Goal: Task Accomplishment & Management: Manage account settings

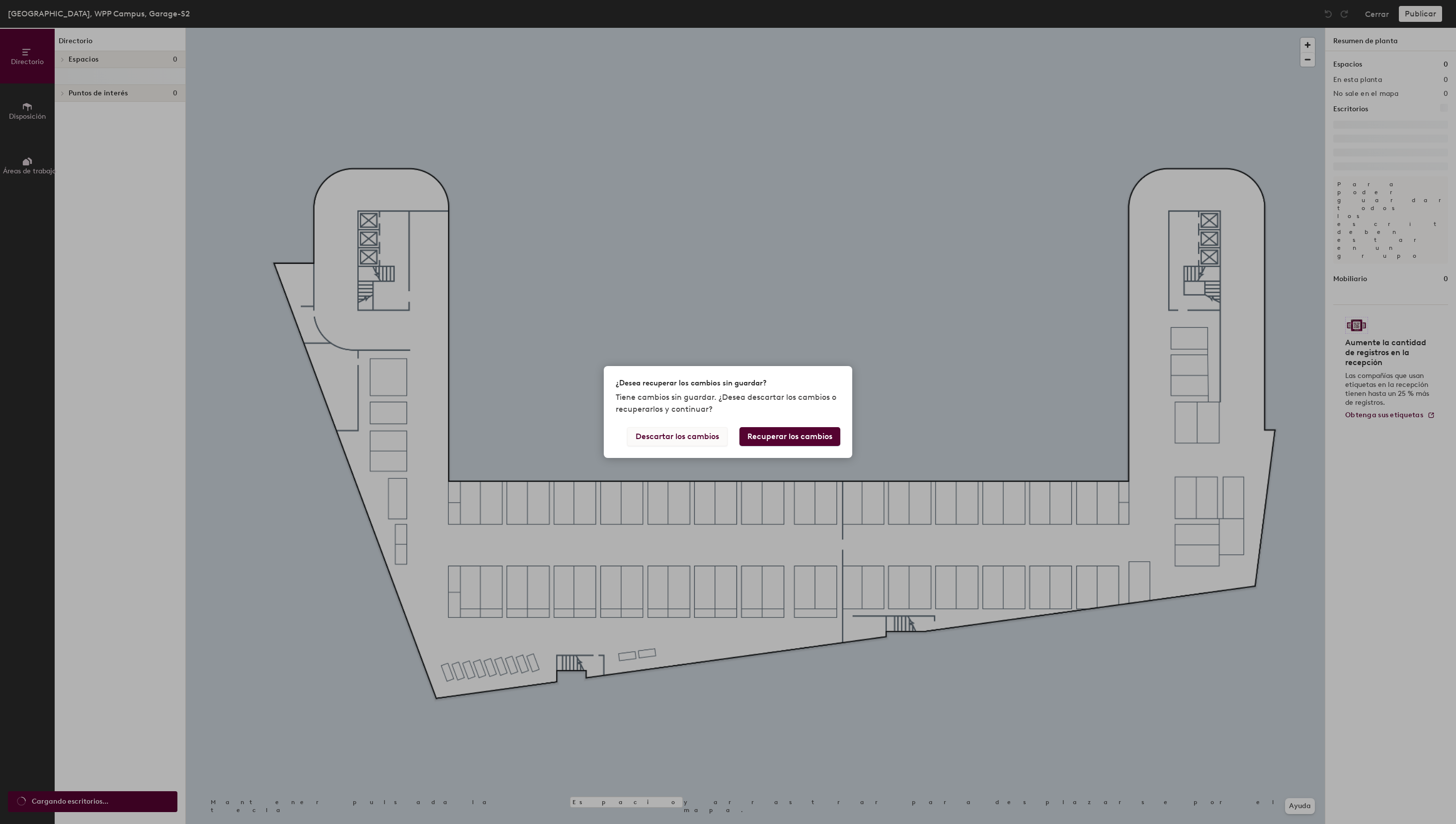
click at [705, 442] on button "Descartar los cambios" at bounding box center [677, 436] width 101 height 19
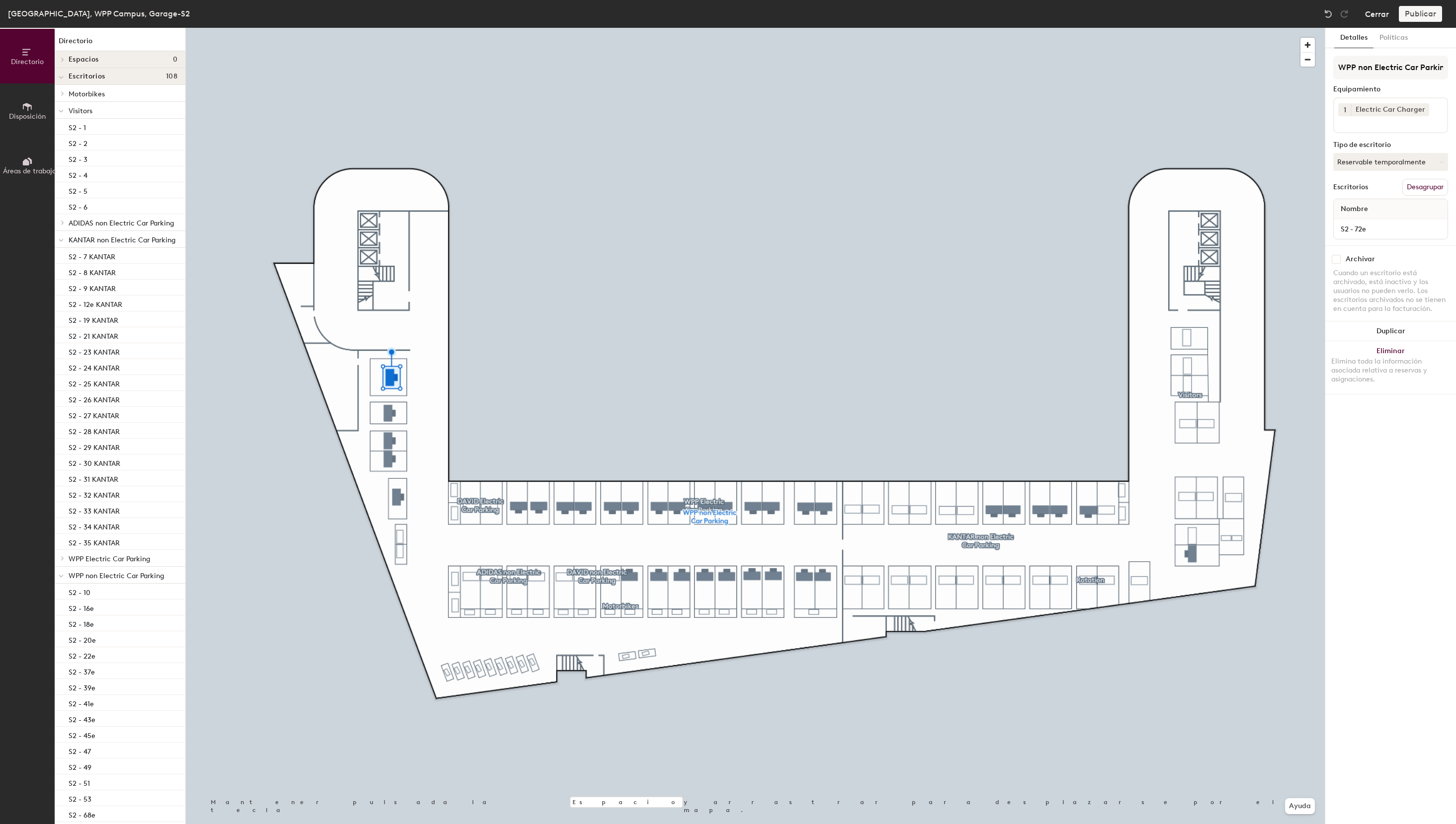
click at [1376, 17] on button "Cerrar" at bounding box center [1377, 14] width 24 height 16
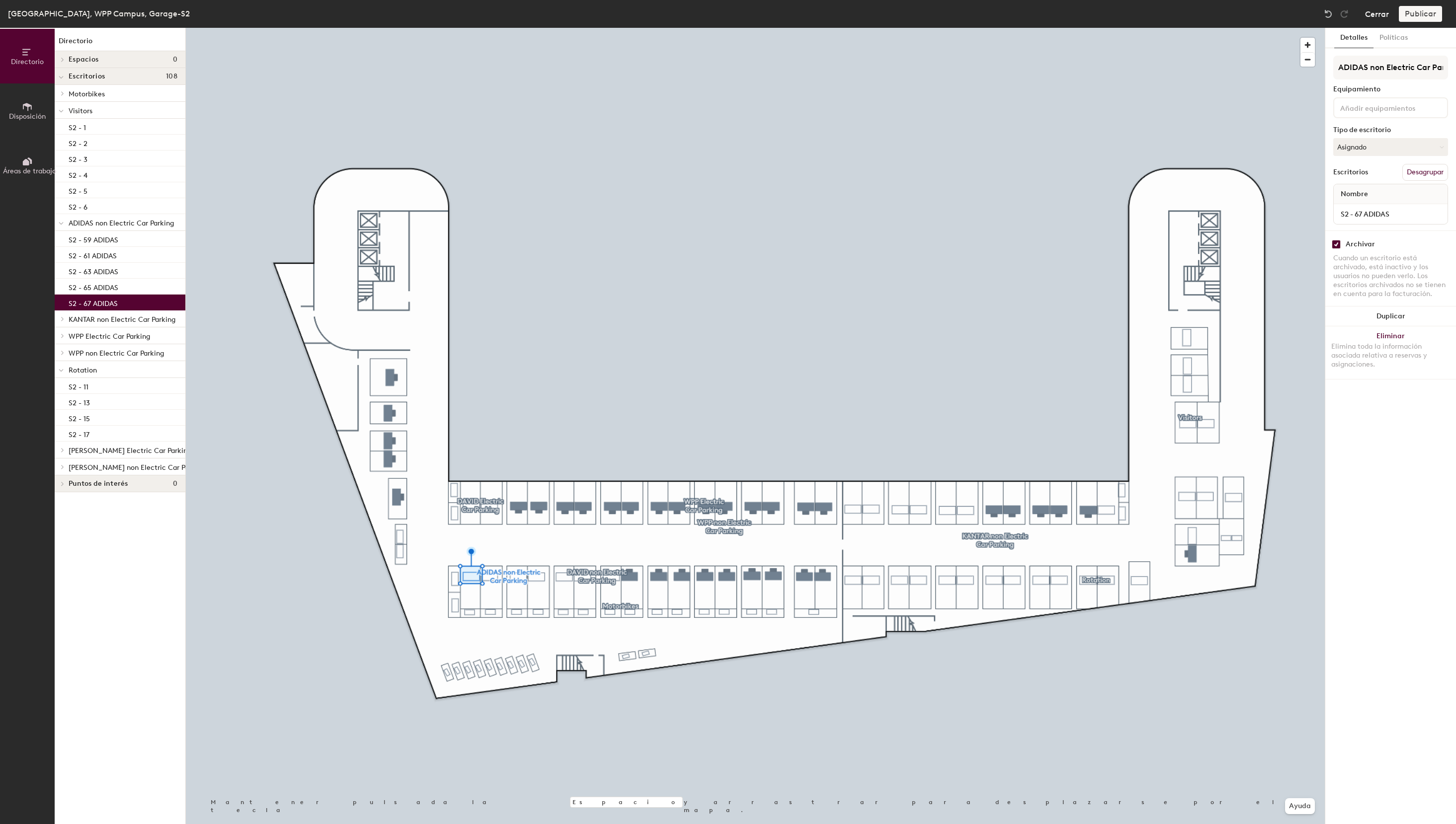
click at [1379, 16] on button "Cerrar" at bounding box center [1377, 14] width 24 height 16
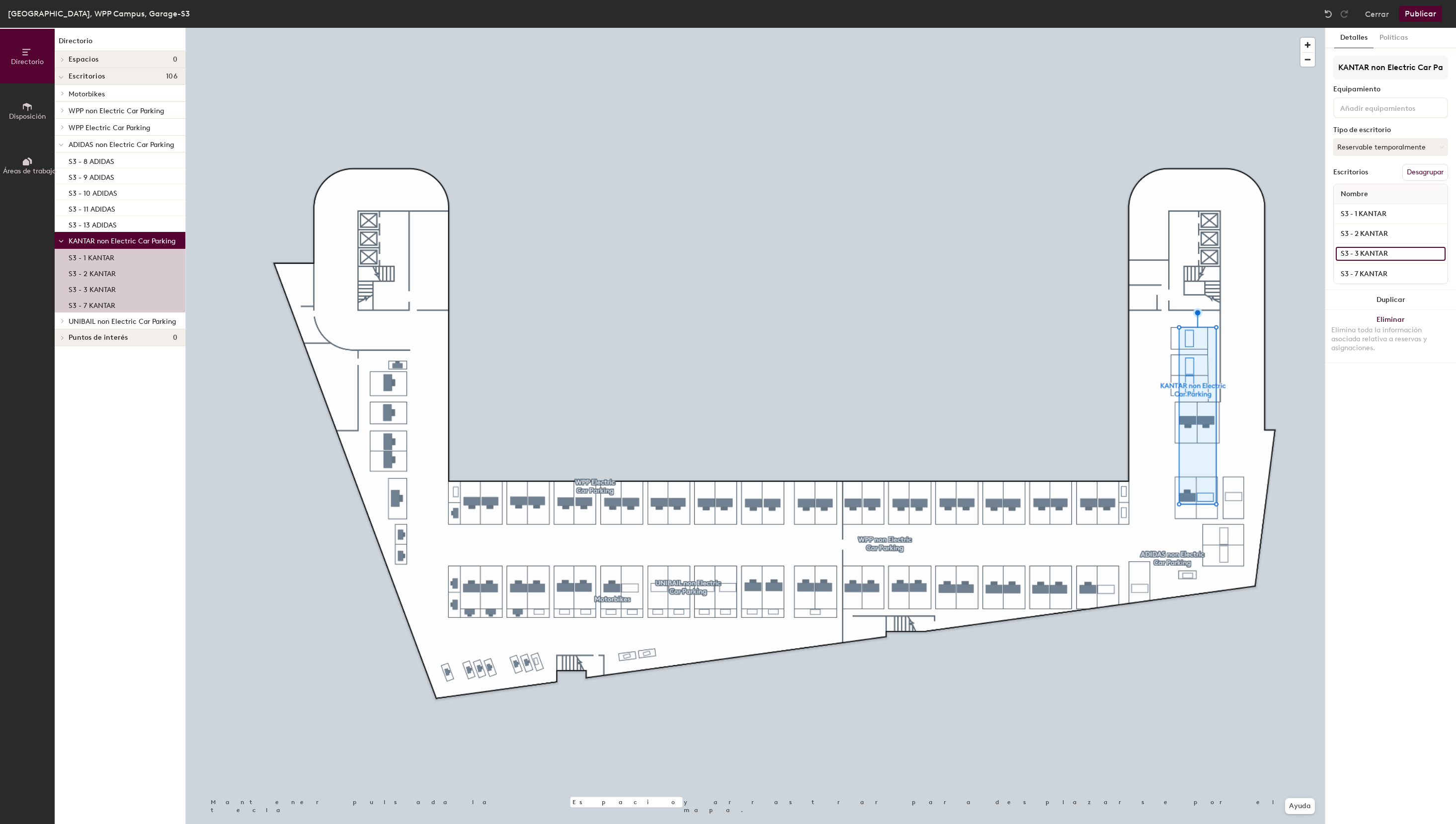
click at [1379, 255] on input "S3 - 3 KANTAR" at bounding box center [1390, 253] width 110 height 14
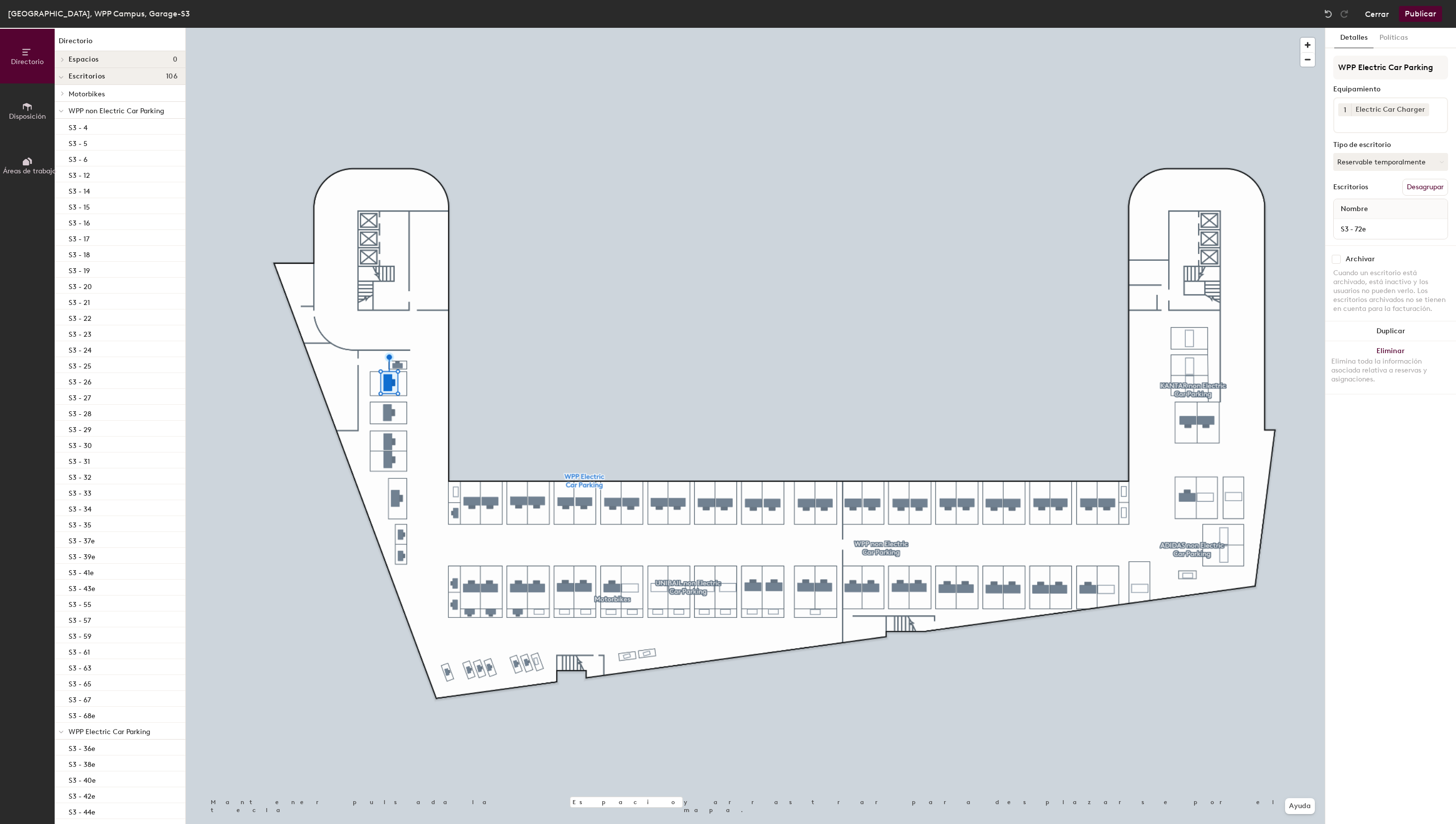
click at [1382, 18] on button "Cerrar" at bounding box center [1377, 14] width 24 height 16
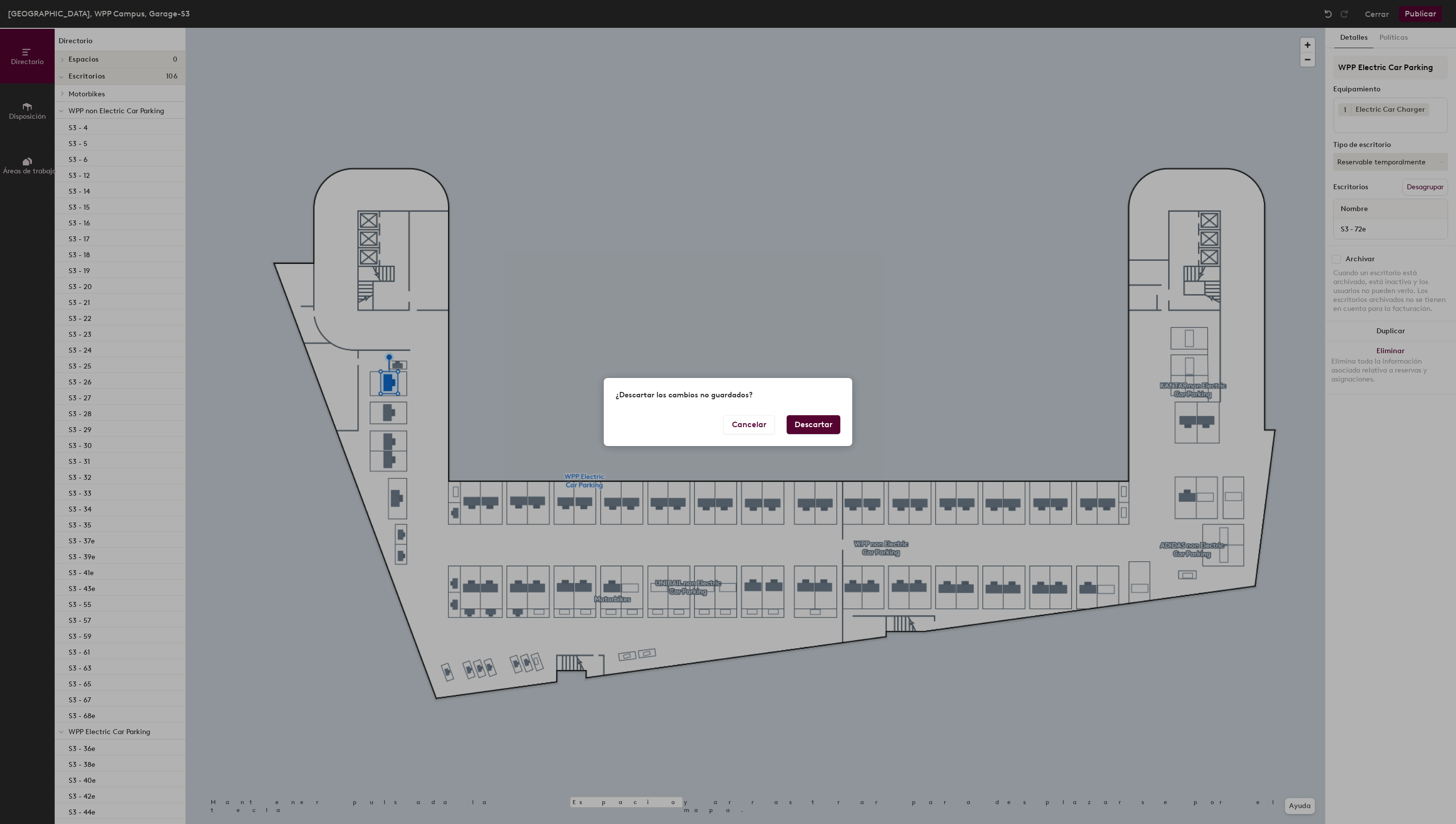
click at [820, 425] on button "Descartar" at bounding box center [813, 424] width 54 height 19
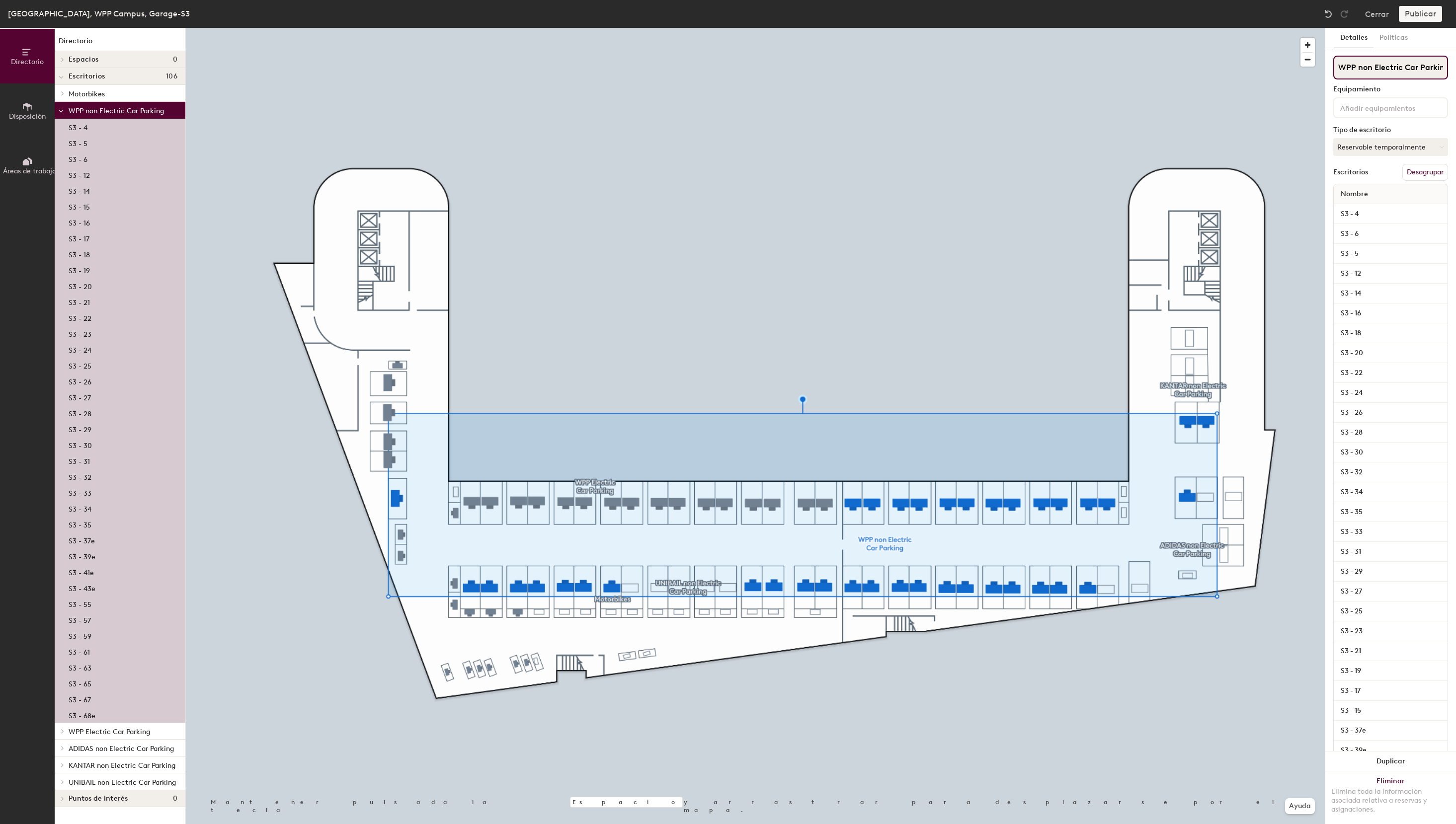
scroll to position [0, 14]
drag, startPoint x: 1340, startPoint y: 67, endPoint x: 1456, endPoint y: 67, distance: 116.0
click at [1448, 67] on input "WPP non Electric Car Parking" at bounding box center [1390, 67] width 115 height 24
click at [1390, 68] on input "WPP non Electric Car Parking" at bounding box center [1390, 67] width 115 height 24
click at [1377, 15] on button "Cerrar" at bounding box center [1377, 14] width 24 height 16
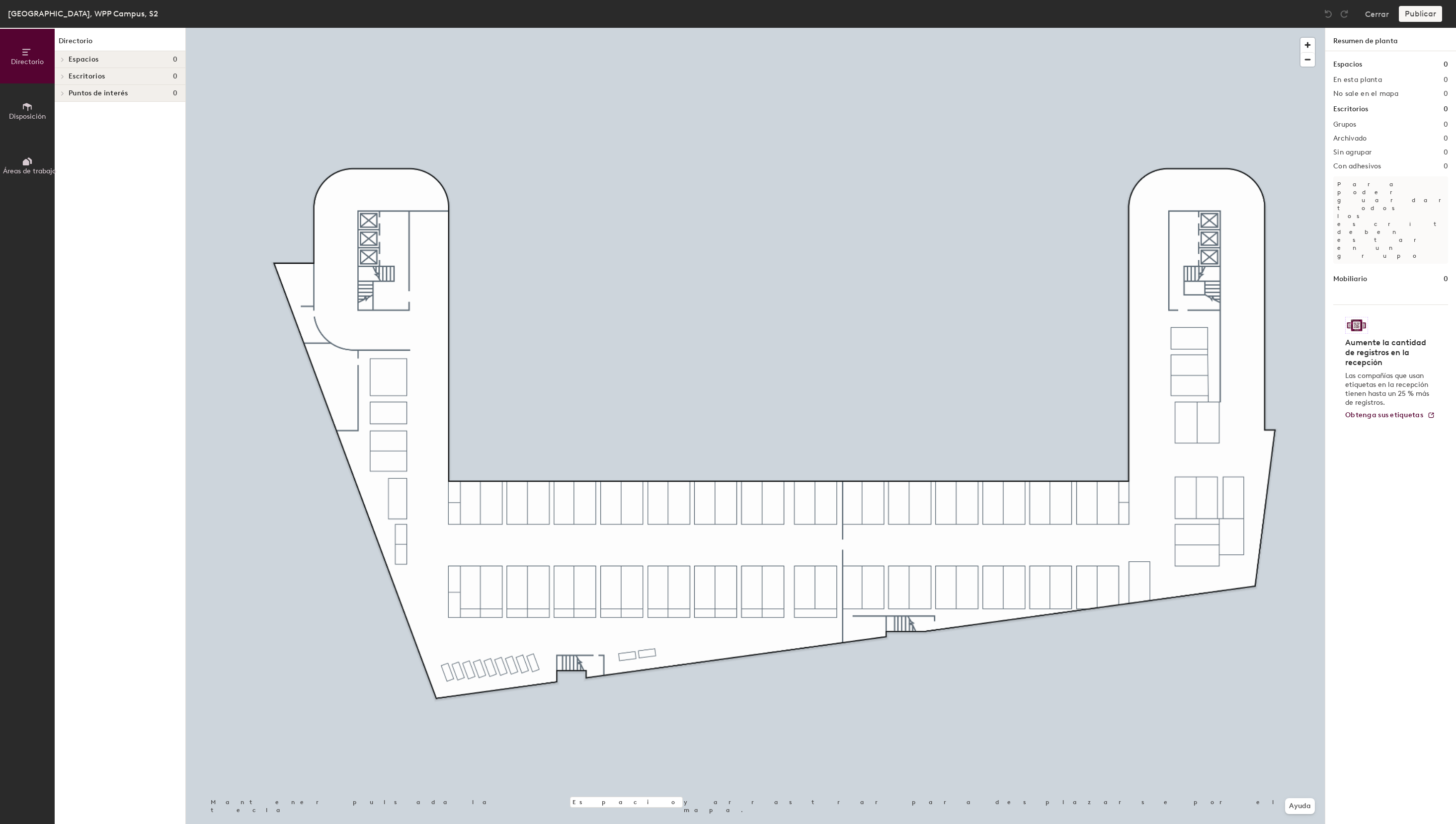
click at [26, 113] on span "Disposición" at bounding box center [27, 116] width 37 height 9
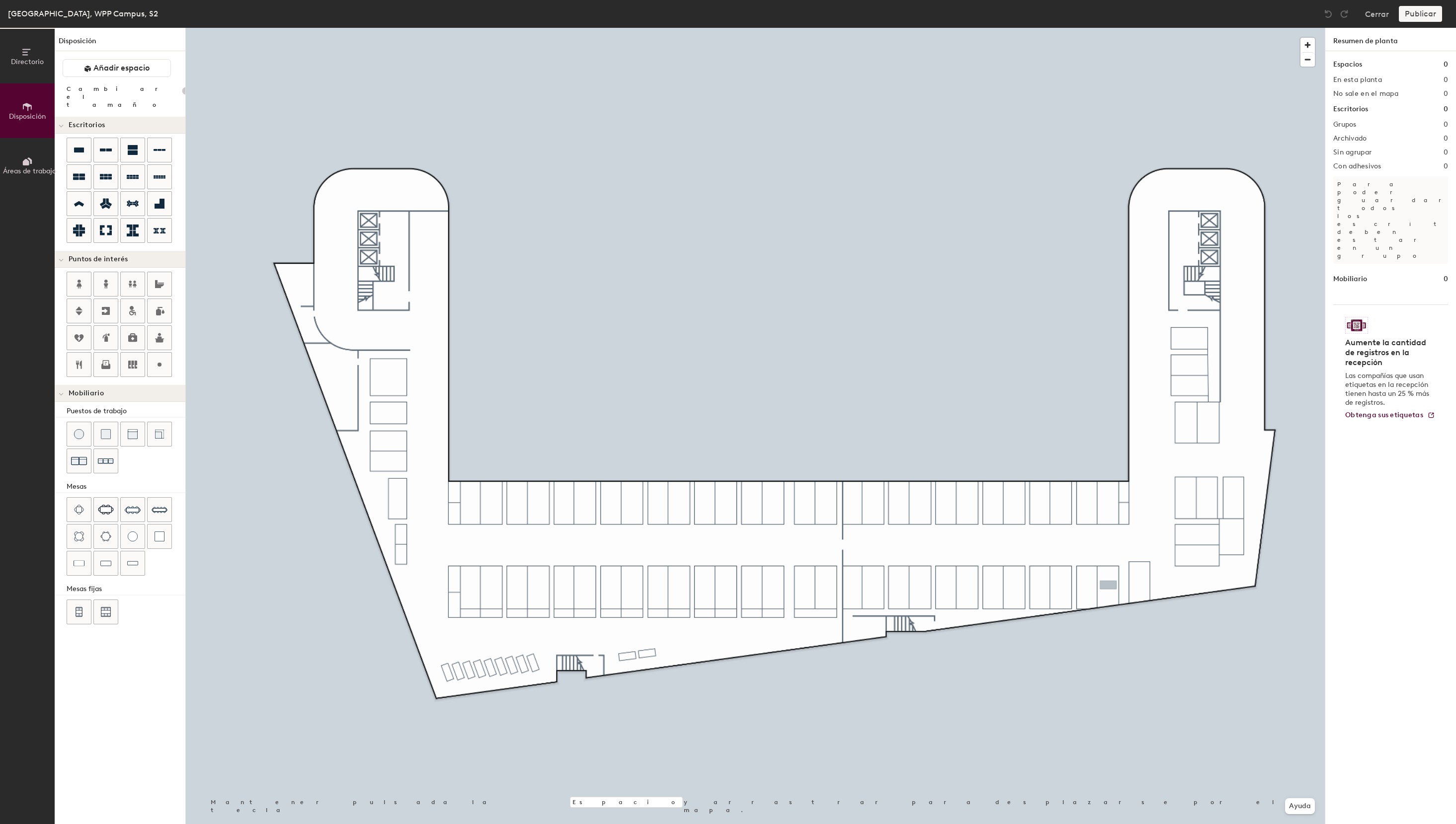
click at [1108, 585] on div "Directorio Disposición Áreas de trabajo Disposición Añadir espacio Cambiar el t…" at bounding box center [728, 426] width 1456 height 796
type input "100"
click at [1388, 193] on div "Nombre" at bounding box center [1390, 194] width 114 height 20
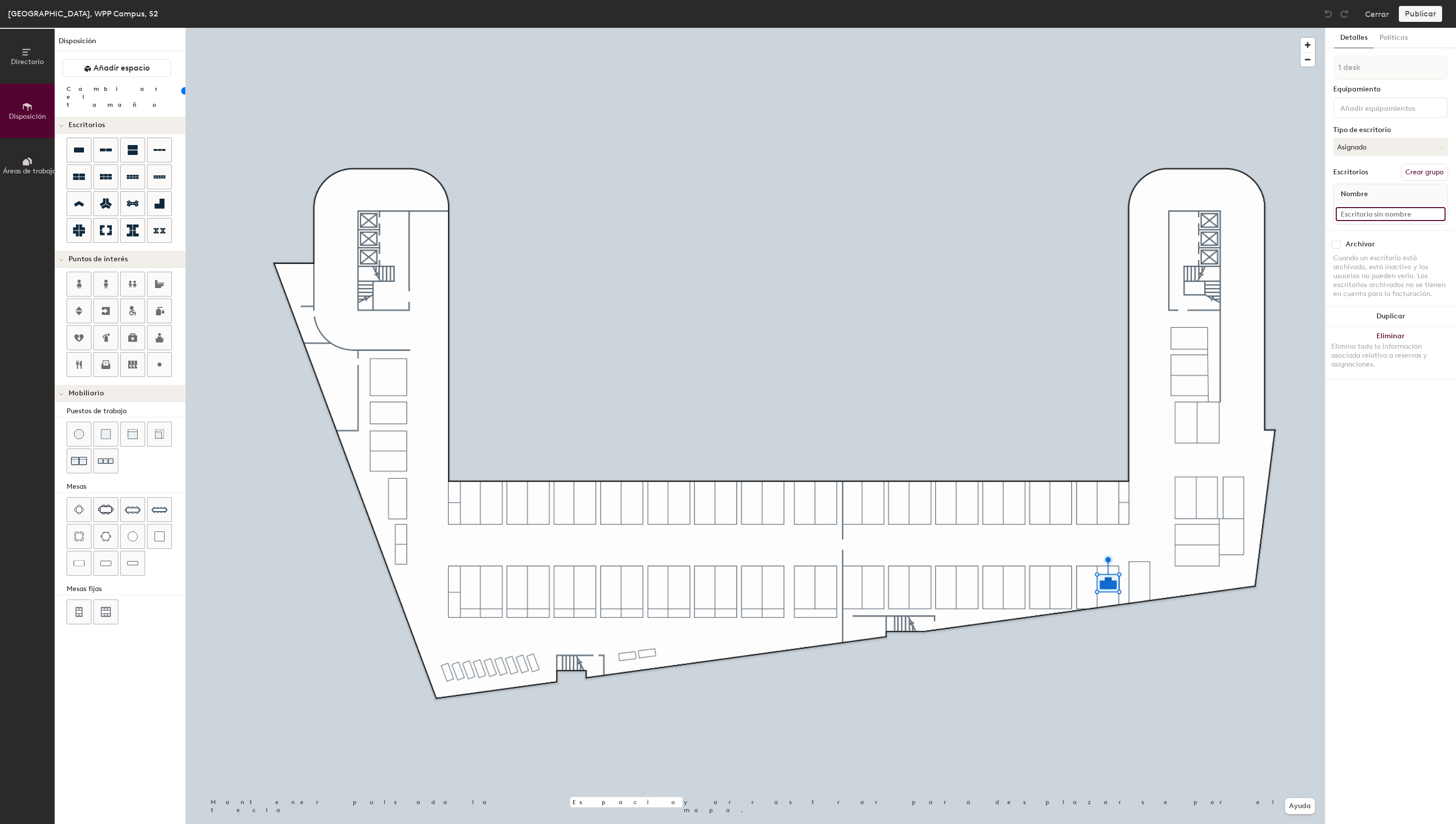
click at [1366, 211] on input at bounding box center [1390, 214] width 110 height 14
type input "S2 - 13"
click at [1427, 174] on button "Crear grupo" at bounding box center [1424, 172] width 47 height 17
drag, startPoint x: 1376, startPoint y: 70, endPoint x: 1296, endPoint y: 66, distance: 80.1
click at [1333, 66] on input "Pod 1" at bounding box center [1390, 67] width 115 height 24
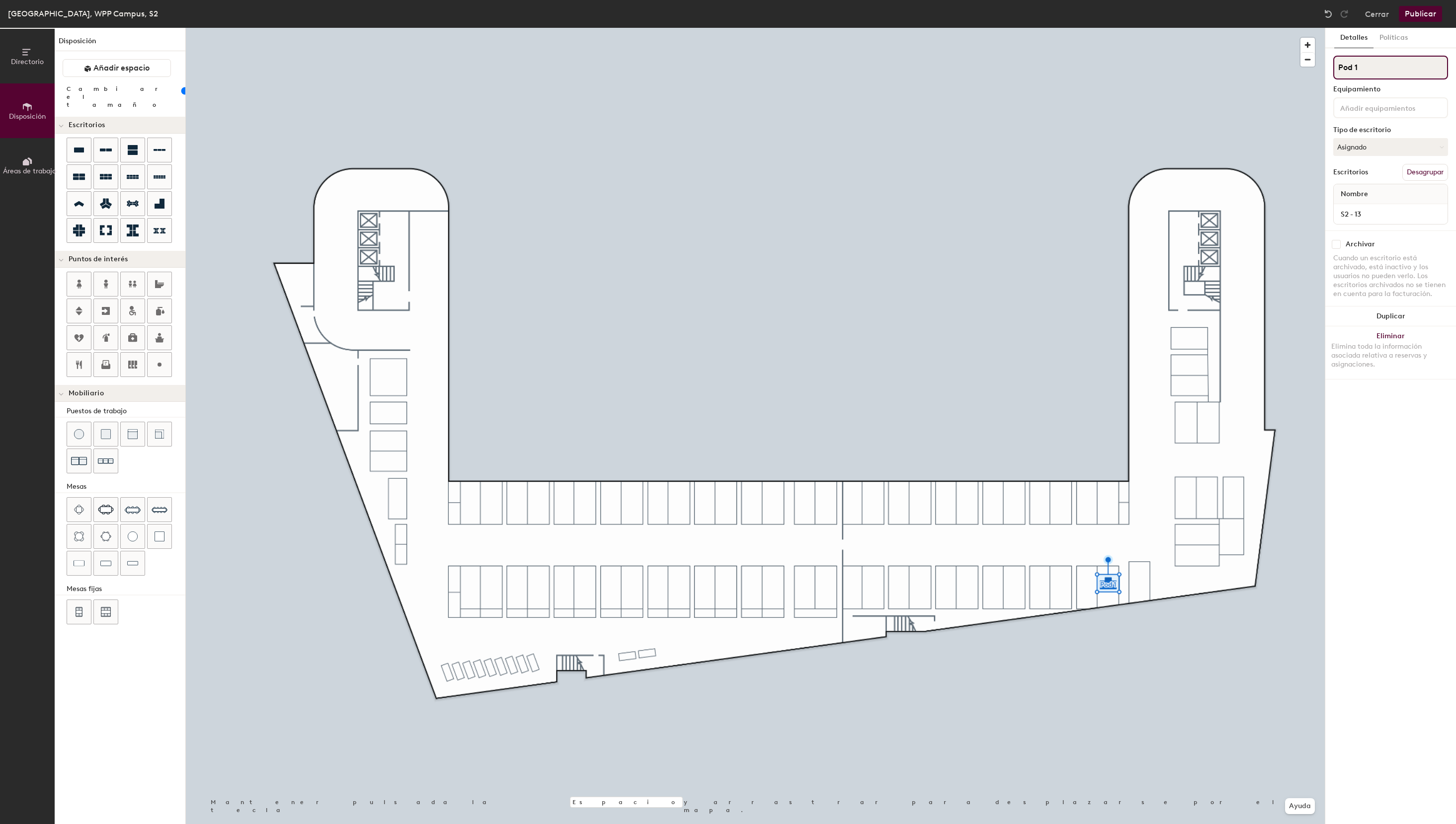
paste input "[PERSON_NAME] Car Parking"
type input "[PERSON_NAME] Car Parking"
click at [1393, 144] on button "Asignado" at bounding box center [1390, 147] width 115 height 18
click at [1374, 210] on div "Reservable temporalmente" at bounding box center [1383, 213] width 99 height 26
click at [398, 497] on div "Directorio Disposición Áreas de trabajo Disposición Añadir espacio Cambiar el t…" at bounding box center [728, 426] width 1456 height 796
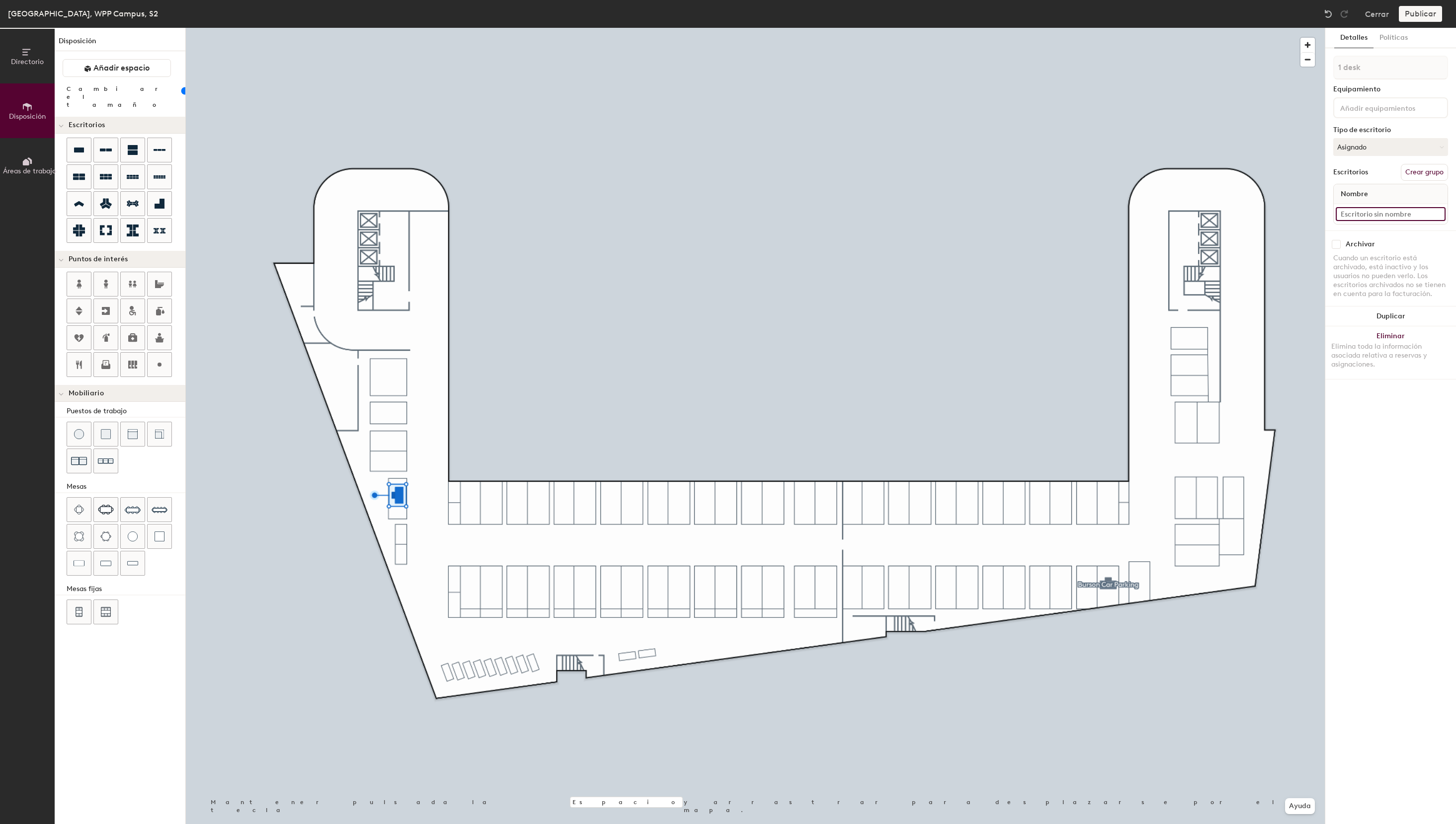
click at [1368, 211] on input at bounding box center [1390, 214] width 110 height 14
type input "S2 - 68e"
click at [1376, 149] on button "Asignado" at bounding box center [1390, 147] width 115 height 18
click at [1381, 211] on div "Reservable temporalmente" at bounding box center [1383, 213] width 99 height 26
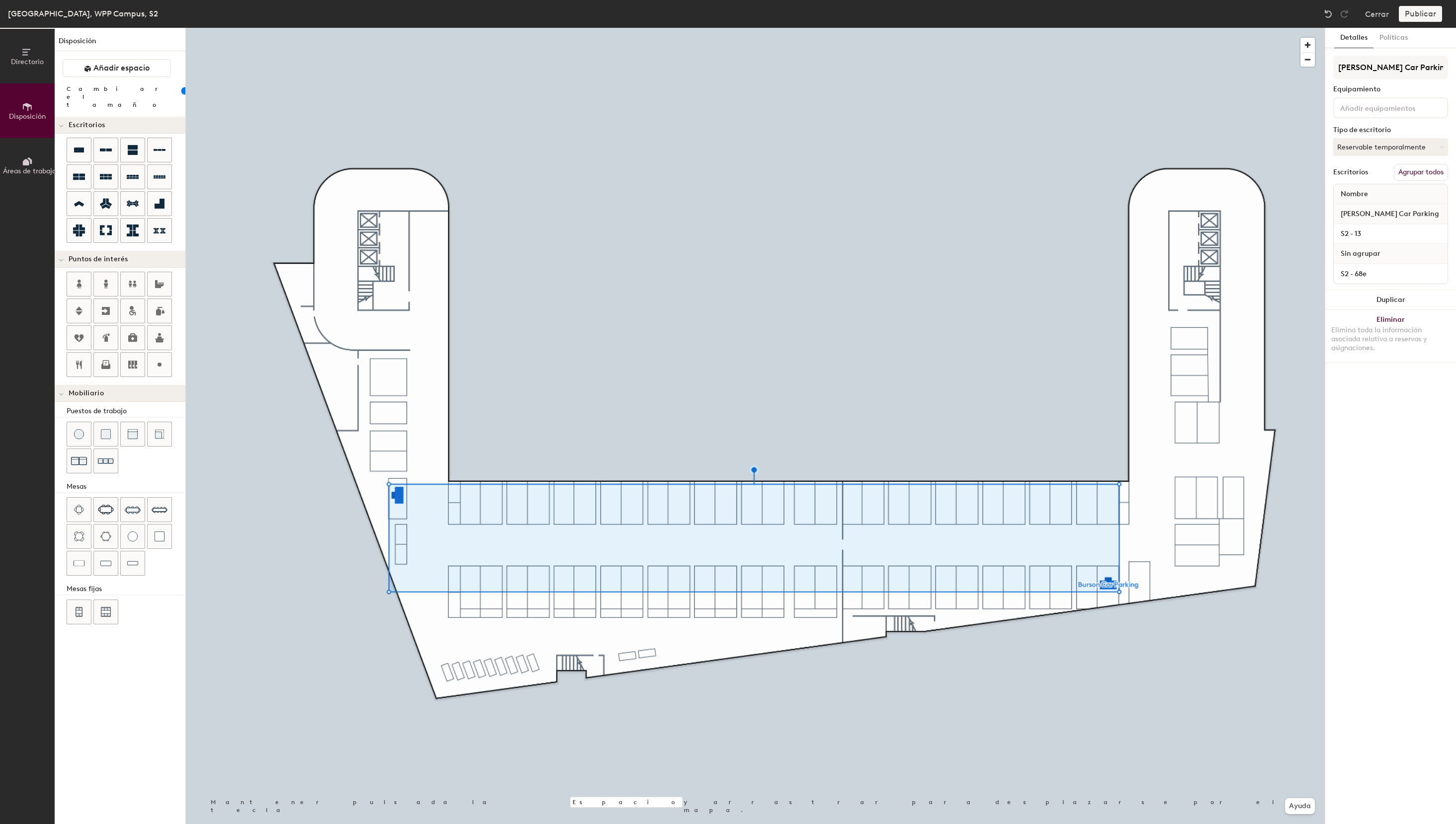
click at [1408, 174] on button "Agrupar todos" at bounding box center [1421, 172] width 54 height 17
click at [632, 586] on div "Directorio Disposición Áreas de trabajo Disposición Añadir espacio Cambiar el t…" at bounding box center [728, 426] width 1456 height 796
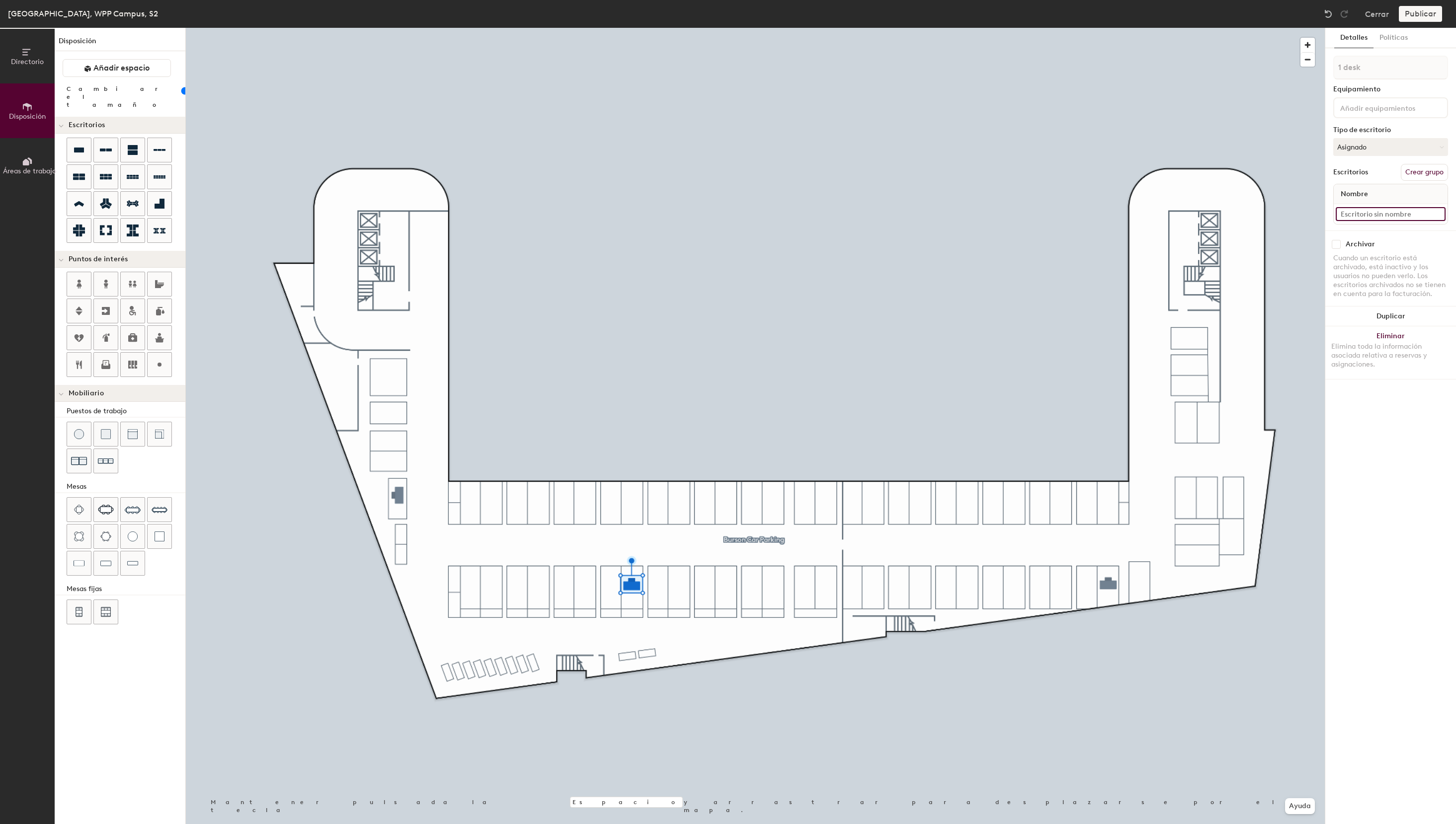
click at [1357, 214] on input at bounding box center [1390, 214] width 110 height 14
type input "S2 - 53"
click at [1386, 150] on button "Asignado" at bounding box center [1390, 147] width 115 height 18
click at [1381, 209] on div "Reservable temporalmente" at bounding box center [1383, 213] width 99 height 26
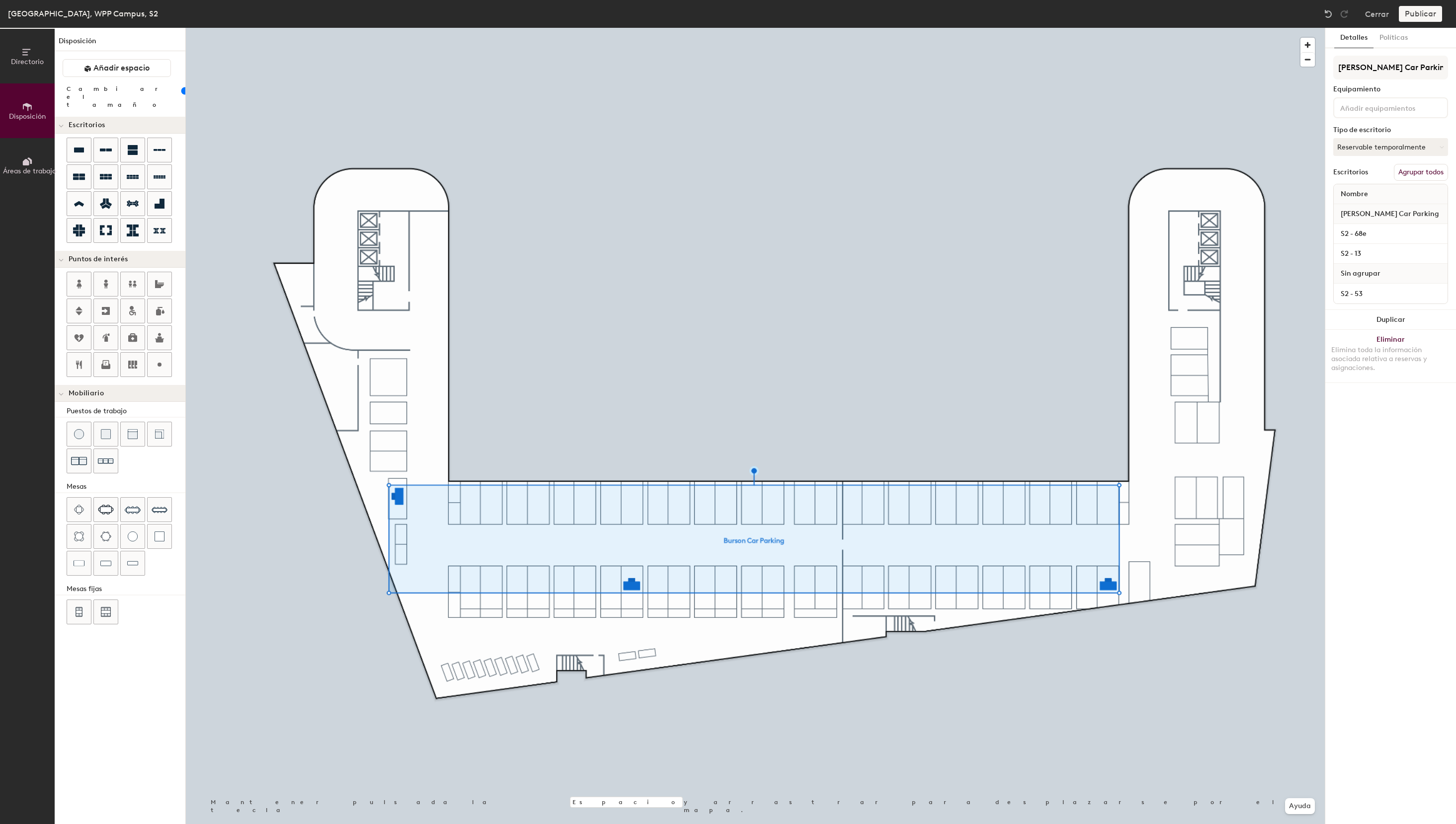
click at [1435, 169] on button "Agrupar todos" at bounding box center [1421, 172] width 54 height 17
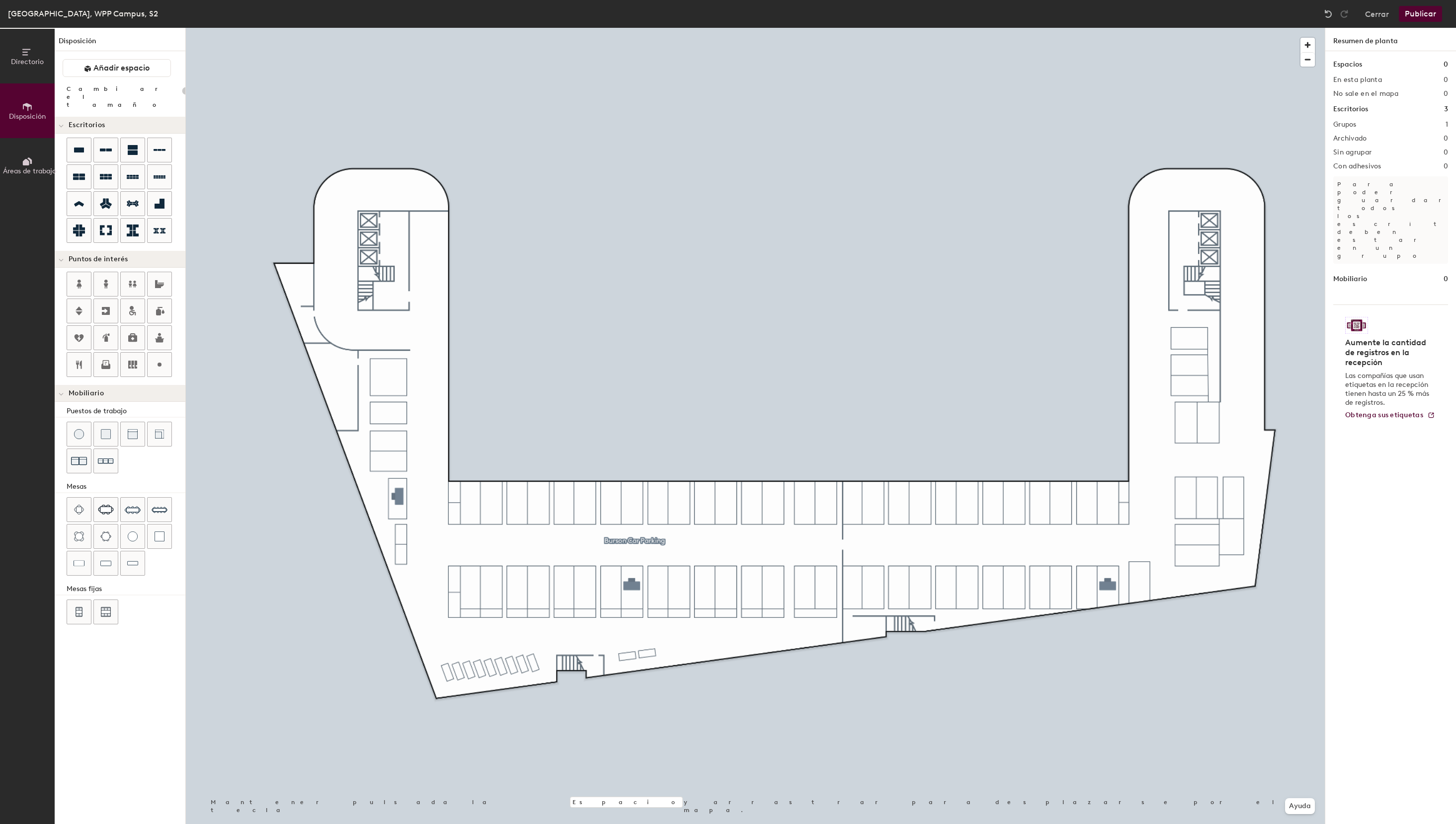
click at [1426, 15] on button "Publicar" at bounding box center [1420, 14] width 43 height 16
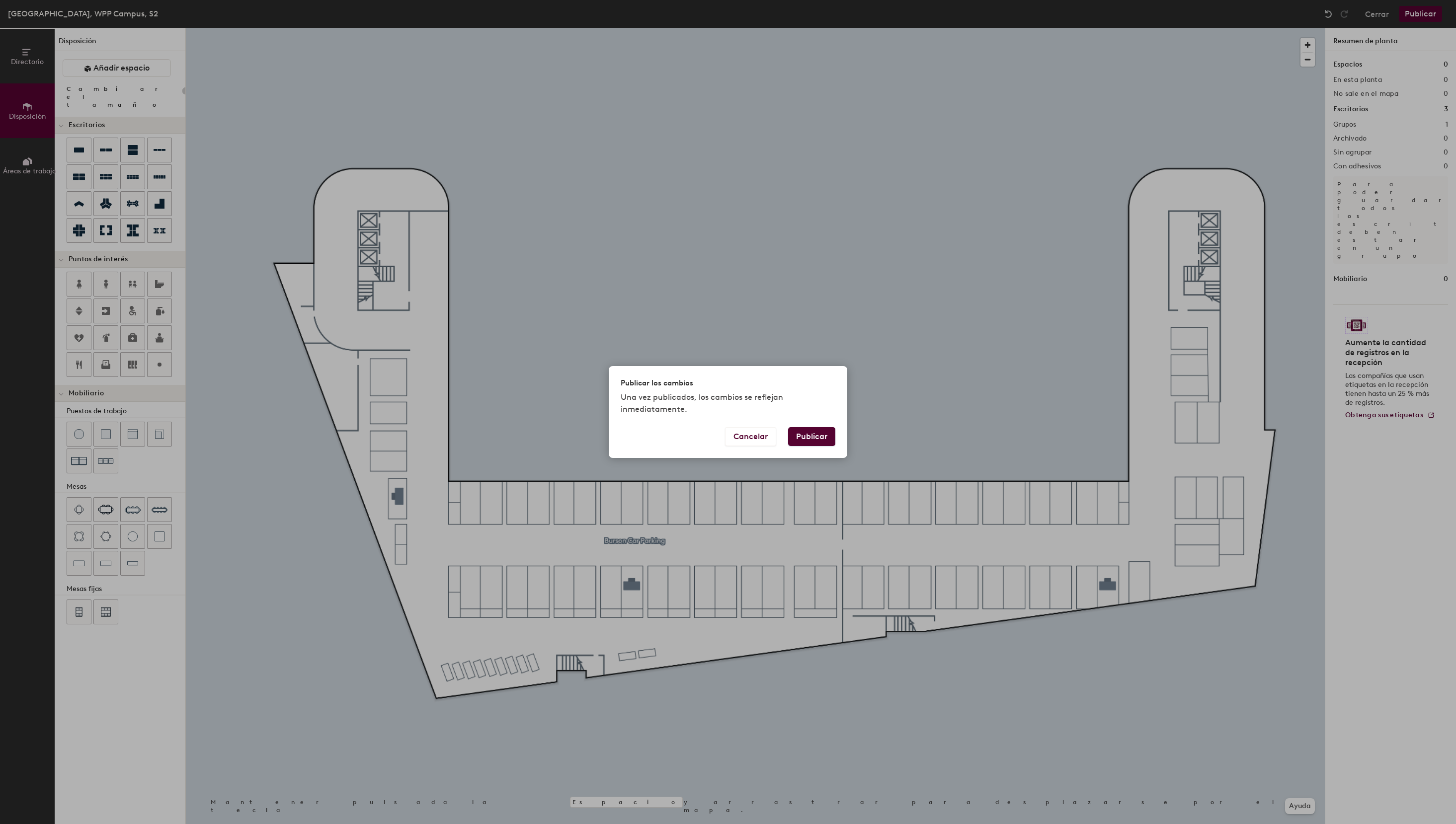
click at [818, 437] on button "Publicar" at bounding box center [811, 436] width 47 height 19
type input "20"
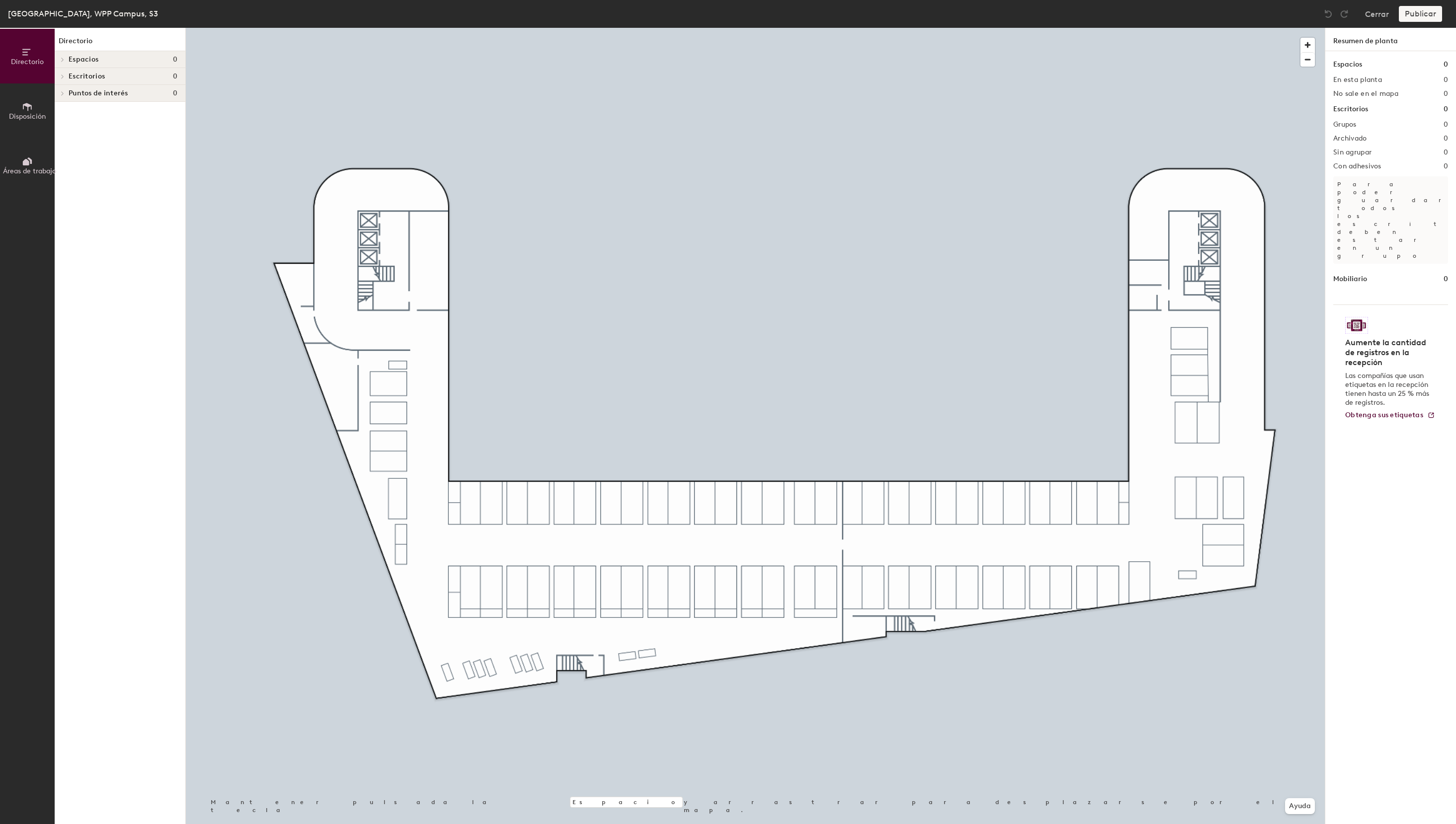
click at [26, 112] on span "Disposición" at bounding box center [27, 116] width 37 height 9
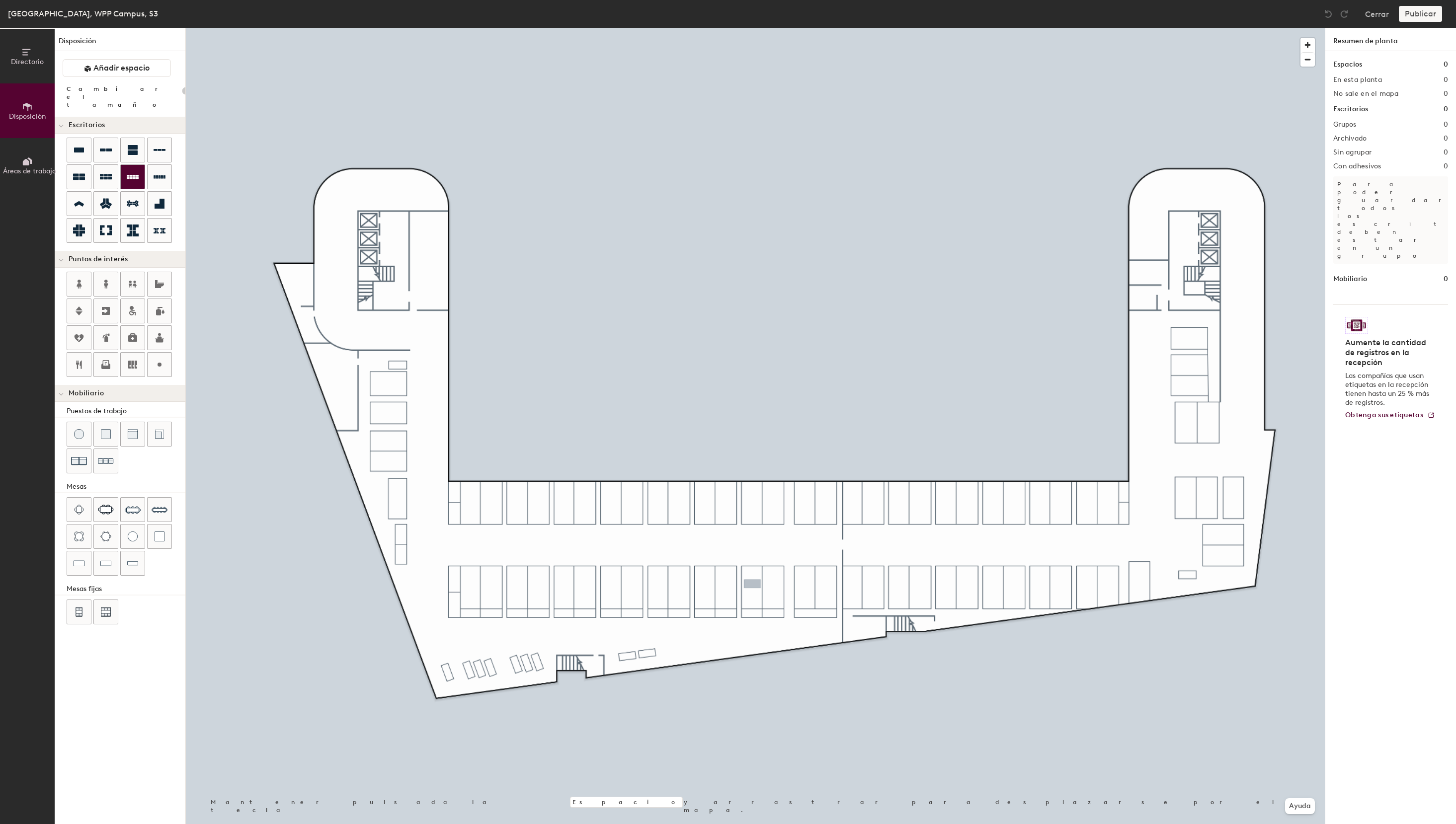
click at [752, 584] on div "Directorio Disposición Áreas de trabajo Disposición Añadir espacio Cambiar el t…" at bounding box center [728, 426] width 1456 height 796
type input "100"
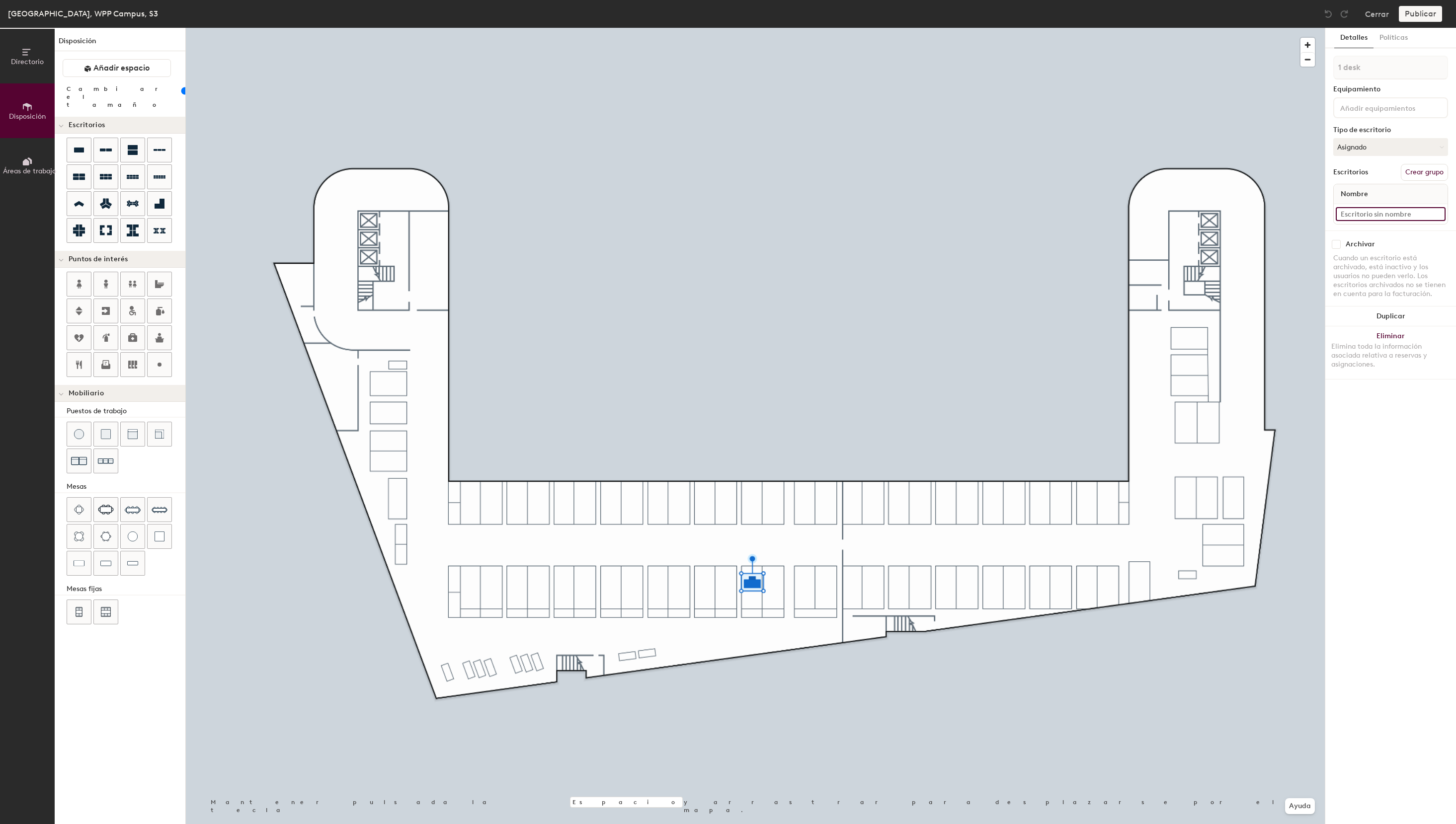
click at [1362, 216] on input at bounding box center [1390, 214] width 110 height 14
type input "S3 - 43e"
click at [1419, 169] on button "Crear grupo" at bounding box center [1424, 172] width 47 height 17
drag, startPoint x: 1389, startPoint y: 71, endPoint x: 1302, endPoint y: 65, distance: 87.2
click at [1333, 65] on input "Pod 1" at bounding box center [1390, 67] width 115 height 24
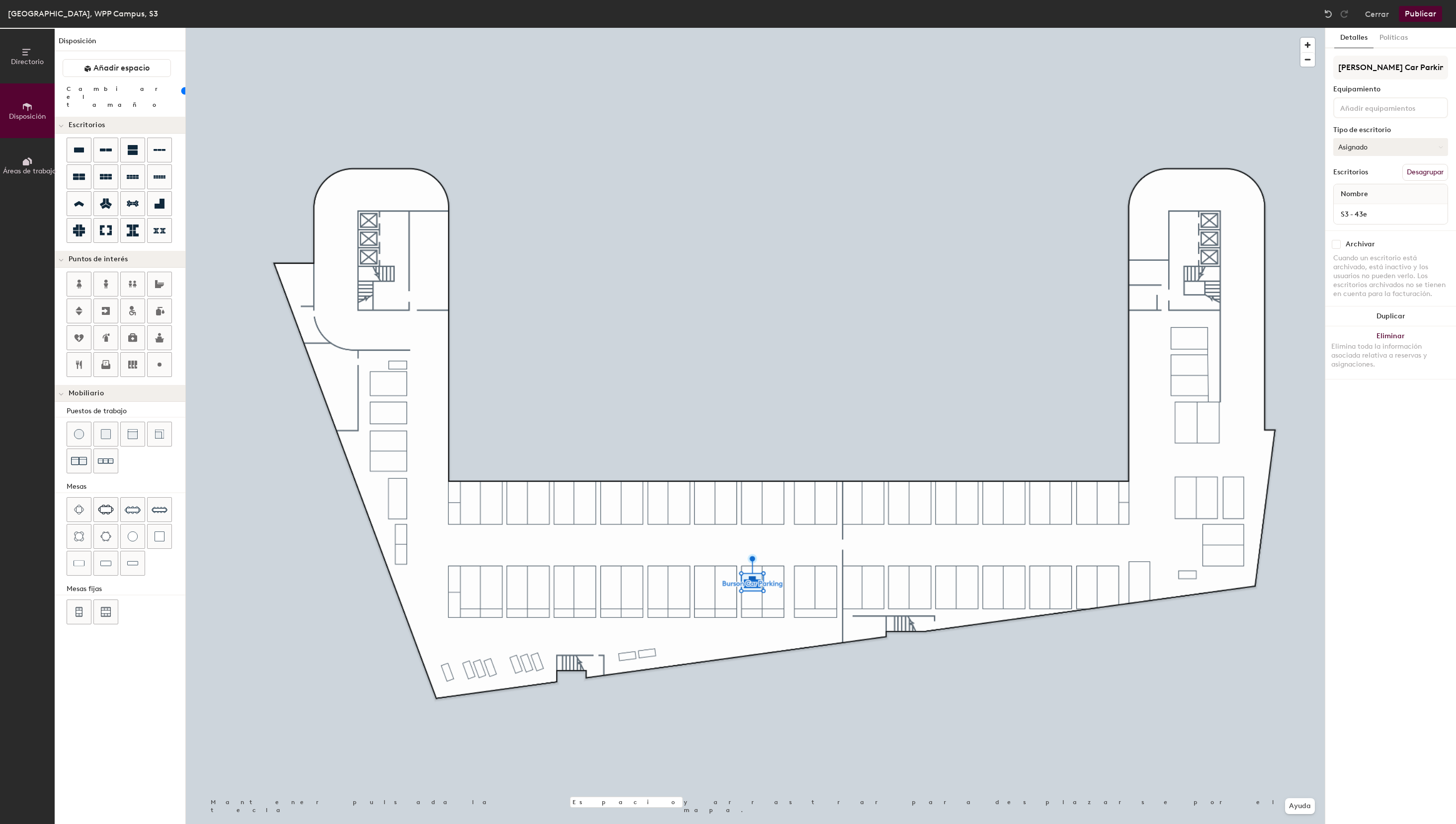
type input "[PERSON_NAME] Car Parking"
click at [1366, 150] on button "Asignado" at bounding box center [1390, 147] width 115 height 18
click at [1369, 210] on div "Reservable temporalmente" at bounding box center [1383, 213] width 99 height 26
click at [77, 147] on icon at bounding box center [79, 150] width 12 height 12
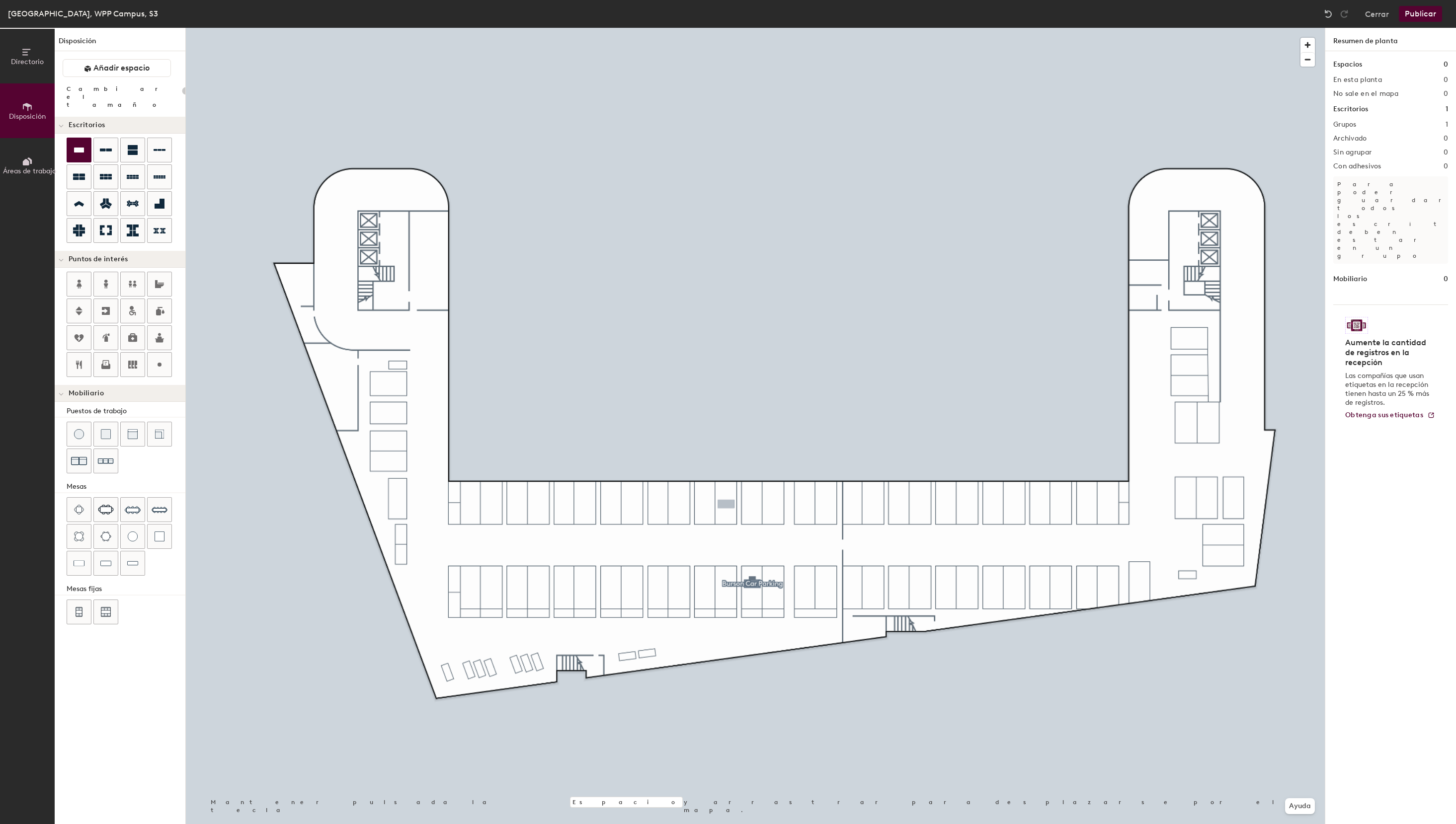
click at [726, 504] on div "Directorio Disposición Áreas de trabajo Disposición Añadir espacio Cambiar el t…" at bounding box center [728, 426] width 1456 height 796
type input "100"
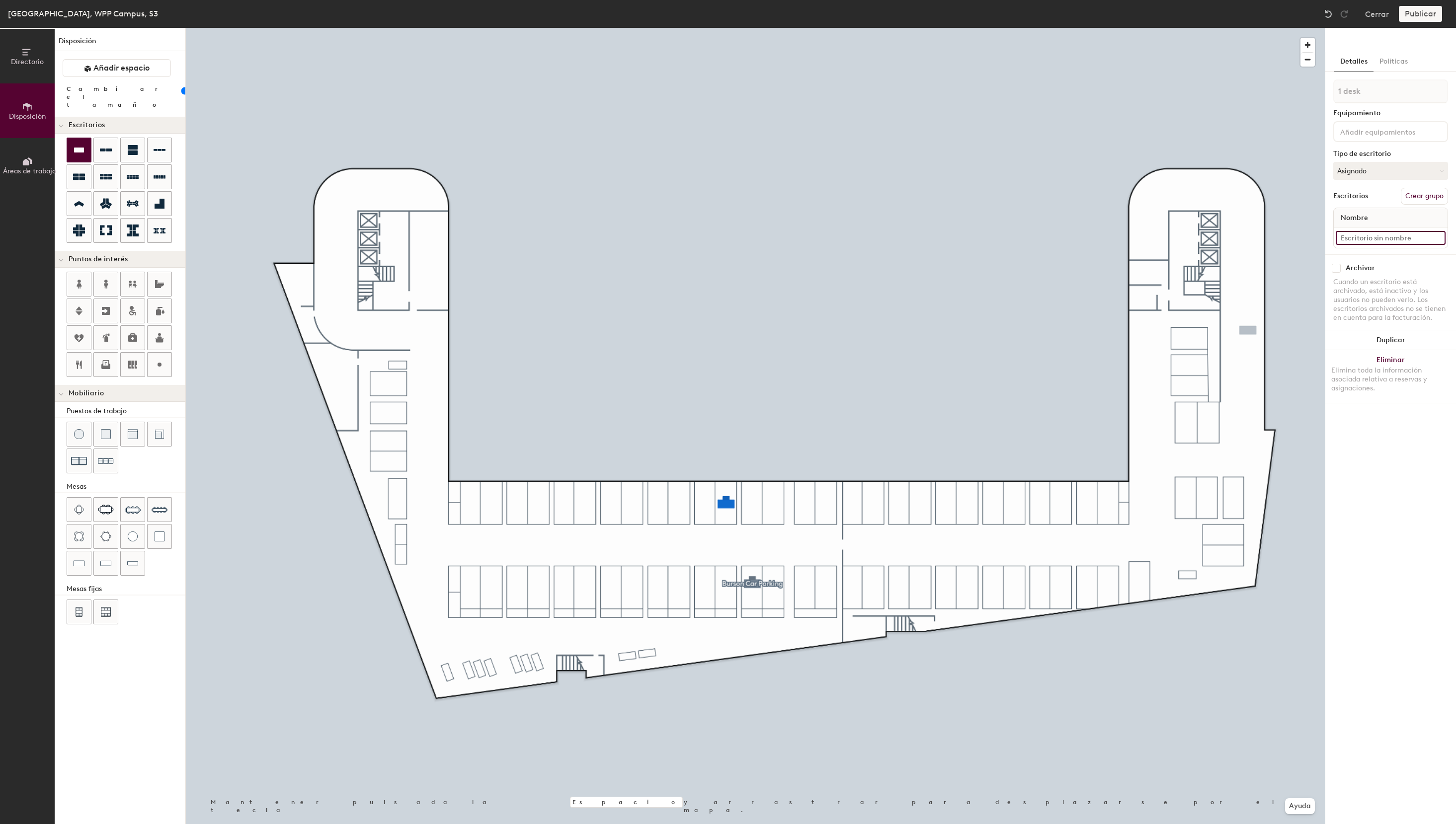
click at [1364, 233] on input at bounding box center [1390, 238] width 110 height 14
type input "S3 - 44e"
click at [1373, 169] on button "Asignado" at bounding box center [1390, 171] width 115 height 18
click at [1369, 236] on div "Reservable temporalmente" at bounding box center [1383, 237] width 99 height 26
click at [704, 505] on div "Directorio Disposición Áreas de trabajo Disposición Añadir espacio Cambiar el t…" at bounding box center [728, 426] width 1456 height 796
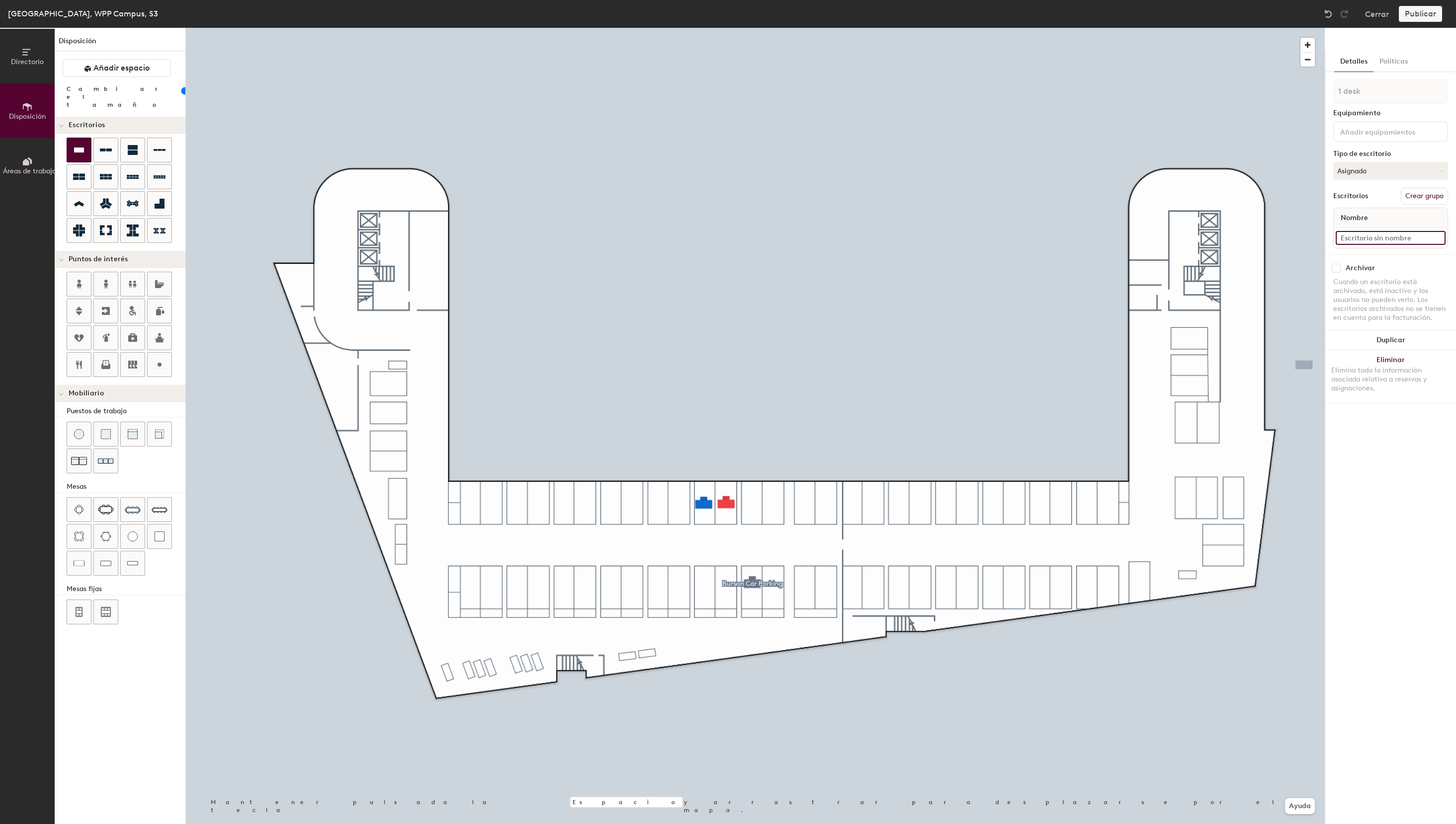
click at [1388, 235] on input at bounding box center [1390, 238] width 110 height 14
type input "S3 - 46e"
click at [1397, 169] on button "Asignado" at bounding box center [1390, 171] width 115 height 18
click at [1373, 231] on div "Reservable temporalmente" at bounding box center [1383, 237] width 99 height 26
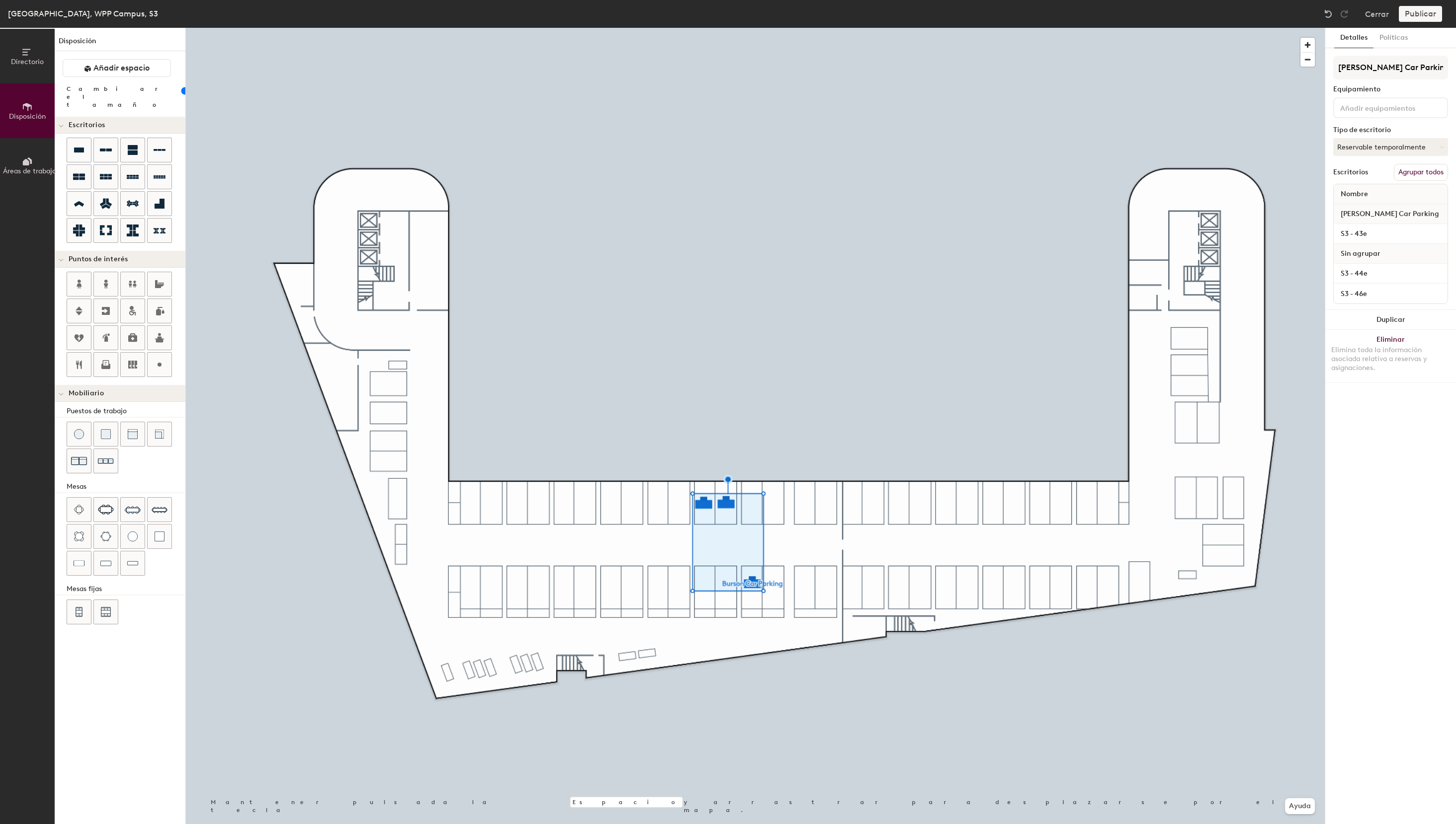
click at [1430, 174] on button "Agrupar todos" at bounding box center [1421, 172] width 54 height 17
click at [1430, 12] on button "Publicar" at bounding box center [1420, 14] width 43 height 16
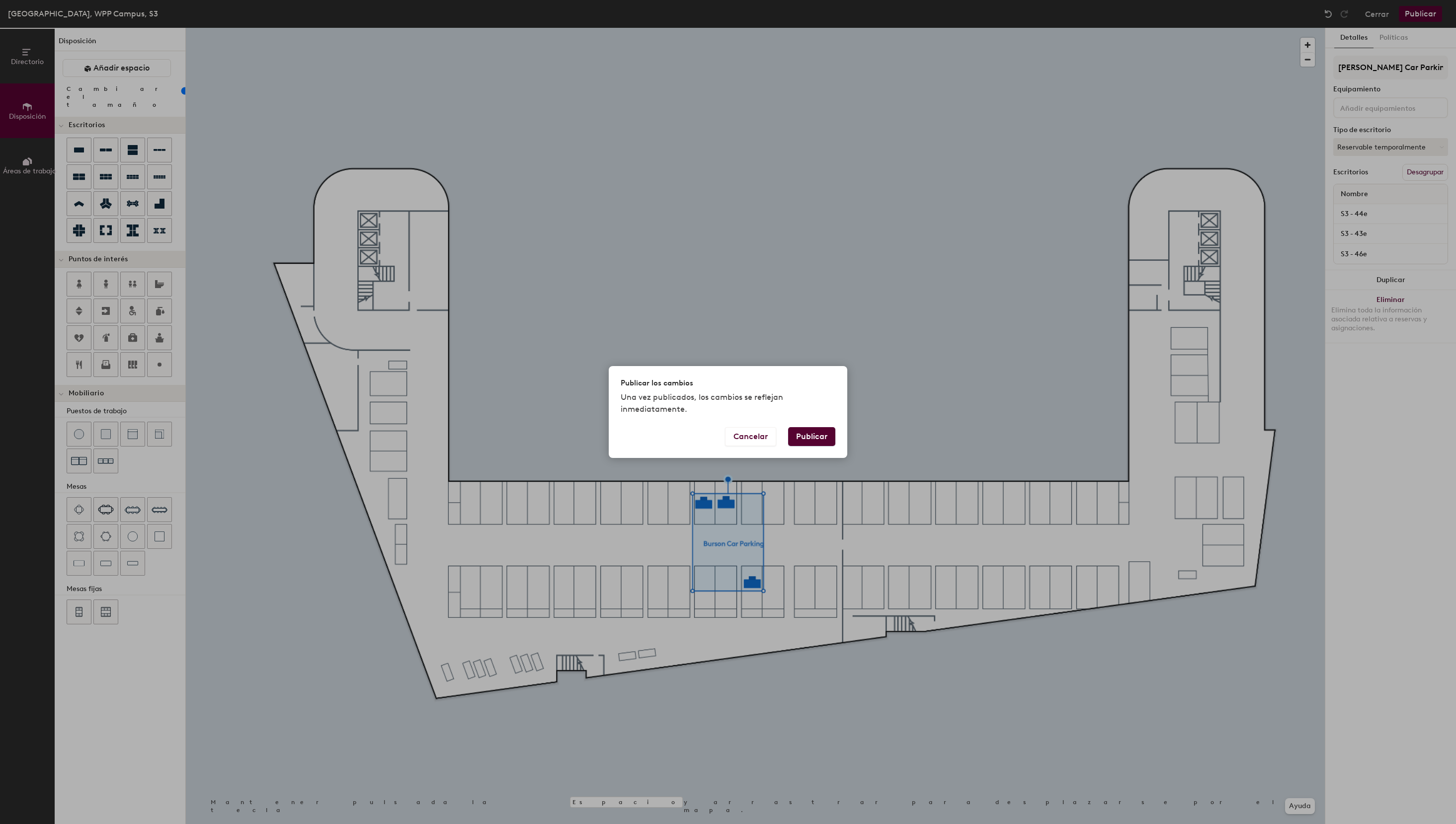
click at [812, 442] on button "Publicar" at bounding box center [811, 436] width 47 height 19
type input "20"
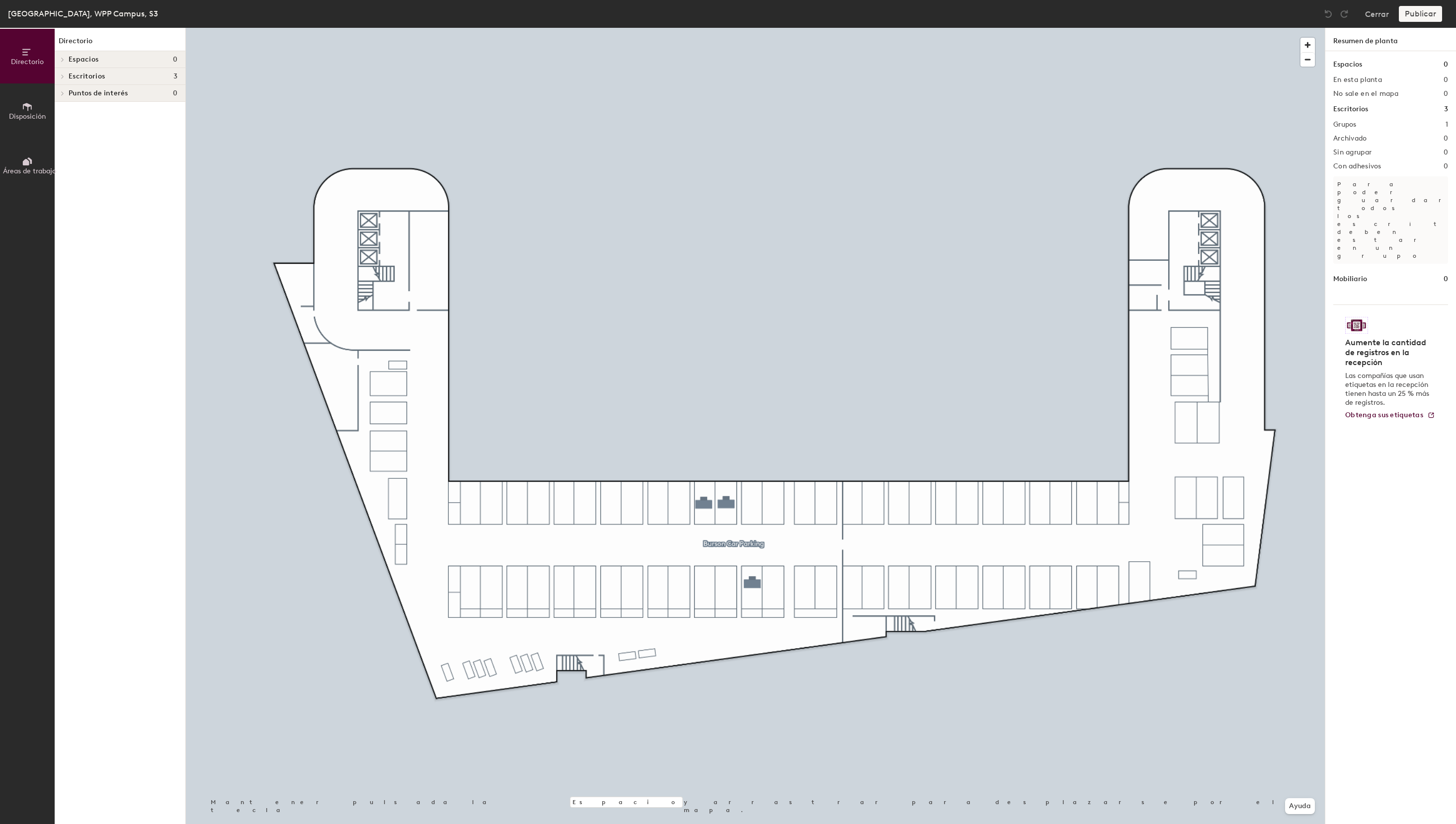
click at [23, 116] on span "Disposición" at bounding box center [27, 116] width 37 height 9
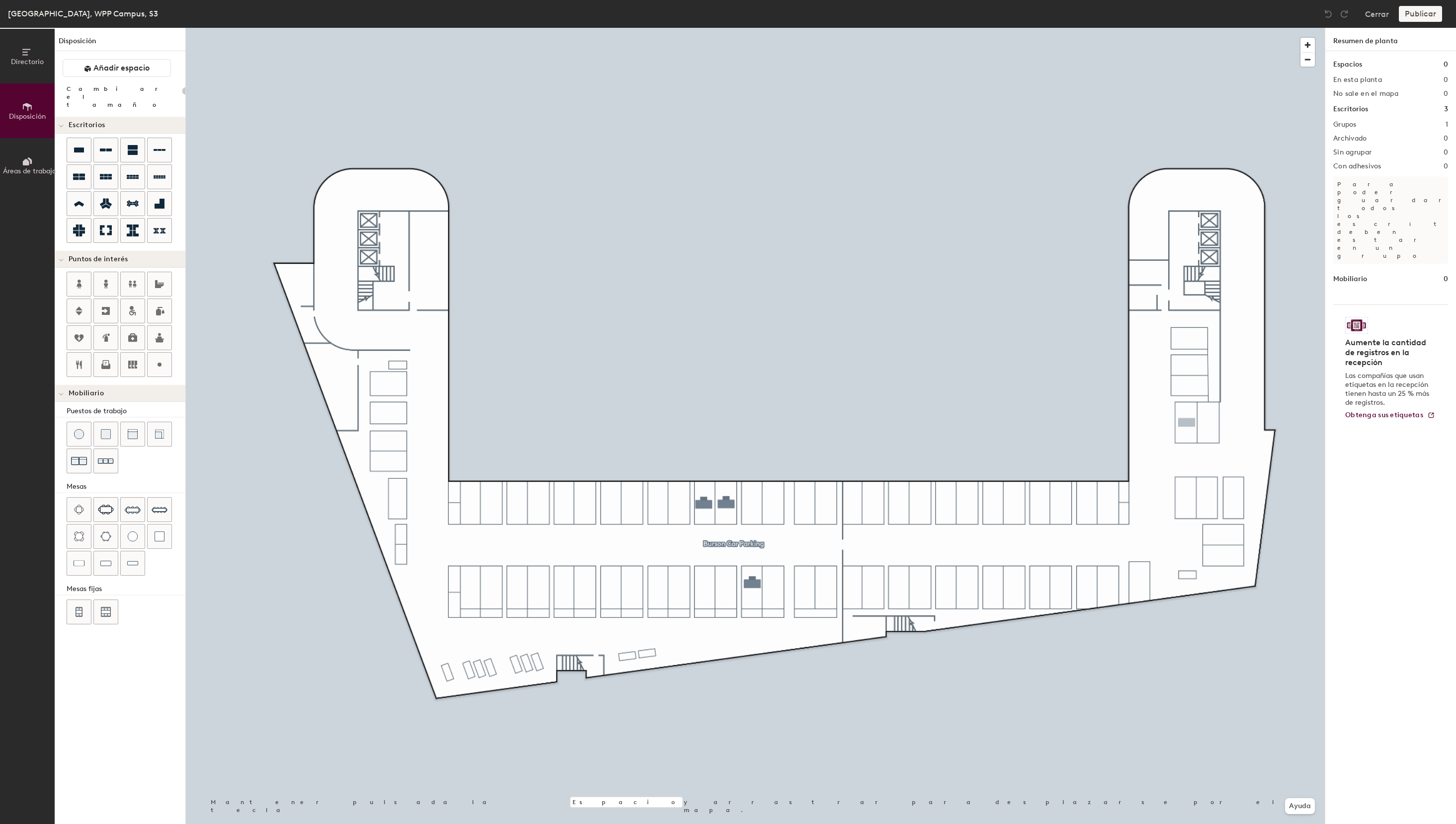
click at [1187, 423] on div "Directorio Disposición Áreas de trabajo Disposición Añadir espacio Cambiar el t…" at bounding box center [728, 426] width 1456 height 796
type input "100"
click at [1209, 422] on div "Directorio Disposición Áreas de trabajo Disposición Añadir espacio Cambiar el t…" at bounding box center [728, 426] width 1456 height 796
click at [1187, 501] on div "Directorio Disposición Áreas de trabajo Disposición Añadir espacio Cambiar el t…" at bounding box center [728, 426] width 1456 height 796
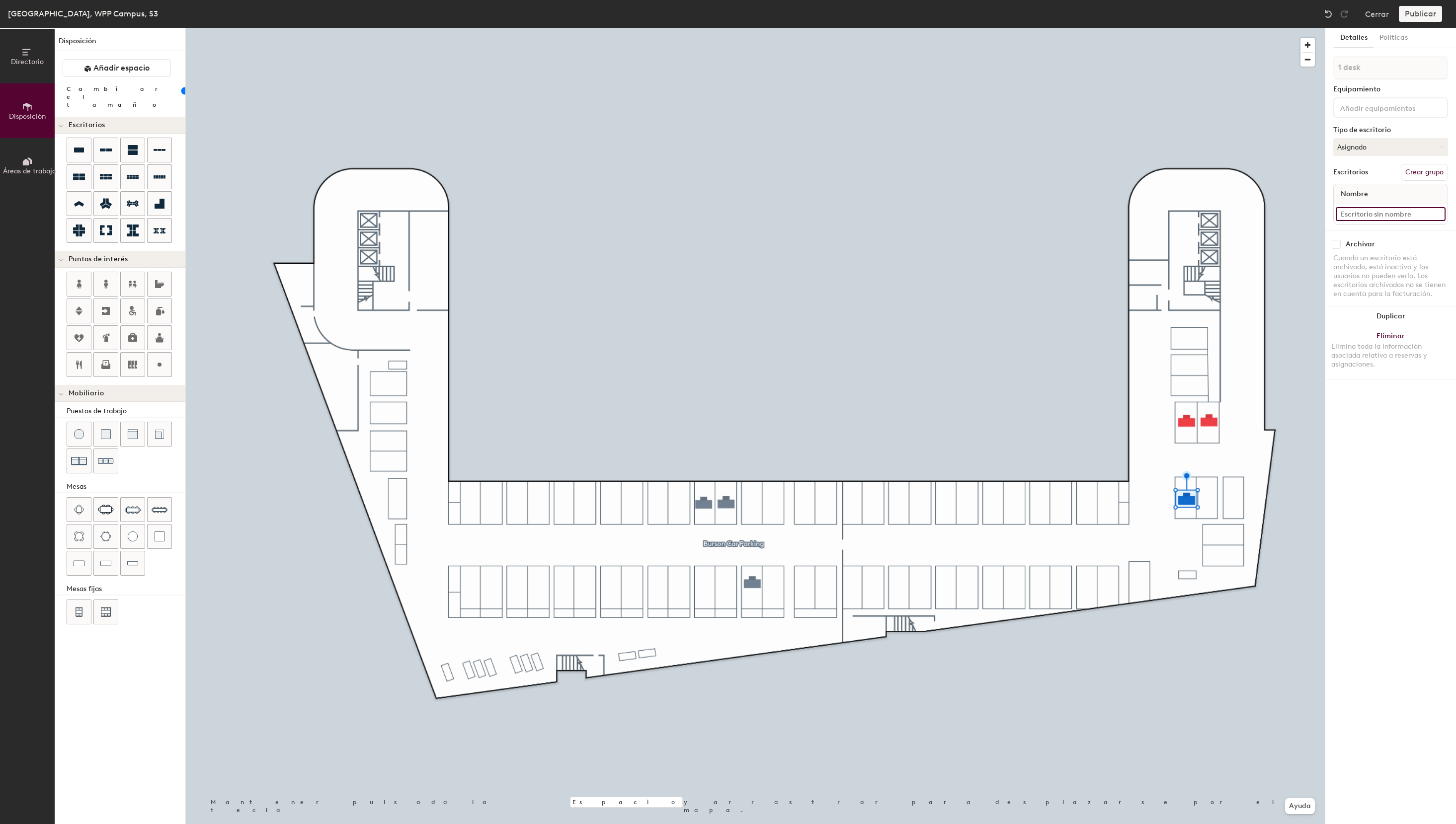
click at [1385, 211] on input at bounding box center [1390, 214] width 110 height 14
type input "S3 - 6"
click at [1382, 149] on button "Asignado" at bounding box center [1390, 147] width 115 height 18
click at [1379, 213] on div "Reservable temporalmente" at bounding box center [1383, 213] width 99 height 26
click at [1426, 169] on button "Crear grupo" at bounding box center [1424, 172] width 47 height 17
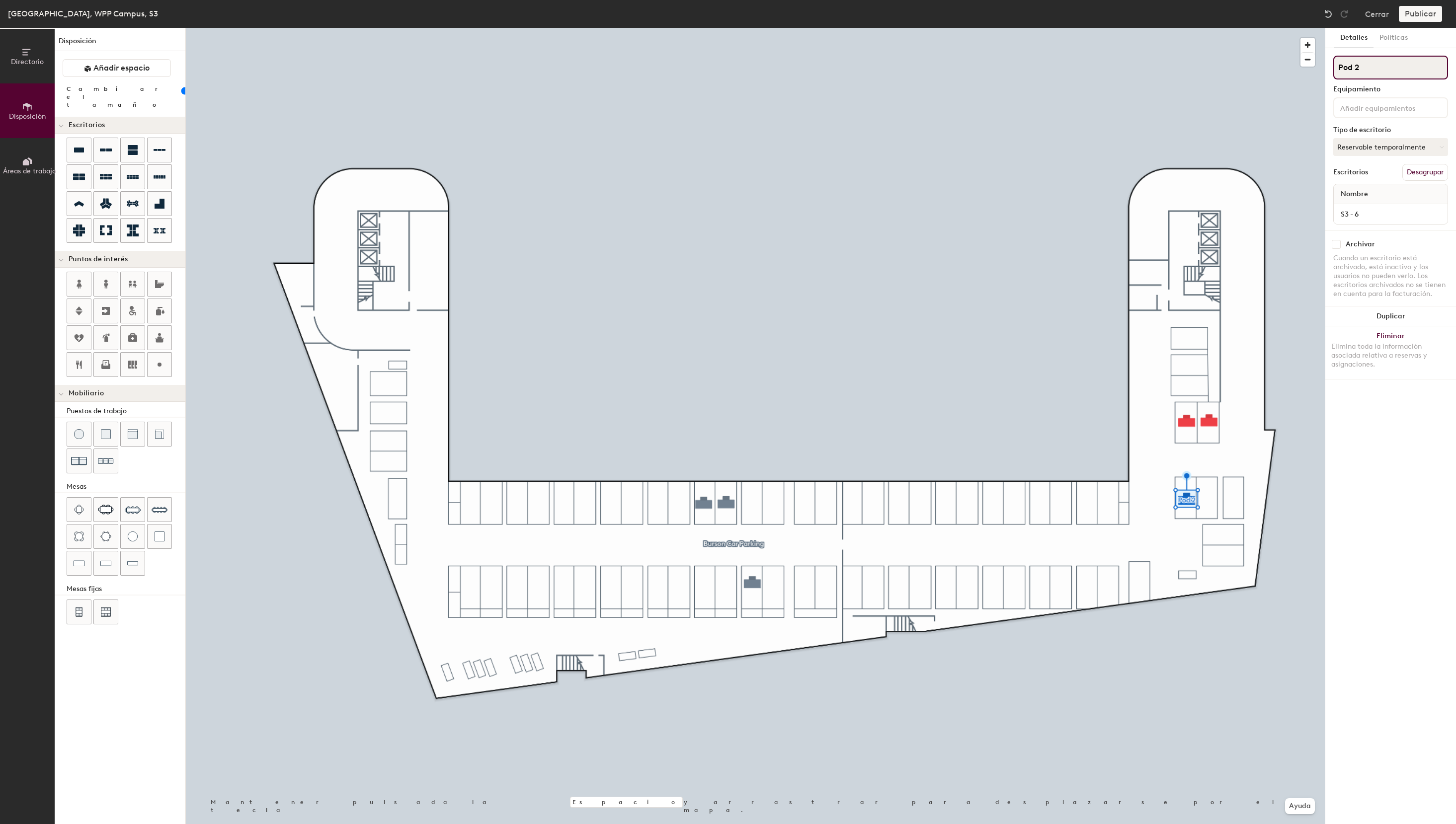
drag, startPoint x: 1426, startPoint y: 169, endPoint x: 1316, endPoint y: 65, distance: 151.4
click at [1333, 65] on input "Pod 2" at bounding box center [1390, 67] width 115 height 24
paste input "F+ Car Parking"
type input "F+ Car Parking"
click at [1416, 171] on button "Agrupar todos" at bounding box center [1421, 172] width 54 height 17
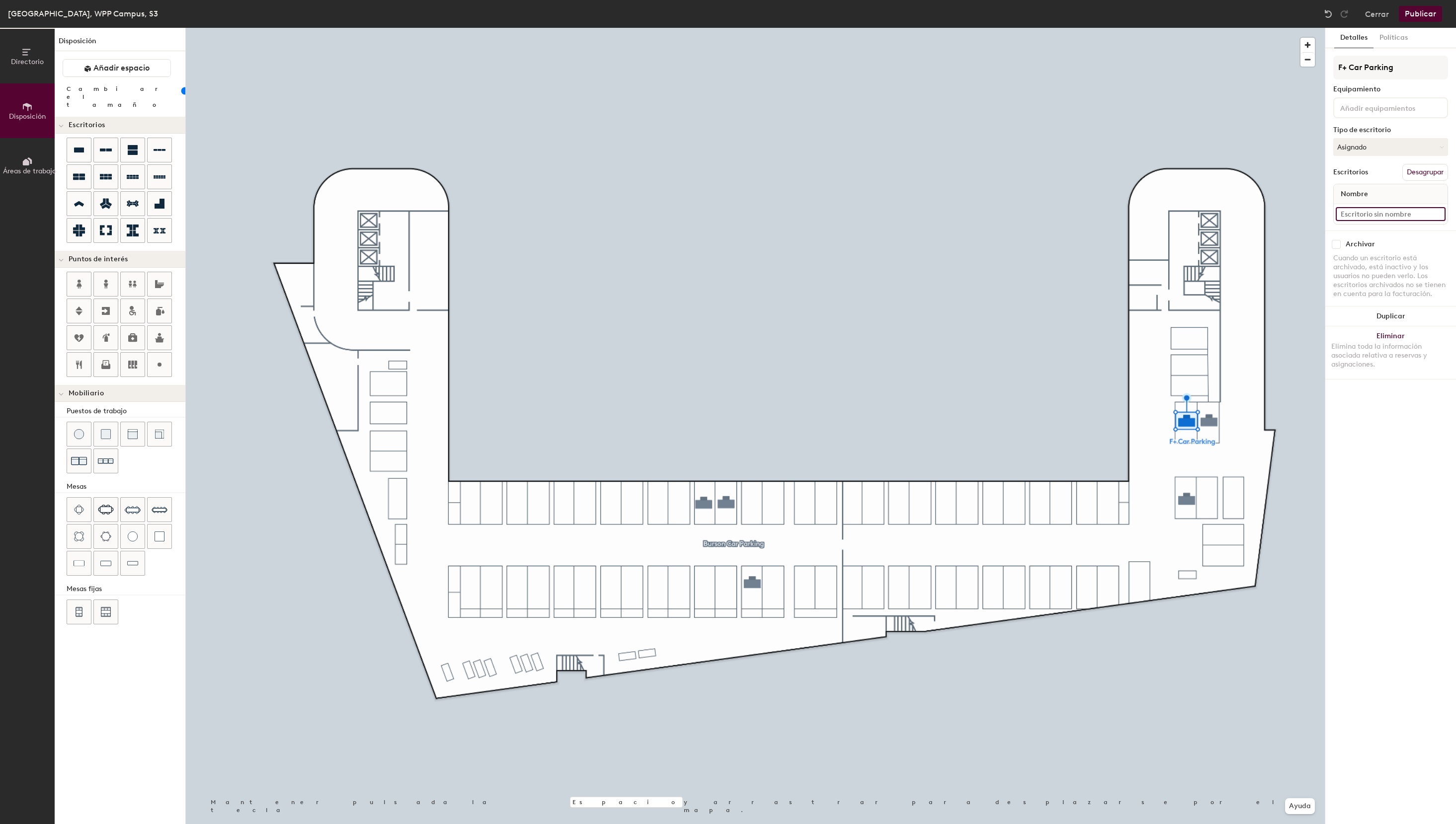
click at [1371, 211] on input at bounding box center [1390, 214] width 110 height 14
type input "S3 - 4"
click at [1362, 144] on button "Asignado" at bounding box center [1390, 147] width 115 height 18
drag, startPoint x: 1365, startPoint y: 215, endPoint x: 1354, endPoint y: 209, distance: 12.5
click at [1364, 215] on div "Reservable temporalmente" at bounding box center [1383, 213] width 99 height 26
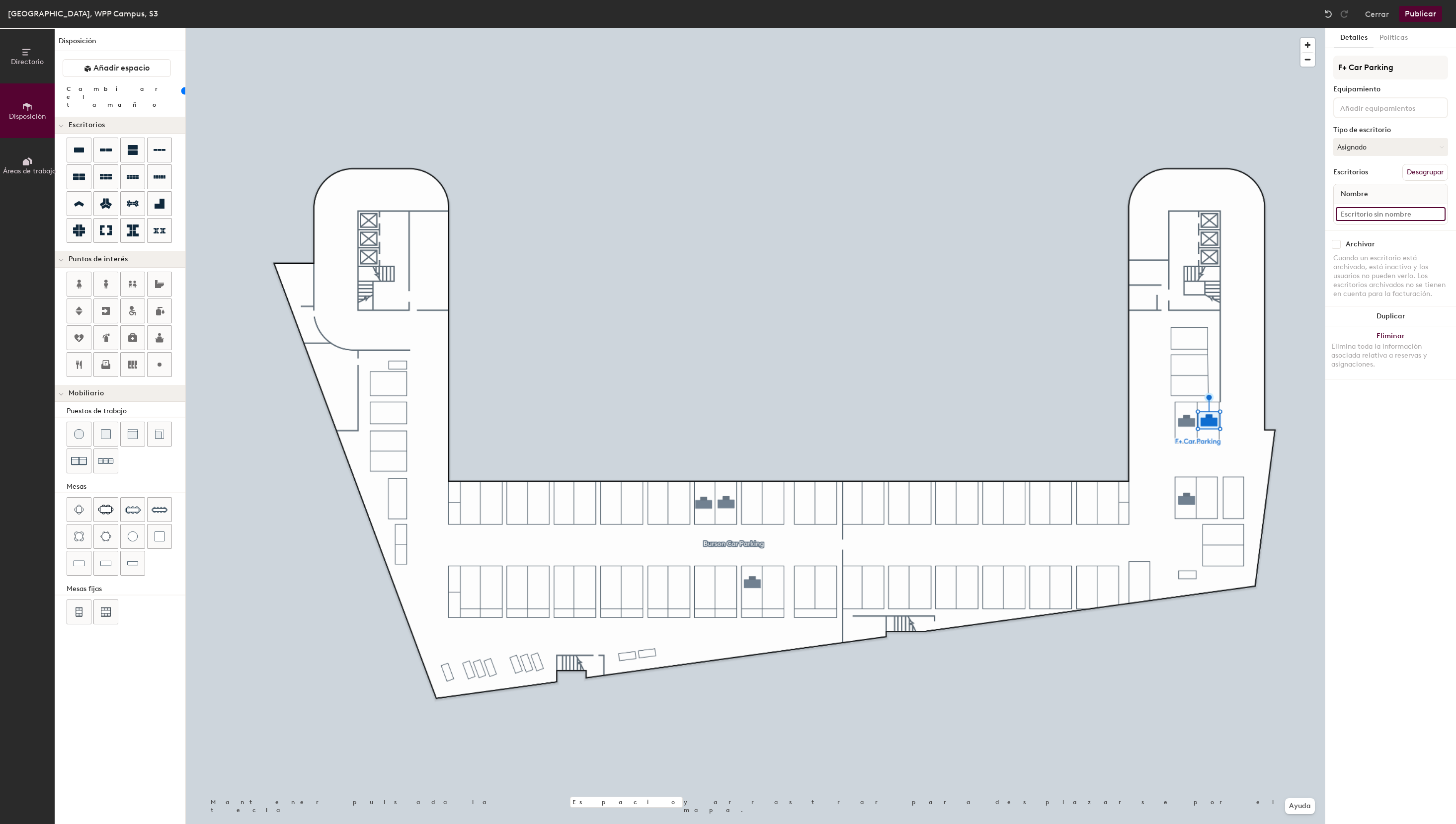
click at [1366, 217] on input at bounding box center [1390, 214] width 110 height 14
type input "S3 - 5"
click at [1368, 146] on button "Asignado" at bounding box center [1390, 147] width 115 height 18
click at [1368, 211] on div "Reservable temporalmente" at bounding box center [1383, 213] width 99 height 26
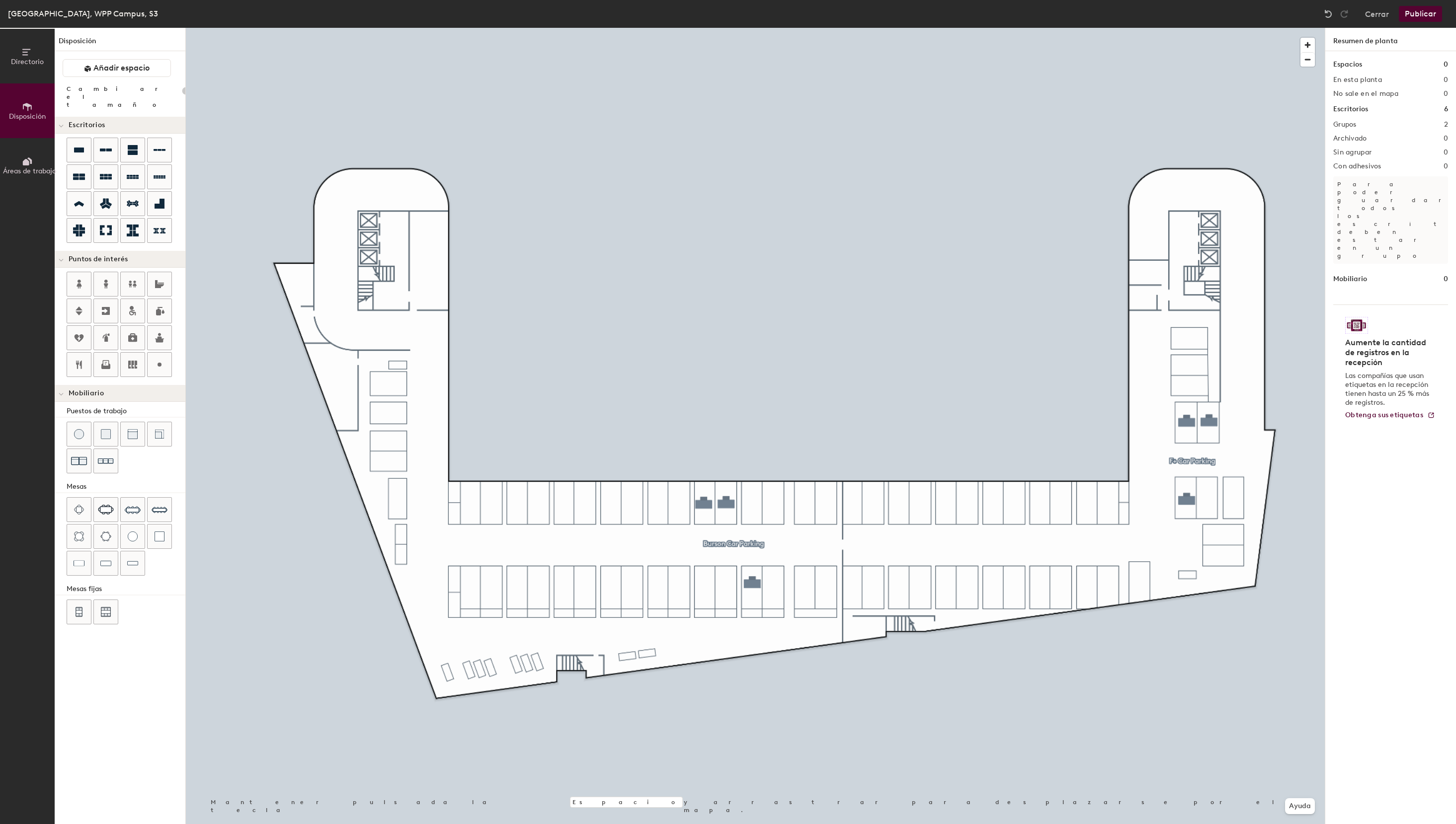
type input "100"
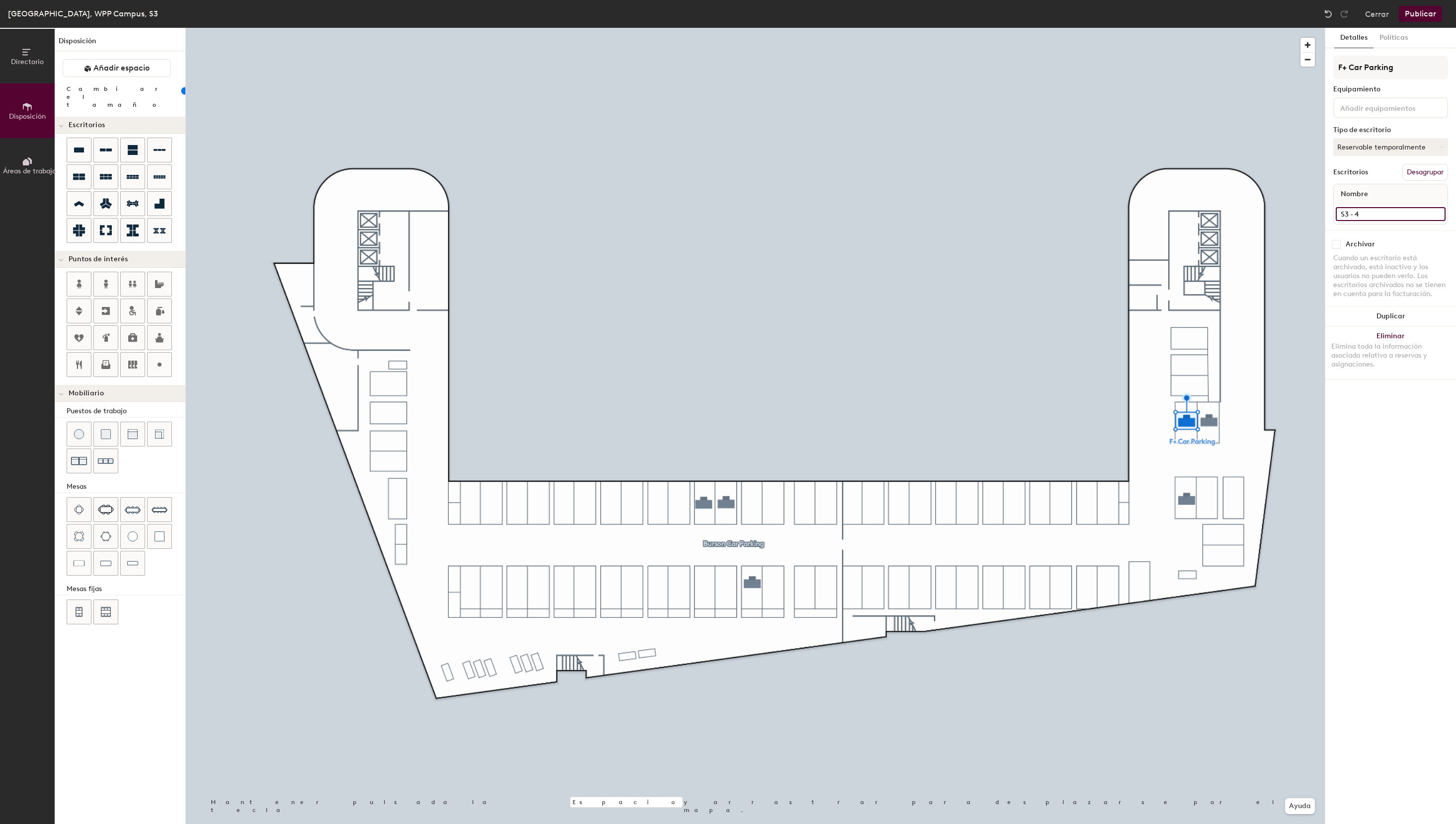
click at [1438, 214] on input "S3 - 4" at bounding box center [1390, 214] width 110 height 14
click at [1383, 216] on input "S3 - 4" at bounding box center [1390, 214] width 110 height 14
type input "S3 - 4 F+"
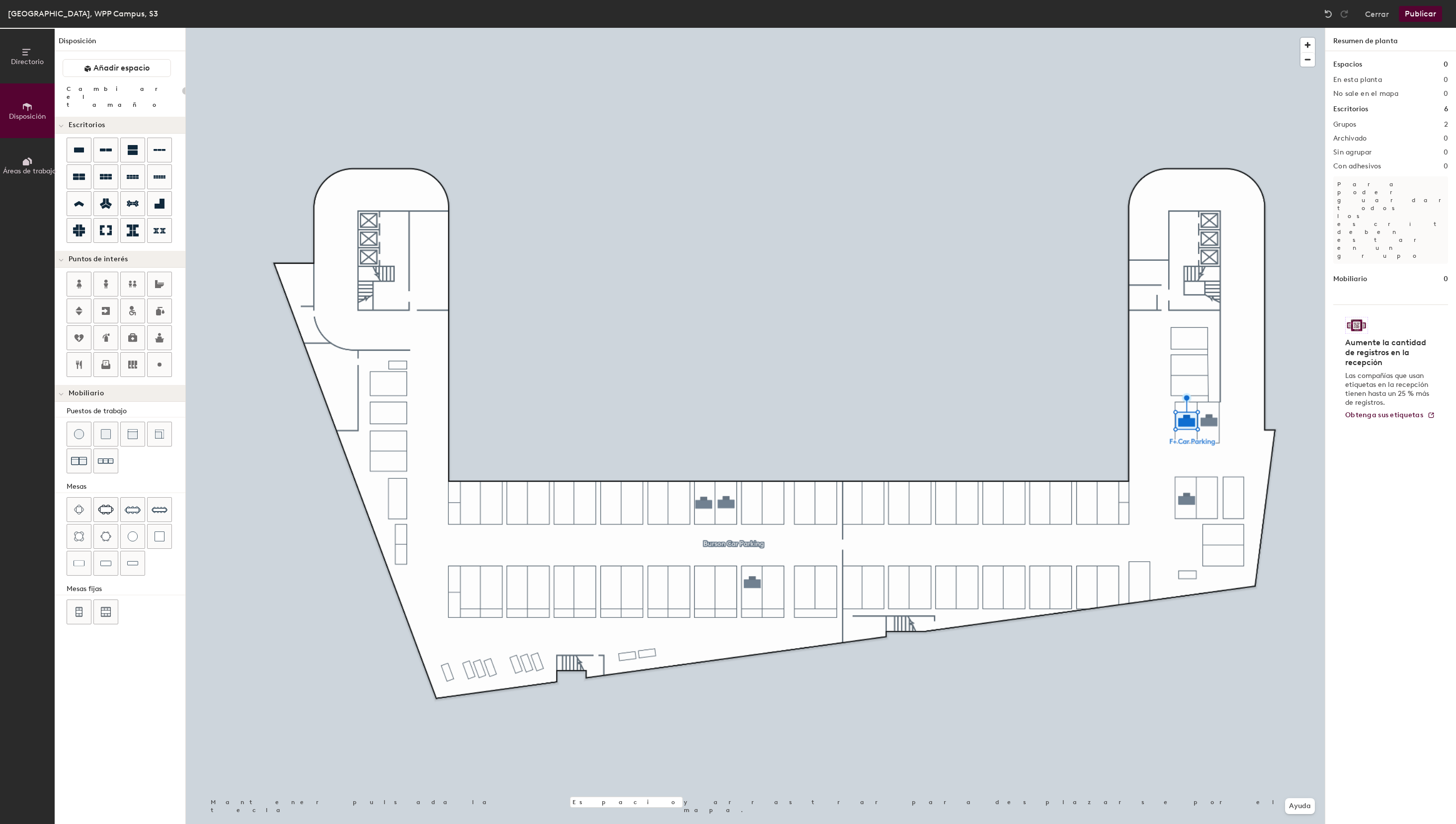
type input "100"
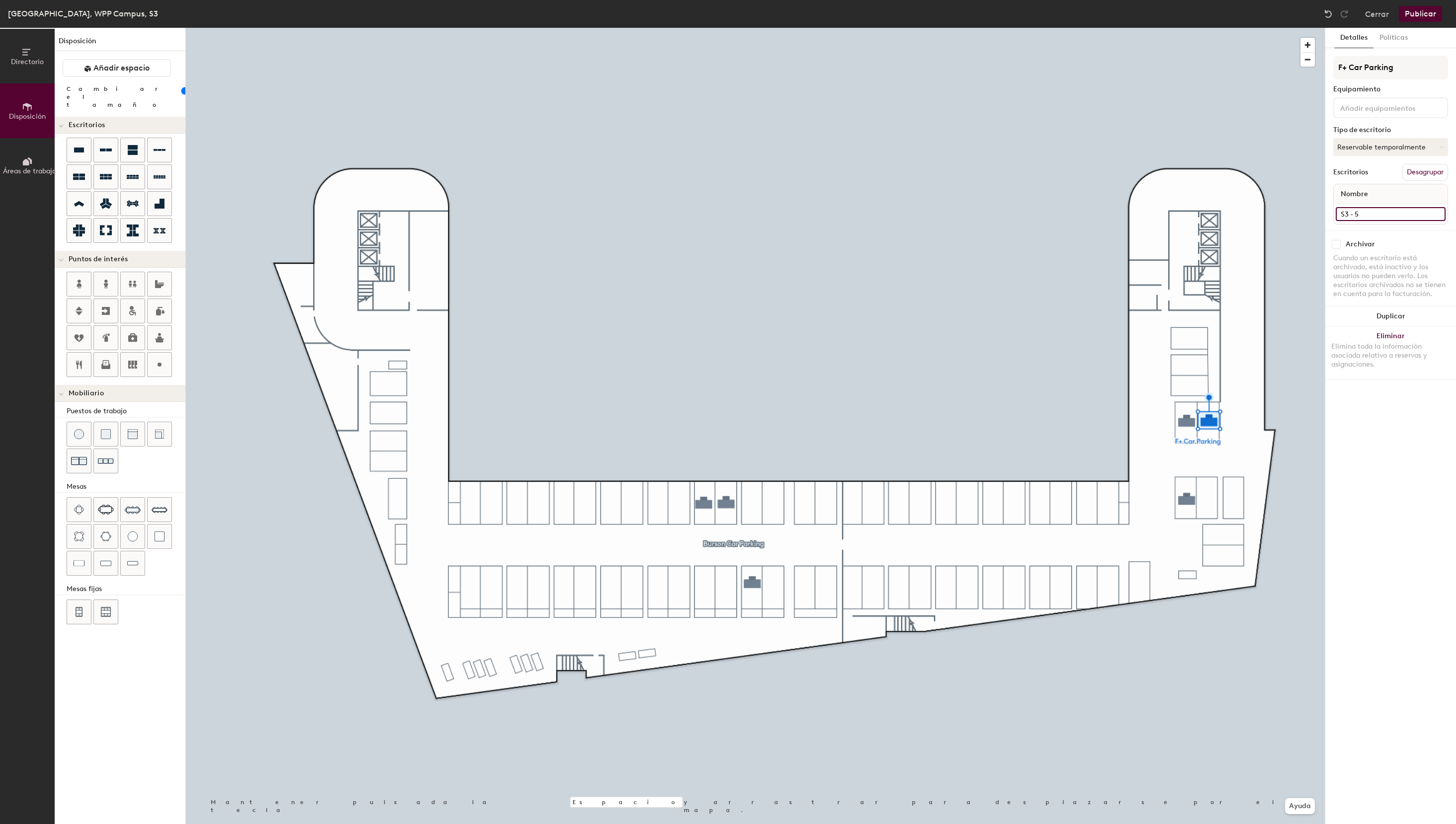
click at [1384, 215] on input "S3 - 5" at bounding box center [1390, 214] width 110 height 14
paste input "F+"
type input "S3 - 5 F+"
click at [1371, 211] on input "S3 - 6" at bounding box center [1390, 214] width 110 height 14
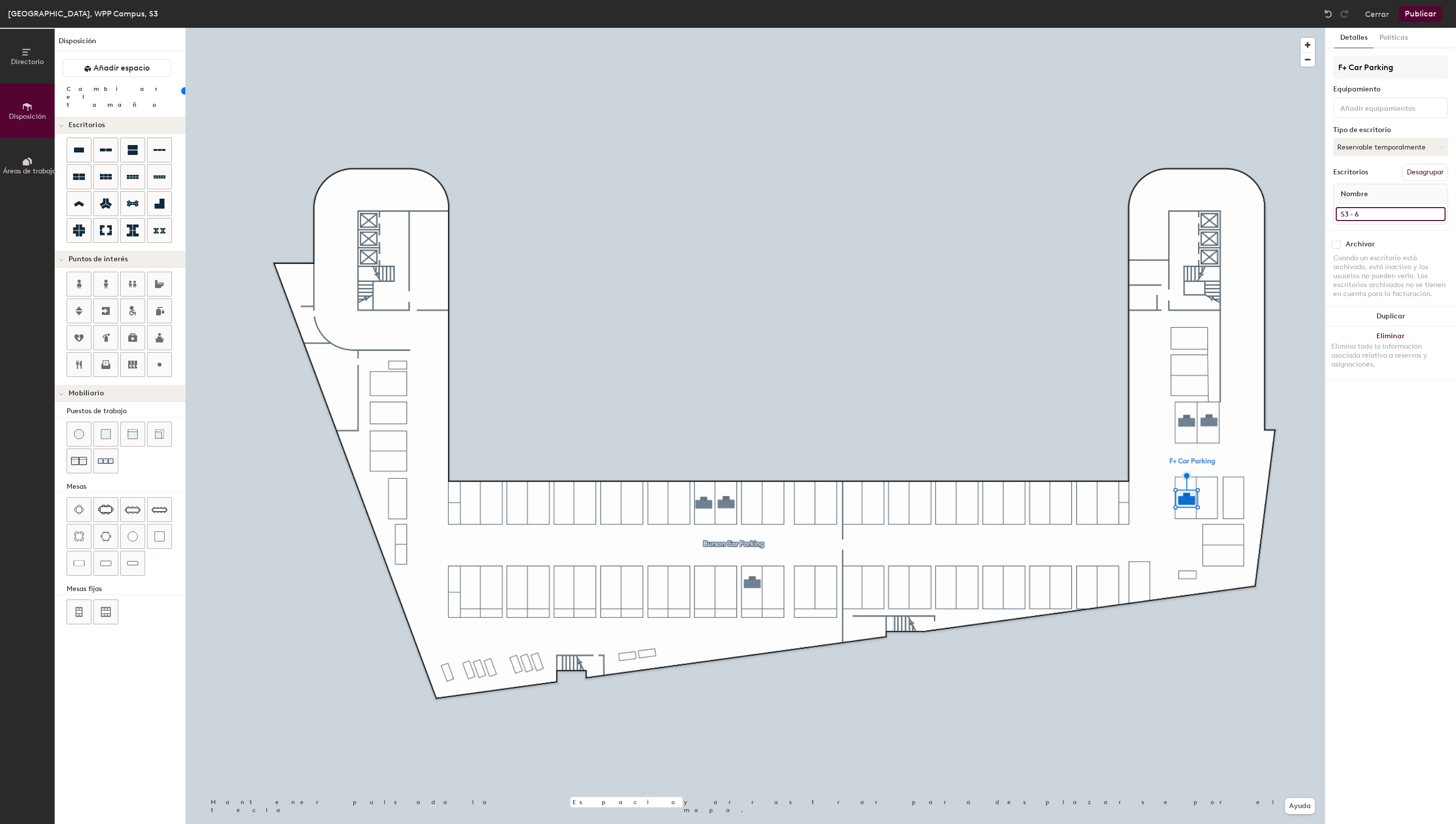
paste input "F+"
type input "S3 - 6 F+"
click at [1384, 210] on input "S3 - 46e" at bounding box center [1390, 214] width 110 height 14
type input "S3 - 46e Burson"
click at [1406, 217] on input "S3 - 44e" at bounding box center [1390, 214] width 110 height 14
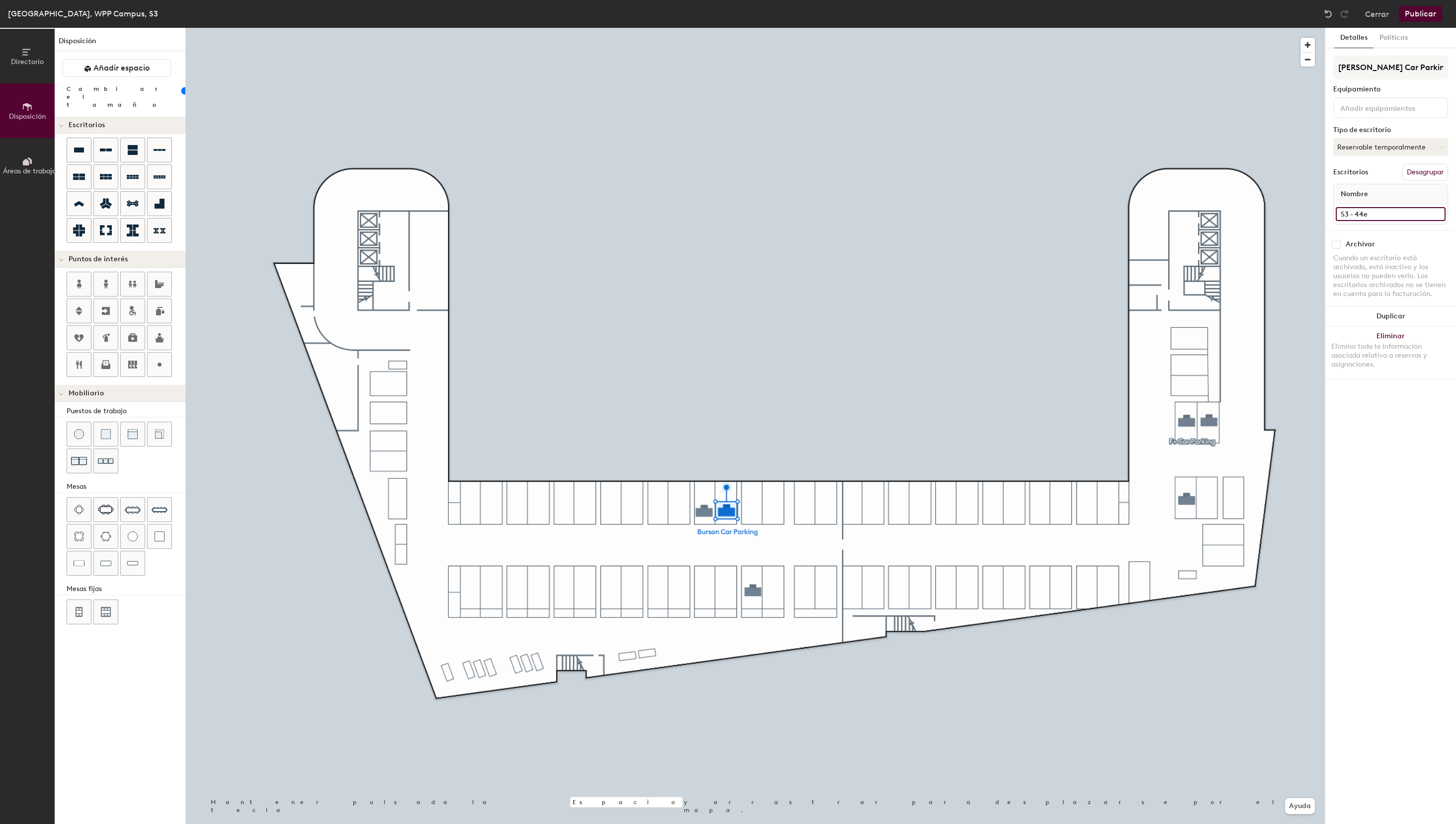
click at [1406, 217] on input "S3 - 44e" at bounding box center [1390, 214] width 110 height 14
paste input "Burson"
type input "S3 - 44e Burson"
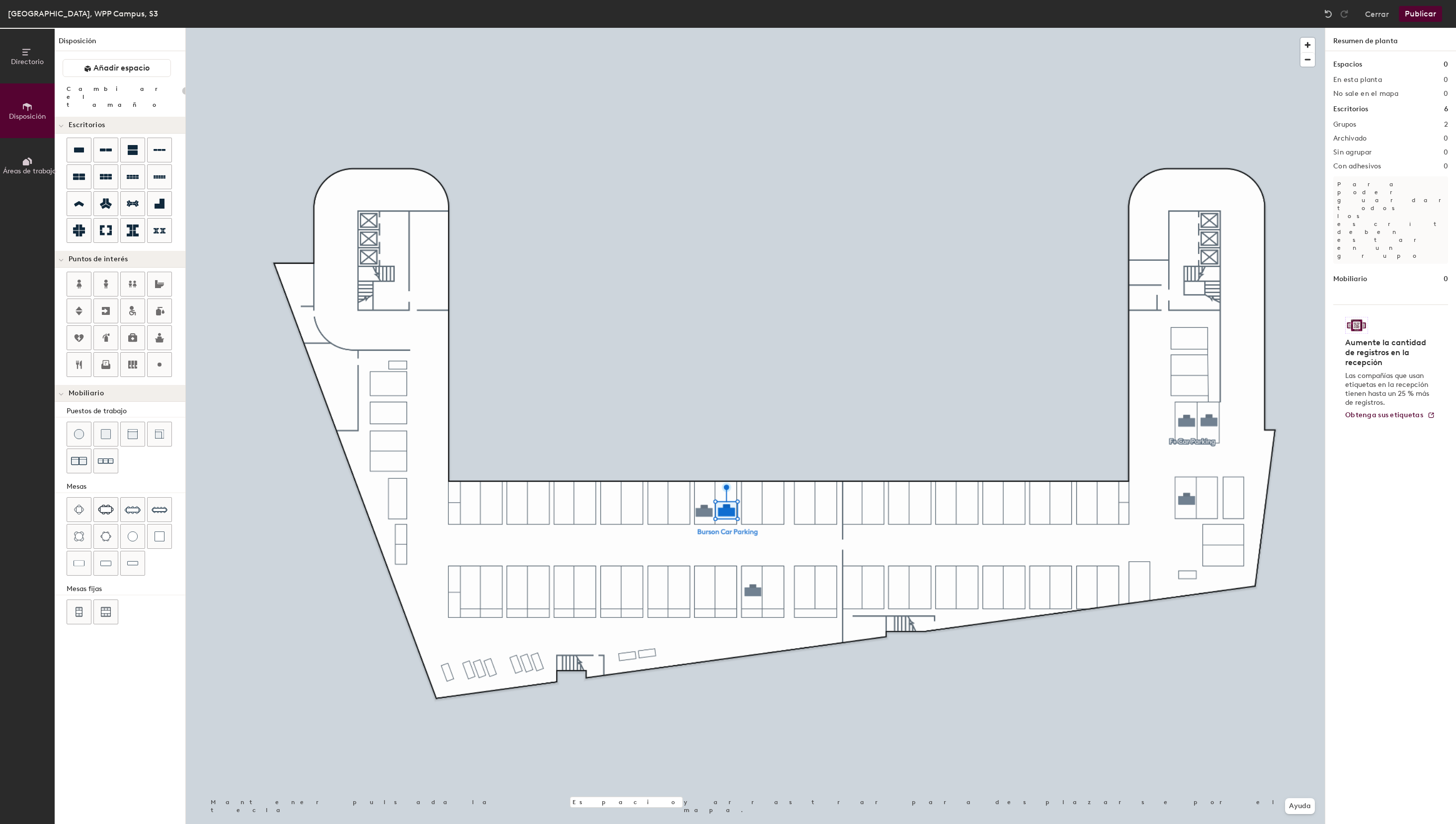
type input "100"
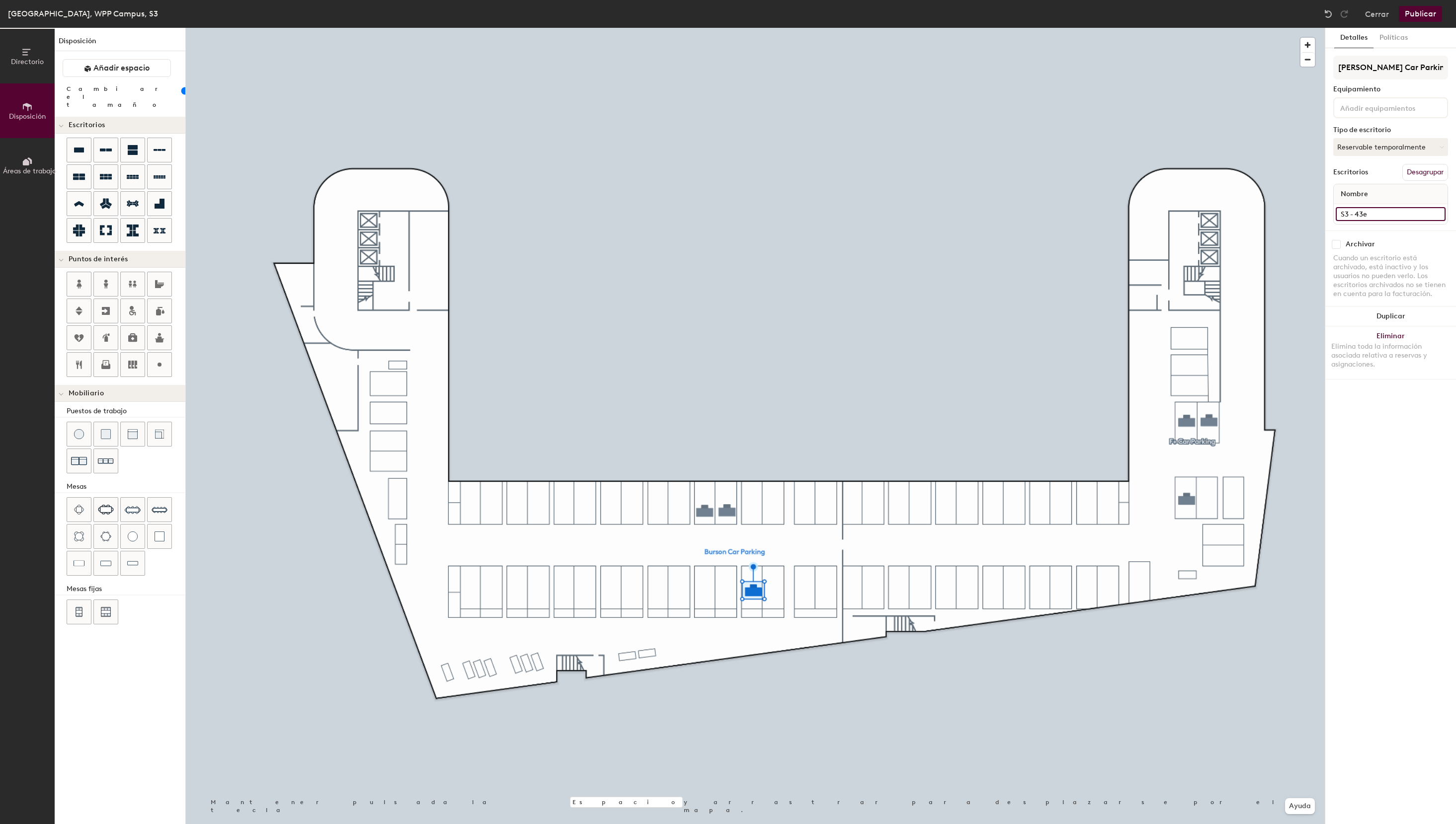
click at [1413, 208] on input "S3 - 43e" at bounding box center [1390, 214] width 110 height 14
click at [1405, 213] on input "S3 - 43e" at bounding box center [1390, 214] width 110 height 14
paste input "[PERSON_NAME]"
type input "S3 - 43e Burson"
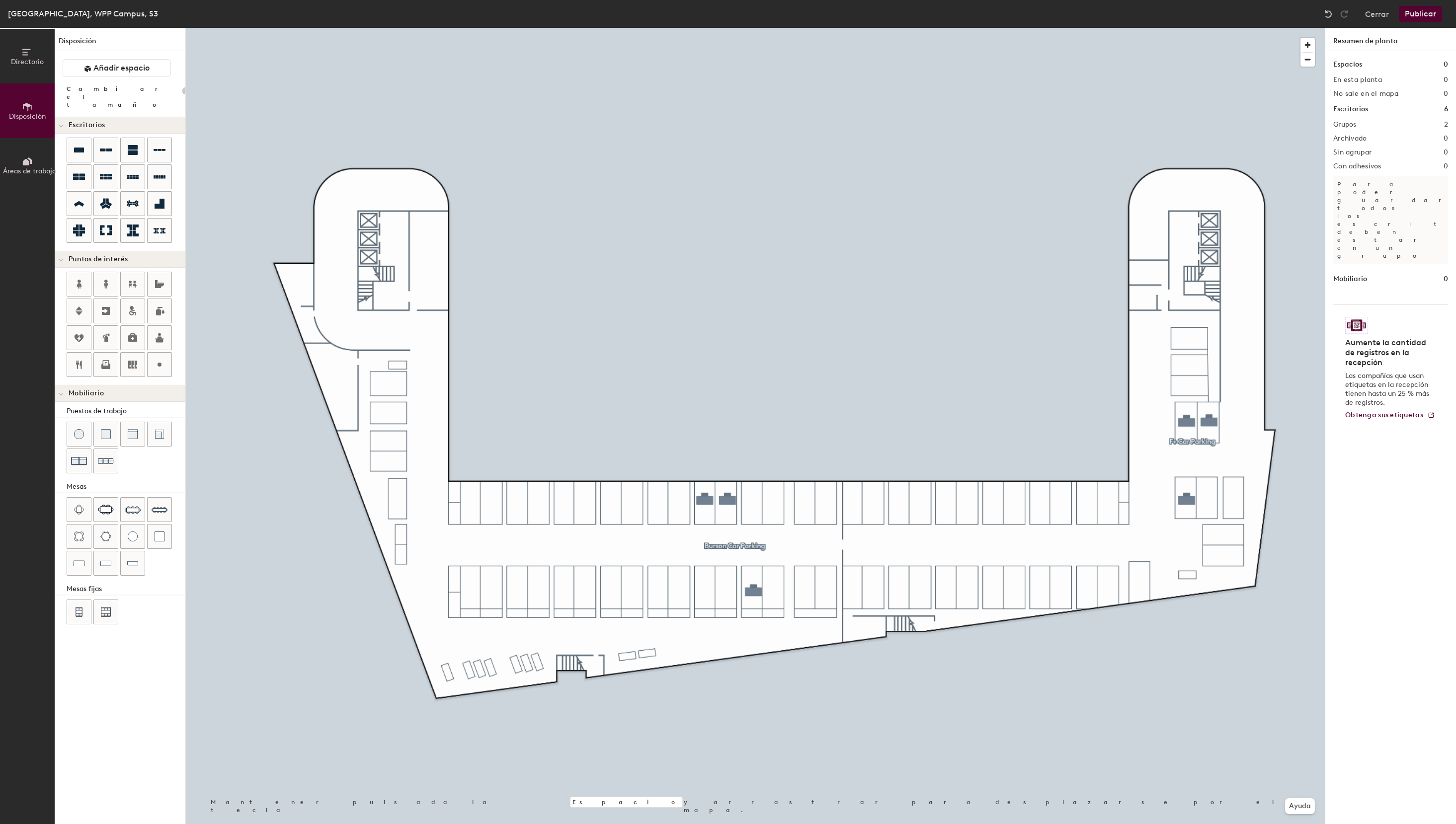
click at [1425, 15] on button "Publicar" at bounding box center [1420, 14] width 43 height 16
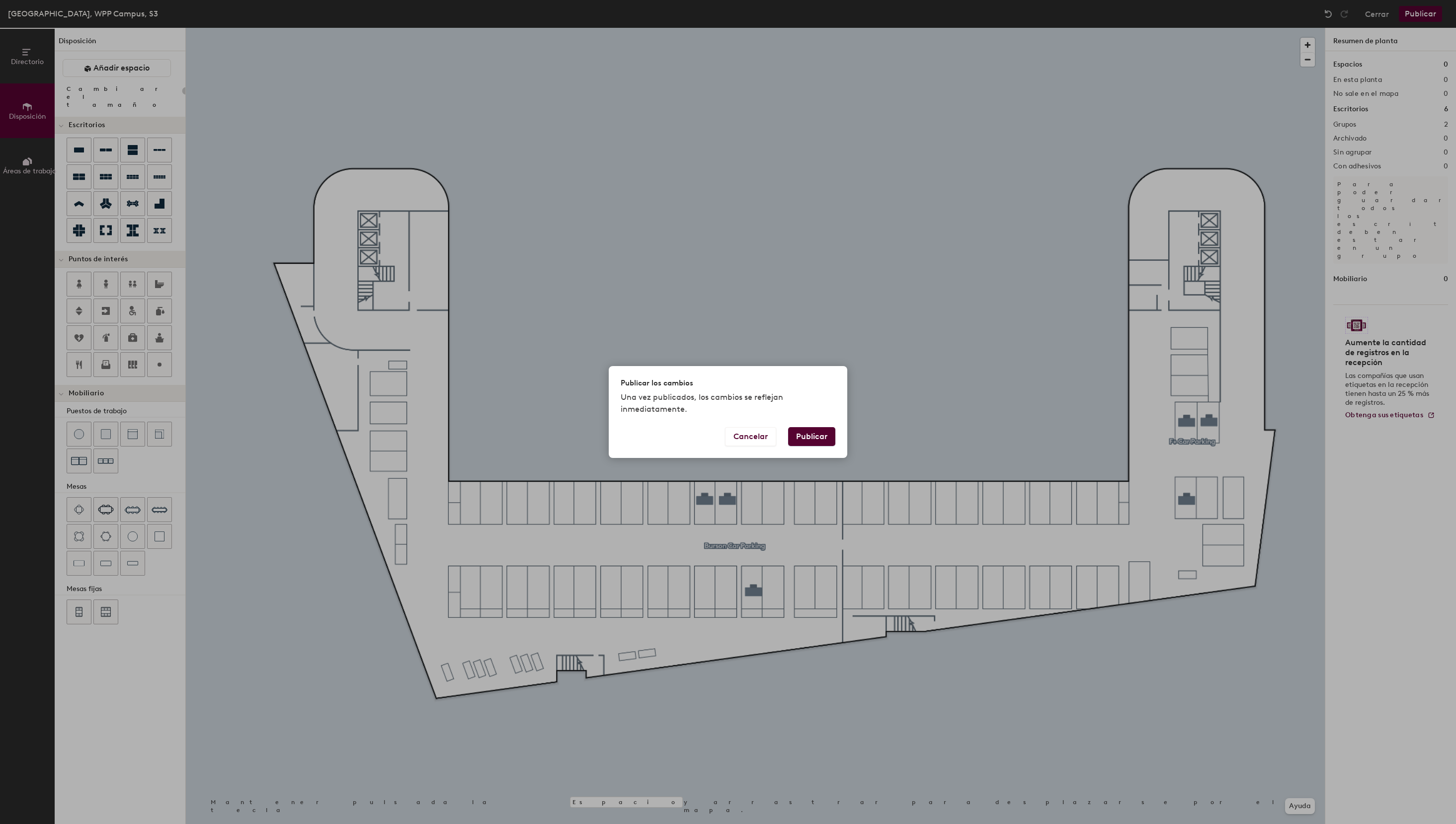
click at [812, 434] on button "Publicar" at bounding box center [811, 436] width 47 height 19
type input "20"
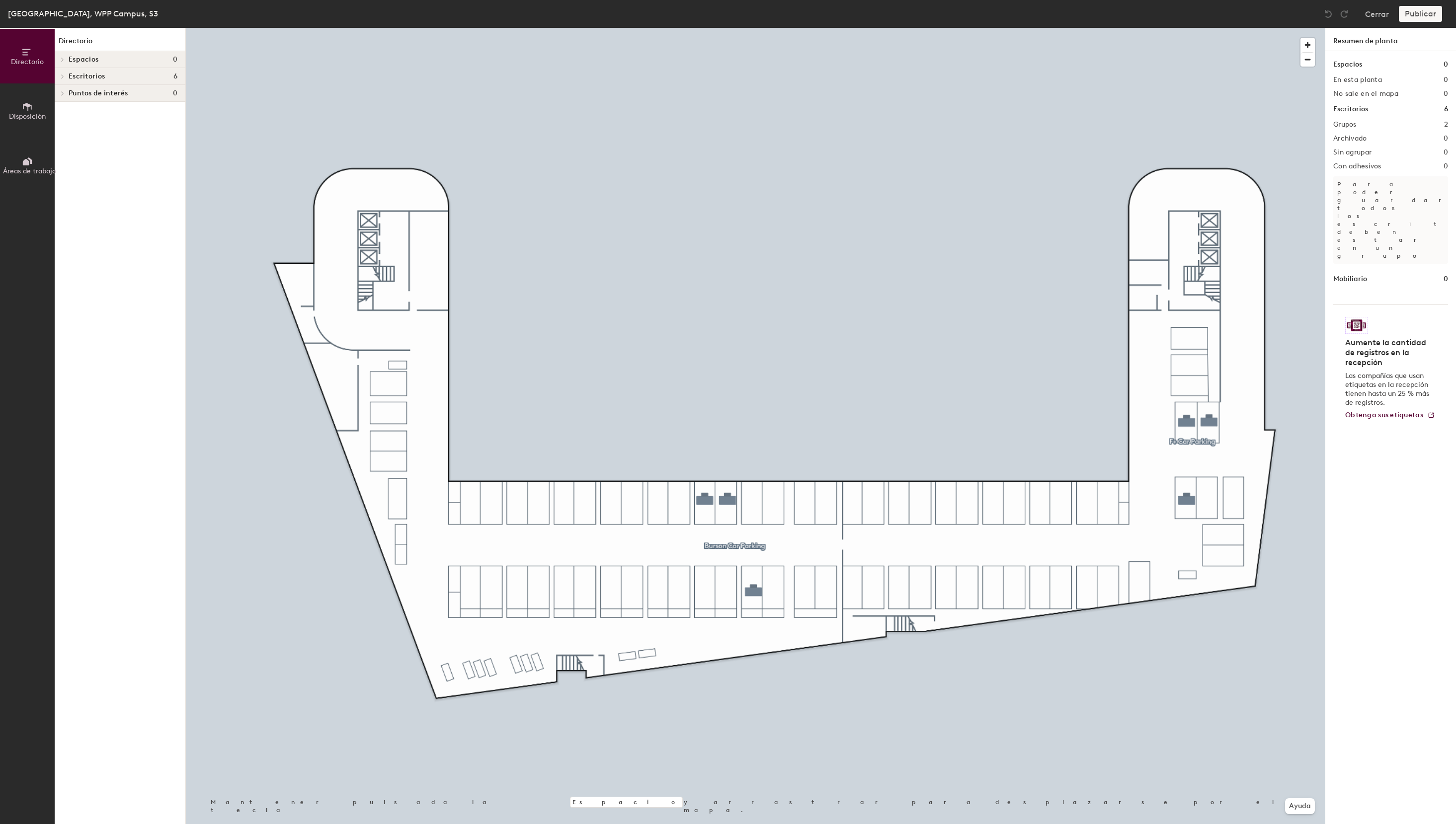
click at [40, 112] on span "Disposición" at bounding box center [27, 116] width 37 height 9
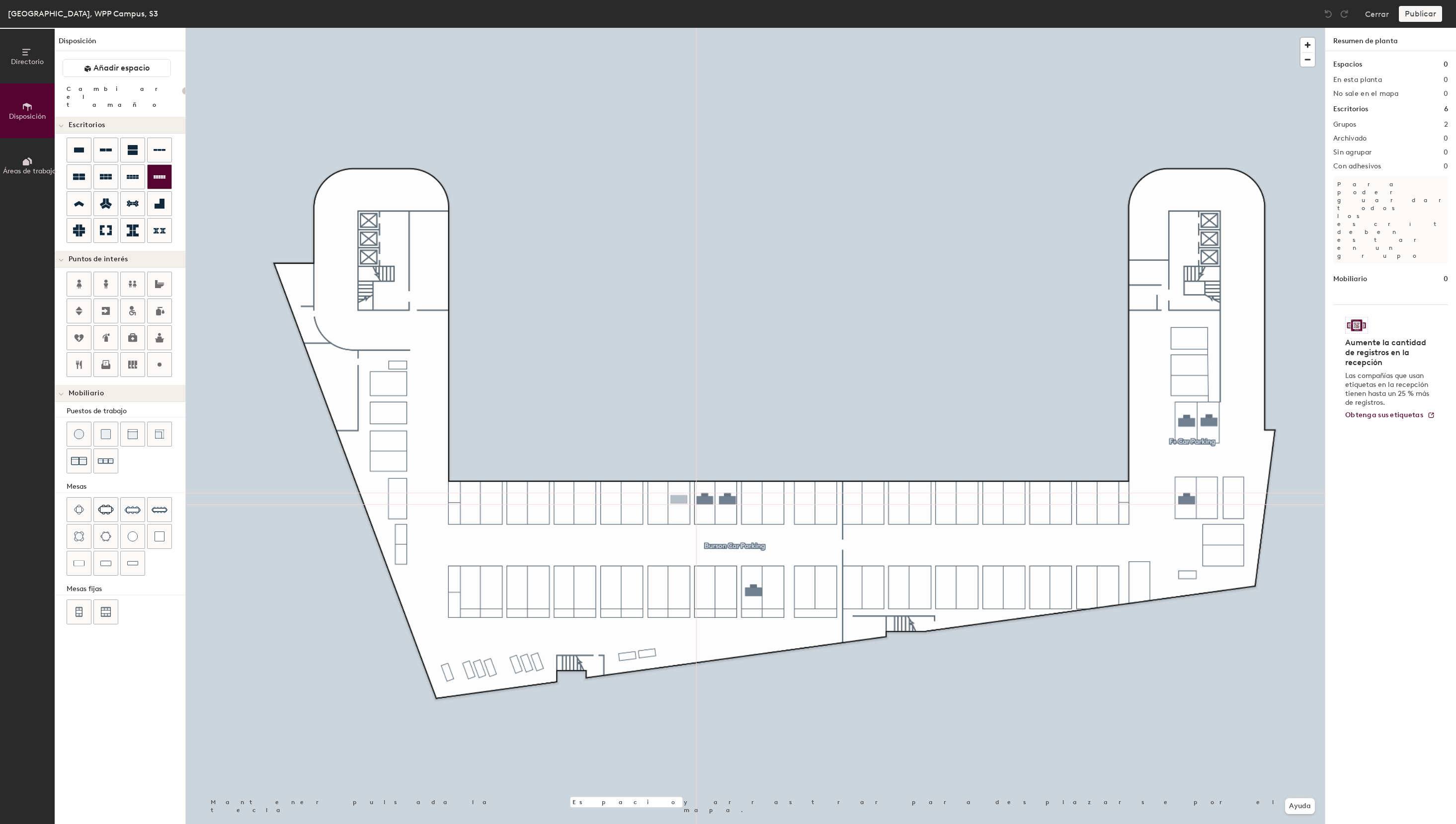
click at [679, 500] on div "Directorio Disposición Áreas de trabajo Disposición Añadir espacio Cambiar el t…" at bounding box center [728, 426] width 1456 height 796
type input "100"
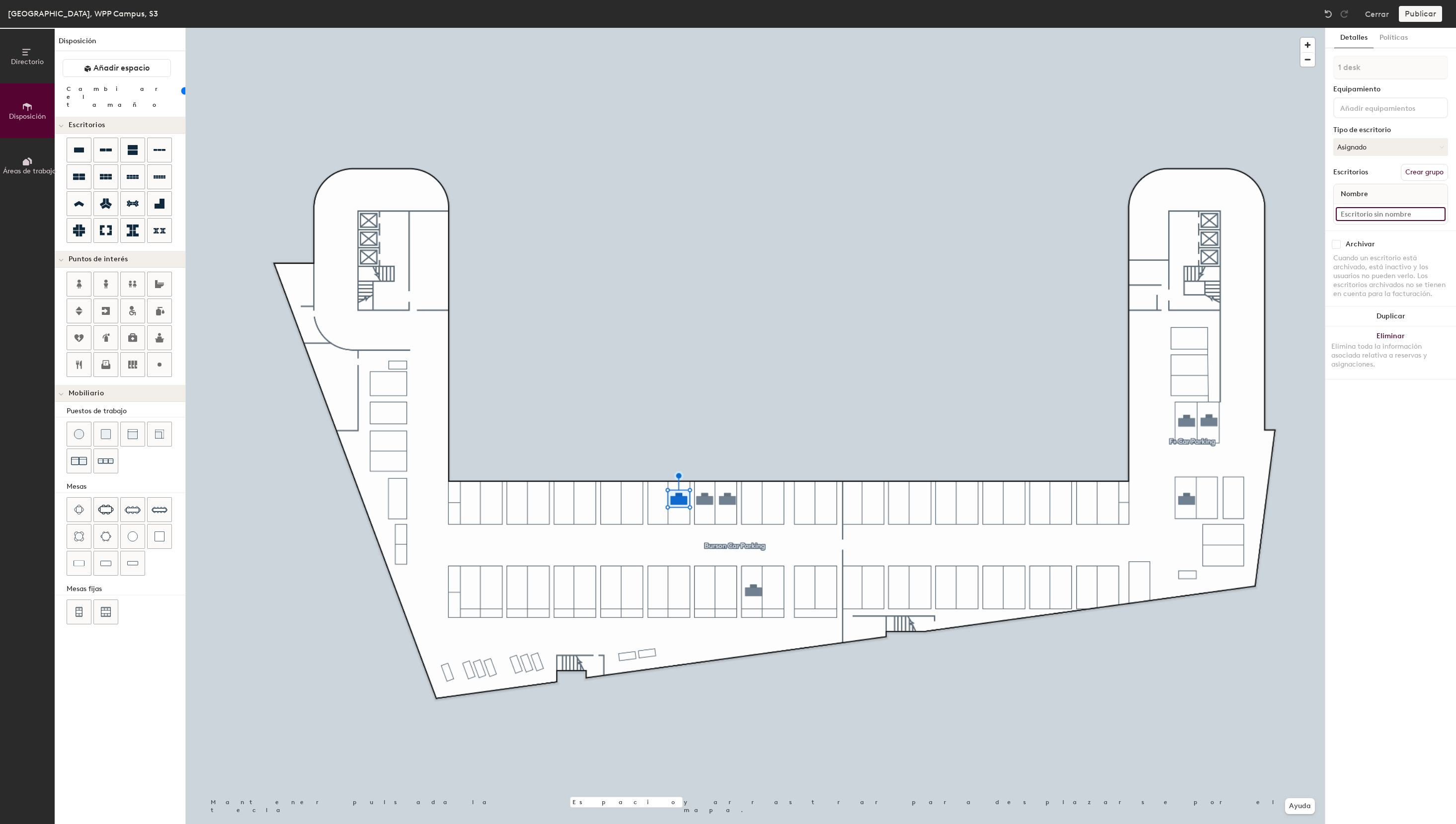
click at [1360, 210] on input at bounding box center [1390, 214] width 110 height 14
type input "S3 - 48e Hogarth"
click at [1369, 142] on button "Asignado" at bounding box center [1390, 147] width 115 height 18
click at [1376, 214] on div "Reservable temporalmente" at bounding box center [1383, 213] width 99 height 26
click at [658, 501] on div "Directorio Disposición Áreas de trabajo Disposición Añadir espacio Cambiar el t…" at bounding box center [728, 426] width 1456 height 796
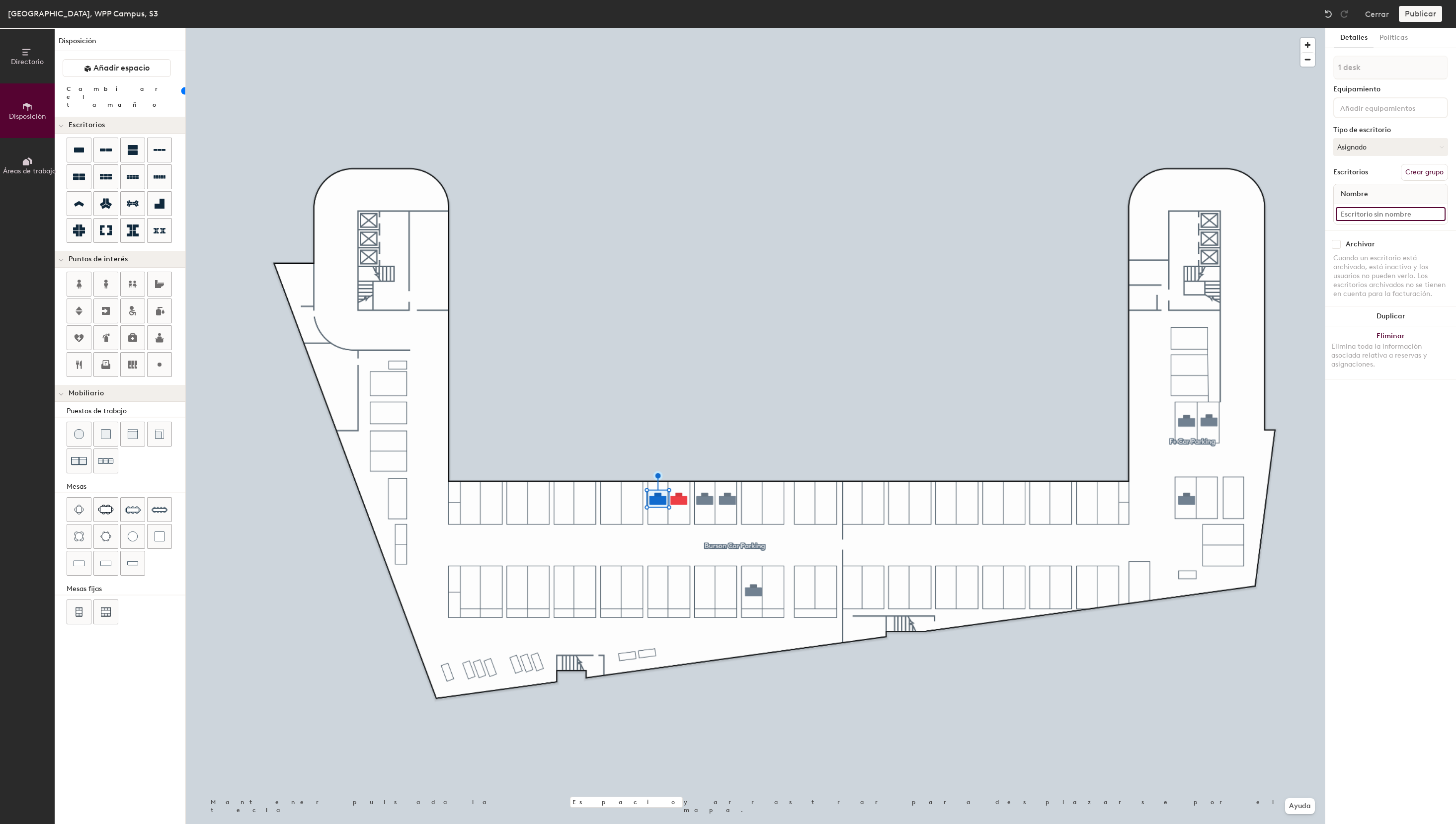
click at [1366, 216] on input at bounding box center [1390, 214] width 110 height 14
type input "S3 - 50e Hogarth"
click at [1366, 149] on button "Asignado" at bounding box center [1390, 147] width 115 height 18
click at [1371, 213] on div "Reservable temporalmente" at bounding box center [1383, 213] width 99 height 26
click at [1430, 172] on button "Crear grupo" at bounding box center [1424, 172] width 47 height 17
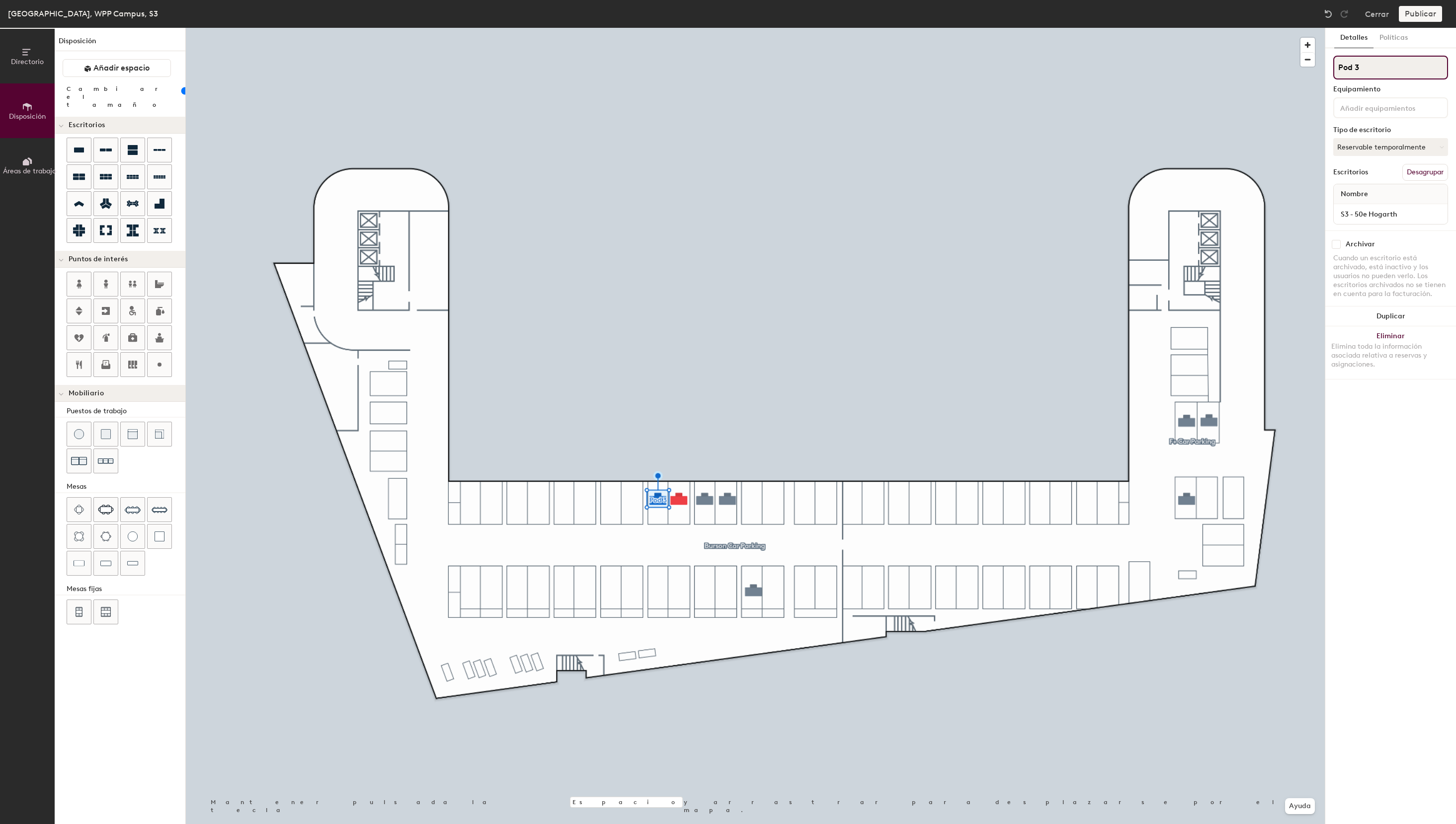
drag, startPoint x: 1373, startPoint y: 69, endPoint x: 1292, endPoint y: 69, distance: 81.0
click at [1333, 69] on input "Pod 3" at bounding box center [1390, 67] width 115 height 24
paste input "Hogarth Car Parking"
type input "Hogarth Car Parking"
click at [632, 499] on div "Directorio Disposición Áreas de trabajo Disposición Añadir espacio Cambiar el t…" at bounding box center [728, 426] width 1456 height 796
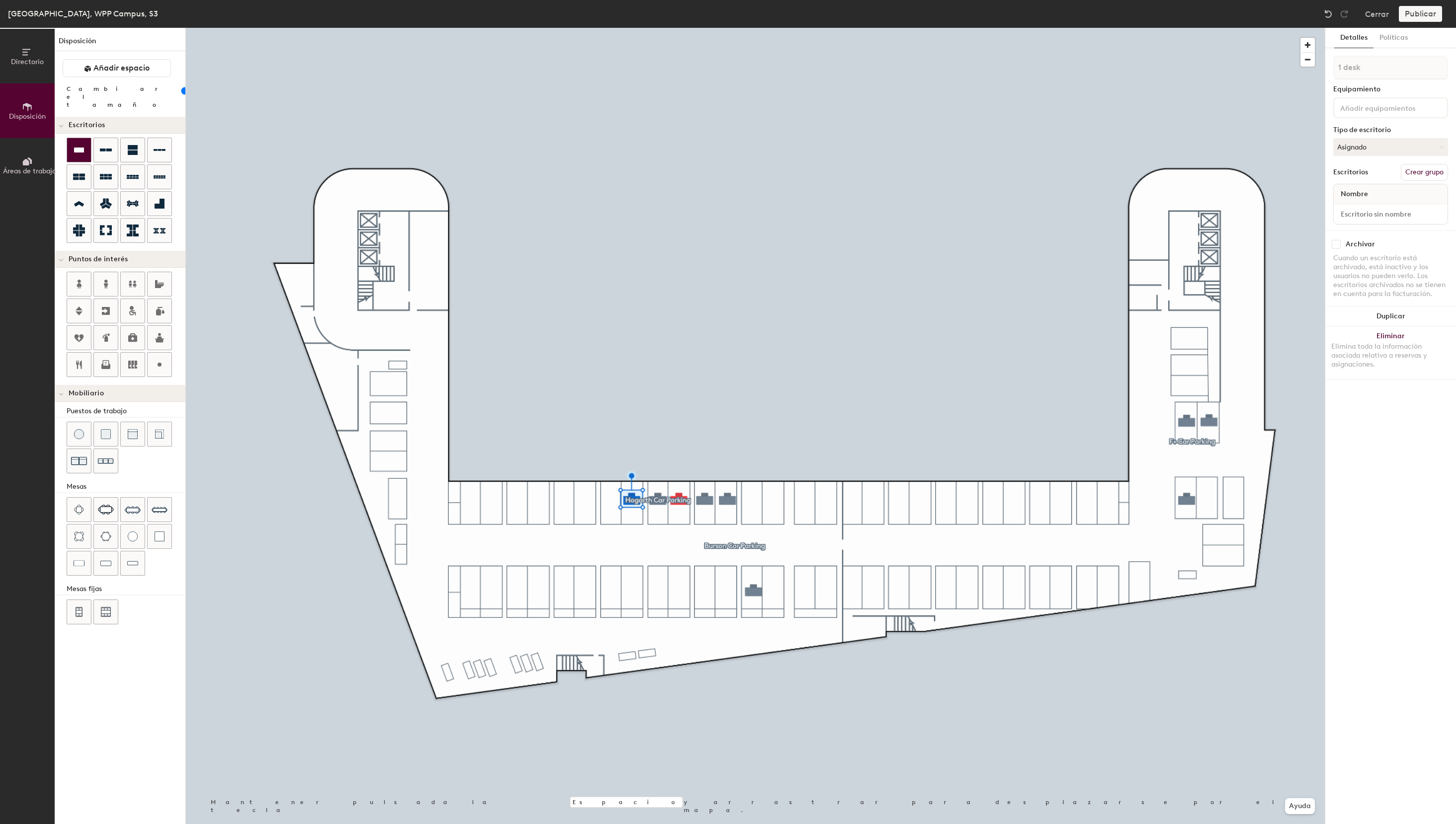
click at [74, 146] on icon at bounding box center [79, 150] width 12 height 12
click at [610, 500] on div "Directorio Disposición Áreas de trabajo Disposición Añadir espacio Cambiar el t…" at bounding box center [728, 426] width 1456 height 796
type input "100"
click at [1394, 216] on input at bounding box center [1390, 214] width 110 height 14
type input "S3 - 56e Hogarth"
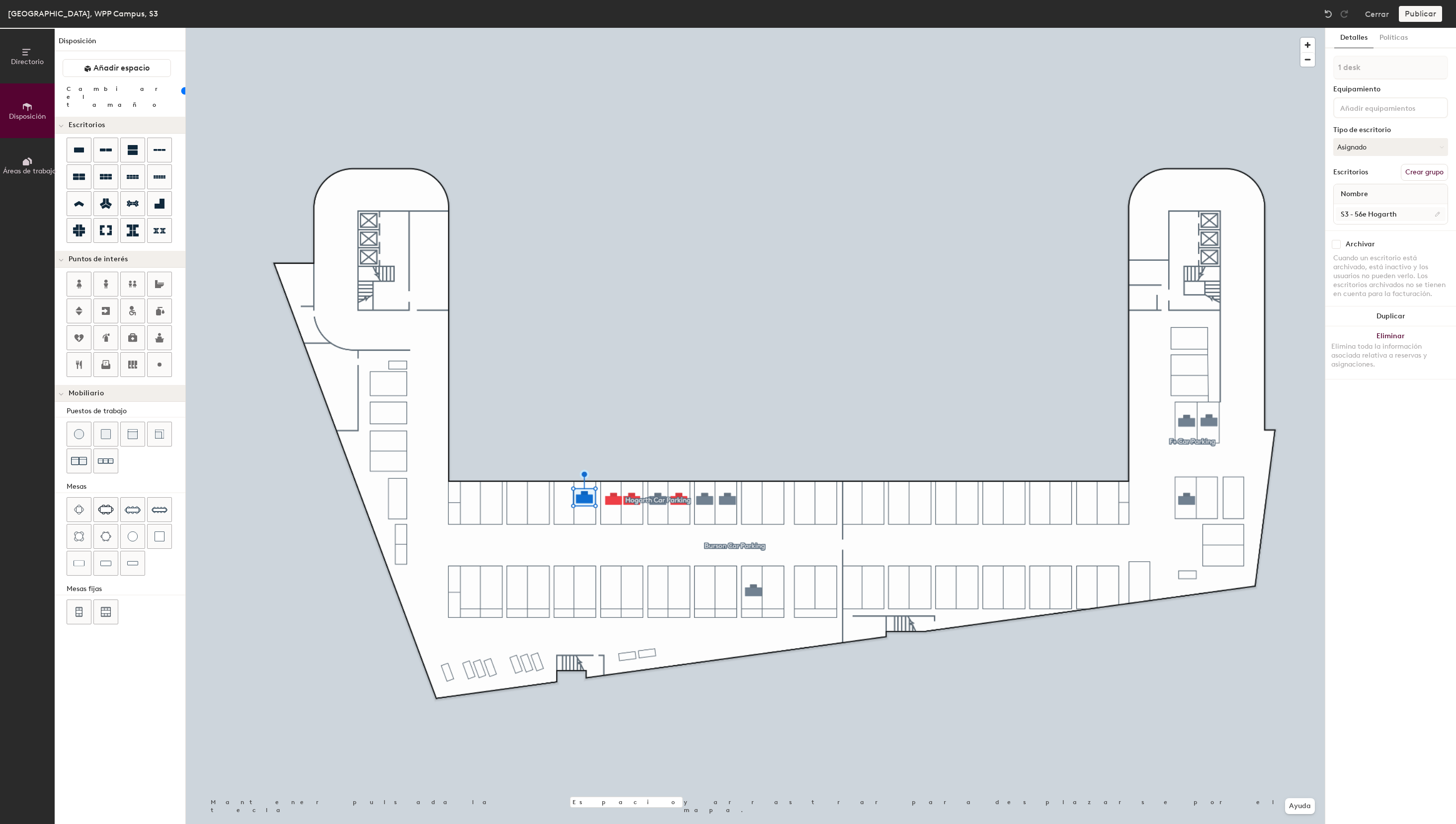
drag, startPoint x: 1423, startPoint y: 221, endPoint x: 1422, endPoint y: 216, distance: 5.1
click at [1423, 221] on div "S3 - 56e Hogarth" at bounding box center [1390, 214] width 114 height 20
click at [1402, 211] on input "S3 - 56e Hogarth" at bounding box center [1390, 214] width 110 height 14
click at [1384, 211] on input at bounding box center [1390, 214] width 110 height 14
paste input "S3 - 56e Hogarth"
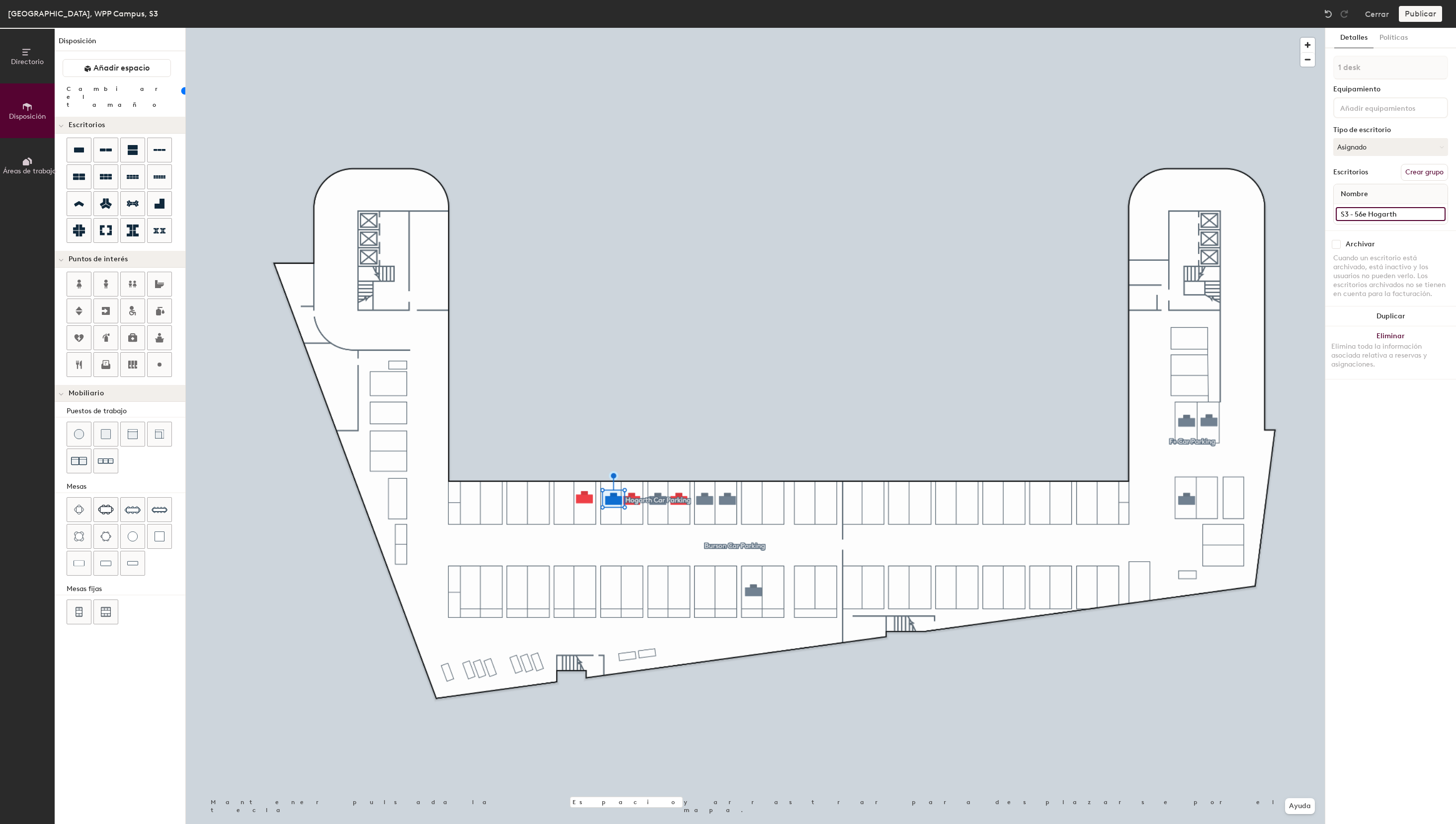
click at [1363, 215] on input "S3 - 56e Hogarth" at bounding box center [1390, 214] width 110 height 14
type input "S3 - 54e Hogarth"
click at [1381, 149] on button "Asignado" at bounding box center [1390, 147] width 115 height 18
click at [1363, 211] on div "Reservable temporalmente" at bounding box center [1383, 213] width 99 height 26
click at [1368, 211] on input at bounding box center [1390, 214] width 110 height 14
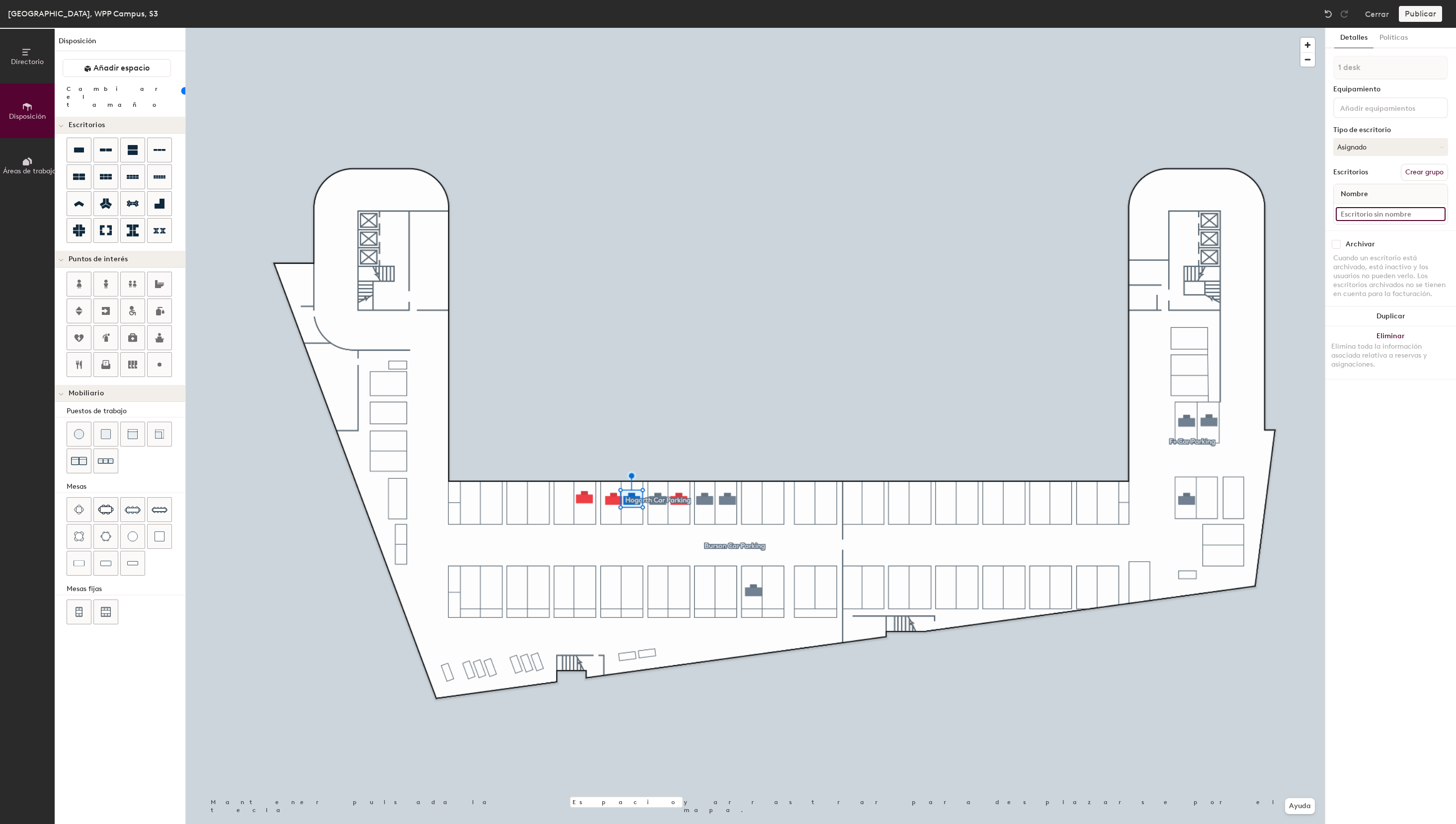
paste input "S3 - 56e Hogarth"
click at [1361, 214] on input "S3 - 56e Hogarth" at bounding box center [1390, 214] width 110 height 14
type input "S3 - 52e Hogarth"
click at [1390, 148] on button "Asignado" at bounding box center [1390, 147] width 115 height 18
click at [1353, 211] on div "Reservable temporalmente" at bounding box center [1383, 213] width 99 height 26
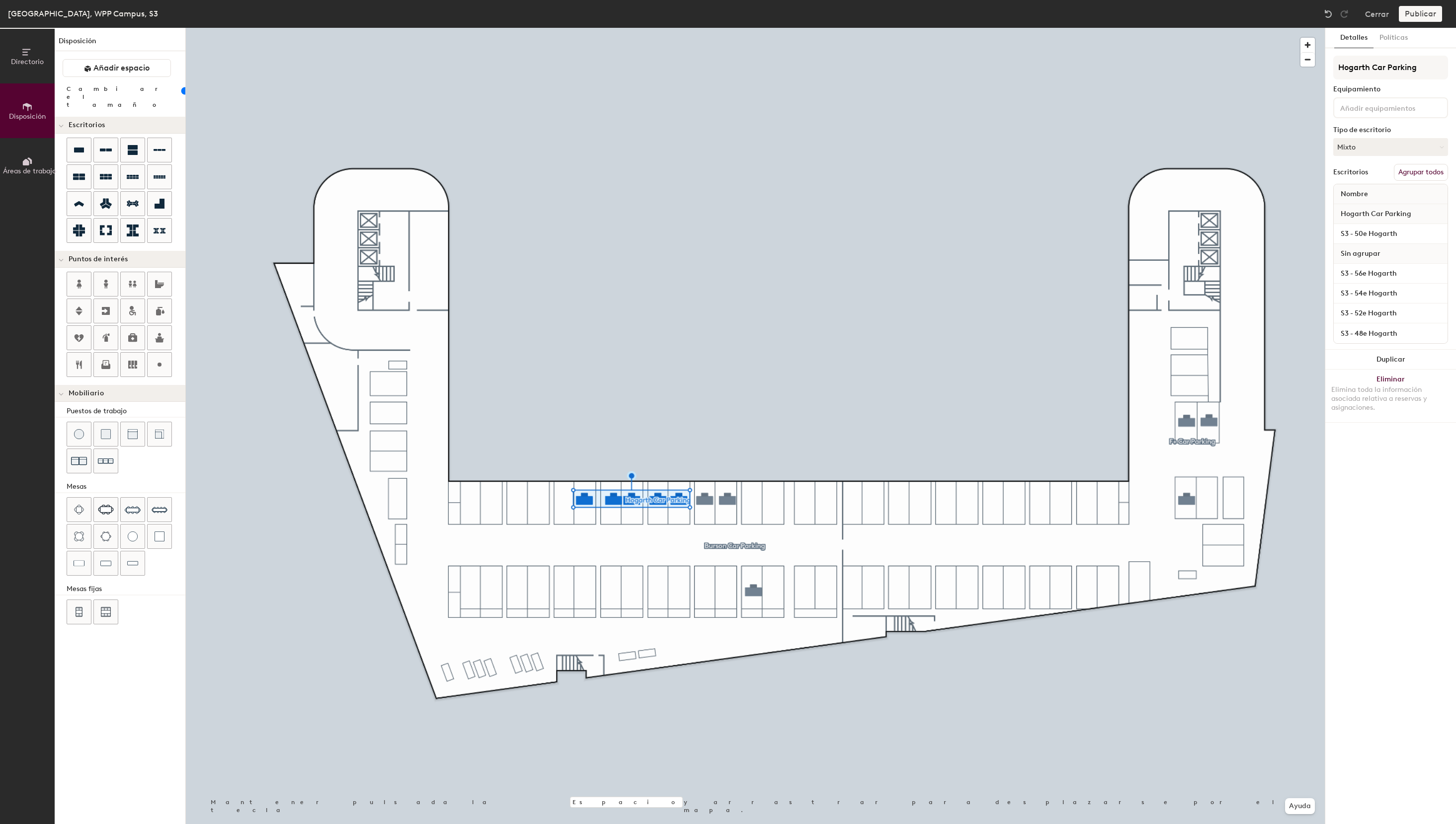
click at [1419, 172] on button "Agrupar todos" at bounding box center [1421, 172] width 54 height 17
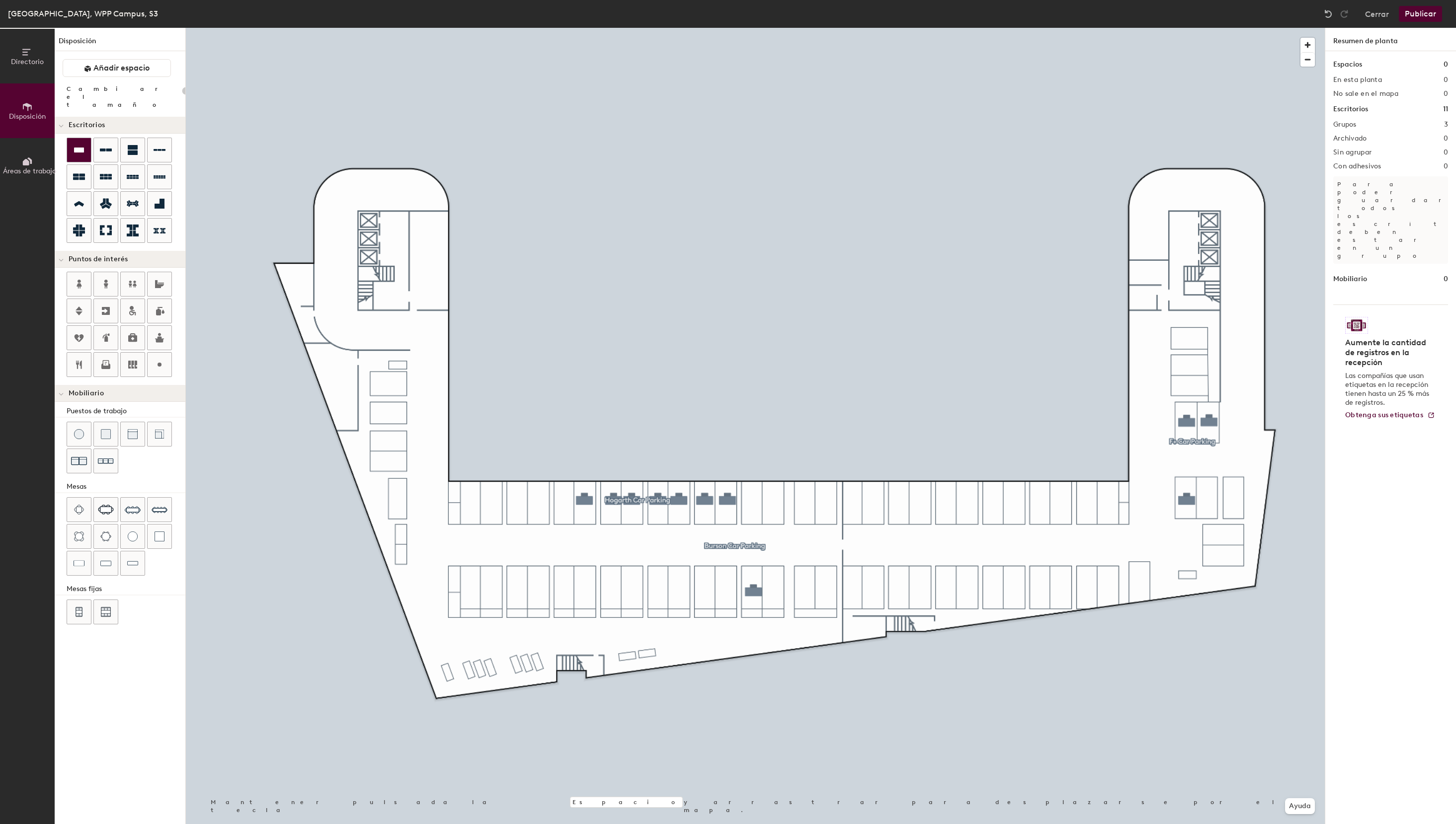
click at [75, 147] on icon at bounding box center [79, 150] width 10 height 5
click at [517, 591] on div "Directorio Disposición Áreas de trabajo Disposición Añadir espacio Cambiar el t…" at bounding box center [728, 426] width 1456 height 796
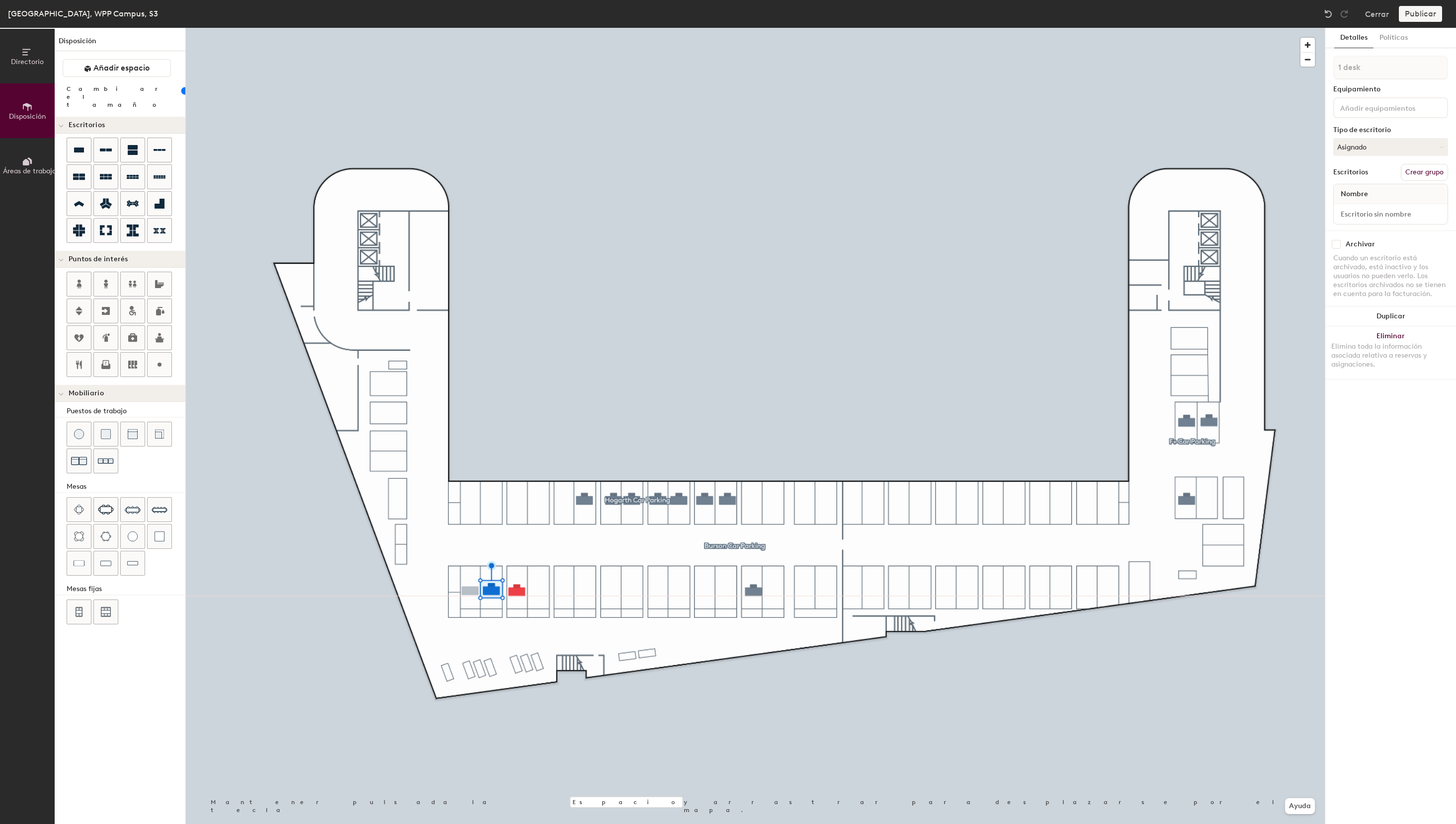
click at [470, 591] on div "Directorio Disposición Áreas de trabajo Disposición Añadir espacio Cambiar el t…" at bounding box center [728, 426] width 1456 height 796
type input "100"
click at [1358, 208] on input at bounding box center [1390, 214] width 110 height 14
paste input "S3 - 56e Hogarth"
type input "S3 - 56e Hogarth"
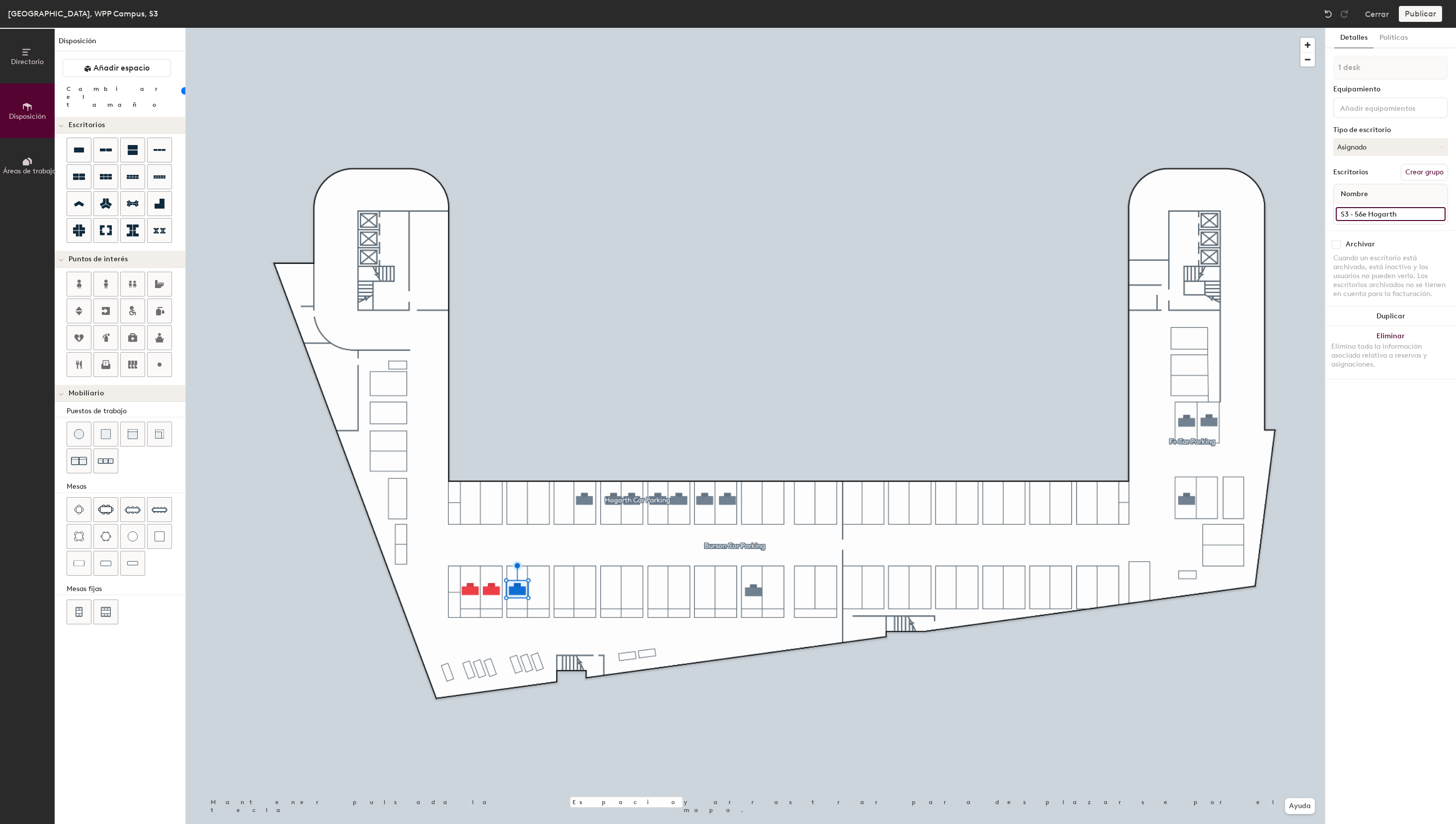
click at [1363, 214] on input "S3 - 56e Hogarth" at bounding box center [1390, 214] width 110 height 14
type input "S3 - 63 Hogarth"
click at [1389, 213] on input at bounding box center [1390, 214] width 110 height 14
paste input "S3 - 63 Hogarth"
click at [1360, 214] on input "S3 - 63 Hogarth" at bounding box center [1390, 214] width 110 height 14
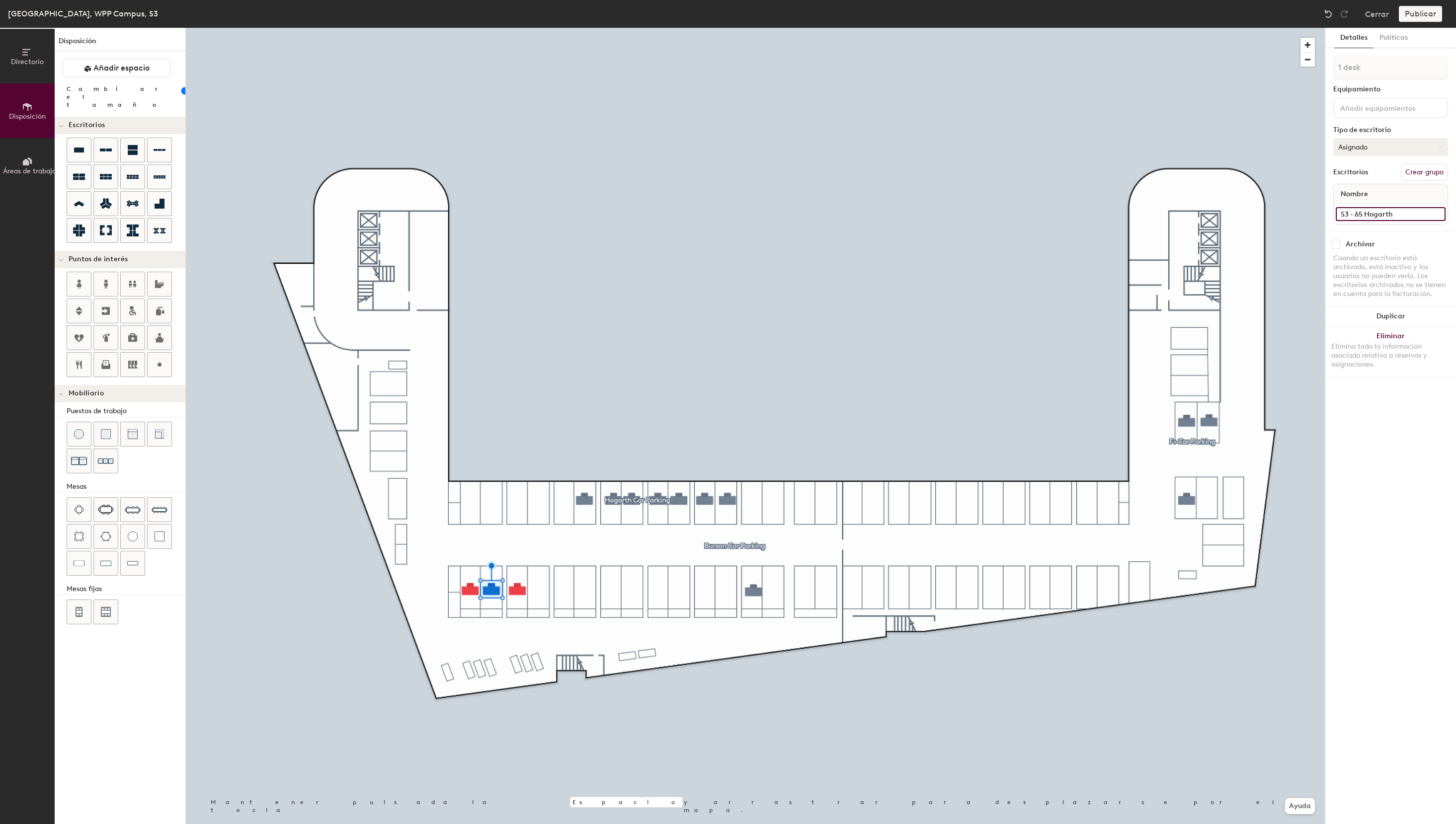
type input "S3 - 65 Hogarth"
click at [1384, 146] on button "Asignado" at bounding box center [1390, 147] width 115 height 18
click at [1356, 213] on div "Reservable temporalmente" at bounding box center [1383, 213] width 99 height 26
click at [1362, 211] on input at bounding box center [1390, 214] width 110 height 14
click at [1362, 216] on input at bounding box center [1390, 214] width 110 height 14
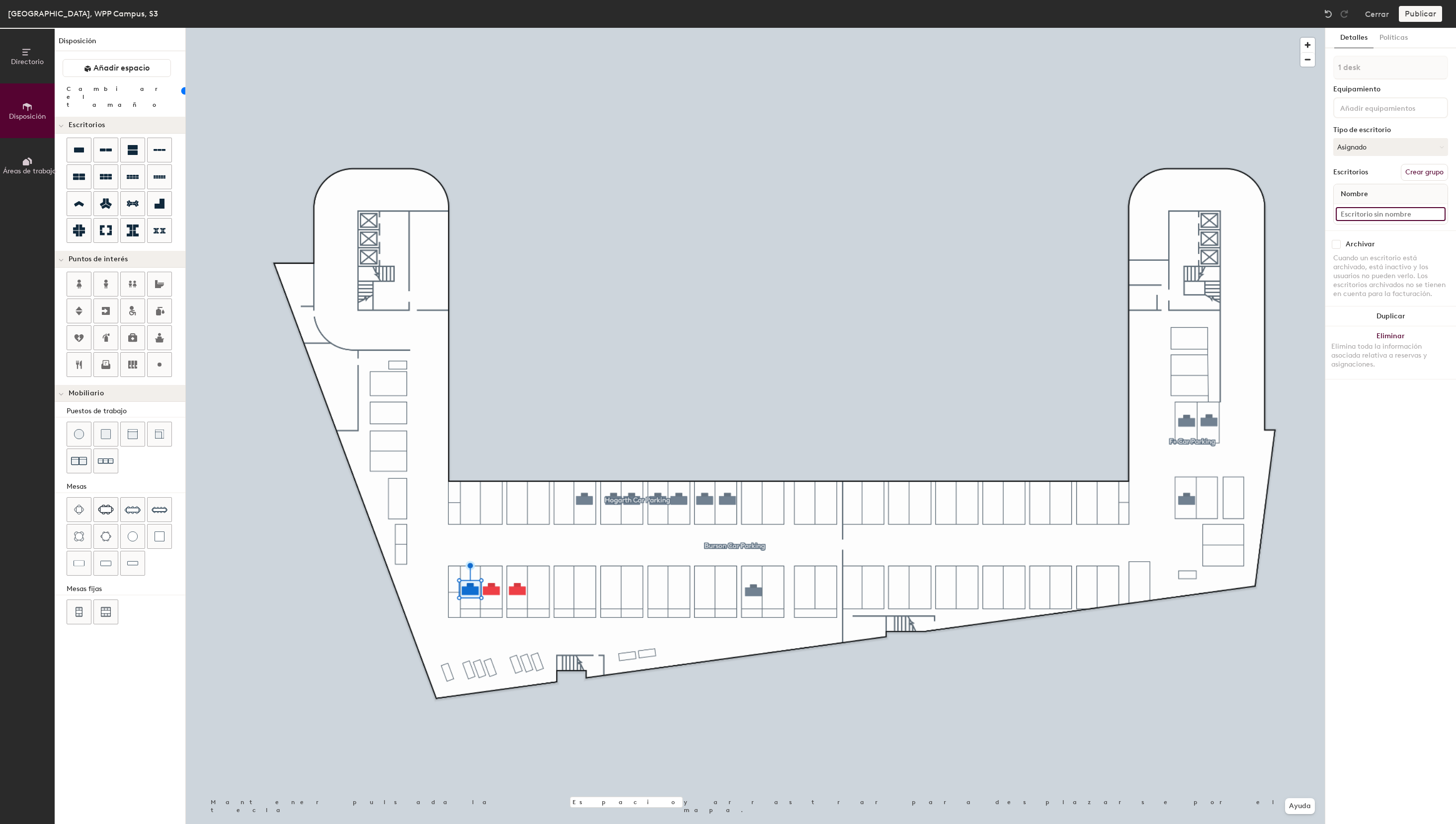
paste input "S3 - 63 Hogarth"
drag, startPoint x: 1362, startPoint y: 213, endPoint x: 1405, endPoint y: 245, distance: 53.6
click at [1364, 214] on input "S3 - 63 Hogarth" at bounding box center [1390, 214] width 110 height 14
type input "S3 - 67 Hogarth"
click at [1366, 147] on button "Asignado" at bounding box center [1390, 147] width 115 height 18
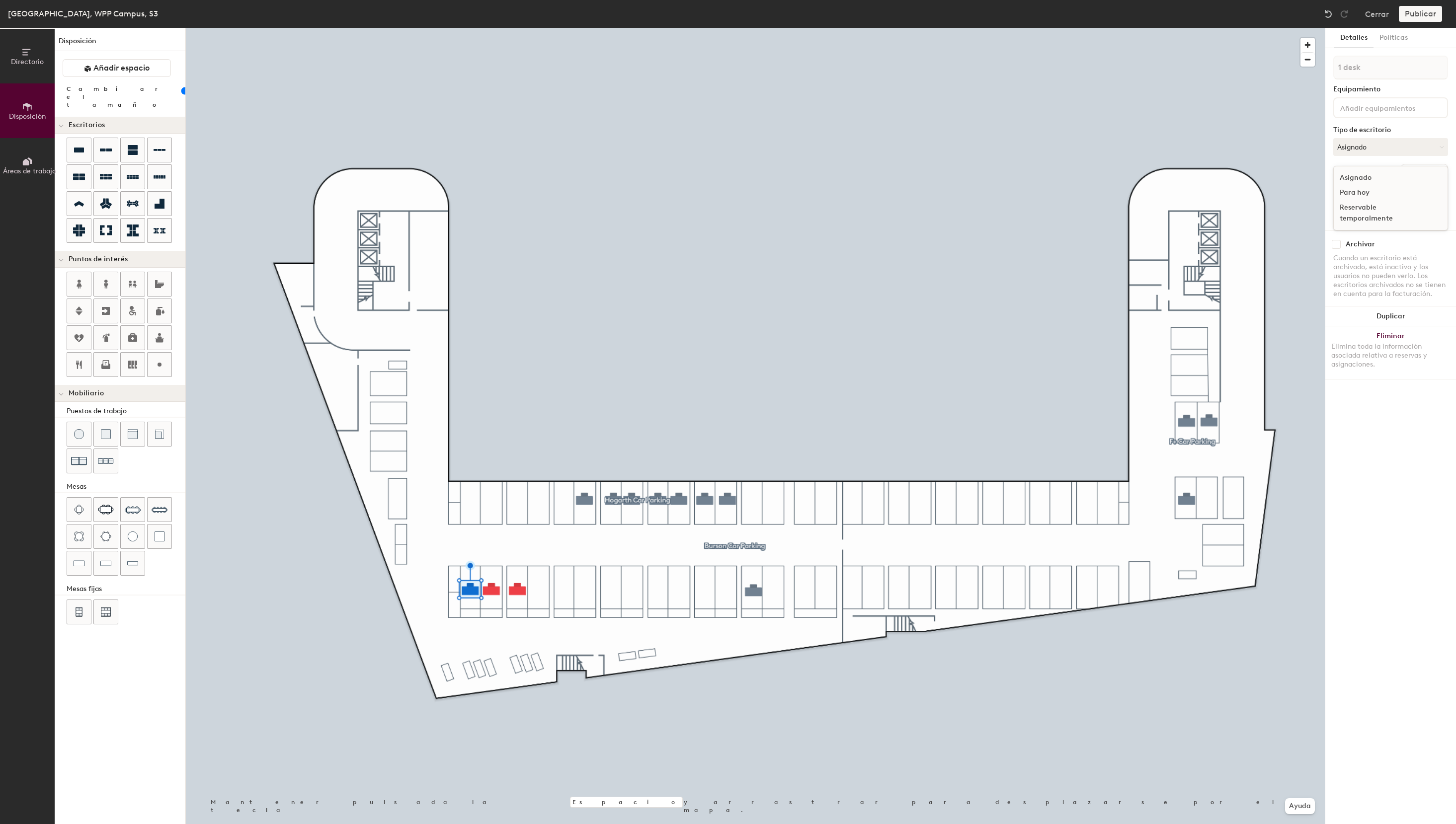
click at [1365, 219] on div "Reservable temporalmente" at bounding box center [1383, 213] width 99 height 26
click at [1371, 144] on button "Asignado" at bounding box center [1390, 147] width 115 height 18
click at [1363, 219] on div "Reservable temporalmente" at bounding box center [1383, 213] width 99 height 26
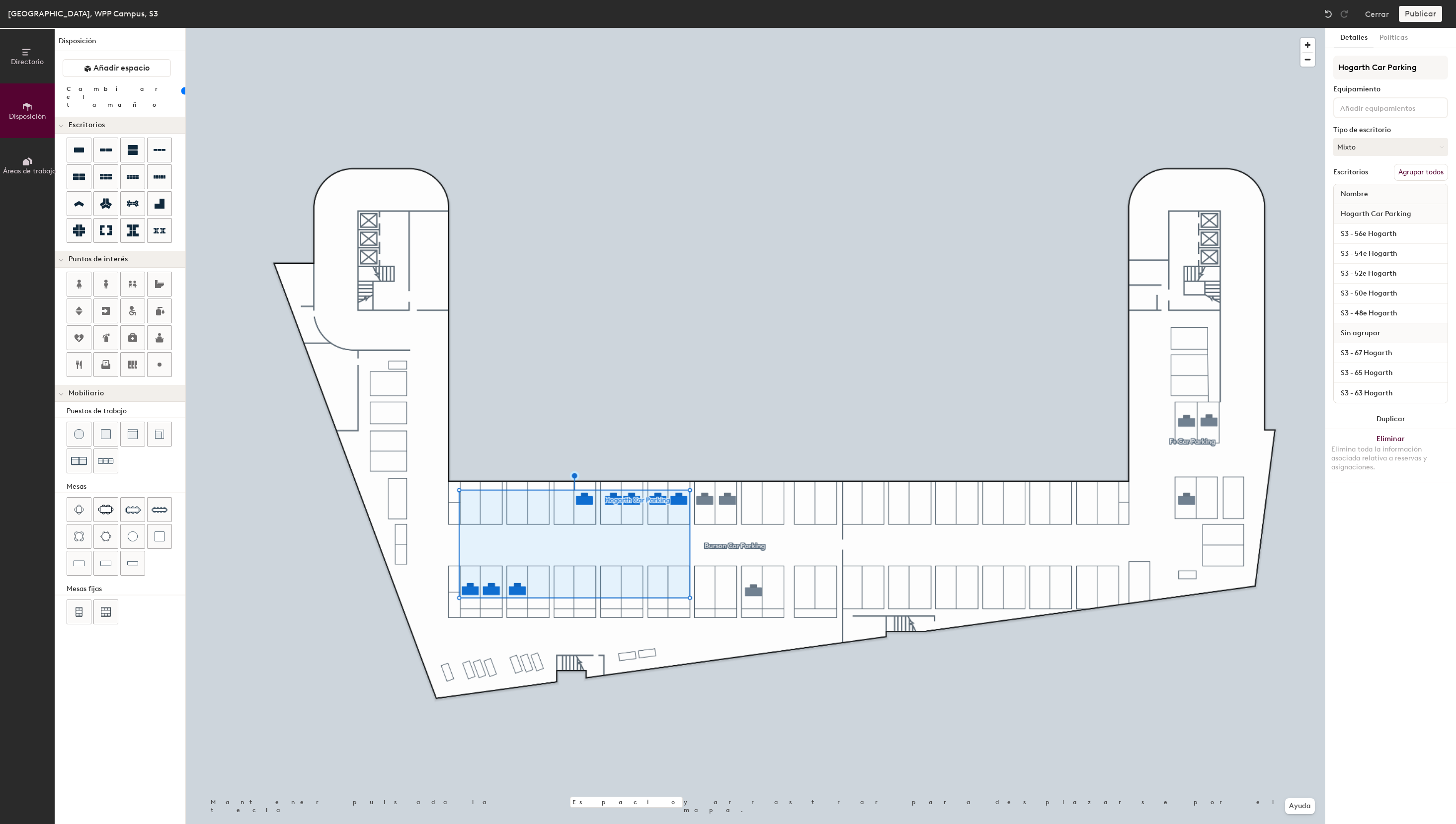
click at [1436, 175] on button "Agrupar todos" at bounding box center [1421, 172] width 54 height 17
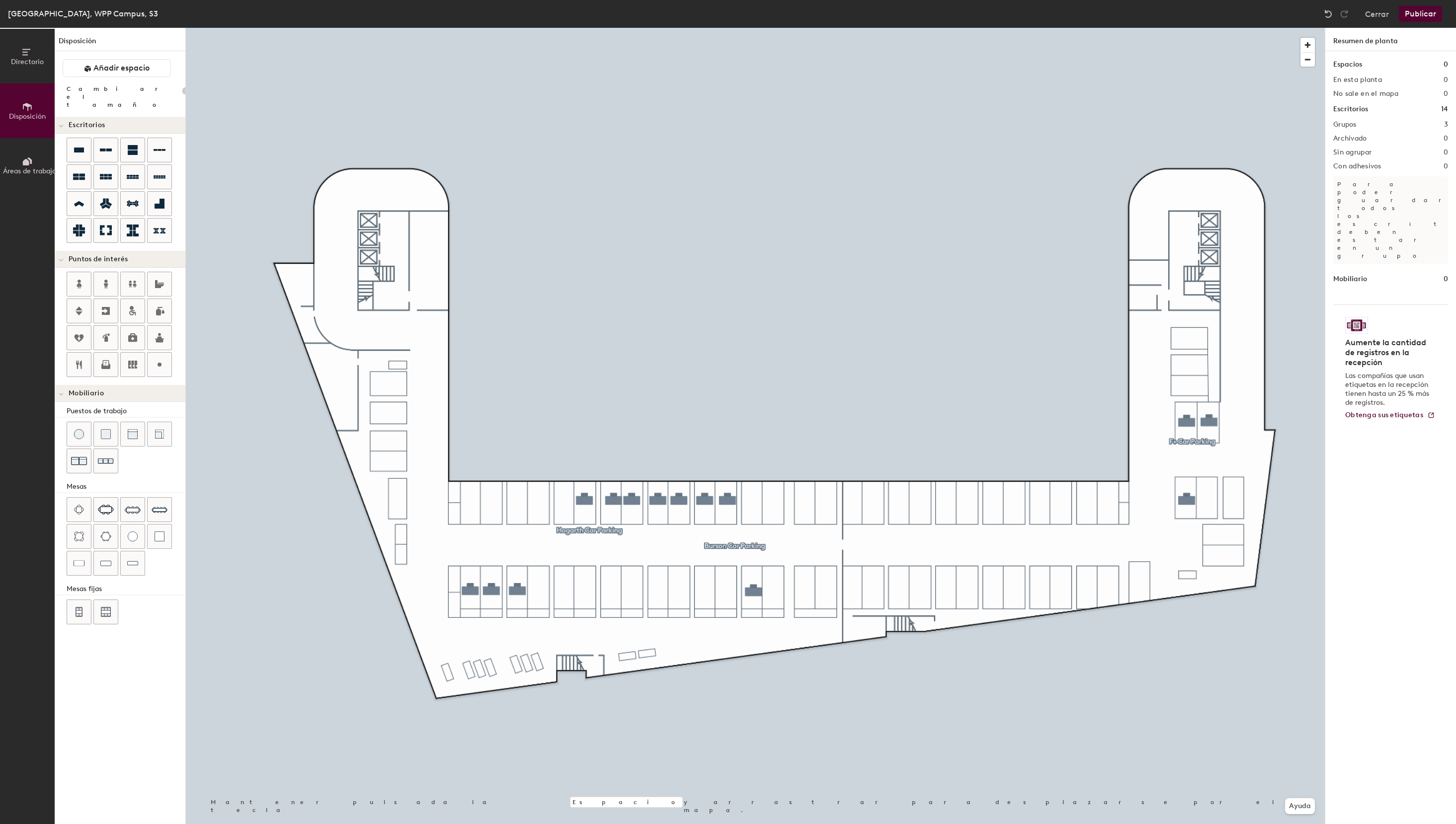
click at [1427, 19] on button "Publicar" at bounding box center [1420, 14] width 43 height 16
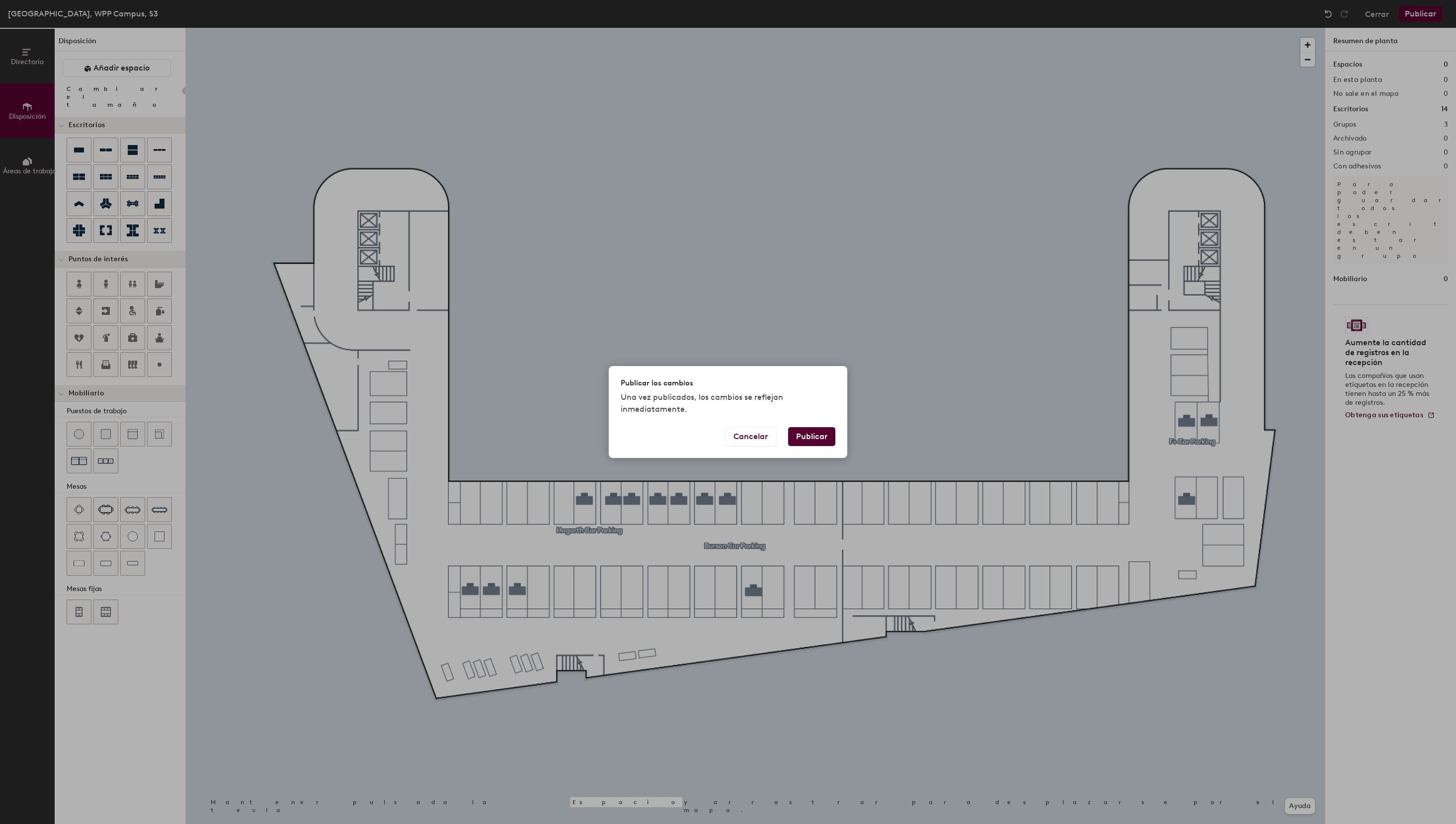
click at [809, 440] on button "Publicar" at bounding box center [811, 436] width 47 height 19
type input "20"
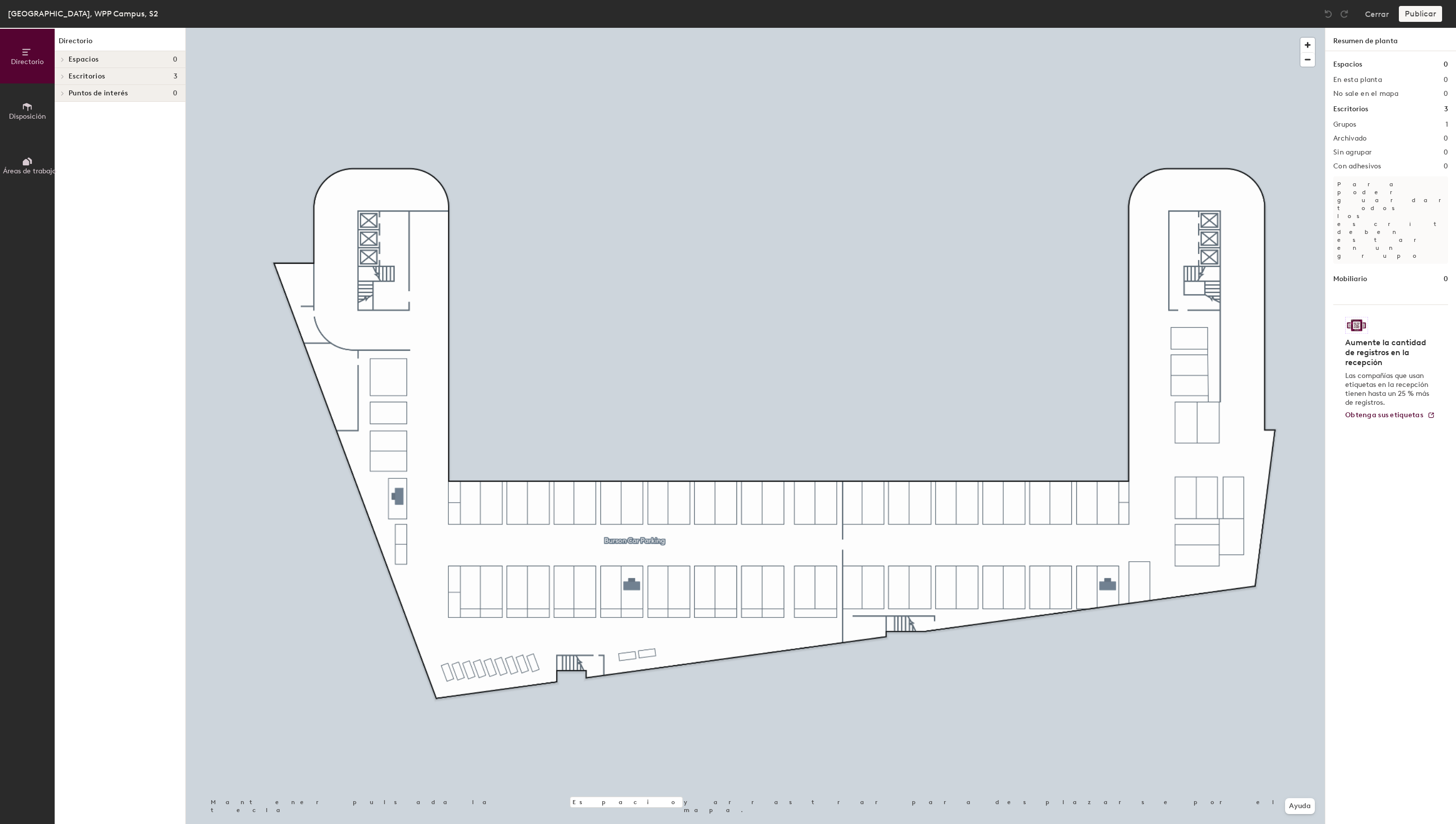
click at [29, 104] on icon at bounding box center [27, 107] width 9 height 8
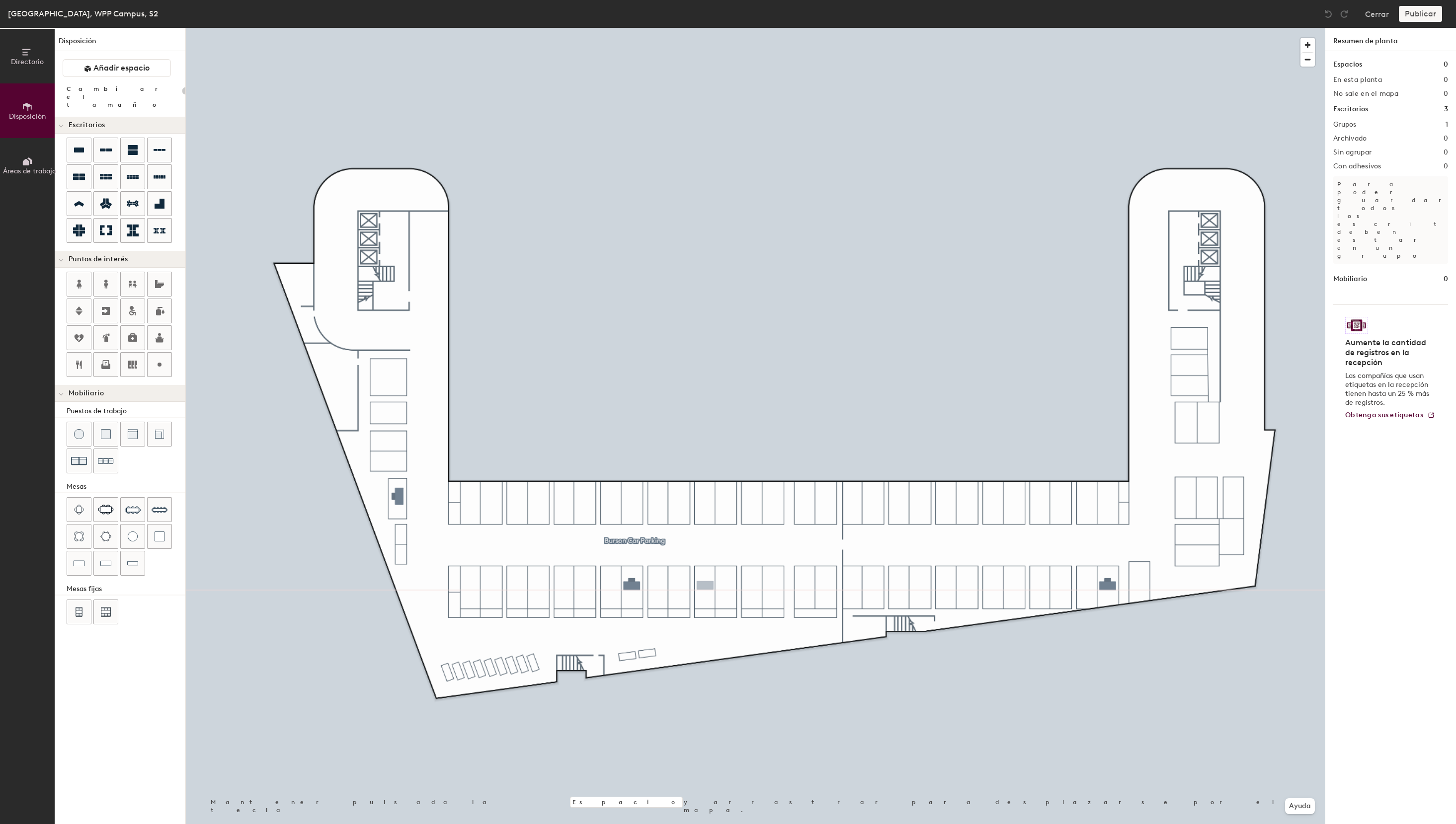
click at [705, 586] on div "Directorio Disposición Áreas de trabajo Disposición Añadir espacio Cambiar el t…" at bounding box center [728, 426] width 1456 height 796
type input "100"
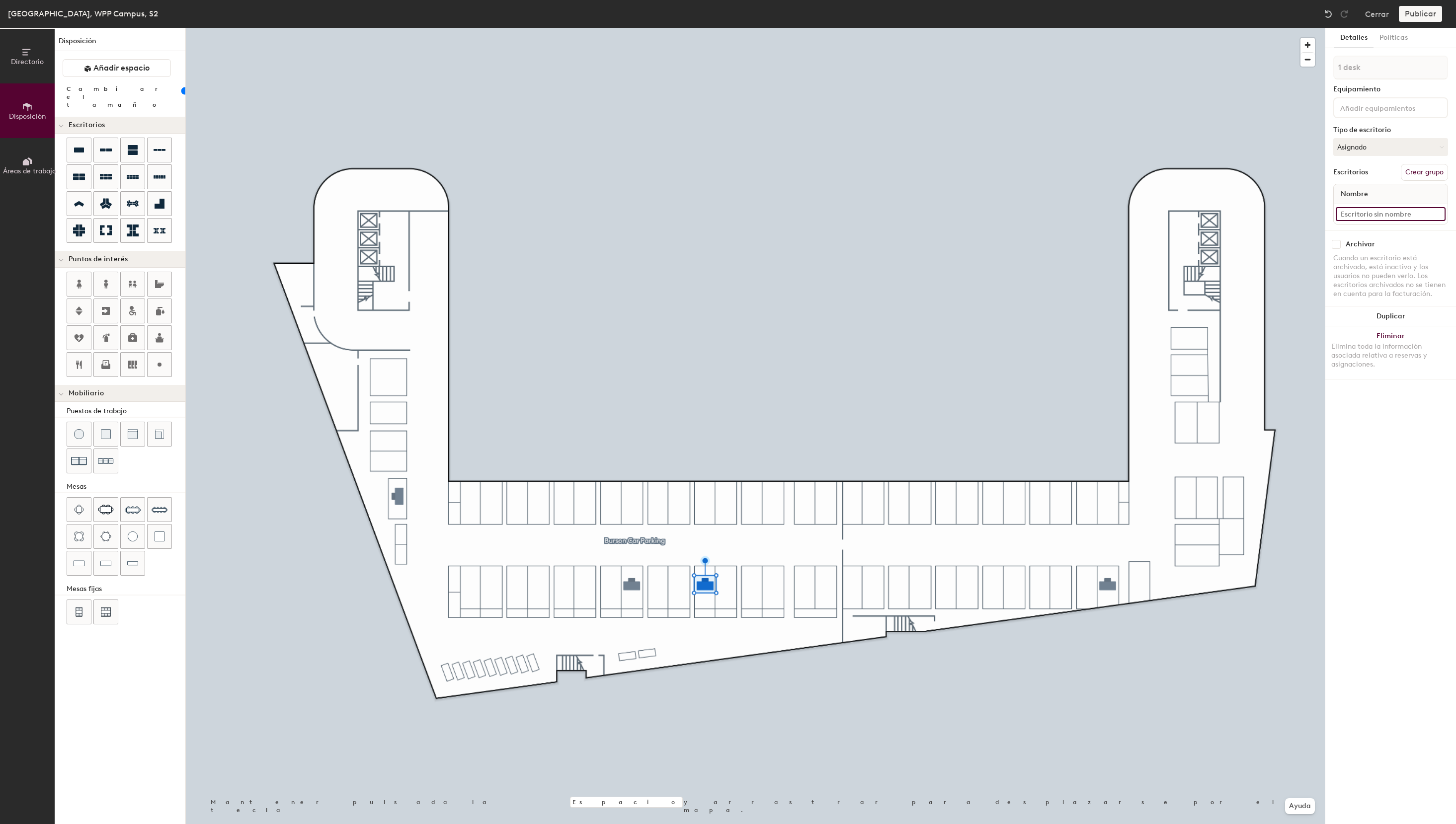
click at [1367, 213] on input at bounding box center [1390, 214] width 110 height 14
paste input "S3 - 63 Hogarth"
click at [1349, 213] on input "S3 - 63 Hogarth" at bounding box center [1390, 214] width 110 height 14
type input "S2 - 47 Hogarth"
click at [1368, 143] on button "Asignado" at bounding box center [1390, 147] width 115 height 18
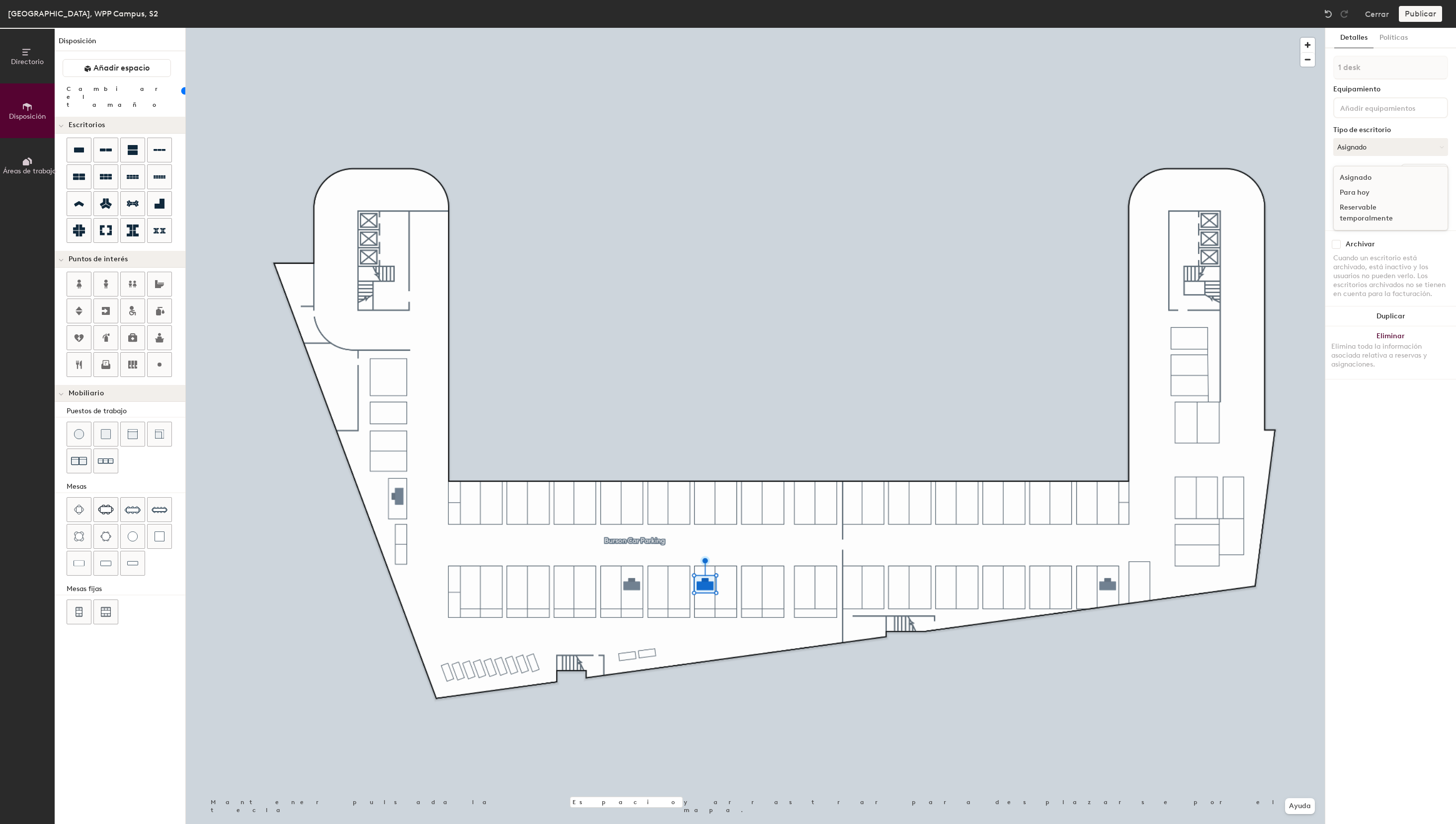
drag, startPoint x: 1354, startPoint y: 217, endPoint x: 1342, endPoint y: 201, distance: 20.0
click at [1354, 217] on div "Reservable temporalmente" at bounding box center [1383, 213] width 99 height 26
click at [1419, 171] on button "Crear grupo" at bounding box center [1424, 172] width 47 height 17
drag, startPoint x: 1374, startPoint y: 69, endPoint x: 1259, endPoint y: 67, distance: 115.0
click at [1333, 67] on input "Pod 2" at bounding box center [1390, 67] width 115 height 24
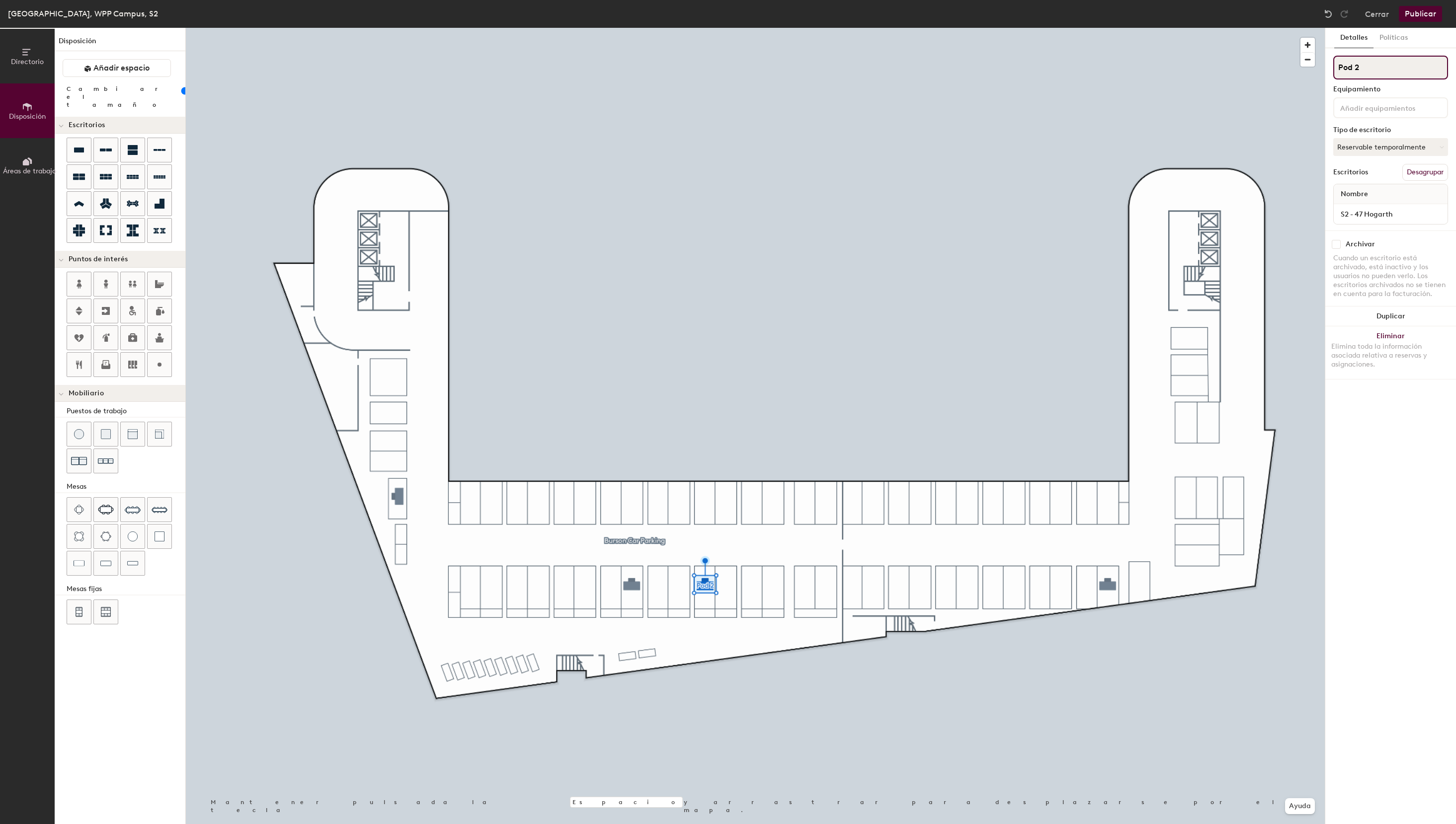
paste input "Hogarth Car Parking"
type input "Hogarth Car Parking"
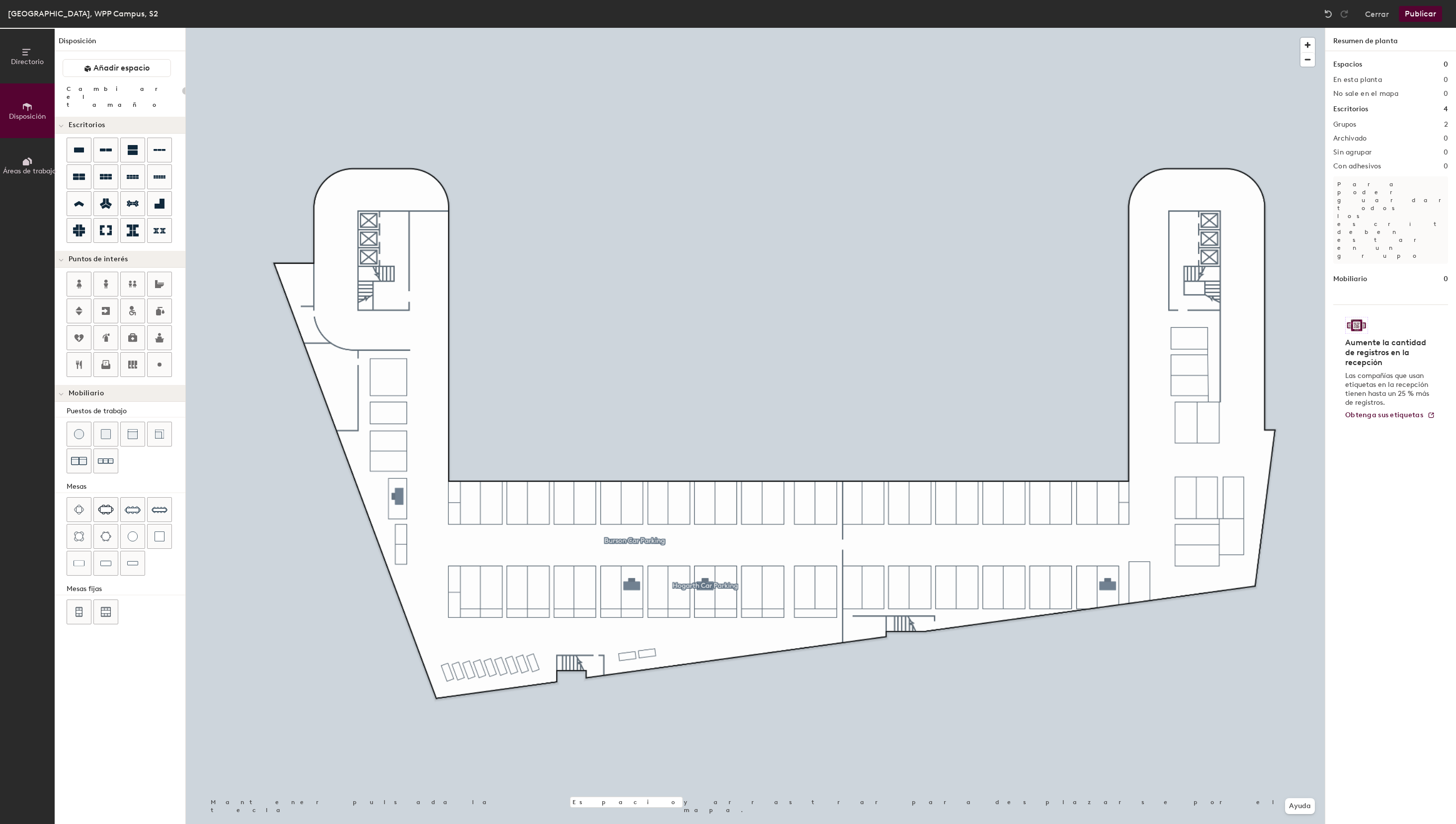
click at [1426, 15] on button "Publicar" at bounding box center [1420, 14] width 43 height 16
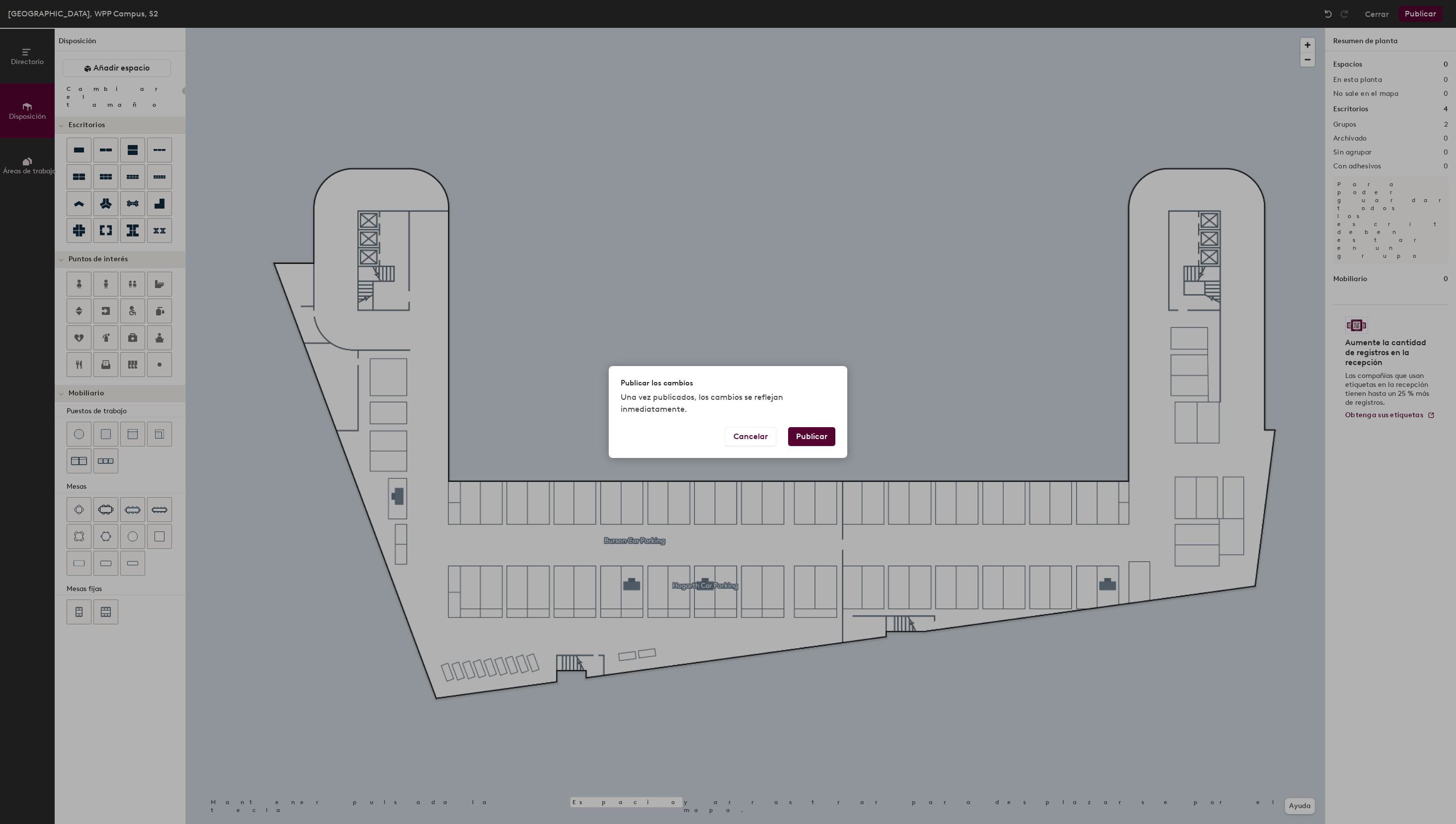
click at [810, 437] on button "Publicar" at bounding box center [811, 436] width 47 height 19
type input "20"
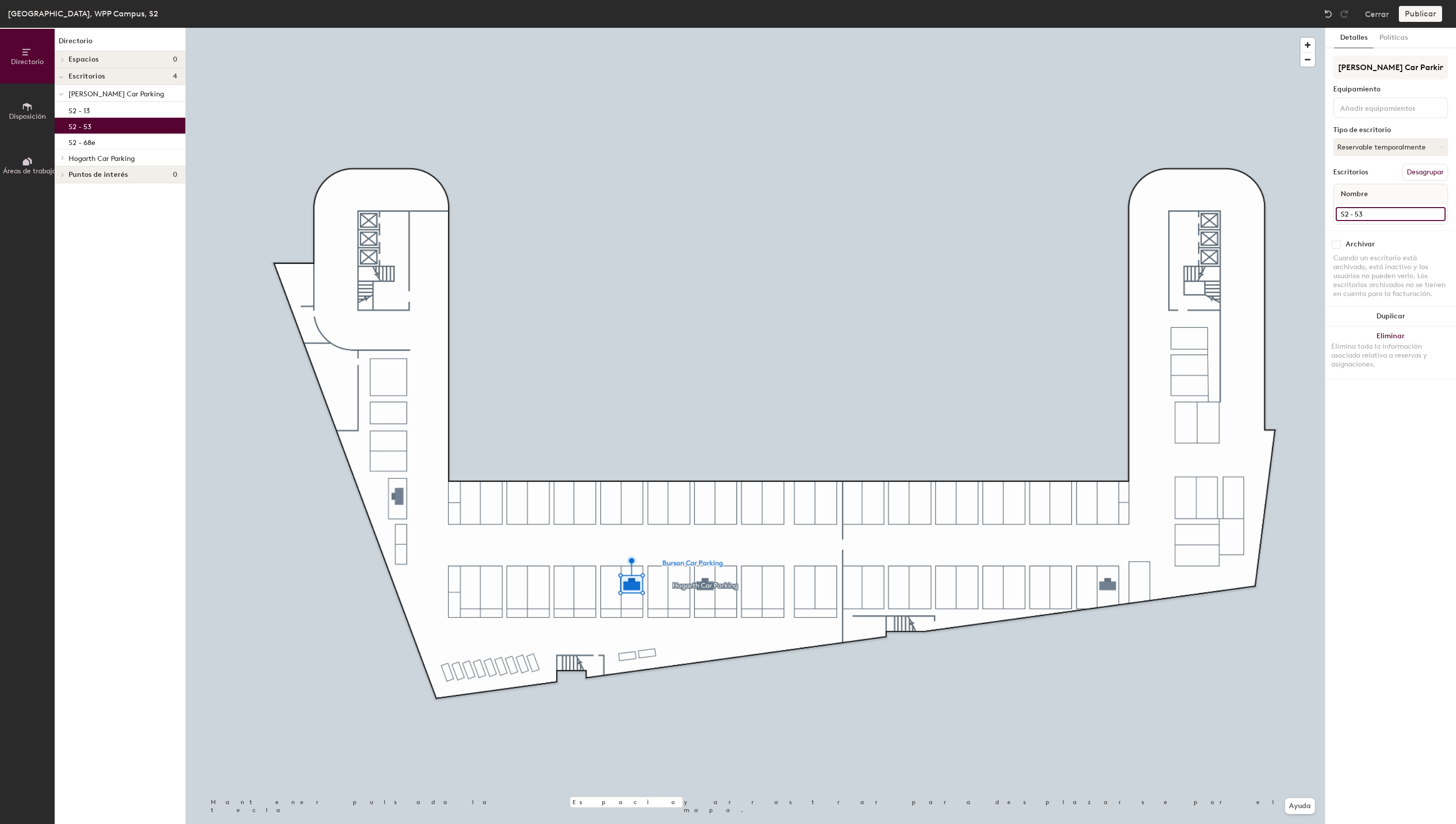
click at [1390, 214] on input "S2 - 53" at bounding box center [1390, 214] width 110 height 14
type input "S2 - 53 [PERSON_NAME]"
click at [1387, 216] on input "S2 - 68e" at bounding box center [1390, 214] width 110 height 14
click at [1391, 216] on input "S2 - 68e" at bounding box center [1390, 214] width 110 height 14
paste input "[PERSON_NAME]"
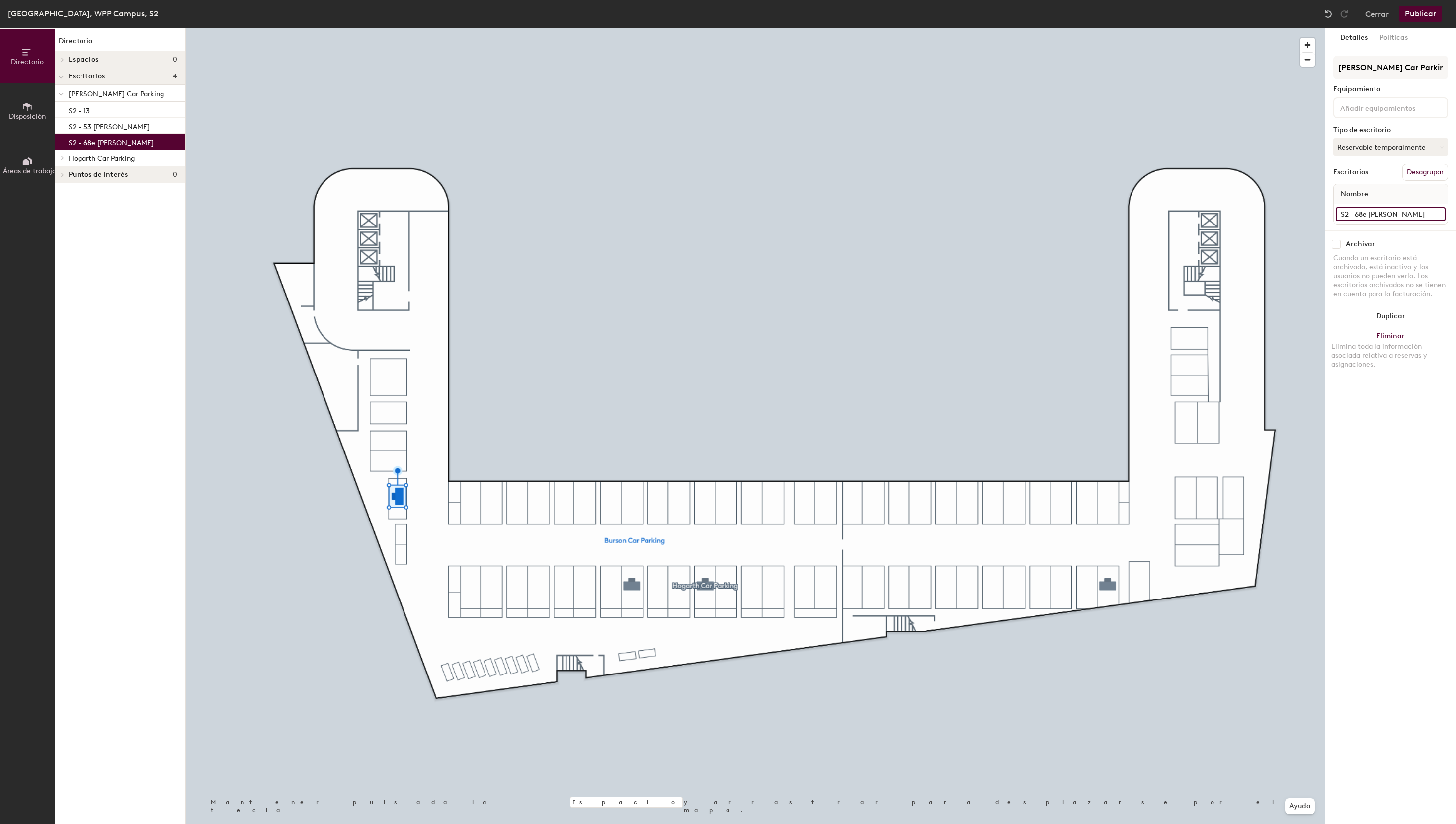
type input "S2 - 68e [PERSON_NAME]"
click at [1373, 216] on input "S2 - 13" at bounding box center [1390, 214] width 110 height 14
paste input "[PERSON_NAME]"
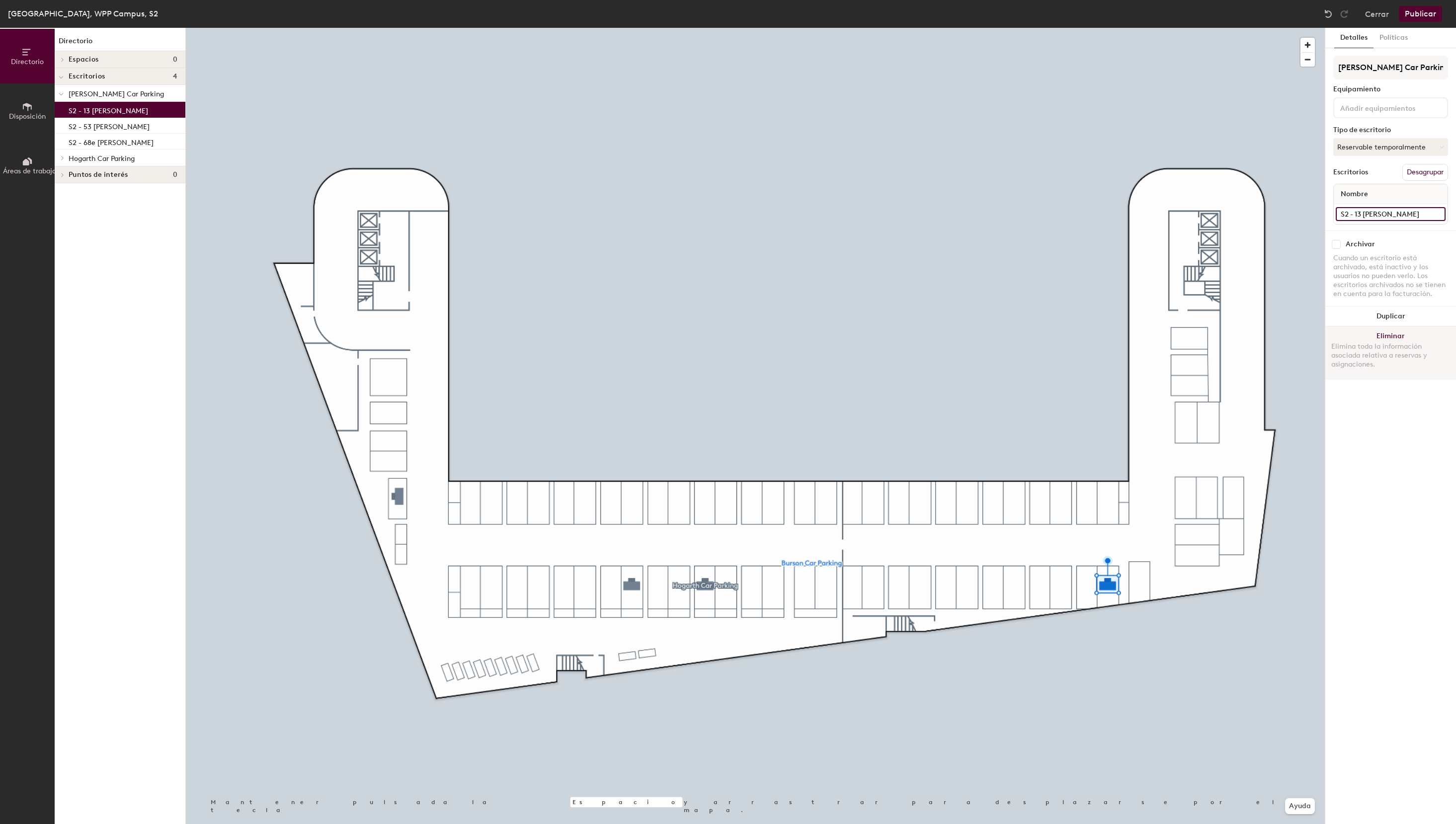
type input "S2 - 13 [PERSON_NAME]"
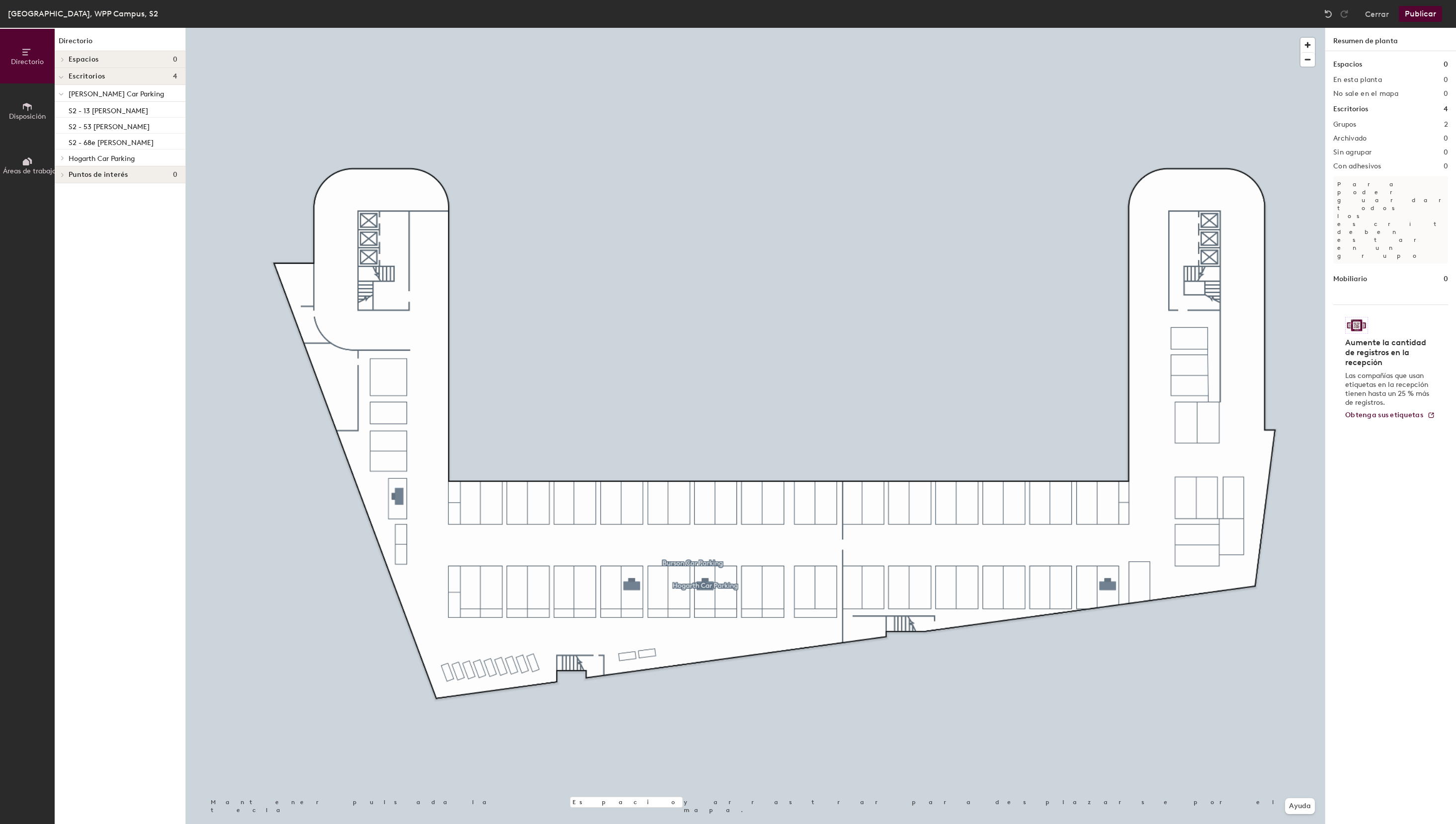
click at [58, 81] on div at bounding box center [61, 76] width 13 height 16
click at [1422, 15] on button "Publicar" at bounding box center [1420, 14] width 43 height 16
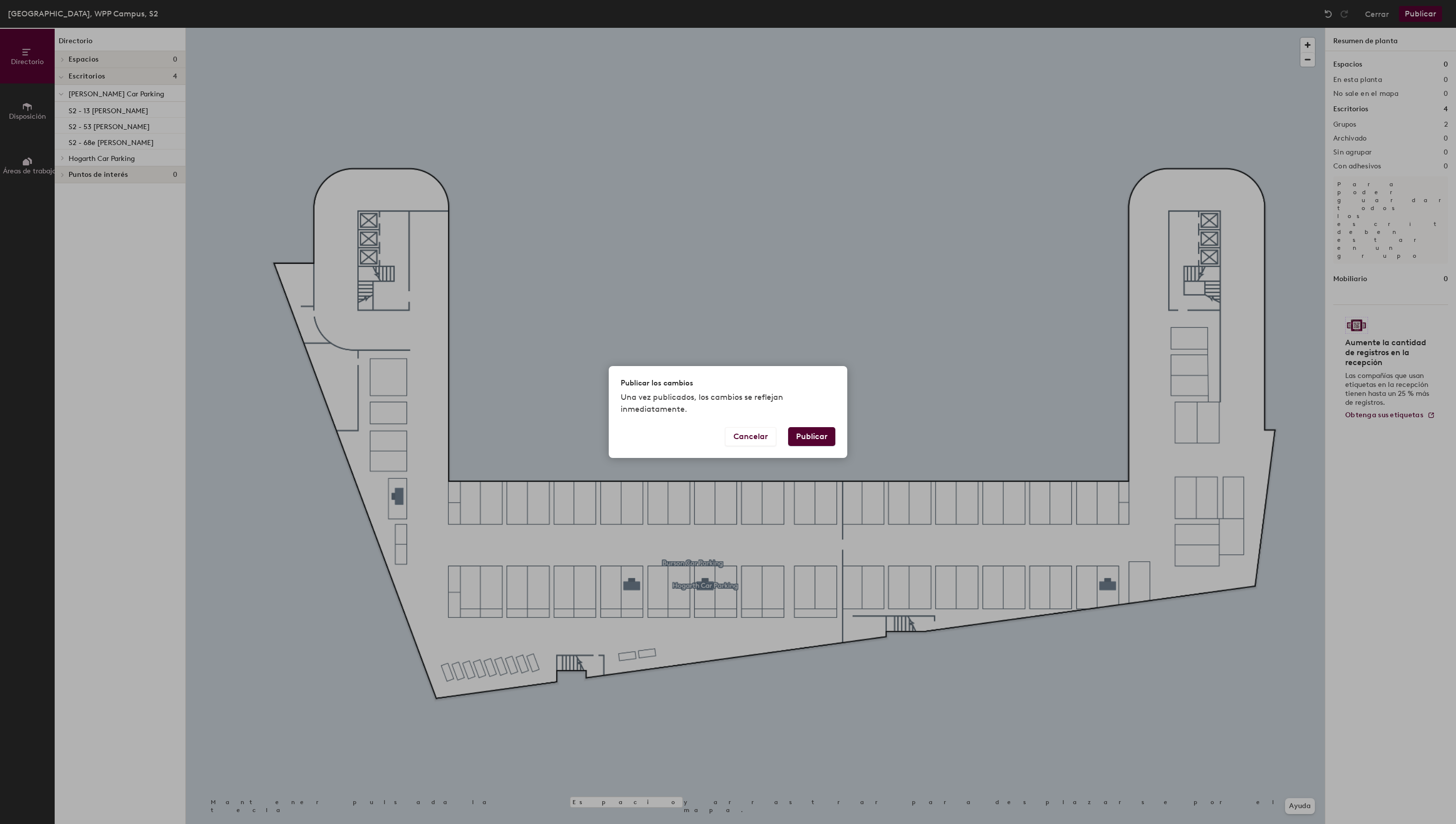
click at [819, 434] on button "Publicar" at bounding box center [811, 436] width 47 height 19
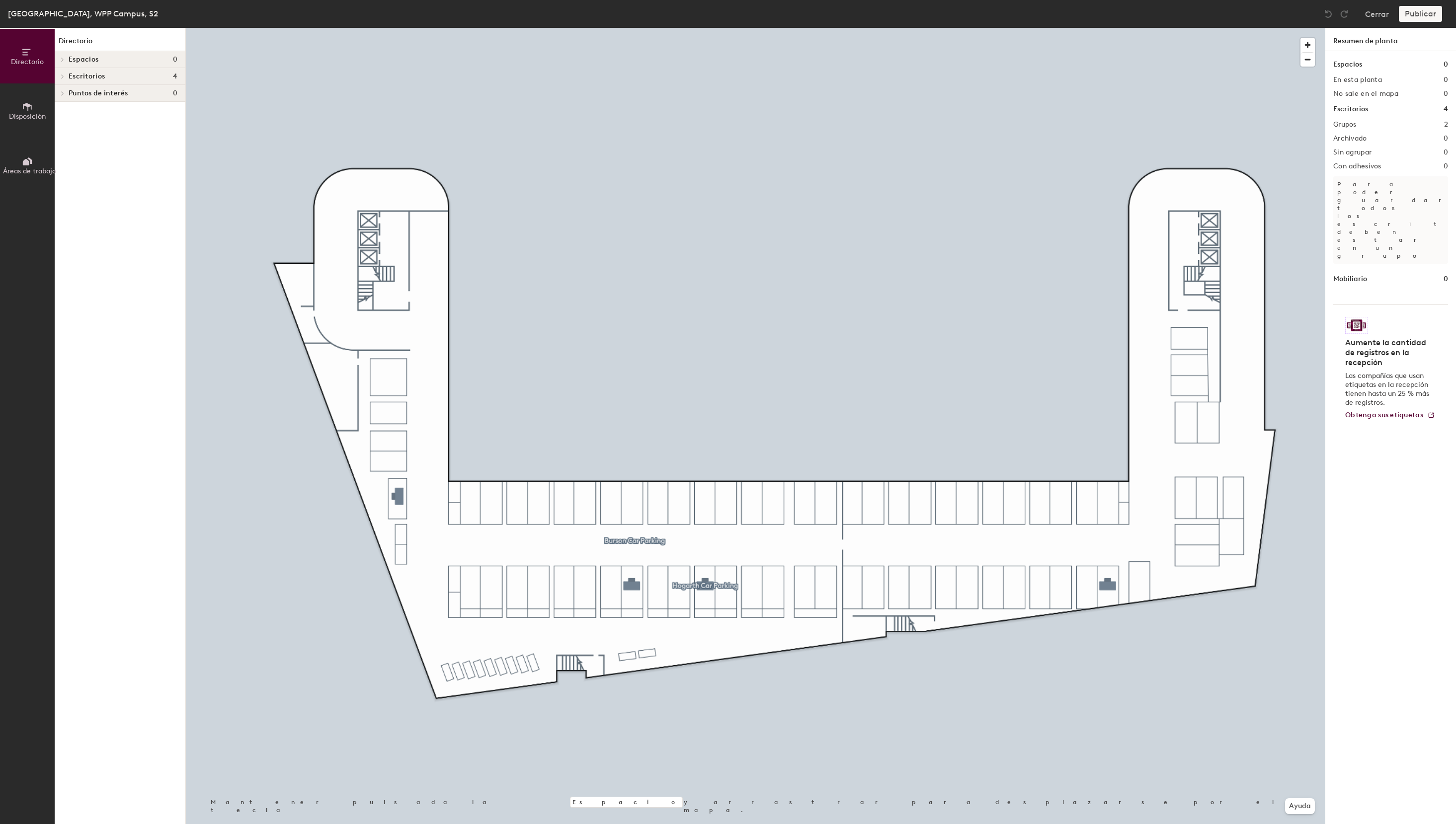
click at [29, 106] on icon at bounding box center [27, 107] width 9 height 8
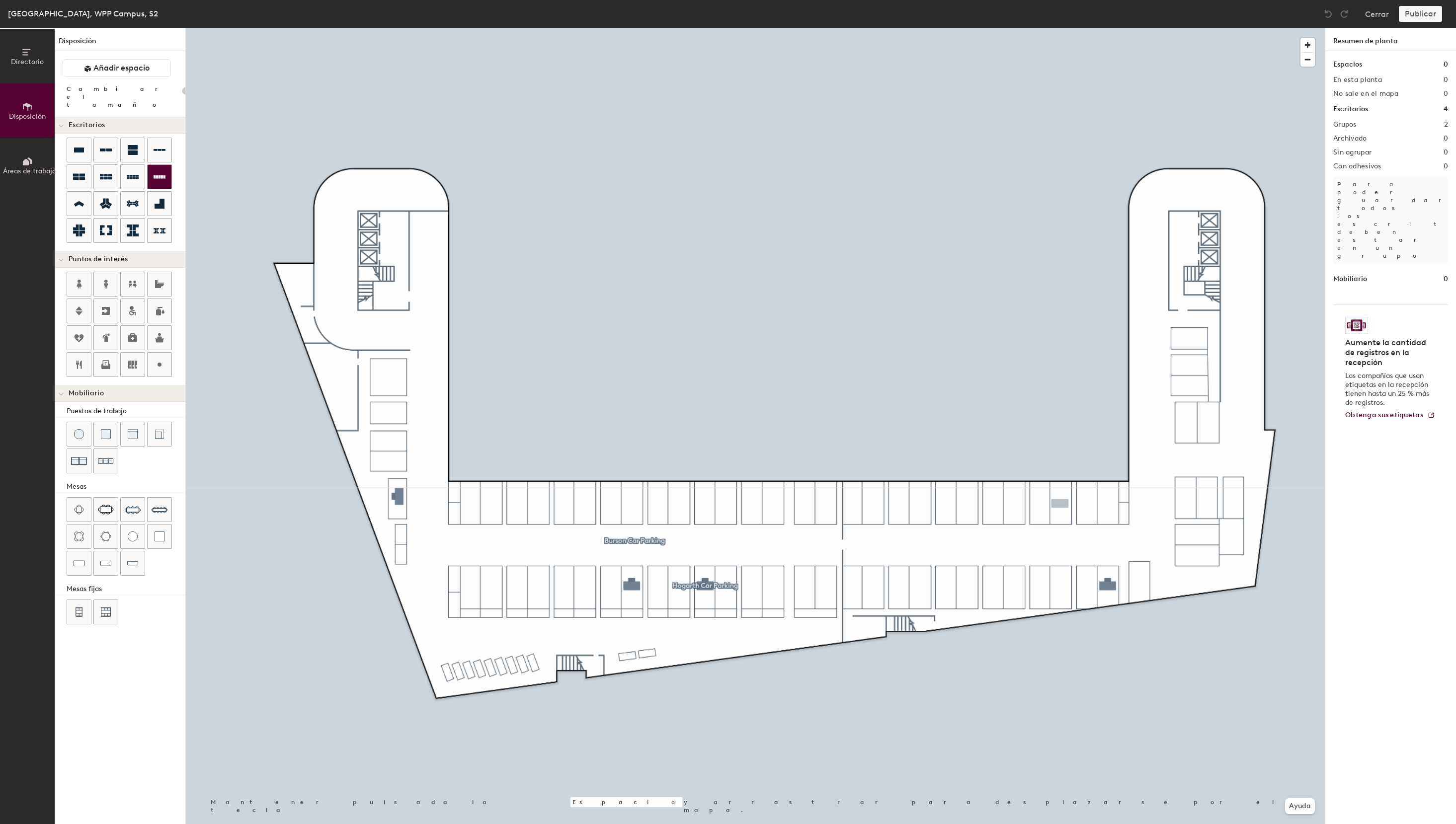
click at [1060, 504] on div "Directorio Disposición Áreas de trabajo Disposición Añadir espacio Cambiar el t…" at bounding box center [728, 426] width 1456 height 796
type input "100"
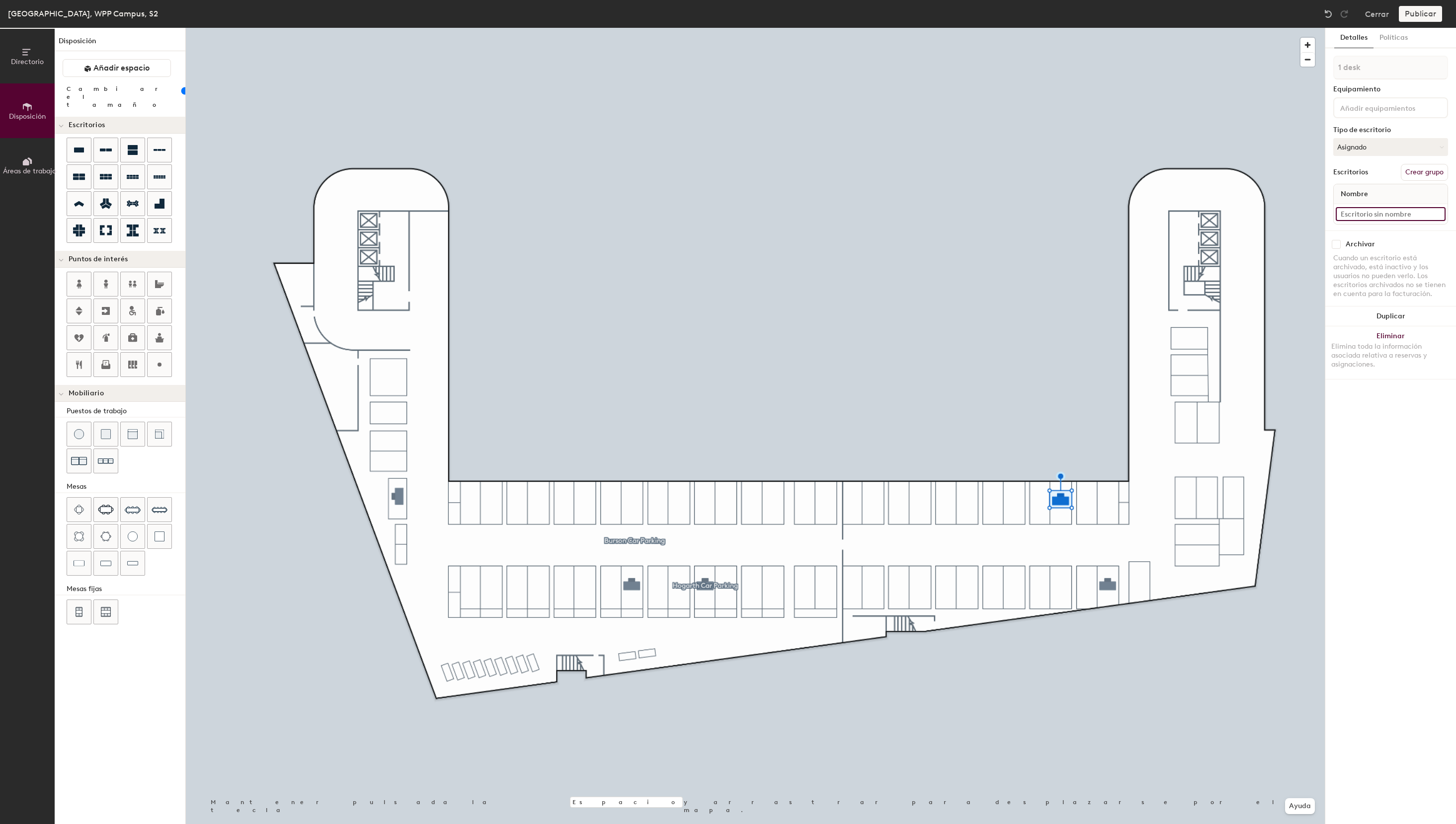
click at [1376, 211] on input at bounding box center [1390, 214] width 110 height 14
drag, startPoint x: 1402, startPoint y: 211, endPoint x: 1271, endPoint y: 200, distance: 131.5
click at [1335, 207] on input "S2 - 16e Ogilvy" at bounding box center [1390, 214] width 110 height 14
type input "S2 - 16e Ogilvy"
click at [1366, 139] on button "Asignado" at bounding box center [1390, 147] width 115 height 18
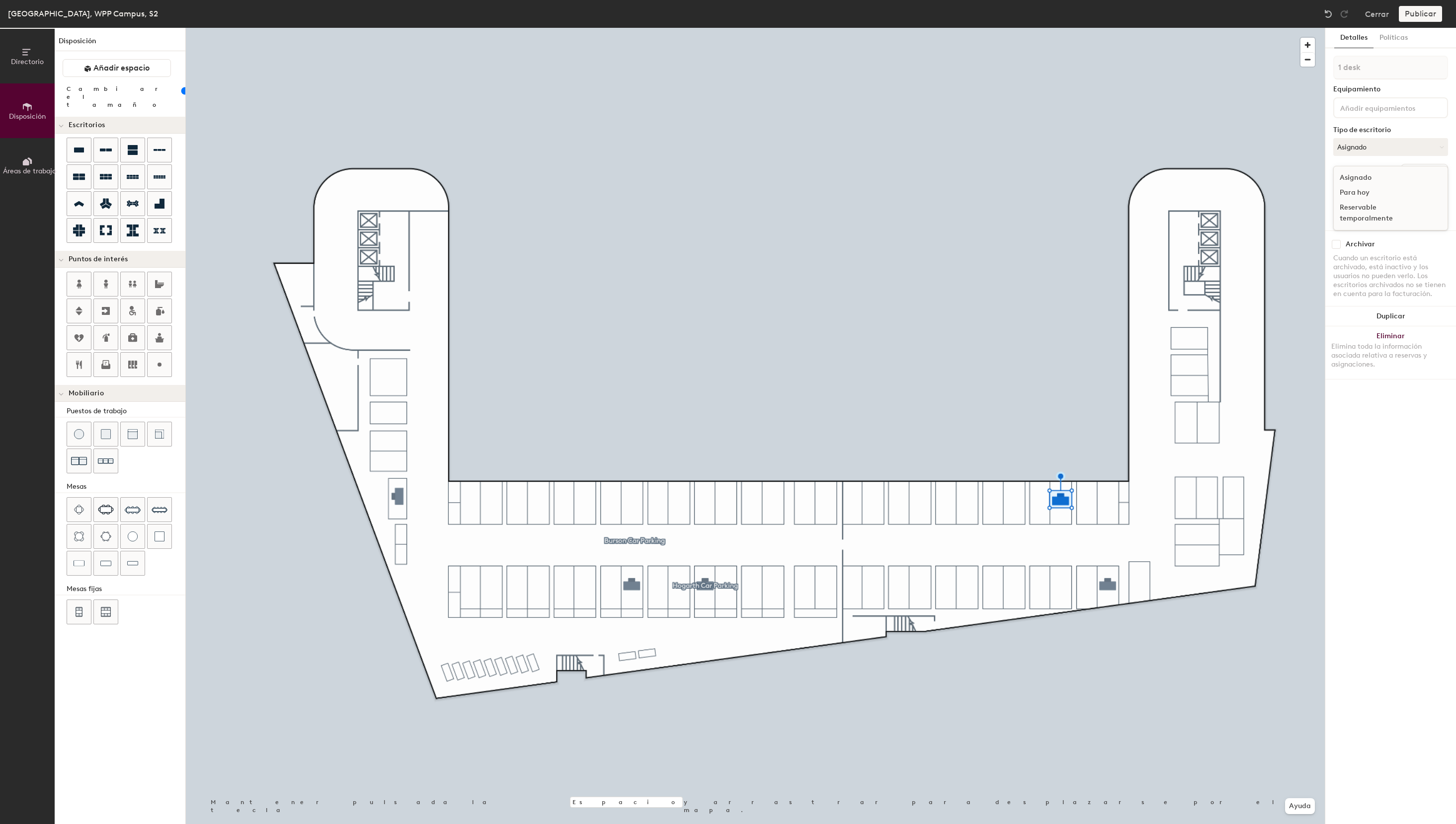
click at [1371, 214] on div "Reservable temporalmente" at bounding box center [1383, 213] width 99 height 26
click at [80, 147] on icon at bounding box center [79, 150] width 10 height 5
click at [74, 144] on icon at bounding box center [79, 150] width 12 height 12
click at [87, 146] on div at bounding box center [79, 150] width 24 height 24
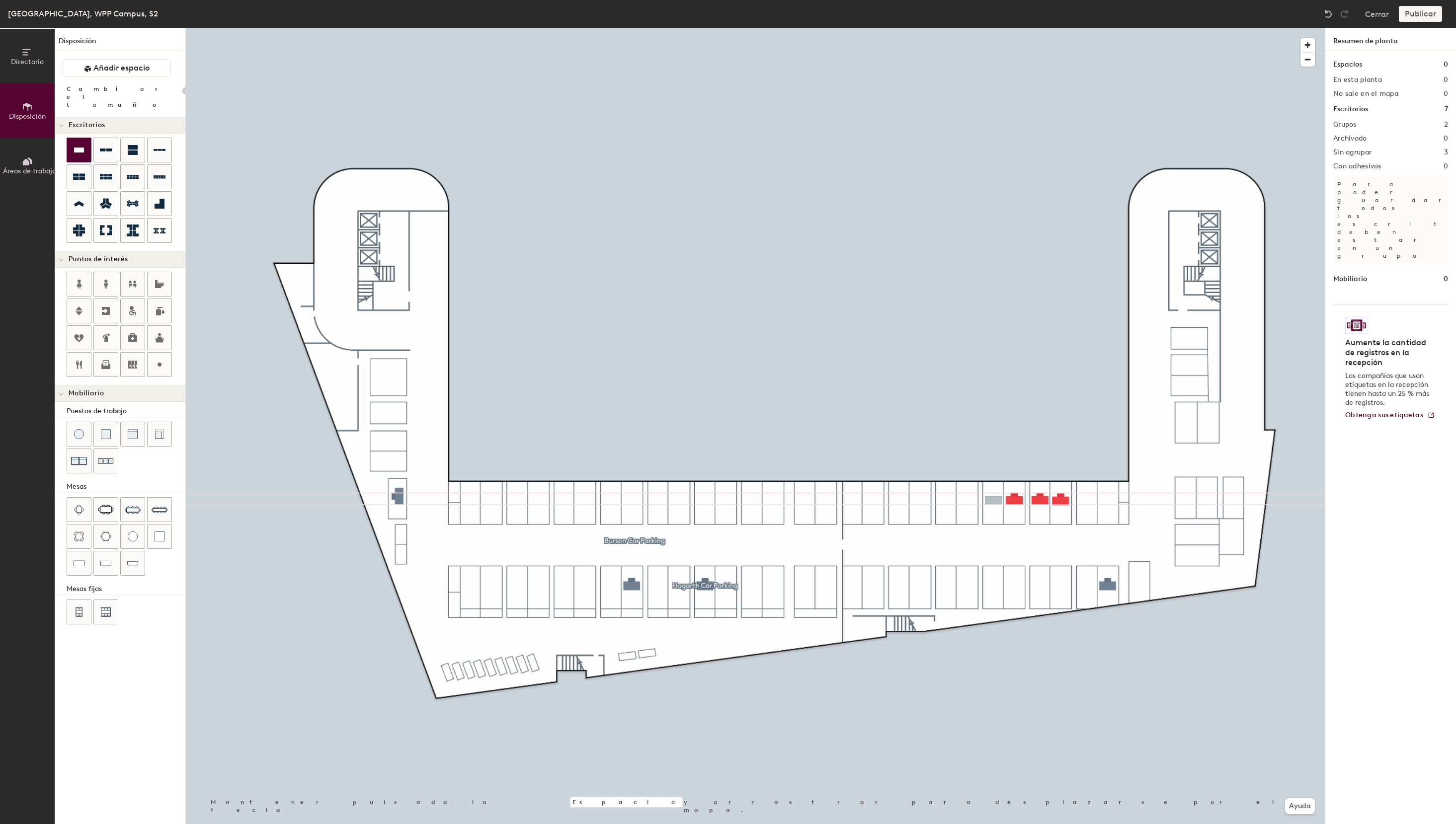
type input "100"
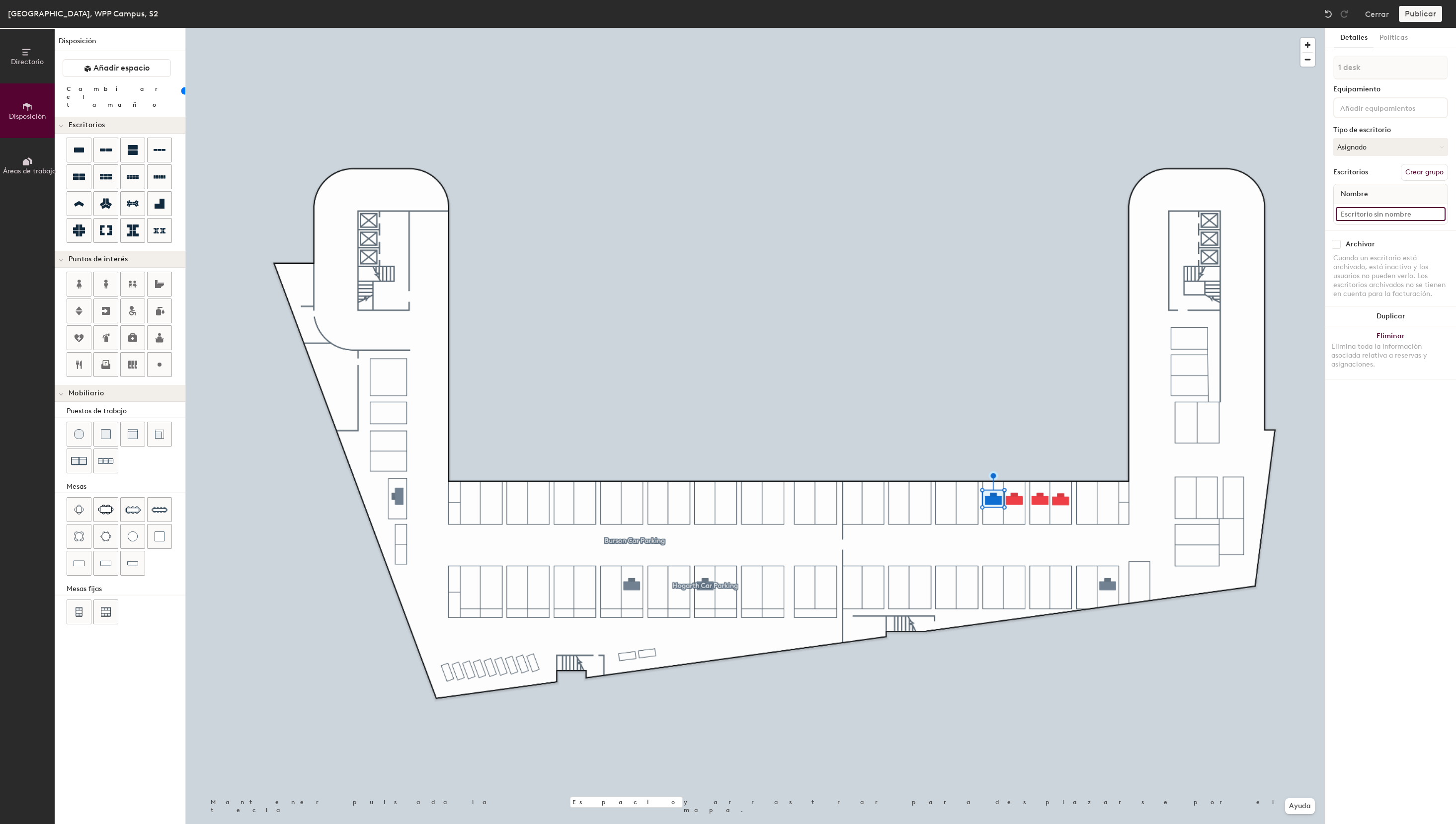
click at [1363, 219] on input at bounding box center [1390, 214] width 110 height 14
paste input "S2 - 16e Ogilvy"
click at [1360, 217] on input "S2 - 16e Ogilvy" at bounding box center [1390, 214] width 110 height 14
type input "S2 - 22e Ogilvy"
click at [1404, 144] on button "Asignado" at bounding box center [1390, 147] width 115 height 18
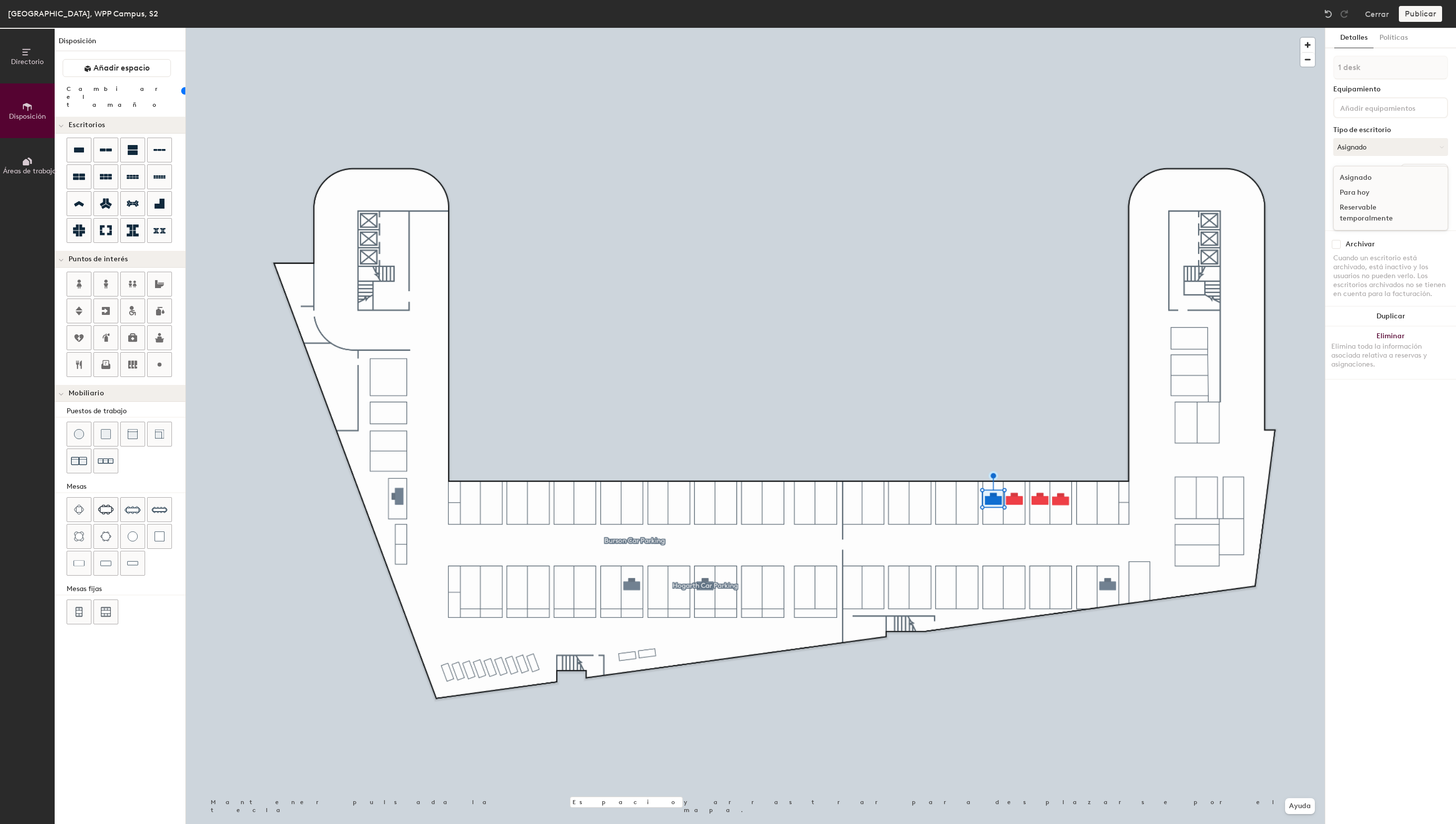
click at [1358, 218] on div "Reservable temporalmente" at bounding box center [1383, 213] width 99 height 26
click at [1392, 213] on input at bounding box center [1390, 214] width 110 height 14
paste input "S2 - 16e Ogilvy"
click at [1363, 214] on input "S2 - 16e Ogilvy" at bounding box center [1390, 214] width 110 height 14
type input "S2 - 20e Ogilvy"
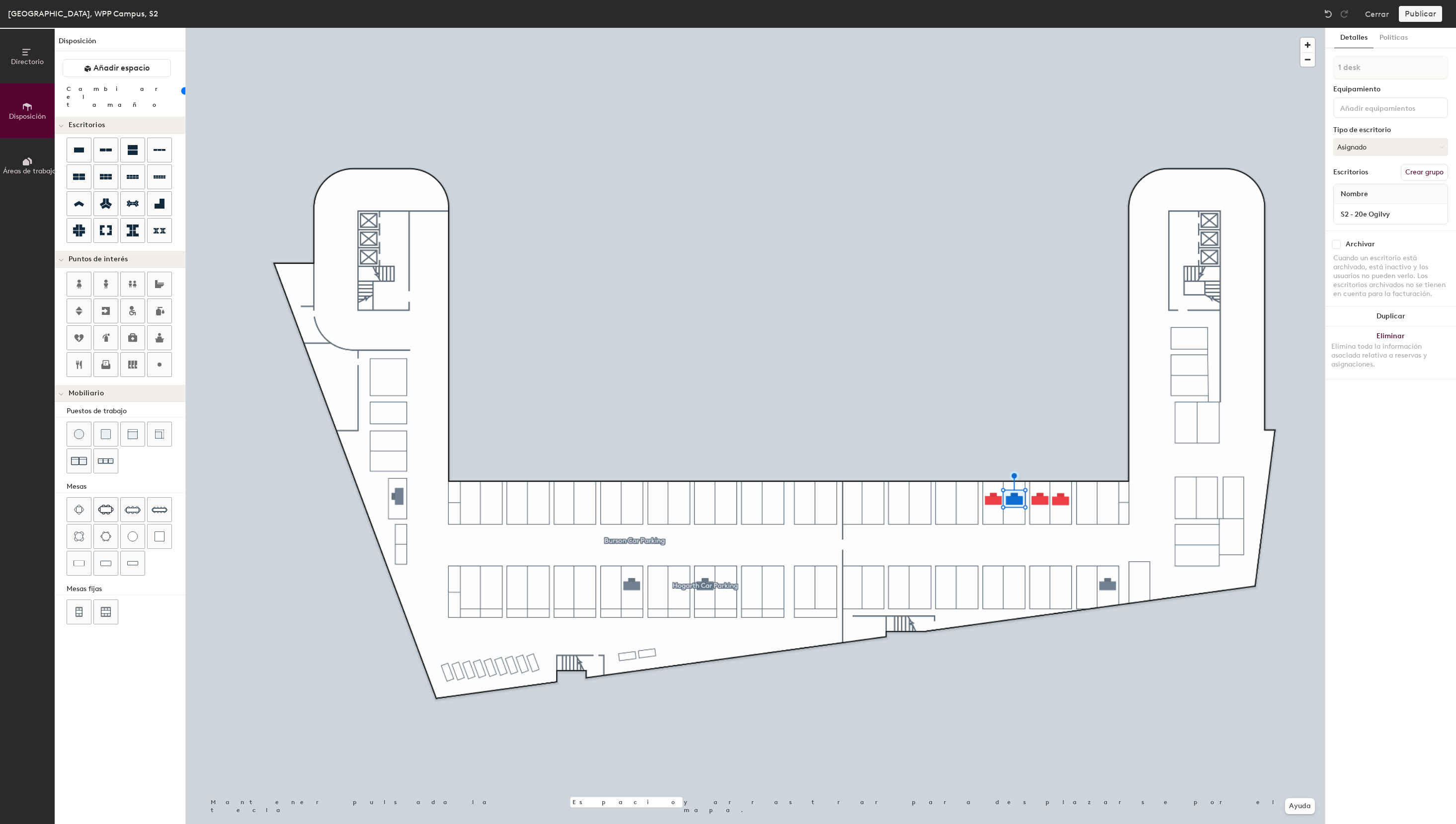
click at [1357, 136] on div "1 desk Equipamiento Tipo de escritorio Asignado Escritorios Crear grupo Nombre …" at bounding box center [1390, 143] width 115 height 175
click at [1357, 147] on button "Asignado" at bounding box center [1390, 147] width 115 height 18
click at [1357, 214] on div "Reservable temporalmente" at bounding box center [1383, 213] width 99 height 26
click at [1374, 206] on div at bounding box center [1390, 214] width 114 height 20
click at [1374, 211] on input at bounding box center [1390, 214] width 110 height 14
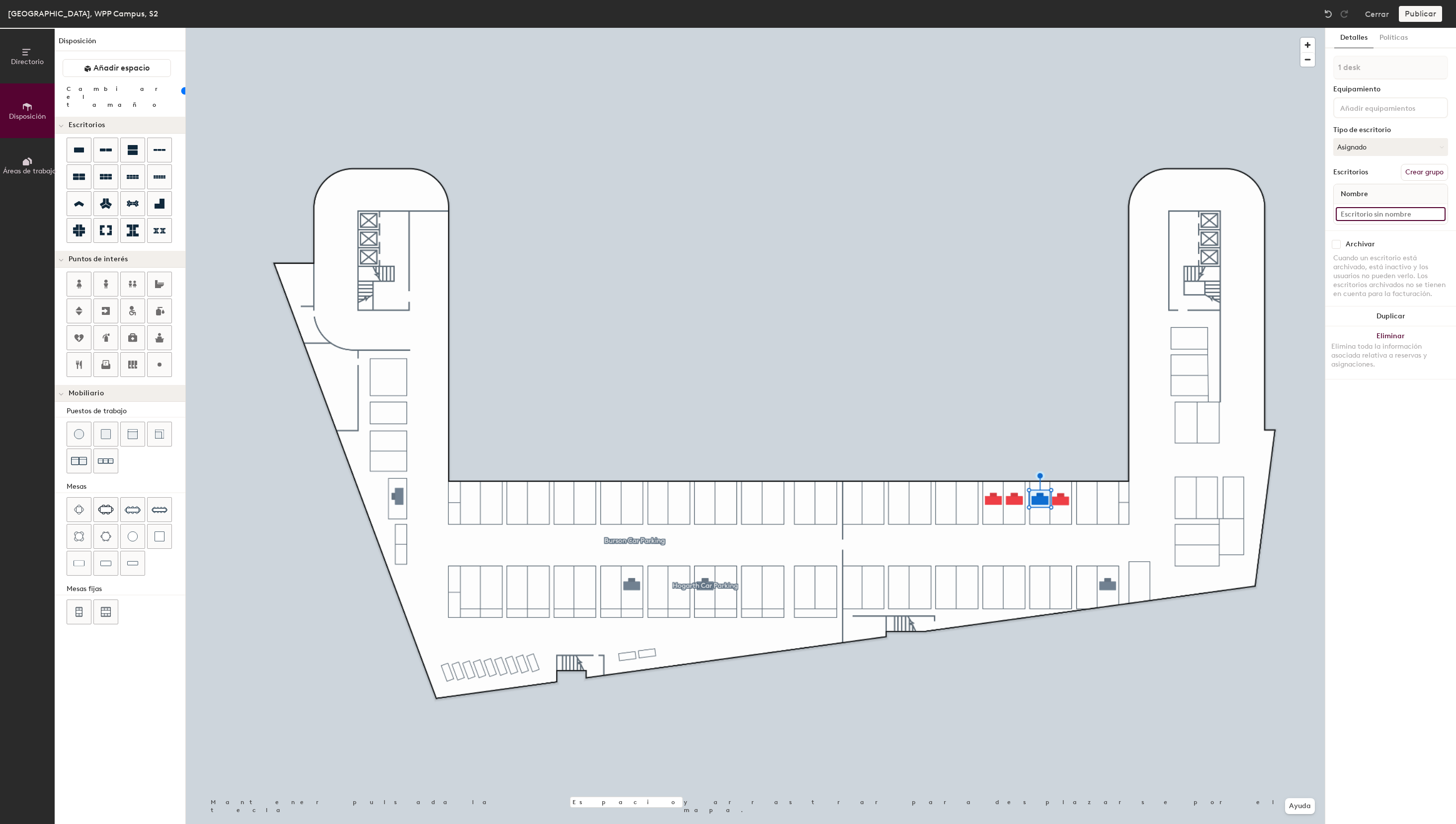
paste input "S2 - 16e Ogilvy"
click at [1362, 217] on input "S2 - 16e Ogilvy" at bounding box center [1390, 214] width 110 height 14
click at [1363, 214] on input "S2 - 16e Ogilvy" at bounding box center [1390, 214] width 110 height 14
type input "S2 - 18e Ogilvy"
click at [1367, 139] on button "Asignado" at bounding box center [1390, 147] width 115 height 18
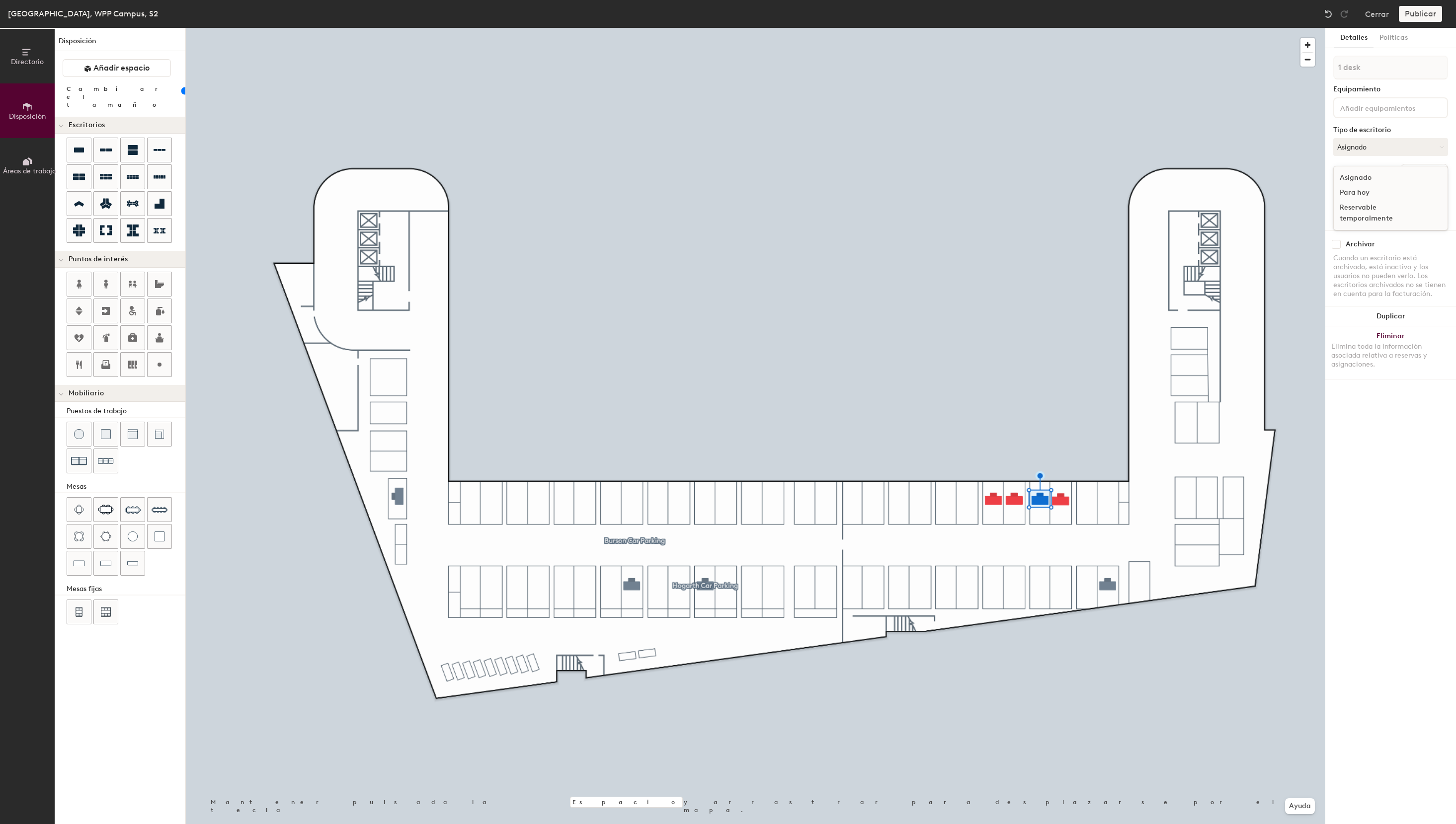
click at [1369, 214] on div "Reservable temporalmente" at bounding box center [1383, 213] width 99 height 26
click at [1438, 176] on button "Crear grupo" at bounding box center [1424, 172] width 47 height 17
drag, startPoint x: 1376, startPoint y: 66, endPoint x: 1293, endPoint y: 69, distance: 83.1
click at [1333, 69] on input "Pod 3" at bounding box center [1390, 67] width 115 height 24
paste input "Ogilvy Car Parking"
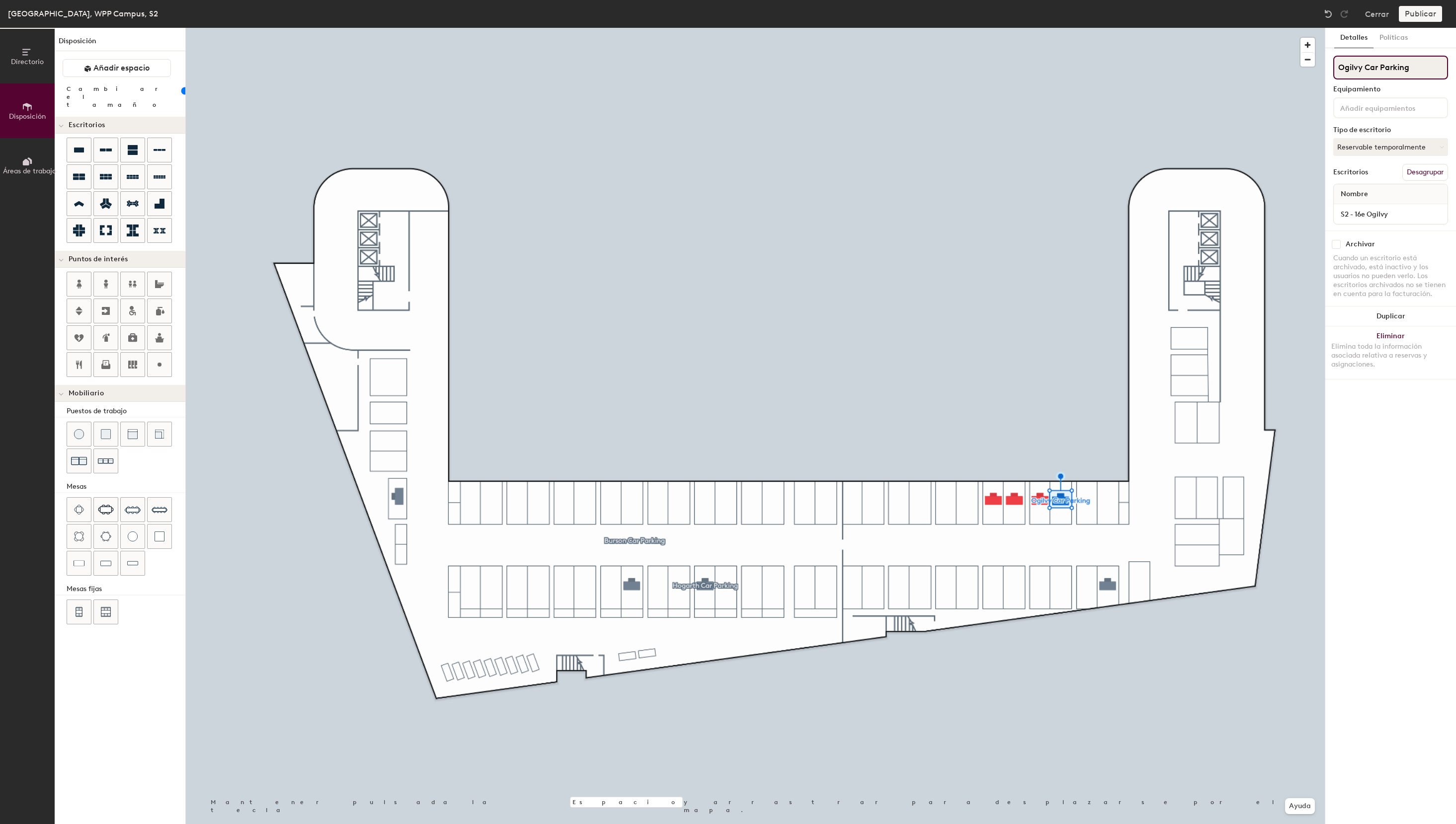
type input "Ogilvy Car Parking"
click at [1424, 171] on button "Agrupar todos" at bounding box center [1421, 172] width 54 height 17
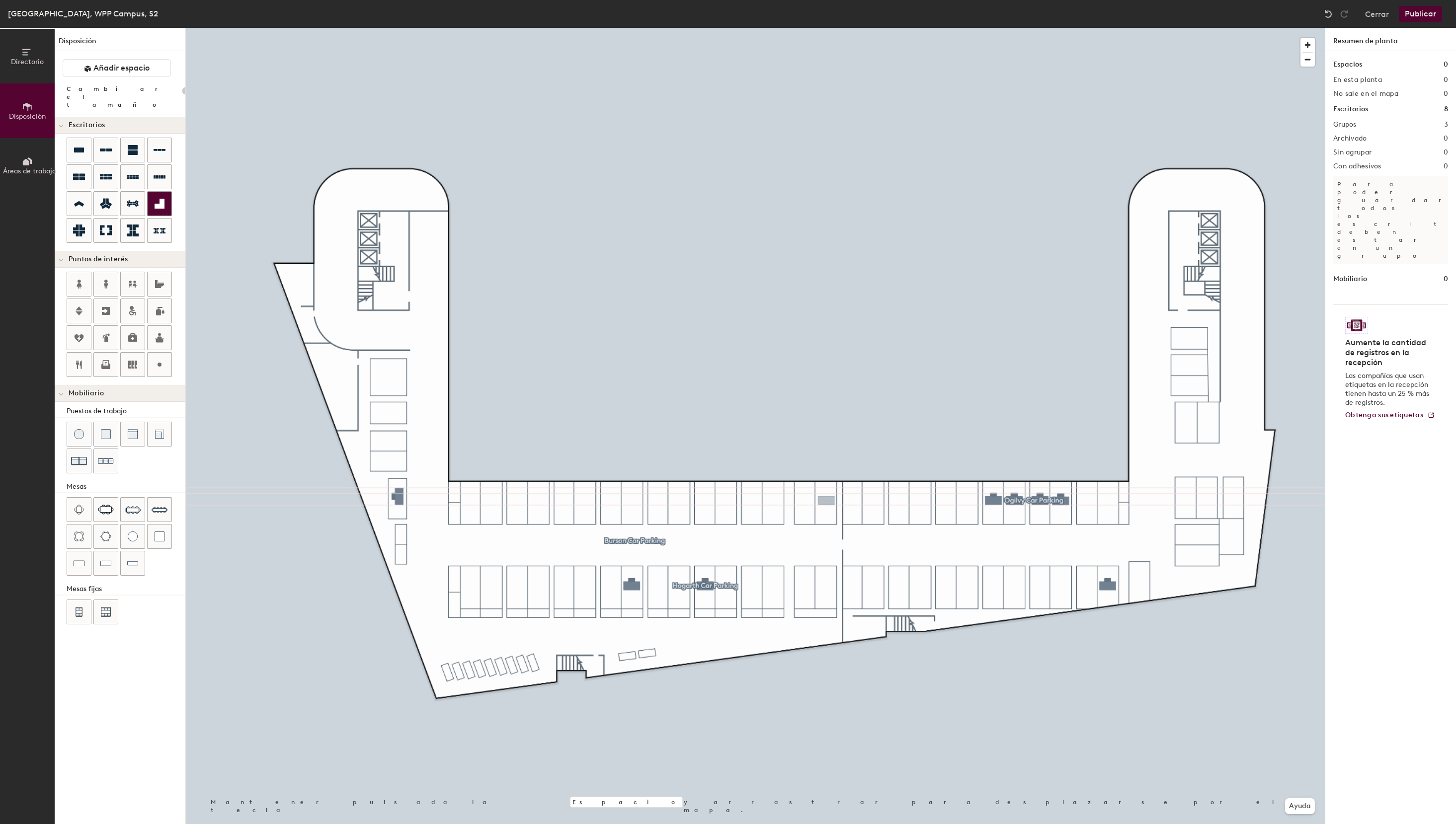
click at [826, 501] on div "Directorio Disposición Áreas de trabajo Disposición Añadir espacio Cambiar el t…" at bounding box center [728, 426] width 1456 height 796
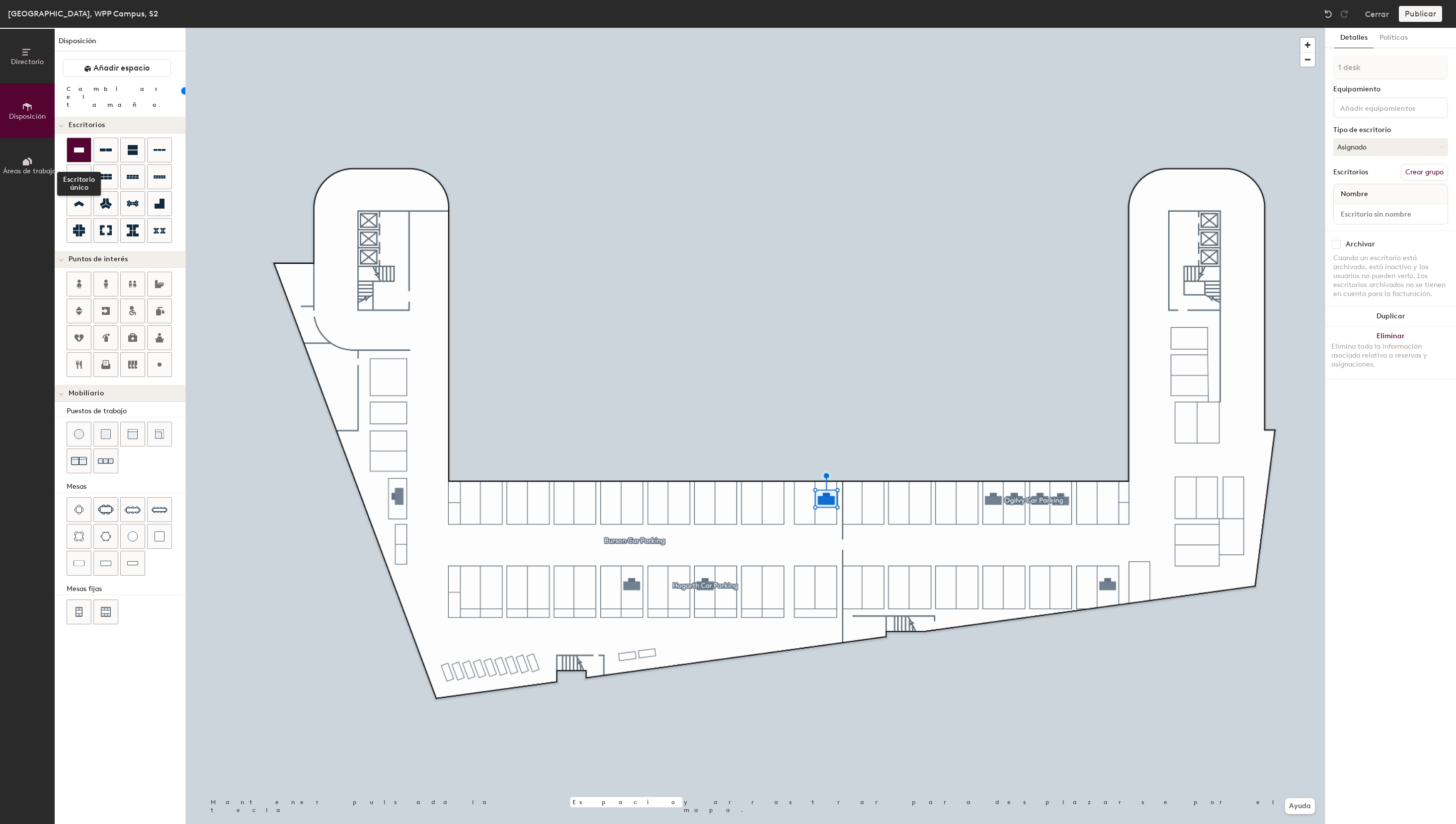
click at [77, 147] on icon at bounding box center [79, 150] width 10 height 5
type input "100"
click at [1373, 205] on div at bounding box center [1390, 214] width 114 height 20
click at [1373, 211] on input at bounding box center [1390, 214] width 110 height 14
paste input "Ogilvy Car Parking"
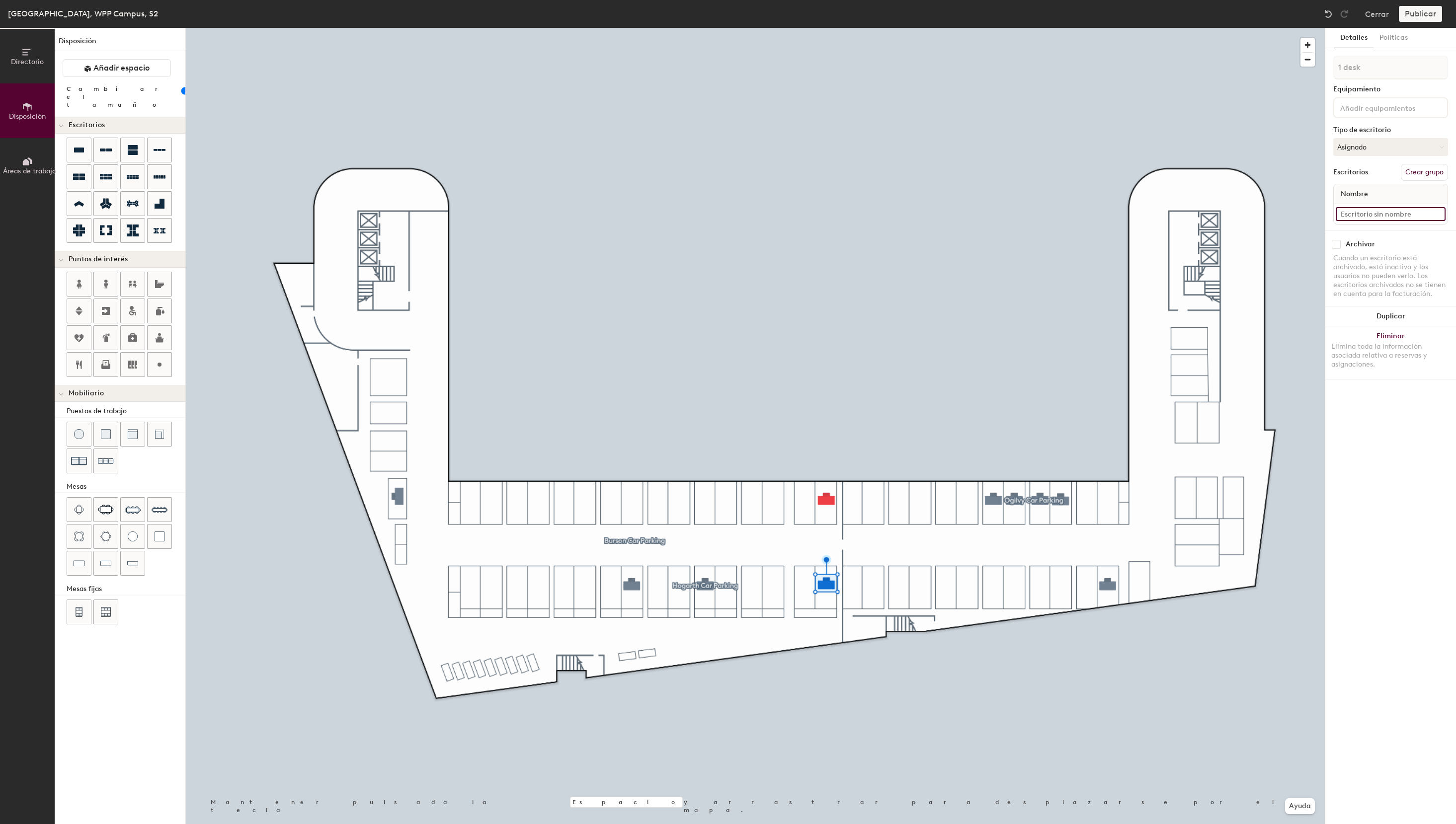
type input "Ogilvy Car Parking"
drag, startPoint x: 1420, startPoint y: 219, endPoint x: 1255, endPoint y: 215, distance: 165.0
click at [1335, 215] on input "Ogilvy Car Parking" at bounding box center [1390, 214] width 110 height 14
click at [1383, 148] on button "Asignado" at bounding box center [1390, 147] width 115 height 18
click at [1369, 213] on div "Reservable temporalmente" at bounding box center [1383, 213] width 99 height 26
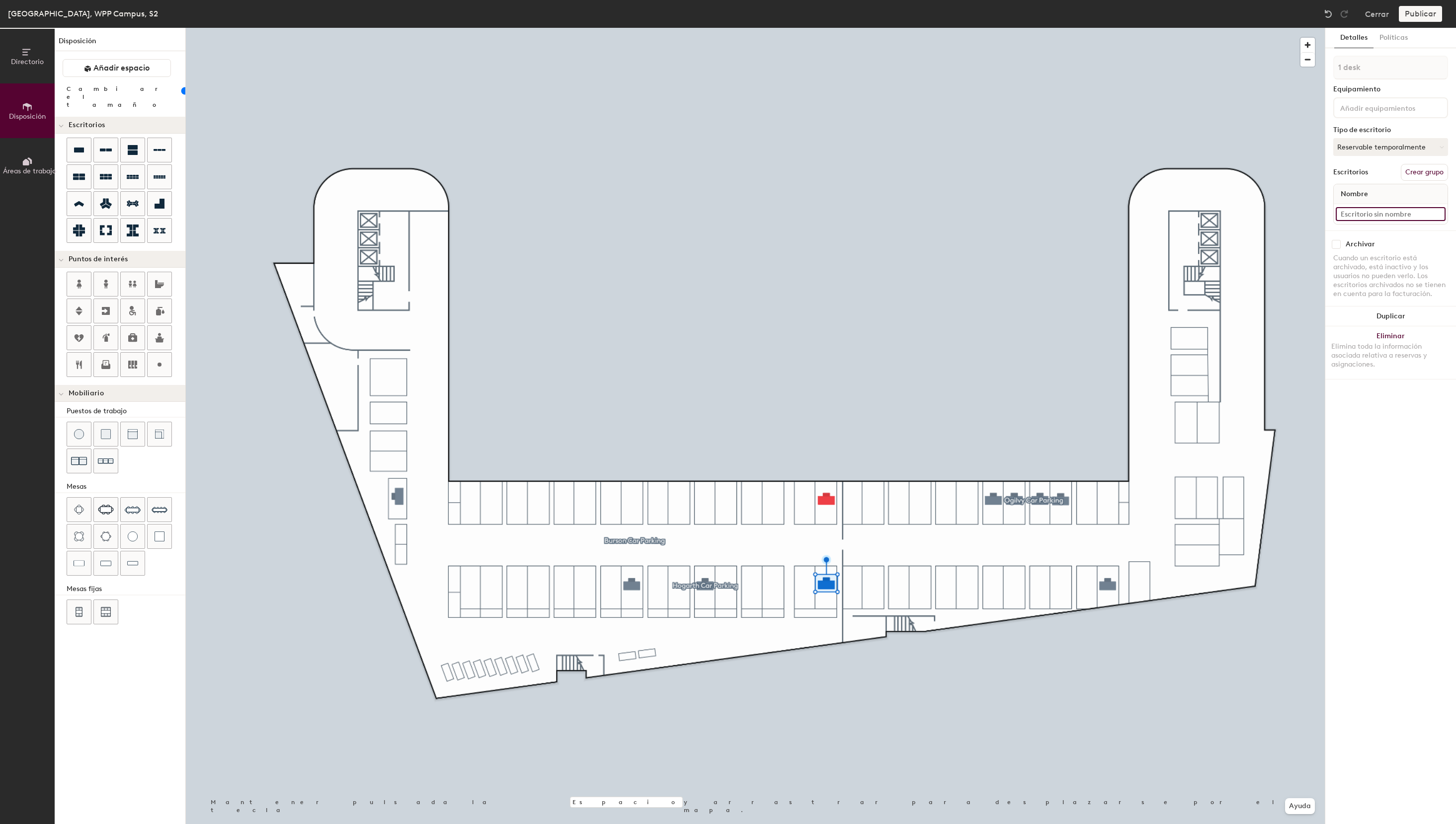
click at [1368, 214] on input at bounding box center [1390, 214] width 110 height 14
drag, startPoint x: 1405, startPoint y: 213, endPoint x: 1268, endPoint y: 205, distance: 137.2
click at [1335, 207] on input "S2 - 37e Ogilvy" at bounding box center [1390, 214] width 110 height 14
type input "S2 - 37e Ogilvy"
click at [1388, 215] on input at bounding box center [1390, 214] width 110 height 14
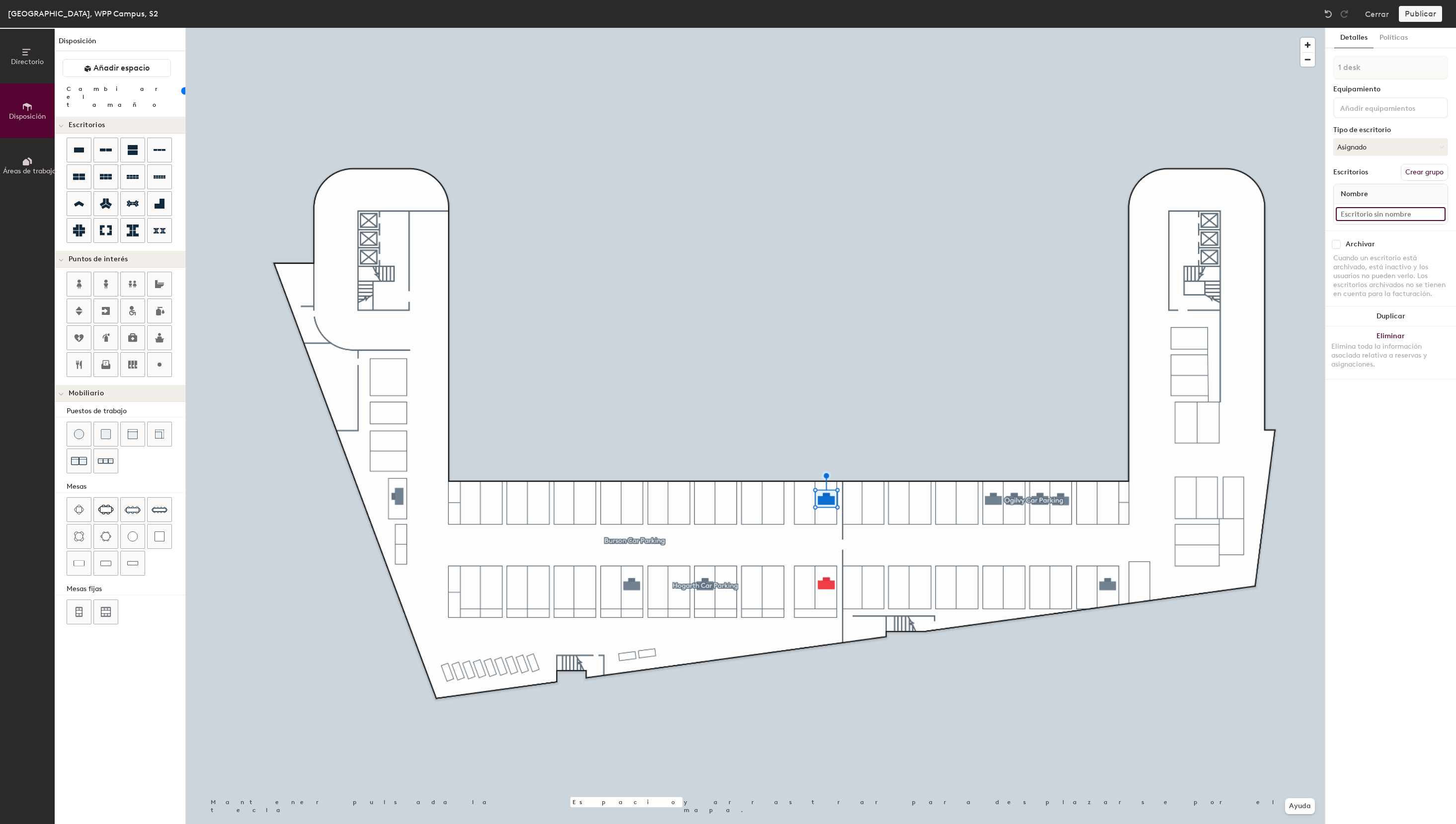
paste input "S2 - 37e Ogilvy"
click at [1364, 214] on input "S2 - 37e Ogilvy" at bounding box center [1390, 214] width 110 height 14
type input "S2 - 36e Ogilvy"
click at [1372, 149] on button "Asignado" at bounding box center [1390, 147] width 115 height 18
click at [1367, 214] on div "Reservable temporalmente" at bounding box center [1383, 213] width 99 height 26
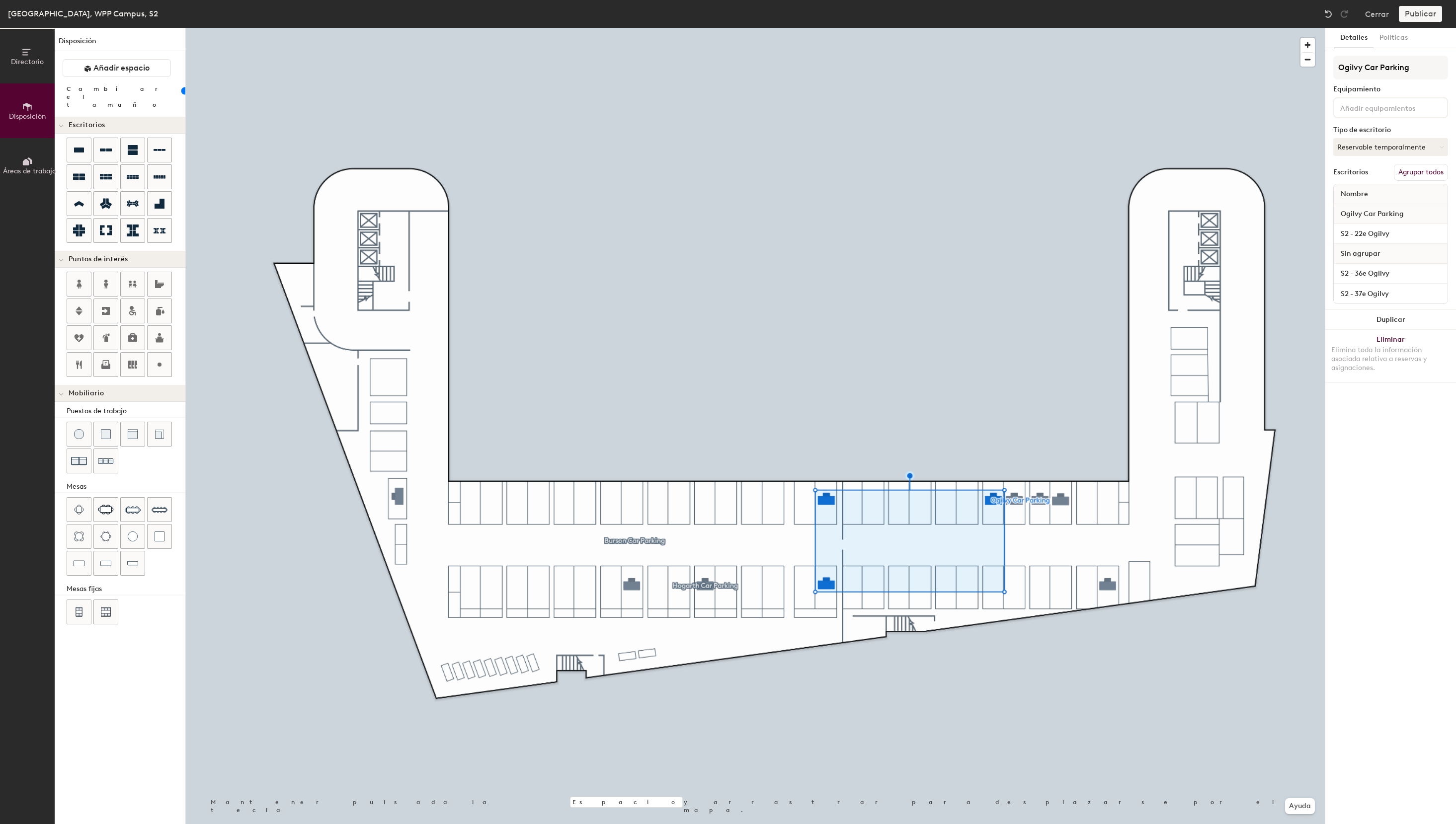
click at [1440, 174] on button "Agrupar todos" at bounding box center [1421, 172] width 54 height 17
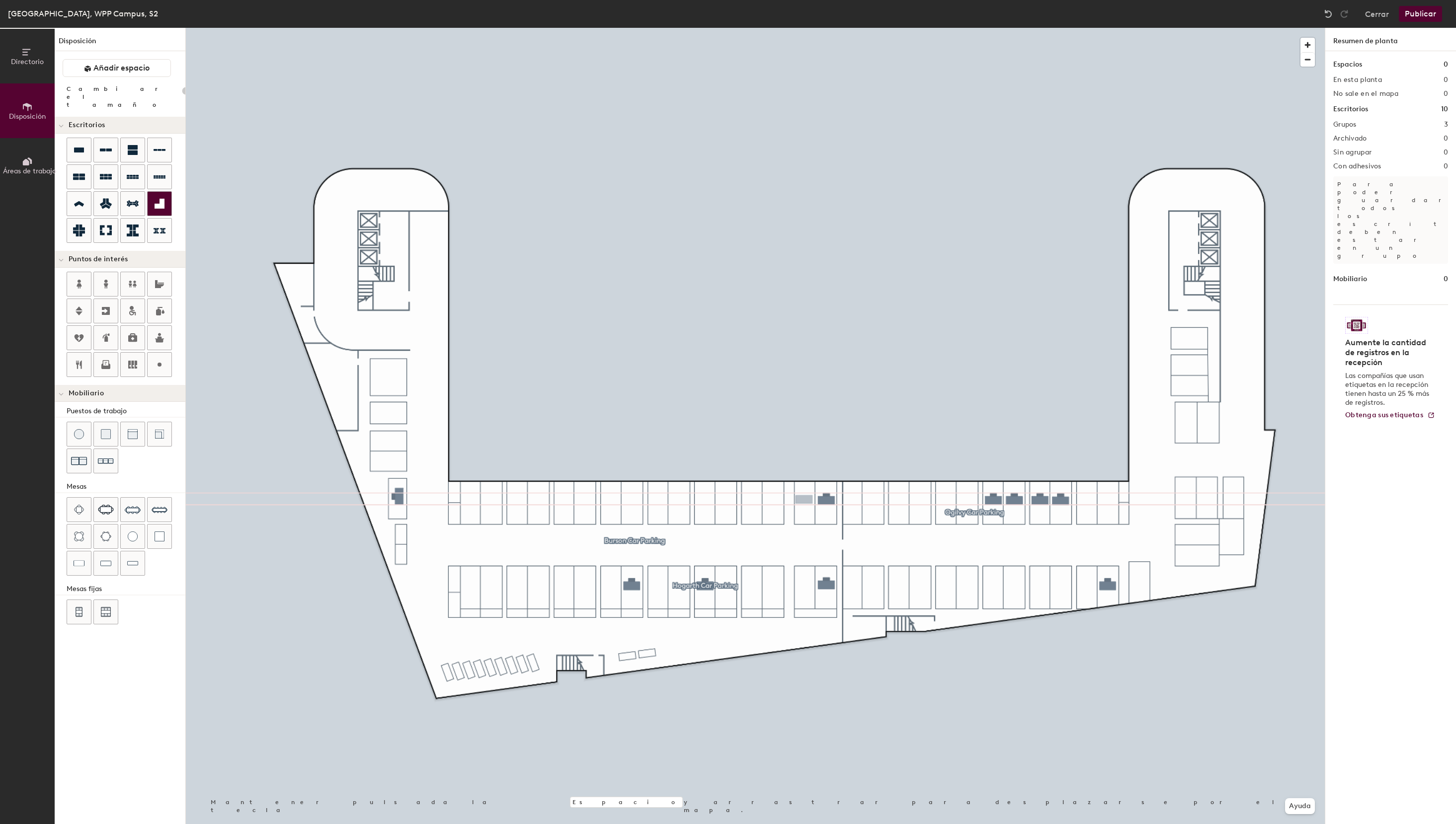
click at [805, 500] on div "Directorio Disposición Áreas de trabajo Disposición Añadir espacio Cambiar el t…" at bounding box center [728, 426] width 1456 height 796
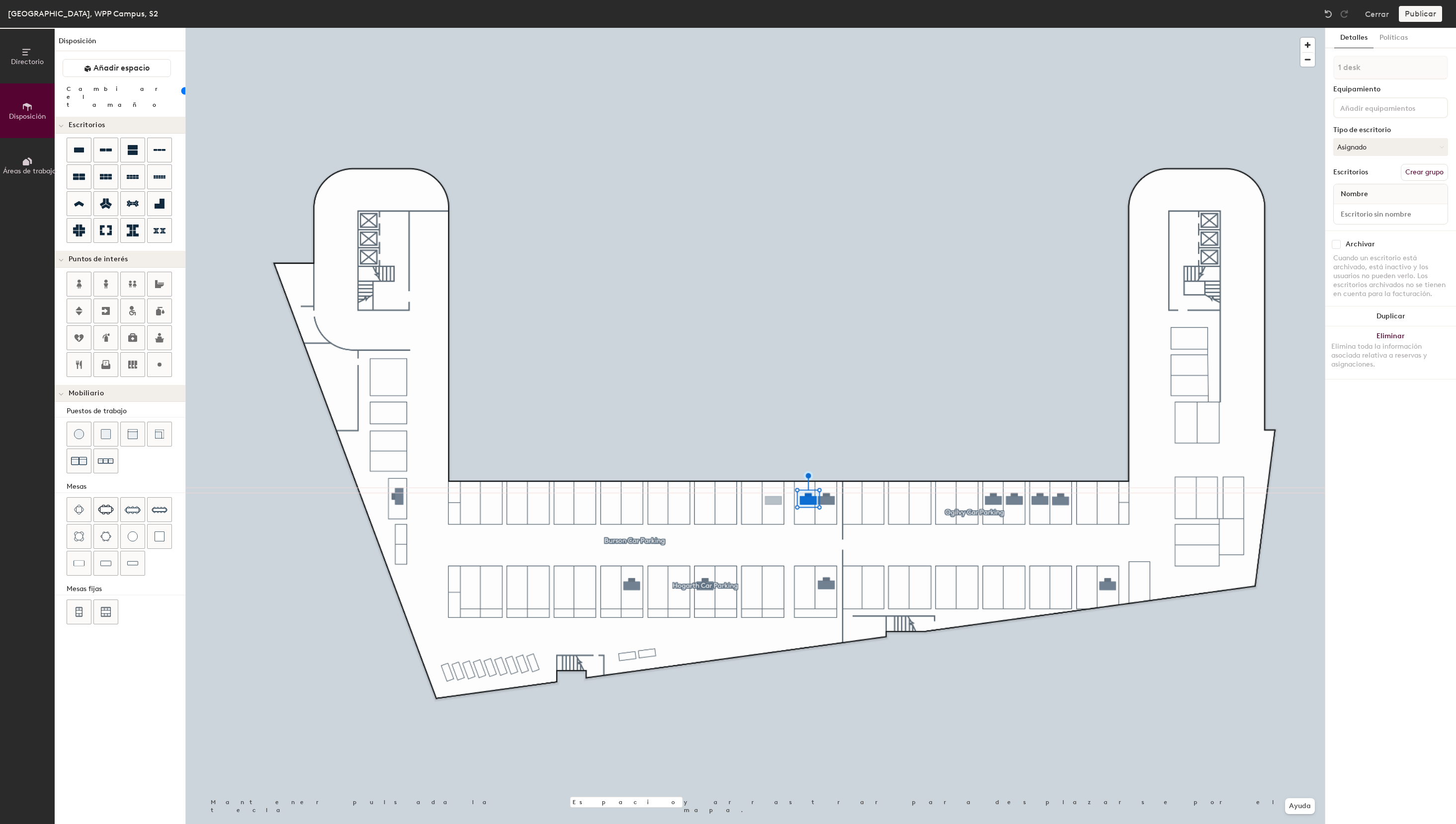
click at [773, 501] on div "Directorio Disposición Áreas de trabajo Disposición Añadir espacio Cambiar el t…" at bounding box center [728, 426] width 1456 height 796
click at [77, 147] on icon at bounding box center [79, 150] width 10 height 5
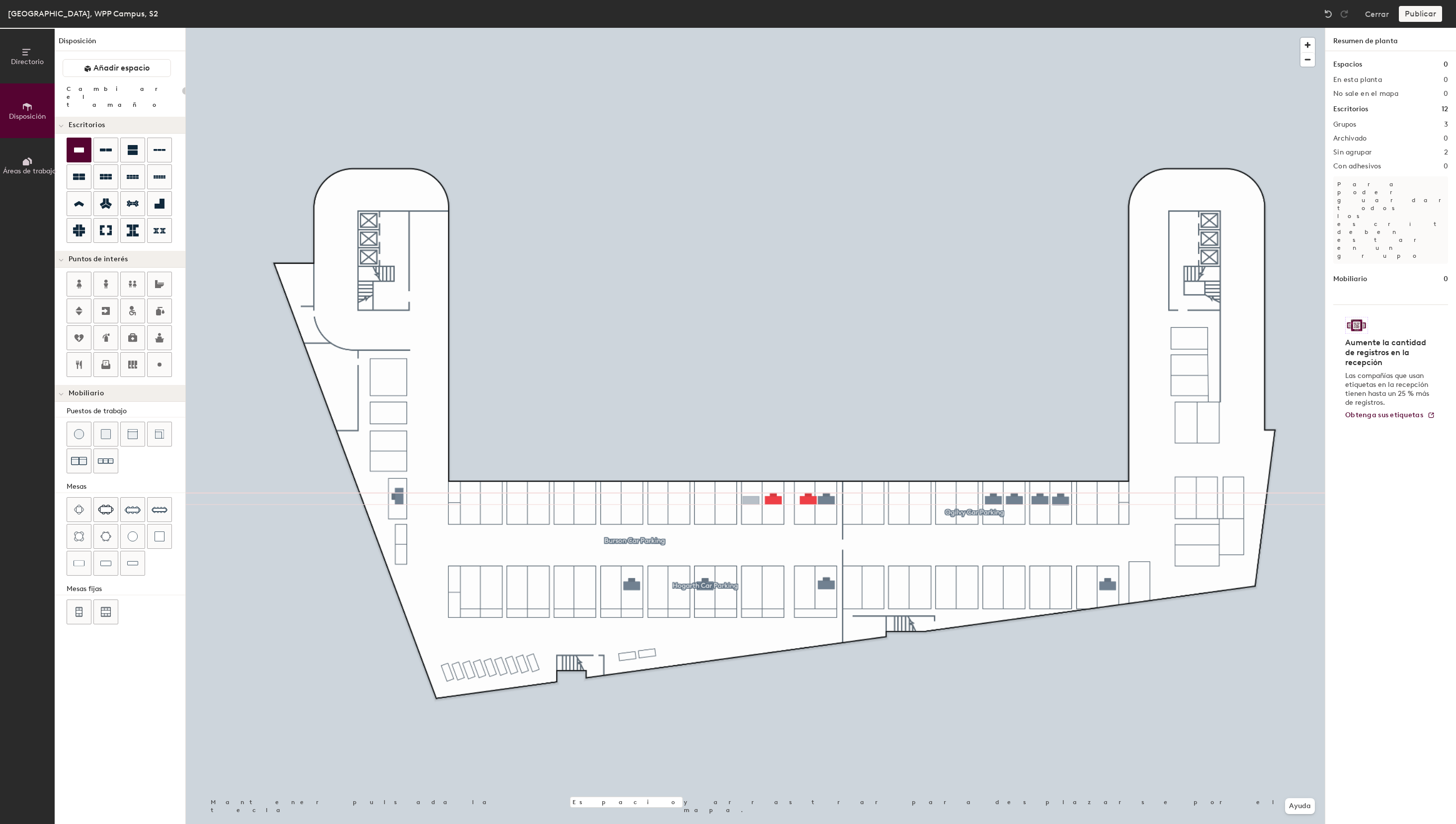
type input "100"
click at [82, 147] on icon at bounding box center [79, 150] width 10 height 5
click at [805, 584] on div "Directorio Disposición Áreas de trabajo Disposición Añadir espacio Cambiar el t…" at bounding box center [728, 426] width 1456 height 796
click at [773, 586] on div "Directorio Disposición Áreas de trabajo Disposición Añadir espacio Cambiar el t…" at bounding box center [728, 426] width 1456 height 796
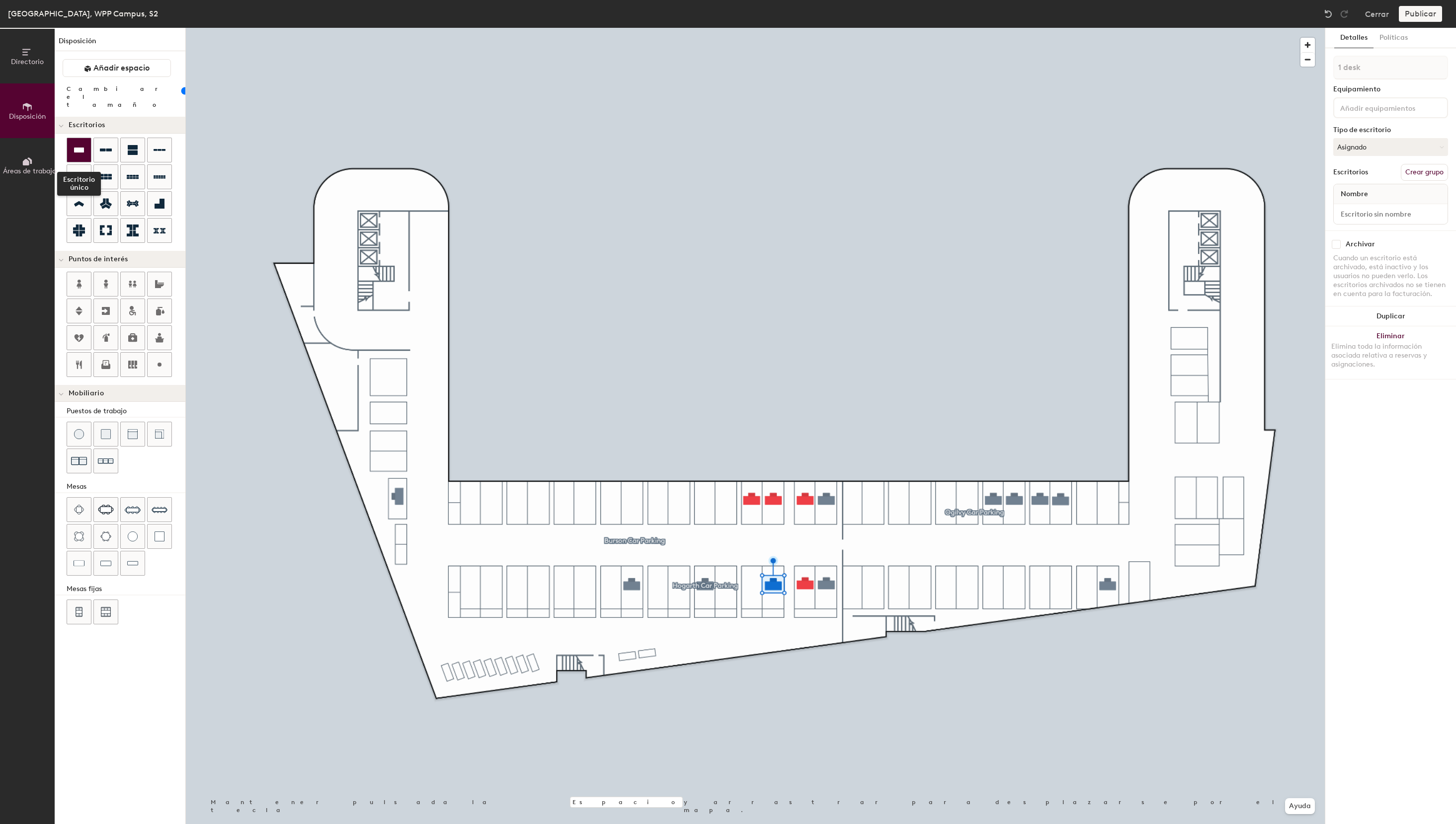
click at [81, 146] on icon at bounding box center [79, 150] width 12 height 12
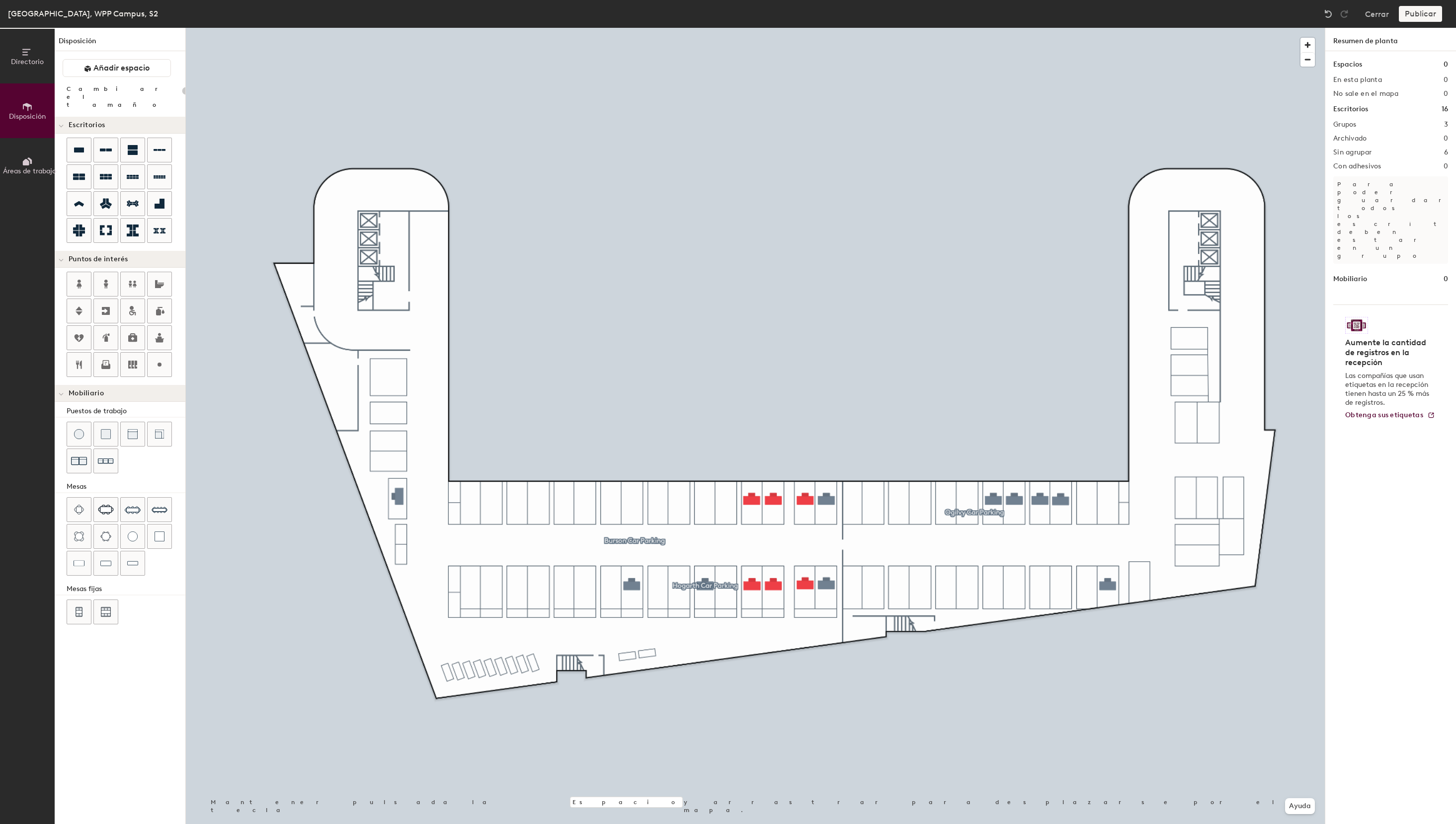
type input "100"
click at [1362, 146] on button "Asignado" at bounding box center [1390, 147] width 115 height 18
click at [1368, 209] on div "Reservable temporalmente" at bounding box center [1383, 213] width 99 height 26
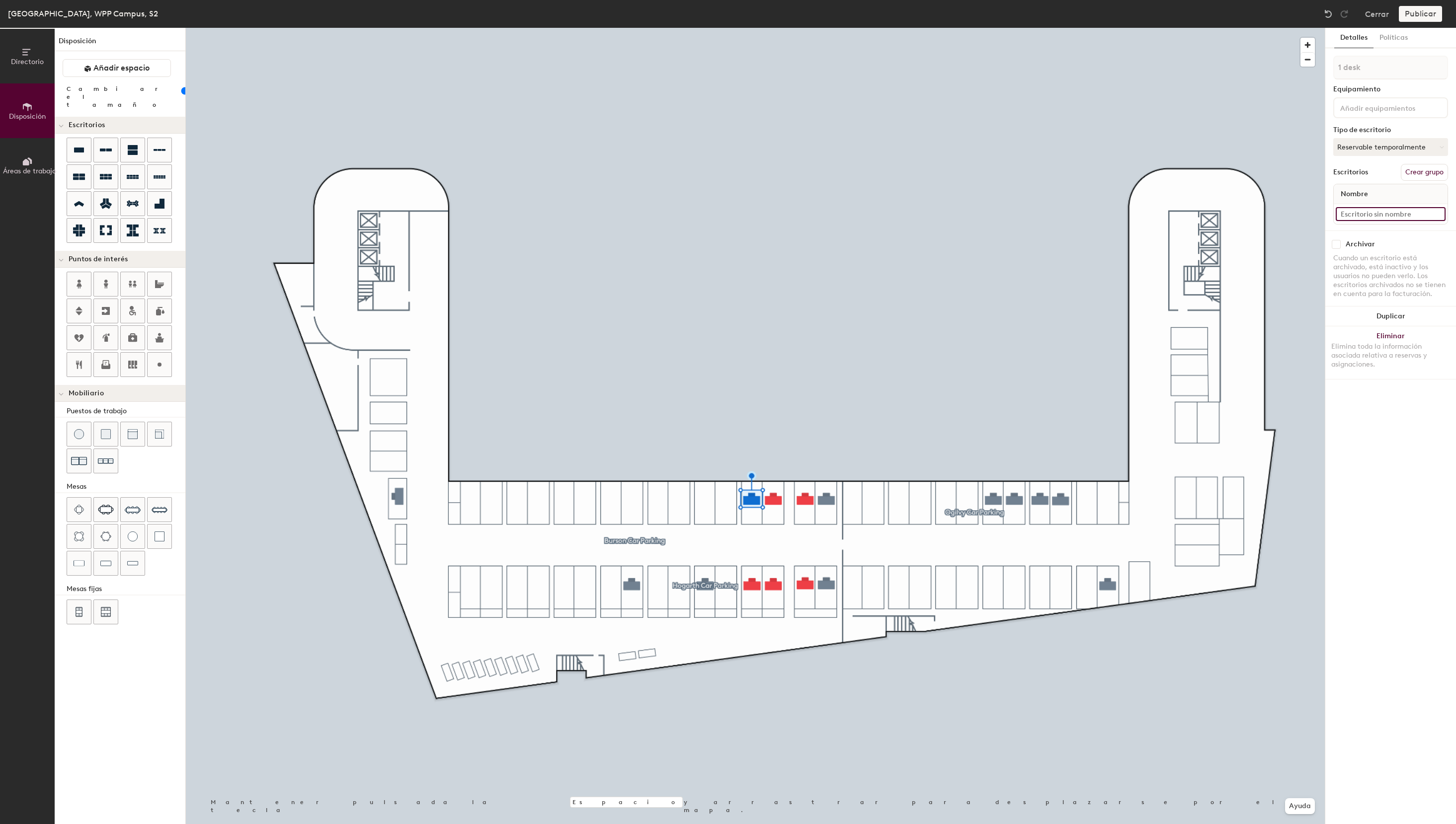
click at [1360, 211] on input at bounding box center [1390, 214] width 110 height 14
drag, startPoint x: 1438, startPoint y: 216, endPoint x: 1268, endPoint y: 213, distance: 170.0
click at [1335, 213] on input "S2 - 42e VML The Cocktail" at bounding box center [1390, 214] width 110 height 14
type input "S2 - 42e VML The Cocktail"
click at [1387, 213] on input at bounding box center [1390, 214] width 110 height 14
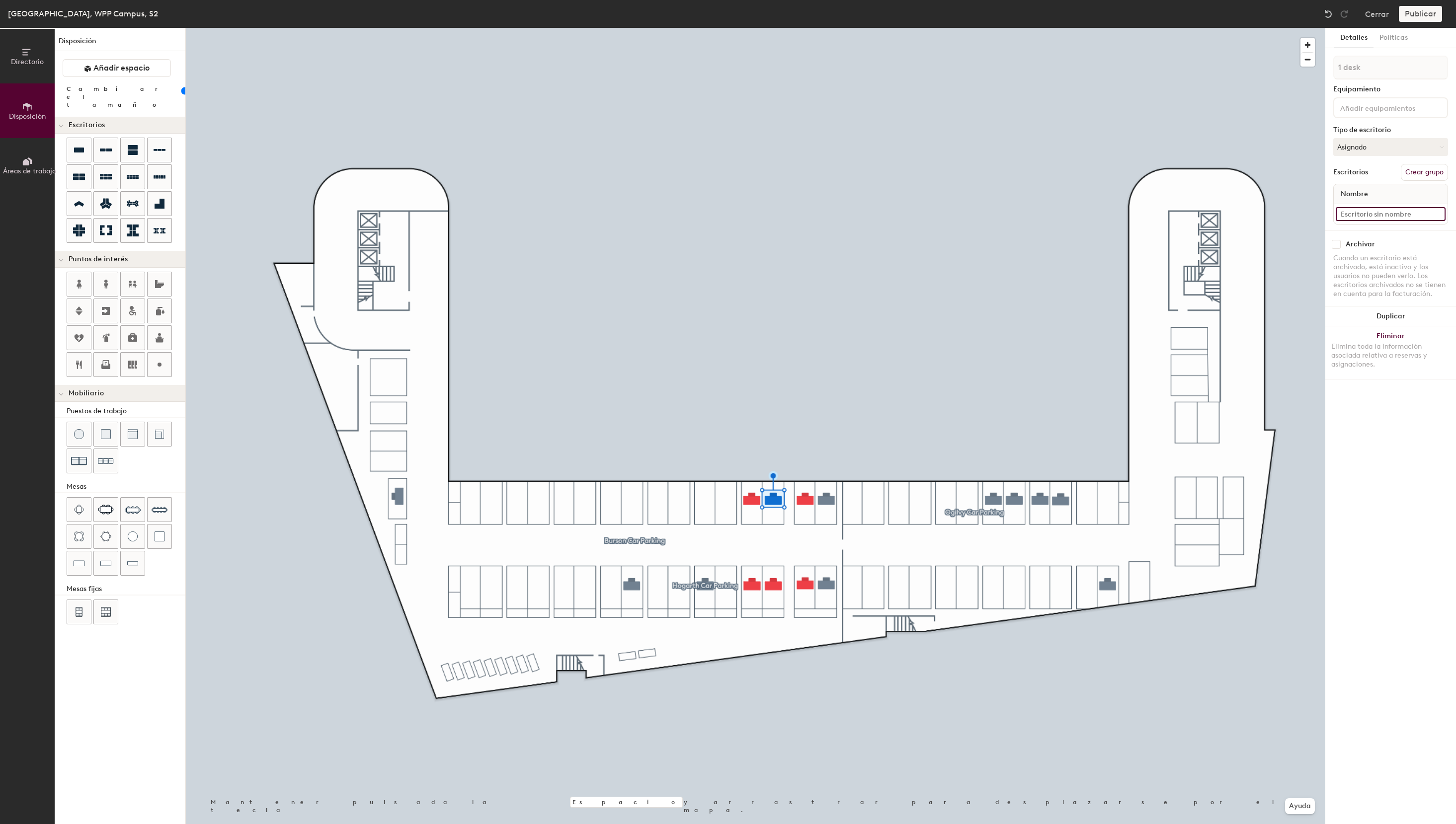
paste input "S2 - 42e VML The Cocktail"
click at [1365, 215] on input "S2 - 42e VML The Cocktail" at bounding box center [1390, 214] width 110 height 14
click at [1366, 217] on input "S2 - 42e VML The Cocktail" at bounding box center [1390, 214] width 110 height 14
type input "S2 - 40e VML The Cocktail"
click at [1371, 141] on button "Asignado" at bounding box center [1390, 147] width 115 height 18
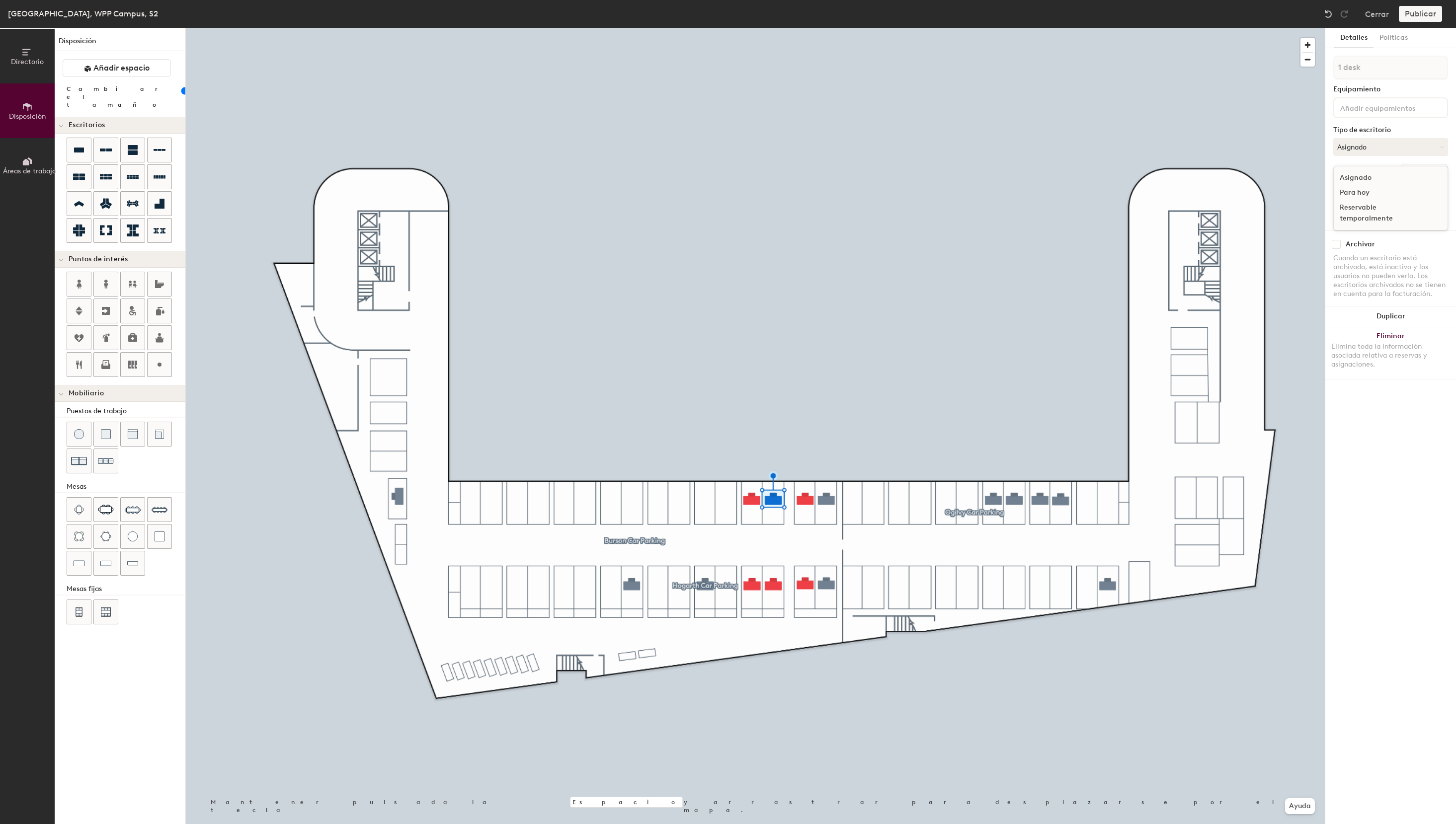
click at [1357, 213] on div "Reservable temporalmente" at bounding box center [1383, 213] width 99 height 26
click at [1360, 143] on button "Asignado" at bounding box center [1390, 147] width 115 height 18
drag, startPoint x: 1364, startPoint y: 213, endPoint x: 1357, endPoint y: 203, distance: 12.2
click at [1363, 213] on div "Reservable temporalmente" at bounding box center [1383, 213] width 99 height 26
click at [1387, 214] on input at bounding box center [1390, 214] width 110 height 14
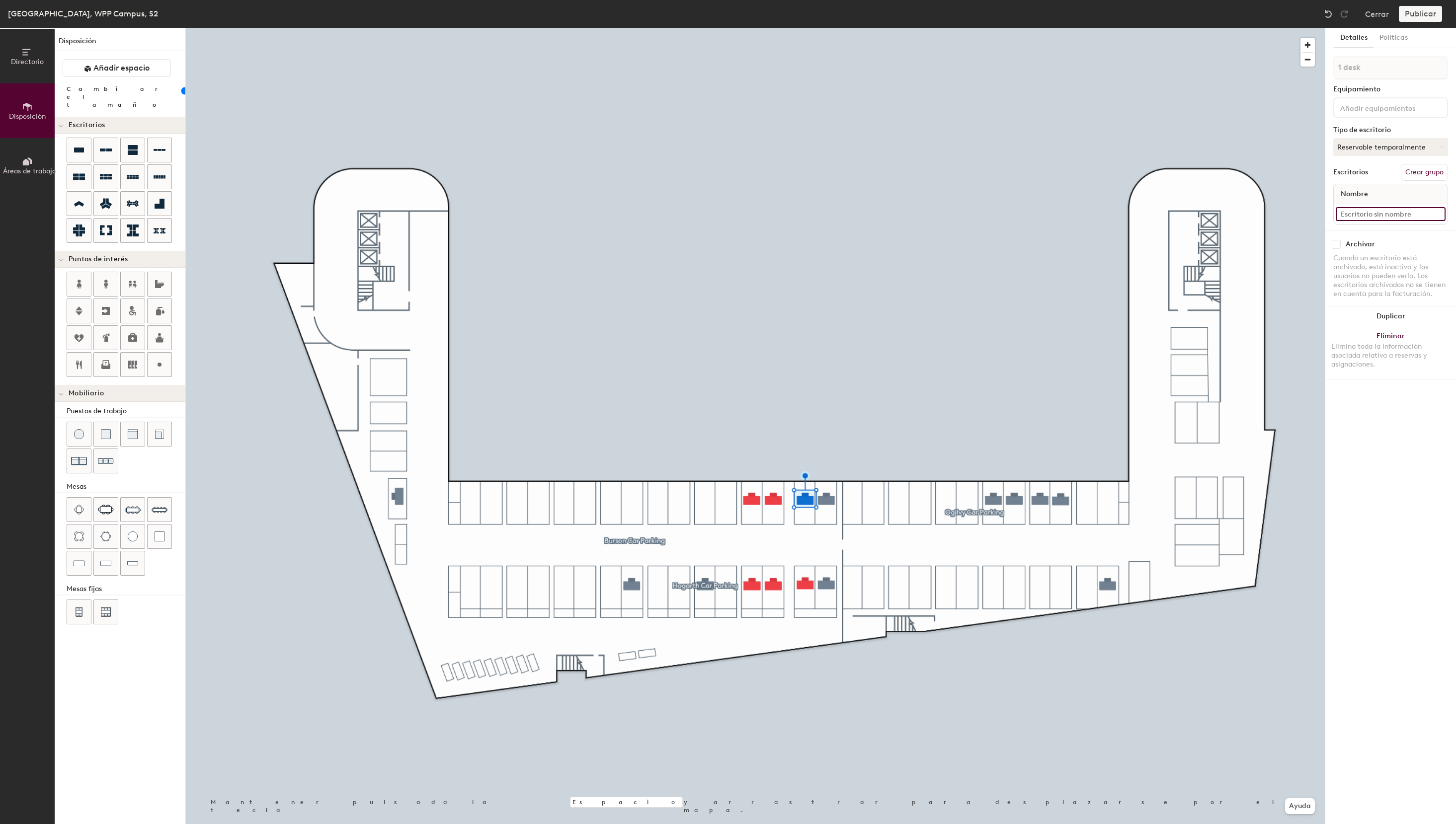
paste input "S2 - 42e VML The Cocktail"
click at [1365, 215] on input "S2 - 42e VML The Cocktail" at bounding box center [1390, 214] width 110 height 14
click at [1365, 217] on input "S2 - 42e VML The Cocktail" at bounding box center [1390, 214] width 110 height 14
click at [1394, 218] on input "S2 - 42e VML The Cocktail" at bounding box center [1390, 214] width 110 height 14
click at [1382, 211] on input "S2 - 42e VML The Cocktail" at bounding box center [1390, 214] width 110 height 14
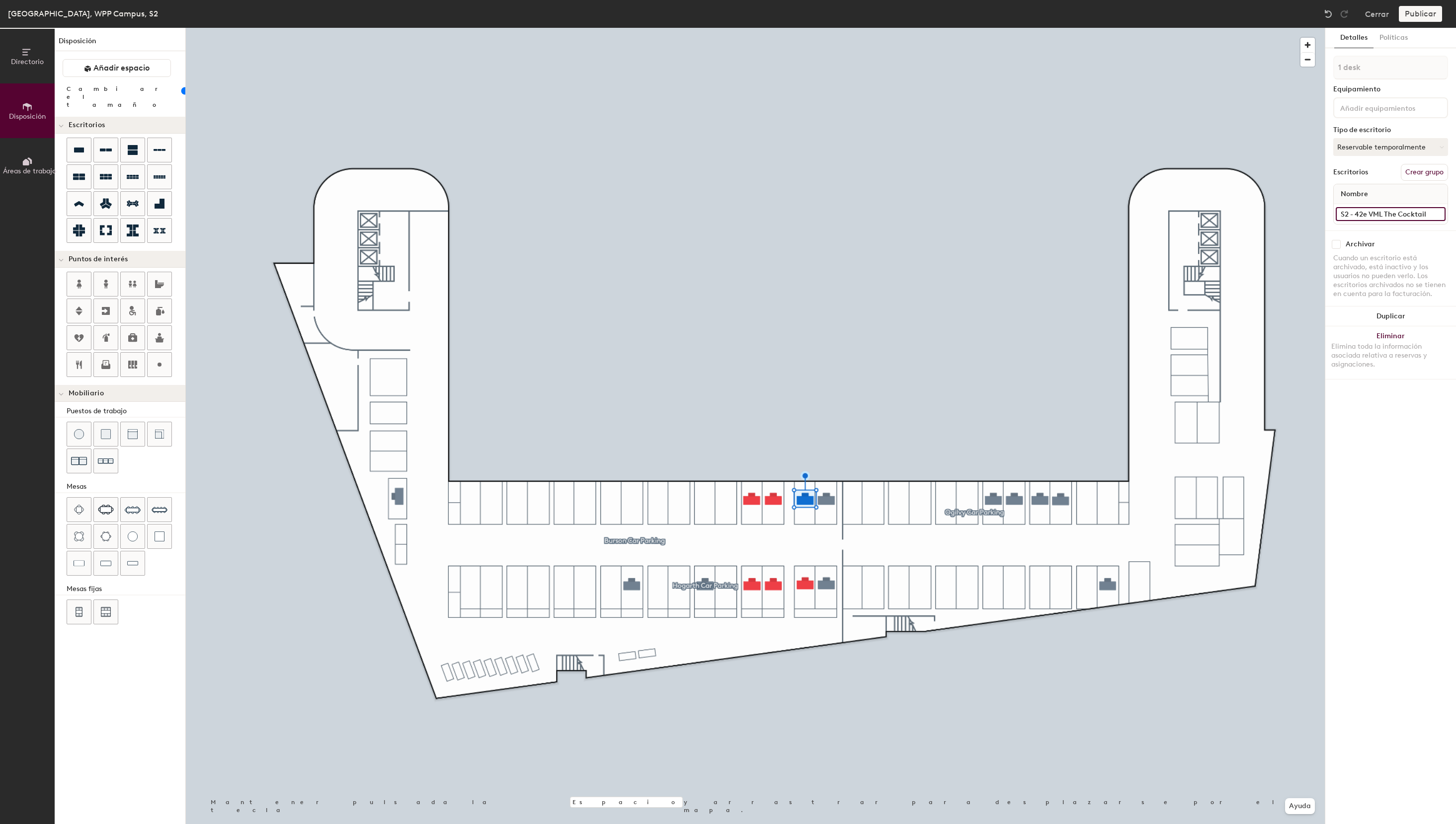
click at [1365, 213] on input "S2 - 42e VML The Cocktail" at bounding box center [1390, 214] width 110 height 14
click at [1368, 214] on input "S2 - 42e VML The Cocktail" at bounding box center [1390, 214] width 110 height 14
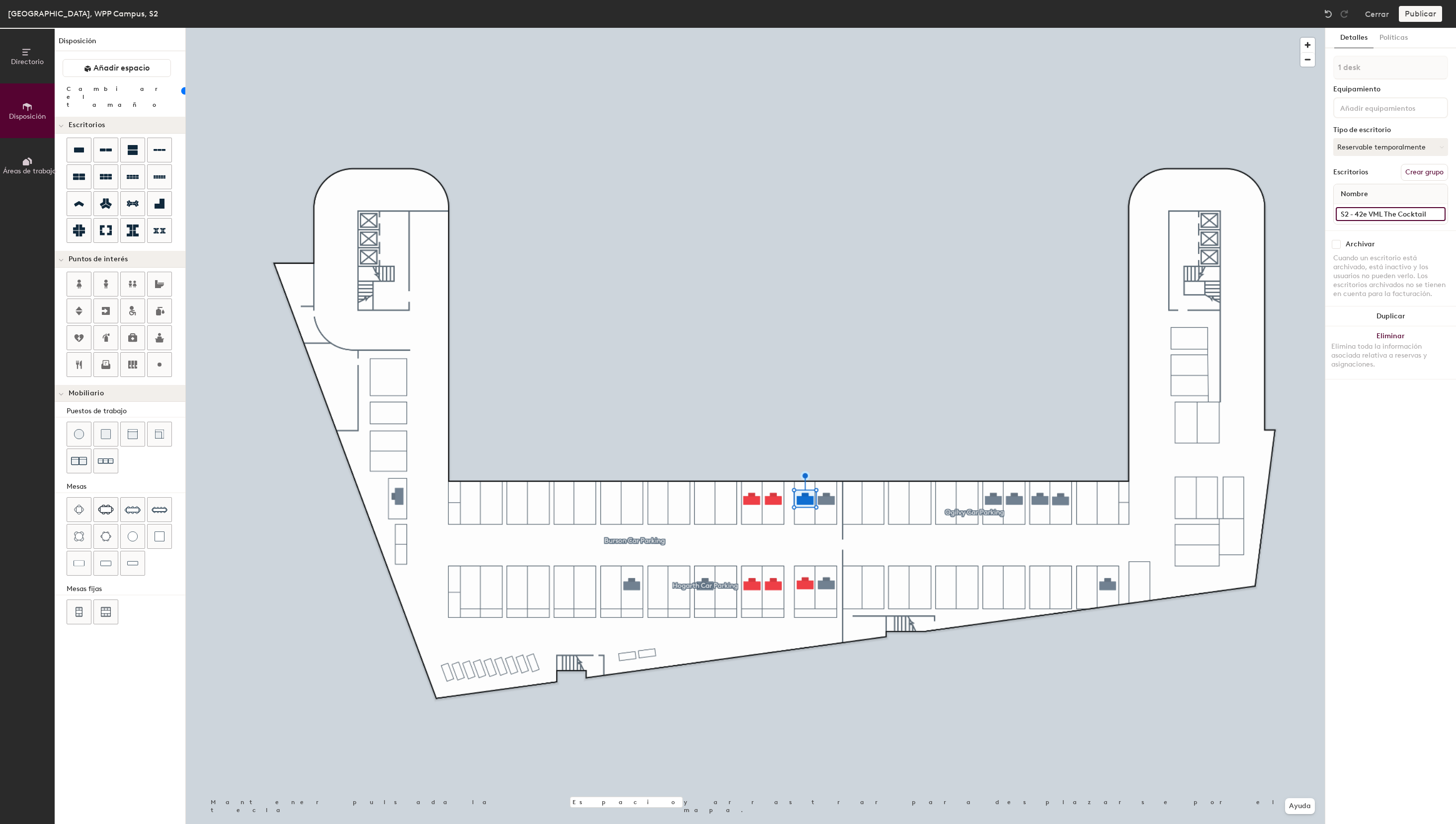
click at [1368, 214] on input "S2 - 42e VML The Cocktail" at bounding box center [1390, 214] width 110 height 14
type input "S2 - 38e VML The Cocktail"
click at [1384, 144] on button "Asignado" at bounding box center [1390, 147] width 115 height 18
click at [1369, 223] on div "Reservable temporalmente" at bounding box center [1383, 213] width 99 height 26
click at [1371, 206] on div at bounding box center [1390, 214] width 114 height 20
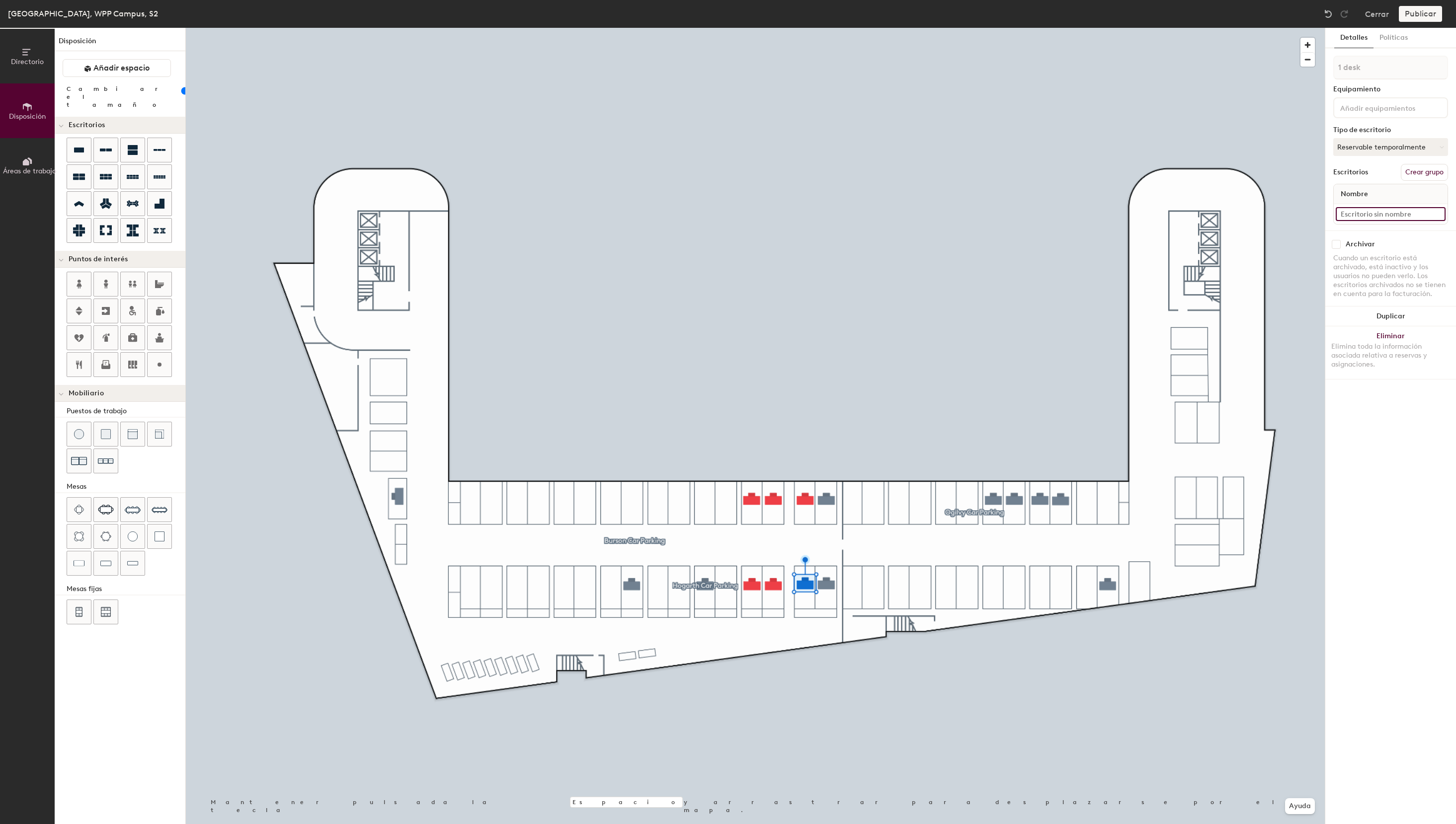
click at [1371, 215] on input at bounding box center [1390, 214] width 110 height 14
paste input "S2 - 42e VML The Cocktail"
click at [1357, 217] on input "S2 - 42e VML The Cocktail" at bounding box center [1390, 214] width 110 height 14
type input "S2 - 39 VML The Cocktail"
click at [1392, 147] on button "Asignado" at bounding box center [1390, 147] width 115 height 18
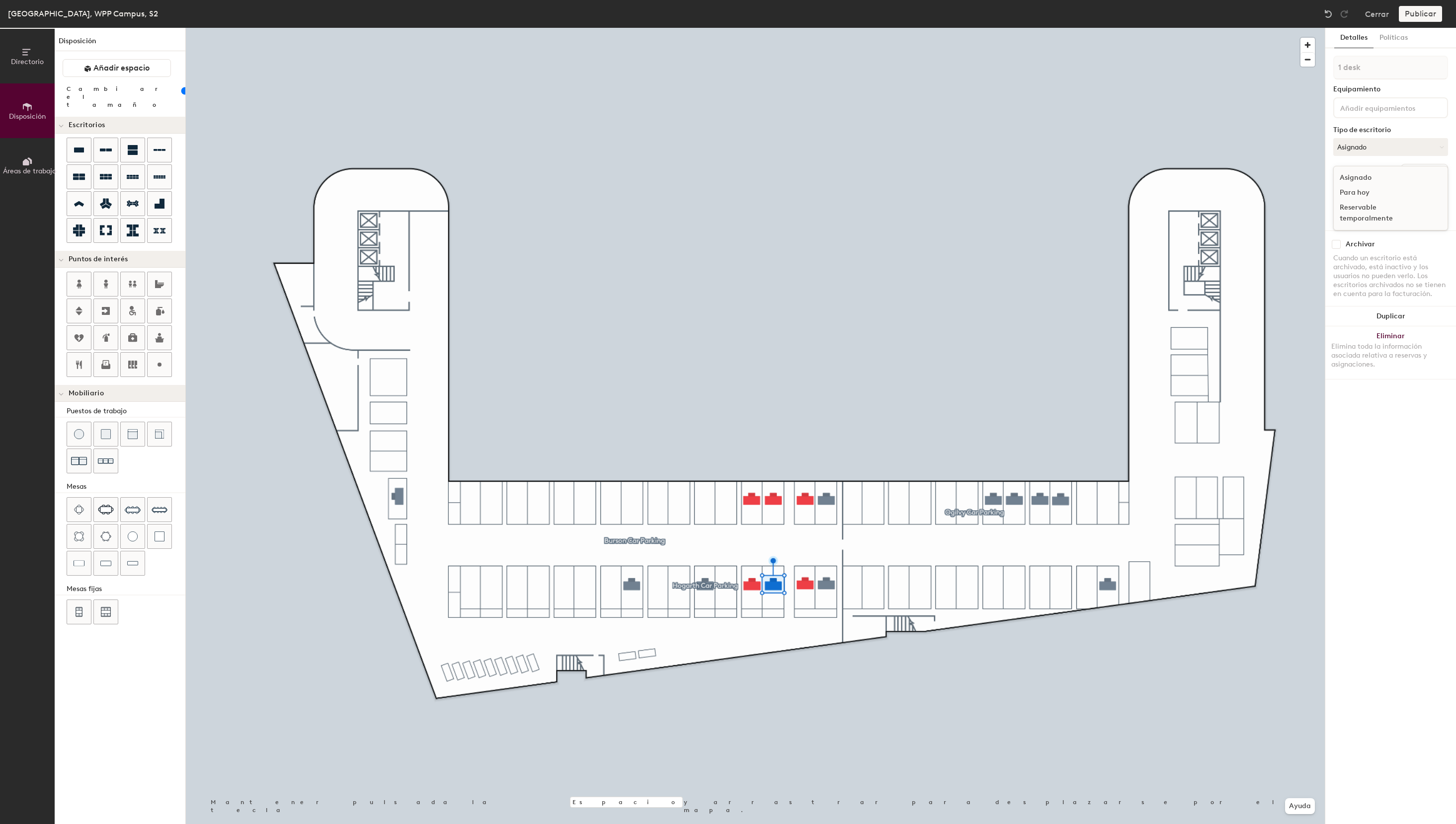
click at [1354, 209] on div "Reservable temporalmente" at bounding box center [1383, 213] width 99 height 26
click at [1362, 216] on input at bounding box center [1390, 214] width 110 height 14
paste input "S2 - 42e VML The Cocktail"
type input "S2 - 41e VML The Cocktail"
click at [1369, 213] on input at bounding box center [1390, 214] width 110 height 14
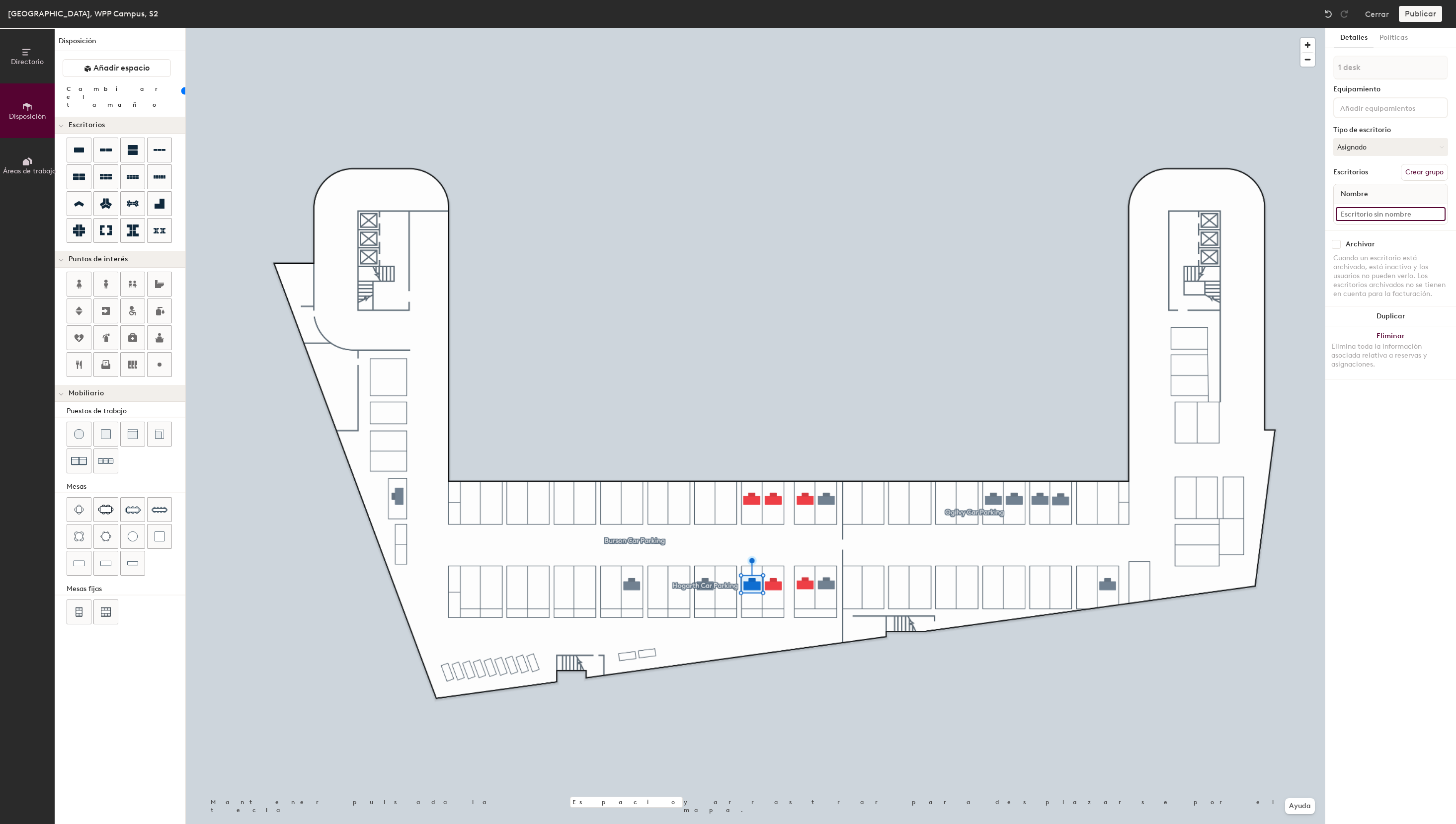
paste input "S2 - 42e VML The Cocktail"
click at [1363, 214] on input "S2 - 42e VML The Cocktail" at bounding box center [1390, 214] width 110 height 14
type input "S2 - 43e VML The Cocktail"
click at [1388, 144] on button "Asignado" at bounding box center [1390, 147] width 115 height 18
click at [1362, 219] on div "Reservable temporalmente" at bounding box center [1383, 213] width 99 height 26
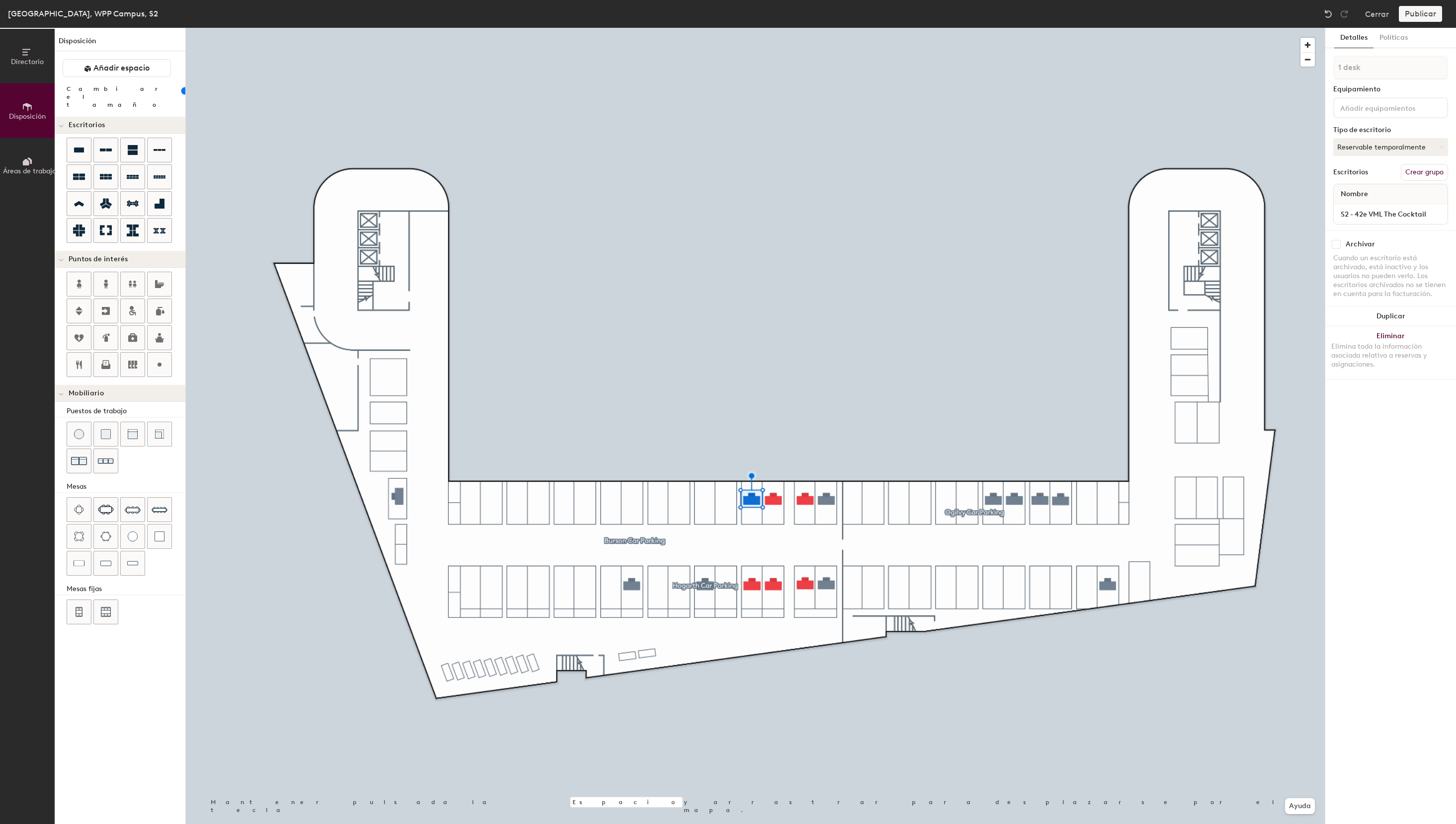
click at [1440, 174] on button "Crear grupo" at bounding box center [1424, 172] width 47 height 17
drag, startPoint x: 1379, startPoint y: 71, endPoint x: 1304, endPoint y: 70, distance: 75.0
click at [1333, 70] on input "Pod 4" at bounding box center [1390, 67] width 115 height 24
paste input "VML The Cocktail Car Parking"
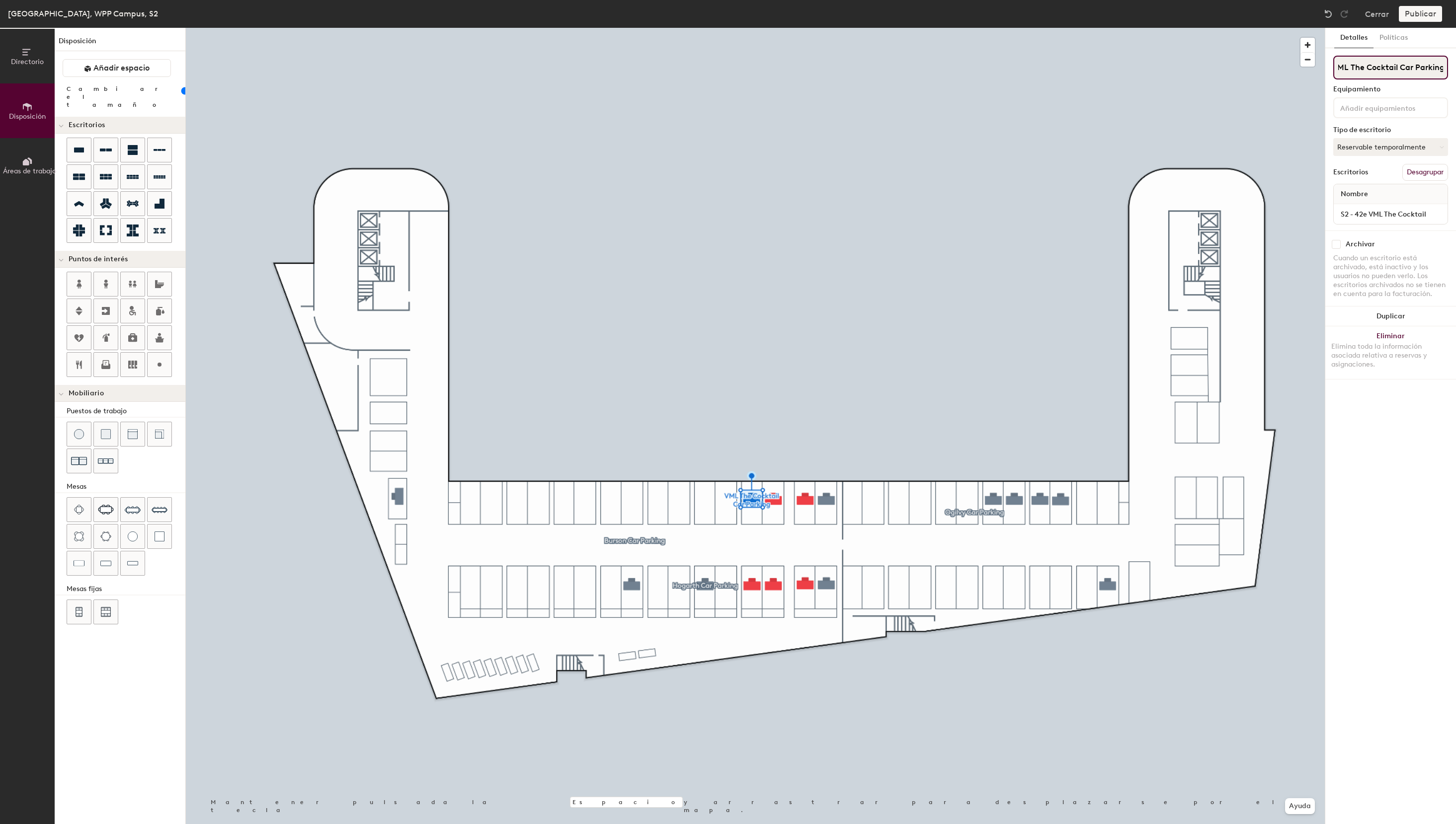
type input "VML The Cocktail Car Parking"
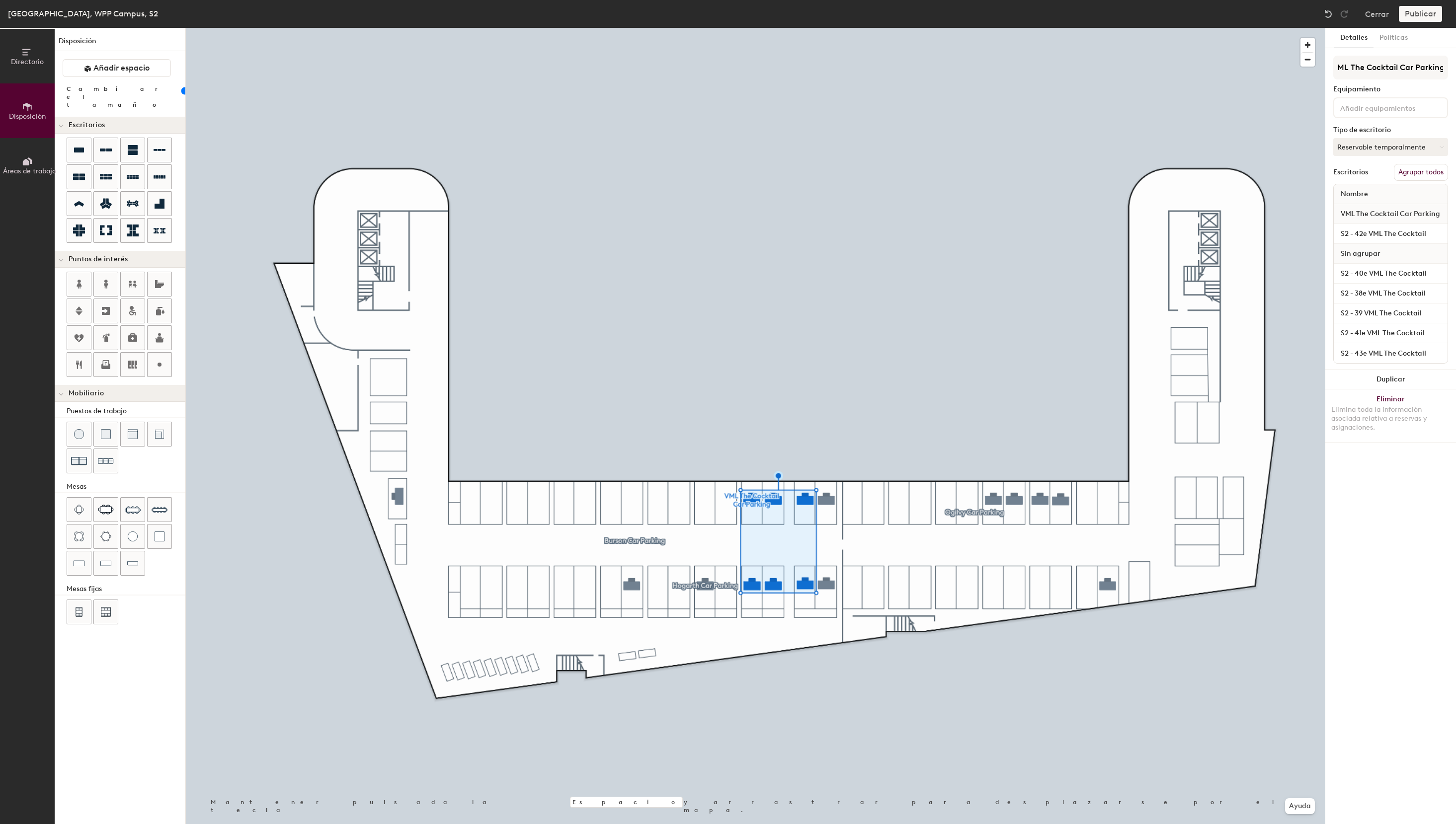
click at [1416, 171] on button "Agrupar todos" at bounding box center [1421, 172] width 54 height 17
click at [1428, 12] on button "Publicar" at bounding box center [1420, 14] width 43 height 16
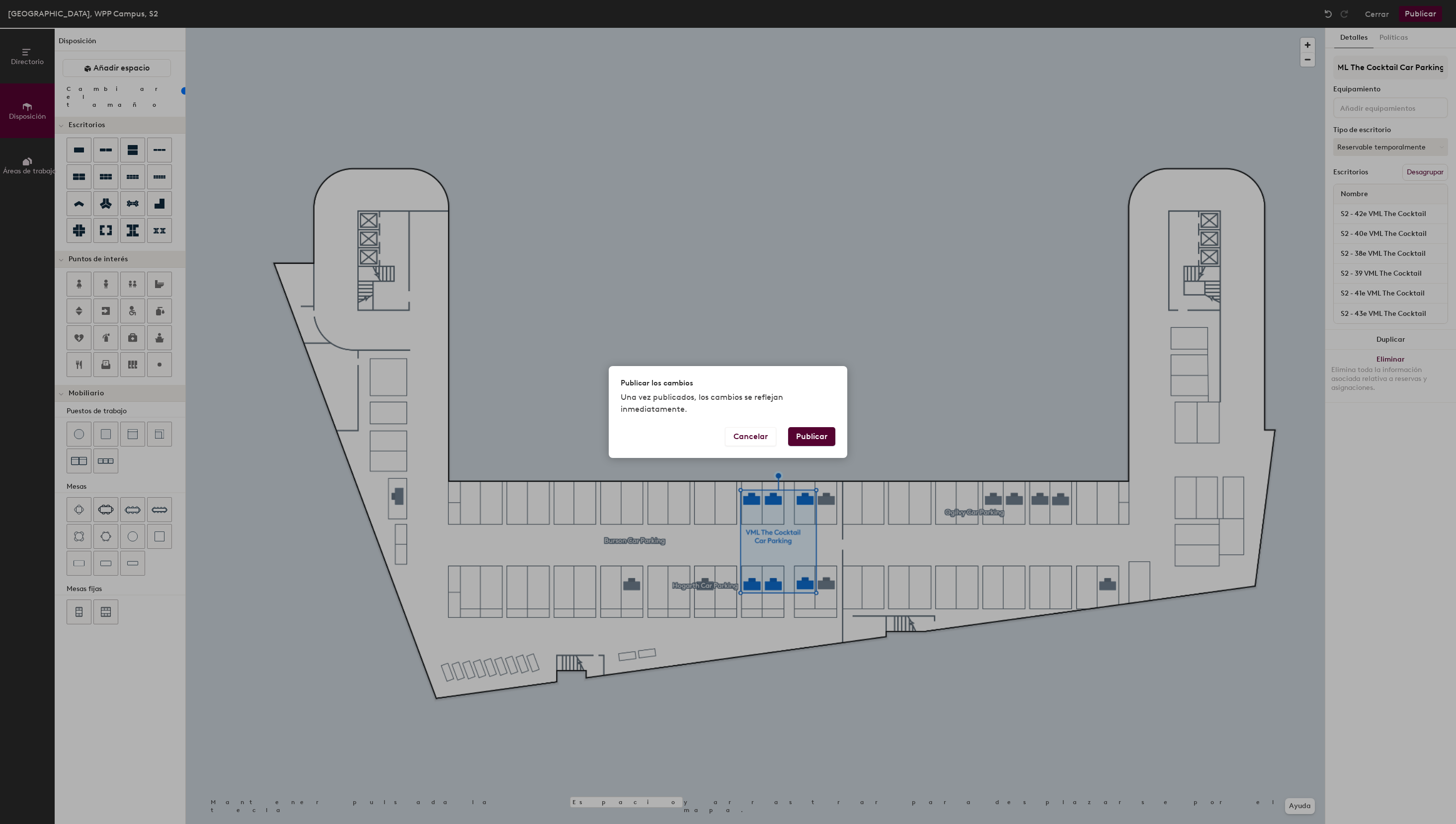
click at [815, 439] on button "Publicar" at bounding box center [811, 436] width 47 height 19
type input "20"
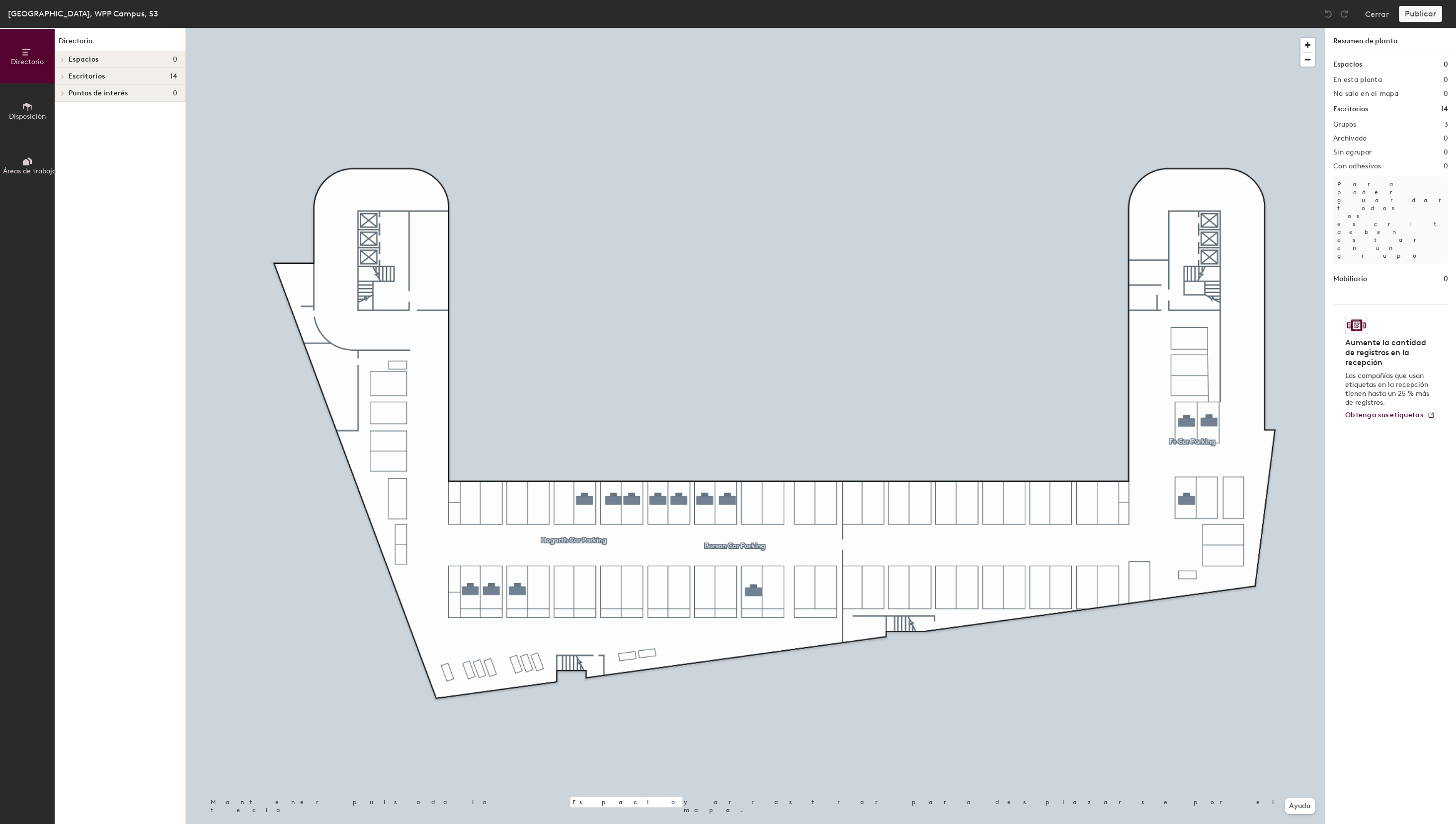
click at [27, 109] on icon at bounding box center [27, 107] width 9 height 8
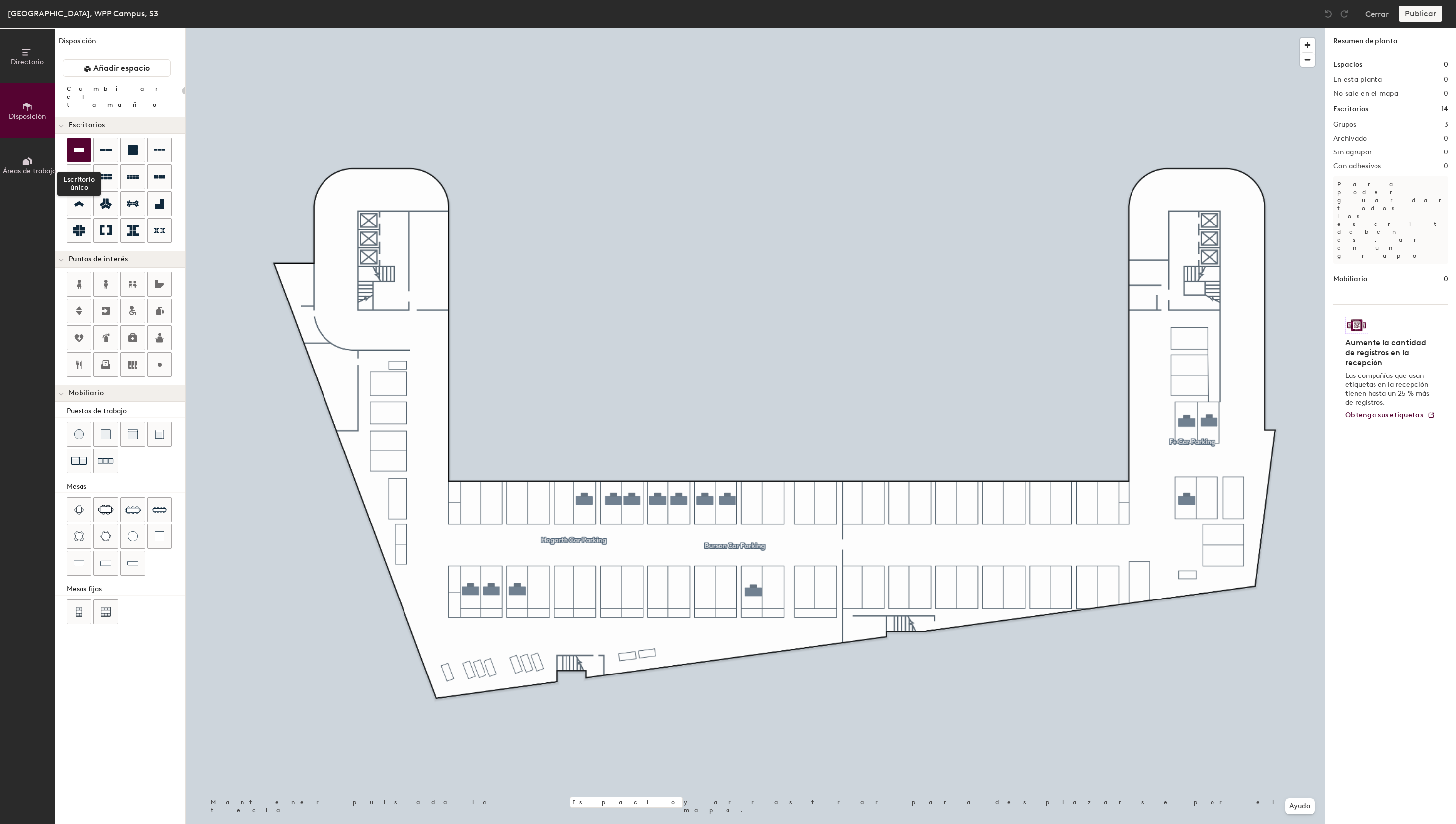
click at [84, 146] on icon at bounding box center [79, 150] width 12 height 12
click at [993, 499] on div "Directorio Disposición Áreas de trabajo Disposición Añadir espacio Cambiar el t…" at bounding box center [728, 426] width 1456 height 796
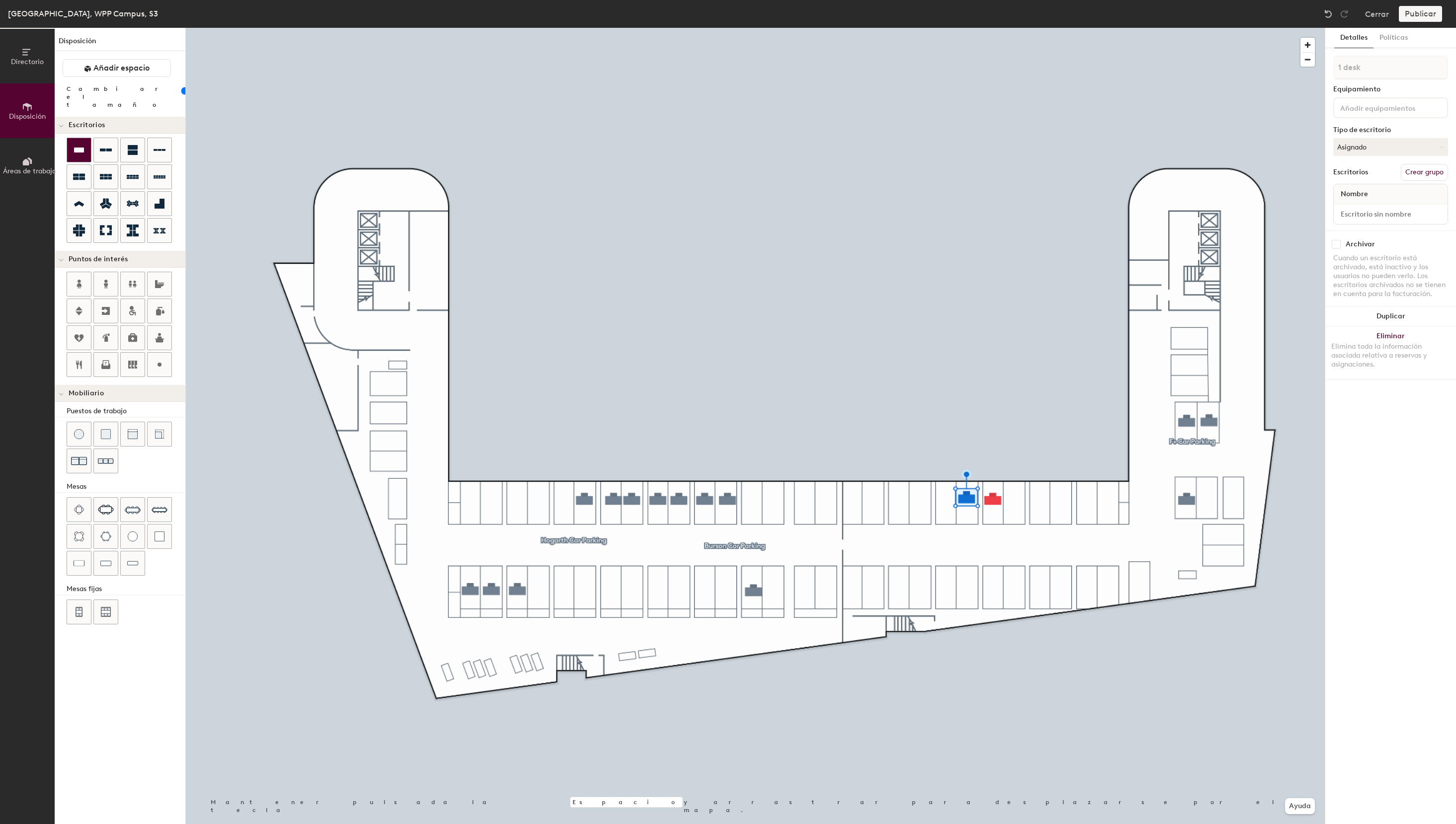
click at [81, 144] on icon at bounding box center [79, 150] width 12 height 12
click at [86, 146] on div at bounding box center [79, 150] width 24 height 24
click at [88, 144] on div at bounding box center [79, 150] width 24 height 24
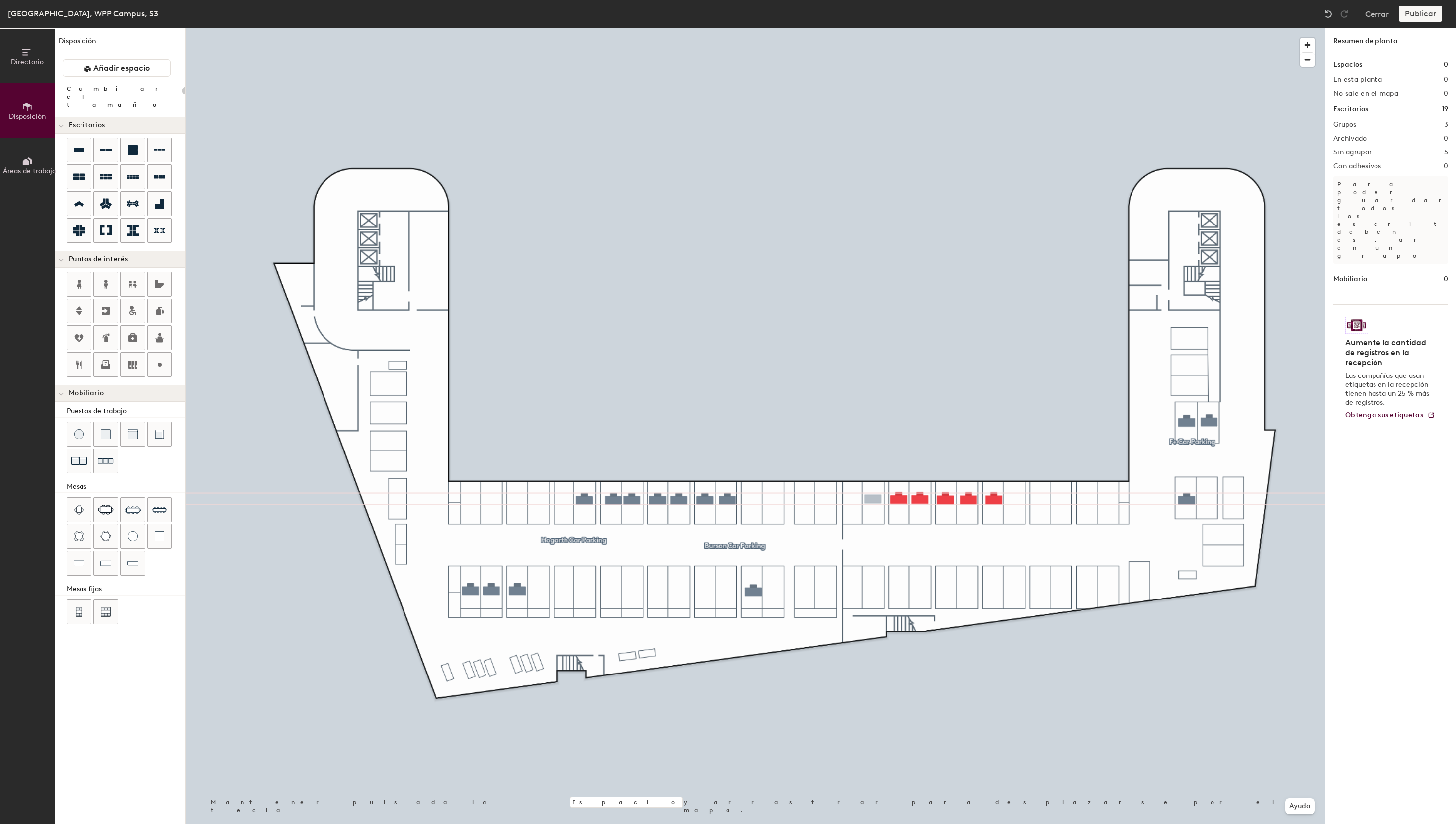
click at [872, 499] on div "Directorio Disposición Áreas de trabajo Disposición Añadir espacio Cambiar el t…" at bounding box center [728, 426] width 1456 height 796
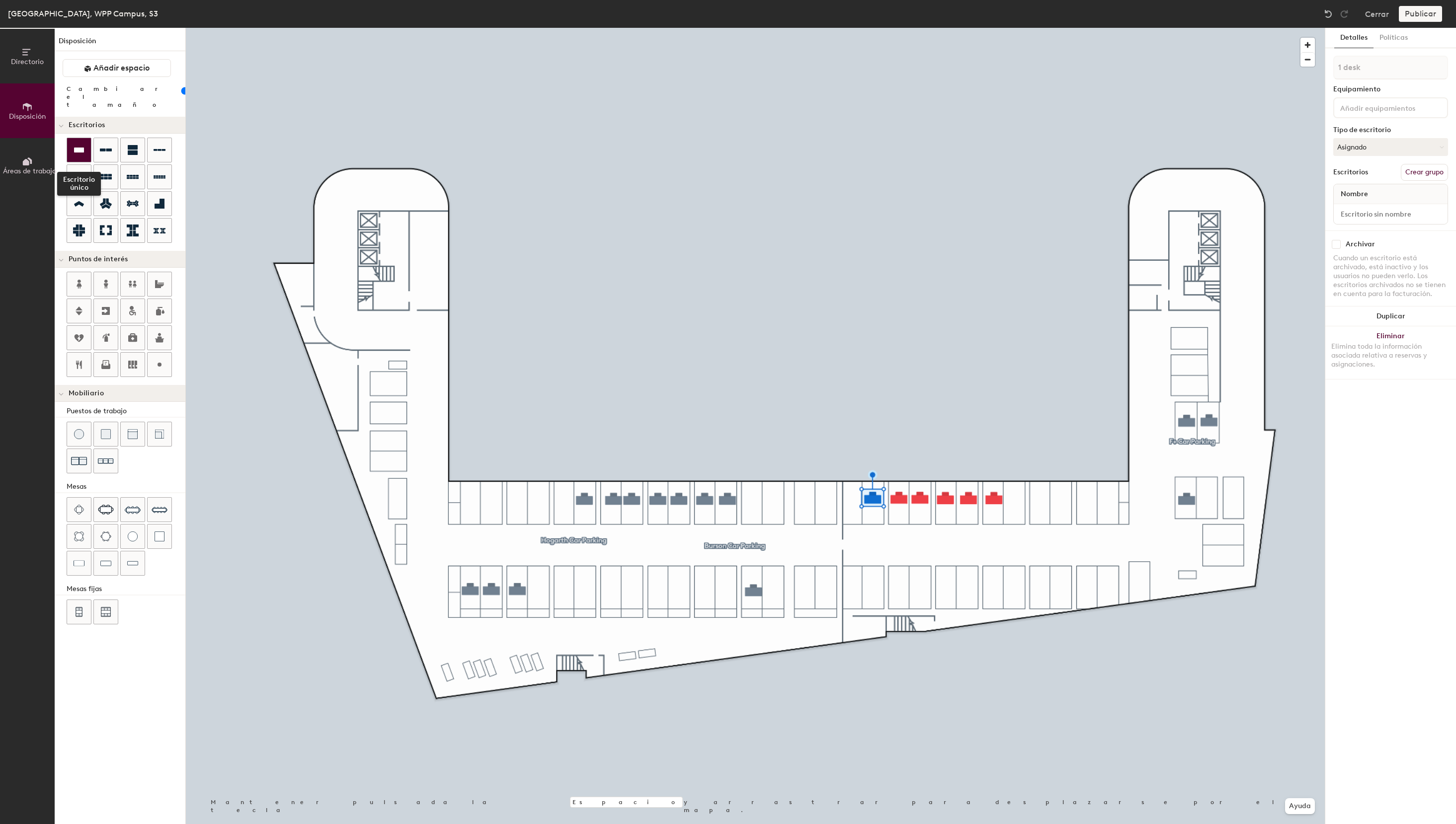
click at [82, 144] on icon at bounding box center [79, 150] width 12 height 12
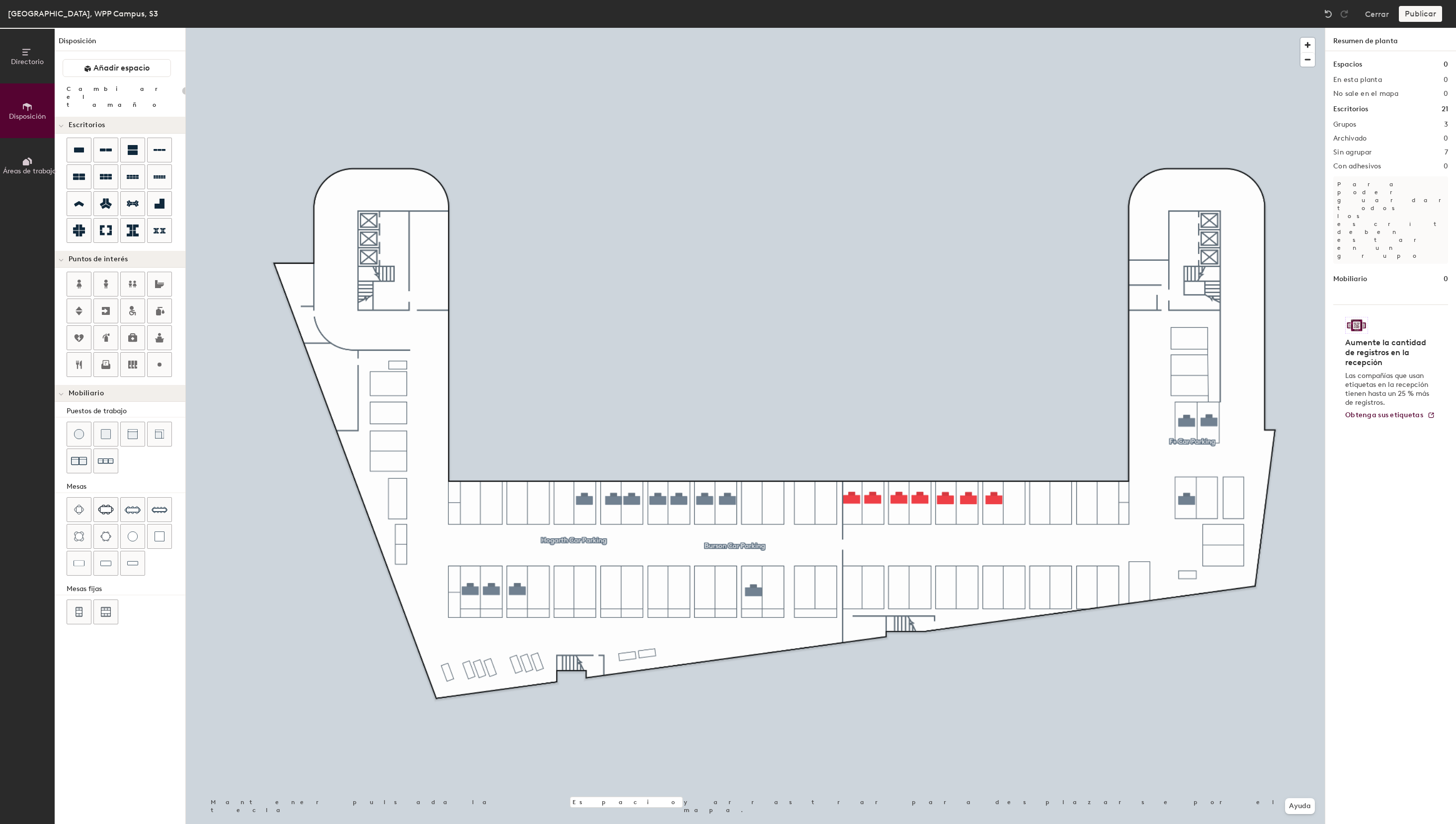
type input "100"
click at [1435, 175] on button "Crear grupo" at bounding box center [1424, 172] width 47 height 17
drag, startPoint x: 1381, startPoint y: 63, endPoint x: 1293, endPoint y: 63, distance: 88.0
click at [1333, 63] on input "Pod 4" at bounding box center [1390, 67] width 115 height 24
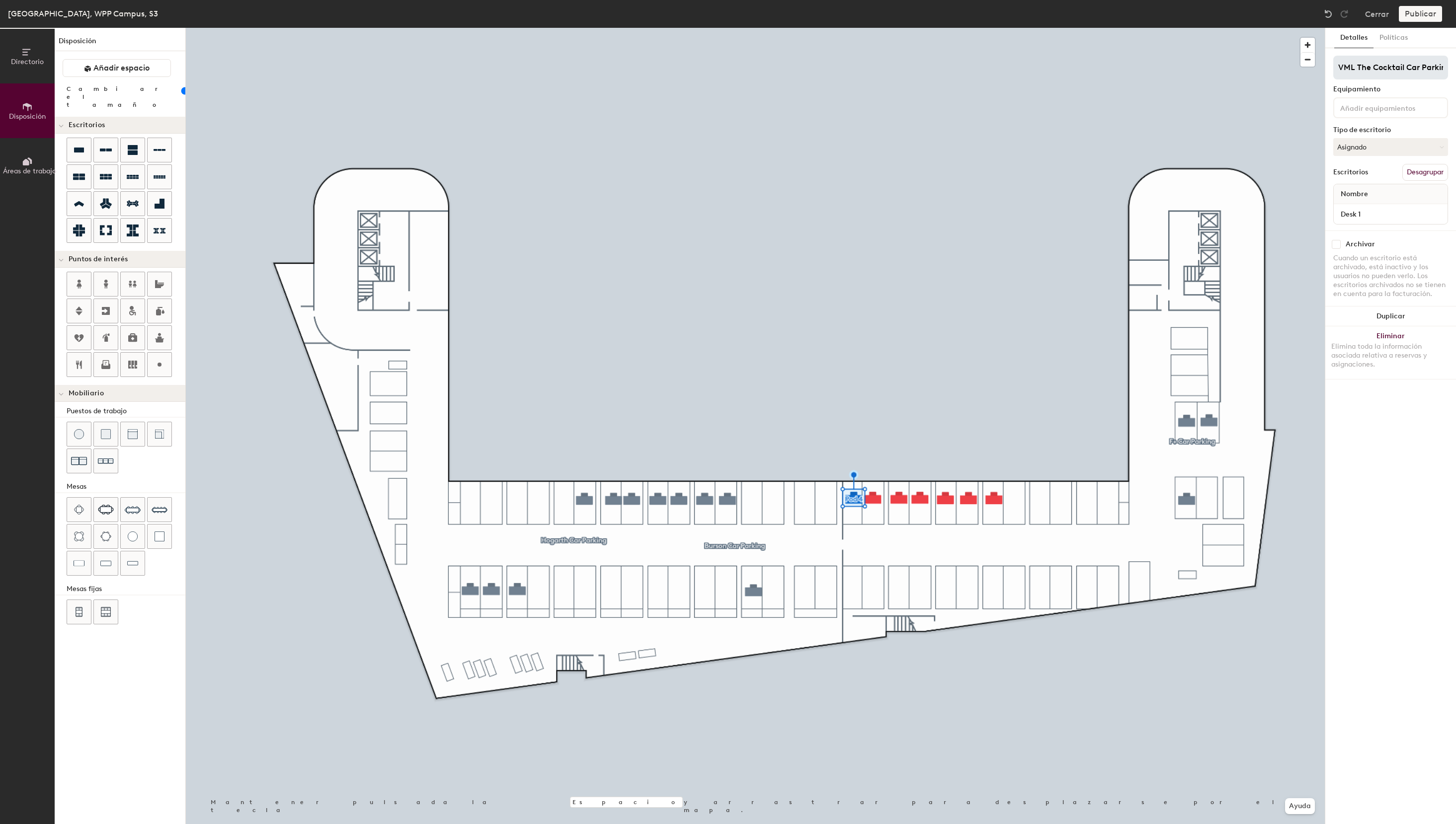
scroll to position [0, 7]
type input "VML The Cocktail Car Parking"
click at [1385, 144] on button "Asignado" at bounding box center [1390, 147] width 115 height 18
drag, startPoint x: 1365, startPoint y: 209, endPoint x: 1359, endPoint y: 198, distance: 12.5
click at [1365, 208] on div "Reservable temporalmente" at bounding box center [1383, 213] width 99 height 26
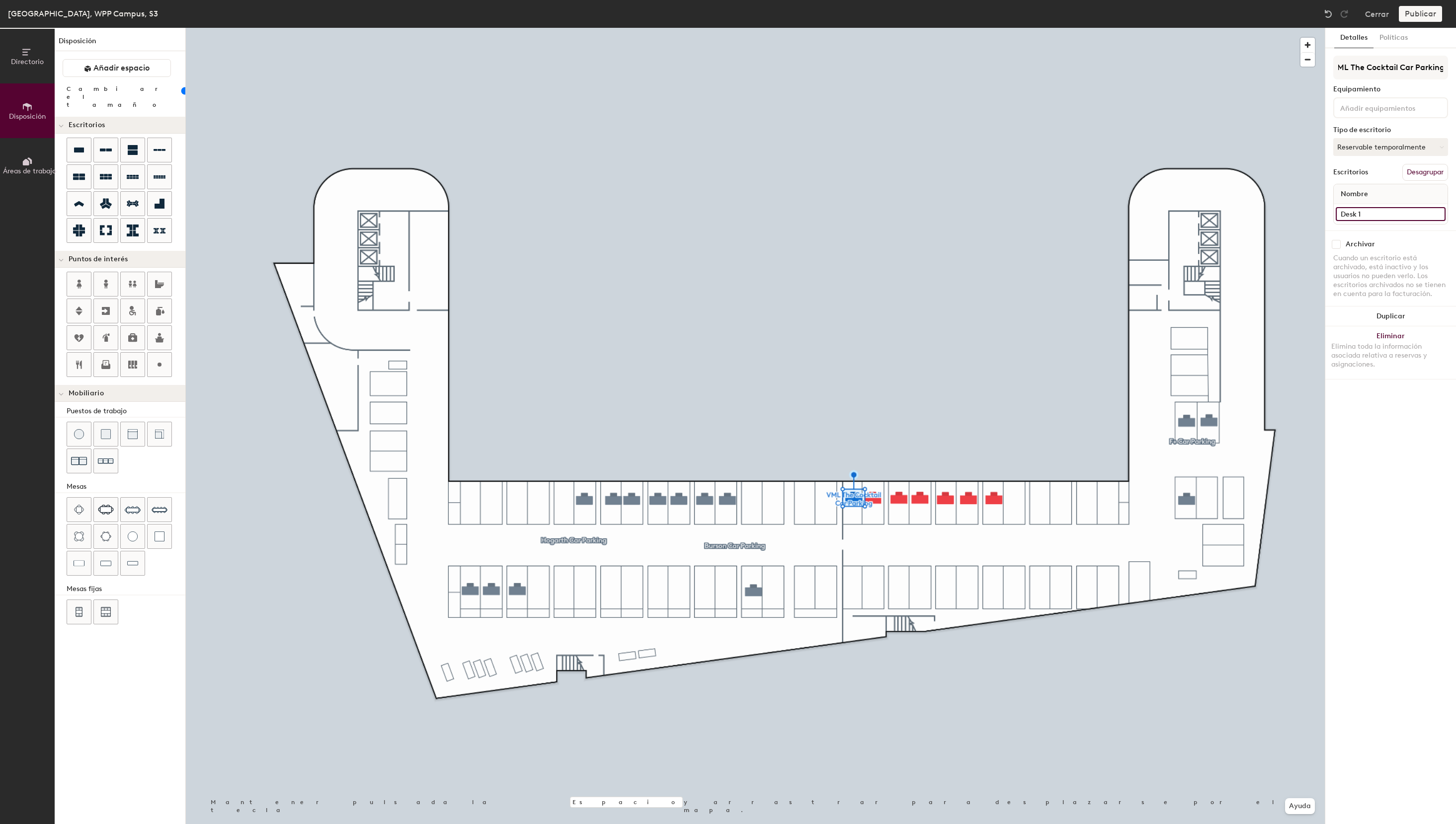
click at [1369, 211] on input "Desk 1" at bounding box center [1390, 214] width 110 height 14
drag, startPoint x: 1398, startPoint y: 69, endPoint x: 1315, endPoint y: 69, distance: 83.0
click at [1333, 69] on input "VML The Cocktail Car Parking" at bounding box center [1390, 67] width 115 height 24
click at [1384, 217] on input "S3 - 34" at bounding box center [1390, 214] width 110 height 14
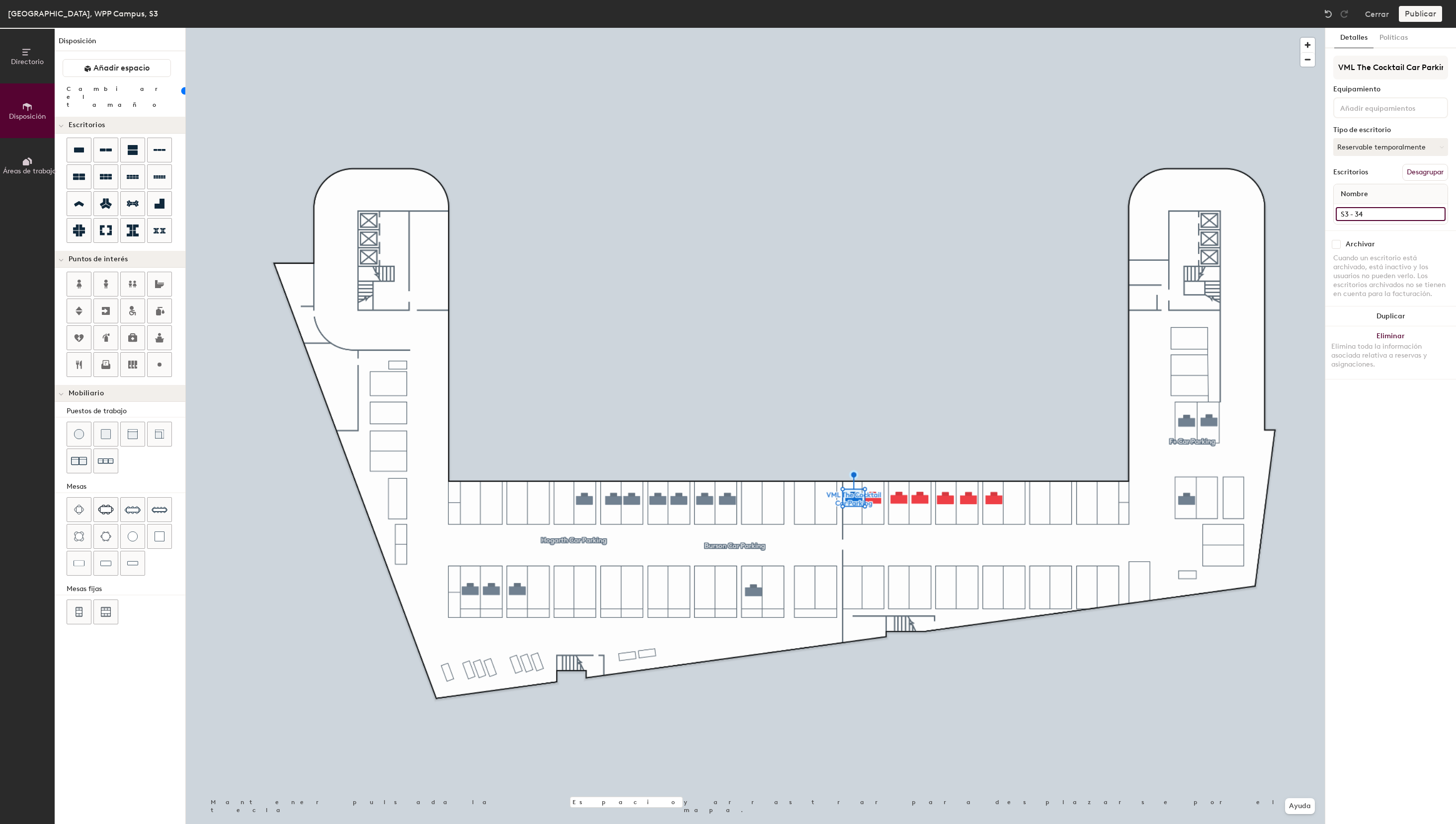
paste input "VML The Cocktail"
drag, startPoint x: 1428, startPoint y: 213, endPoint x: 1251, endPoint y: 209, distance: 177.0
click at [1335, 209] on input "S3 - 34 VML The Cocktail" at bounding box center [1390, 214] width 110 height 14
type input "S3 - 34 VML The Cocktail"
click at [1358, 213] on input at bounding box center [1390, 214] width 110 height 14
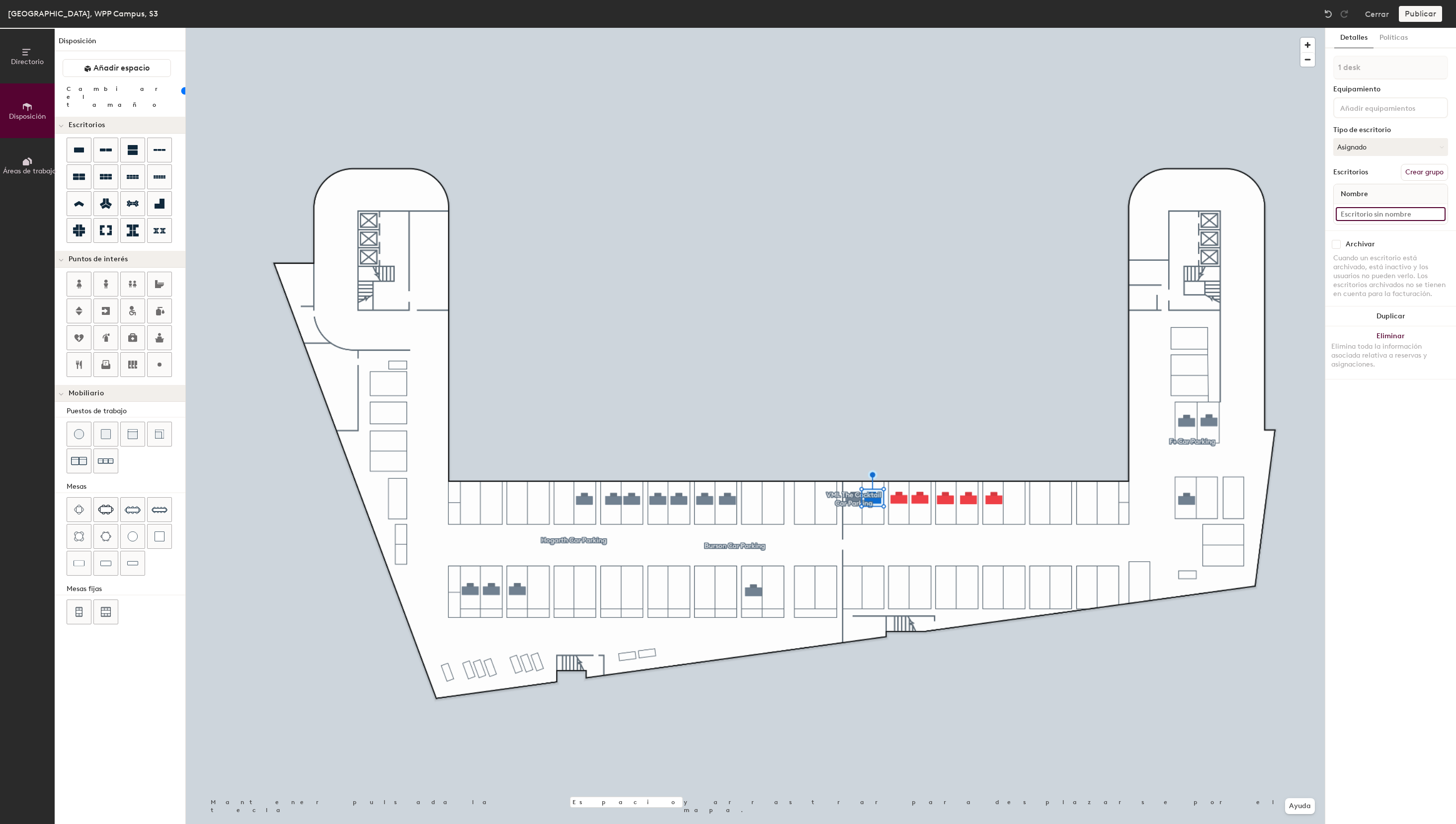
paste input "S3 - 34 VML The Cocktail"
drag, startPoint x: 1362, startPoint y: 216, endPoint x: 1388, endPoint y: 234, distance: 31.6
click at [1362, 216] on input "S3 - 34 VML The Cocktail" at bounding box center [1390, 214] width 110 height 14
click at [1362, 214] on input "S3 - 34 VML The Cocktail" at bounding box center [1390, 214] width 110 height 14
click at [1373, 216] on input "S3 - 34 VML The Cocktail" at bounding box center [1390, 214] width 110 height 14
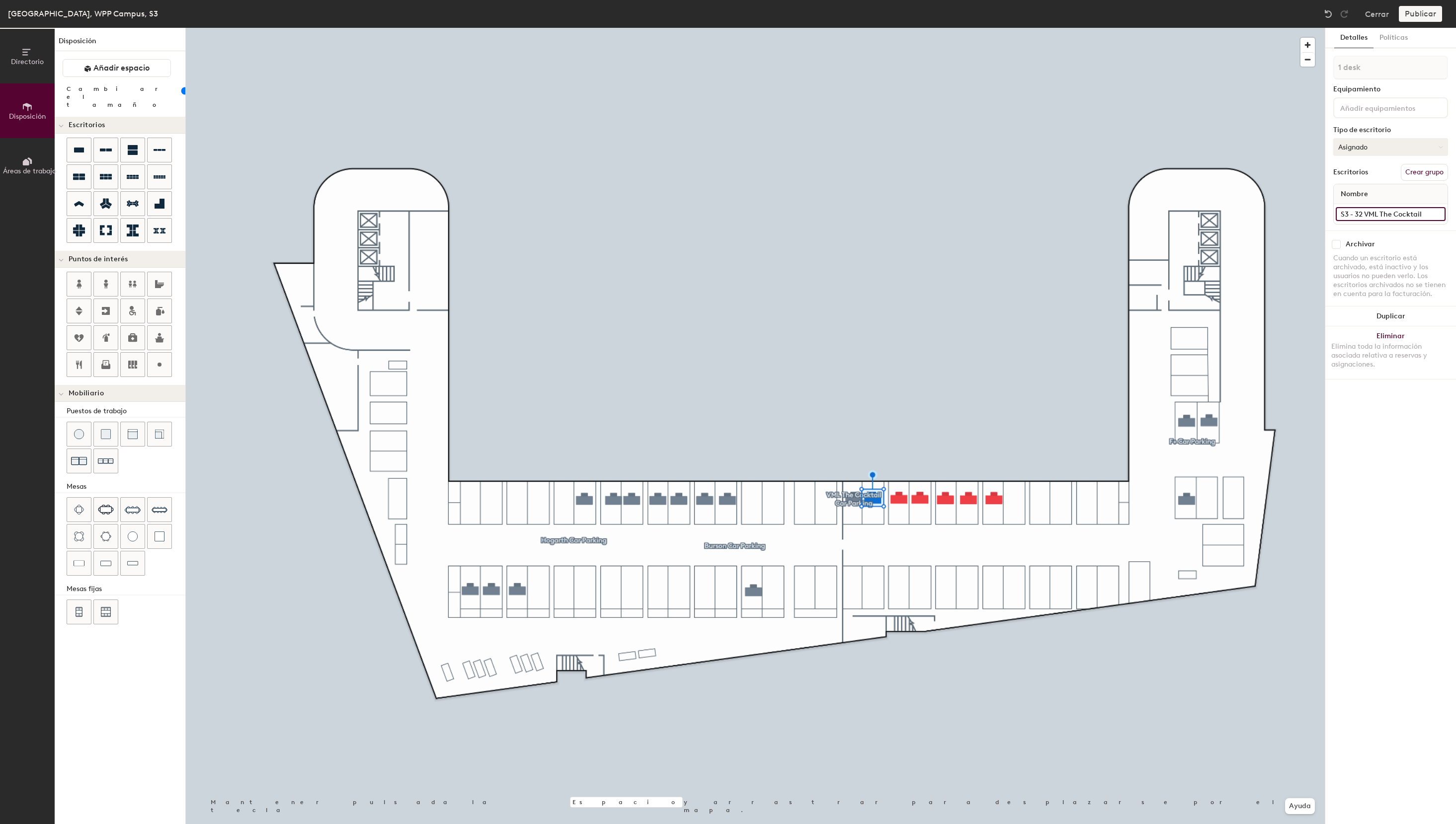
type input "S3 - 32 VML The Cocktail"
click at [1379, 147] on button "Asignado" at bounding box center [1390, 147] width 115 height 18
click at [1363, 203] on div "Reservable temporalmente" at bounding box center [1383, 213] width 99 height 26
click at [1369, 146] on button "Asignado" at bounding box center [1390, 147] width 115 height 18
drag, startPoint x: 1354, startPoint y: 214, endPoint x: 1349, endPoint y: 201, distance: 13.9
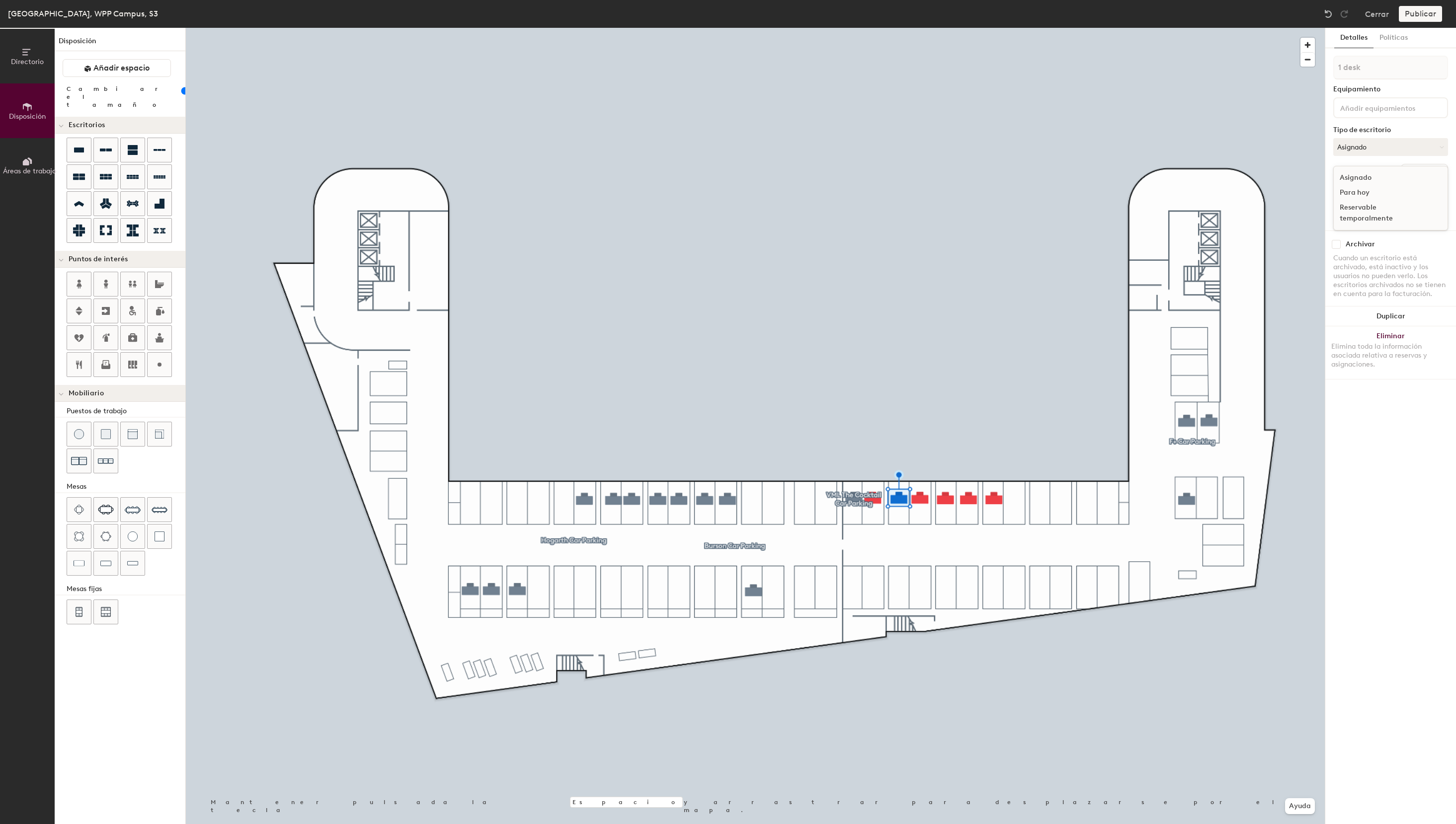
click at [1353, 211] on div "Reservable temporalmente" at bounding box center [1383, 213] width 99 height 26
click at [1388, 217] on input at bounding box center [1390, 214] width 110 height 14
paste input "S3 - 34 VML The Cocktail"
click at [1365, 213] on input "S3 - 34 VML The Cocktail" at bounding box center [1390, 214] width 110 height 14
type input "S3 - 32 VML The Cocktail"
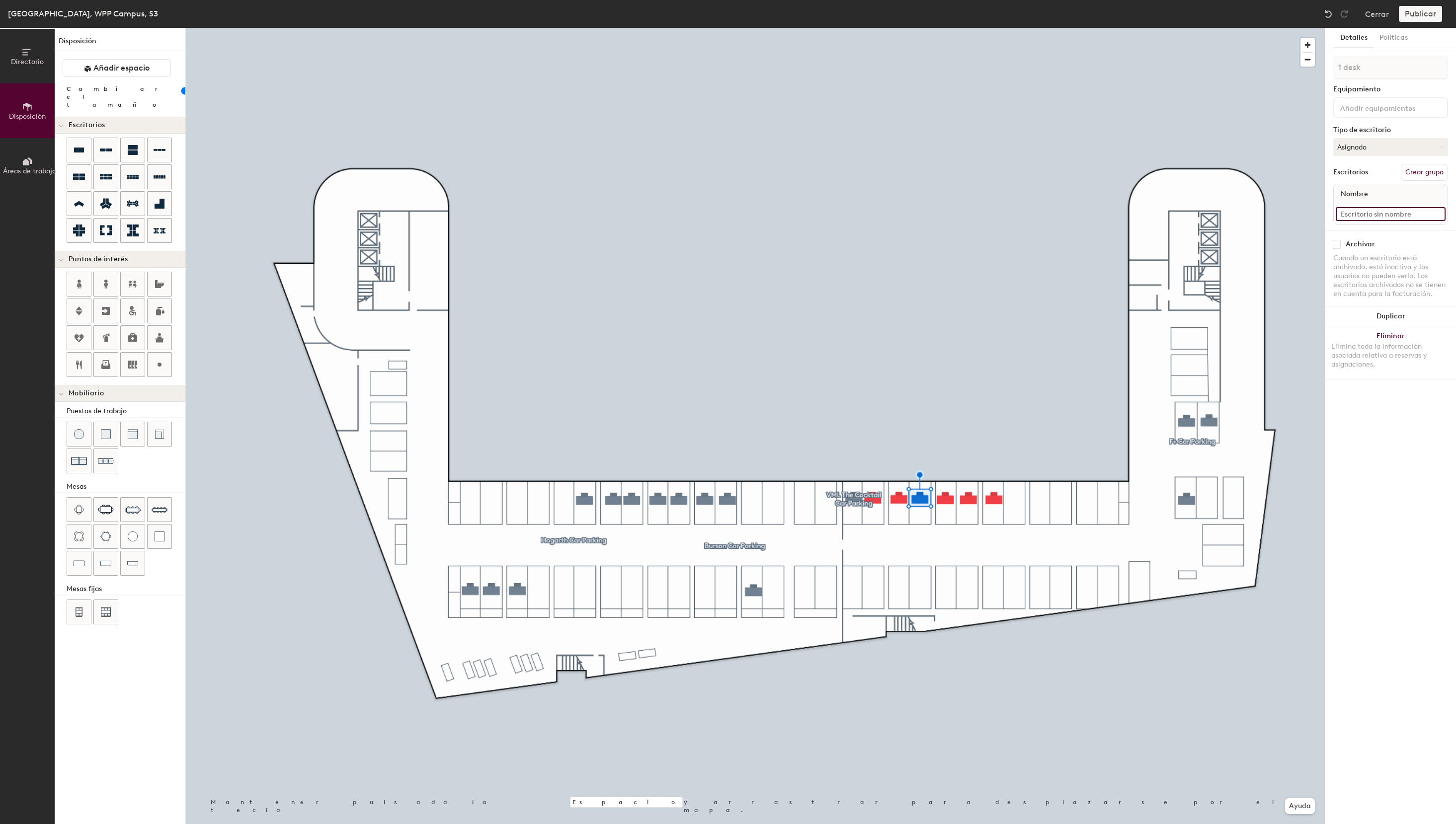
click at [1388, 217] on input at bounding box center [1390, 214] width 110 height 14
paste input "S3 - 34 VML The Cocktail"
drag, startPoint x: 1362, startPoint y: 216, endPoint x: 1377, endPoint y: 230, distance: 20.5
click at [1363, 216] on input "S3 - 34 VML The Cocktail" at bounding box center [1390, 214] width 110 height 14
drag, startPoint x: 1362, startPoint y: 214, endPoint x: 1391, endPoint y: 239, distance: 38.3
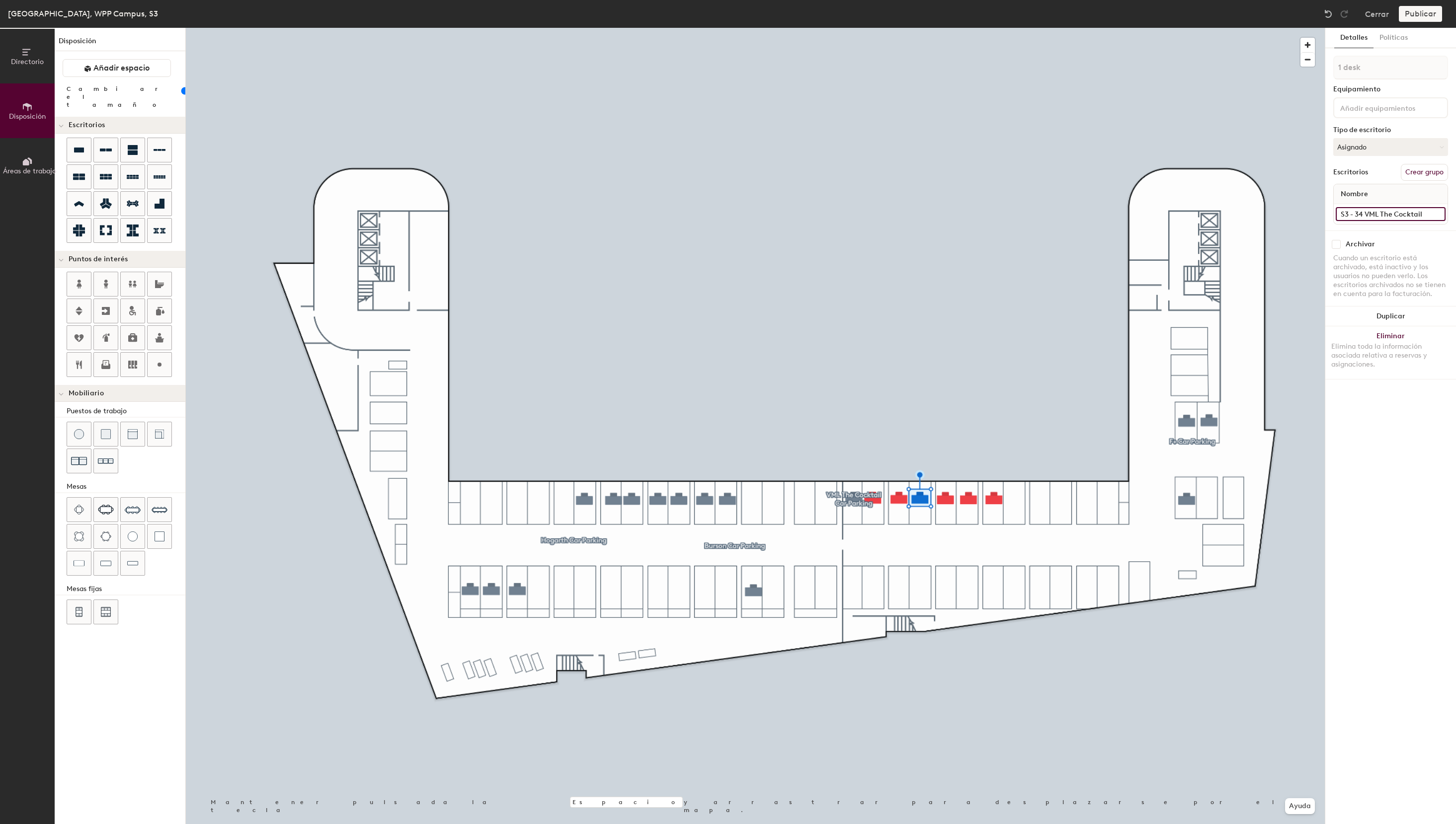
click at [1362, 214] on input "S3 - 34 VML The Cocktail" at bounding box center [1390, 214] width 110 height 14
type input "S3 - 28 VML The Cocktail"
click at [1357, 148] on button "Asignado" at bounding box center [1390, 147] width 115 height 18
click at [1361, 216] on div "Reservable temporalmente" at bounding box center [1383, 213] width 99 height 26
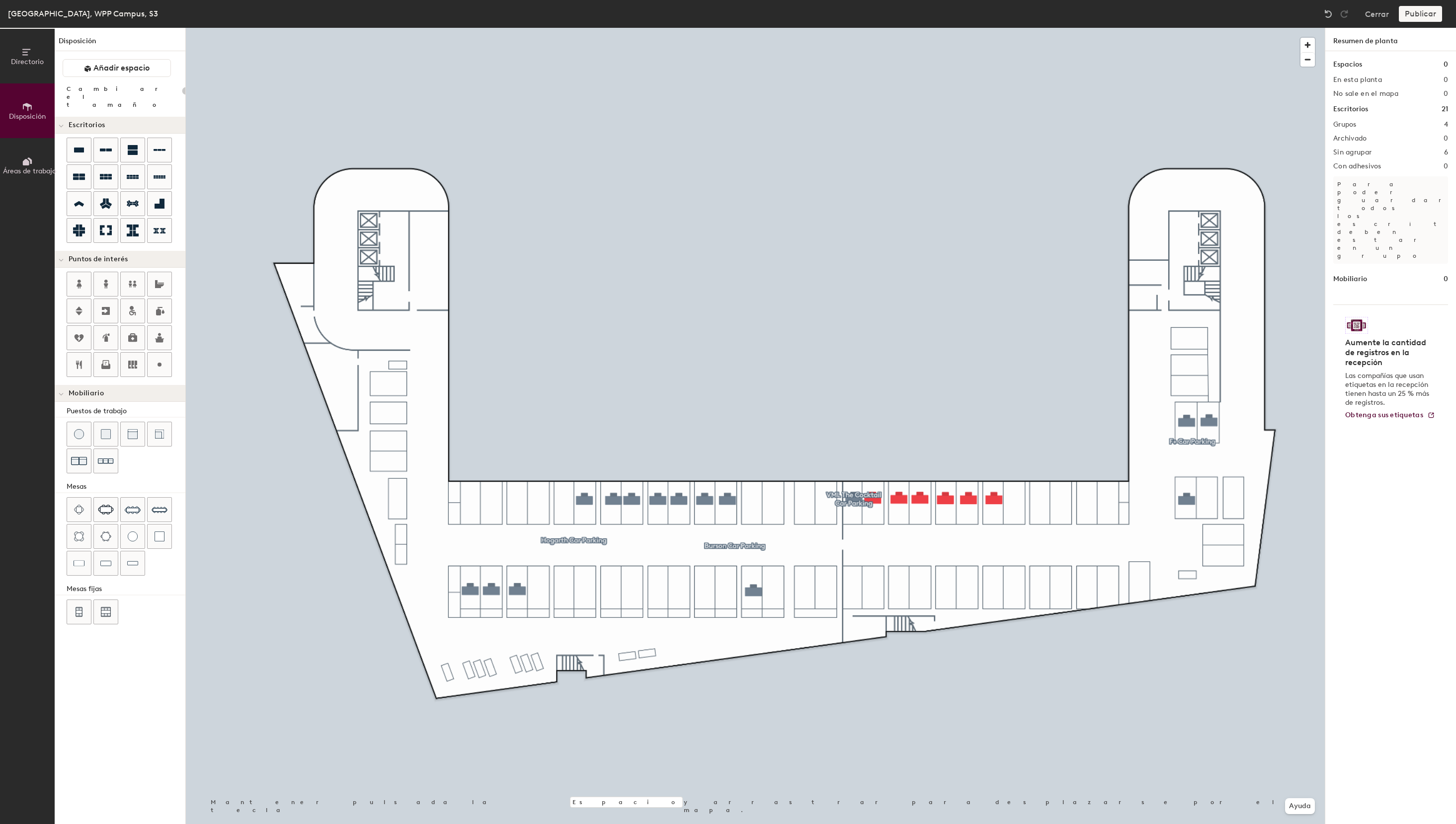
type input "100"
click at [1379, 139] on button "Asignado" at bounding box center [1390, 147] width 115 height 18
click at [1357, 226] on div "Asignado Para hoy Reservable temporalmente" at bounding box center [1390, 198] width 115 height 65
click at [1365, 148] on button "Asignado" at bounding box center [1390, 147] width 115 height 18
click at [1365, 220] on div "Reservable temporalmente" at bounding box center [1383, 213] width 99 height 26
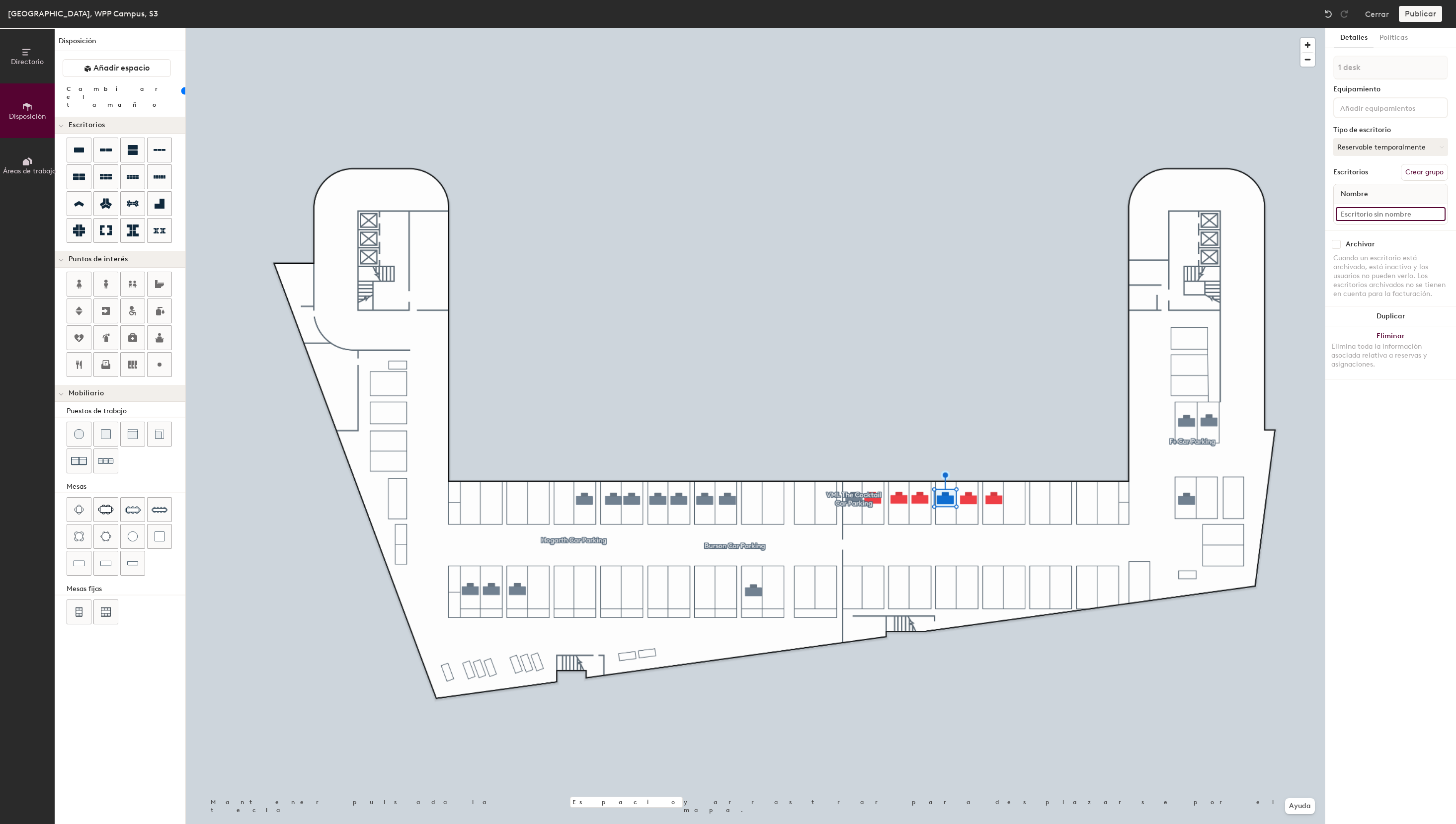
click at [1367, 209] on input at bounding box center [1390, 214] width 110 height 14
paste input "S3 - 34 VML The Cocktail"
click at [1363, 213] on input "S3 - 34 VML The Cocktail" at bounding box center [1390, 214] width 110 height 14
drag, startPoint x: 1424, startPoint y: 216, endPoint x: 1143, endPoint y: 216, distance: 281.0
click at [1335, 216] on input "S3 - 26 VML The Cocktail" at bounding box center [1390, 214] width 110 height 14
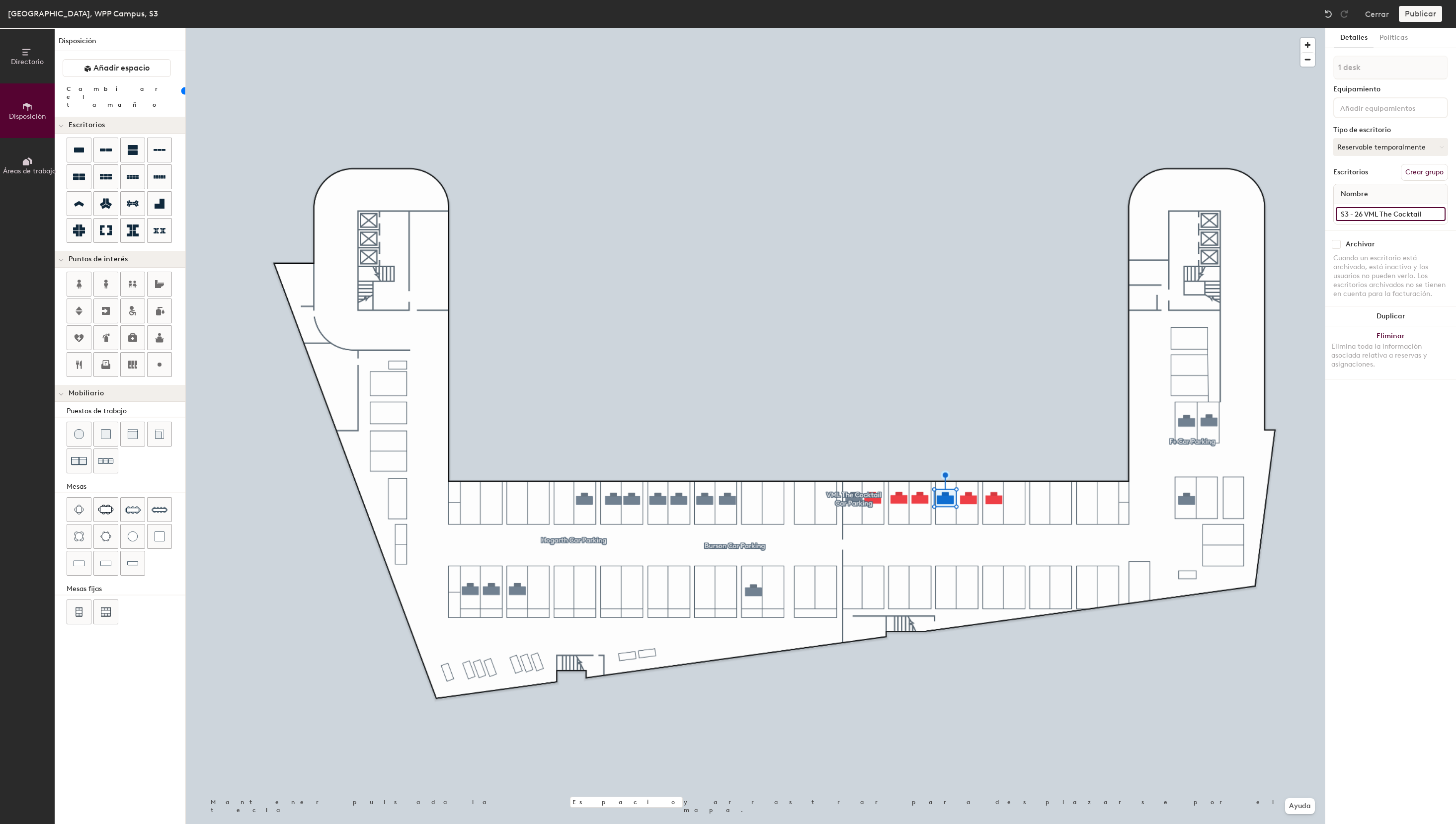
type input "S3 - 26 VML The Cocktail"
click at [1400, 216] on input at bounding box center [1390, 214] width 110 height 14
paste input "S3 - 26 VML The Cocktail"
click at [1360, 217] on input "S3 - 26 VML The Cocktail" at bounding box center [1390, 214] width 110 height 14
type input "S3 - 24 VML The Cocktail"
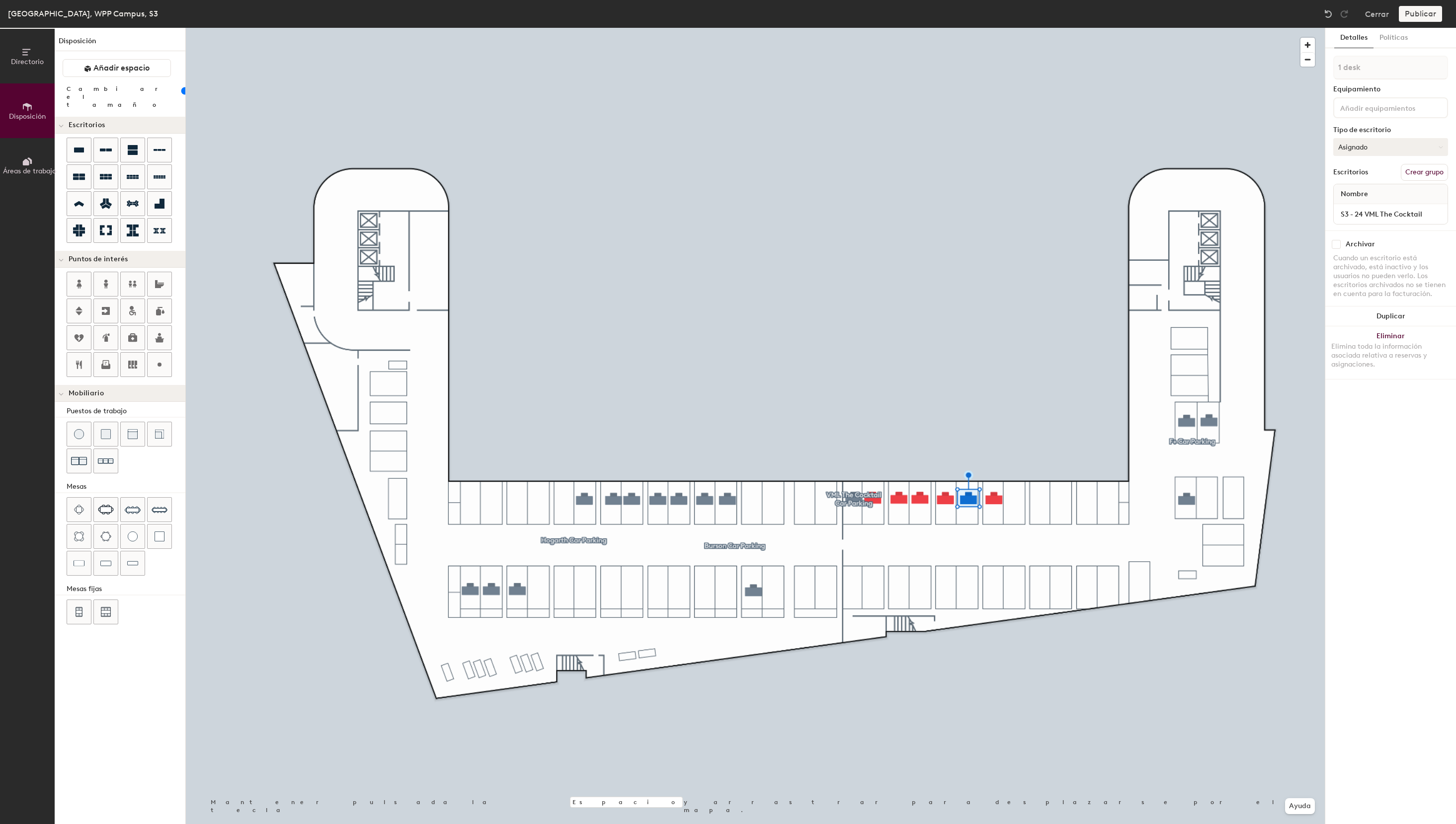
click at [1357, 148] on button "Asignado" at bounding box center [1390, 147] width 115 height 18
click at [1363, 205] on div "Reservable temporalmente" at bounding box center [1383, 213] width 99 height 26
click at [1371, 141] on button "Asignado" at bounding box center [1390, 147] width 115 height 18
click at [1360, 220] on div "Reservable temporalmente" at bounding box center [1383, 213] width 99 height 26
click at [1388, 213] on input at bounding box center [1390, 214] width 110 height 14
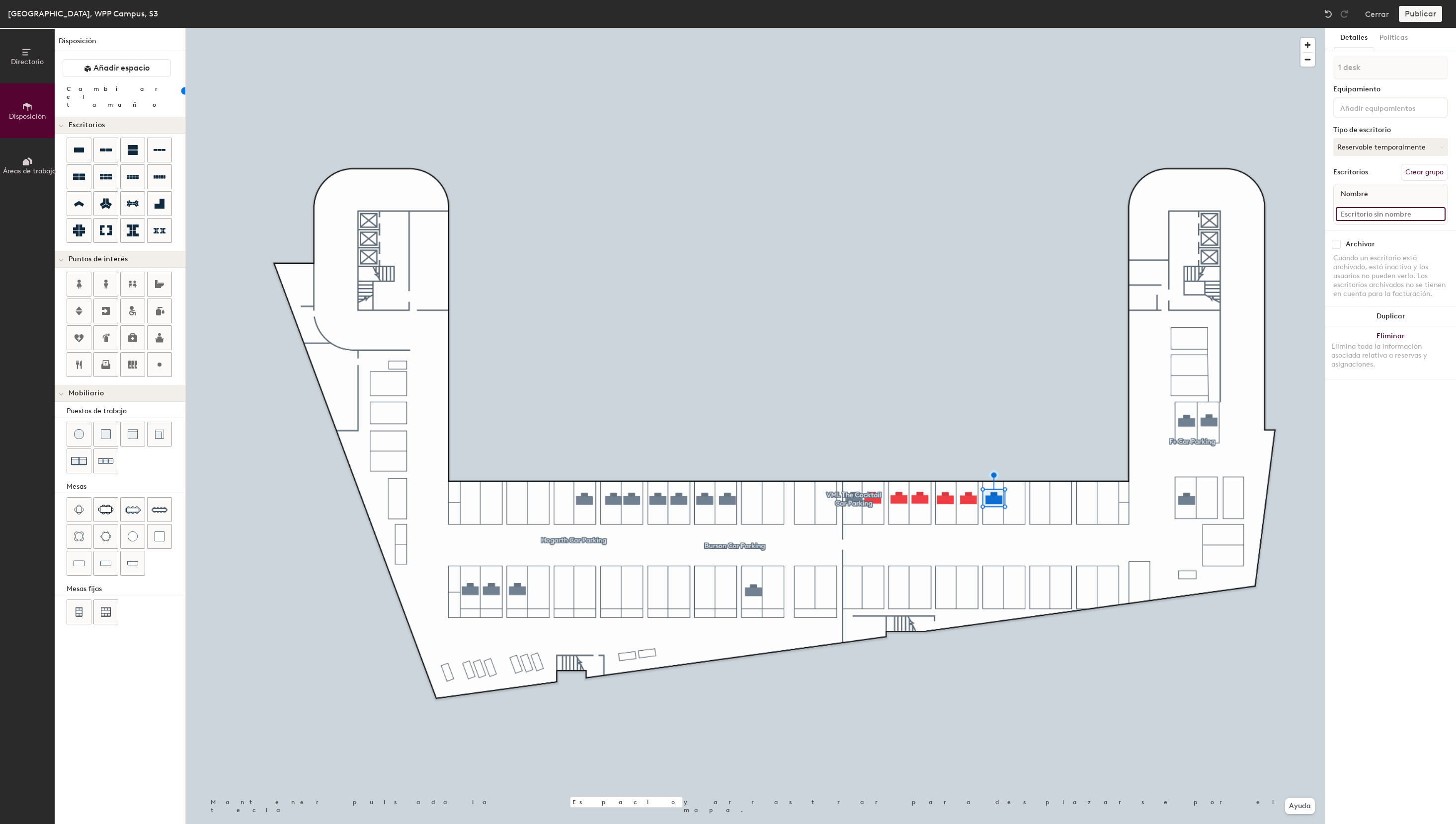
paste input "S3 - 26 VML The Cocktail"
click at [1362, 216] on input "S3 - 26 VML The Cocktail" at bounding box center [1390, 214] width 110 height 14
type input "S3 - 22 VML The Cocktail"
click at [1421, 169] on button "Agrupar todos" at bounding box center [1421, 172] width 54 height 17
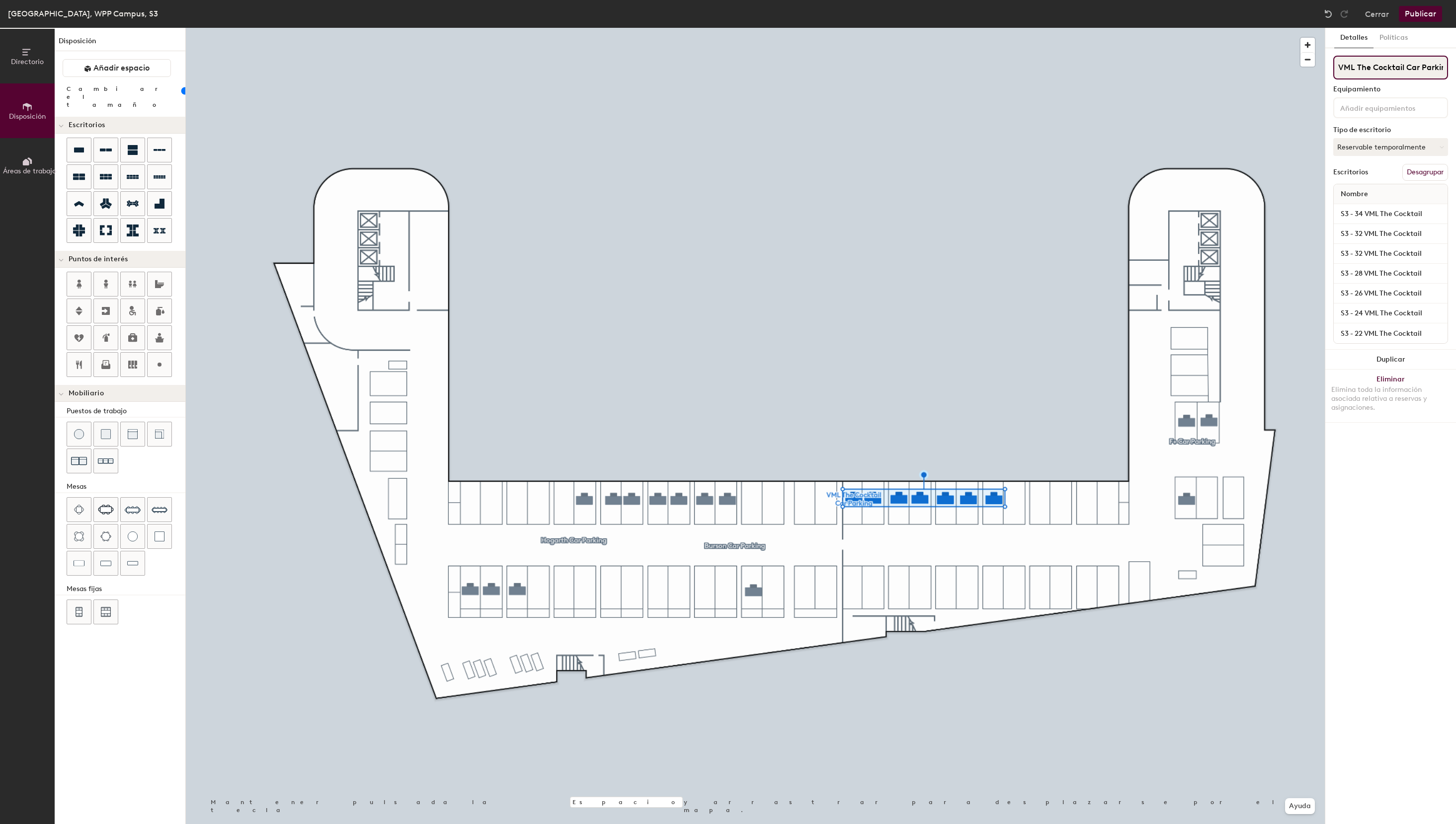
scroll to position [0, 7]
click at [539, 590] on div "Directorio Disposición Áreas de trabajo Disposición Añadir espacio Cambiar el t…" at bounding box center [728, 426] width 1456 height 796
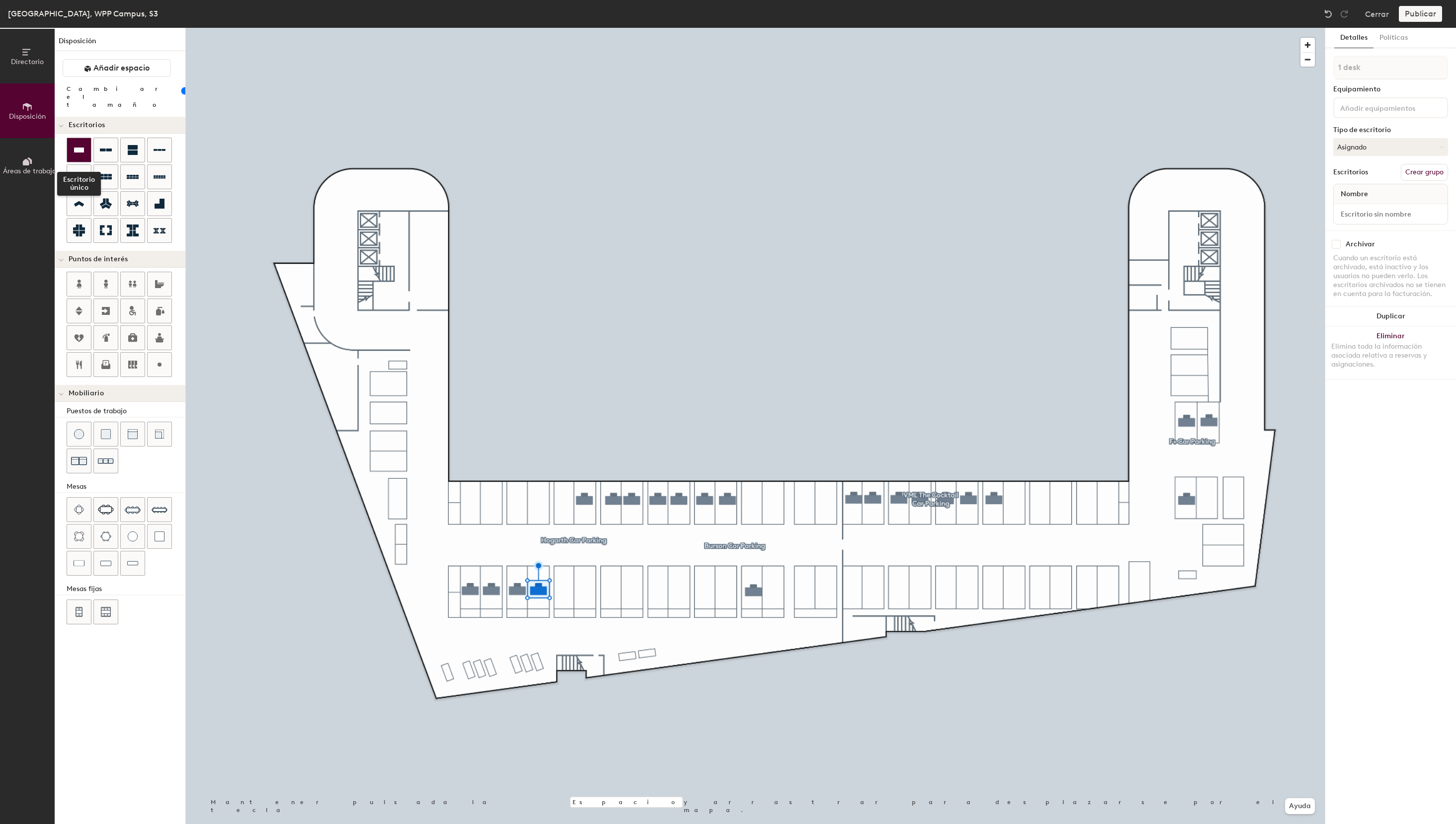
click at [74, 147] on icon at bounding box center [79, 150] width 12 height 12
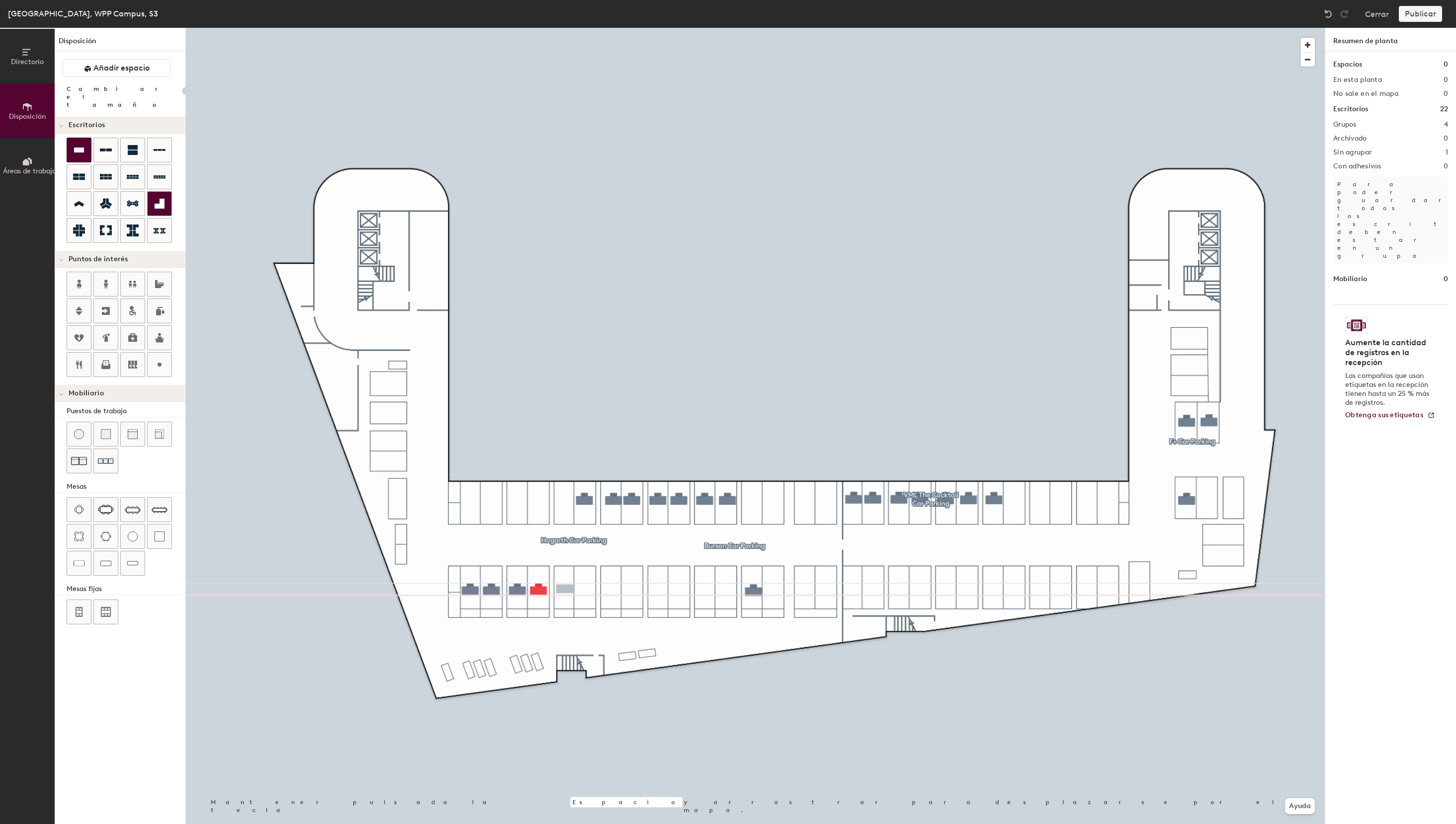
click at [565, 589] on div "Directorio Disposición Áreas de trabajo Disposición Añadir espacio Cambiar el t…" at bounding box center [728, 426] width 1456 height 796
type input "100"
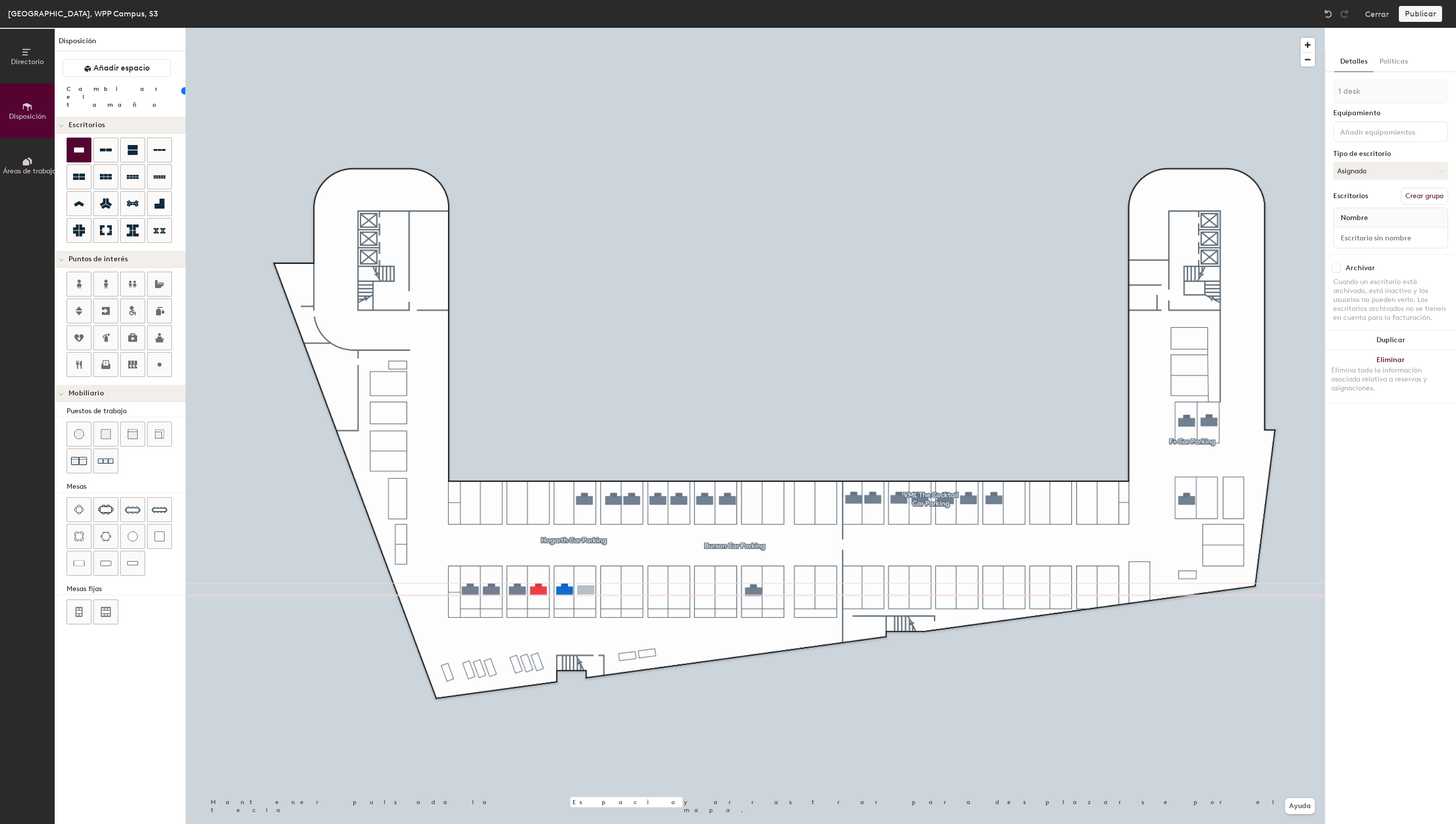
click at [586, 590] on div "Directorio Disposición Áreas de trabajo Disposición Añadir espacio Cambiar el t…" at bounding box center [728, 426] width 1456 height 796
click at [610, 590] on div "Directorio Disposición Áreas de trabajo Disposición Añadir espacio Cambiar el t…" at bounding box center [728, 426] width 1456 height 796
click at [1363, 178] on button "Asignado" at bounding box center [1390, 171] width 115 height 18
click at [1367, 236] on div "Reservable temporalmente" at bounding box center [1383, 237] width 99 height 26
click at [1364, 240] on input at bounding box center [1390, 238] width 110 height 14
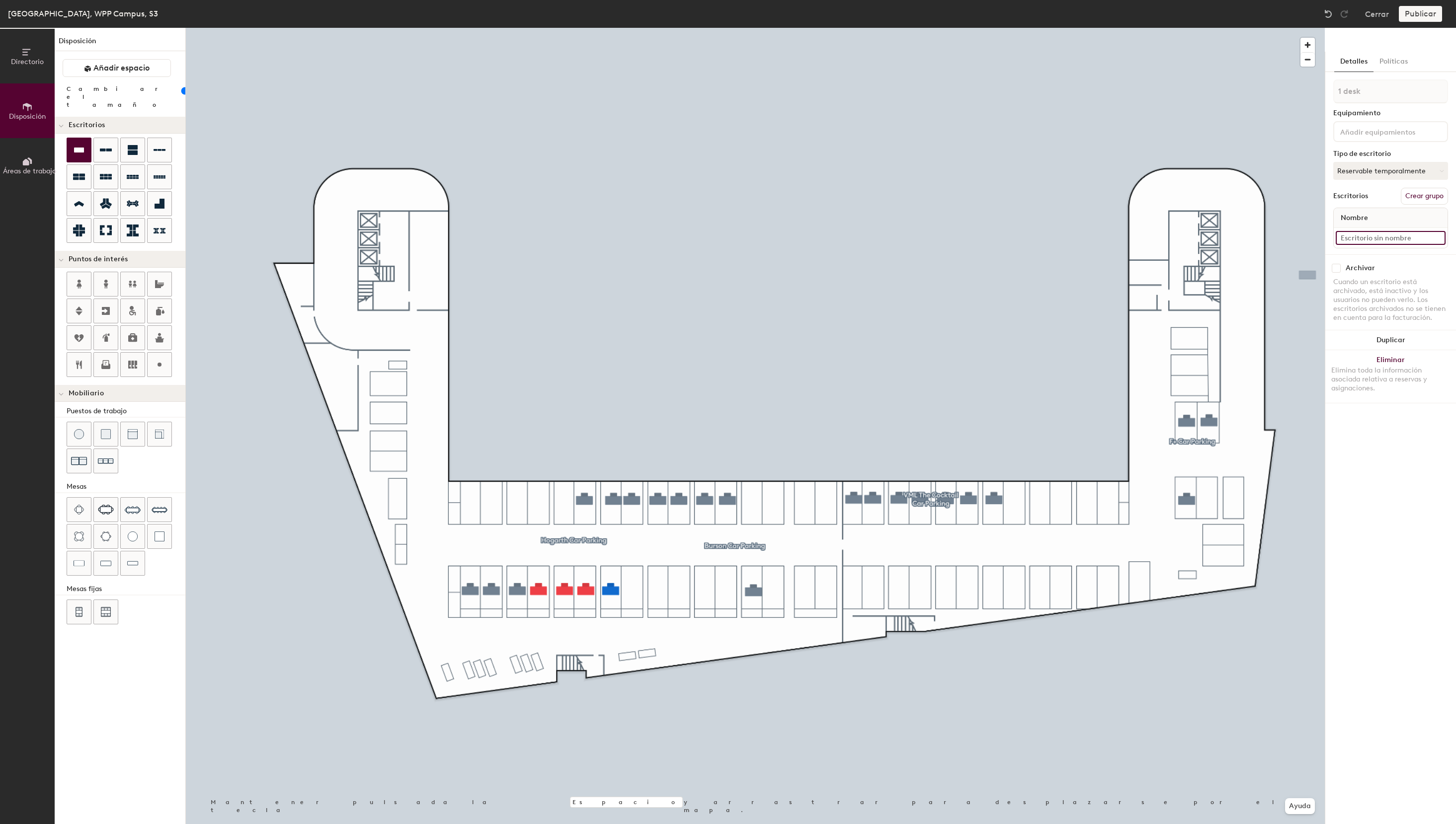
paste input "S3 - 26 VML The Cocktail"
drag, startPoint x: 1357, startPoint y: 236, endPoint x: 1363, endPoint y: 241, distance: 7.8
click at [1358, 236] on input "S3 - 26 VML The Cocktail" at bounding box center [1390, 238] width 110 height 14
drag, startPoint x: 1428, startPoint y: 241, endPoint x: 1256, endPoint y: 228, distance: 172.5
click at [1335, 231] on input "S3 - 55 VML The Cocktail" at bounding box center [1390, 238] width 110 height 14
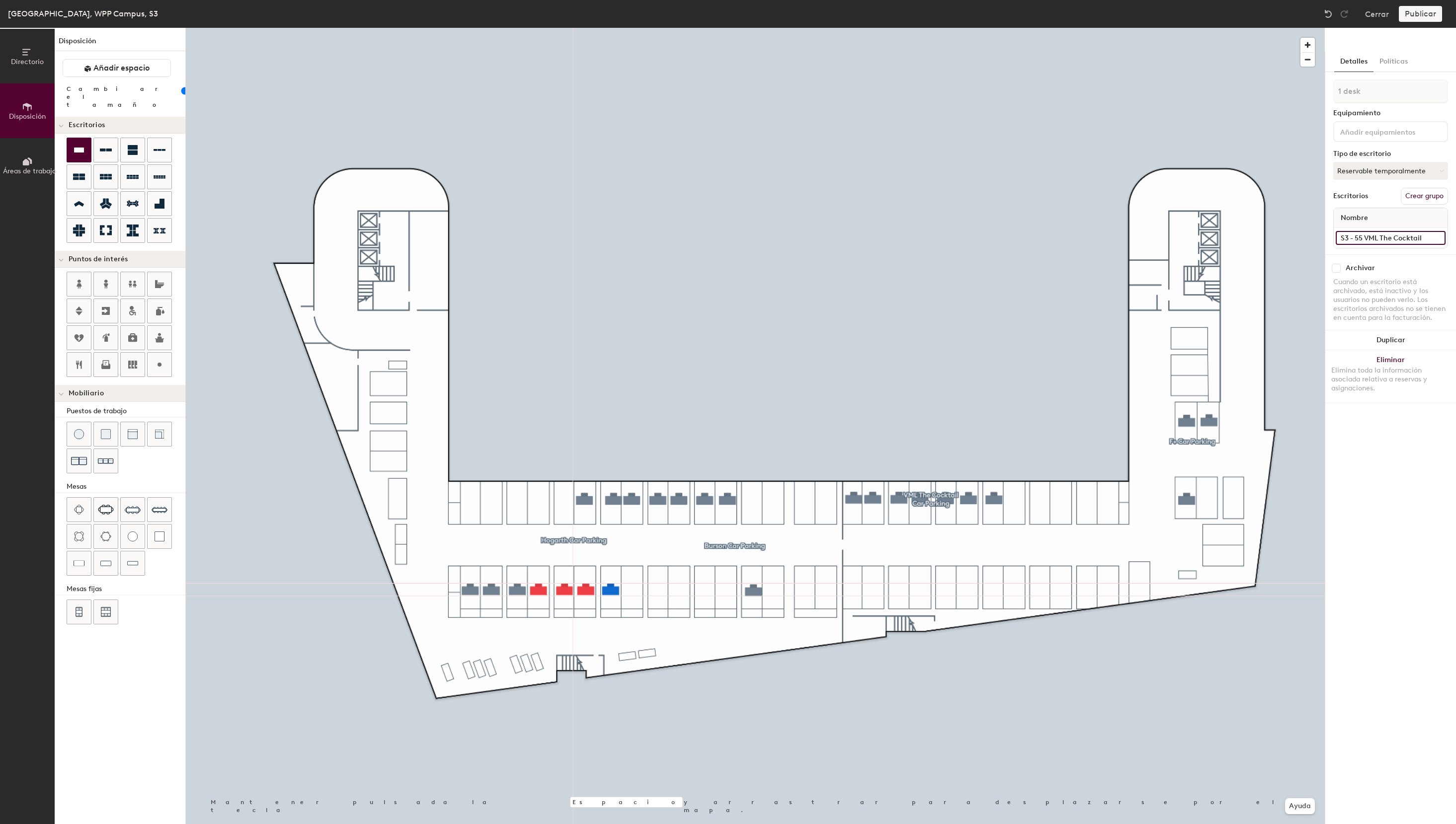
type input "S3 - 55 VML The Cocktail"
click at [100, 141] on div at bounding box center [105, 150] width 24 height 24
click at [76, 147] on icon at bounding box center [79, 150] width 10 height 5
click at [74, 668] on div "Disposición Añadir espacio Cambiar el tamaño Escritorios Puntos de interés Mobi…" at bounding box center [120, 426] width 131 height 796
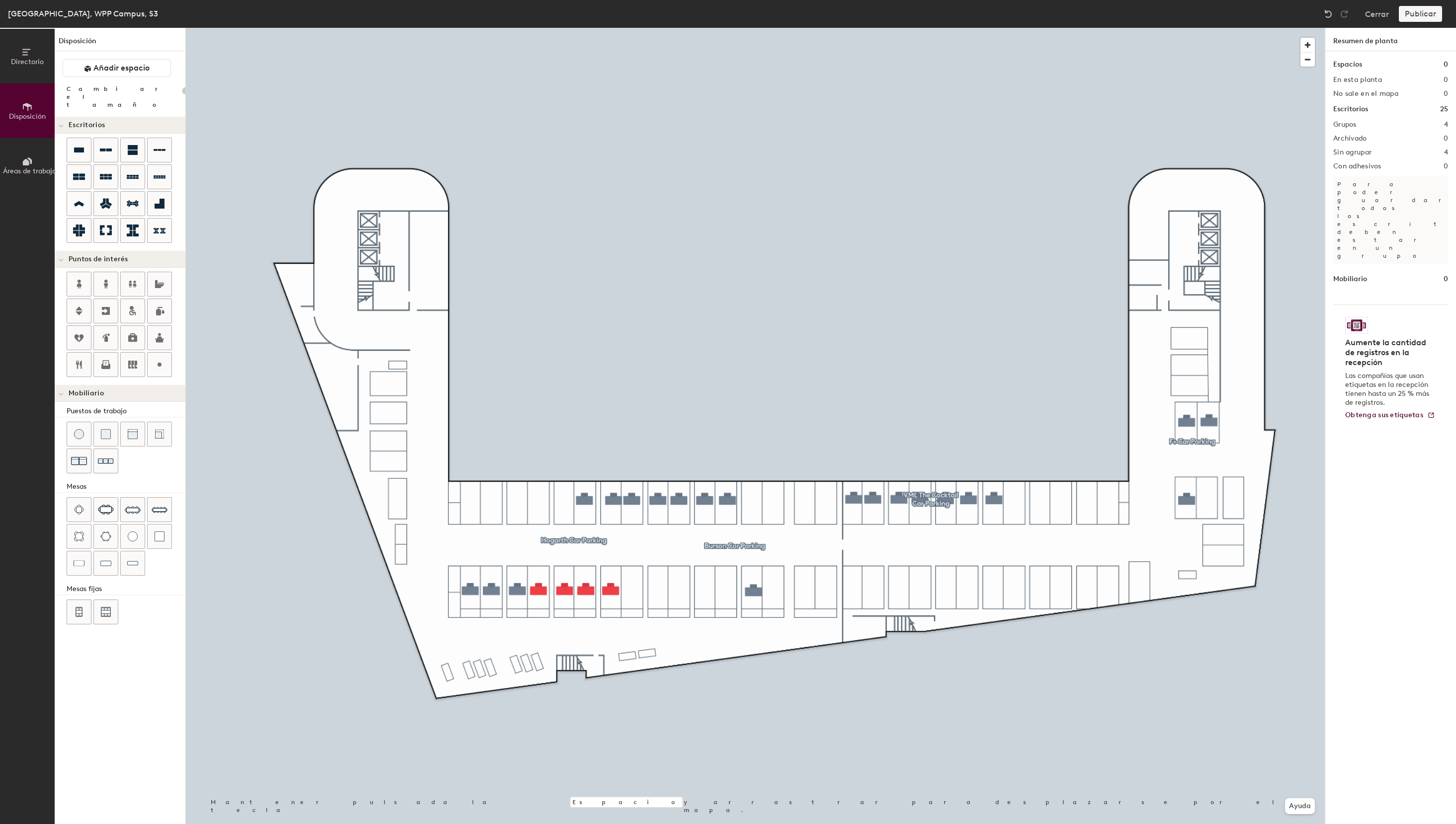
type input "100"
click at [1387, 149] on button "Asignado" at bounding box center [1390, 147] width 115 height 18
click at [1360, 206] on div "Reservable temporalmente" at bounding box center [1383, 213] width 99 height 26
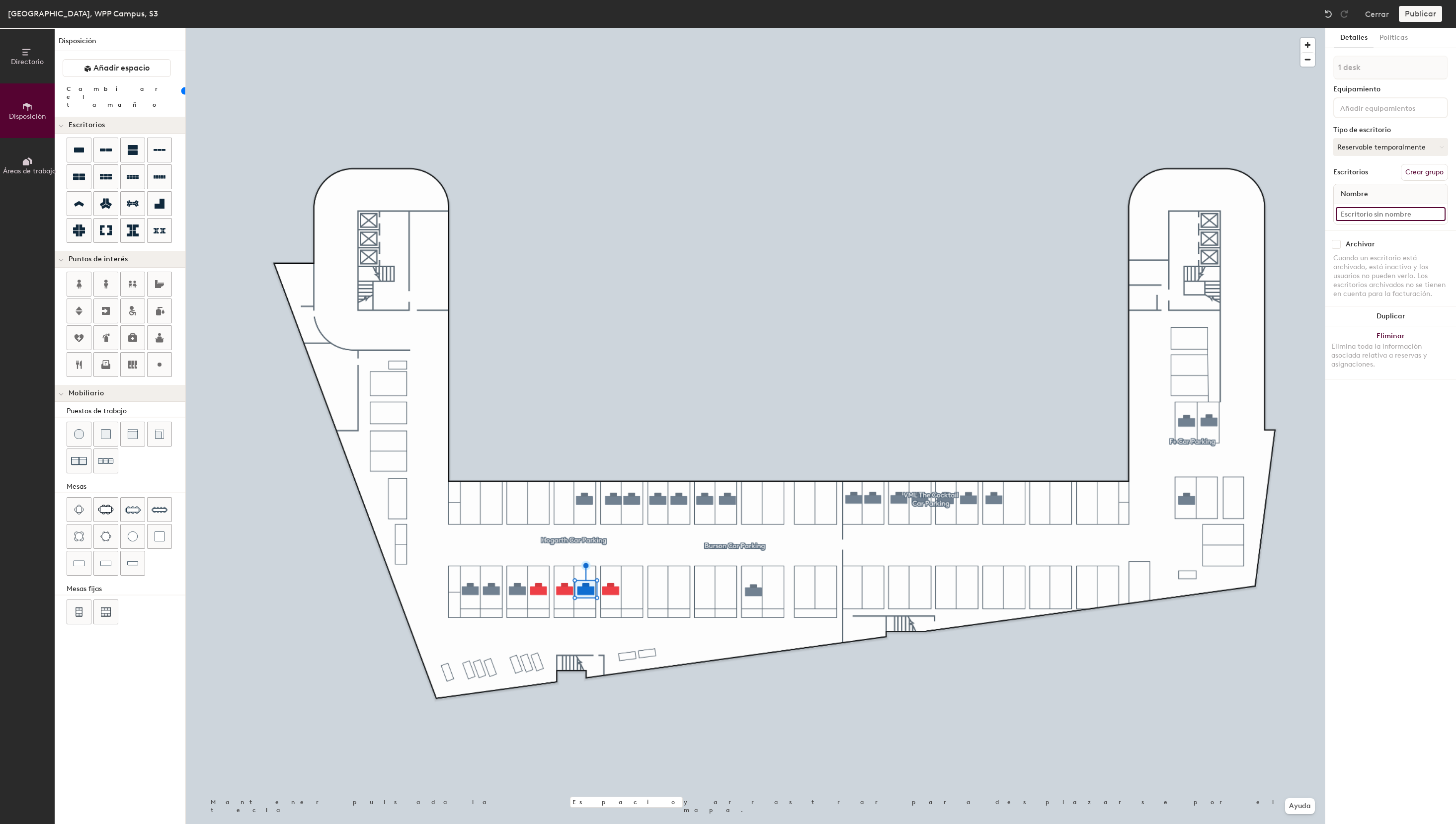
click at [1359, 211] on input at bounding box center [1390, 214] width 110 height 14
paste input "S3 - 55 VML The Cocktail"
click at [1363, 216] on input "S3 - 55 VML The Cocktail" at bounding box center [1390, 214] width 110 height 14
type input "S3 - 57 VML The Cocktail"
click at [1373, 219] on input at bounding box center [1390, 214] width 110 height 14
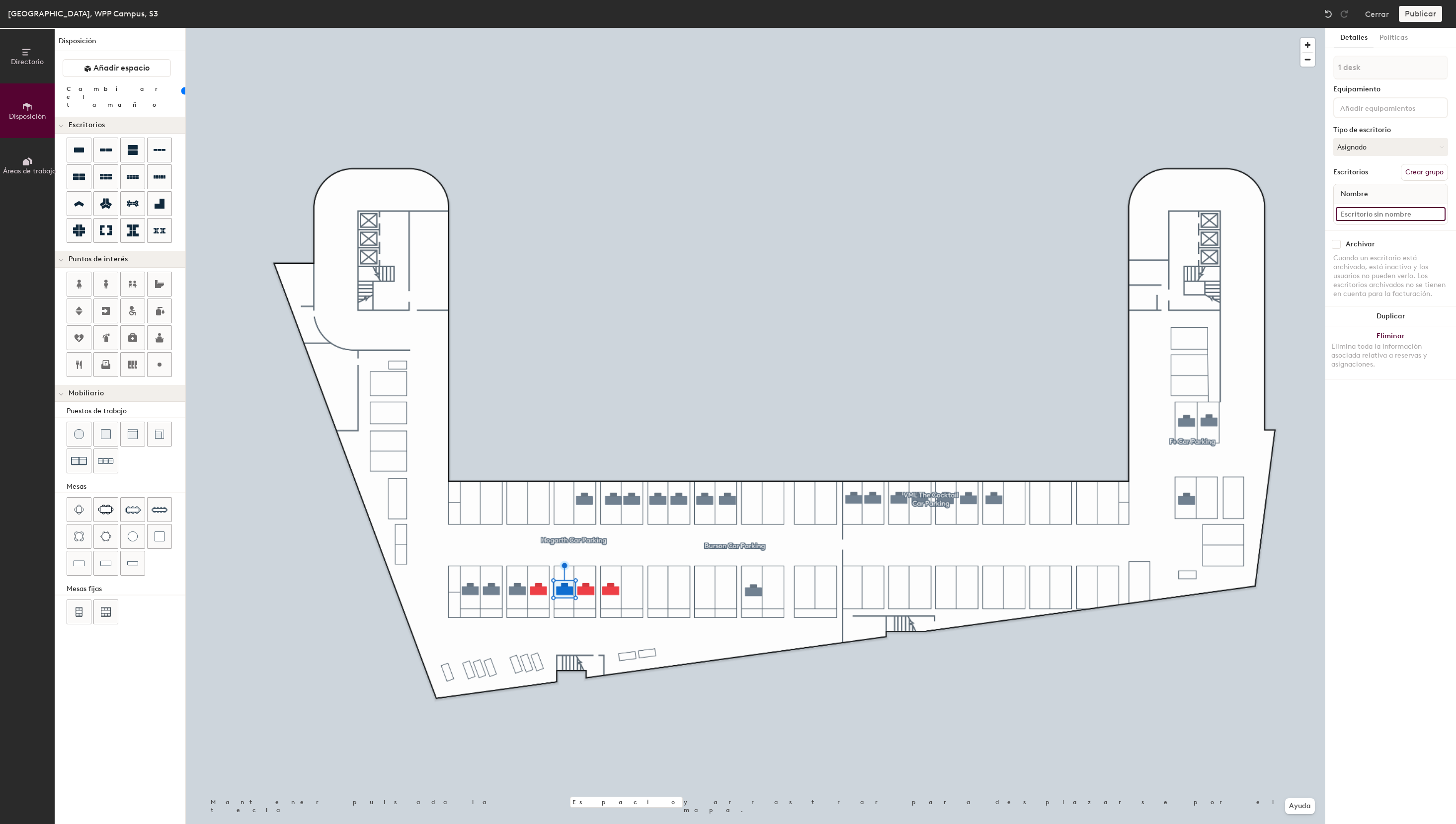
paste input "S3 - 55 VML The Cocktail"
click at [1364, 214] on input "S3 - 55 VML The Cocktail" at bounding box center [1390, 214] width 110 height 14
click at [1364, 211] on input "S3 - 55 VML The Cocktail" at bounding box center [1390, 214] width 110 height 14
type input "S3 - 59 VML The Cocktail"
click at [1366, 144] on button "Asignado" at bounding box center [1390, 147] width 115 height 18
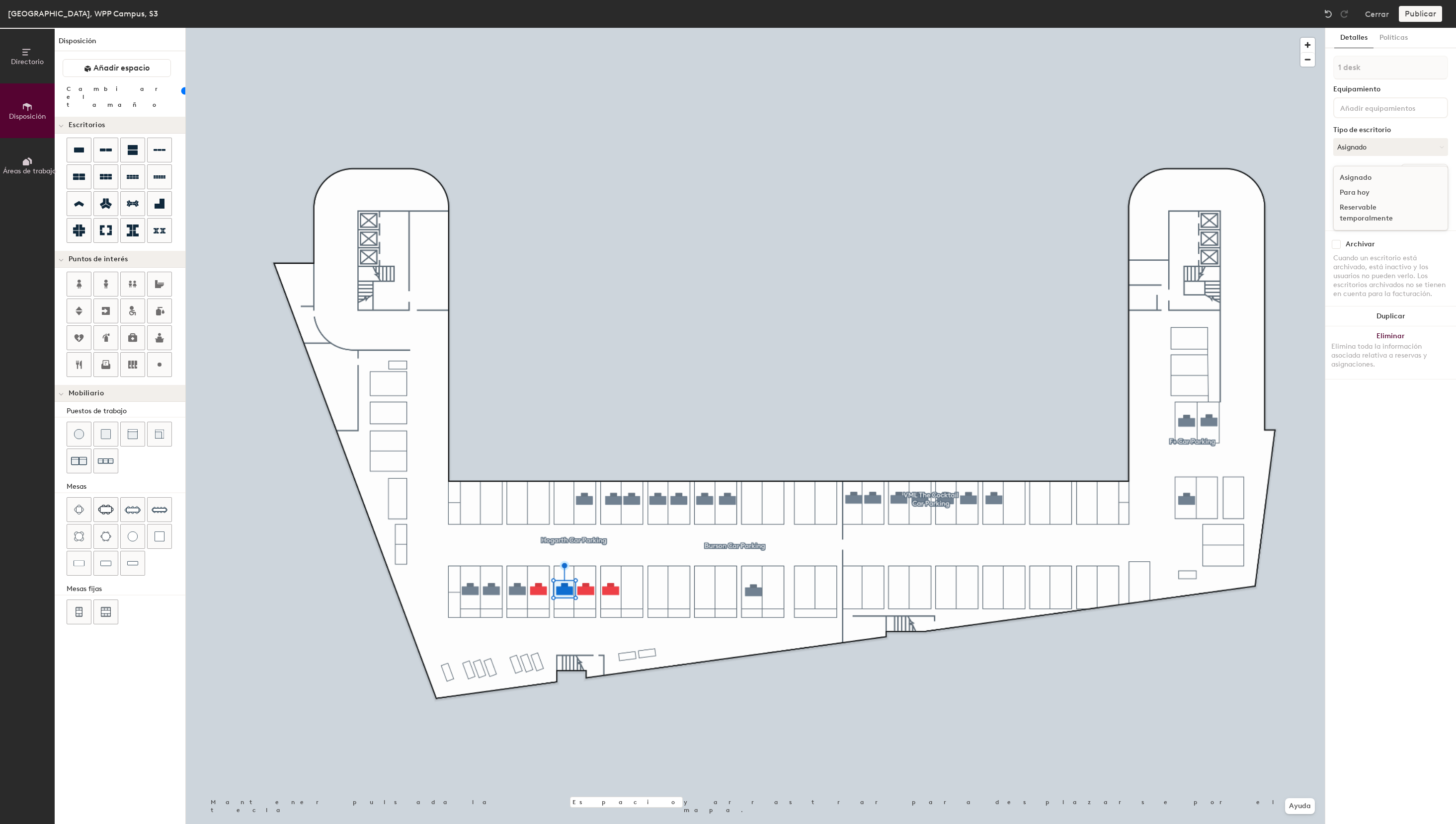
click at [1374, 219] on div "Reservable temporalmente" at bounding box center [1383, 213] width 99 height 26
type input "100"
click at [1392, 144] on button "Asignado" at bounding box center [1390, 147] width 115 height 18
click at [1354, 209] on div "Reservable temporalmente" at bounding box center [1383, 213] width 99 height 26
click at [1355, 193] on span "Nombre" at bounding box center [1354, 194] width 37 height 18
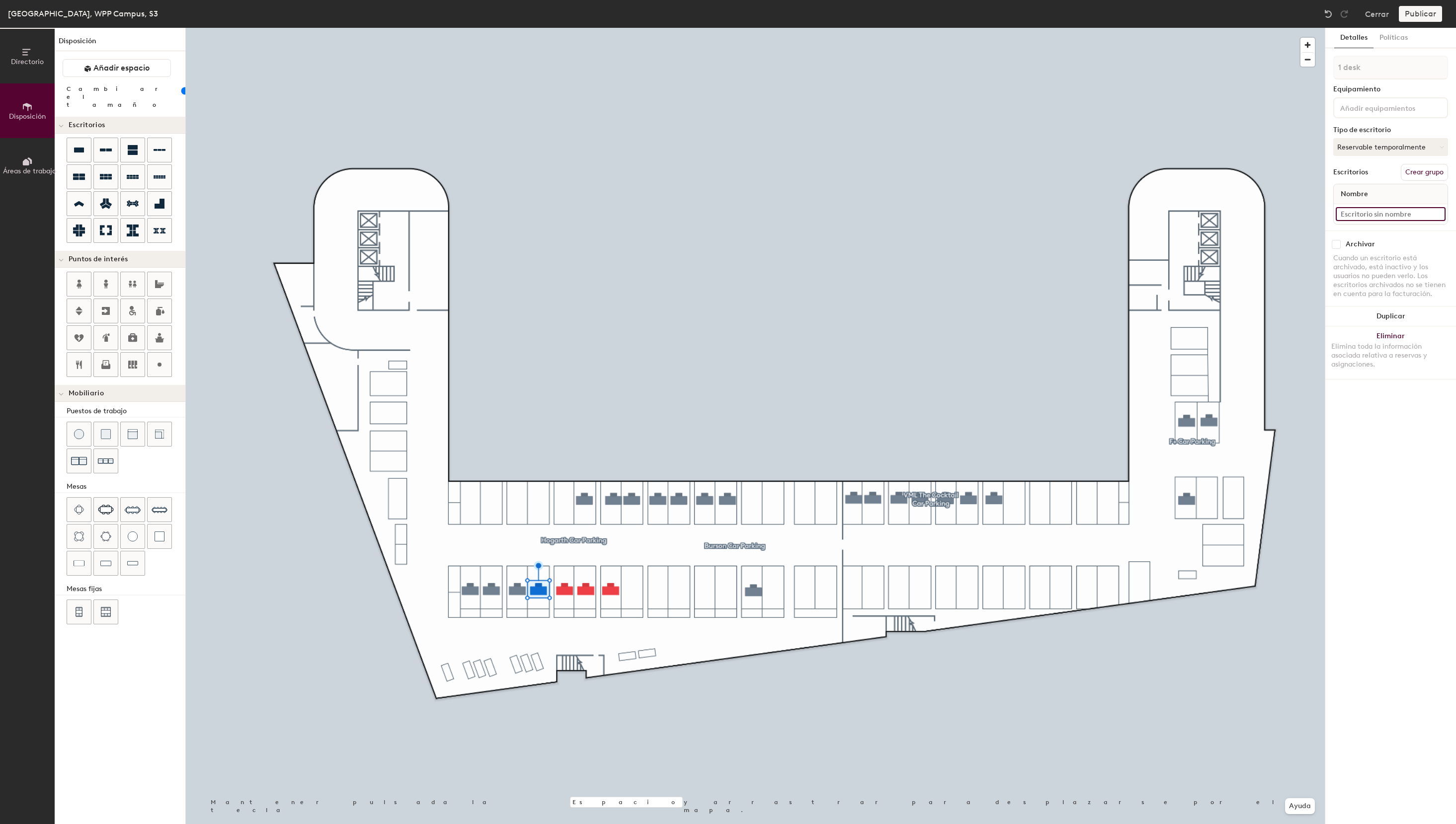
click at [1358, 217] on input at bounding box center [1390, 214] width 110 height 14
paste input "S3 - 55 VML The Cocktail"
click at [1360, 215] on input "S3 - 55 VML The Cocktail" at bounding box center [1390, 214] width 110 height 14
type input "S3 - 61 VML The Cocktail"
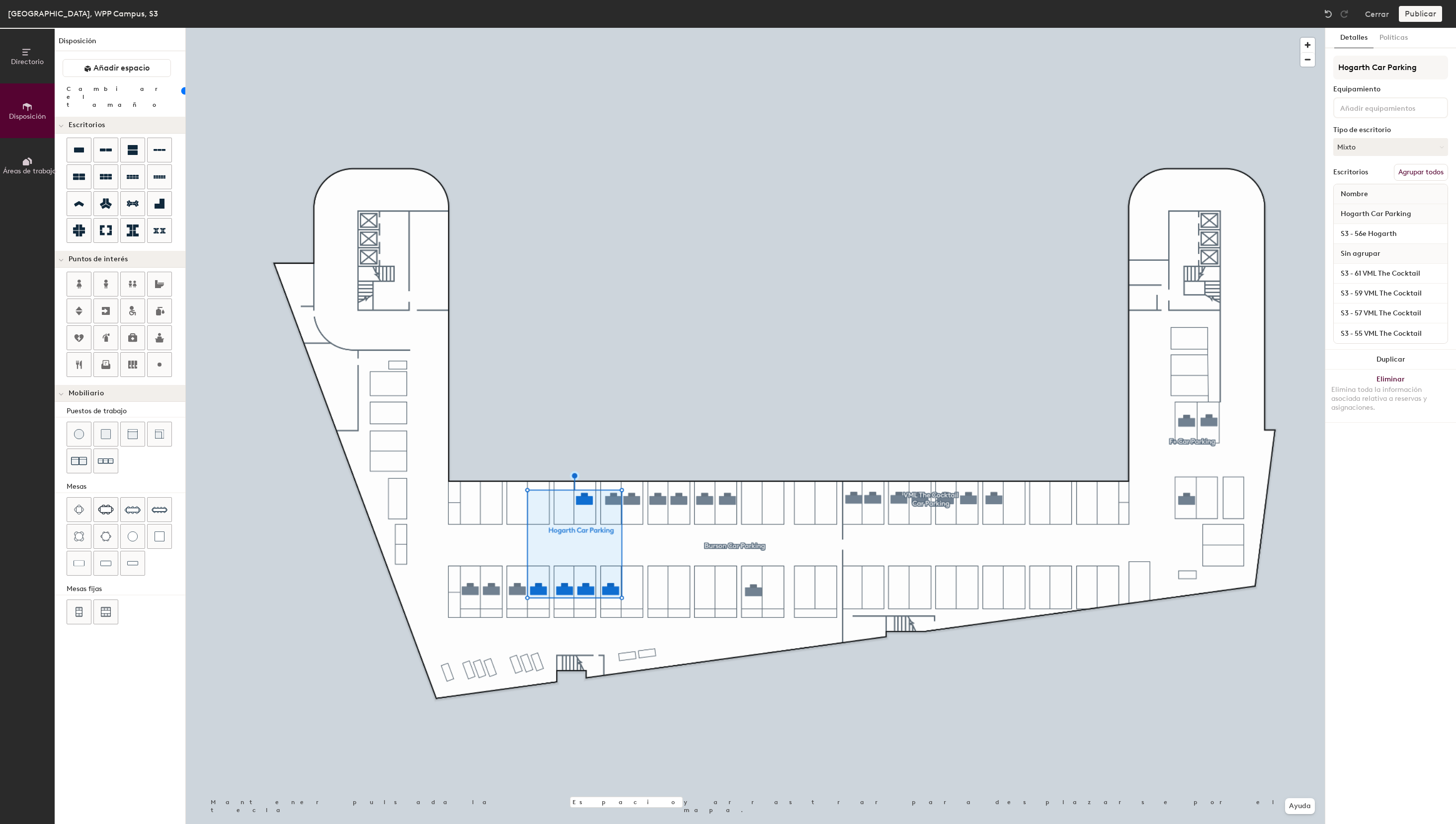
click at [1422, 174] on button "Agrupar todos" at bounding box center [1421, 172] width 54 height 17
click at [1422, 174] on button "Desagrupar" at bounding box center [1425, 172] width 46 height 17
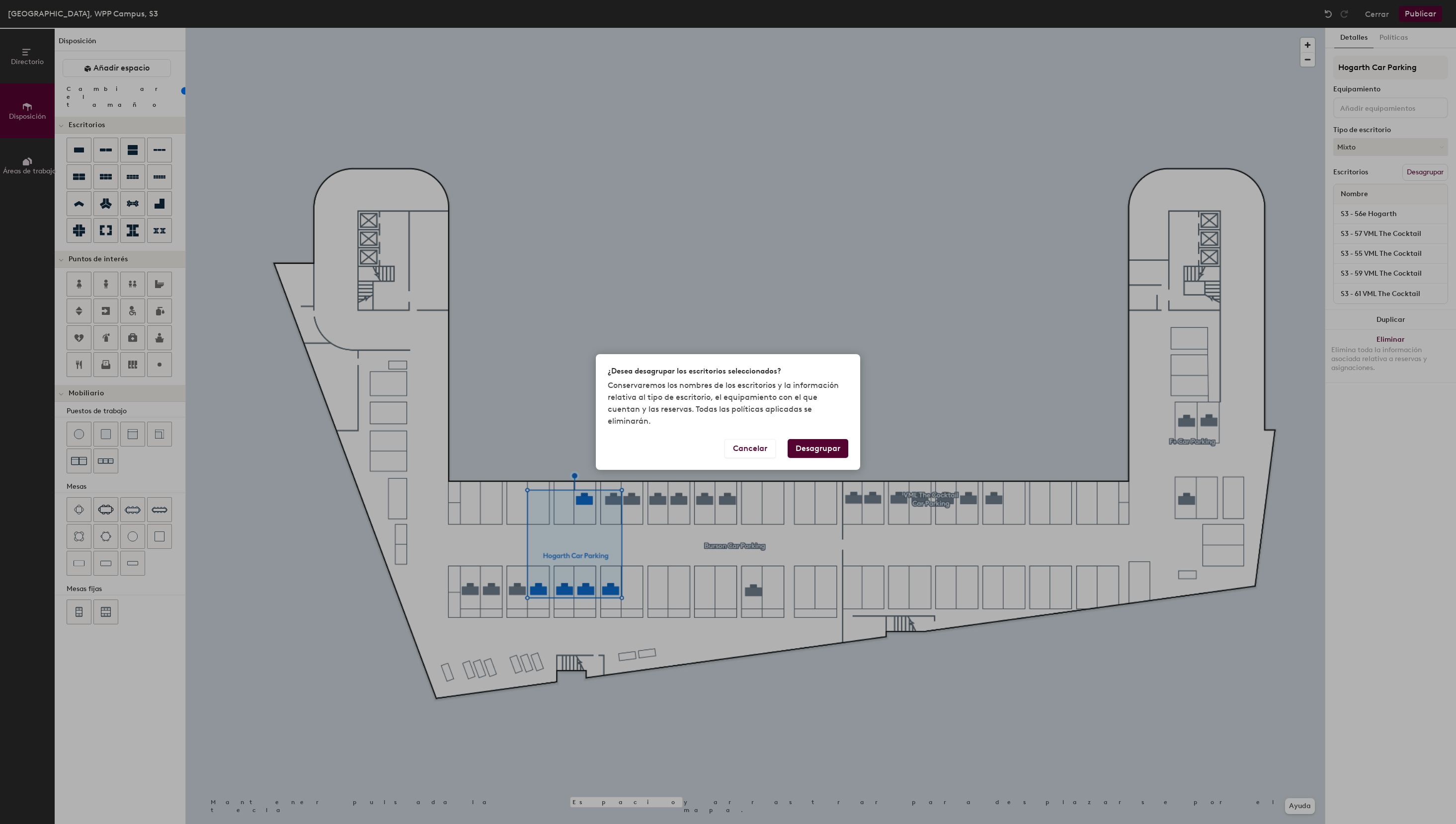
click at [832, 442] on button "Desagrupar" at bounding box center [818, 448] width 61 height 19
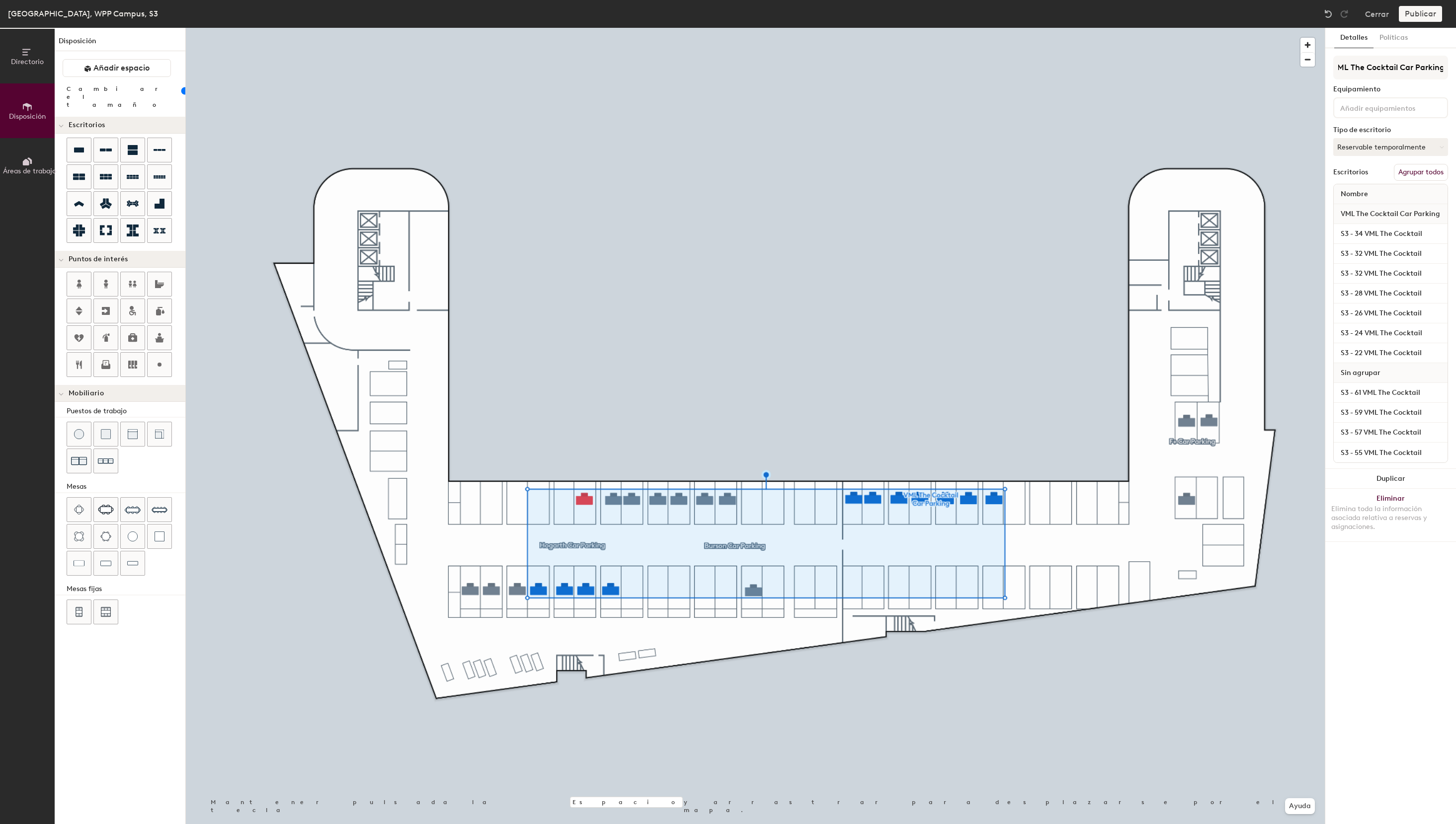
click at [1426, 171] on button "Agrupar todos" at bounding box center [1421, 172] width 54 height 17
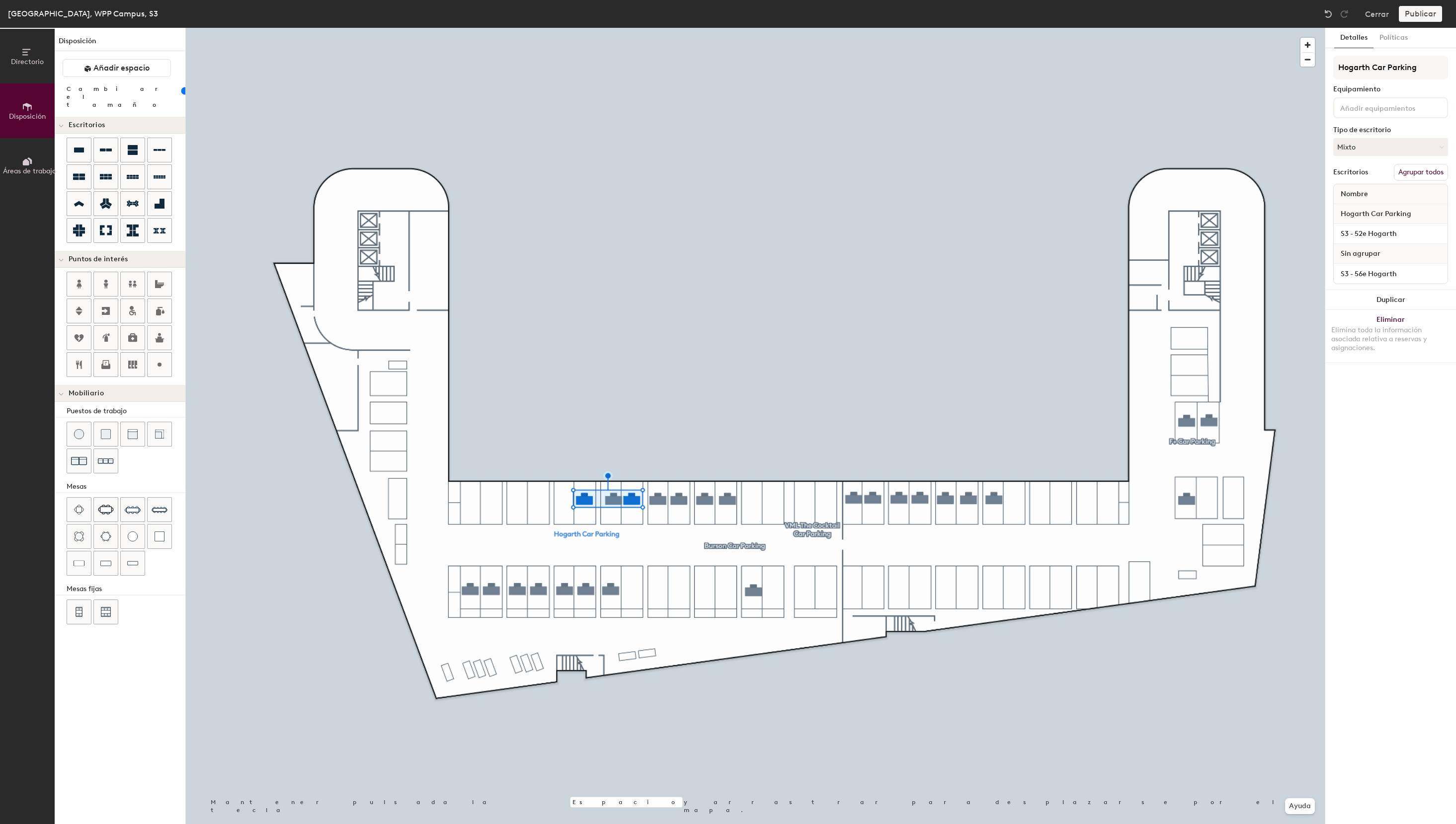
click at [1425, 176] on button "Agrupar todos" at bounding box center [1421, 172] width 54 height 17
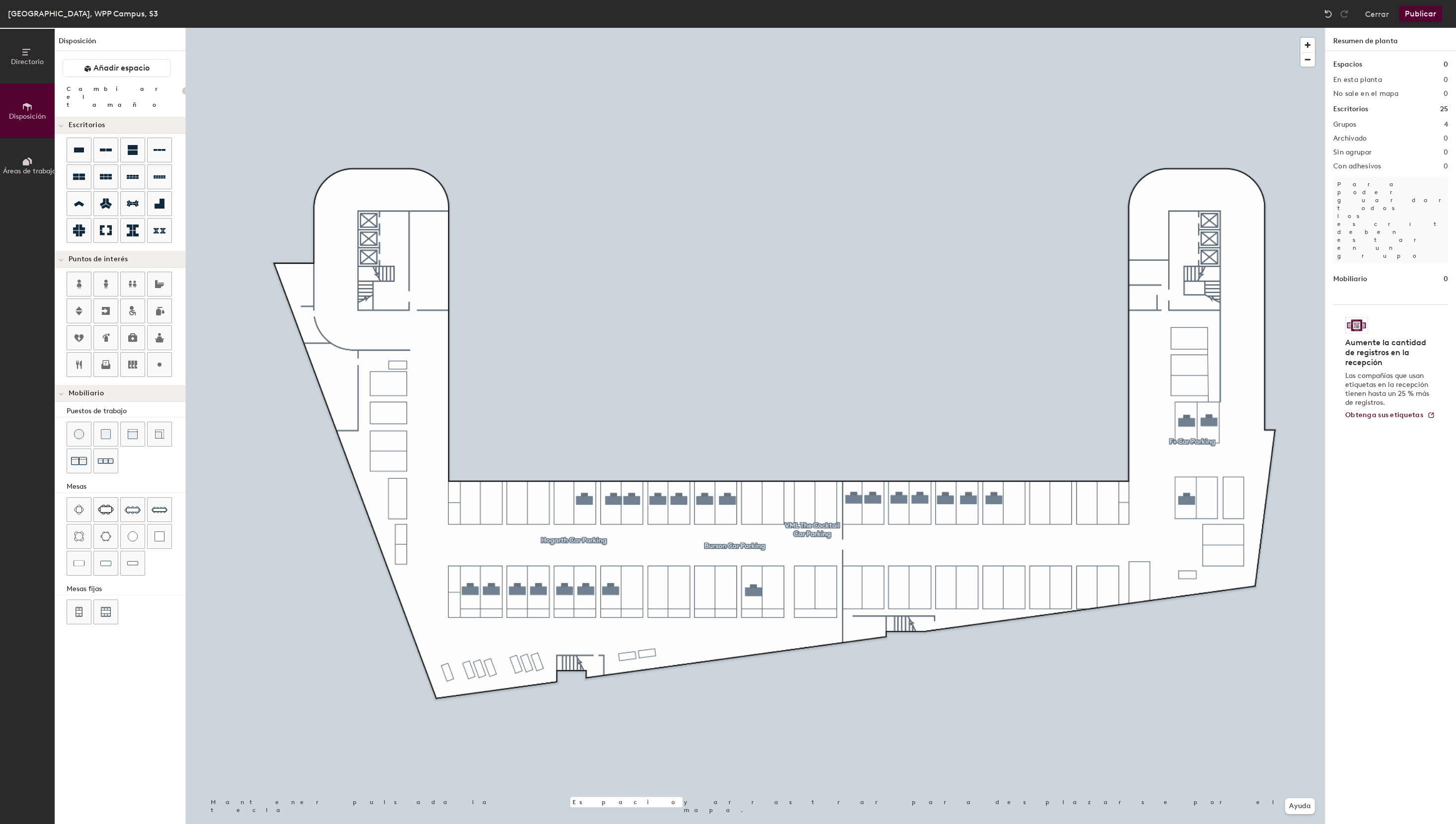
type input "100"
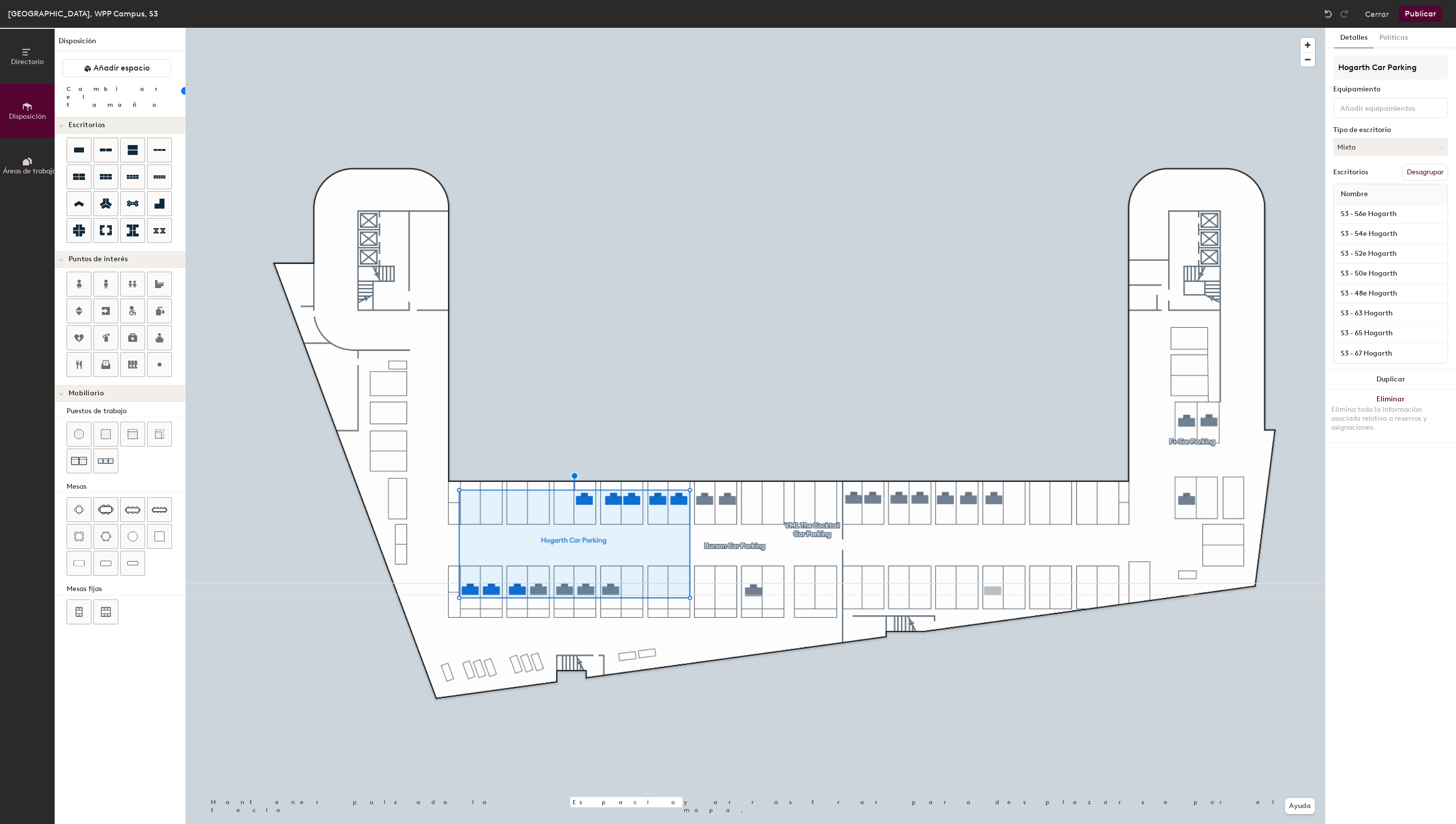
click at [993, 591] on div "Directorio Disposición Áreas de trabajo Disposición Añadir espacio Cambiar el t…" at bounding box center [728, 426] width 1456 height 796
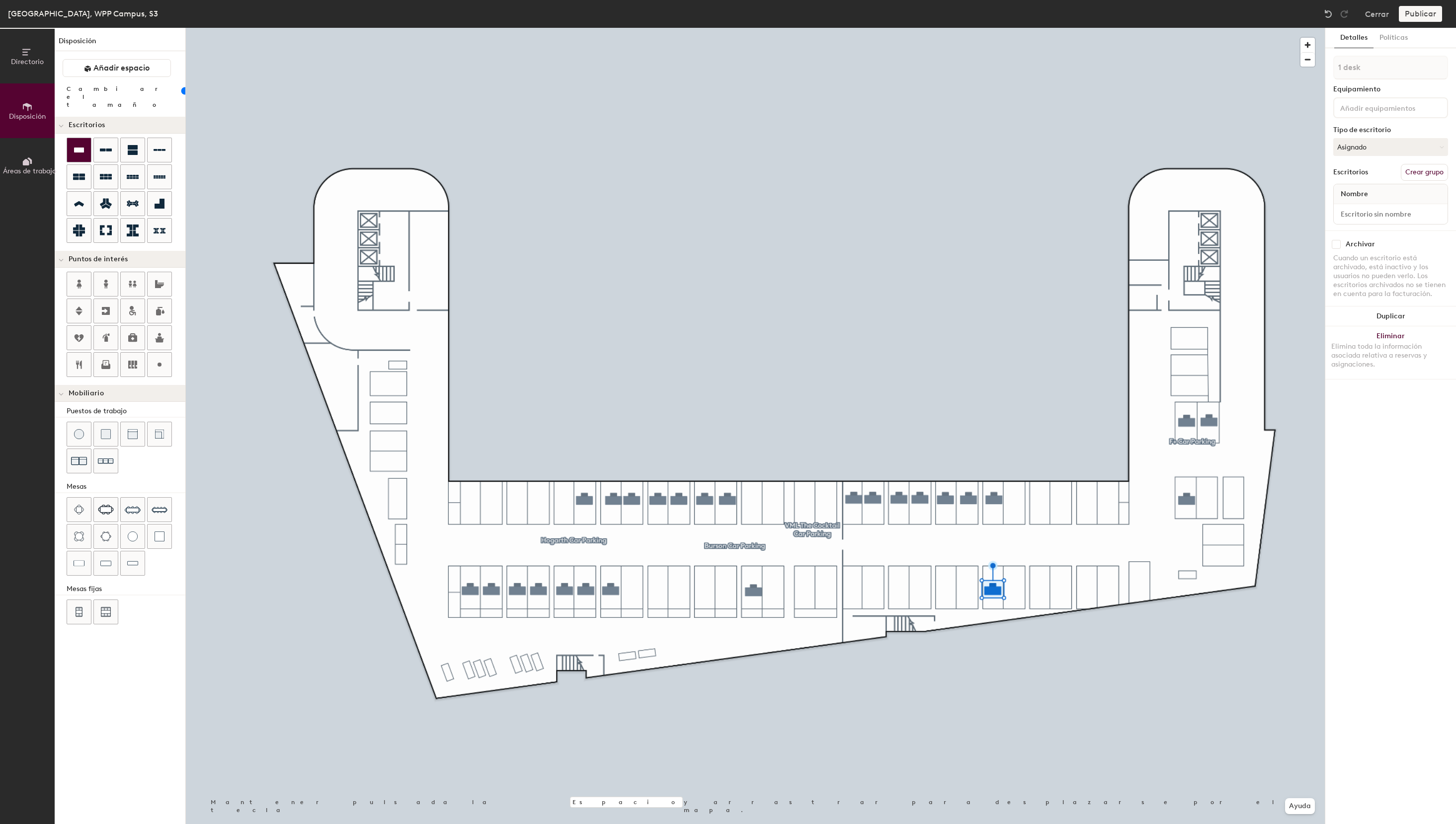
click at [76, 147] on icon at bounding box center [79, 150] width 10 height 5
click at [82, 144] on icon at bounding box center [79, 150] width 12 height 12
click at [87, 148] on div at bounding box center [79, 150] width 24 height 24
click at [85, 144] on icon at bounding box center [79, 150] width 12 height 12
click at [82, 144] on icon at bounding box center [79, 150] width 12 height 12
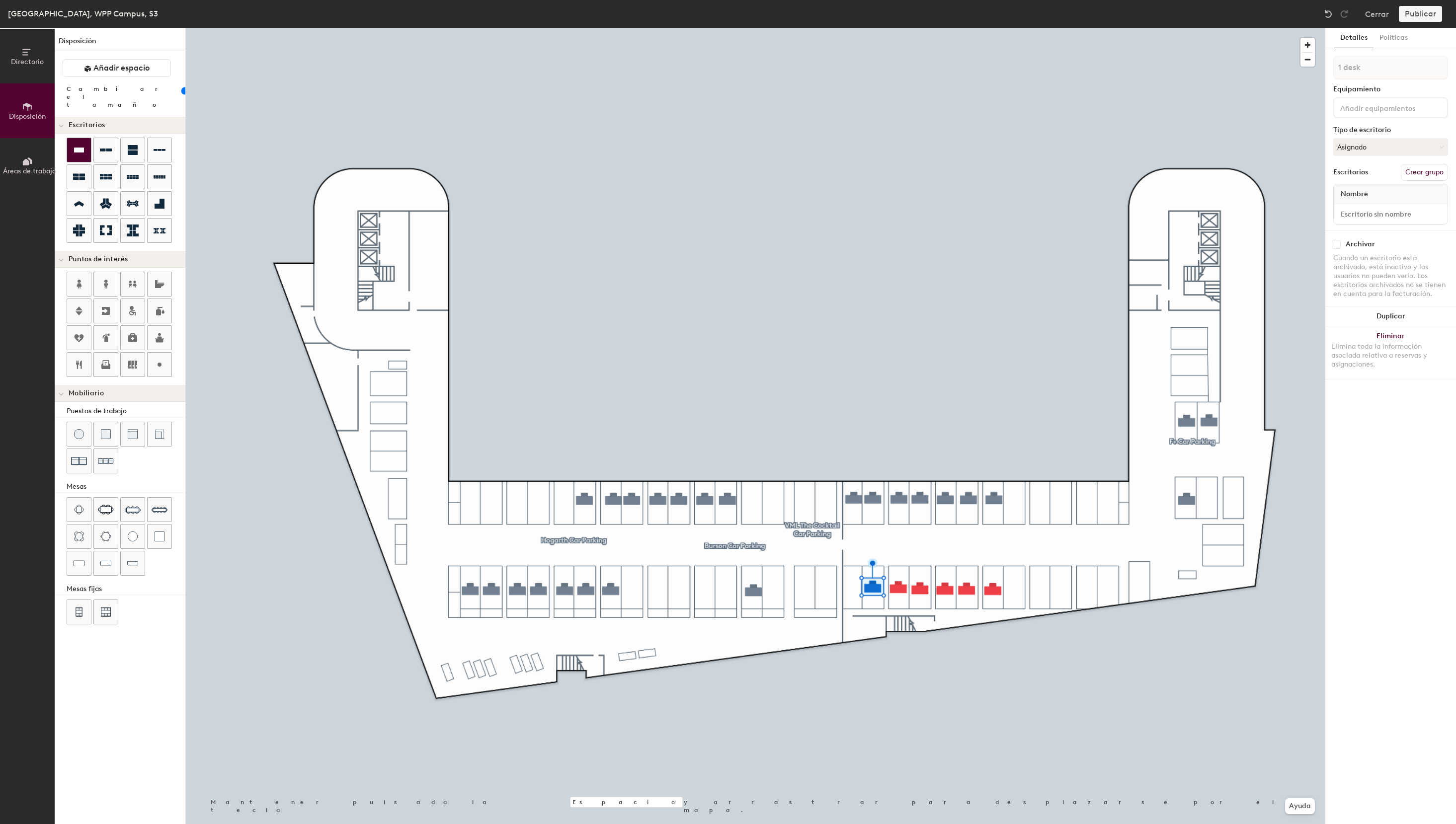
click at [89, 139] on div at bounding box center [79, 150] width 24 height 24
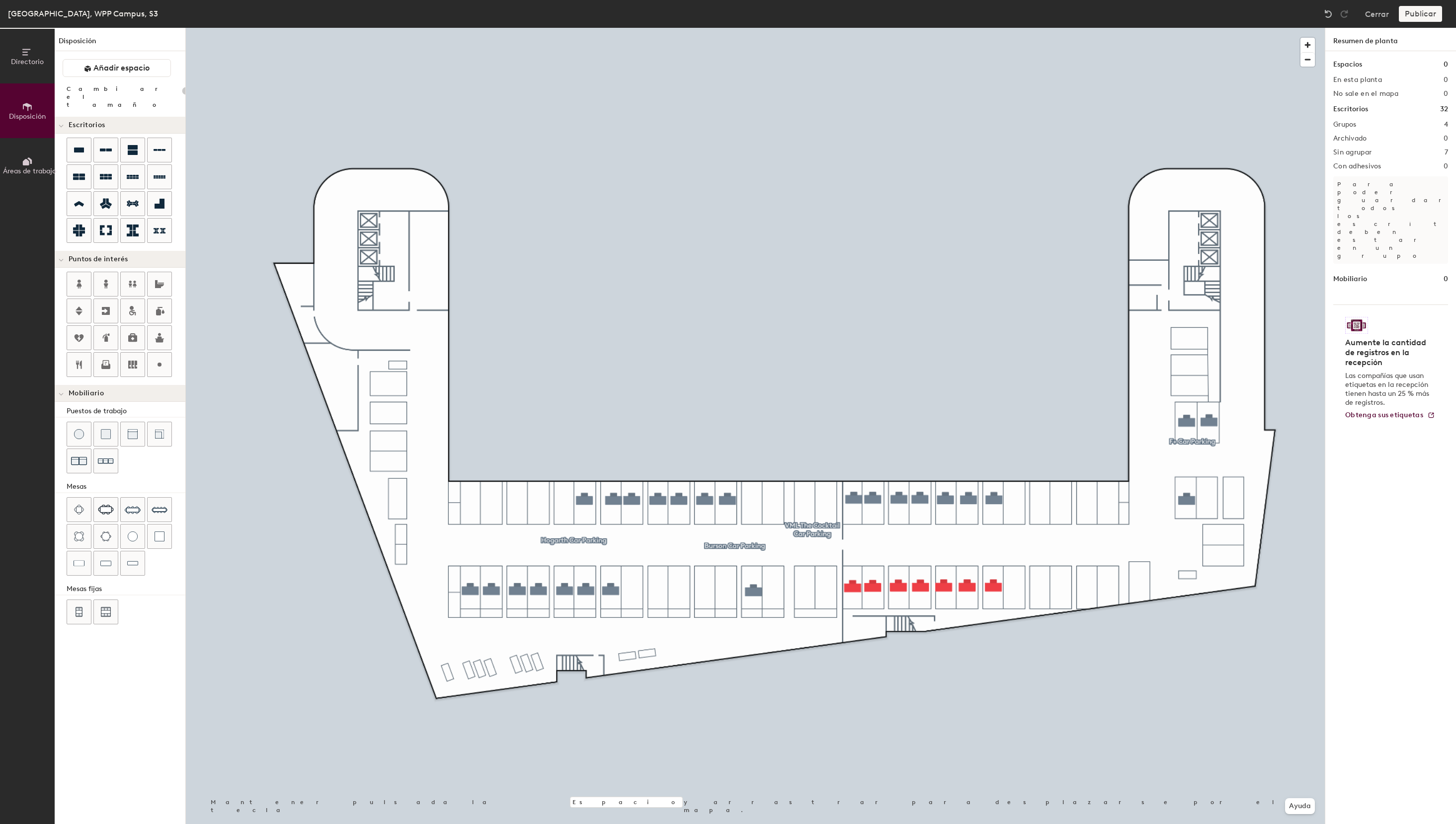
type input "100"
click at [1387, 147] on button "Asignado" at bounding box center [1390, 147] width 115 height 18
drag, startPoint x: 1372, startPoint y: 209, endPoint x: 1351, endPoint y: 203, distance: 21.8
click at [1371, 209] on div "Reservable temporalmente" at bounding box center [1383, 213] width 99 height 26
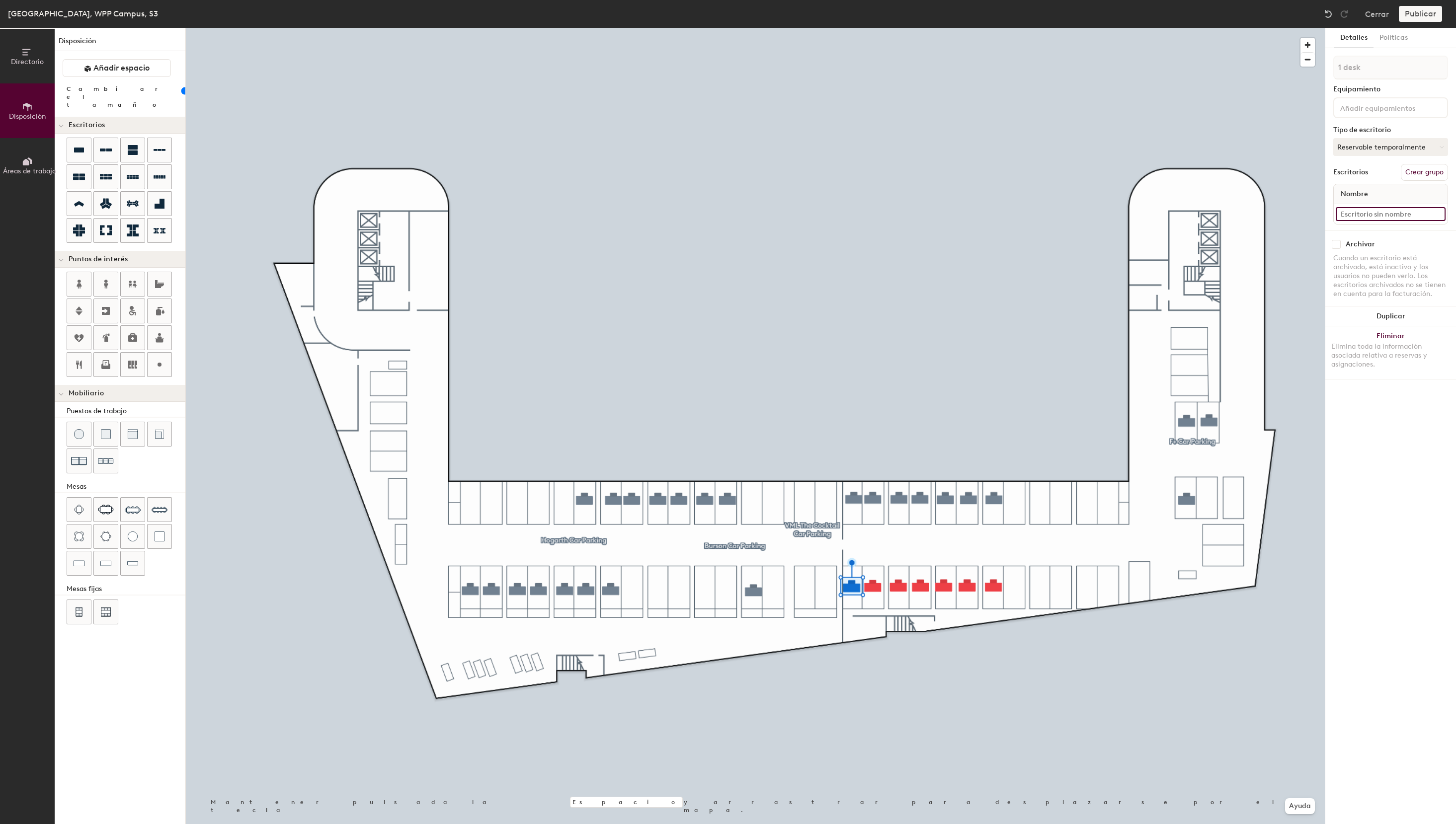
click at [1354, 213] on input at bounding box center [1390, 214] width 110 height 14
paste input "S3 - 55 VML The Cocktail"
click at [1360, 215] on input "S3 - 55 VML The Cocktail" at bounding box center [1390, 214] width 110 height 14
drag, startPoint x: 1431, startPoint y: 215, endPoint x: 1293, endPoint y: 211, distance: 138.1
click at [1335, 211] on input "S3 - 35 VML The Cocktail" at bounding box center [1390, 214] width 110 height 14
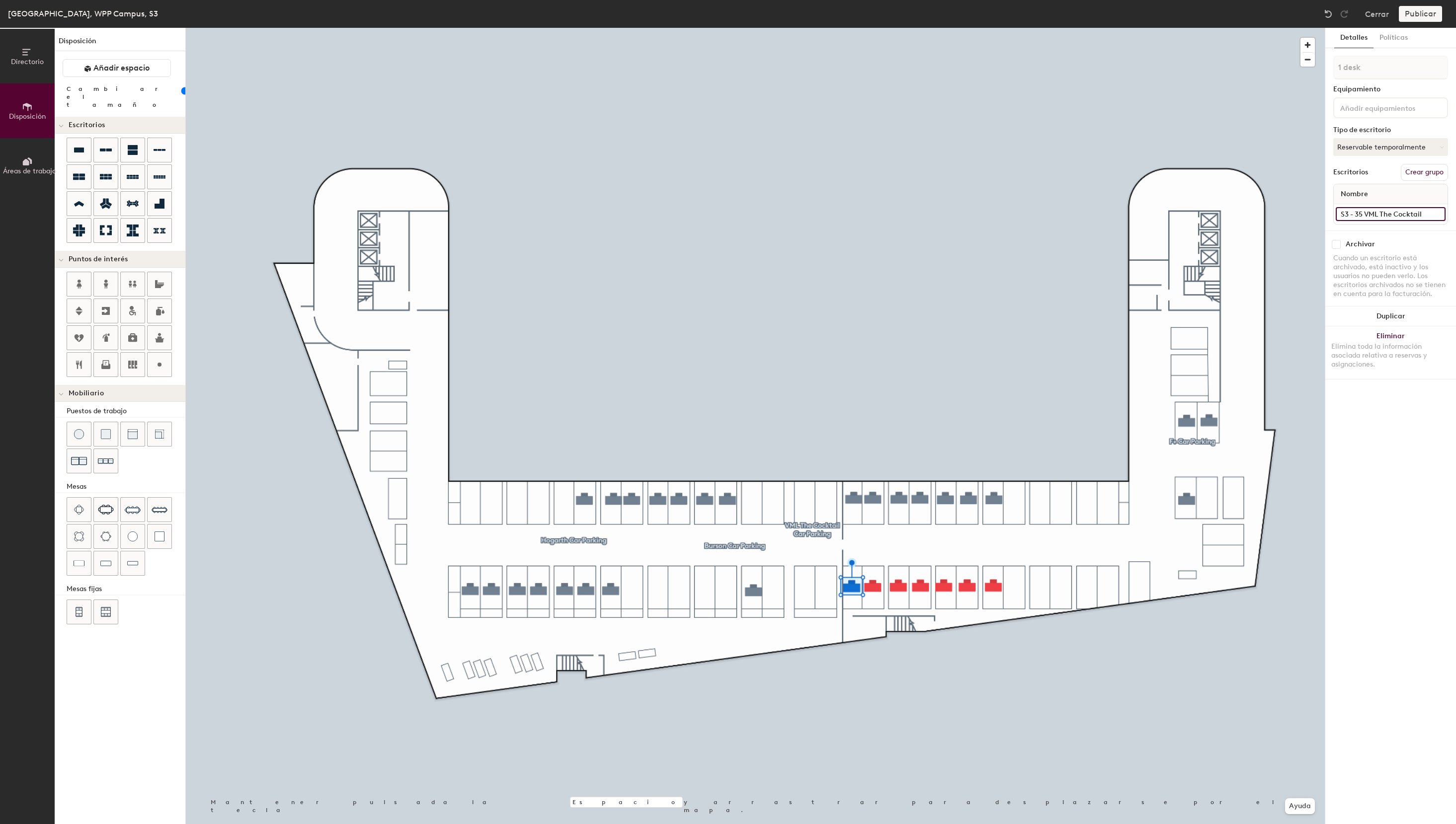
type input "S3 - 35 VML The Cocktail"
click at [1387, 151] on button "Asignado" at bounding box center [1390, 147] width 115 height 18
drag, startPoint x: 1357, startPoint y: 208, endPoint x: 1352, endPoint y: 193, distance: 15.8
click at [1357, 206] on div "Reservable temporalmente" at bounding box center [1383, 213] width 99 height 26
click at [1366, 216] on input at bounding box center [1390, 214] width 110 height 14
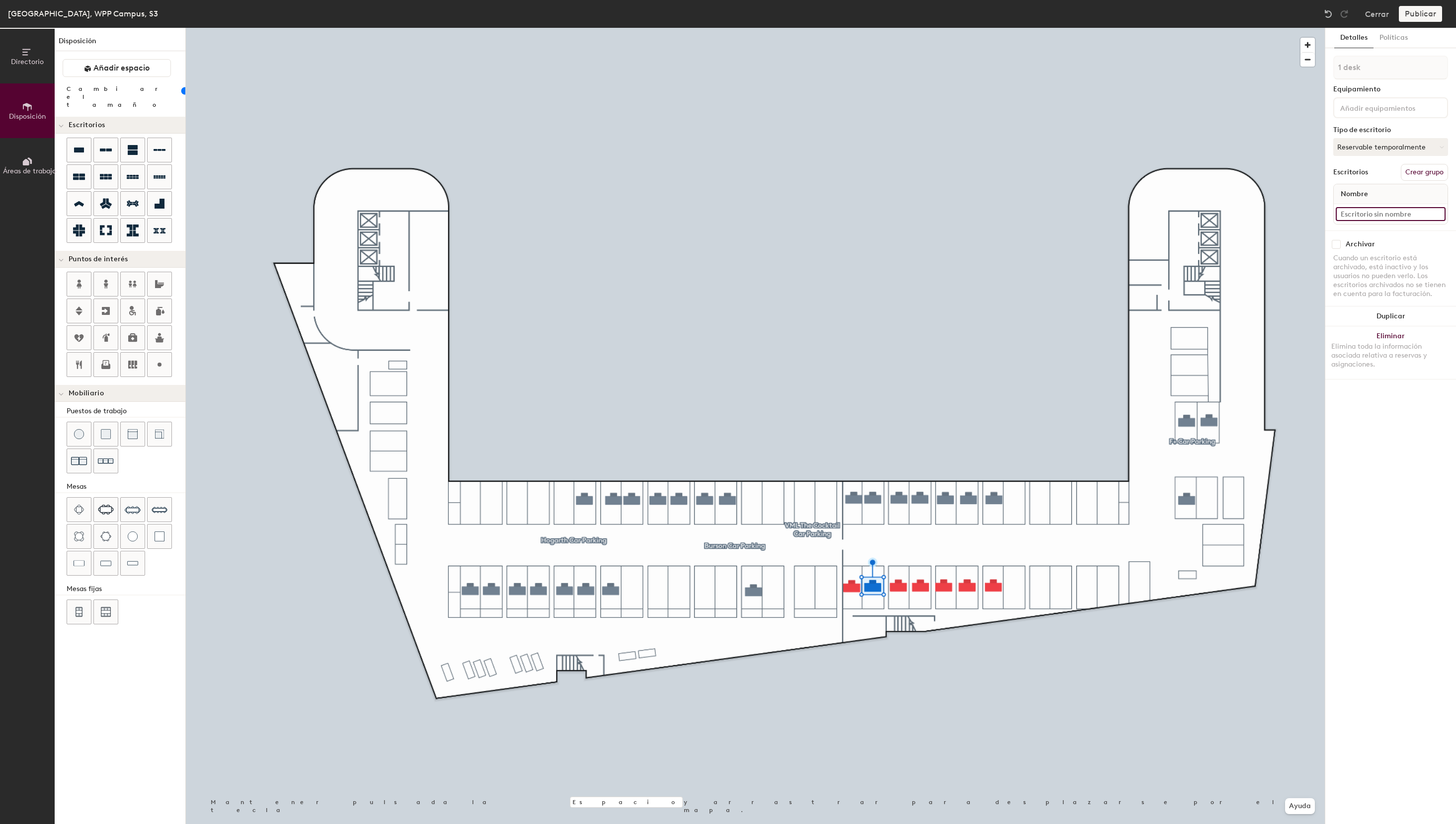
paste input "S3 - 35 VML The Cocktail"
click at [1362, 217] on input "S3 - 35 VML The Cocktail" at bounding box center [1390, 214] width 110 height 14
type input "S3 - 33 VML The Cocktail"
click at [1384, 216] on input at bounding box center [1390, 214] width 110 height 14
paste input "S3 - 35 VML The Cocktail"
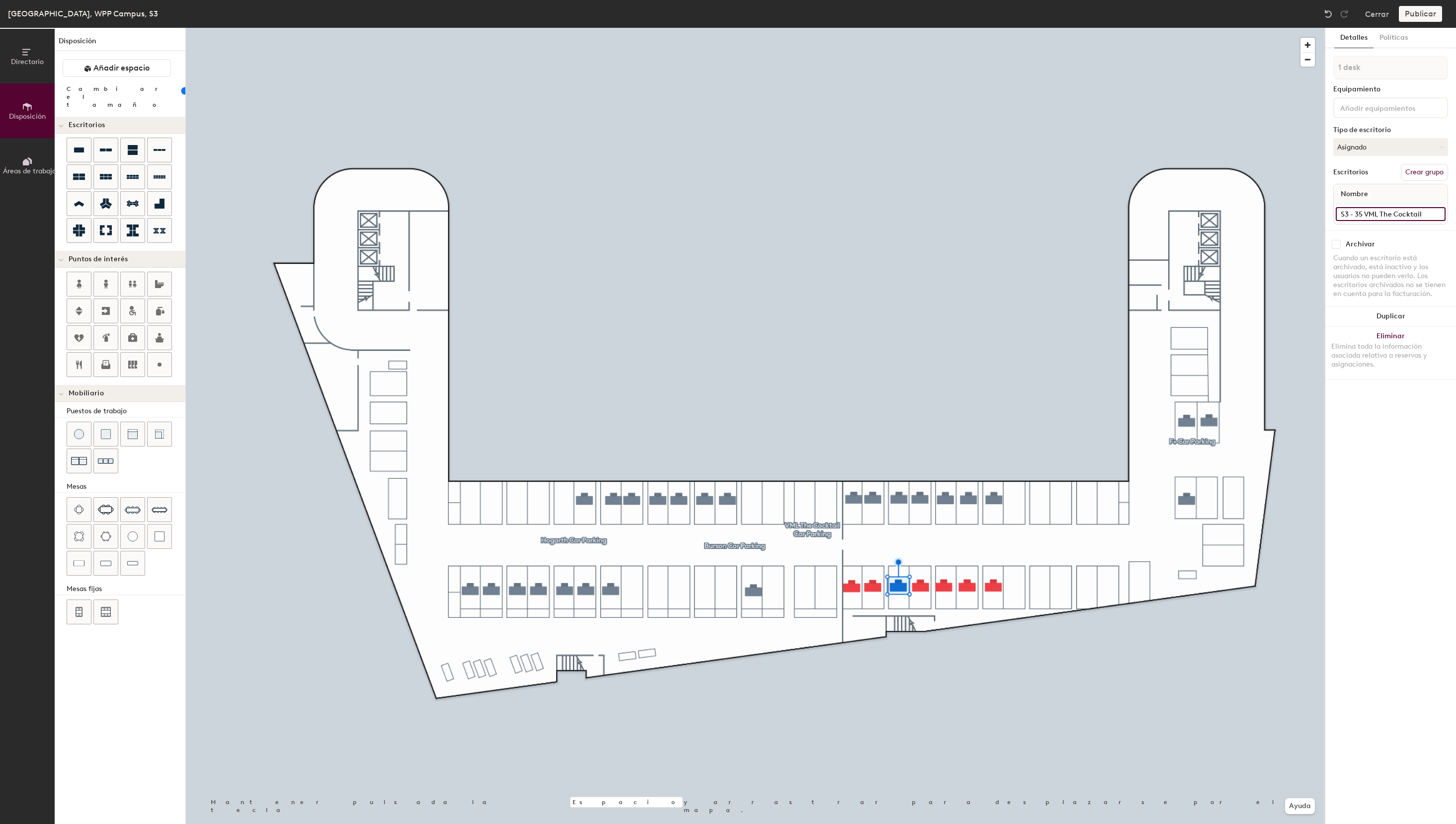
click at [1346, 214] on input "S3 - 35 VML The Cocktail" at bounding box center [1390, 214] width 110 height 14
type input "S3 - 31 VML The Cocktail"
click at [1359, 146] on button "Asignado" at bounding box center [1390, 147] width 115 height 18
click at [1355, 210] on div "Reservable temporalmente" at bounding box center [1383, 213] width 99 height 26
click at [1382, 147] on button "Asignado" at bounding box center [1390, 147] width 115 height 18
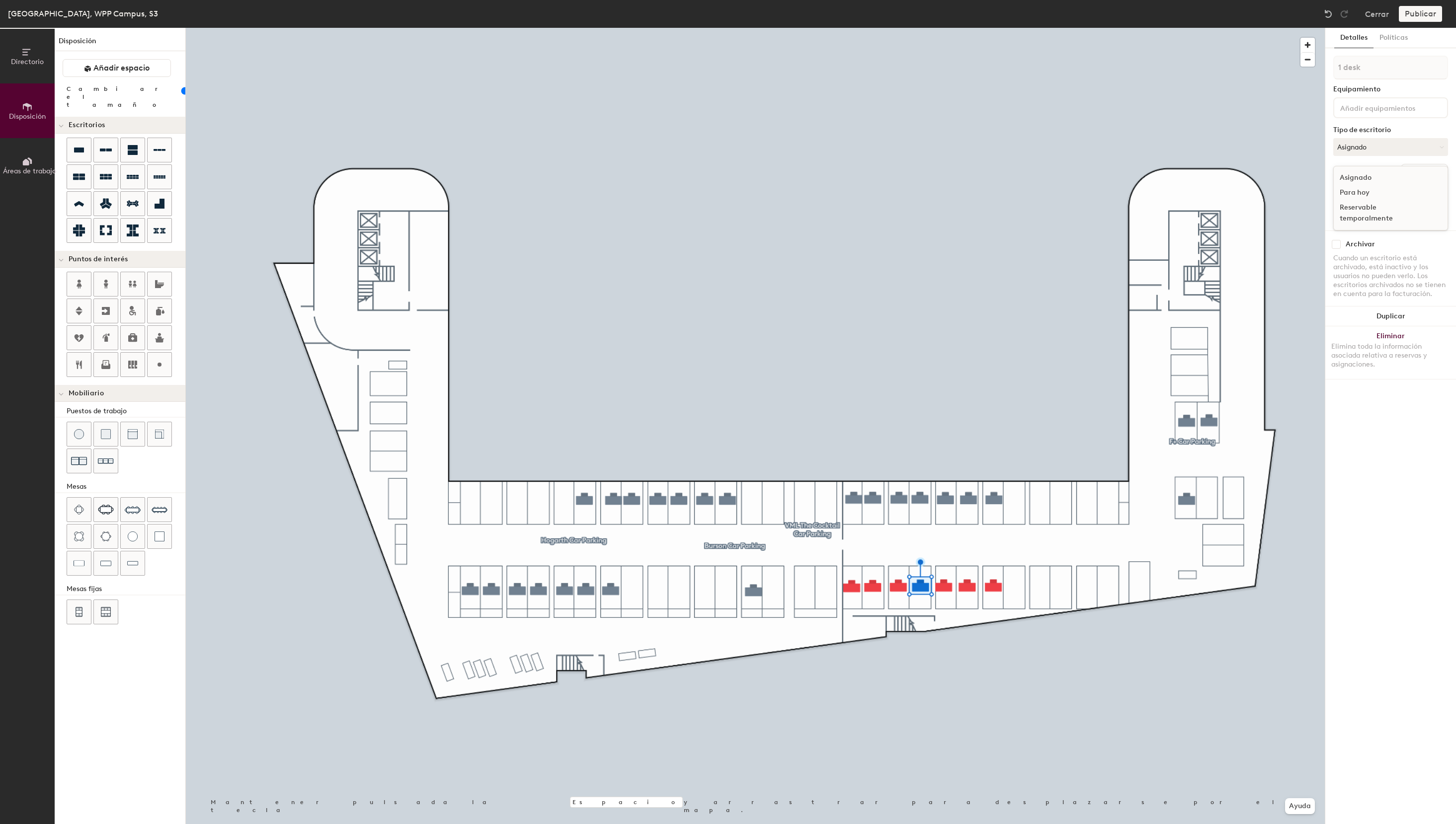
click at [1368, 211] on div "Reservable temporalmente" at bounding box center [1383, 213] width 99 height 26
click at [1361, 211] on input at bounding box center [1390, 214] width 110 height 14
paste input "S3 - 35 VML The Cocktail"
drag, startPoint x: 1363, startPoint y: 214, endPoint x: 1371, endPoint y: 220, distance: 10.0
click at [1363, 214] on input "S3 - 35 VML The Cocktail" at bounding box center [1390, 214] width 110 height 14
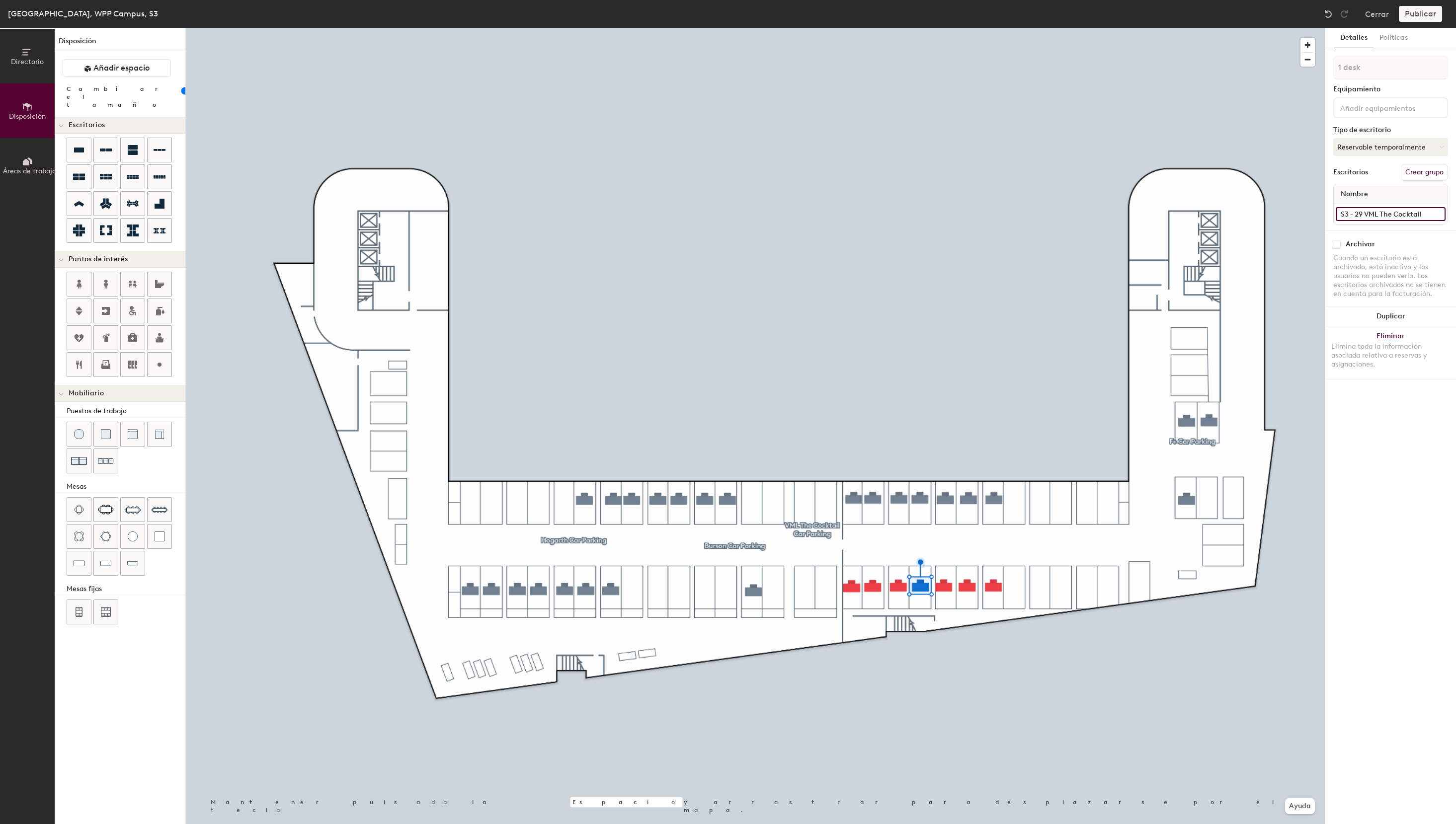
drag, startPoint x: 1427, startPoint y: 213, endPoint x: 1322, endPoint y: 210, distance: 105.0
click at [1335, 210] on input "S3 - 29 VML The Cocktail" at bounding box center [1390, 214] width 110 height 14
type input "S3 - 29 VML The Cocktail"
click at [1368, 150] on button "Asignado" at bounding box center [1390, 147] width 115 height 18
click at [1367, 214] on div "Reservable temporalmente" at bounding box center [1383, 213] width 99 height 26
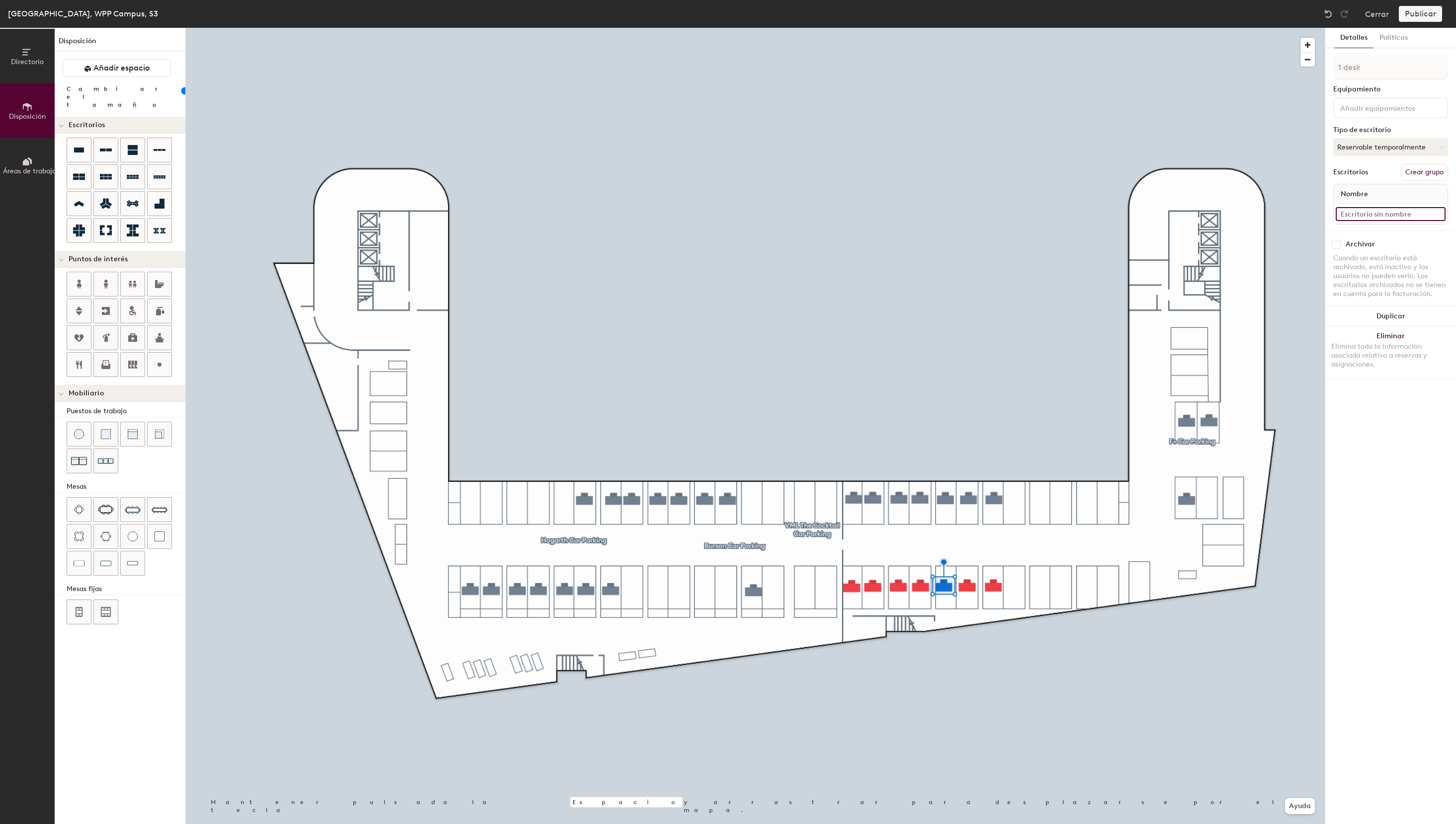
click at [1355, 213] on input at bounding box center [1390, 214] width 110 height 14
paste input "S3 - 29 VML The Cocktail"
click at [1360, 216] on input "S3 - 29 VML The Cocktail" at bounding box center [1390, 214] width 110 height 14
type input "S3 - 27 VML The Cocktail"
click at [1384, 149] on button "Asignado" at bounding box center [1390, 147] width 115 height 18
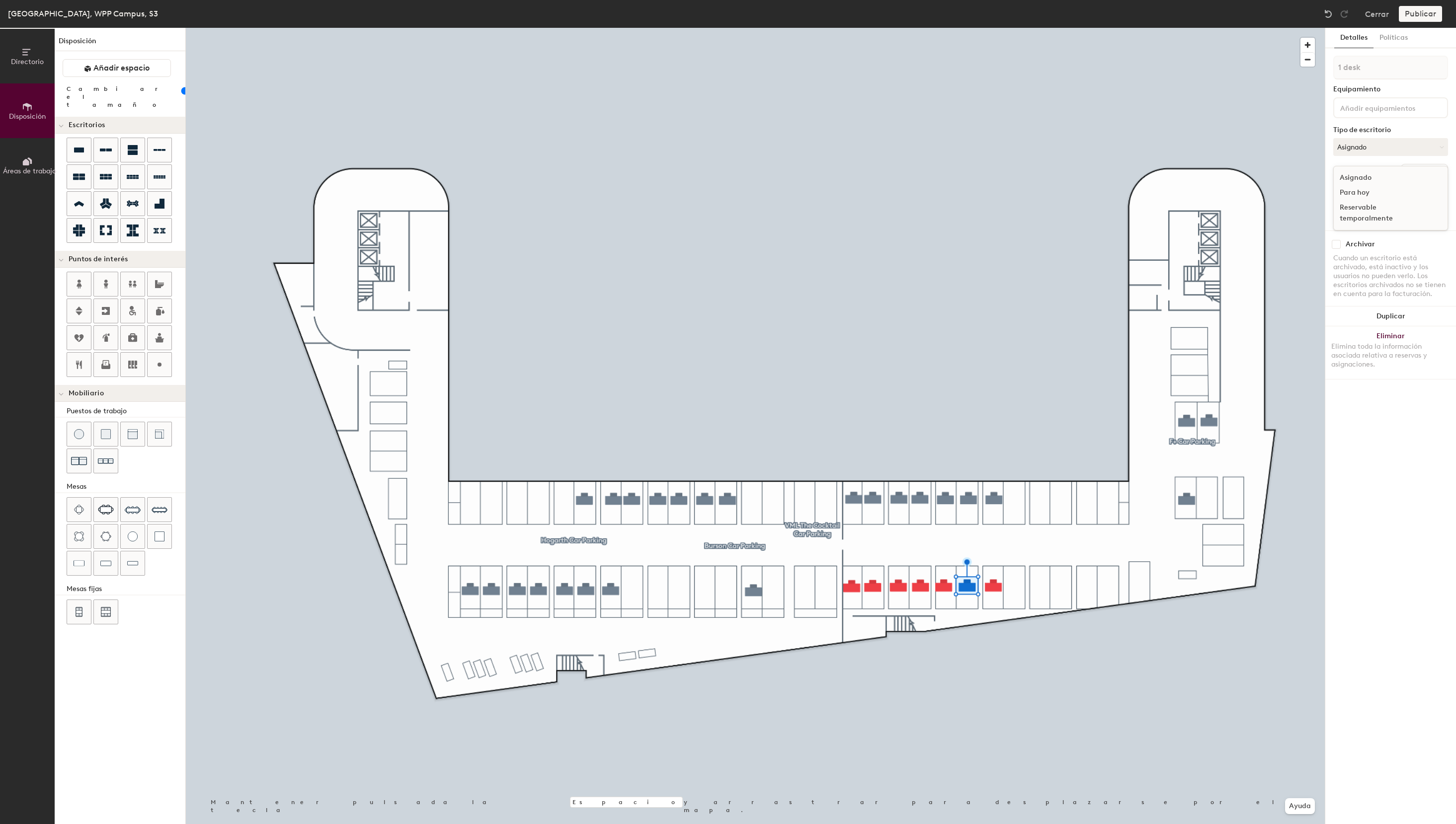
click at [1363, 211] on div "Reservable temporalmente" at bounding box center [1383, 213] width 99 height 26
click at [1366, 214] on input at bounding box center [1390, 214] width 110 height 14
paste input "S3 - 29 VML The Cocktail"
click at [1362, 215] on input "S3 - 29 VML The Cocktail" at bounding box center [1390, 214] width 110 height 14
type input "S3 - 25 VML The Cocktail"
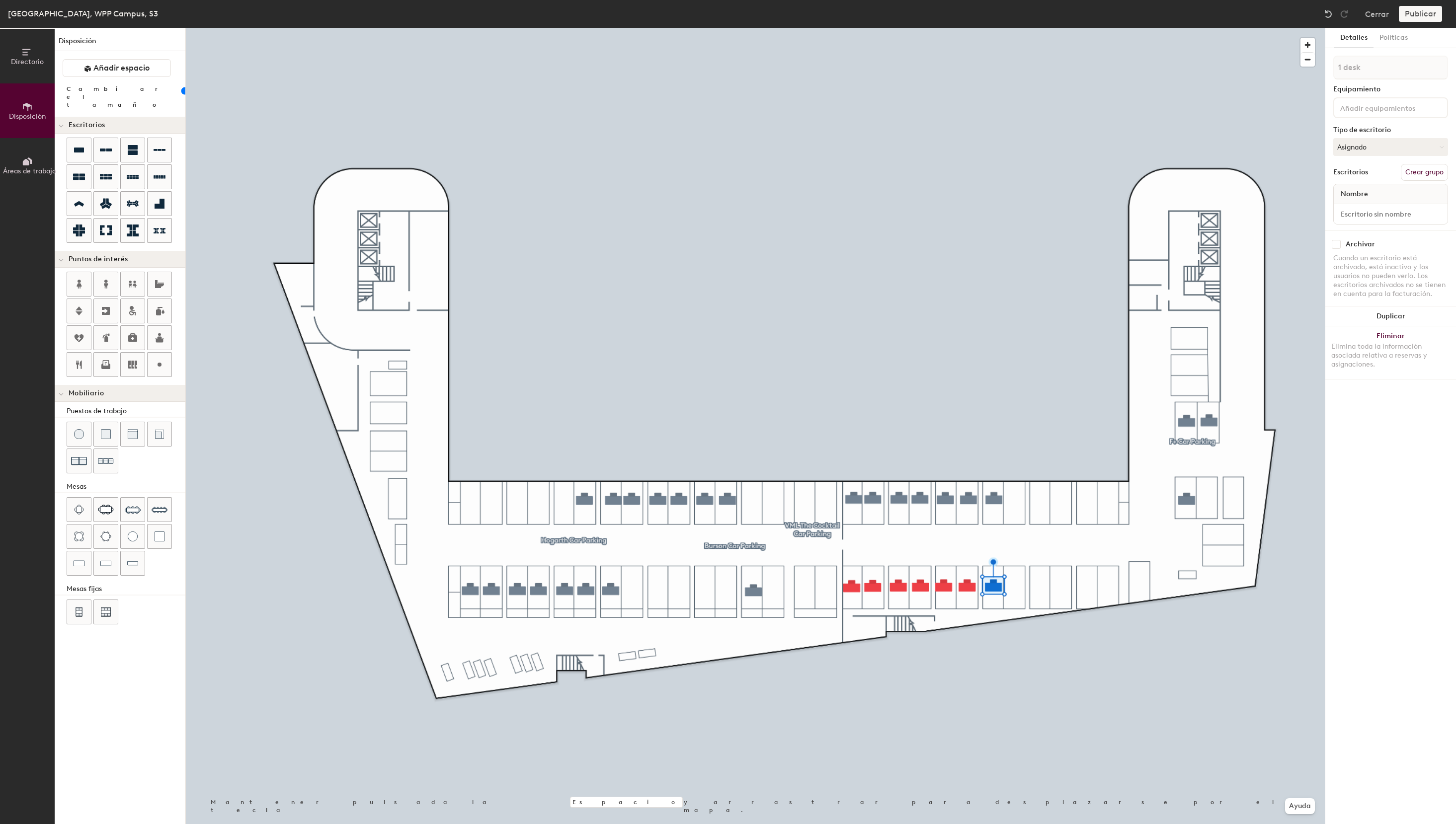
click at [1390, 206] on div at bounding box center [1390, 214] width 114 height 20
click at [1391, 214] on input at bounding box center [1390, 214] width 110 height 14
paste input "S3 - 29 VML The Cocktail"
click at [1361, 216] on input "S3 - 29 VML The Cocktail" at bounding box center [1390, 214] width 110 height 14
type input "S3 - 23 VML The Cocktail"
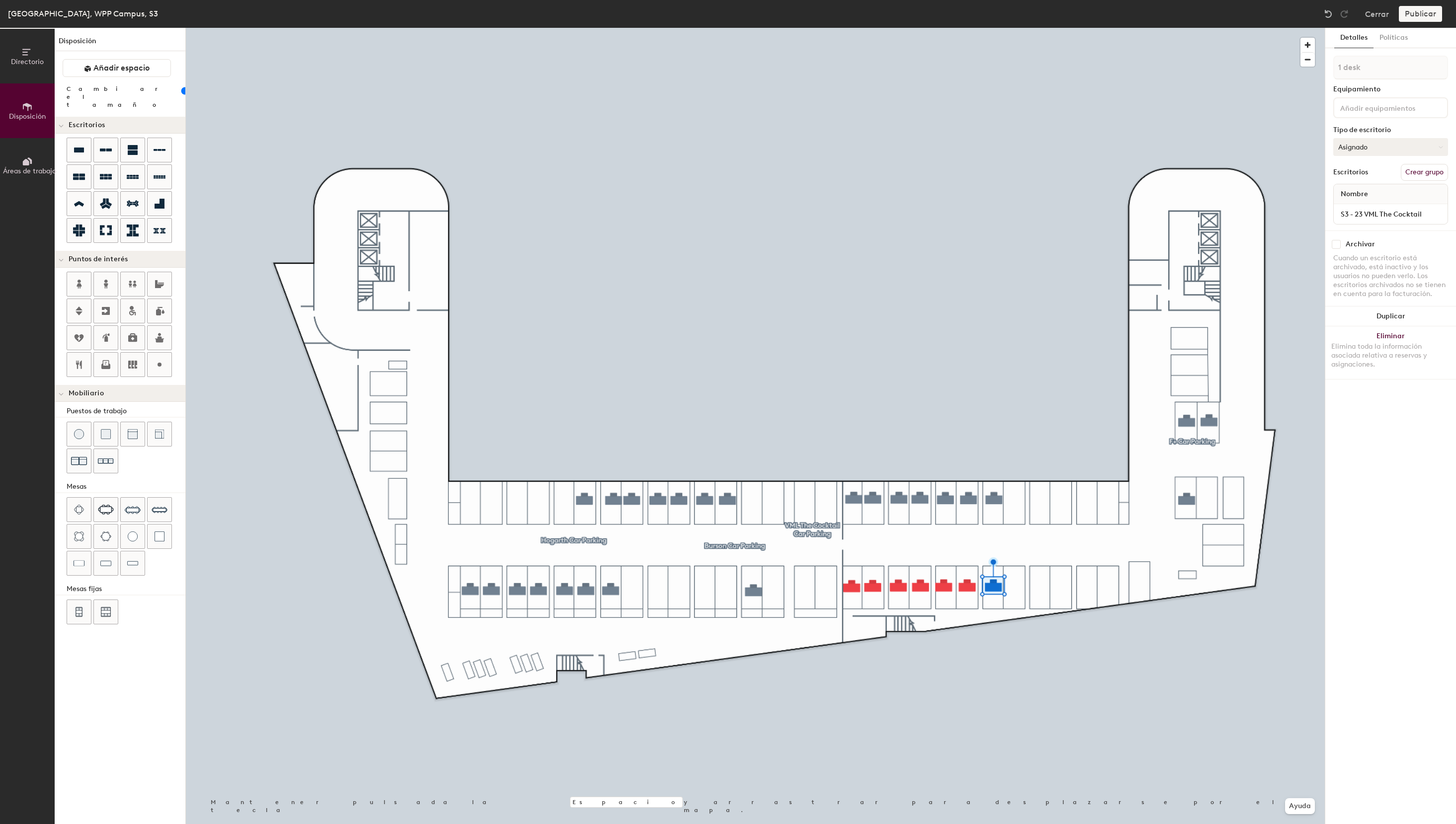
click at [1381, 146] on button "Asignado" at bounding box center [1390, 147] width 115 height 18
click at [1372, 216] on div "Reservable temporalmente" at bounding box center [1383, 213] width 99 height 26
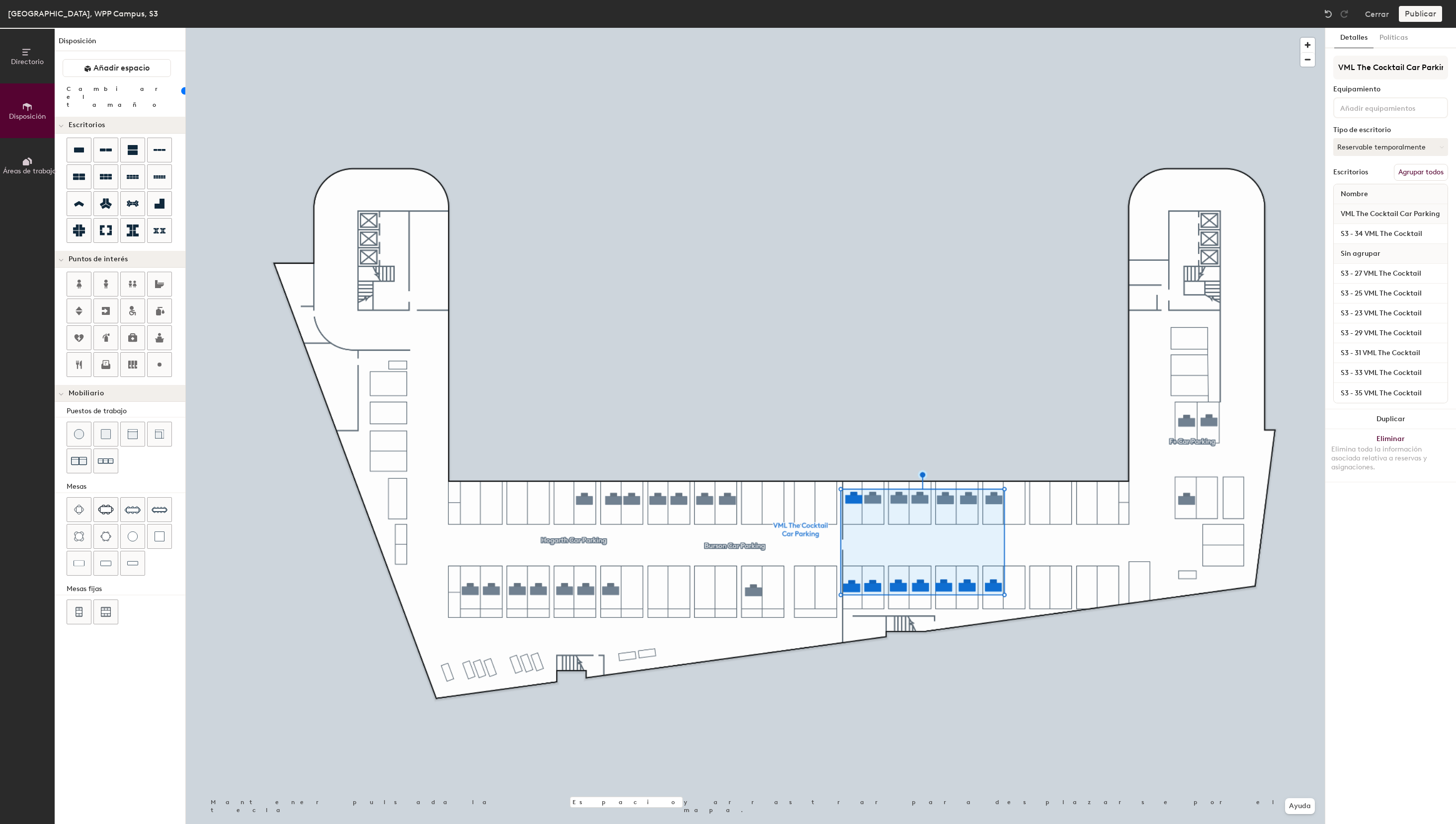
click at [1413, 171] on button "Agrupar todos" at bounding box center [1421, 172] width 54 height 17
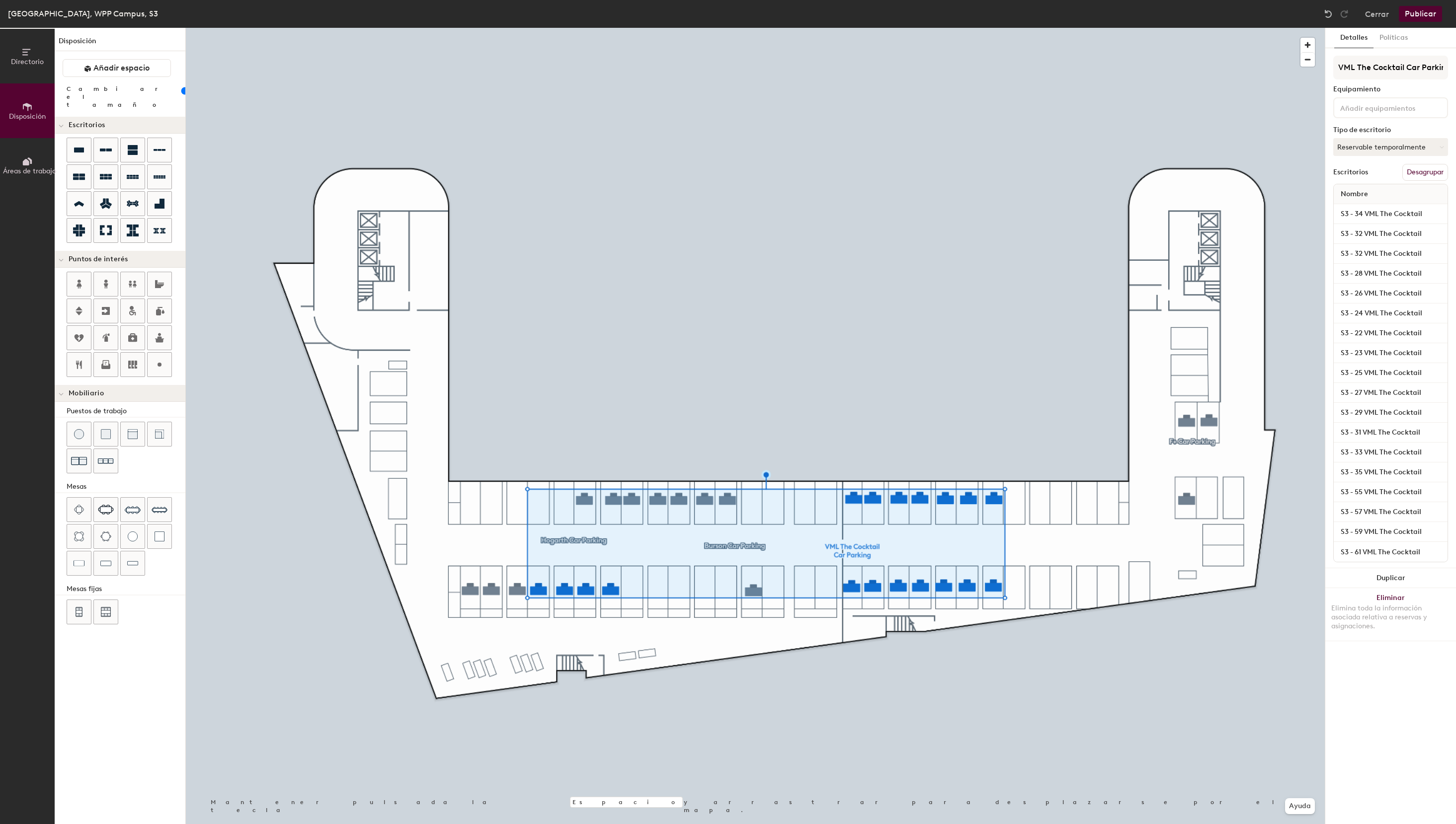
click at [1420, 15] on button "Publicar" at bounding box center [1420, 14] width 43 height 16
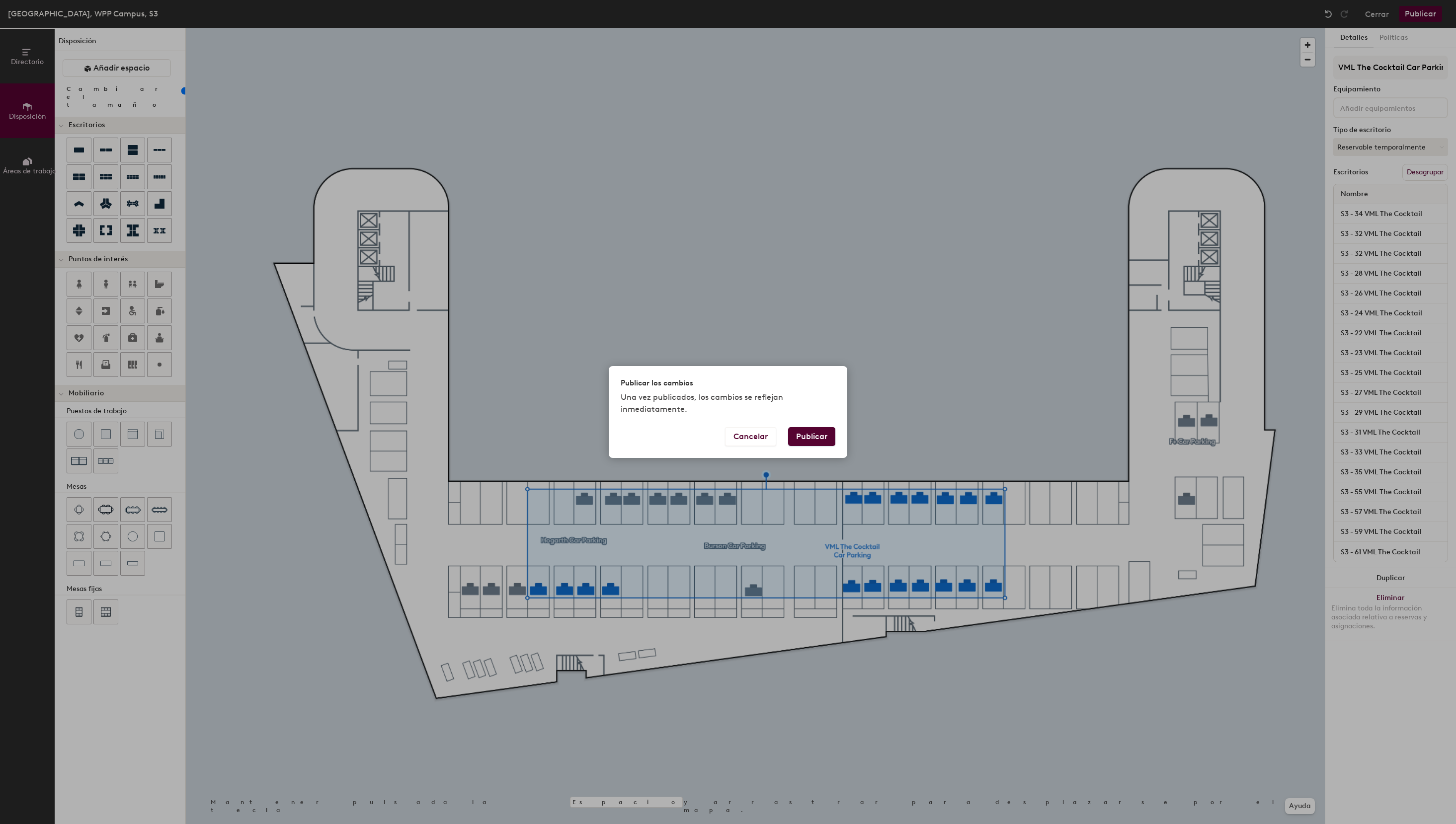
click at [807, 437] on button "Publicar" at bounding box center [811, 436] width 47 height 19
type input "20"
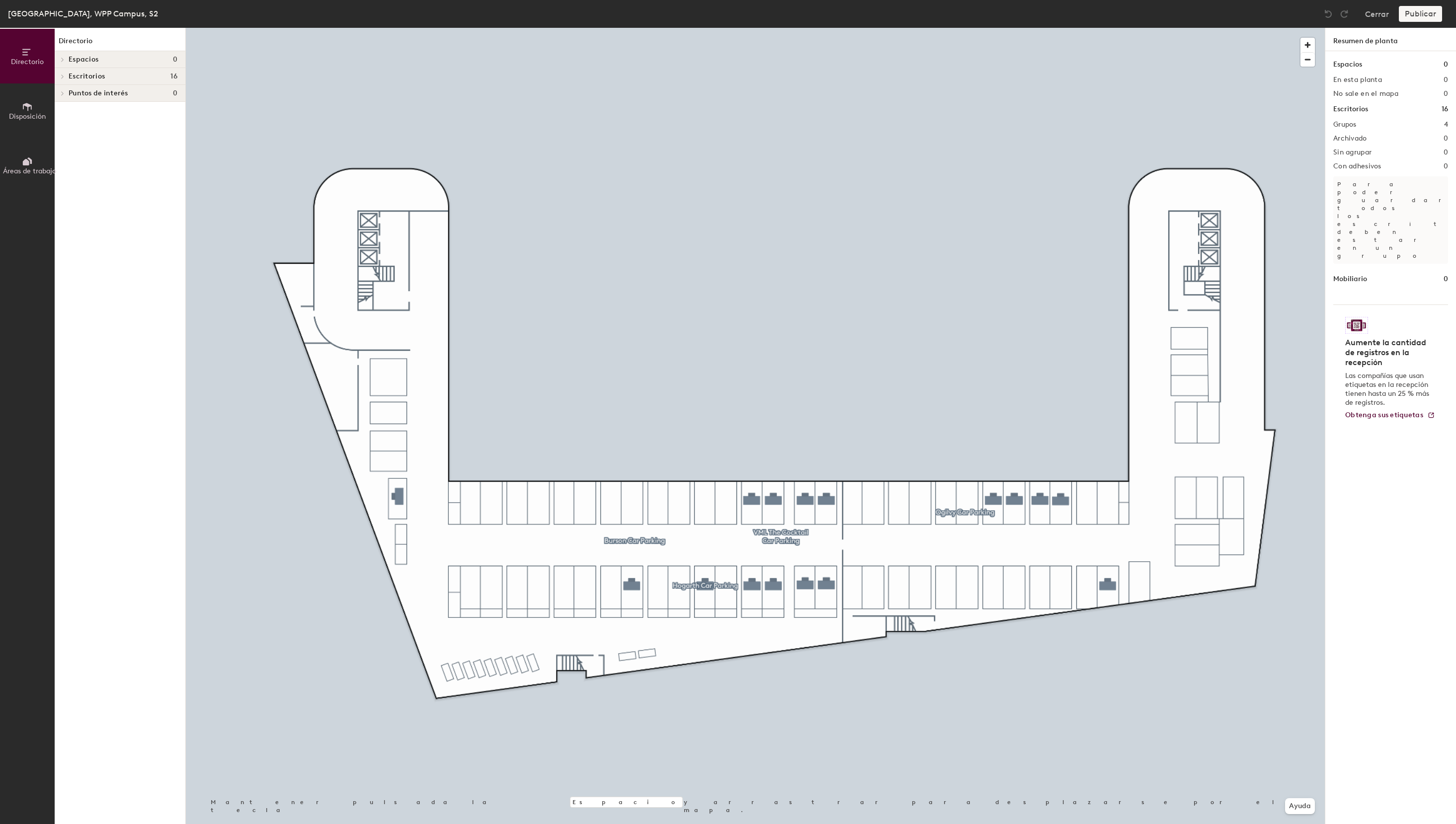
click at [23, 116] on span "Disposición" at bounding box center [27, 116] width 37 height 9
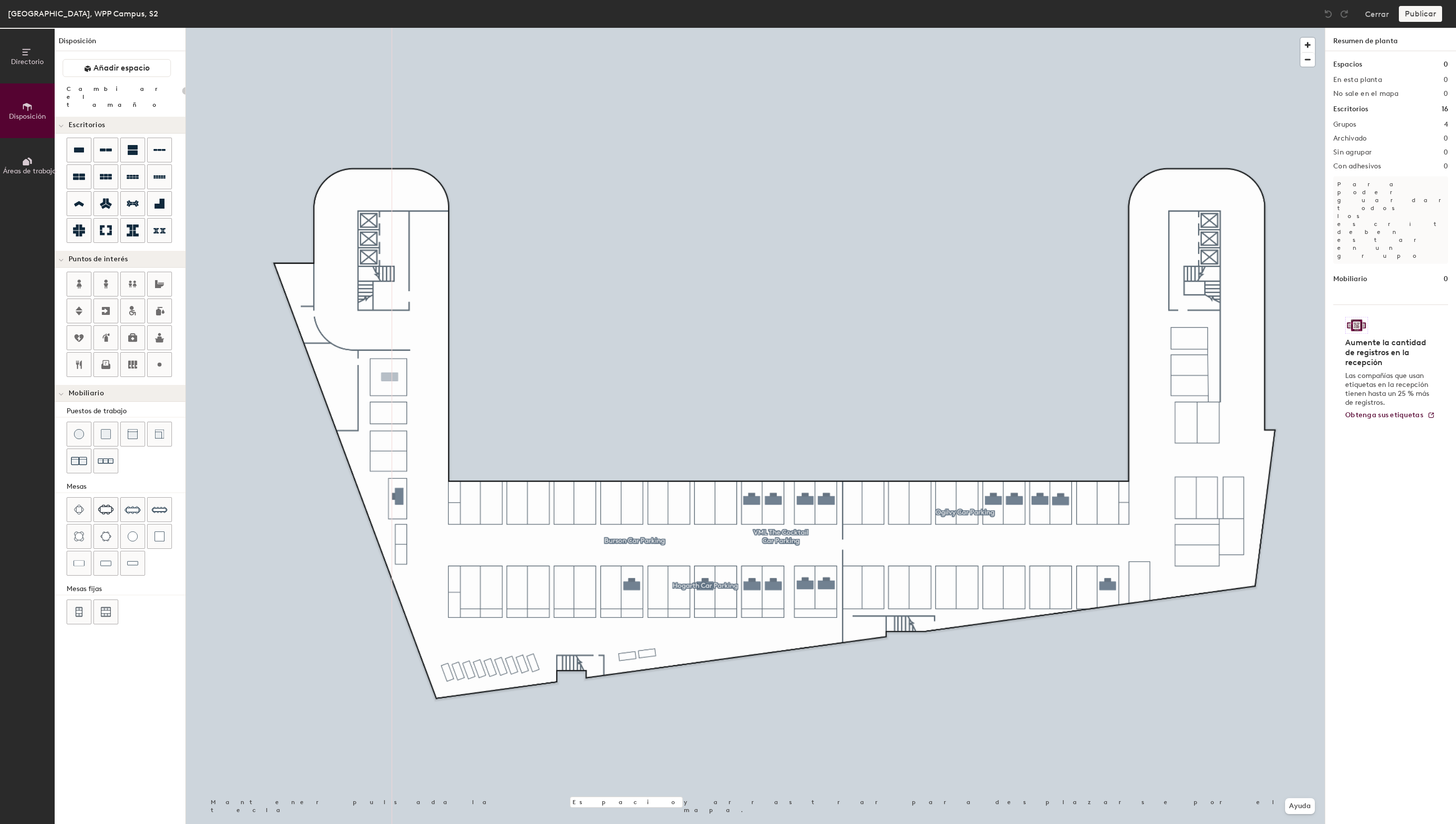
click at [389, 377] on div "Directorio Disposición Áreas de trabajo Disposición Añadir espacio Cambiar el t…" at bounding box center [728, 426] width 1456 height 796
click at [76, 138] on div at bounding box center [79, 150] width 24 height 24
click at [82, 144] on icon at bounding box center [79, 150] width 12 height 12
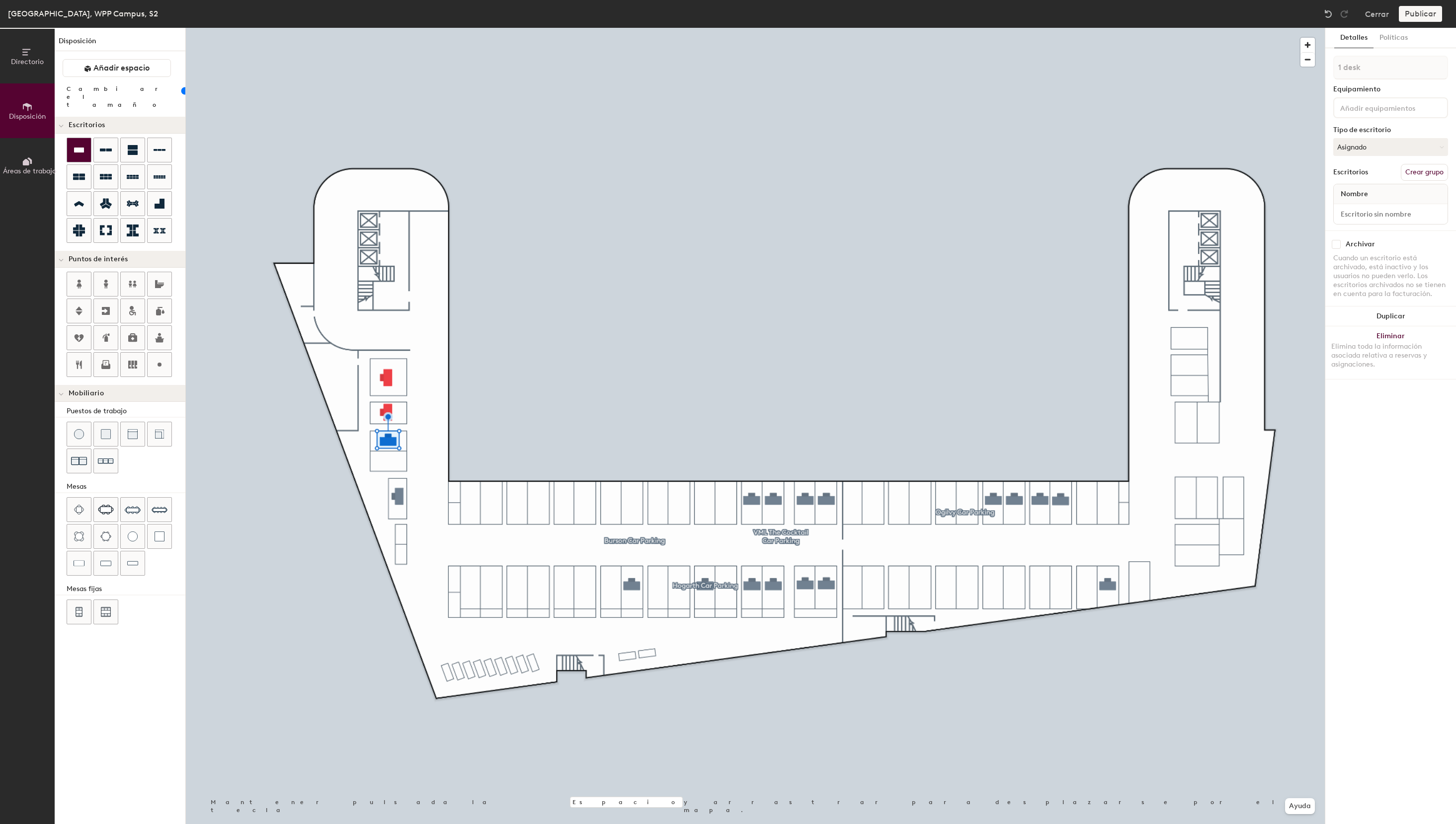
click at [79, 147] on icon at bounding box center [79, 150] width 10 height 5
click at [1086, 585] on div "Directorio Disposición Áreas de trabajo Disposición Añadir espacio Cambiar el t…" at bounding box center [728, 426] width 1456 height 796
type input "100"
click at [1373, 141] on button "Asignado" at bounding box center [1390, 147] width 115 height 18
click at [1366, 209] on div "Reservable temporalmente" at bounding box center [1383, 213] width 99 height 26
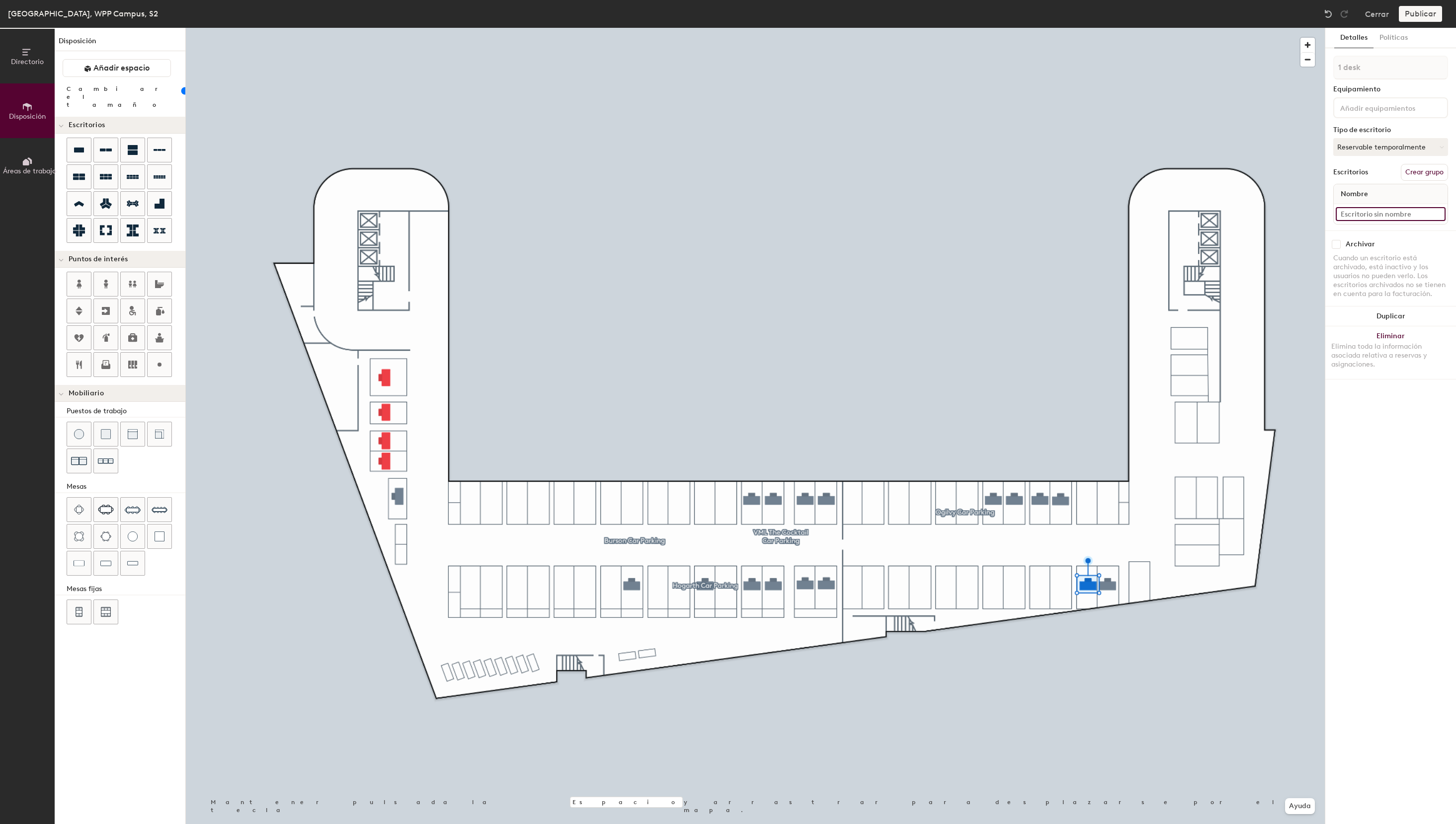
click at [1366, 213] on input at bounding box center [1390, 214] width 110 height 14
type input "S2 - 15 WPP HQ"
click at [1436, 174] on button "Crear grupo" at bounding box center [1424, 172] width 47 height 17
click at [1363, 111] on input at bounding box center [1383, 107] width 90 height 12
click at [1365, 74] on input "Pod 5" at bounding box center [1390, 67] width 115 height 24
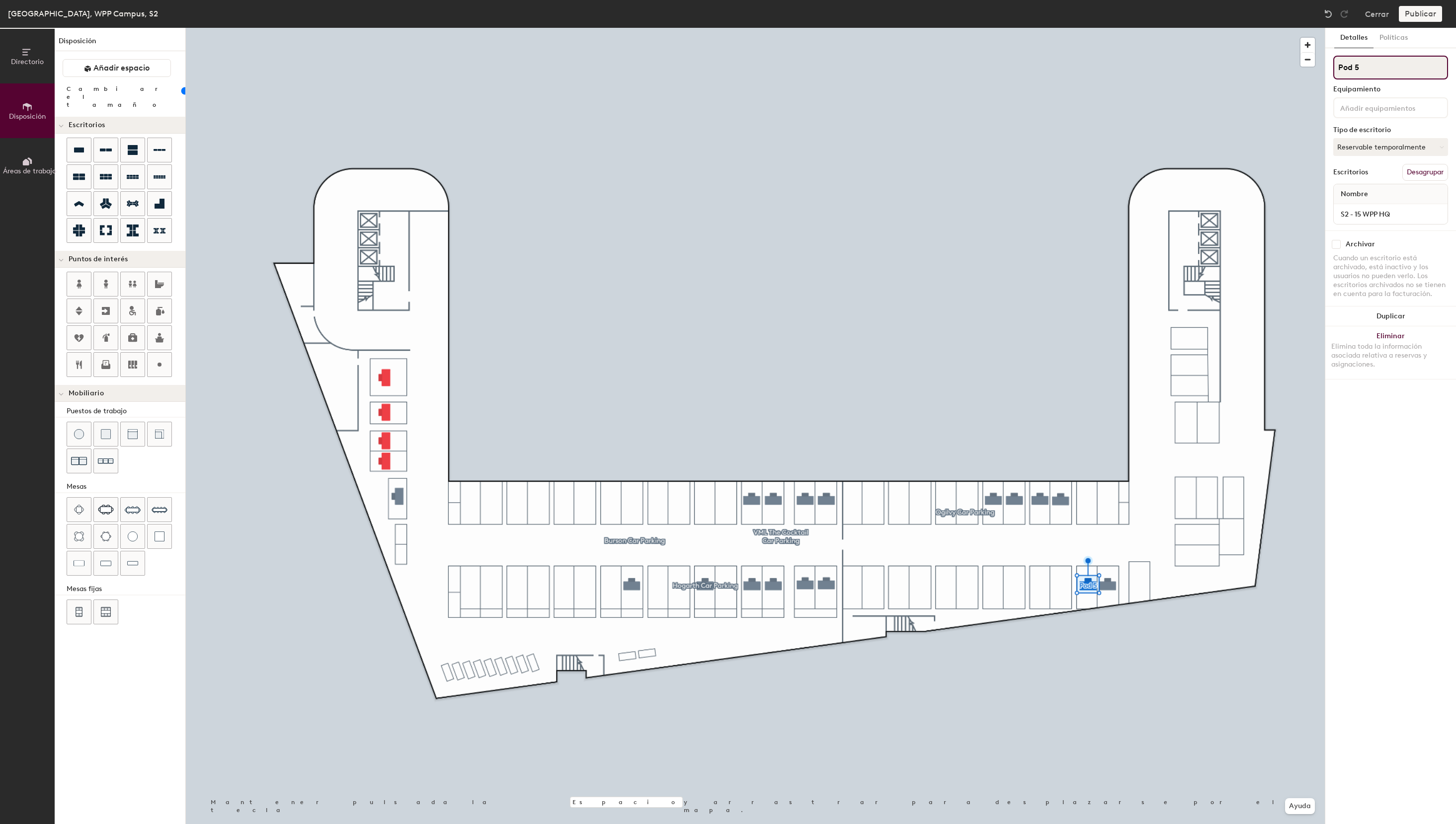
drag, startPoint x: 1371, startPoint y: 69, endPoint x: 1299, endPoint y: 63, distance: 72.2
click at [1333, 63] on input "Pod 5" at bounding box center [1390, 67] width 115 height 24
paste input "WPP HQ Car Parking"
type input "WPP HQ Car Parking"
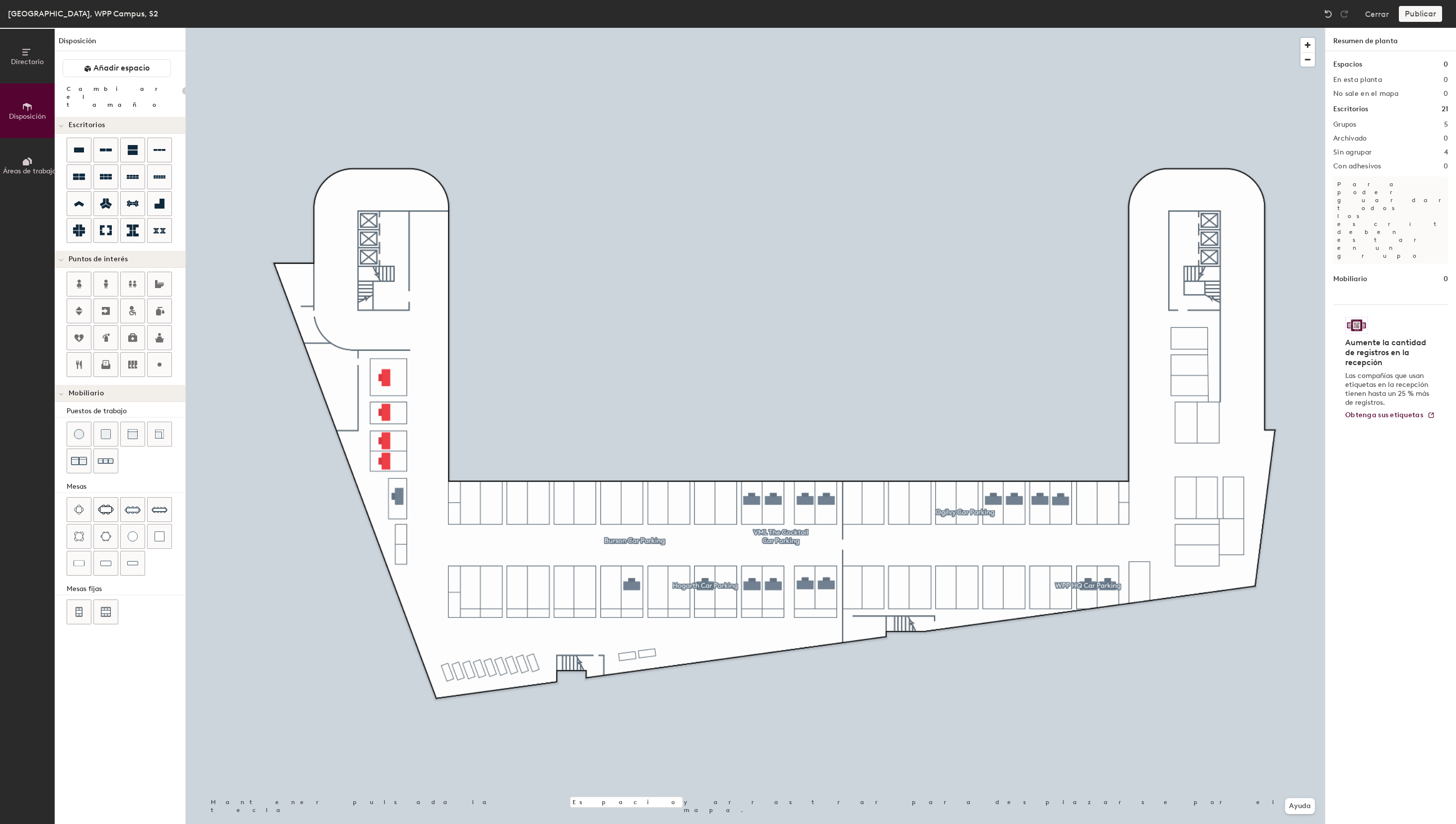
type input "100"
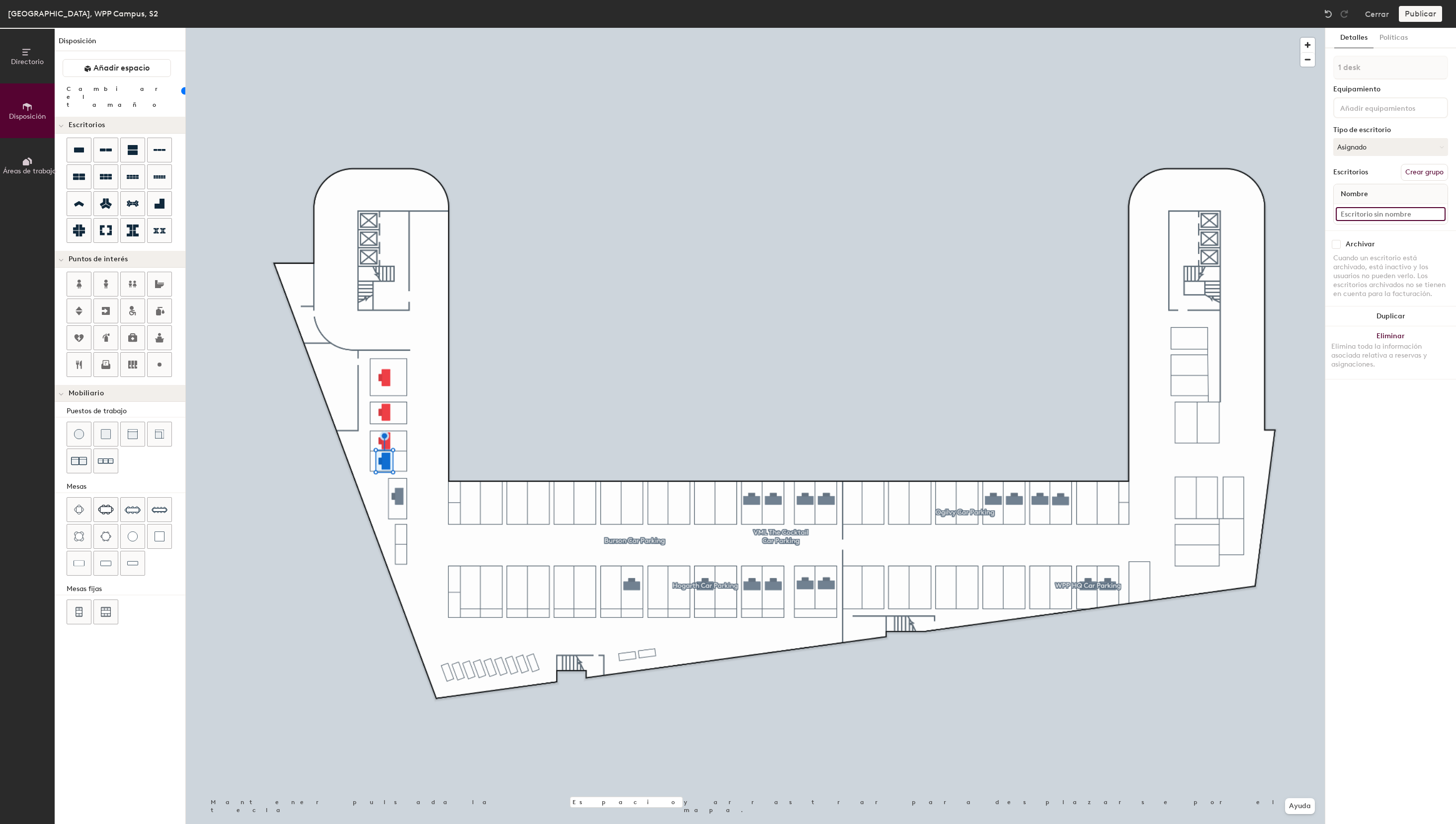
click at [1368, 215] on input at bounding box center [1390, 214] width 110 height 14
type input "S2 - 69 WPP HQ"
drag, startPoint x: 1408, startPoint y: 214, endPoint x: 1147, endPoint y: 211, distance: 261.0
click at [1335, 211] on input "S2 - 69 WPP HQ" at bounding box center [1390, 214] width 110 height 14
click at [1353, 149] on button "Asignado" at bounding box center [1390, 147] width 115 height 18
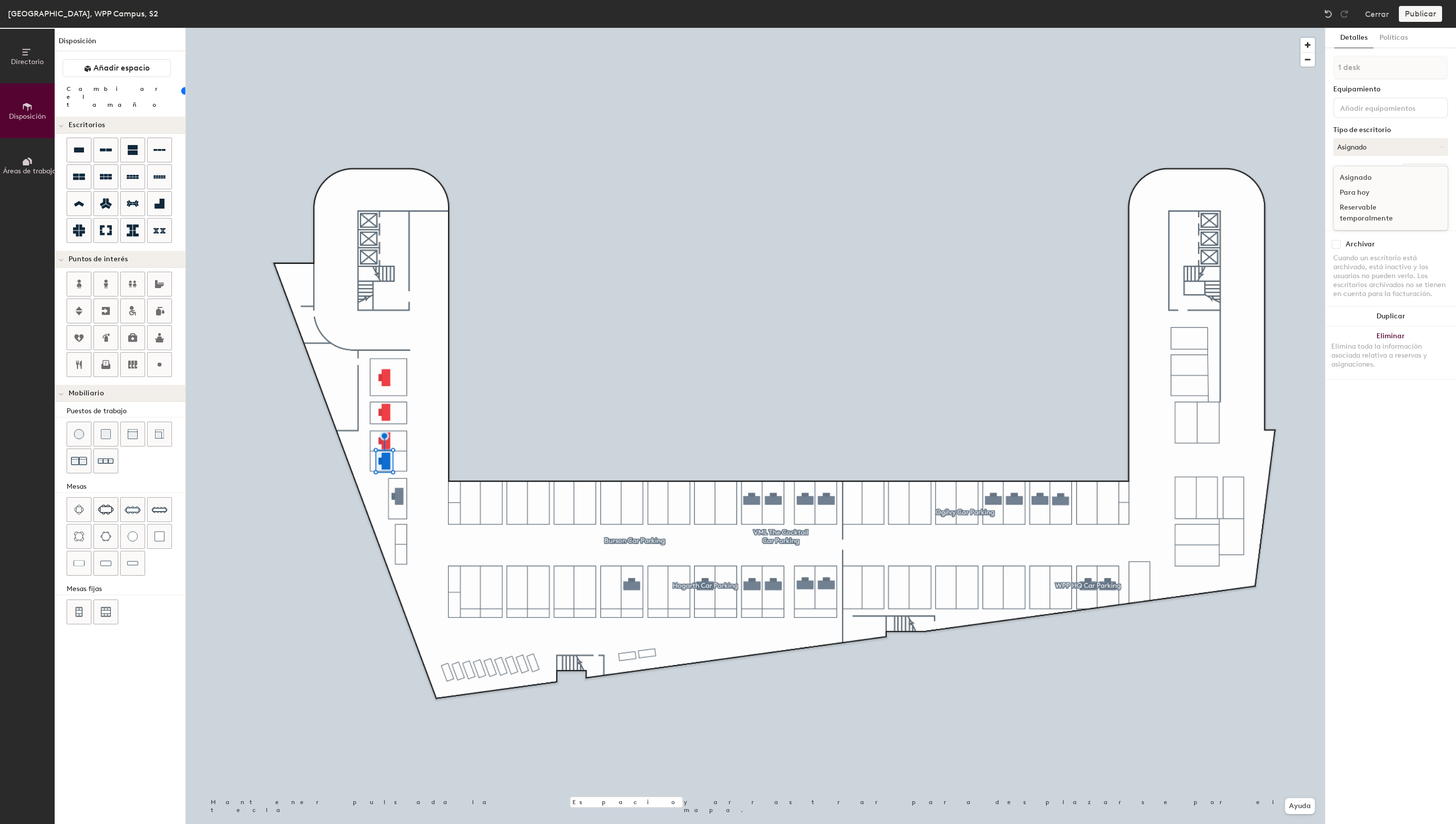
click at [1384, 209] on div "Reservable temporalmente" at bounding box center [1383, 213] width 99 height 26
click at [1376, 216] on input at bounding box center [1390, 214] width 110 height 14
paste input "S2 - 69 WPP HQ"
click at [1339, 215] on input "S2 - 69 WPP HQ" at bounding box center [1390, 214] width 110 height 14
drag, startPoint x: 1405, startPoint y: 216, endPoint x: 1278, endPoint y: 216, distance: 127.0
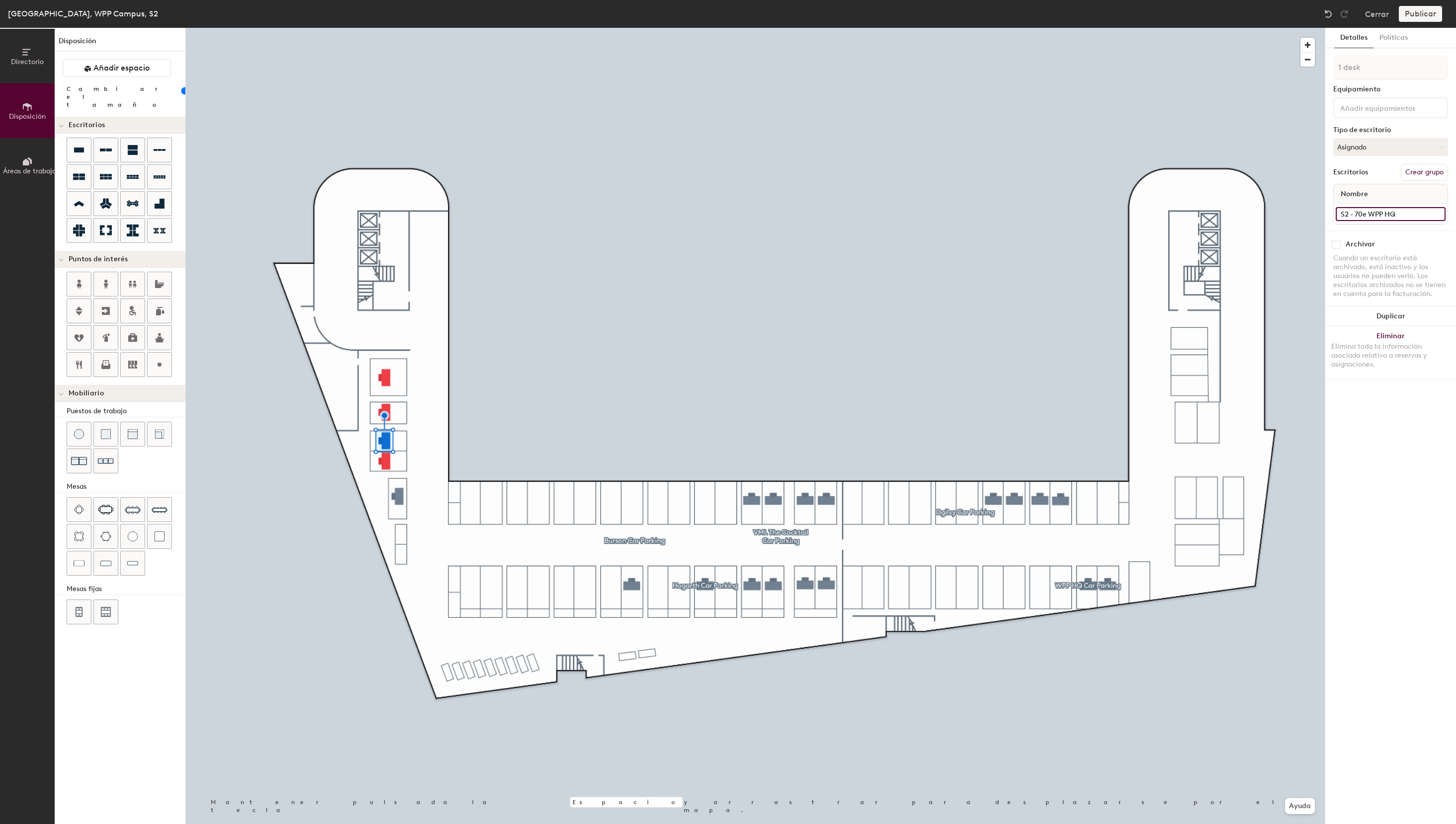
click at [1335, 216] on input "S2 - 70e WPP HQ" at bounding box center [1390, 214] width 110 height 14
type input "S2 - 70e WPP HQ"
click at [1413, 144] on button "Asignado" at bounding box center [1390, 147] width 115 height 18
click at [1362, 217] on div "Reservable temporalmente" at bounding box center [1383, 213] width 99 height 26
click at [1376, 139] on button "Asignado" at bounding box center [1390, 147] width 115 height 18
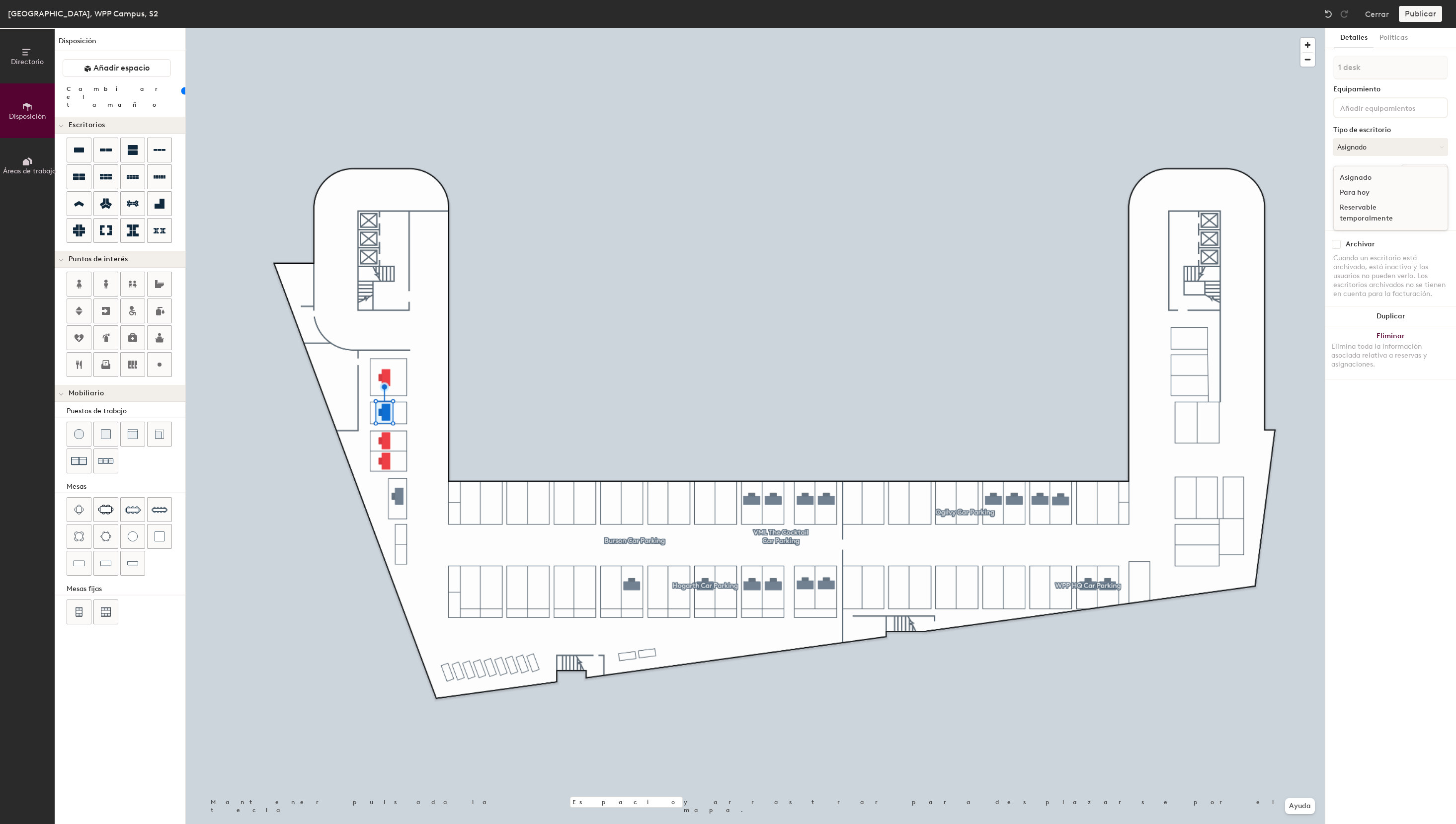
click at [1359, 217] on div "Reservable temporalmente" at bounding box center [1383, 213] width 99 height 26
click at [1360, 213] on input at bounding box center [1390, 214] width 110 height 14
paste input "S2 - 70e WPP HQ"
click at [1364, 213] on input "S2 - 70e WPP HQ" at bounding box center [1390, 214] width 110 height 14
type input "S2 - 71e WPP HQ"
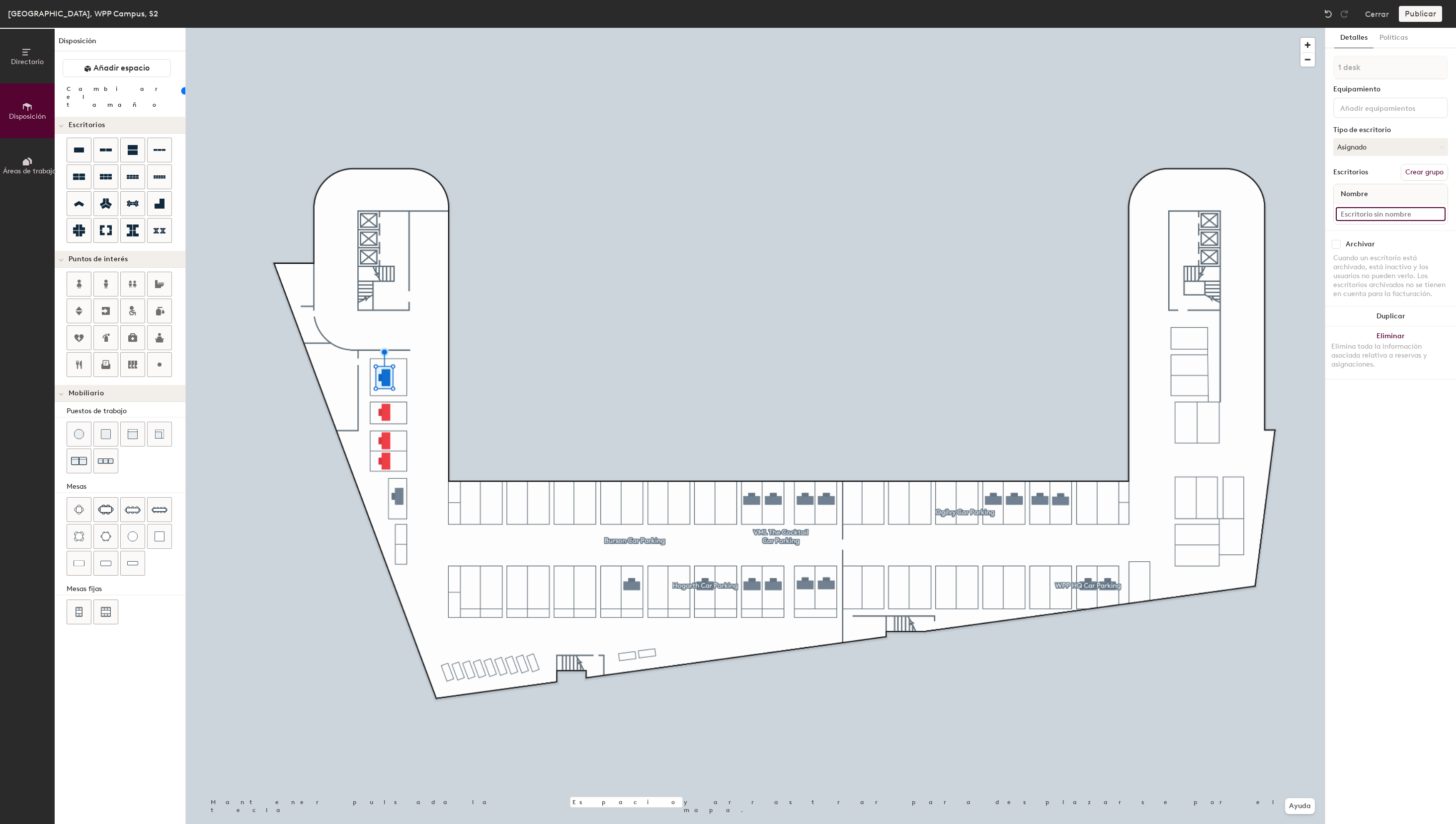
click at [1383, 209] on input at bounding box center [1390, 214] width 110 height 14
paste input "S2 - 70e WPP HQ"
click at [1373, 147] on button "Asignado" at bounding box center [1390, 147] width 115 height 18
click at [1383, 222] on div "Reservable temporalmente" at bounding box center [1383, 213] width 99 height 26
click at [1359, 213] on input "S2 - 70e WPP HQ" at bounding box center [1390, 214] width 110 height 14
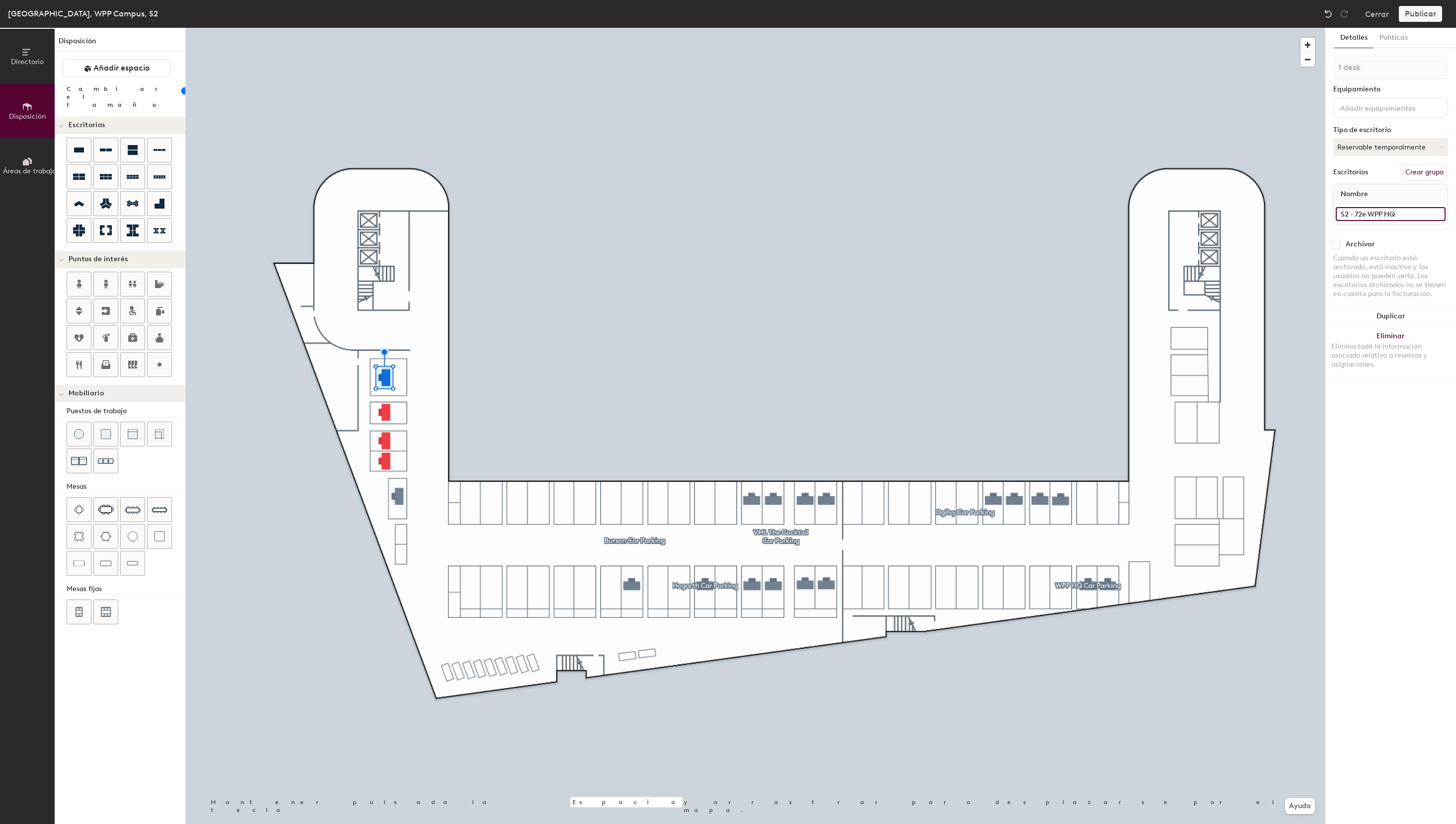
type input "S2 - 72e WPP HQ"
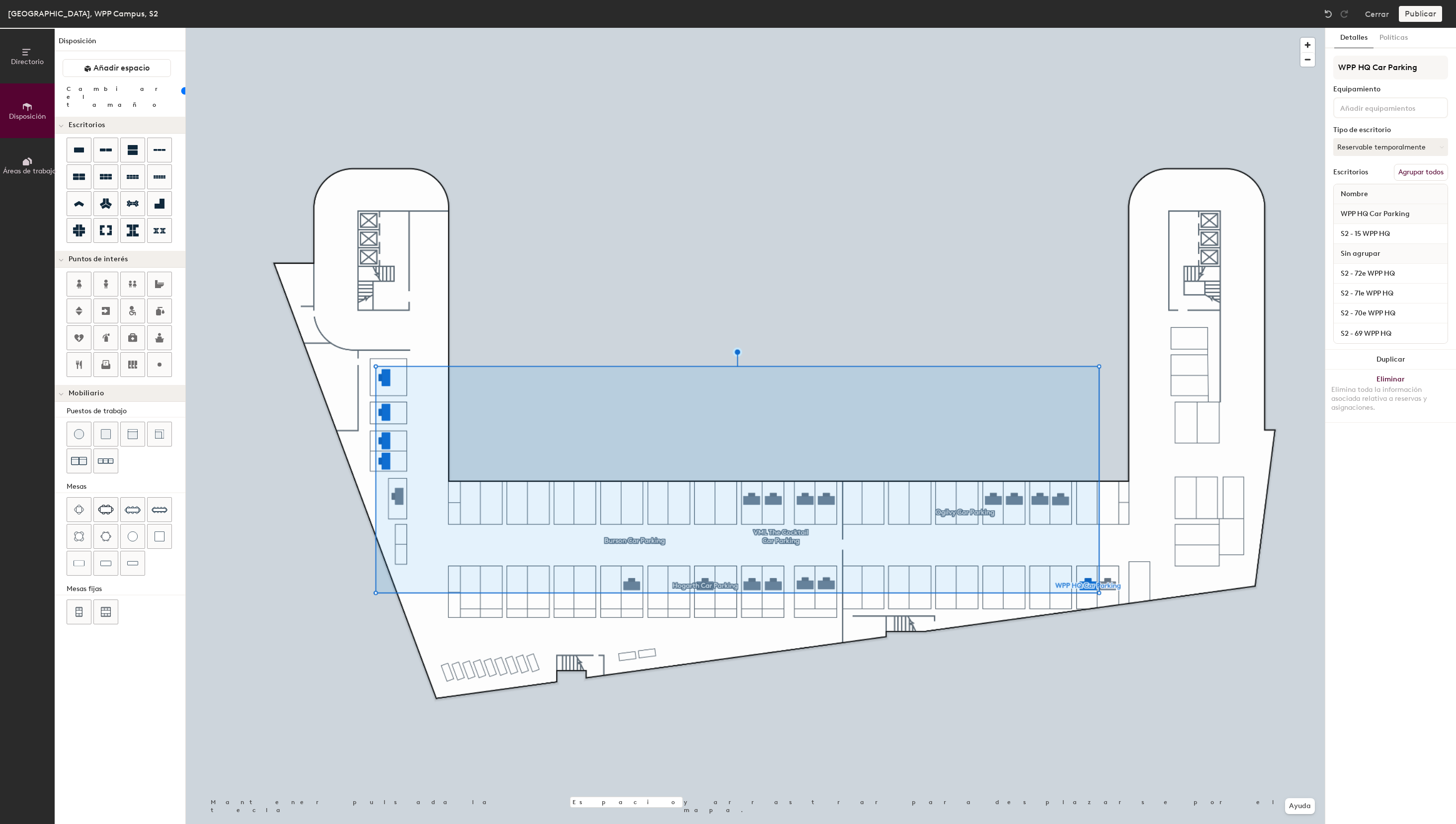
click at [1438, 174] on button "Agrupar todos" at bounding box center [1421, 172] width 54 height 17
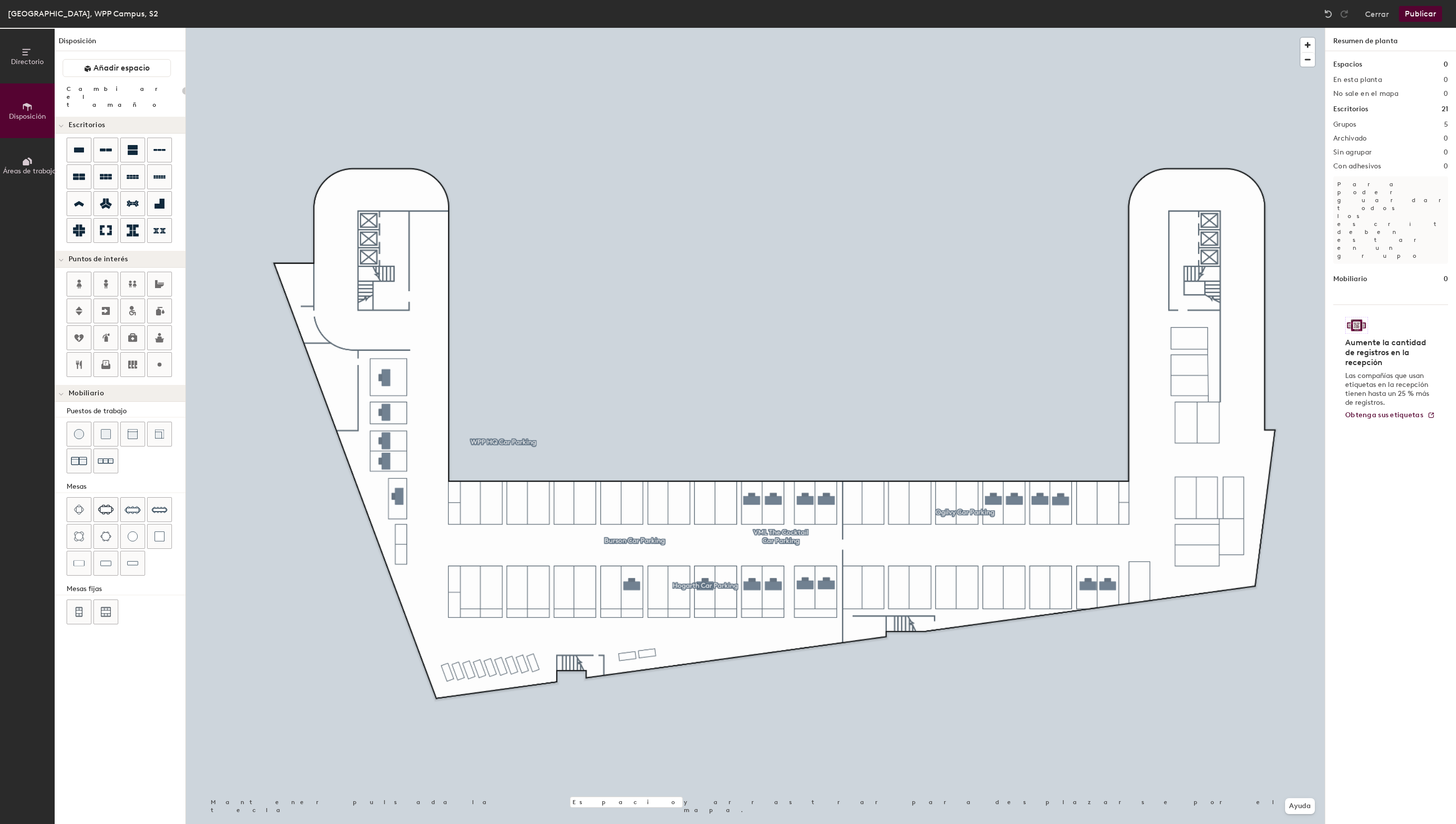
click at [1439, 18] on button "Publicar" at bounding box center [1420, 14] width 43 height 16
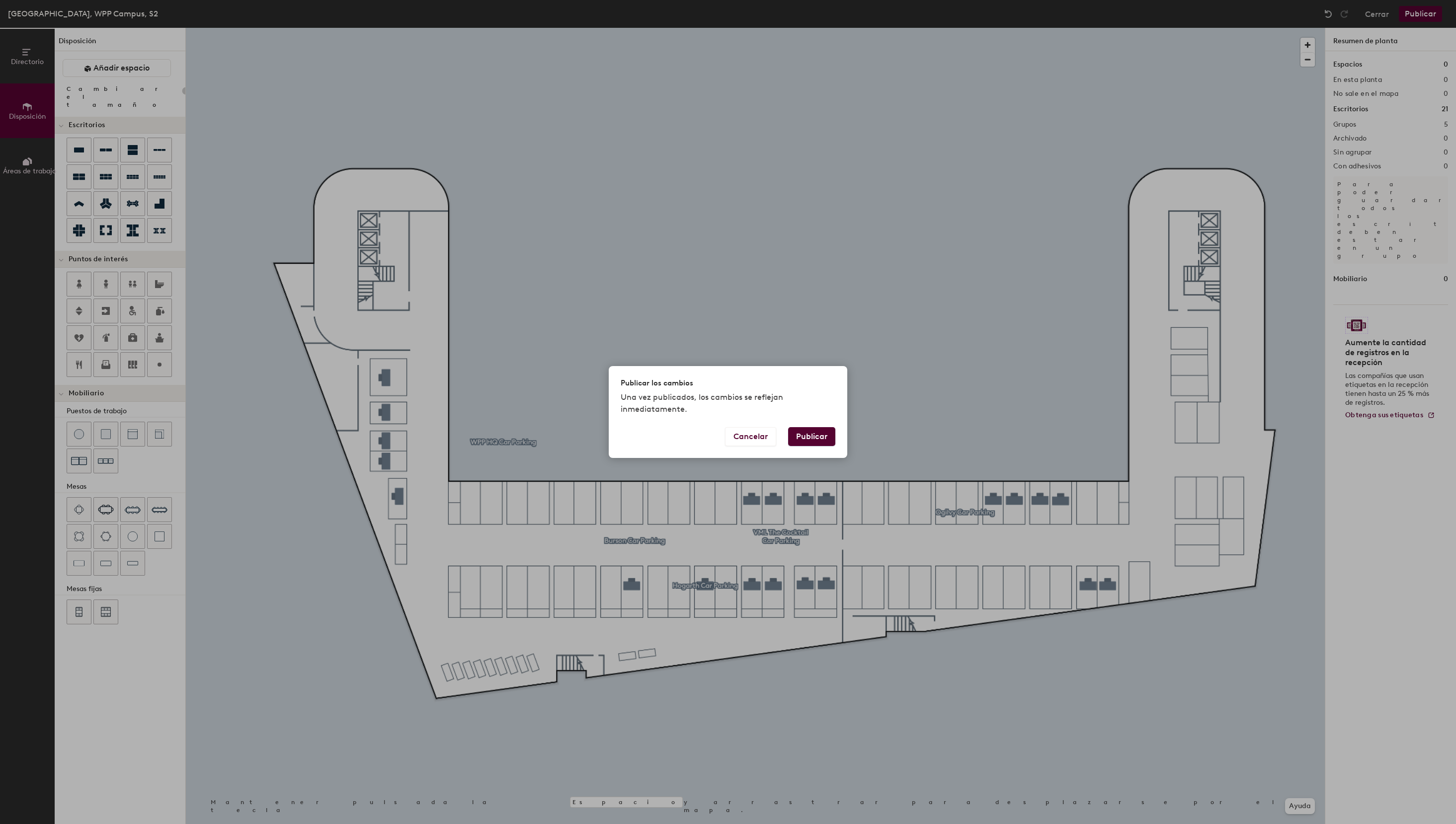
click at [830, 432] on button "Publicar" at bounding box center [811, 436] width 47 height 19
type input "20"
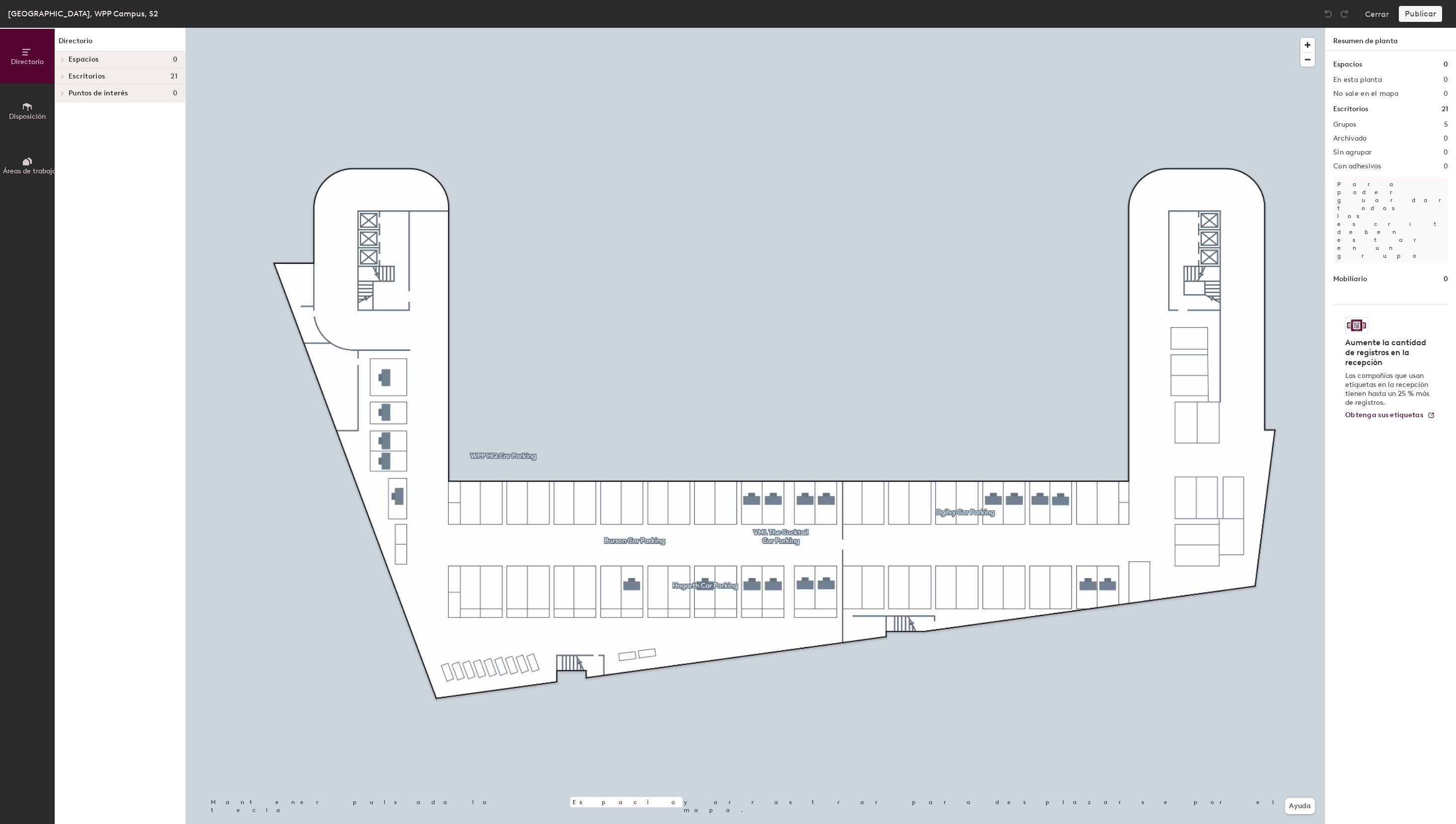
click at [35, 114] on span "Disposición" at bounding box center [27, 116] width 37 height 9
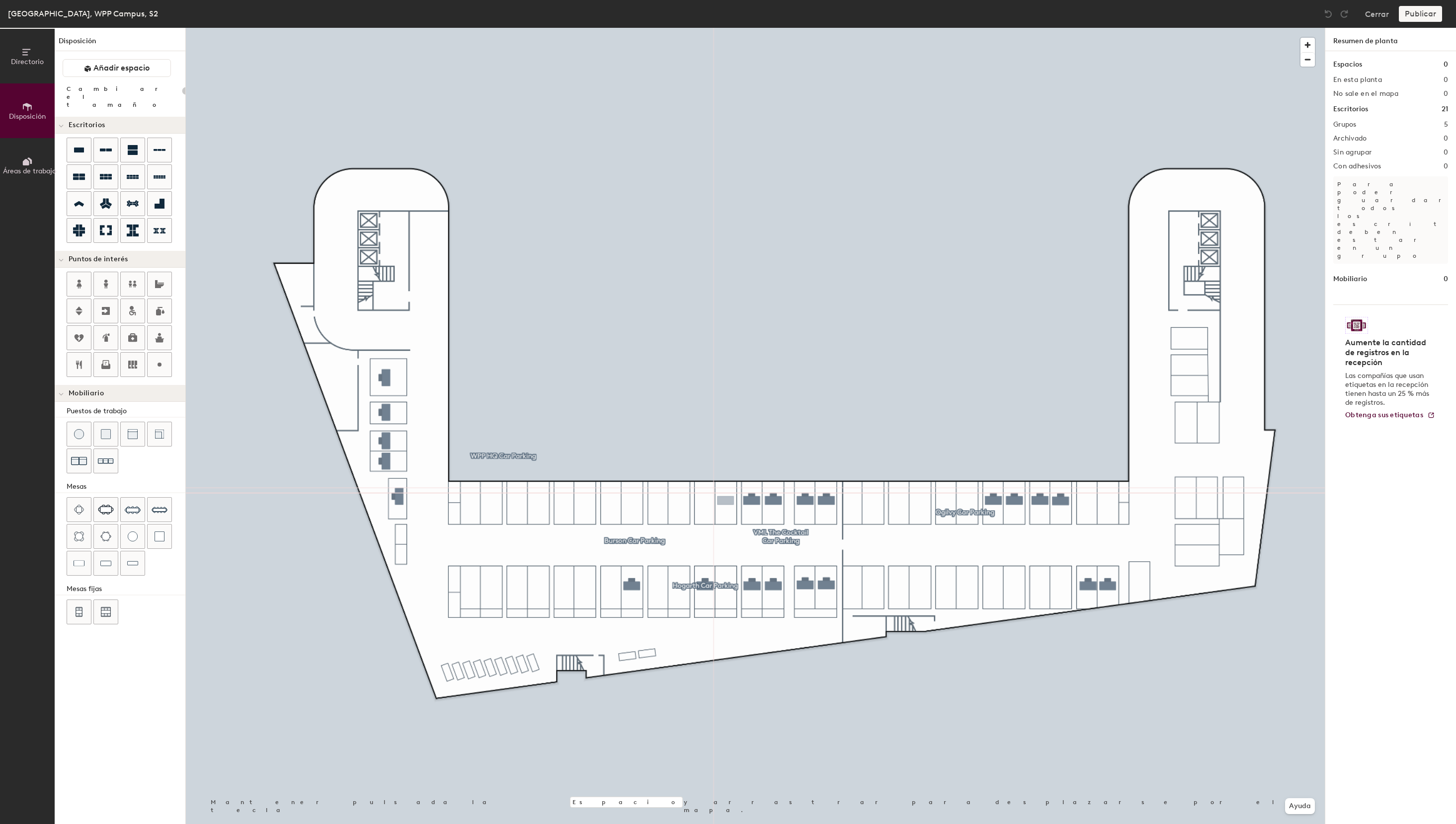
click at [726, 501] on div "Directorio Disposición Áreas de trabajo Disposición Añadir espacio Cambiar el t…" at bounding box center [728, 426] width 1456 height 796
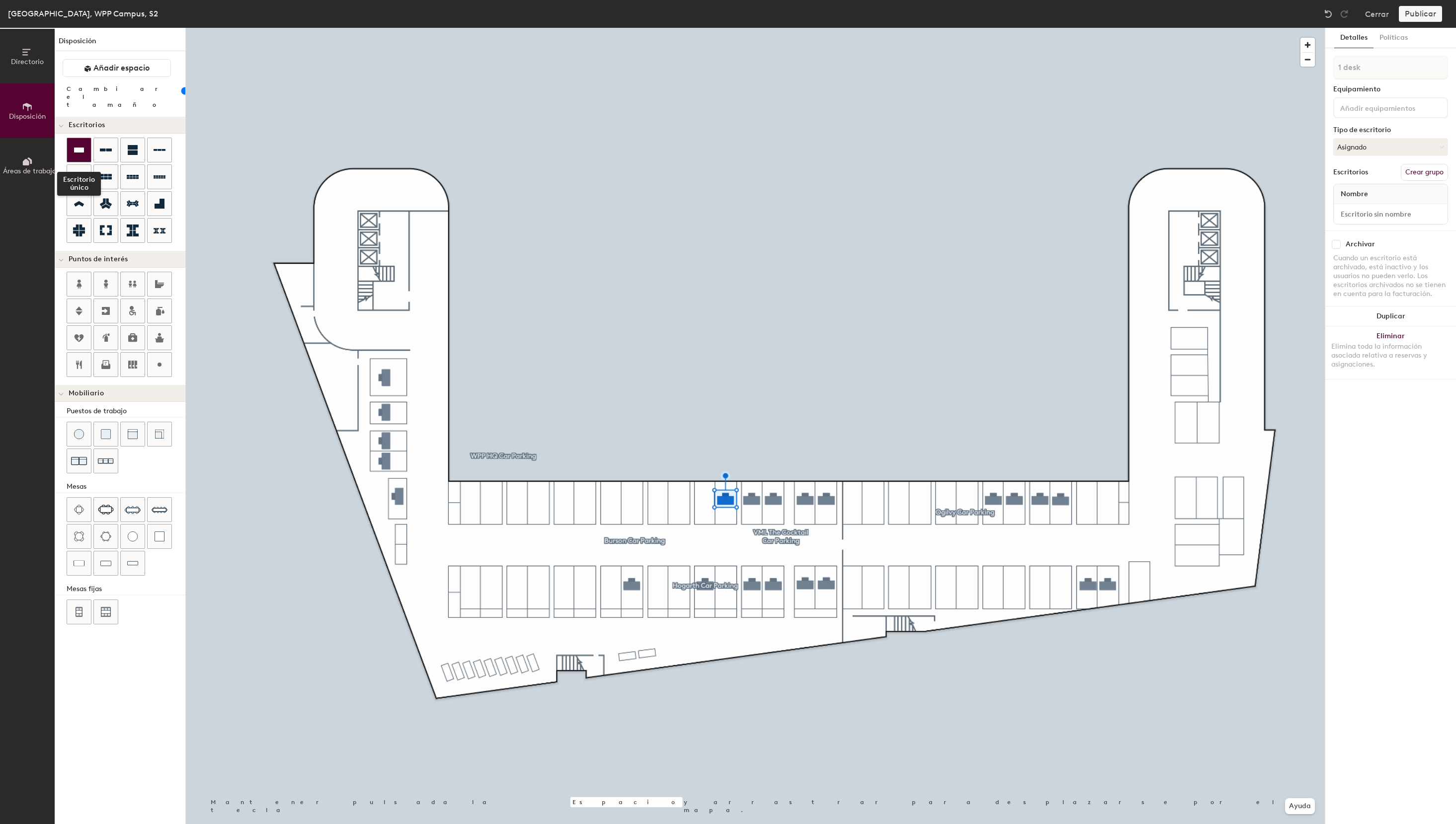
click at [87, 143] on div at bounding box center [79, 150] width 24 height 24
click at [81, 146] on icon at bounding box center [79, 150] width 12 height 12
click at [83, 147] on icon at bounding box center [79, 150] width 10 height 5
click at [632, 501] on div "Directorio Disposición Áreas de trabajo Disposición Añadir espacio Cambiar el t…" at bounding box center [728, 426] width 1456 height 796
click at [610, 502] on div "Directorio Disposición Áreas de trabajo Disposición Añadir espacio Cambiar el t…" at bounding box center [728, 426] width 1456 height 796
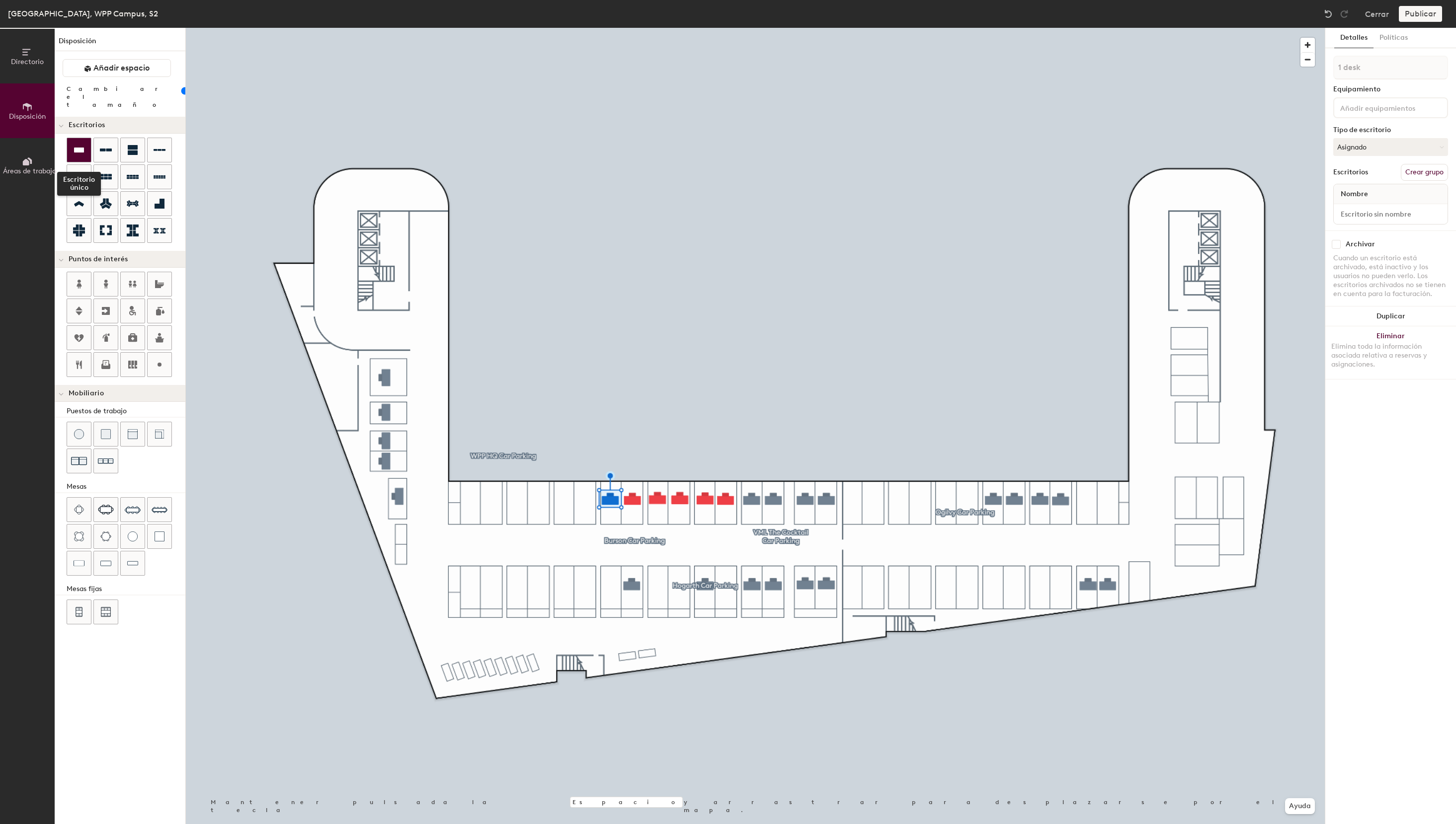
click at [74, 144] on icon at bounding box center [79, 150] width 12 height 12
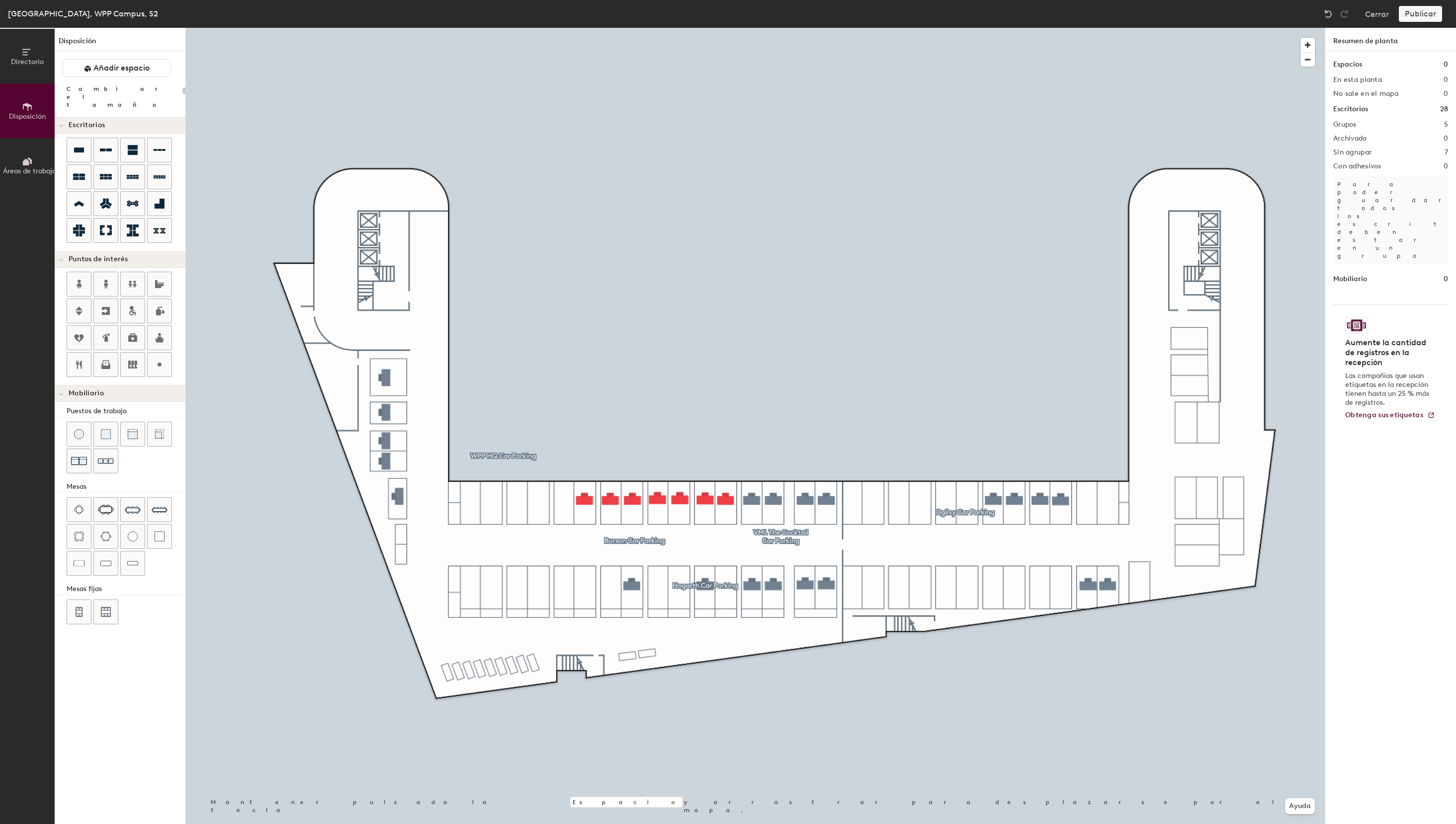
type input "100"
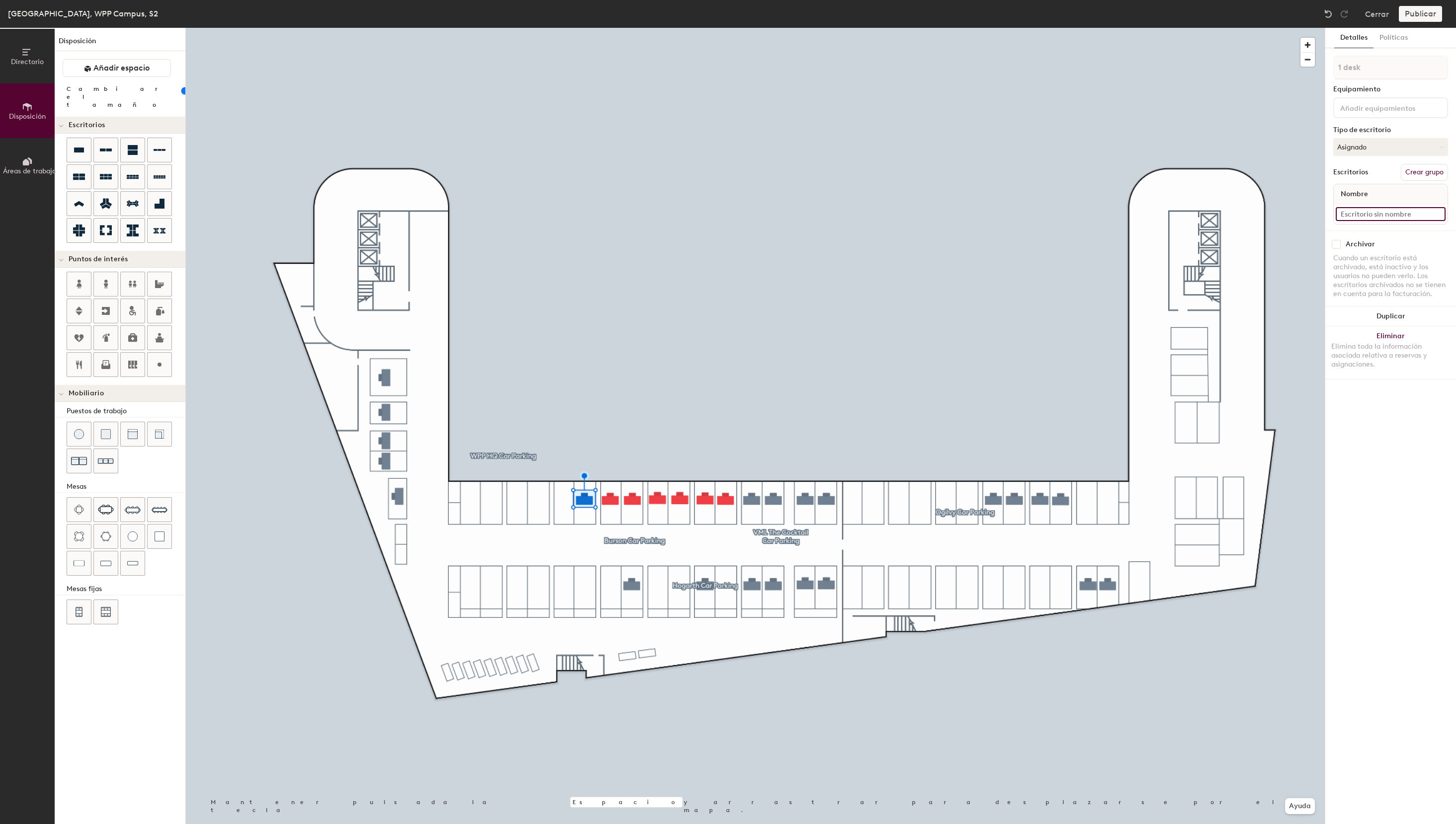
click at [1378, 216] on input at bounding box center [1390, 214] width 110 height 14
drag, startPoint x: 1422, startPoint y: 215, endPoint x: 1301, endPoint y: 211, distance: 121.1
click at [1335, 211] on input "S2 - 56e WPP Media" at bounding box center [1390, 214] width 110 height 14
type input "S2 - 56e WPP Media"
click at [1379, 150] on button "Asignado" at bounding box center [1390, 147] width 115 height 18
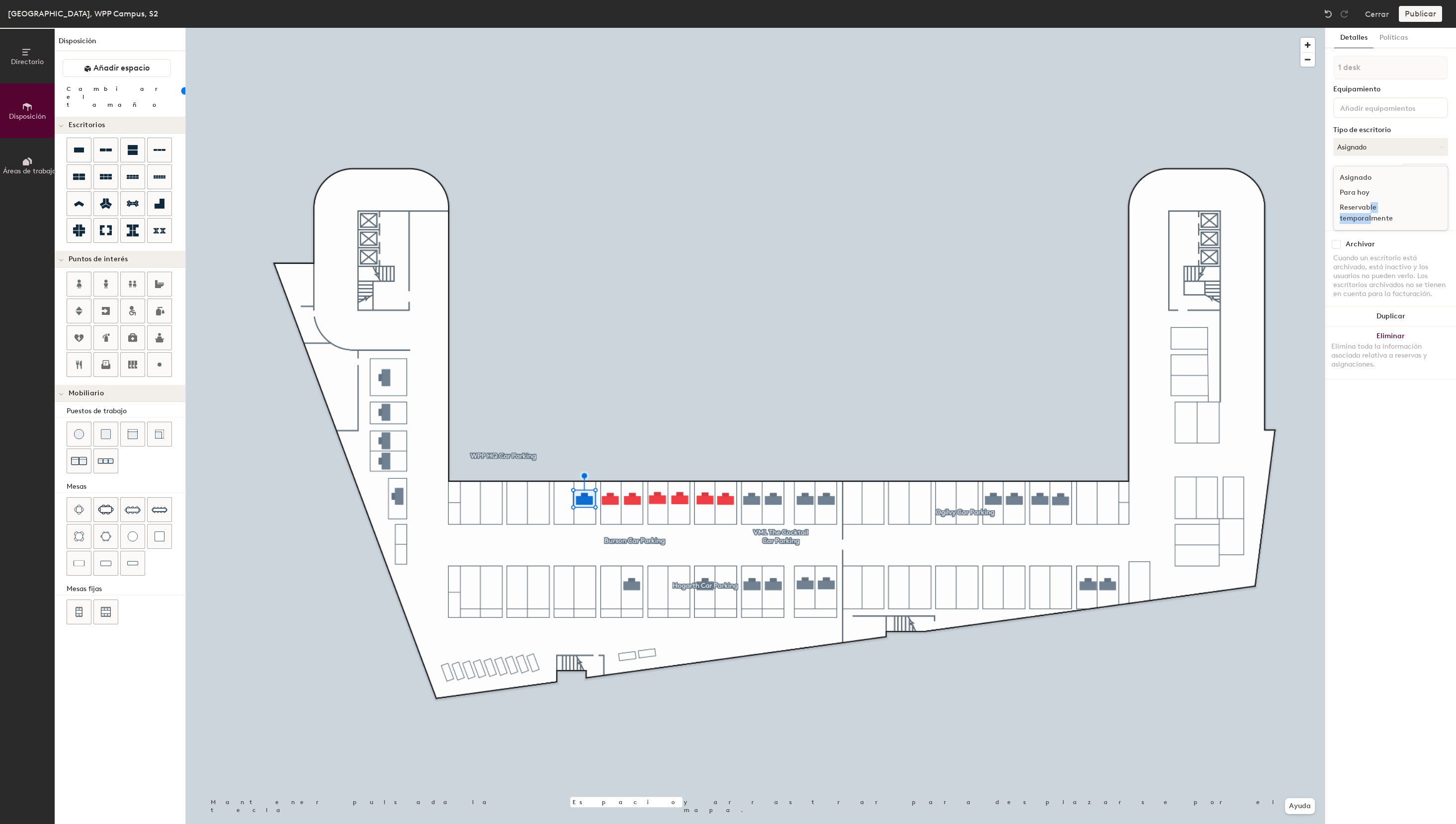
drag, startPoint x: 1371, startPoint y: 211, endPoint x: 1366, endPoint y: 208, distance: 5.8
click at [1371, 213] on div "Reservable temporalmente" at bounding box center [1383, 213] width 99 height 26
type input "100"
click at [1390, 155] on button "Asignado" at bounding box center [1390, 147] width 115 height 18
click at [1363, 208] on div "Reservable temporalmente" at bounding box center [1383, 213] width 99 height 26
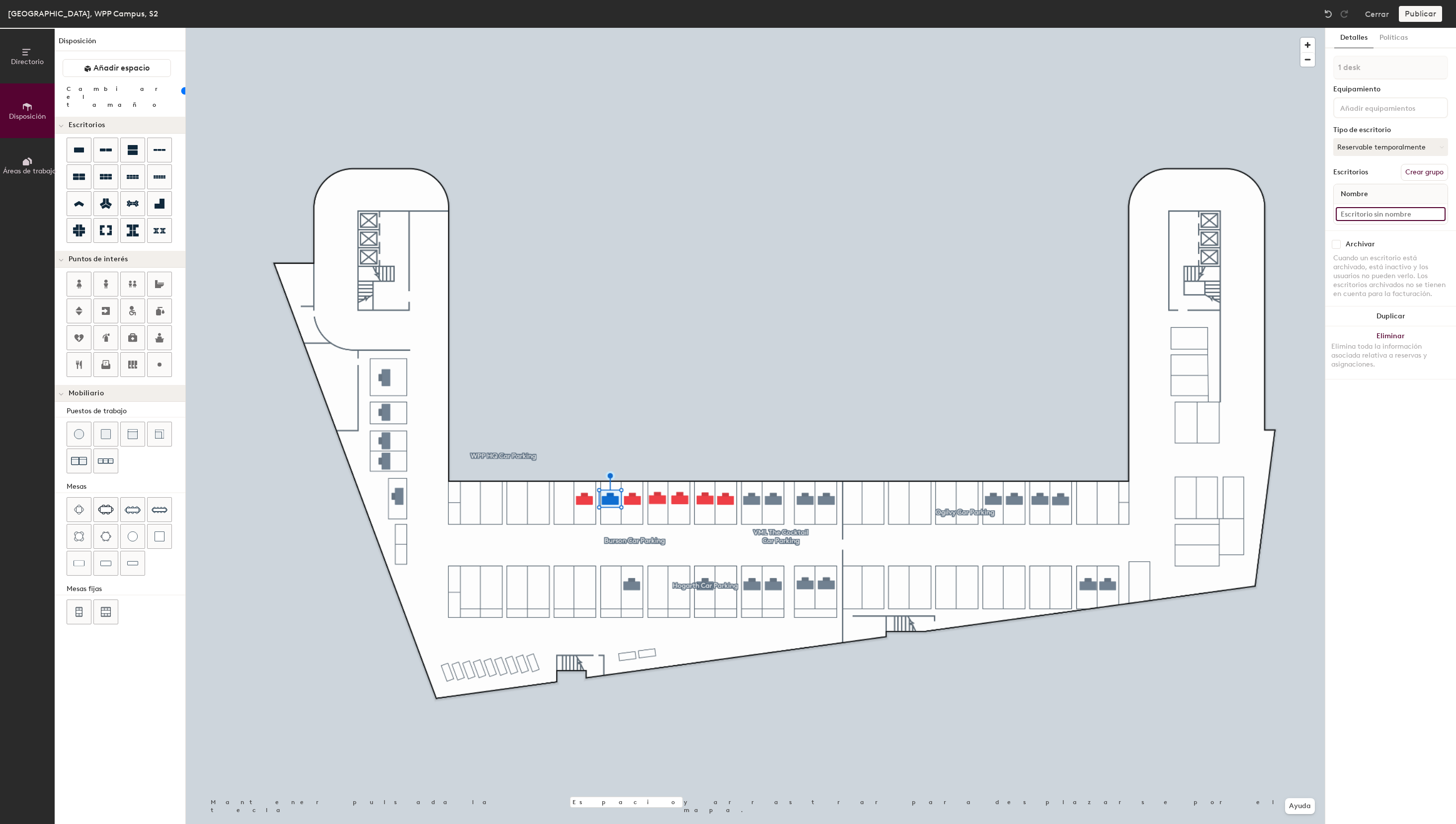
click at [1374, 218] on input at bounding box center [1390, 214] width 110 height 14
paste input "S2 - 56e WPP Media"
click at [1363, 216] on input "S2 - 56e WPP Media" at bounding box center [1390, 214] width 110 height 14
type input "S2 - 54e WPP Media"
click at [1359, 213] on input at bounding box center [1390, 214] width 110 height 14
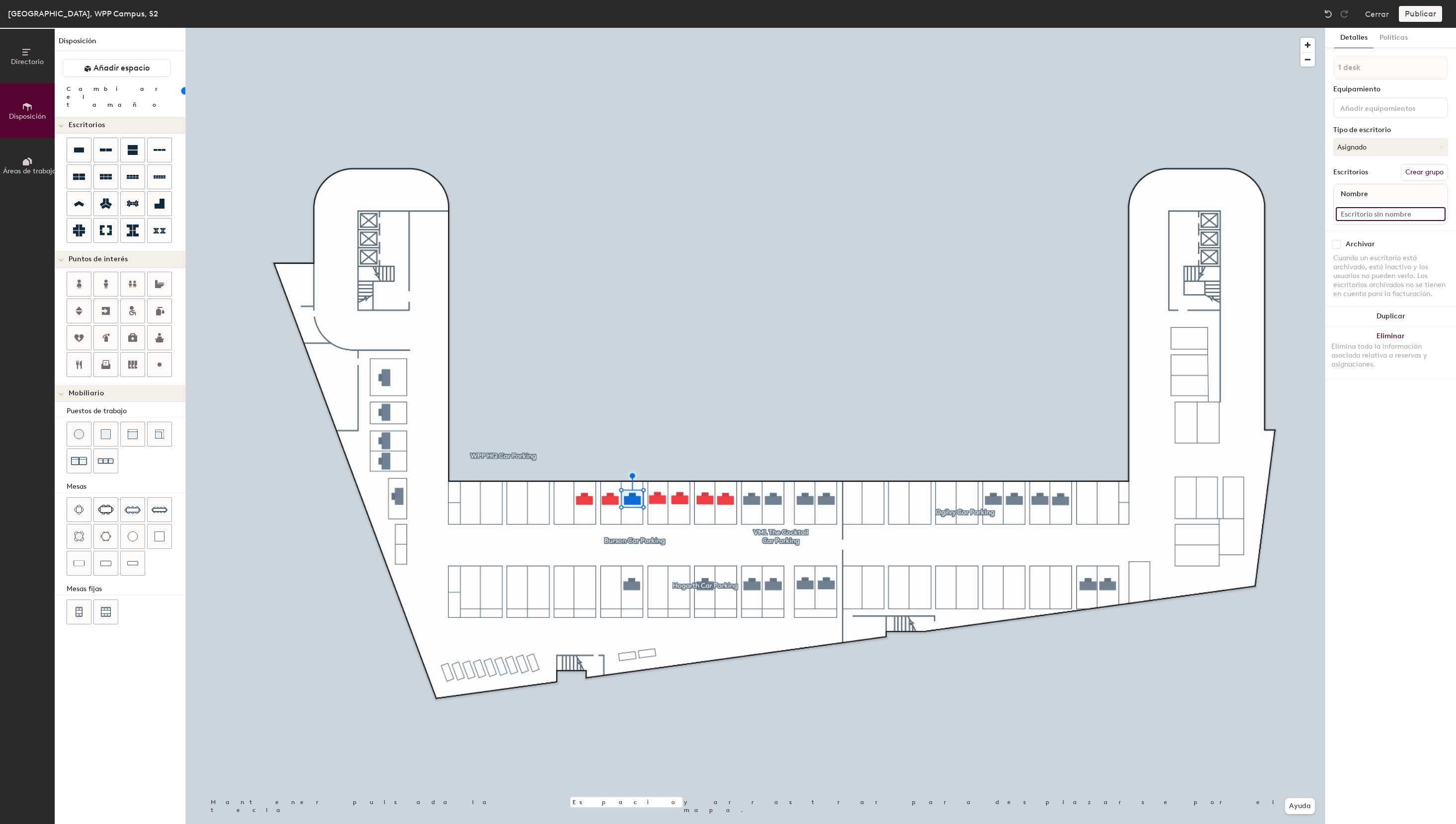
paste input "S2 - 56e WPP Media"
click at [1363, 214] on input "S2 - 56e WPP Media" at bounding box center [1390, 214] width 110 height 14
type input "S2 - 52e WPP Media"
click at [1376, 150] on button "Asignado" at bounding box center [1390, 147] width 115 height 18
click at [1377, 213] on div "Reservable temporalmente" at bounding box center [1383, 213] width 99 height 26
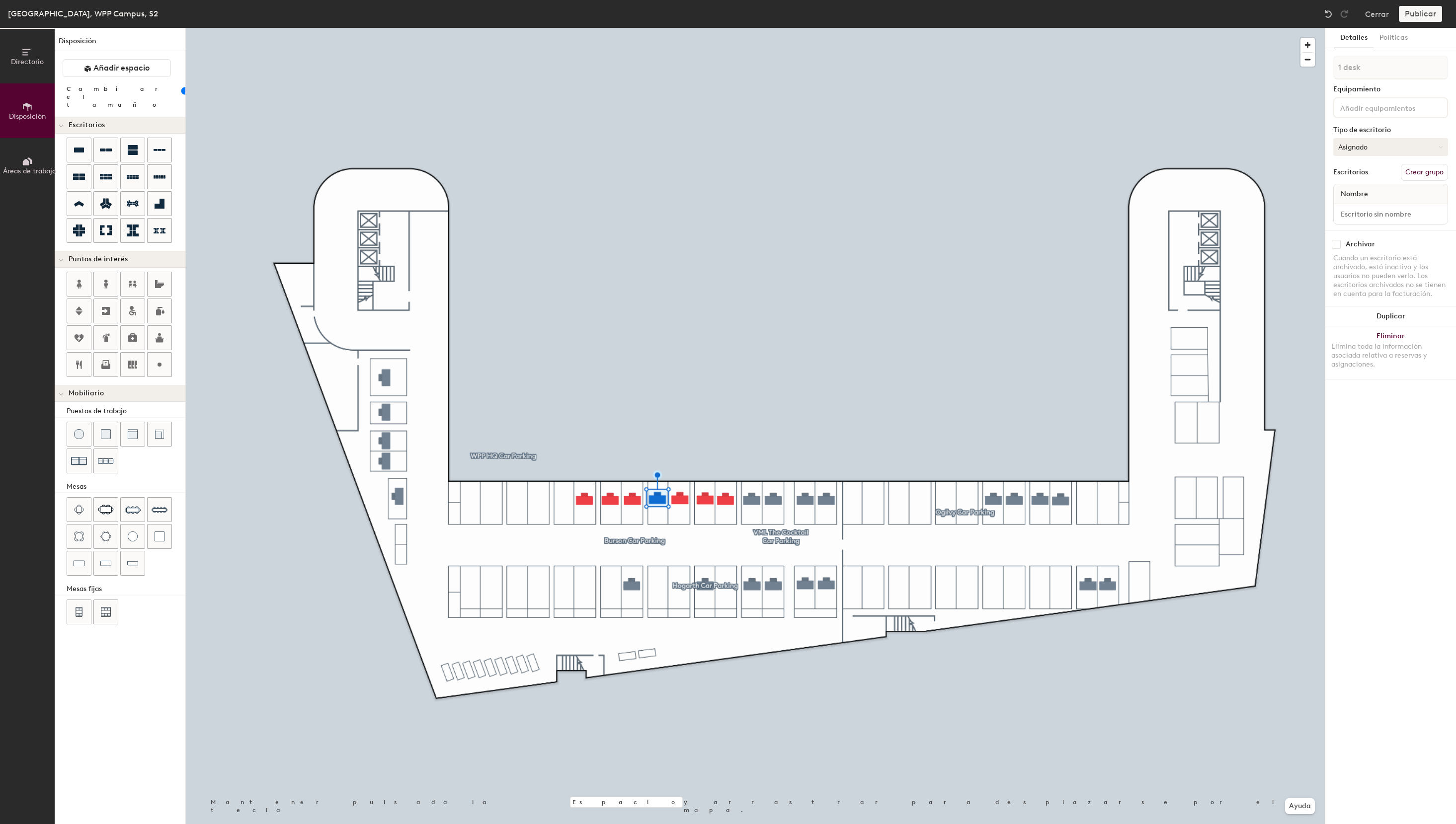
click at [1377, 146] on button "Asignado" at bounding box center [1390, 147] width 115 height 18
click at [1378, 209] on div "Reservable temporalmente" at bounding box center [1383, 213] width 99 height 26
click at [1374, 216] on input at bounding box center [1390, 214] width 110 height 14
paste input "S2 - 56e WPP Media"
click at [1363, 217] on input "S2 - 56e WPP Media" at bounding box center [1390, 214] width 110 height 14
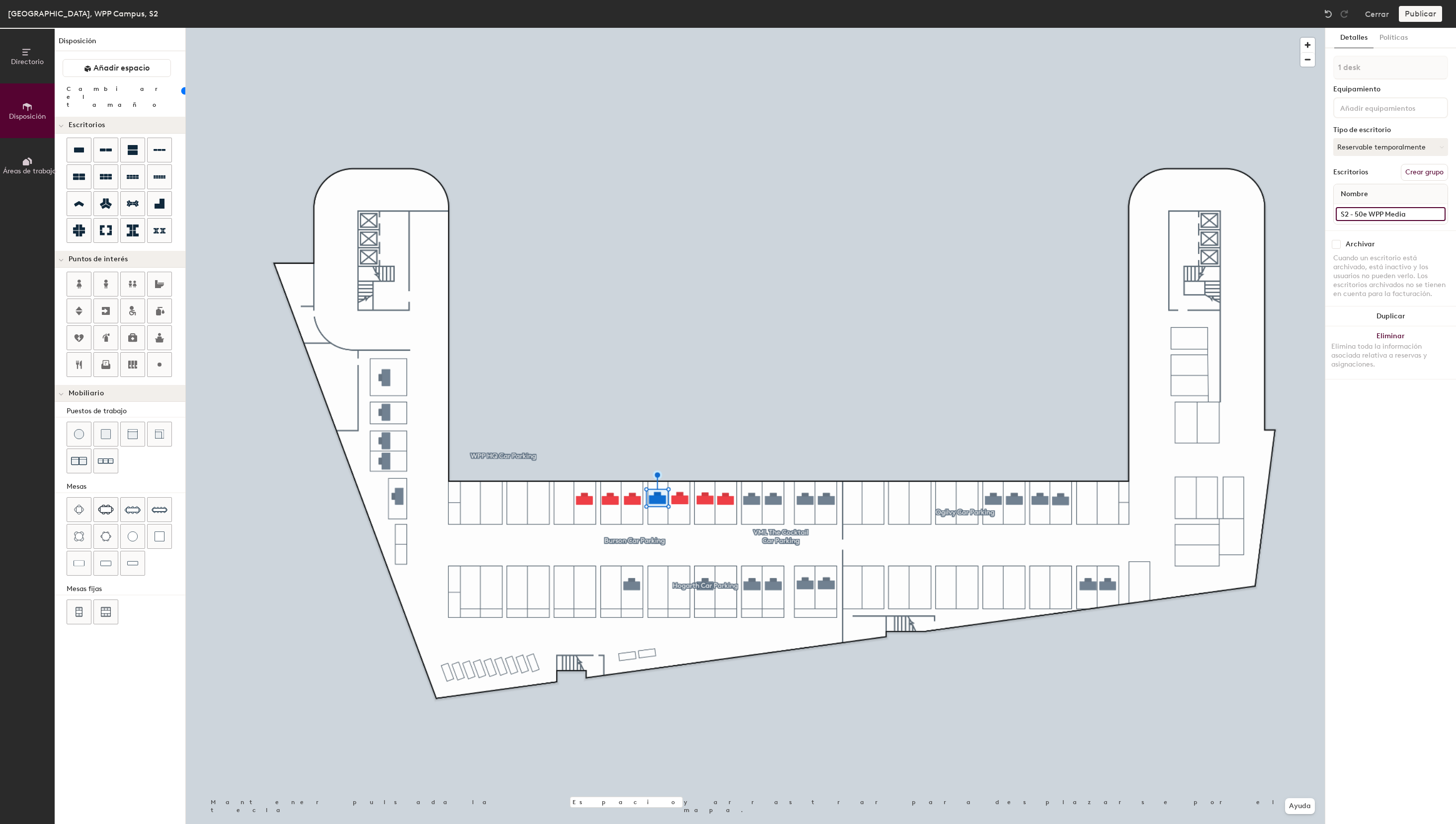
type input "S2 - 50e WPP Media"
click at [1384, 151] on button "Asignado" at bounding box center [1390, 147] width 115 height 18
click at [1357, 216] on div "Reservable temporalmente" at bounding box center [1383, 213] width 99 height 26
click at [1366, 216] on input at bounding box center [1390, 214] width 110 height 14
paste input "S2 - 56e WPP Media"
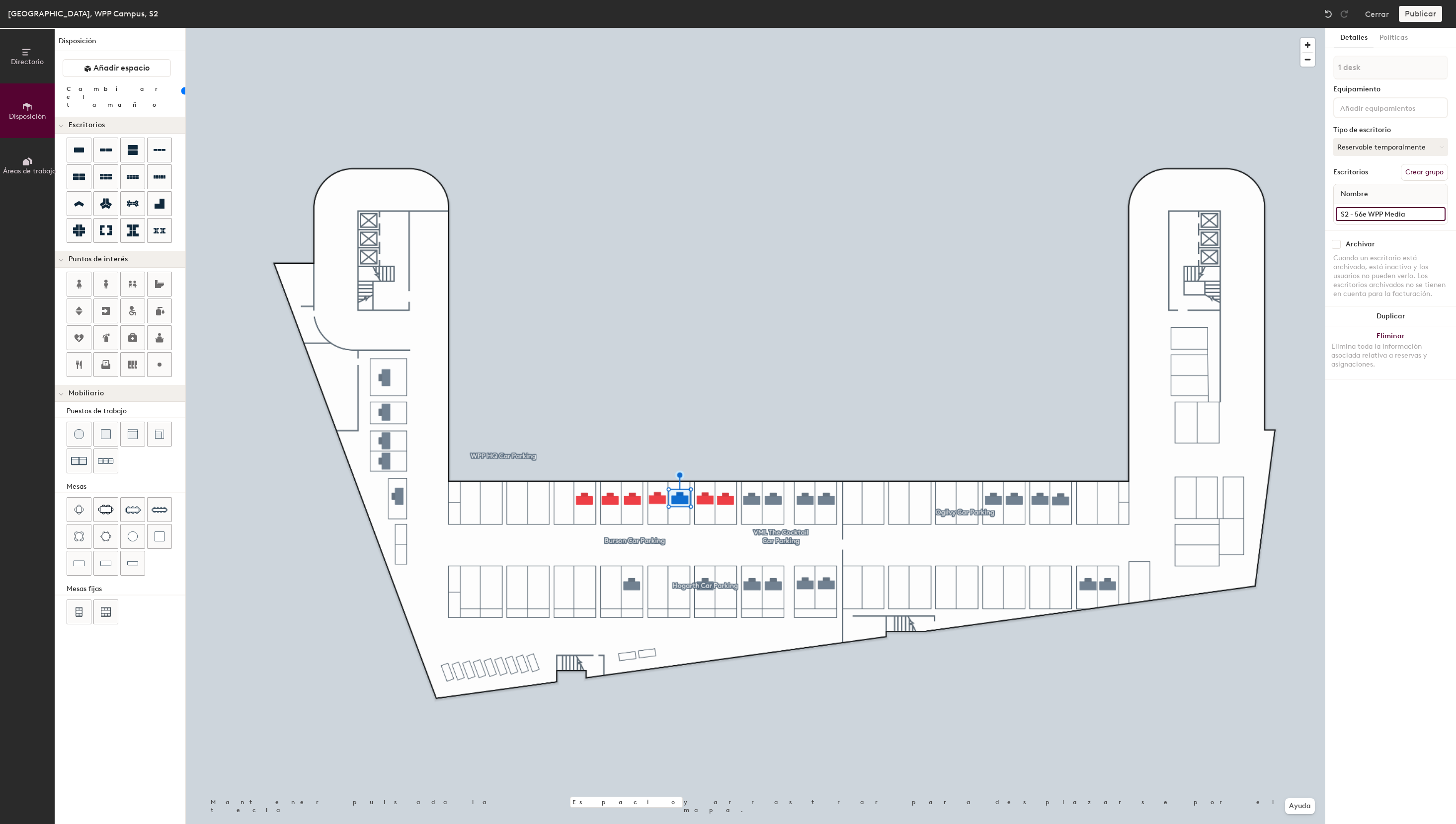
click at [1363, 214] on input "S2 - 56e WPP Media" at bounding box center [1390, 214] width 110 height 14
drag, startPoint x: 1411, startPoint y: 214, endPoint x: 1293, endPoint y: 211, distance: 118.0
click at [1335, 211] on input "S2 - 48e WPP Media" at bounding box center [1390, 214] width 110 height 14
type input "S2 - 48e WPP Media"
click at [1373, 149] on button "Asignado" at bounding box center [1390, 147] width 115 height 18
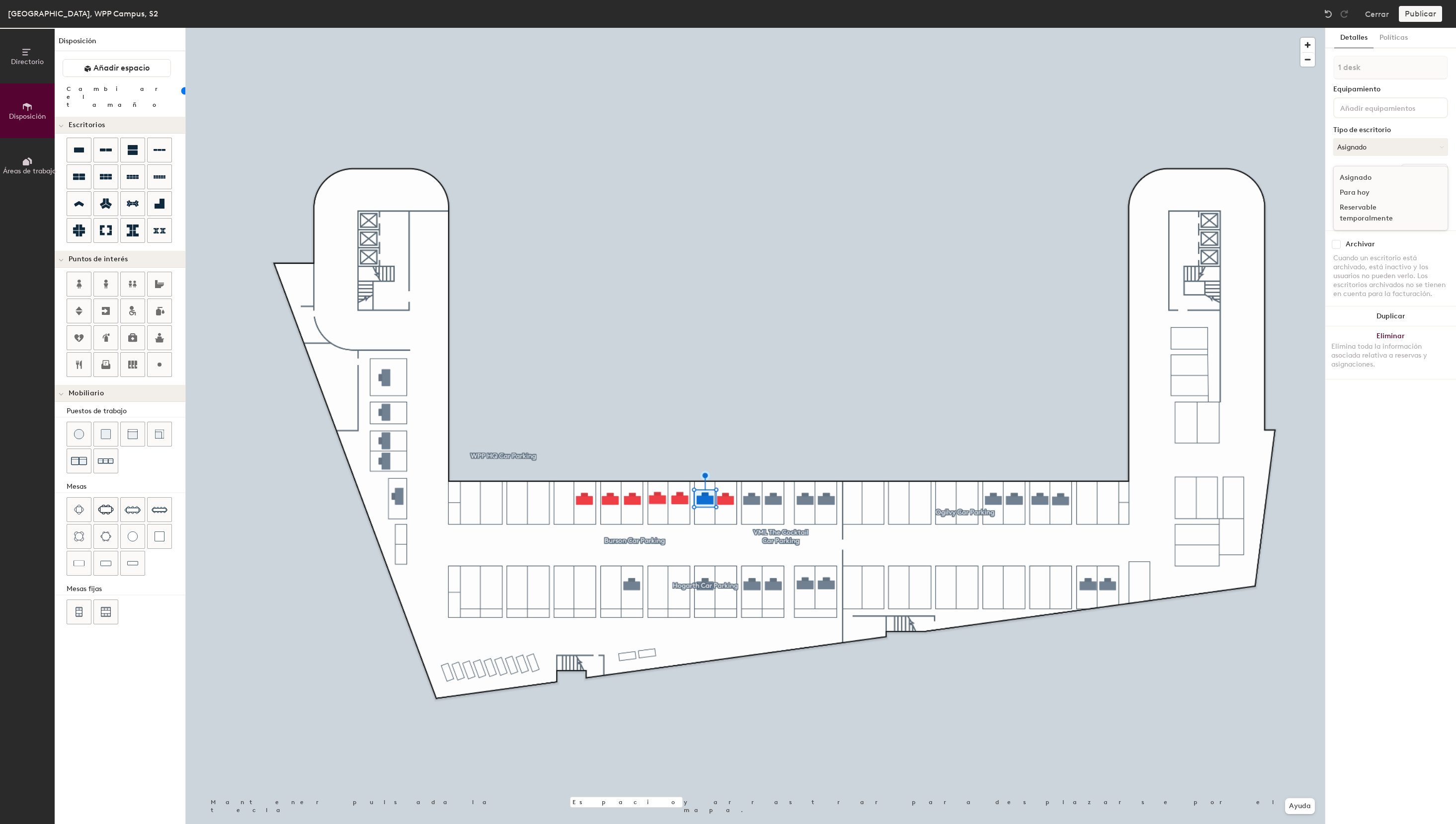
click at [1366, 213] on div "Reservable temporalmente" at bounding box center [1383, 213] width 99 height 26
click at [1355, 216] on input at bounding box center [1390, 214] width 110 height 14
paste input "S2 - 48e WPP Media"
click at [1364, 216] on input "S2 - 48e WPP Media" at bounding box center [1390, 214] width 110 height 14
type input "S2 - 46e WPP Media"
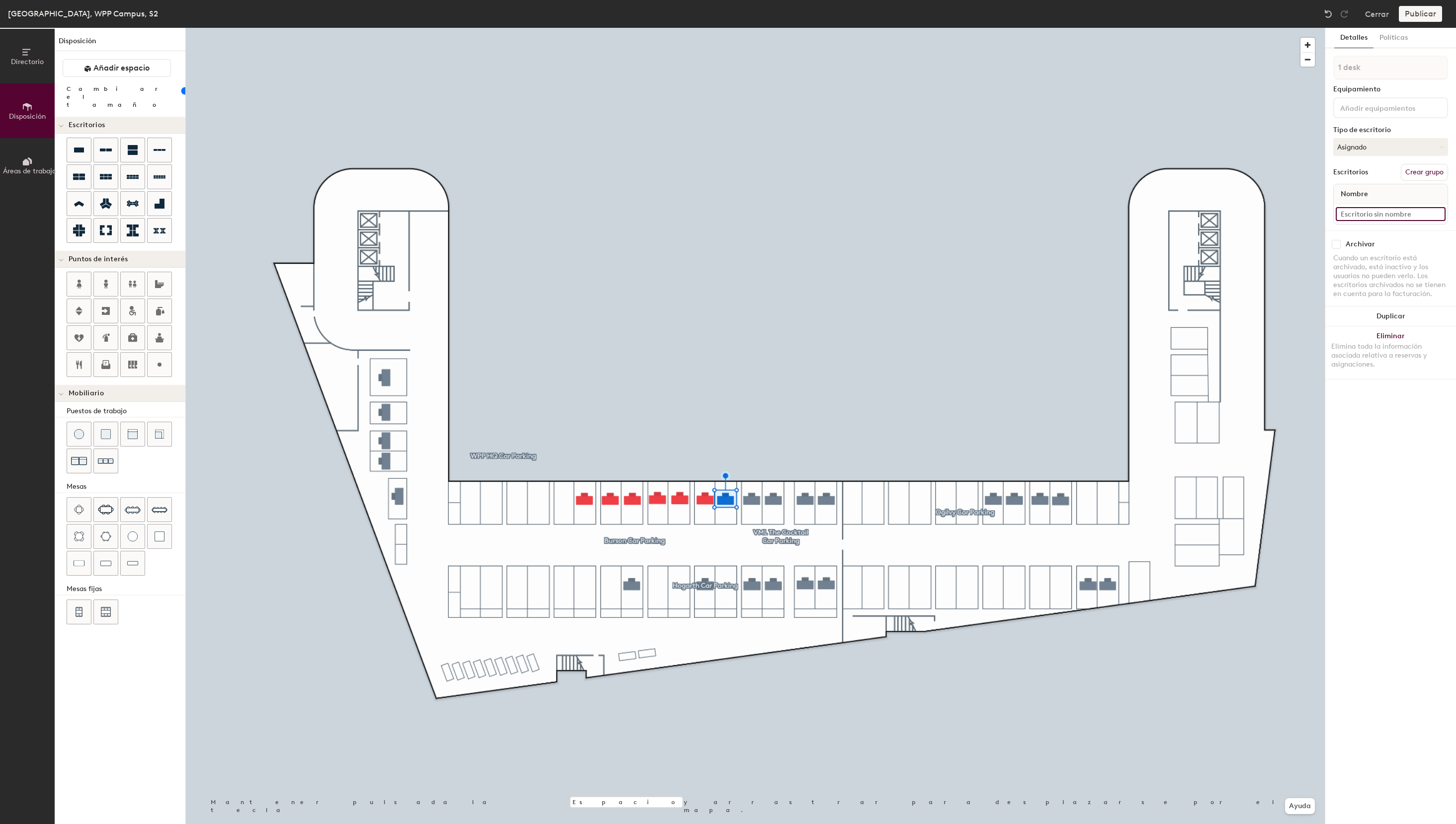
click at [1362, 211] on input at bounding box center [1390, 214] width 110 height 14
paste input "S2 - 48e WPP Media"
drag, startPoint x: 1363, startPoint y: 216, endPoint x: 1372, endPoint y: 220, distance: 9.8
click at [1364, 216] on input "S2 - 48e WPP Media" at bounding box center [1390, 214] width 110 height 14
type input "S2 - 44e WPP Media"
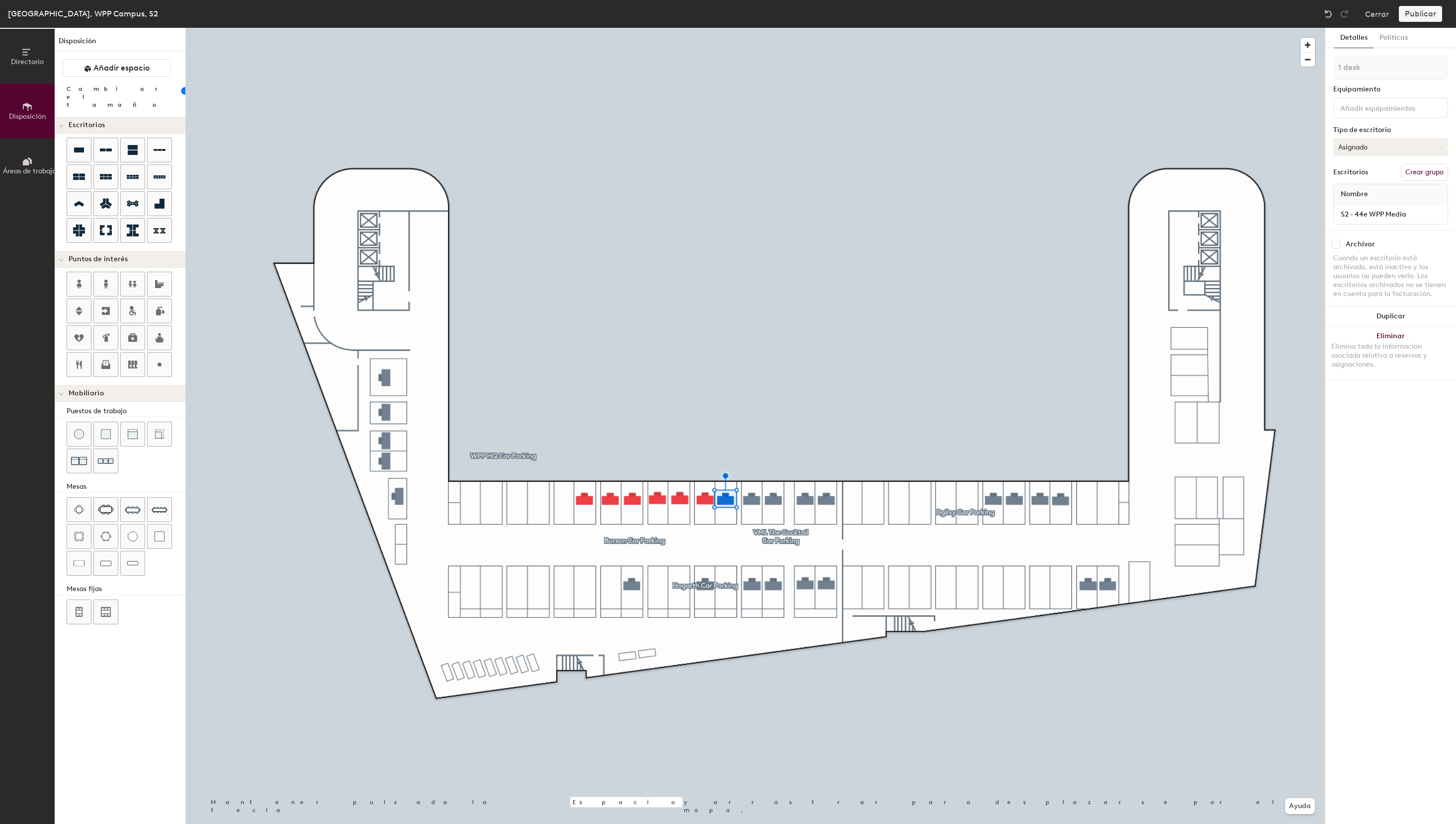
click at [1378, 150] on button "Asignado" at bounding box center [1390, 147] width 115 height 18
click at [1359, 217] on div "Reservable temporalmente" at bounding box center [1383, 213] width 99 height 26
click at [1438, 171] on button "Crear grupo" at bounding box center [1424, 172] width 47 height 17
drag, startPoint x: 1376, startPoint y: 68, endPoint x: 1301, endPoint y: 66, distance: 75.0
click at [1333, 66] on input "Pod 6" at bounding box center [1390, 67] width 115 height 24
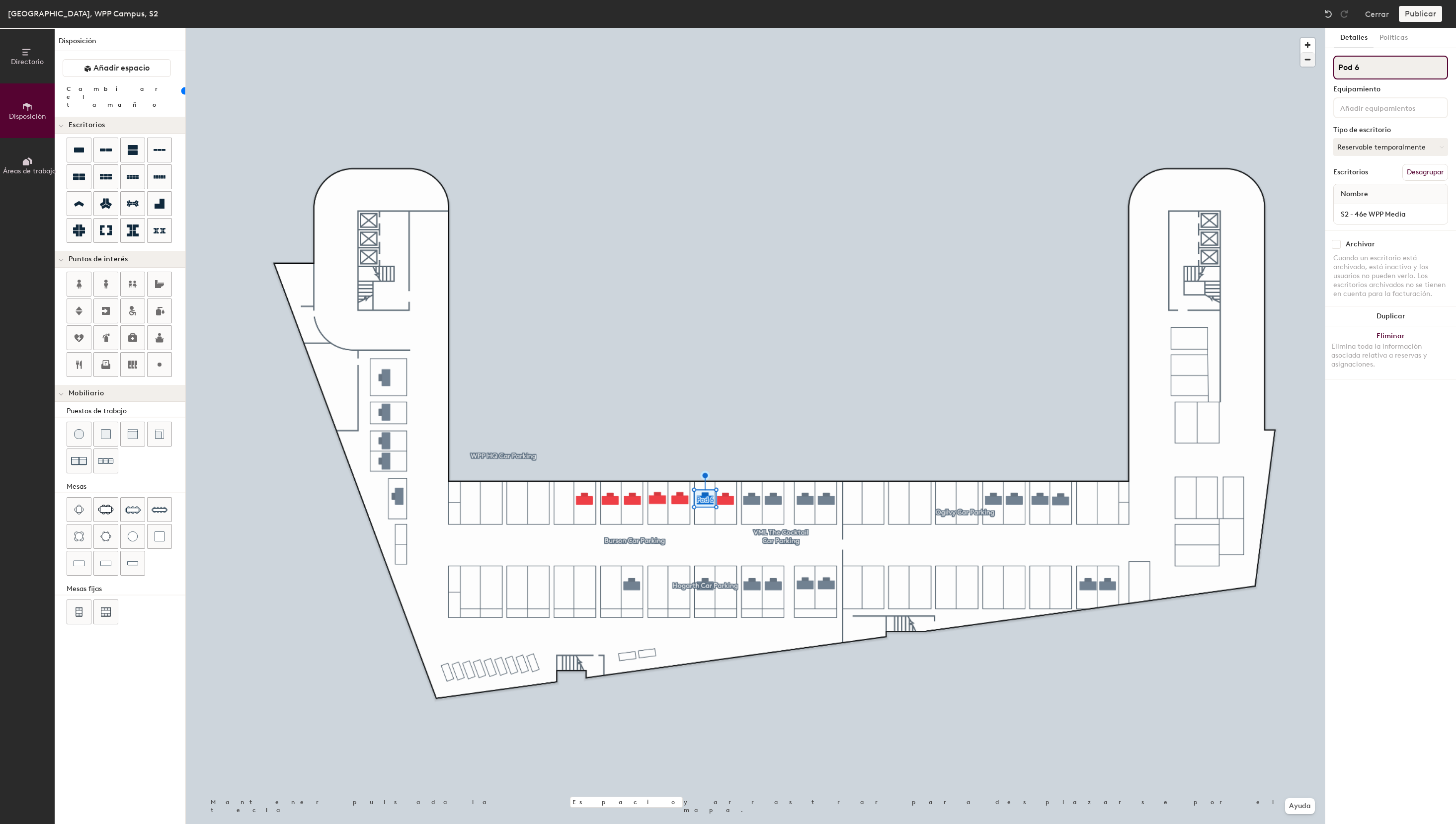
paste input "WPP Media Car Parking"
type input "WPP Media Car Parking"
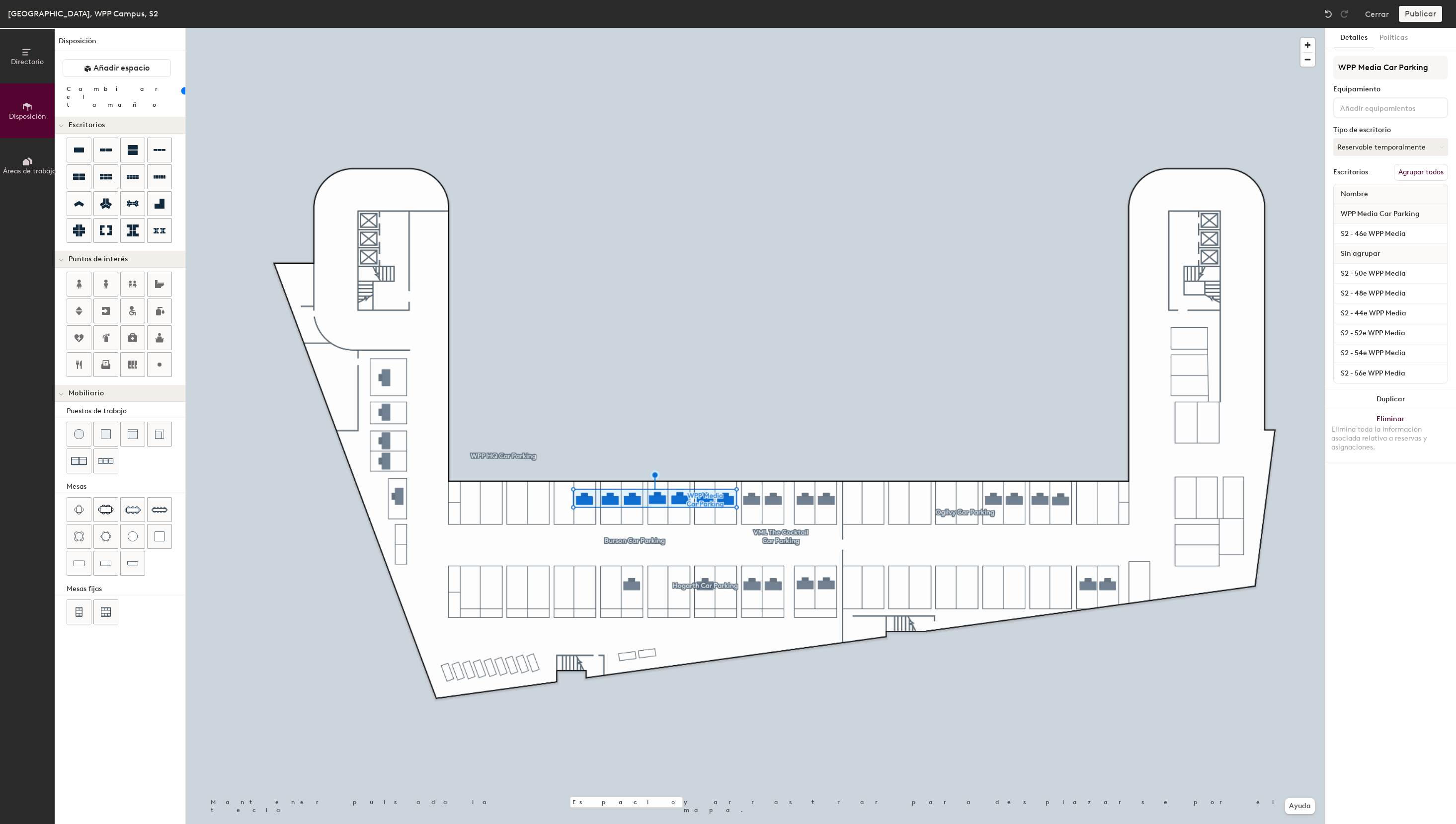
click at [1433, 171] on button "Agrupar todos" at bounding box center [1421, 172] width 54 height 17
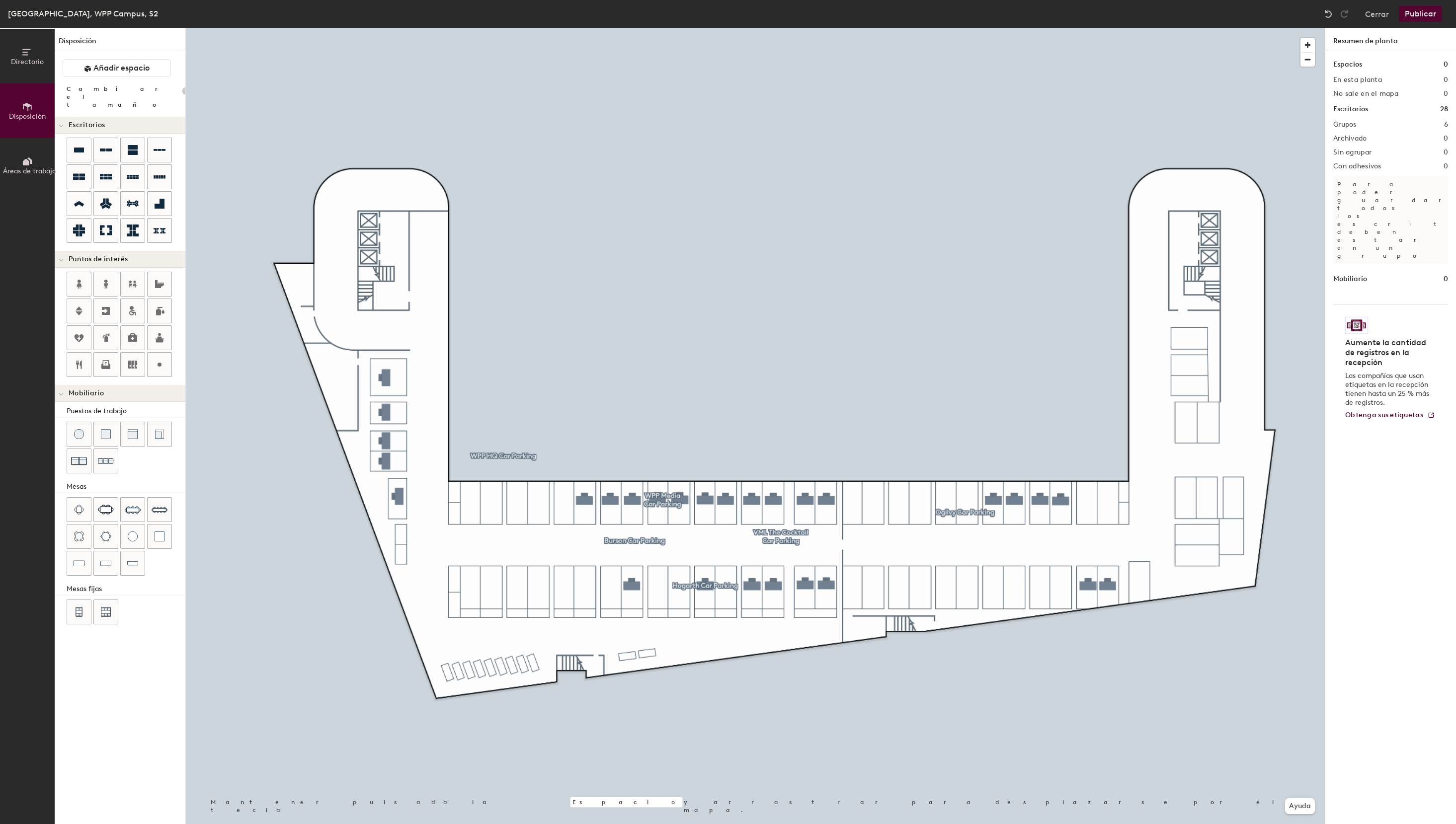
click at [1426, 17] on button "Publicar" at bounding box center [1420, 14] width 43 height 16
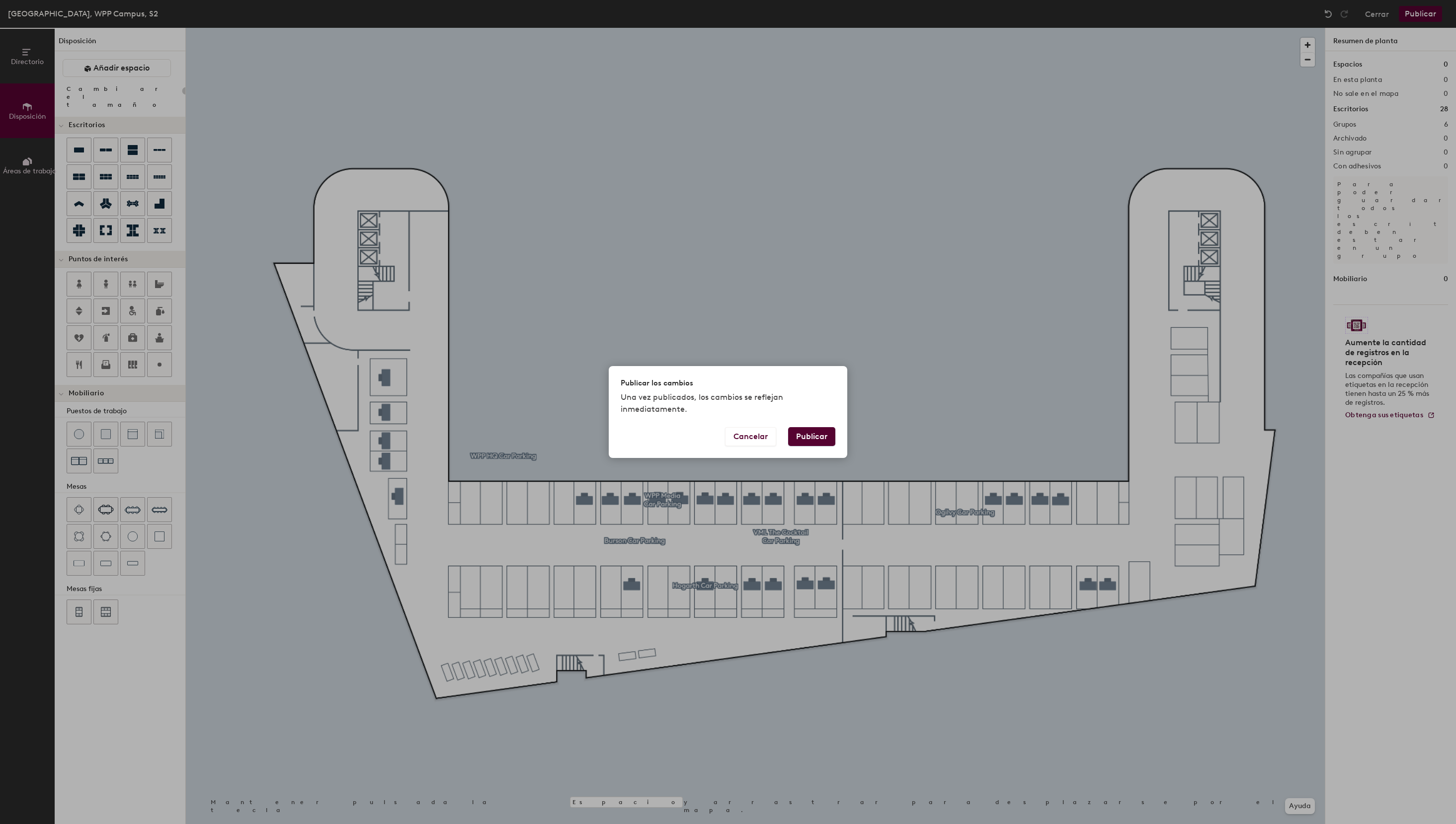
click at [818, 438] on button "Publicar" at bounding box center [811, 436] width 47 height 19
type input "20"
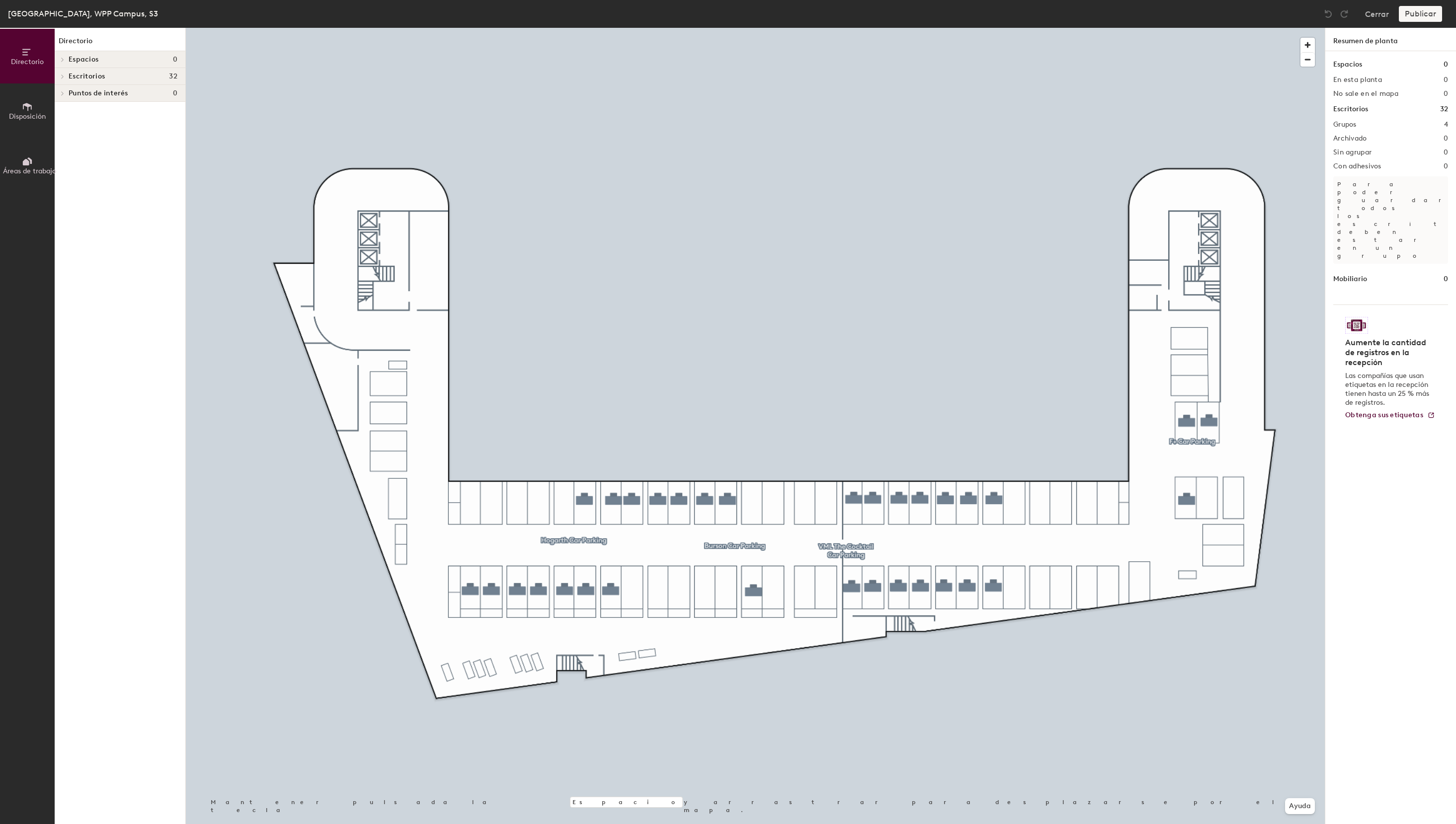
click at [12, 111] on button "Disposición" at bounding box center [27, 111] width 55 height 55
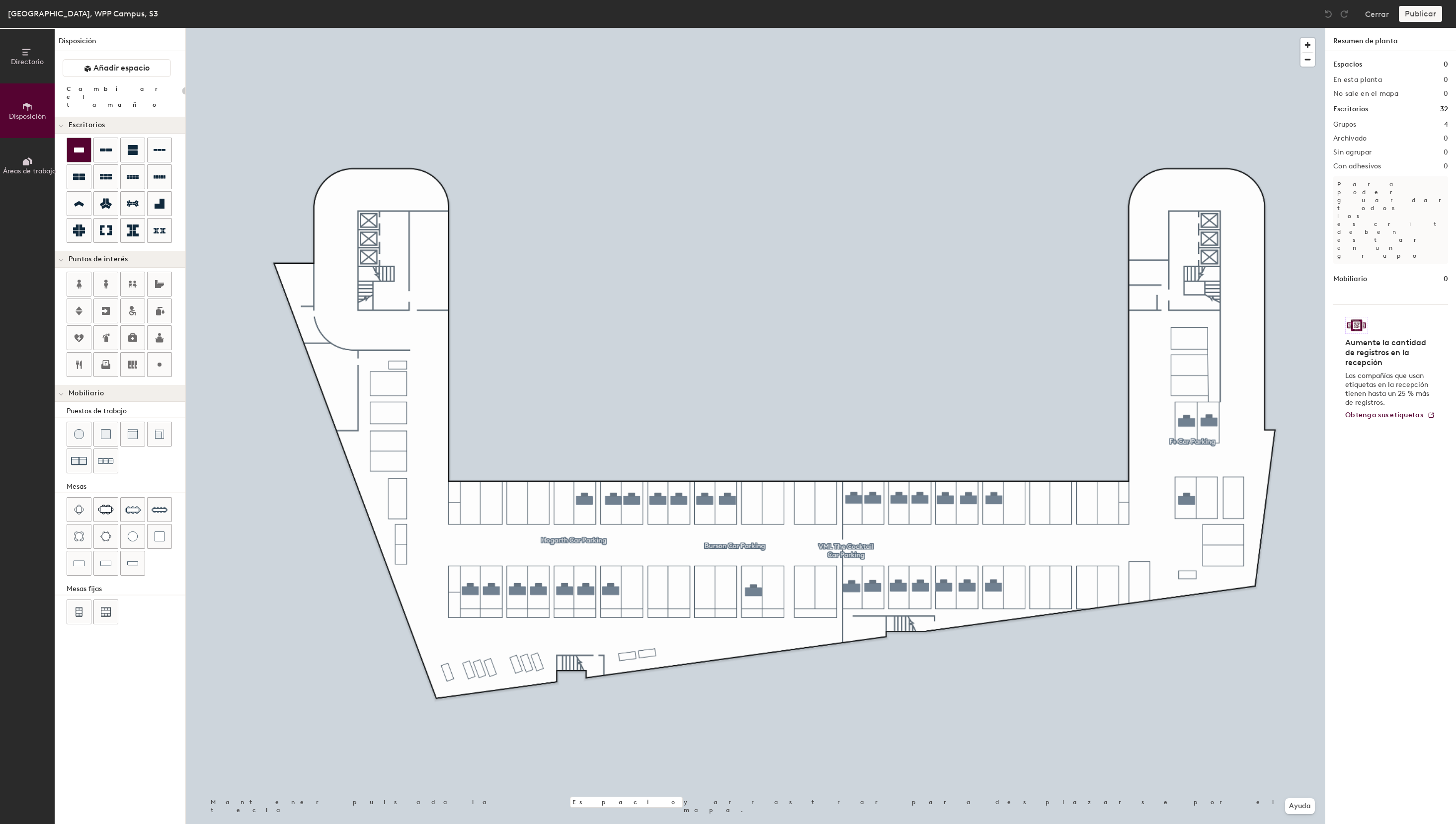
click at [76, 147] on icon at bounding box center [79, 150] width 10 height 5
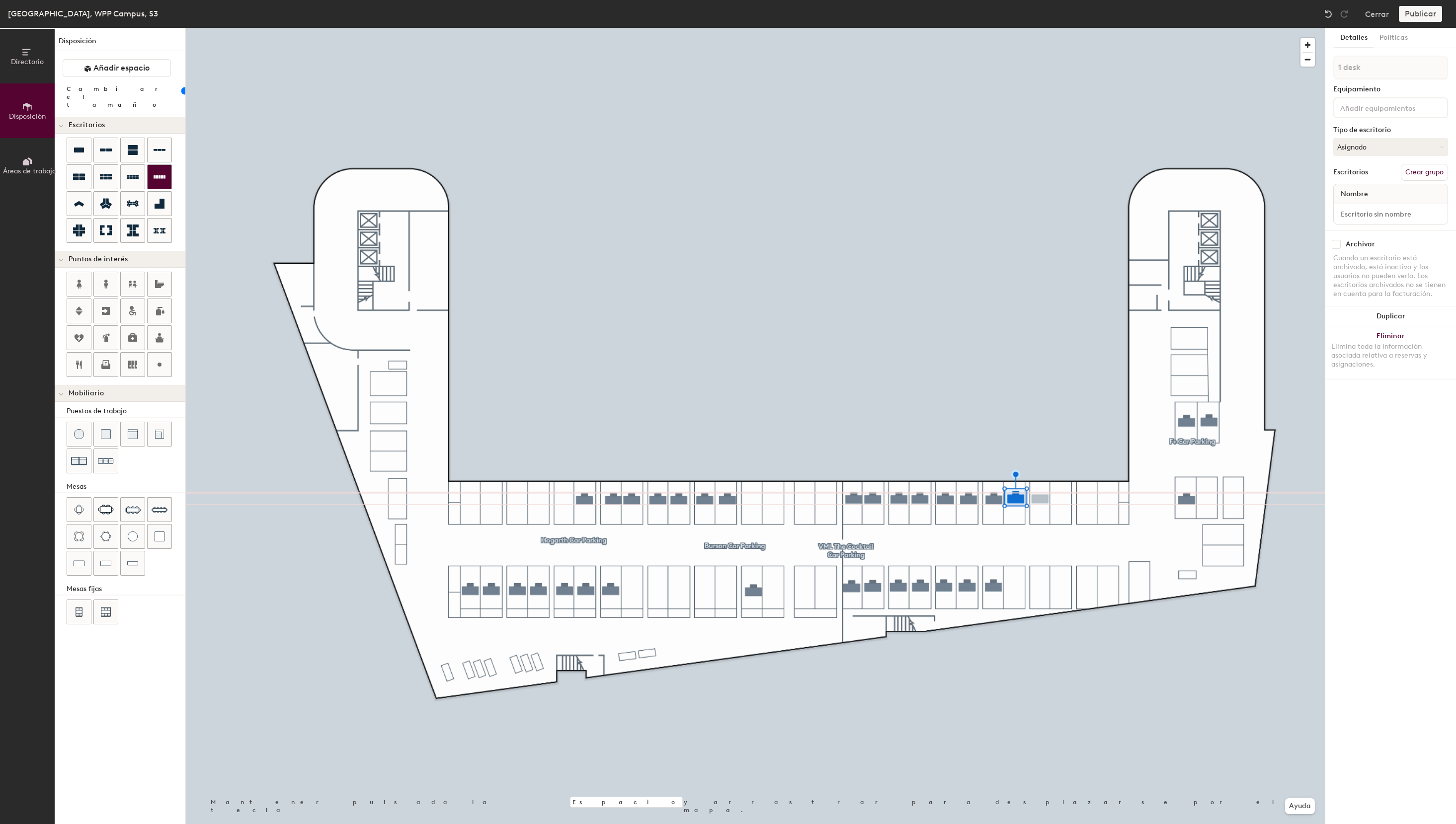
click at [1040, 499] on div "Directorio Disposición Áreas de trabajo Disposición Añadir espacio Cambiar el t…" at bounding box center [728, 426] width 1456 height 796
click at [1017, 586] on div "Directorio Disposición Áreas de trabajo Disposición Añadir espacio Cambiar el t…" at bounding box center [728, 426] width 1456 height 796
click at [77, 147] on icon at bounding box center [79, 150] width 10 height 5
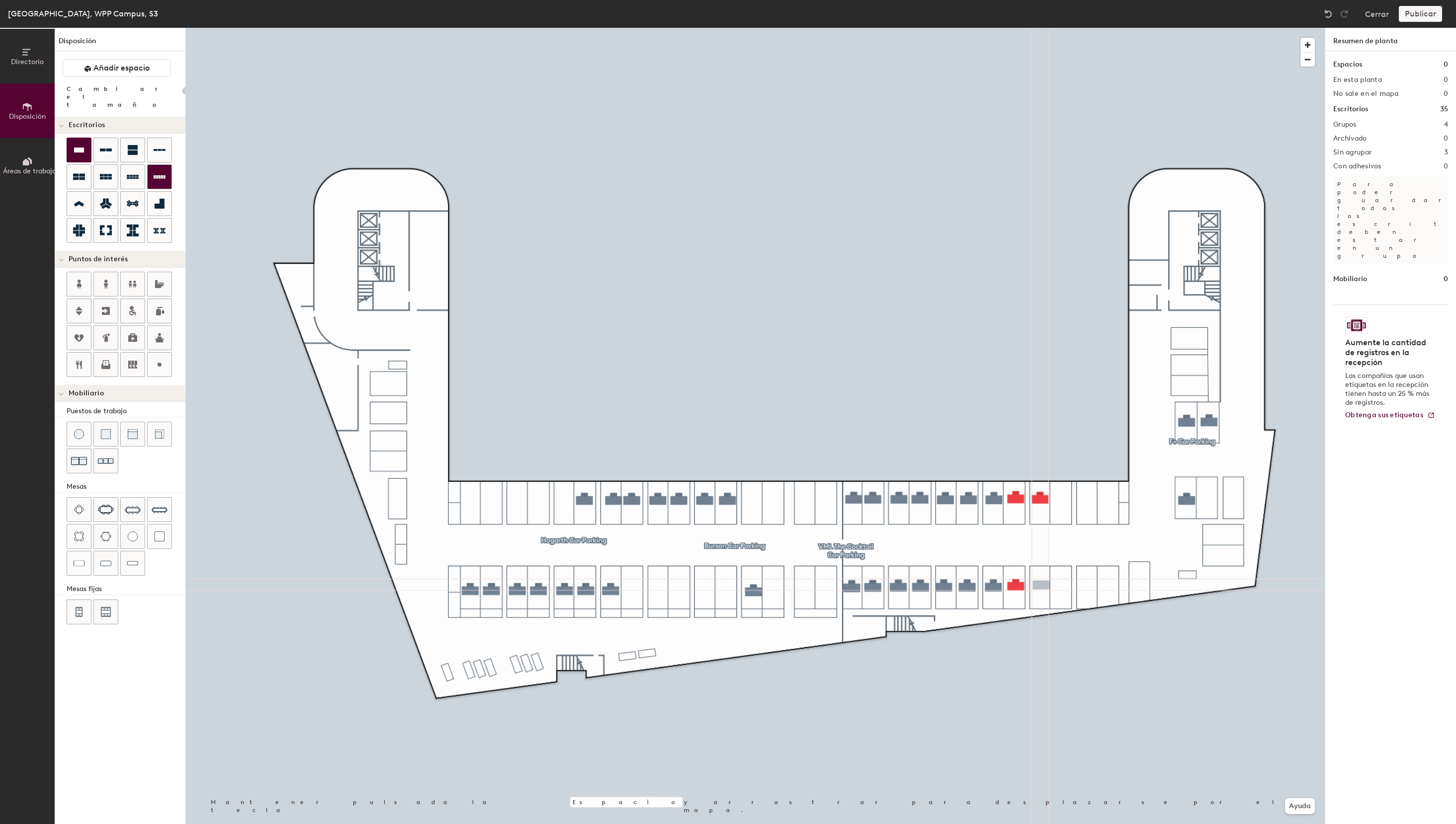
click at [1041, 585] on div "Directorio Disposición Áreas de trabajo Disposición Añadir espacio Cambiar el t…" at bounding box center [728, 426] width 1456 height 796
type input "100"
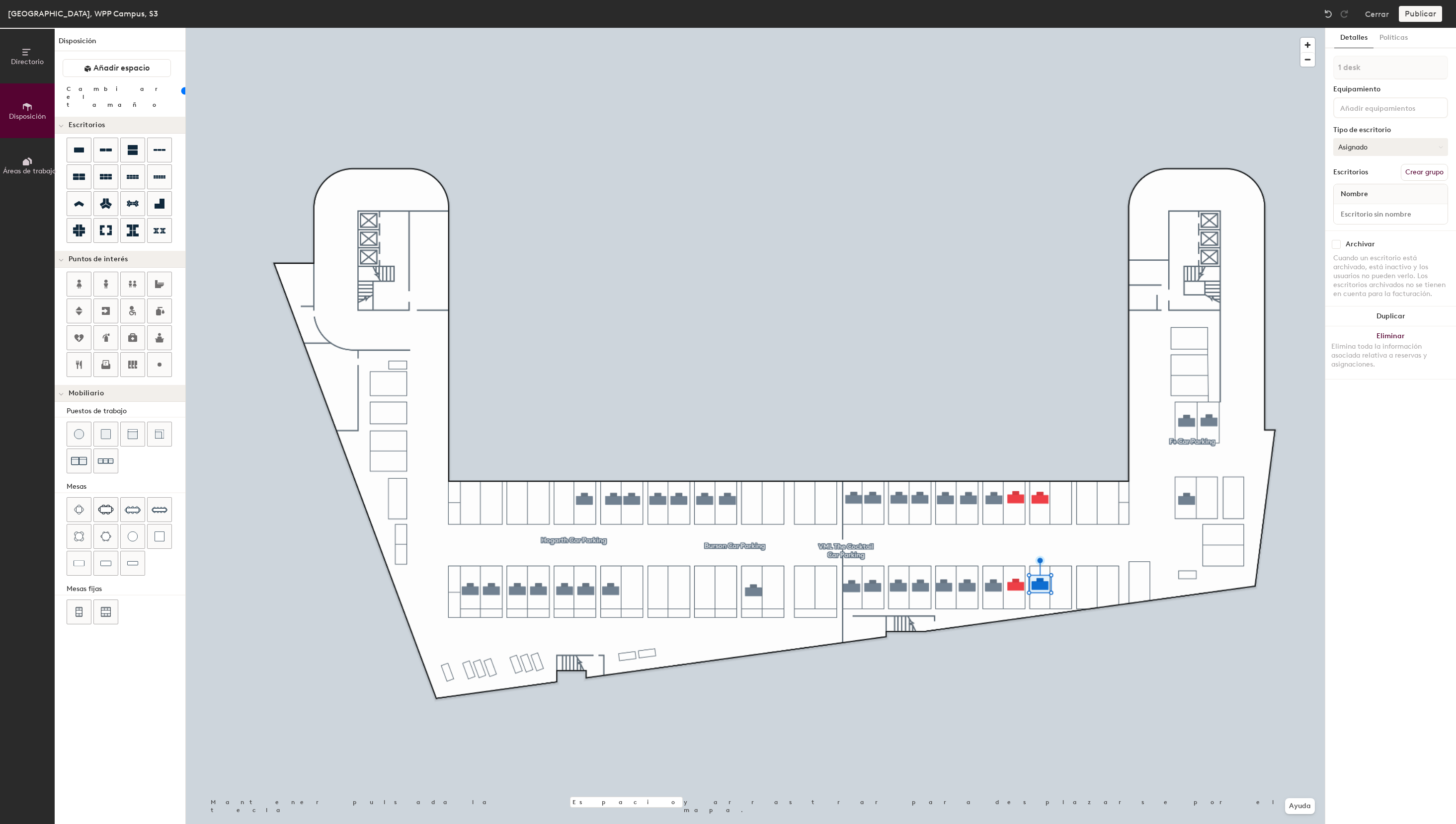
click at [1376, 146] on button "Asignado" at bounding box center [1390, 147] width 115 height 18
click at [1367, 210] on div "Reservable temporalmente" at bounding box center [1383, 213] width 99 height 26
click at [1372, 214] on input at bounding box center [1390, 214] width 110 height 14
paste input "WPP Media Car Parking"
type input "WPP Media Car Parking"
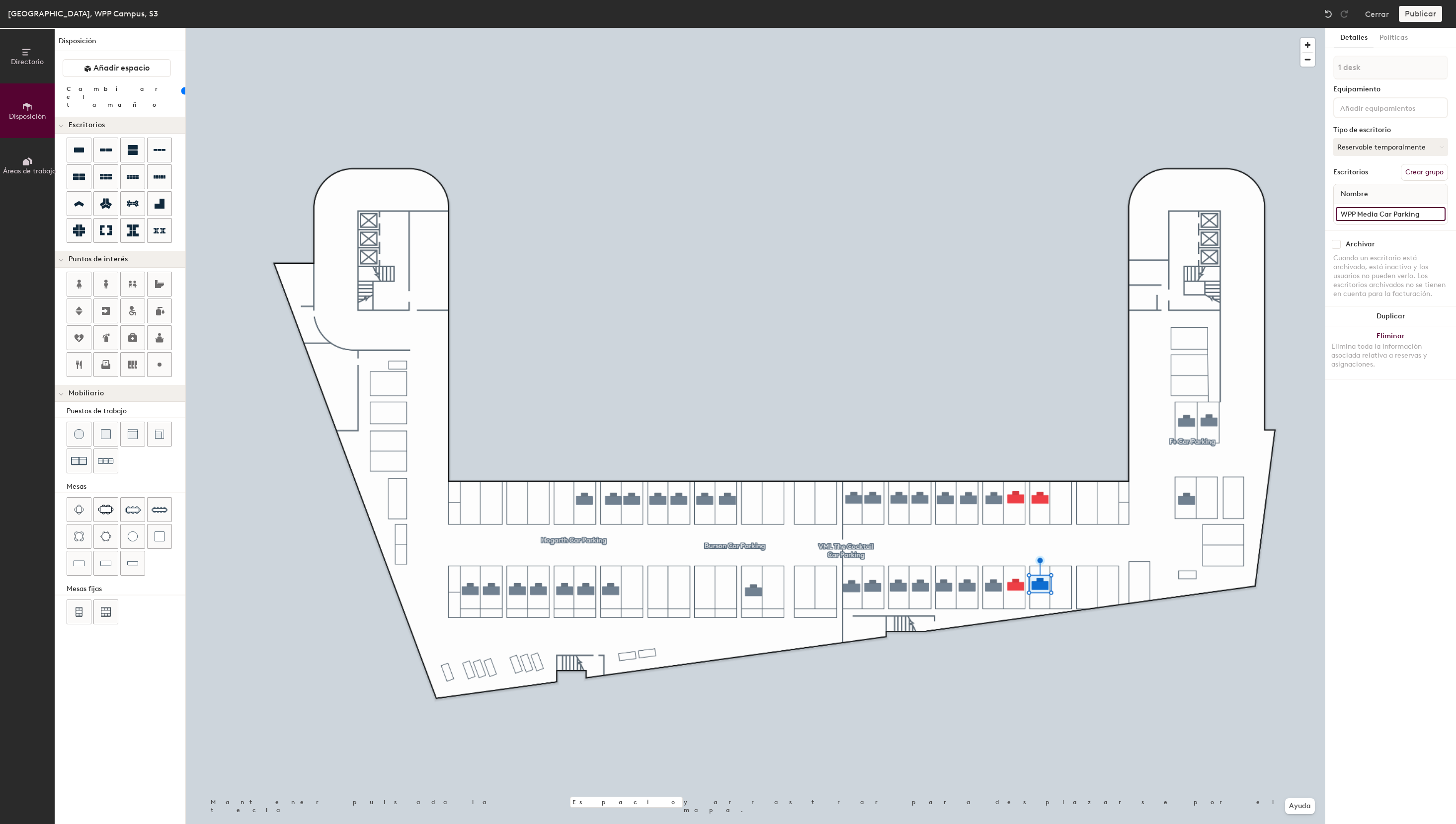
click at [1429, 216] on input "WPP Media Car Parking" at bounding box center [1390, 214] width 110 height 14
paste input "WPP Media Car Parking"
type input "S3 - 19 WPP Media"
click at [1413, 175] on button "Crear grupo" at bounding box center [1424, 172] width 47 height 17
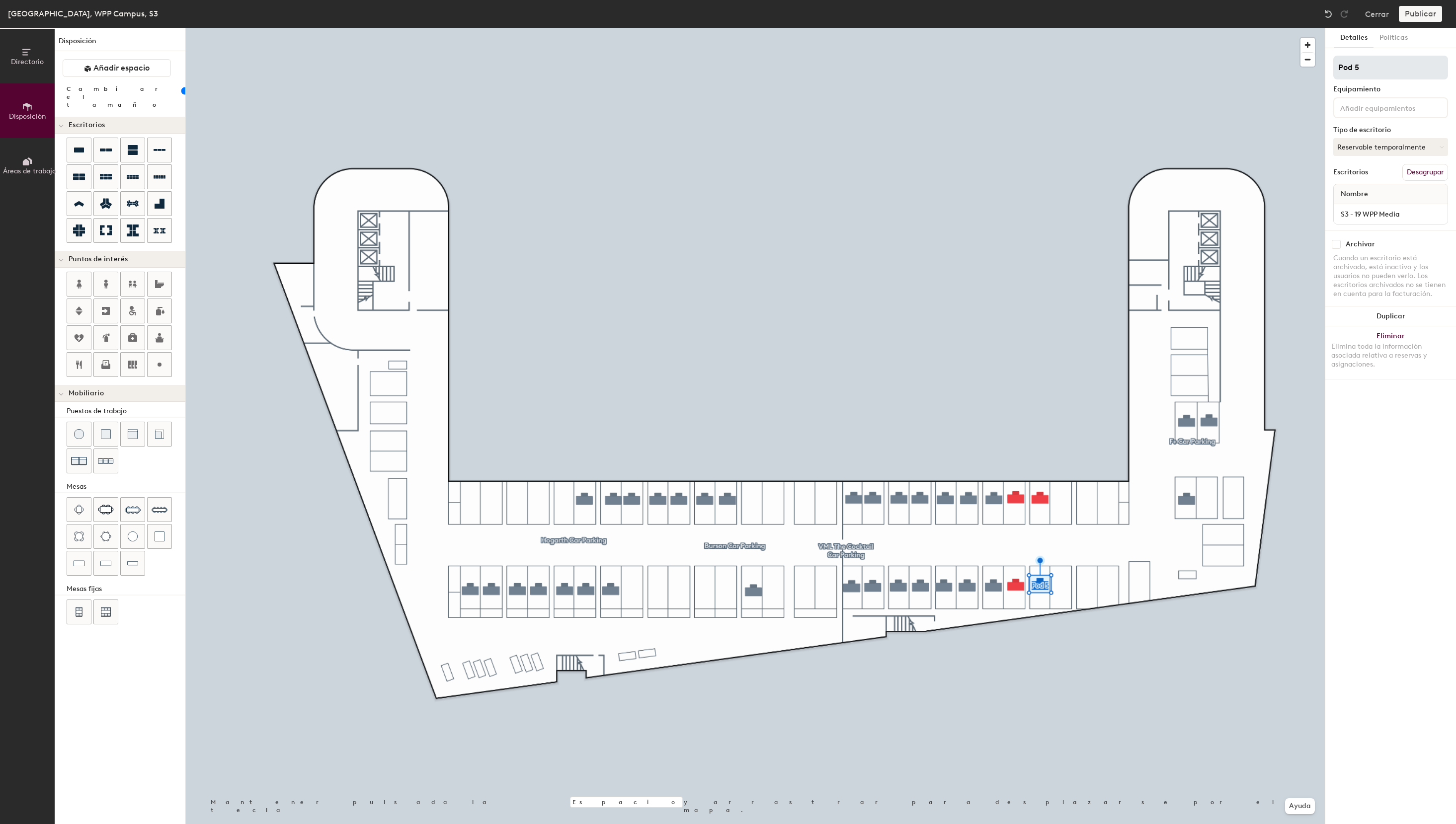
drag, startPoint x: 1381, startPoint y: 71, endPoint x: 1239, endPoint y: 69, distance: 142.0
click at [1333, 69] on input "Pod 5" at bounding box center [1390, 67] width 115 height 24
type input "WPP Media Car Parking"
drag, startPoint x: 1408, startPoint y: 210, endPoint x: 1390, endPoint y: 220, distance: 20.6
click at [1390, 220] on input "S3 - 19 WPP Media" at bounding box center [1390, 214] width 110 height 14
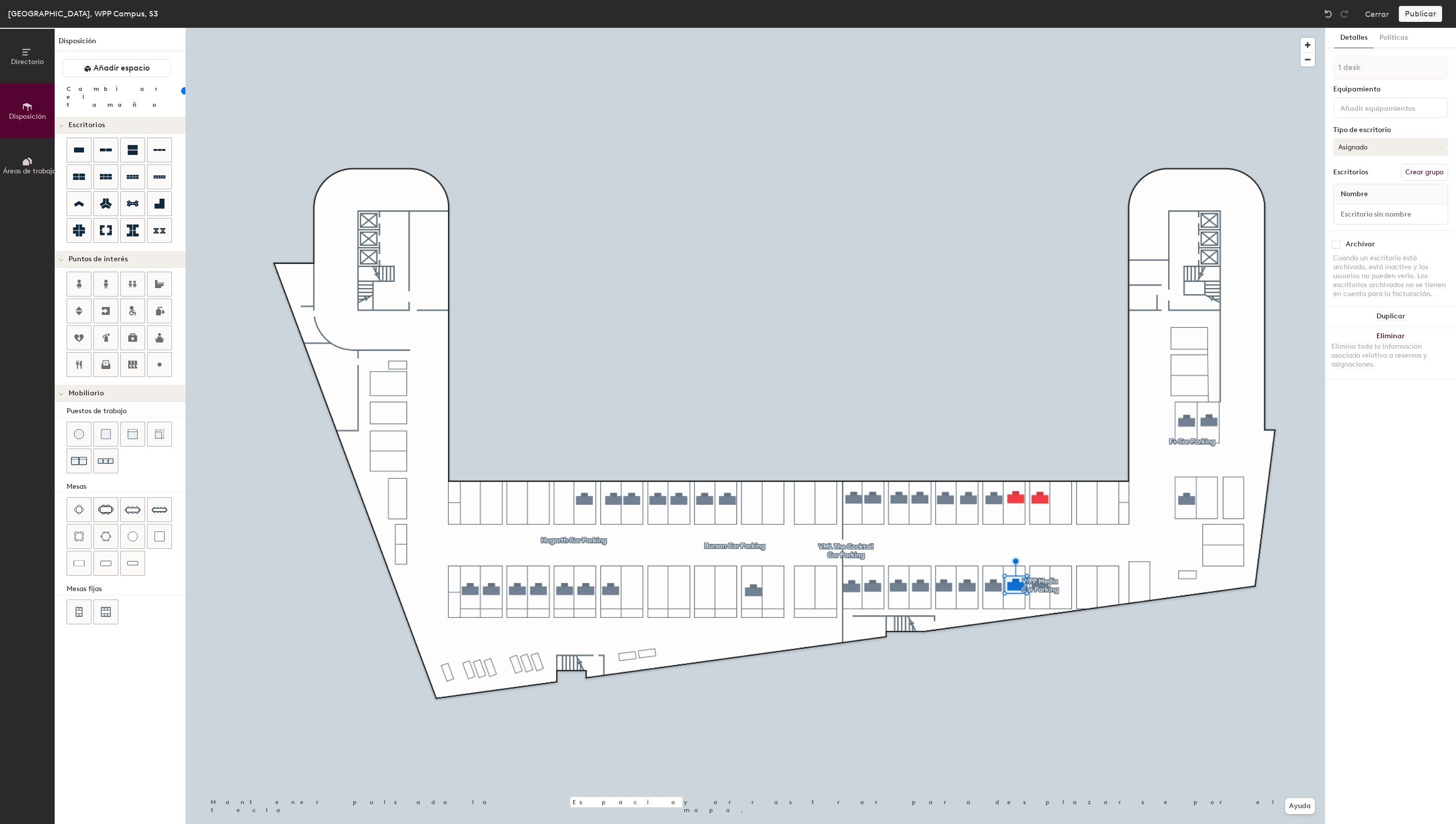
click at [1365, 142] on button "Asignado" at bounding box center [1390, 147] width 115 height 18
click at [1363, 211] on div "Reservable temporalmente" at bounding box center [1383, 213] width 99 height 26
click at [1357, 215] on input at bounding box center [1390, 214] width 110 height 14
paste input "S3 - 19 WPP Media"
click at [1362, 215] on input "S3 - 19 WPP Media" at bounding box center [1390, 214] width 110 height 14
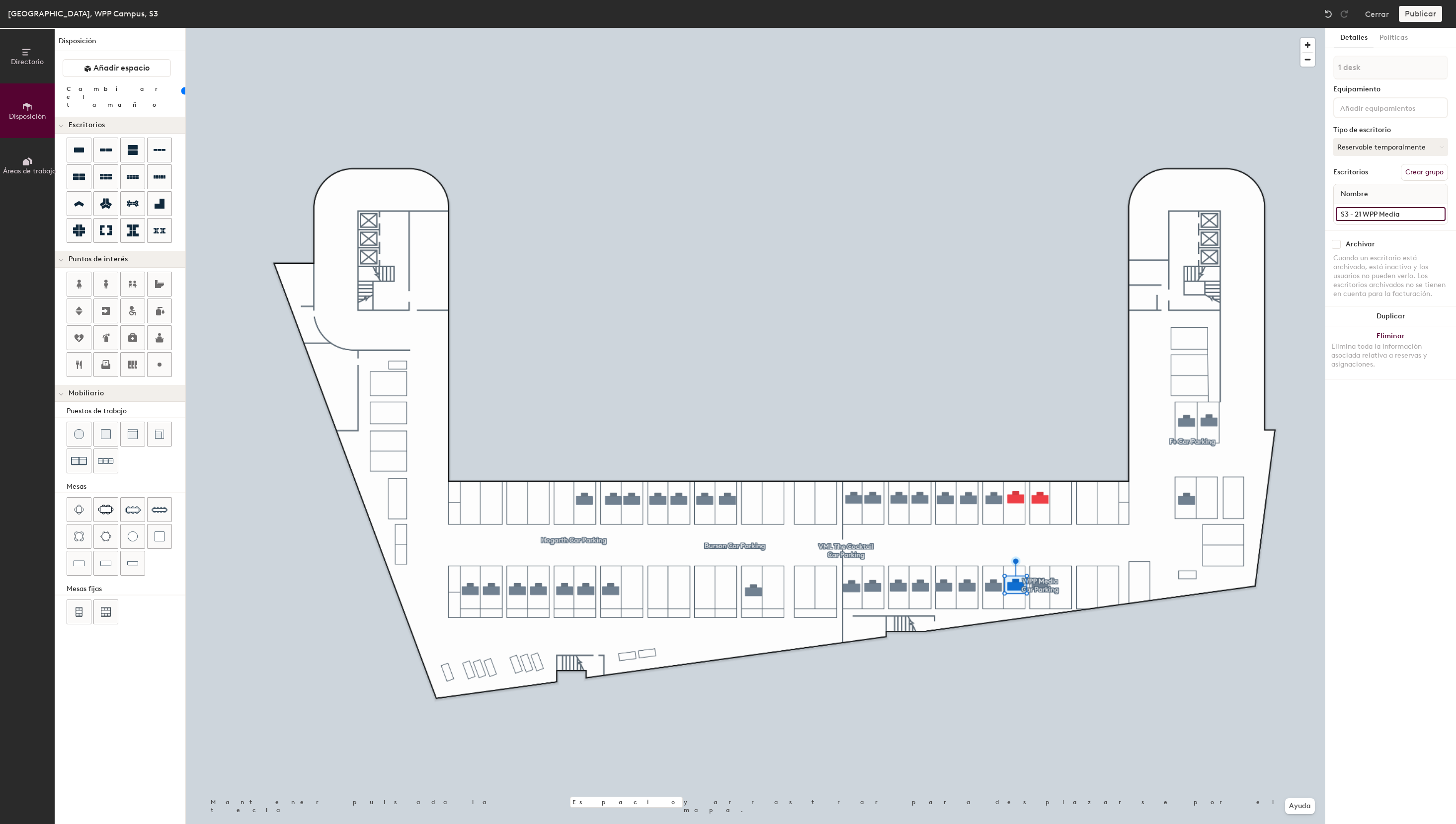
type input "S3 - 21 WPP Media"
click at [1359, 152] on button "Asignado" at bounding box center [1390, 147] width 115 height 18
click at [1359, 217] on div "Reservable temporalmente" at bounding box center [1383, 213] width 99 height 26
click at [1365, 211] on input at bounding box center [1390, 214] width 110 height 14
paste input "S3 - 19 WPP Media"
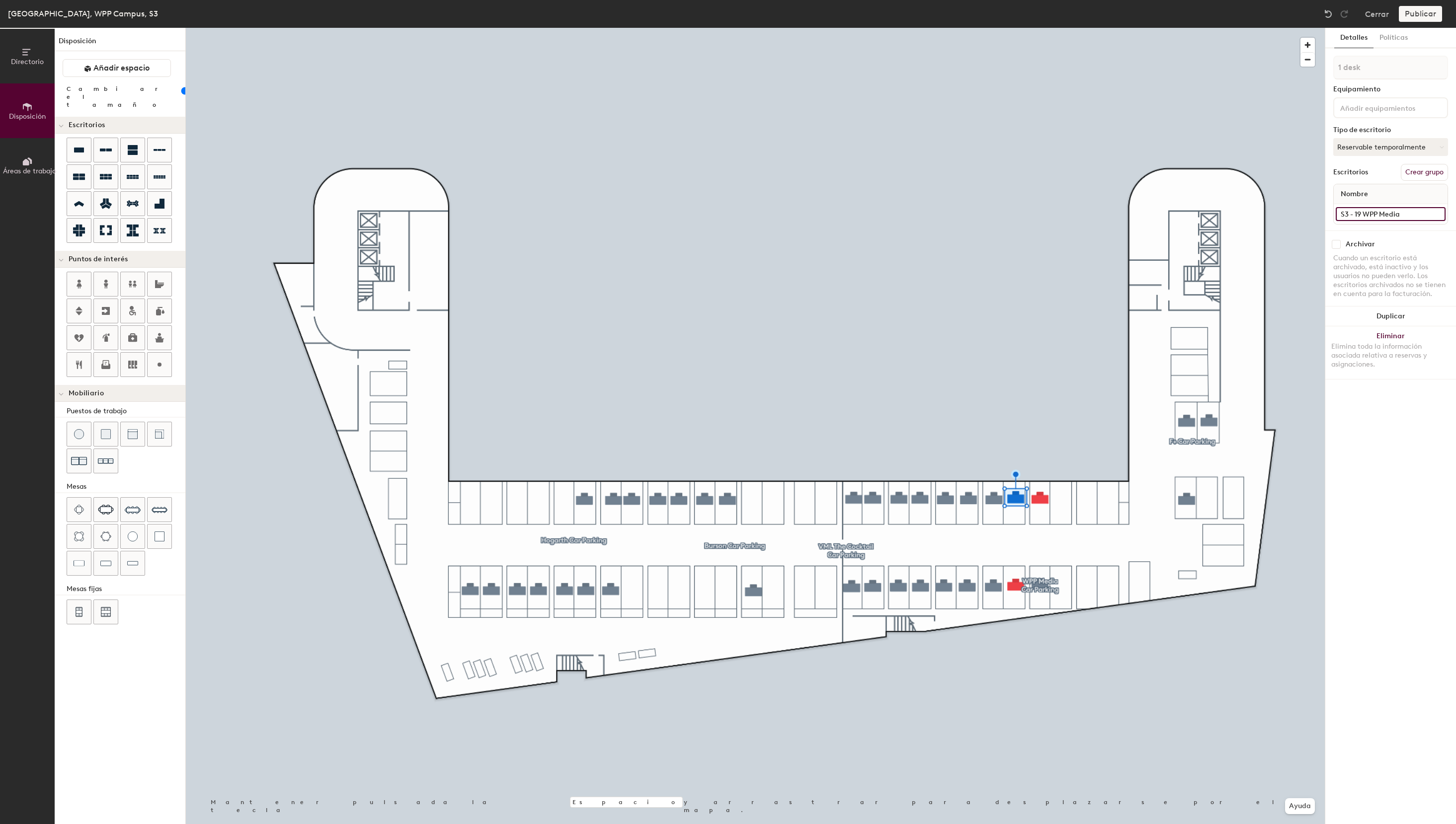
click at [1360, 215] on input "S3 - 19 WPP Media" at bounding box center [1390, 214] width 110 height 14
type input "S3 - 20 WPP Media"
drag, startPoint x: 1369, startPoint y: 149, endPoint x: 1364, endPoint y: 153, distance: 6.4
click at [1369, 149] on button "Asignado" at bounding box center [1390, 147] width 115 height 18
click at [1353, 209] on div "Reservable temporalmente" at bounding box center [1383, 213] width 99 height 26
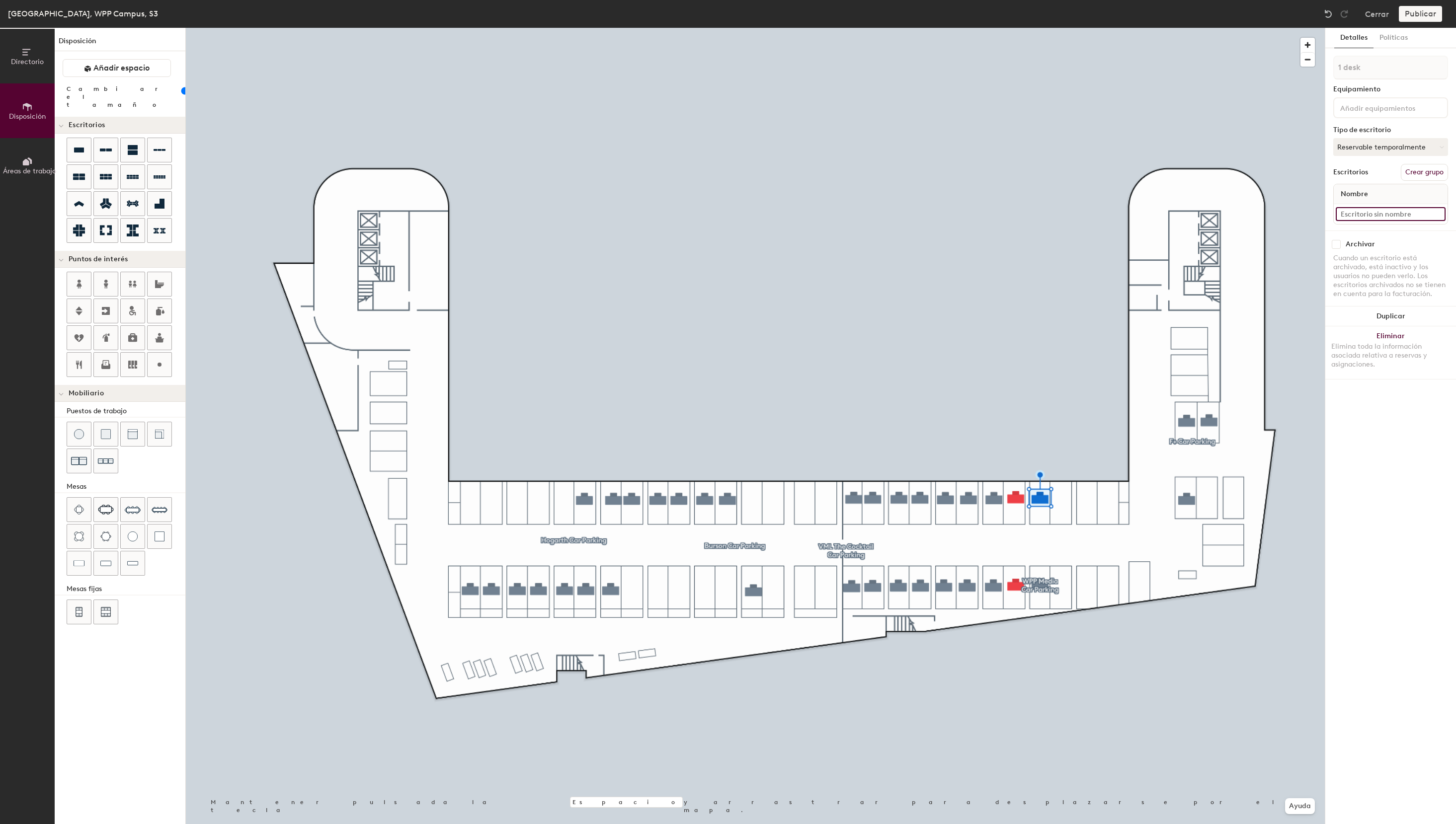
click at [1365, 217] on input at bounding box center [1390, 214] width 110 height 14
paste input "S3 - 19 WPP Media"
drag, startPoint x: 1362, startPoint y: 214, endPoint x: 1381, endPoint y: 225, distance: 22.0
click at [1362, 214] on input "S3 - 19 WPP Media" at bounding box center [1390, 214] width 110 height 14
click at [1365, 217] on input "S3 - 19 WPP Media" at bounding box center [1390, 214] width 110 height 14
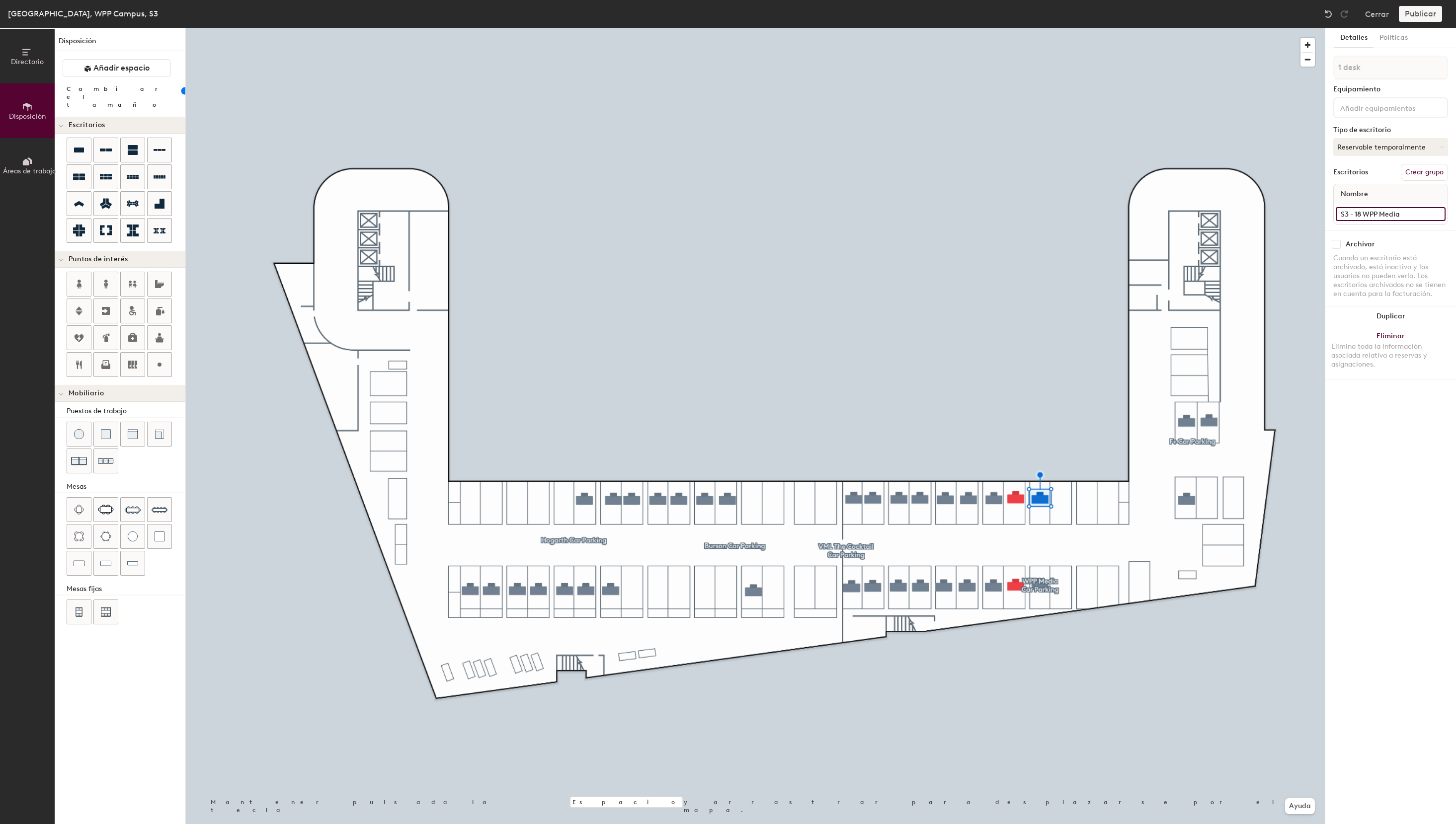
type input "S3 - 18 WPP Media"
click at [1424, 171] on button "Agrupar todos" at bounding box center [1421, 172] width 54 height 17
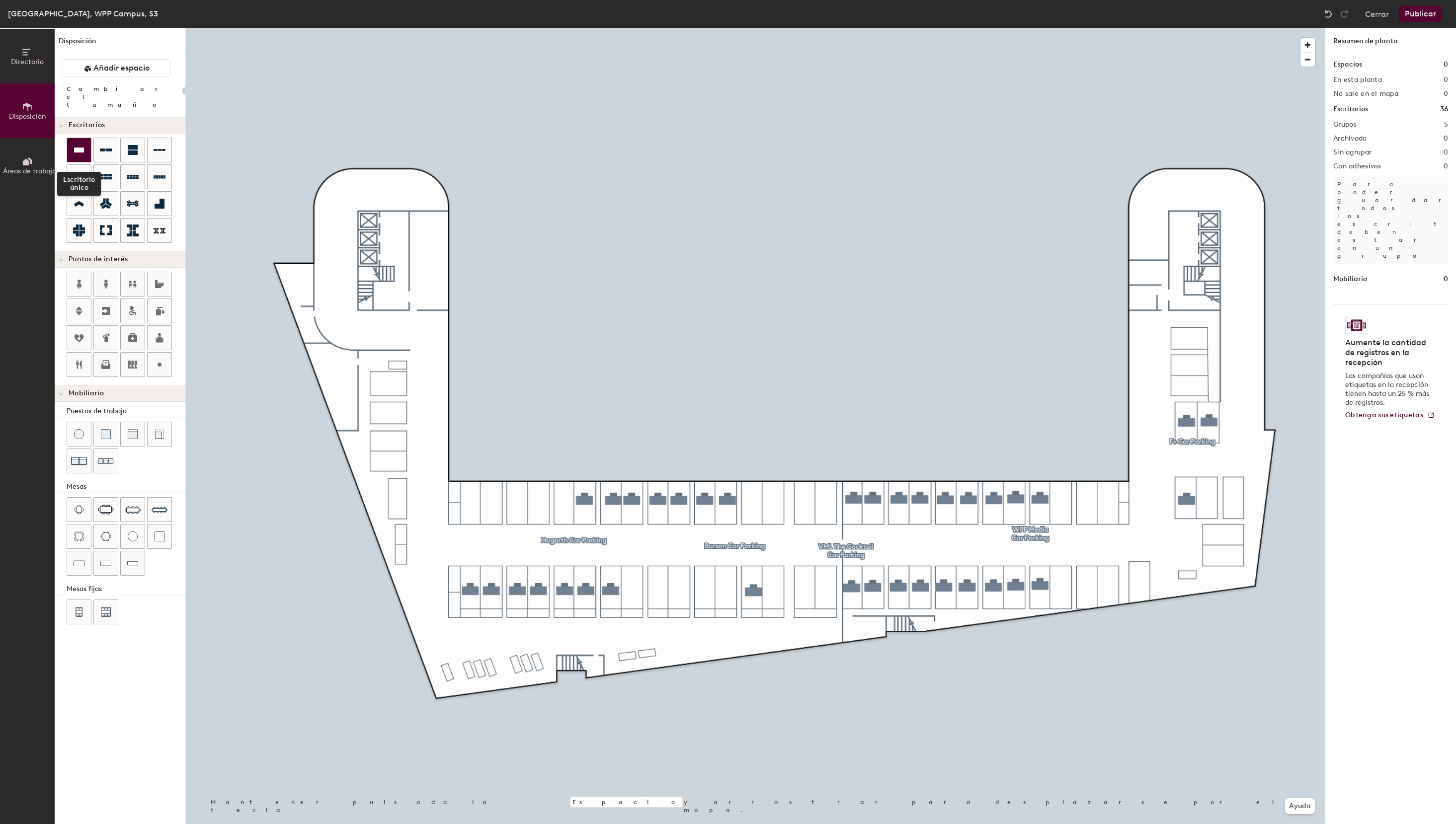
click at [80, 147] on icon at bounding box center [79, 150] width 10 height 5
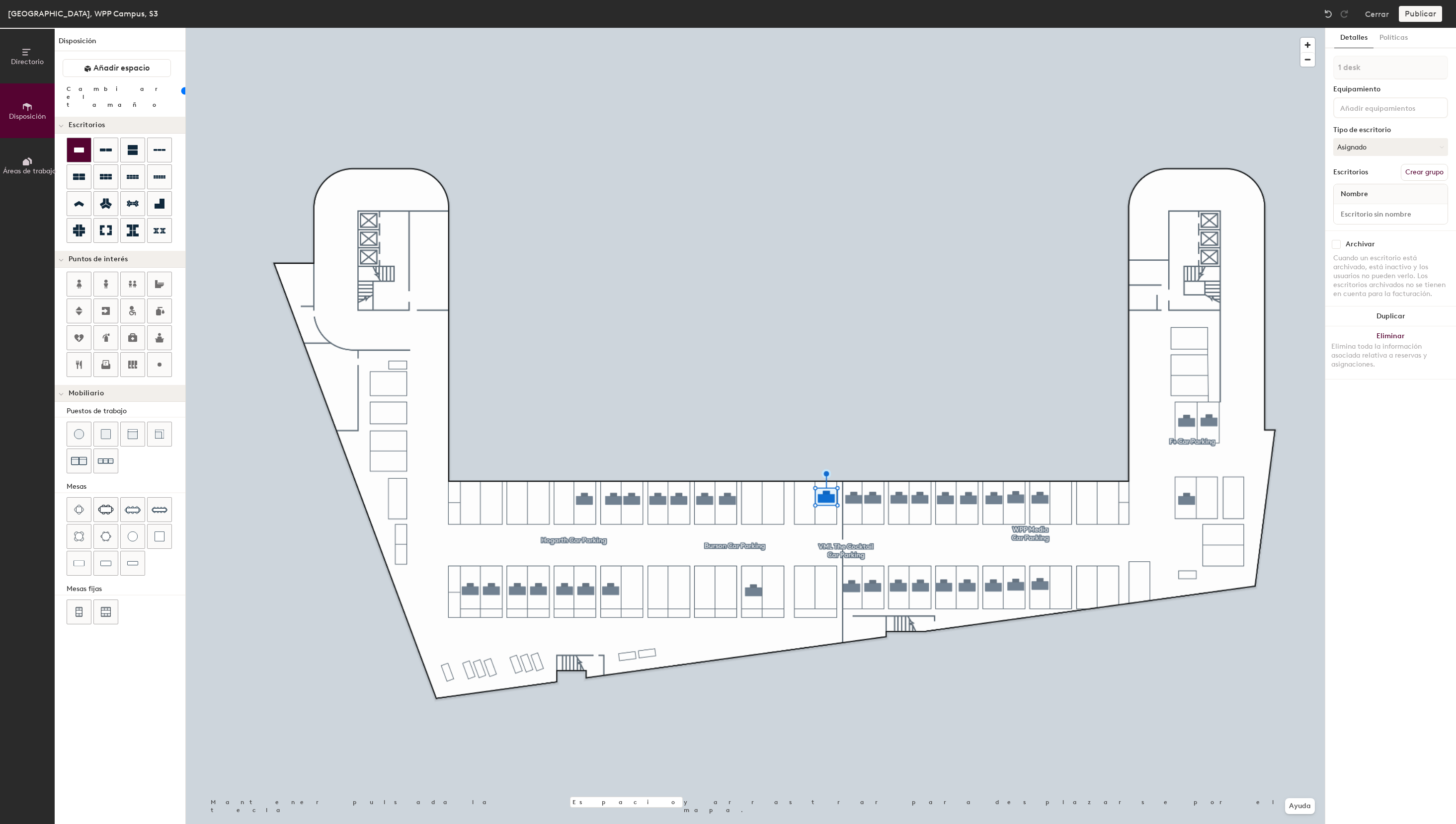
click at [76, 147] on icon at bounding box center [79, 150] width 10 height 5
click at [87, 148] on div at bounding box center [79, 150] width 24 height 24
click at [89, 147] on div at bounding box center [79, 150] width 24 height 24
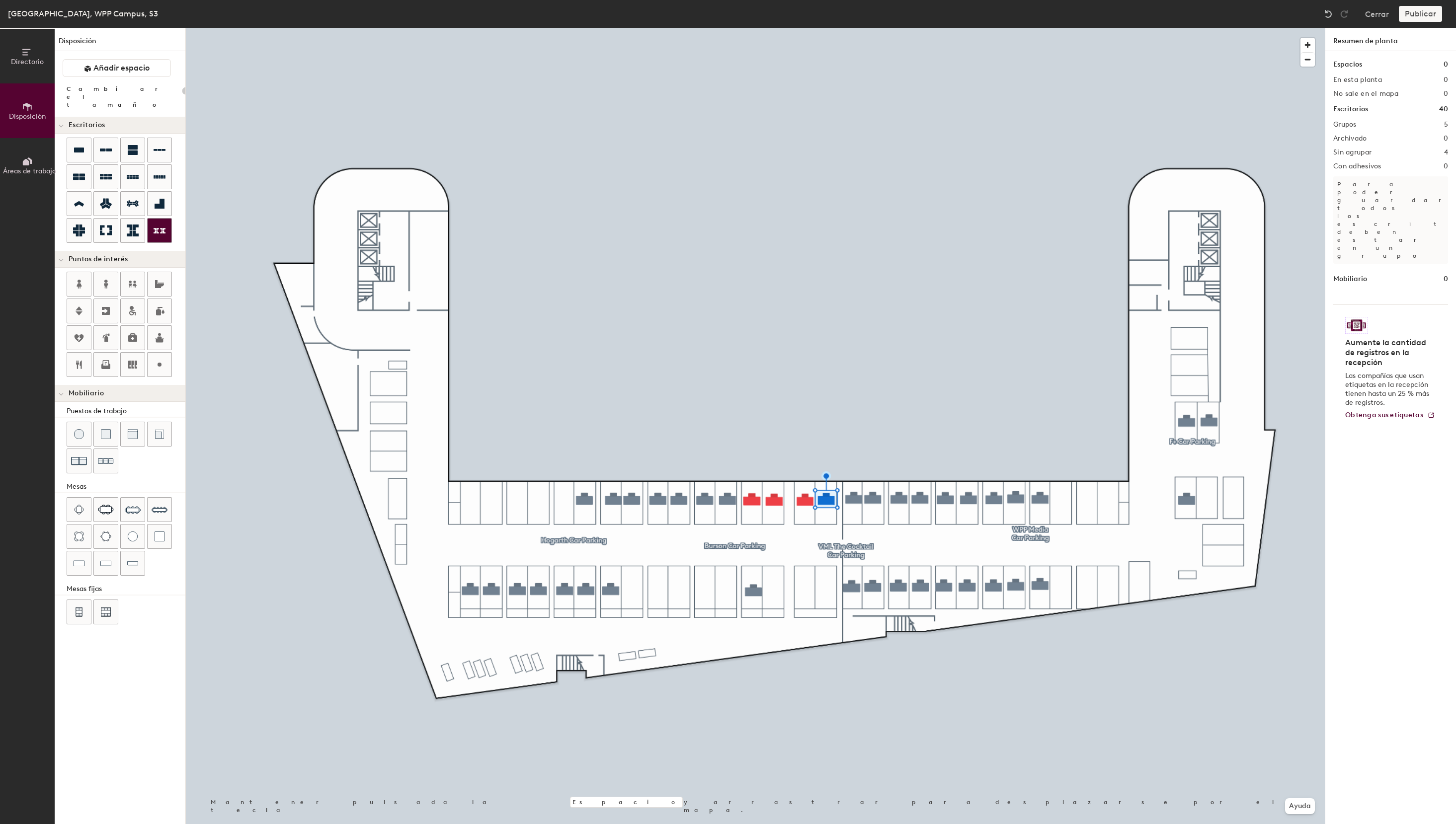
type input "20"
click at [86, 147] on div at bounding box center [79, 150] width 24 height 24
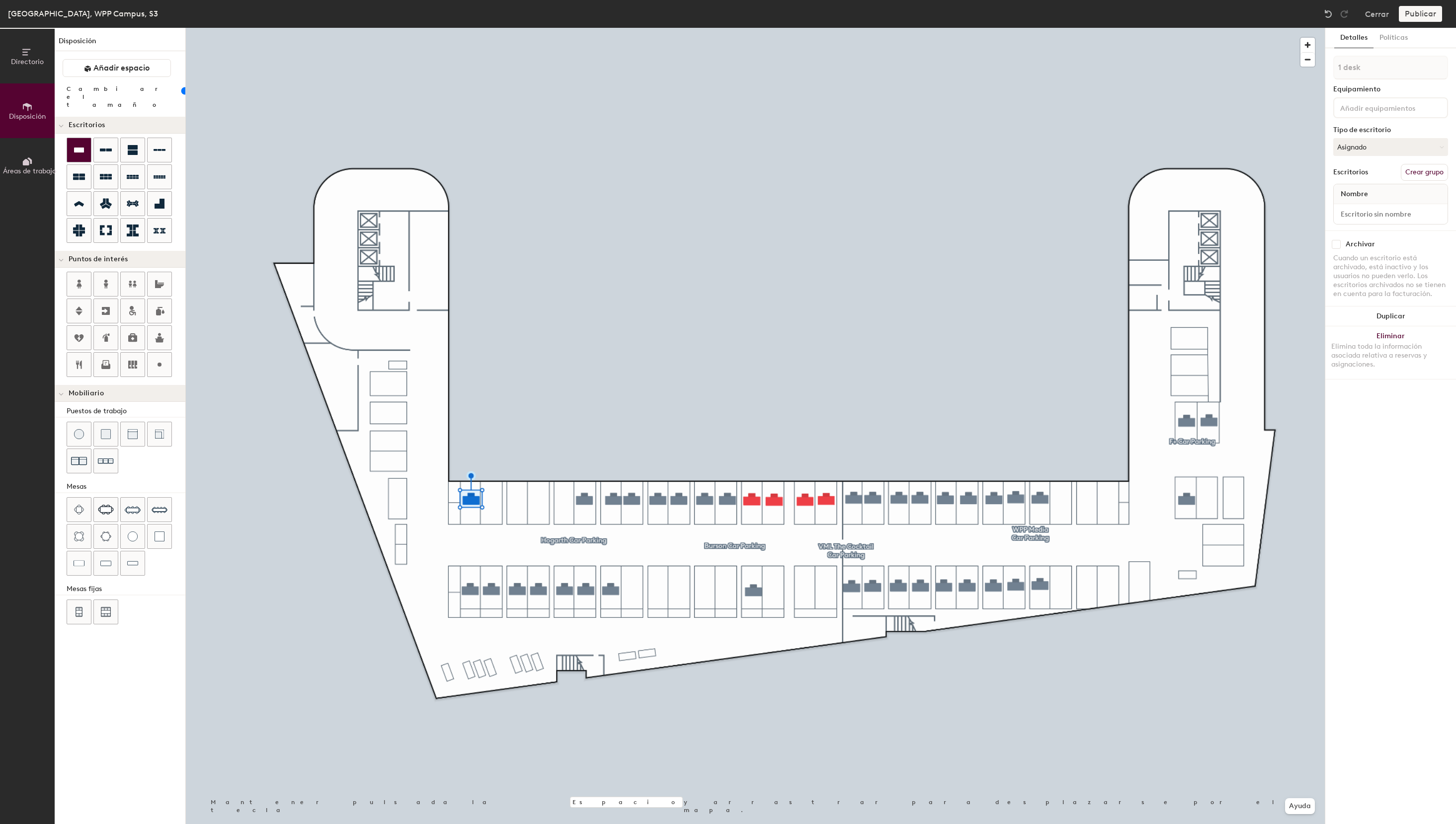
click at [77, 147] on icon at bounding box center [79, 150] width 12 height 12
click at [71, 141] on div at bounding box center [79, 150] width 24 height 24
click at [85, 147] on icon at bounding box center [79, 150] width 12 height 12
click at [69, 147] on div at bounding box center [79, 150] width 24 height 24
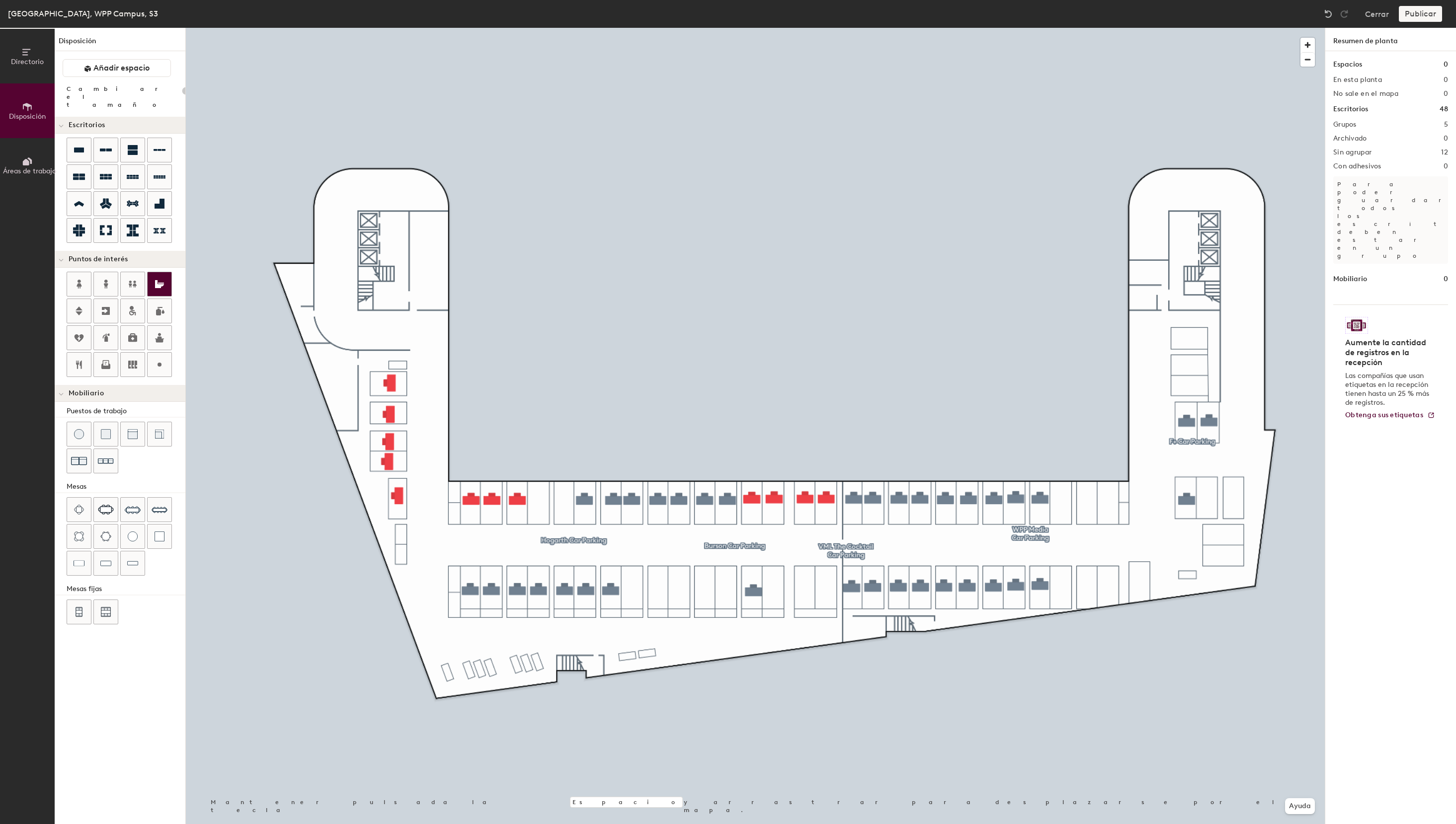
type input "100"
click at [1379, 150] on button "Asignado" at bounding box center [1390, 147] width 115 height 18
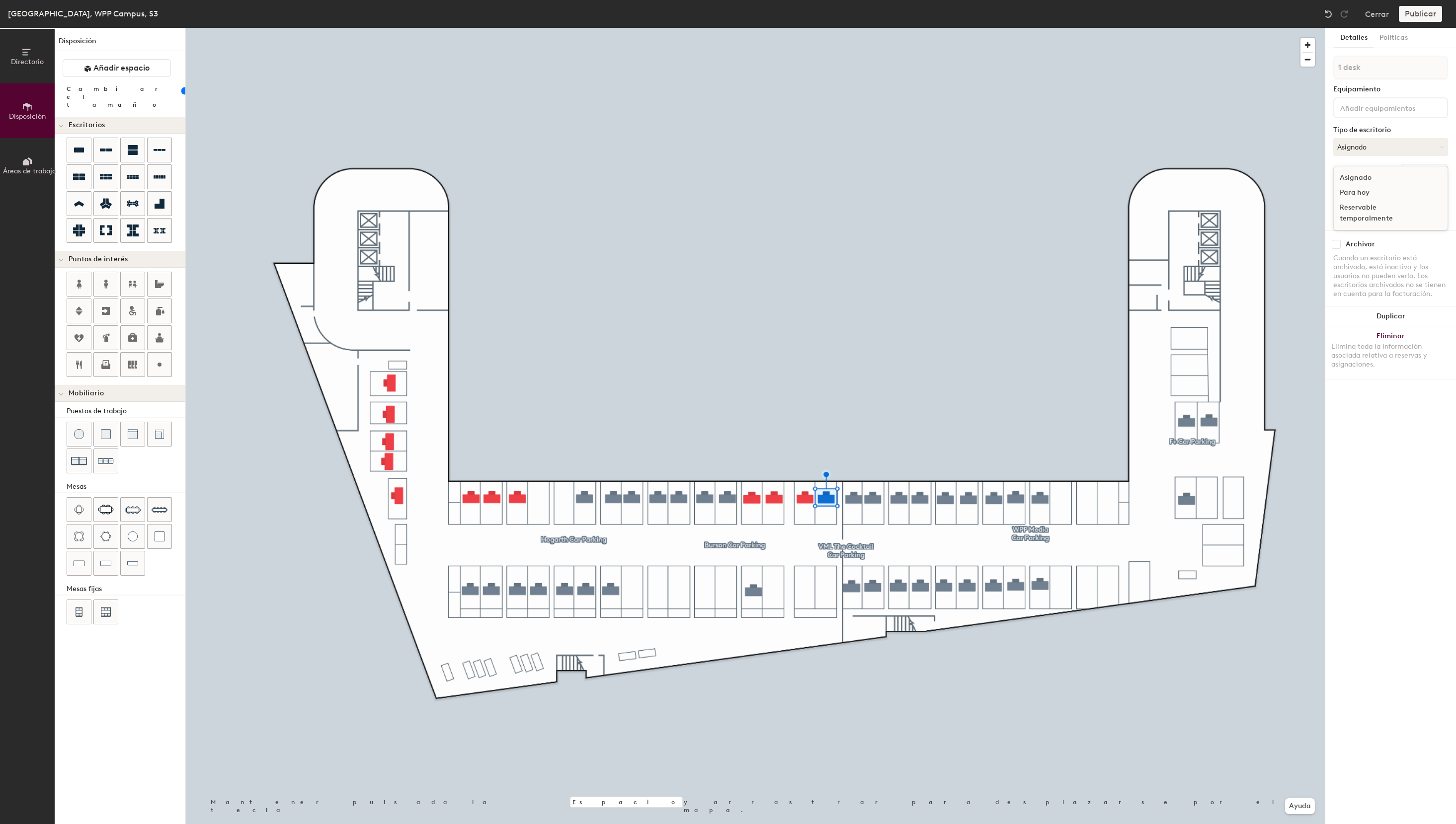
click at [1369, 216] on div "Reservable temporalmente" at bounding box center [1383, 213] width 99 height 26
click at [1368, 216] on input at bounding box center [1390, 214] width 110 height 14
paste input "S3 - 19 WPP Media"
click at [1362, 214] on input "S3 - 19 WPP Media" at bounding box center [1390, 214] width 110 height 14
drag, startPoint x: 1410, startPoint y: 215, endPoint x: 1330, endPoint y: 210, distance: 80.2
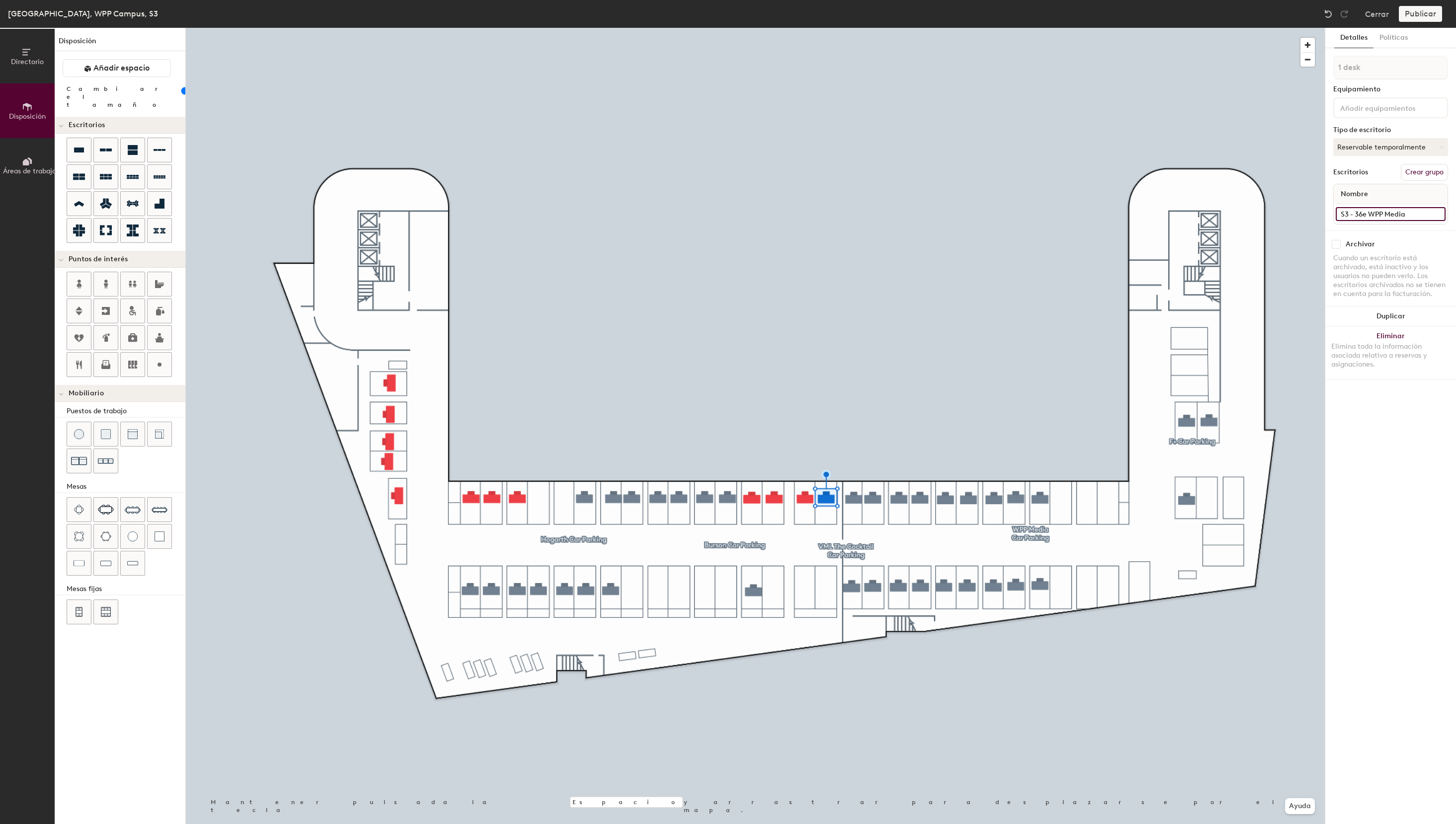
click at [1335, 210] on input "S3 - 36e WPP Media" at bounding box center [1390, 214] width 110 height 14
type input "S3 - 36e WPP Media"
click at [1388, 152] on button "Asignado" at bounding box center [1390, 147] width 115 height 18
click at [1351, 206] on div "Reservable temporalmente" at bounding box center [1383, 213] width 99 height 26
click at [1361, 194] on span "Nombre" at bounding box center [1354, 194] width 37 height 18
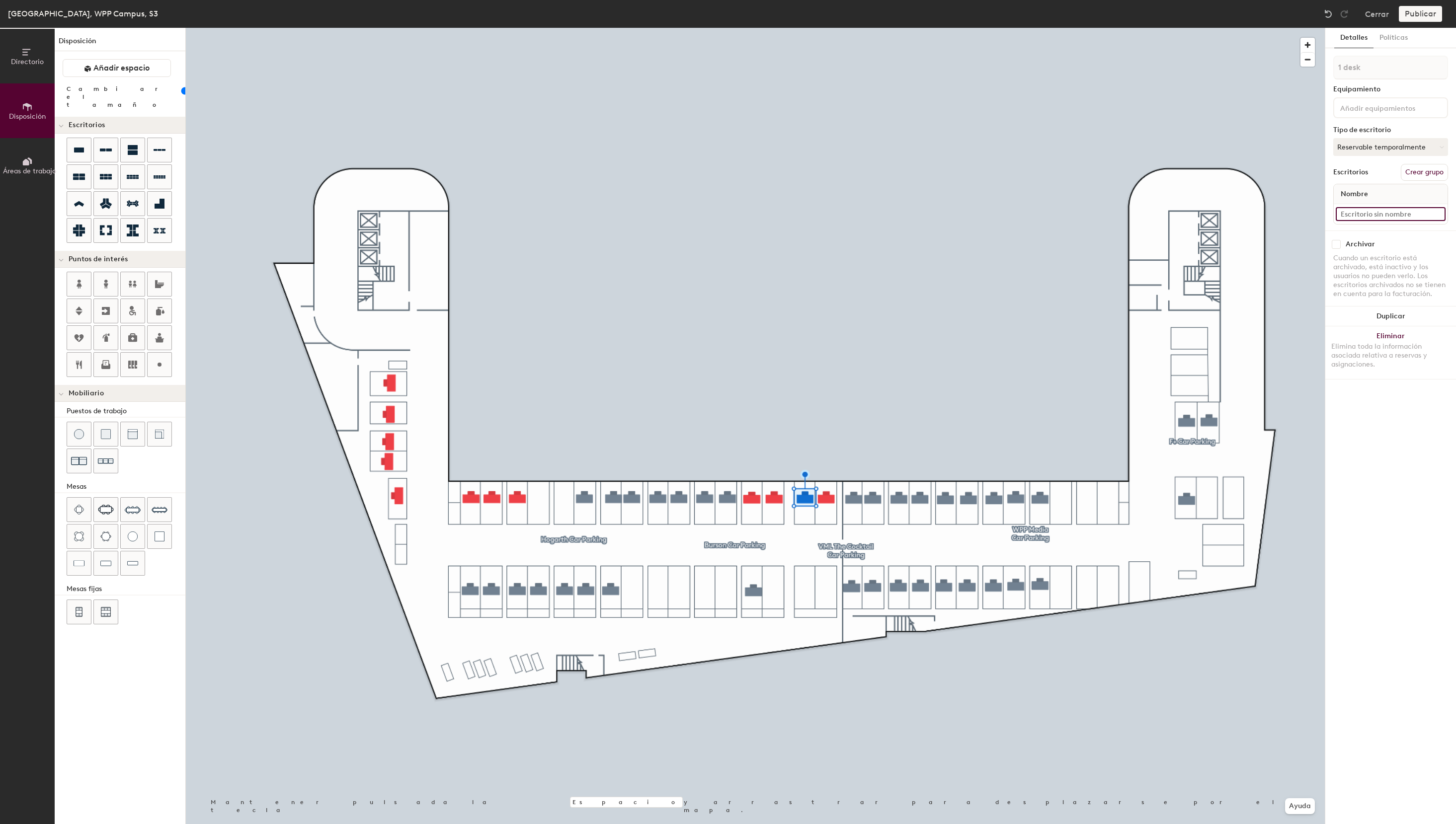
click at [1371, 217] on input at bounding box center [1390, 214] width 110 height 14
paste input "S3 - 36e WPP Media"
click at [1363, 213] on input "S3 - 36e WPP Media" at bounding box center [1390, 214] width 110 height 14
type input "S3 - 38e WPP Media"
click at [780, 28] on div at bounding box center [755, 28] width 1139 height 0
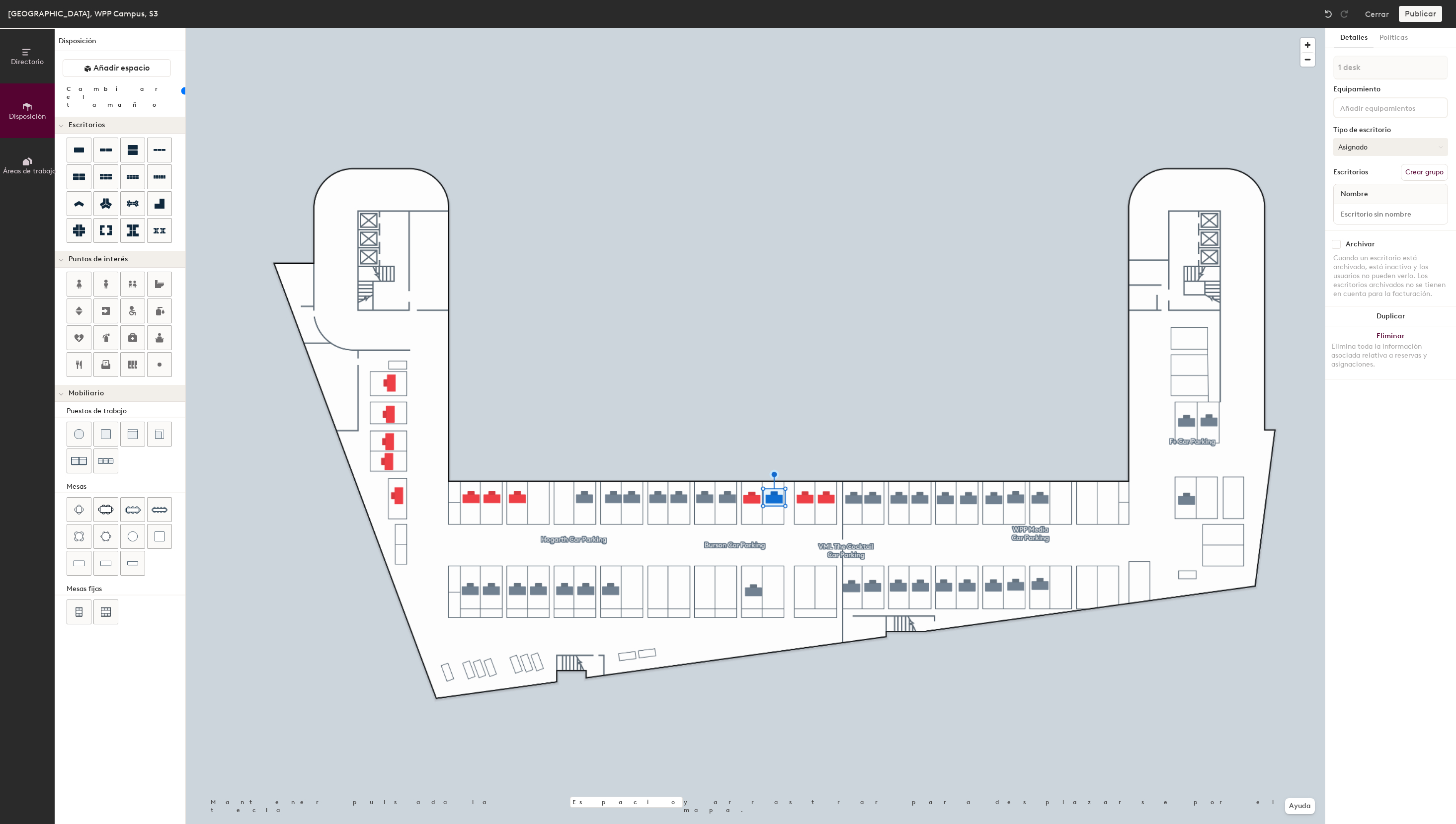
click at [1376, 149] on button "Asignado" at bounding box center [1390, 147] width 115 height 18
click at [1366, 219] on div "Reservable temporalmente" at bounding box center [1383, 213] width 99 height 26
click at [1369, 214] on input at bounding box center [1390, 214] width 110 height 14
paste input "S3 - 36e WPP Media"
click at [1365, 214] on input "S3 - 36e WPP Media" at bounding box center [1390, 214] width 110 height 14
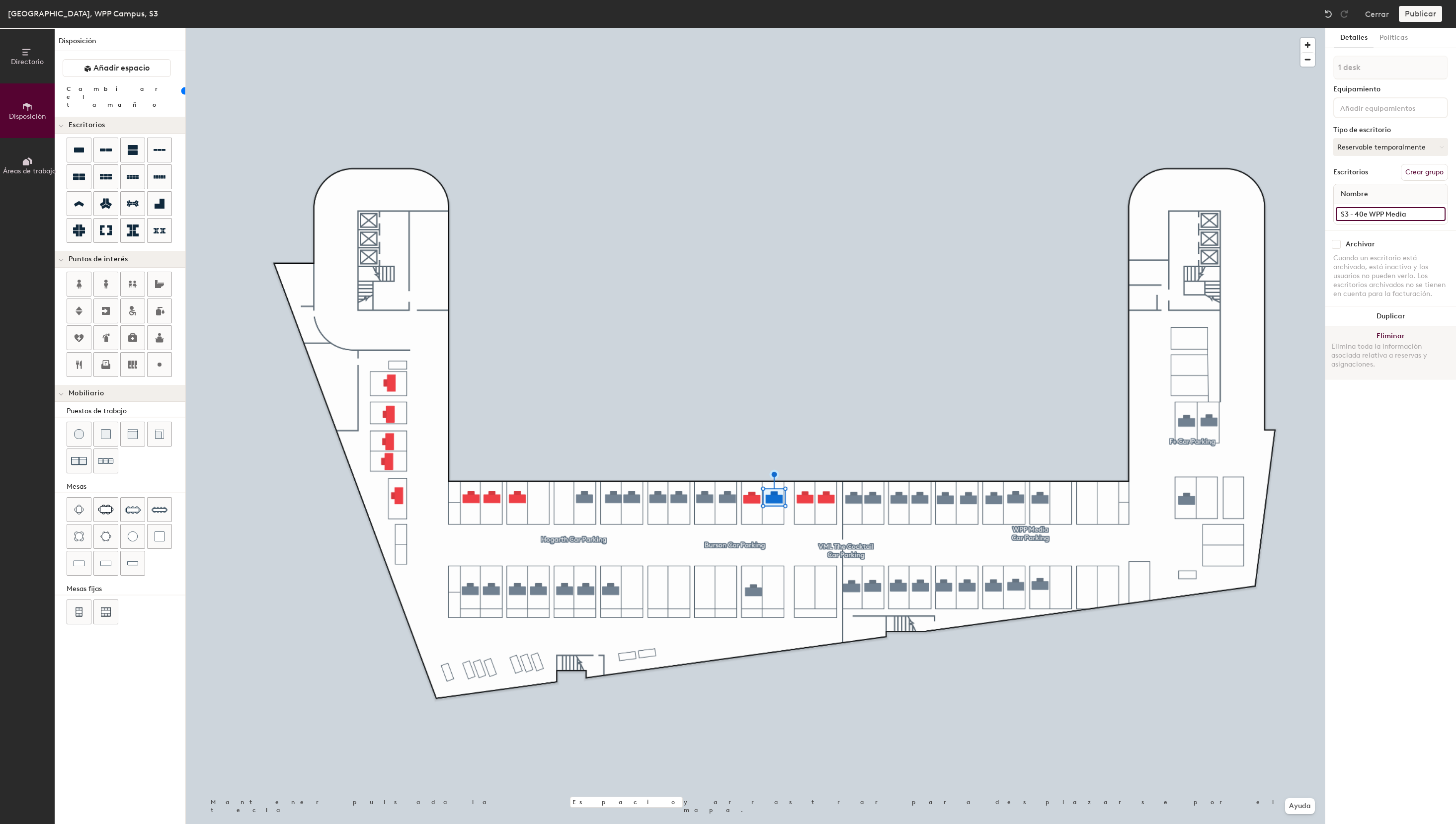
type input "S3 - 40e WPP Media"
click at [1384, 148] on button "Asignado" at bounding box center [1390, 147] width 115 height 18
click at [1365, 214] on div "Reservable temporalmente" at bounding box center [1383, 213] width 99 height 26
click at [1366, 216] on input at bounding box center [1390, 214] width 110 height 14
paste input "S3 - 40e WPP Media"
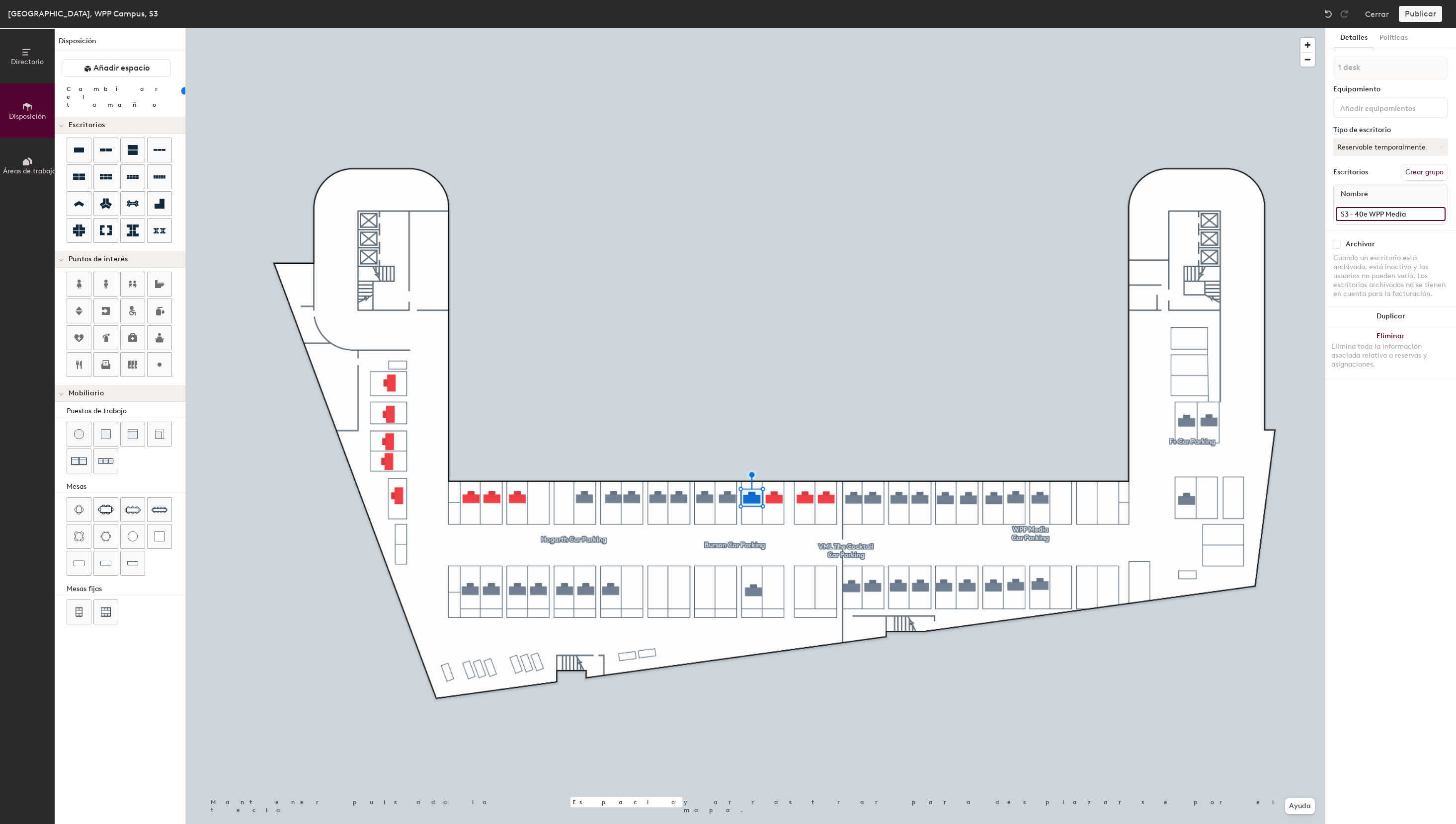
click at [1354, 214] on input "S3 - 40e WPP Media" at bounding box center [1390, 214] width 110 height 14
type input "S3 - 42e WPP Media"
click at [874, 28] on div at bounding box center [755, 28] width 1139 height 0
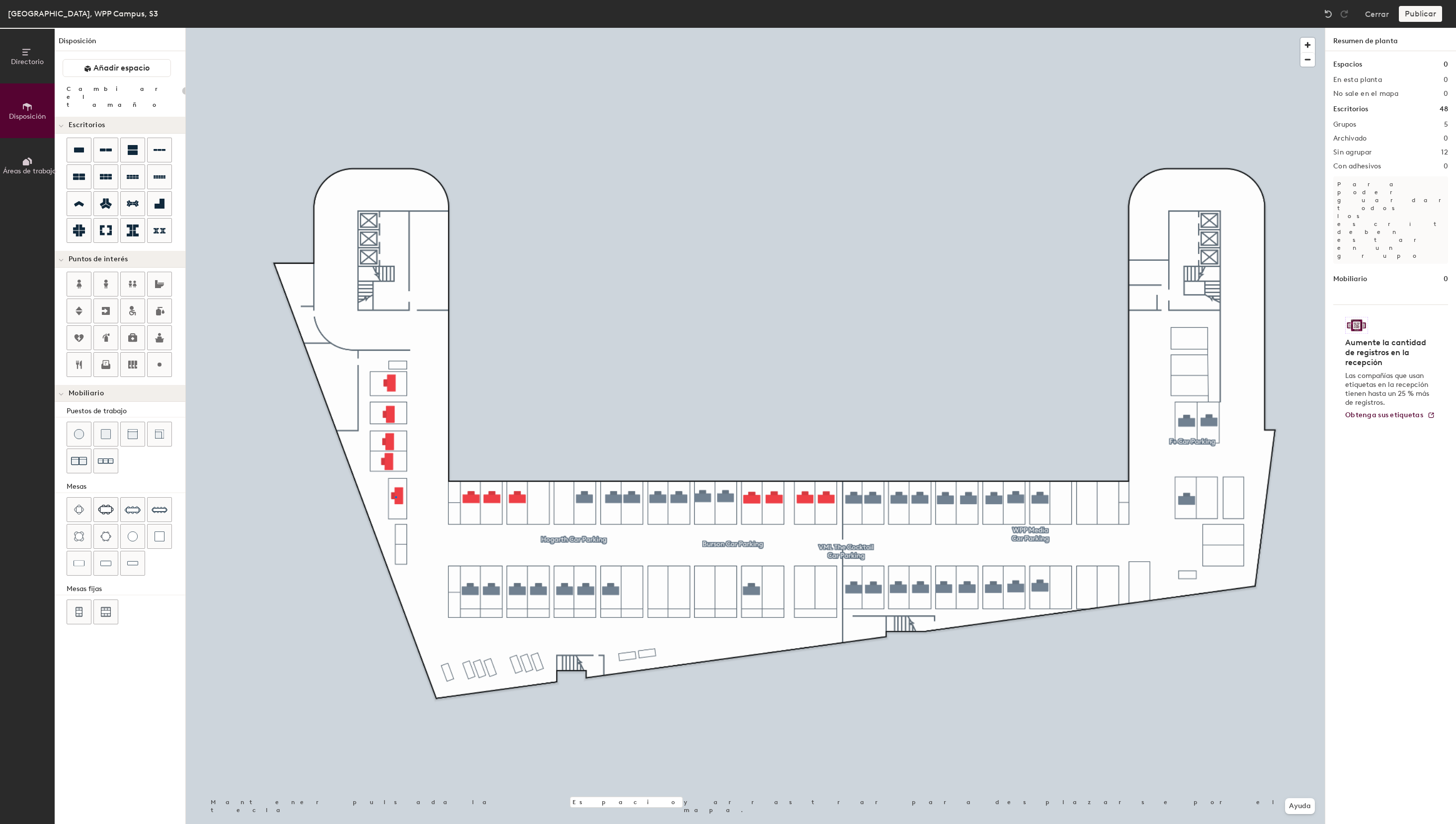
type input "100"
click at [1374, 146] on button "Asignado" at bounding box center [1390, 147] width 115 height 18
click at [1366, 219] on div "Reservable temporalmente" at bounding box center [1383, 213] width 99 height 26
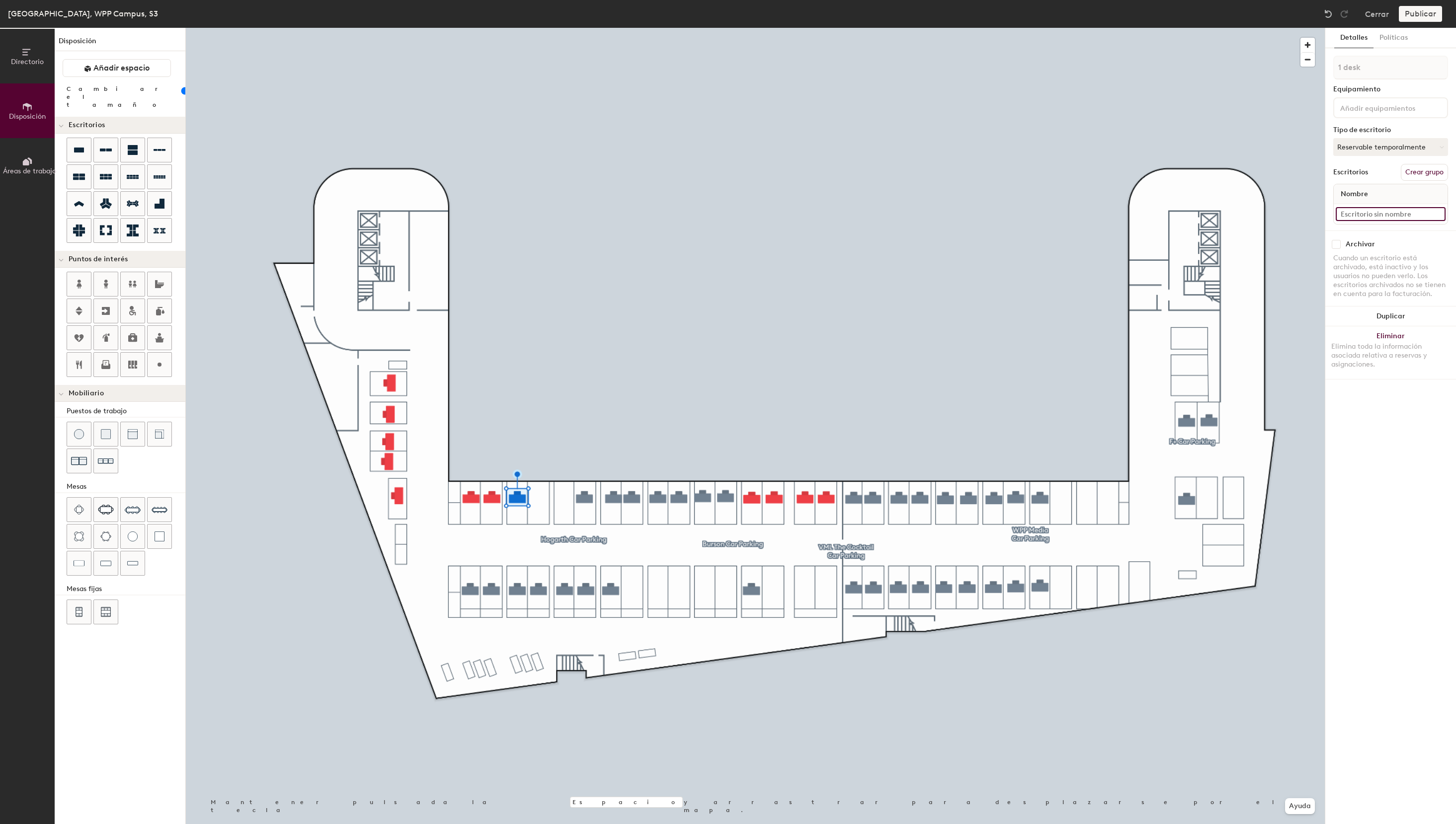
click at [1362, 213] on input at bounding box center [1390, 214] width 110 height 14
paste input "S3 - 40e WPP Media"
drag, startPoint x: 1364, startPoint y: 213, endPoint x: 1390, endPoint y: 240, distance: 37.5
click at [1364, 213] on input "S3 - 40e WPP Media" at bounding box center [1390, 214] width 110 height 14
drag, startPoint x: 1418, startPoint y: 217, endPoint x: 1263, endPoint y: 216, distance: 155.0
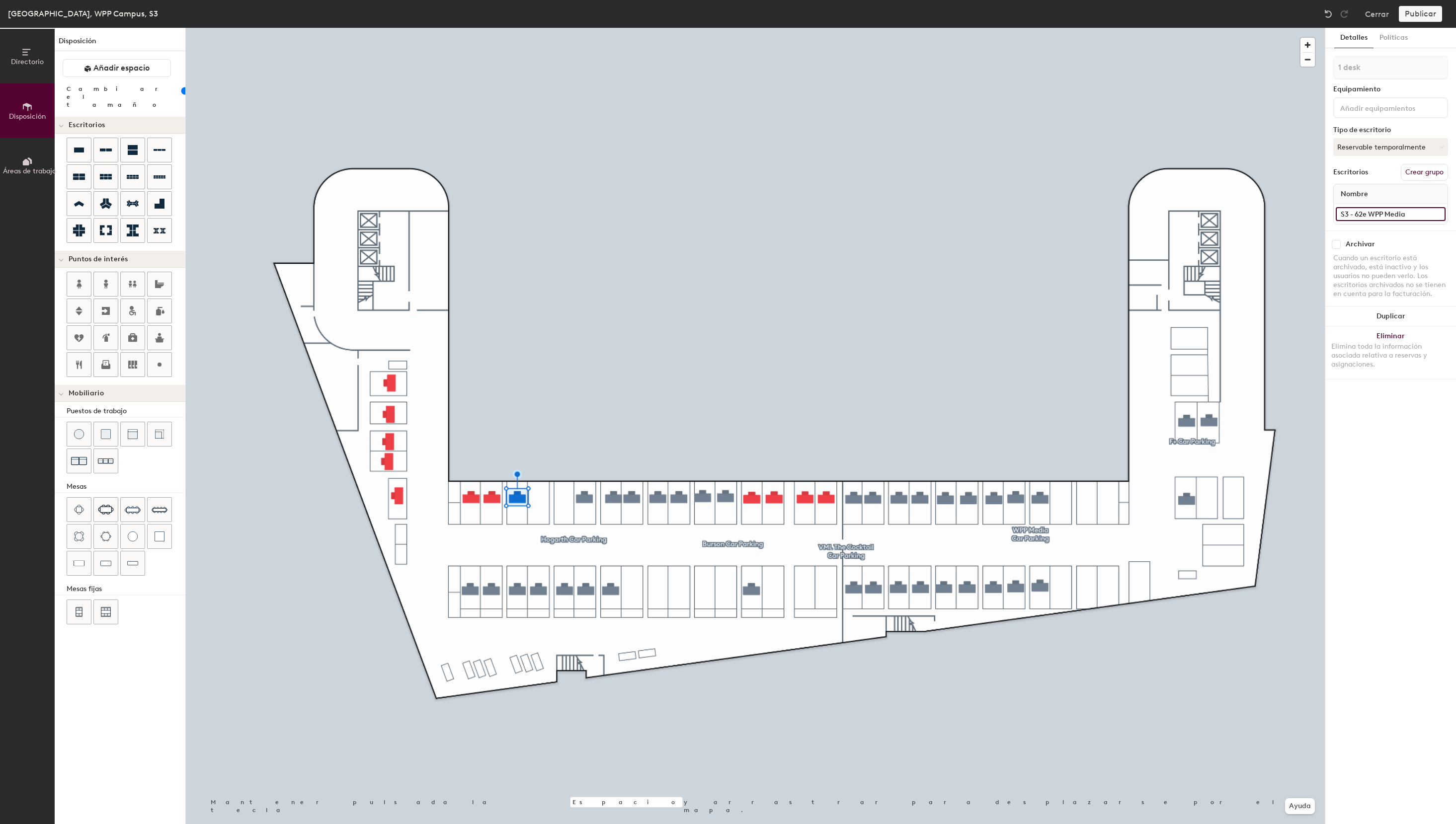
click at [1335, 216] on input "S3 - 62e WPP Media" at bounding box center [1390, 214] width 110 height 14
type input "S3 - 62e WPP Media"
click at [1360, 148] on button "Asignado" at bounding box center [1390, 147] width 115 height 18
click at [1369, 214] on div "Reservable temporalmente" at bounding box center [1383, 213] width 99 height 26
click at [1357, 211] on input at bounding box center [1390, 214] width 110 height 14
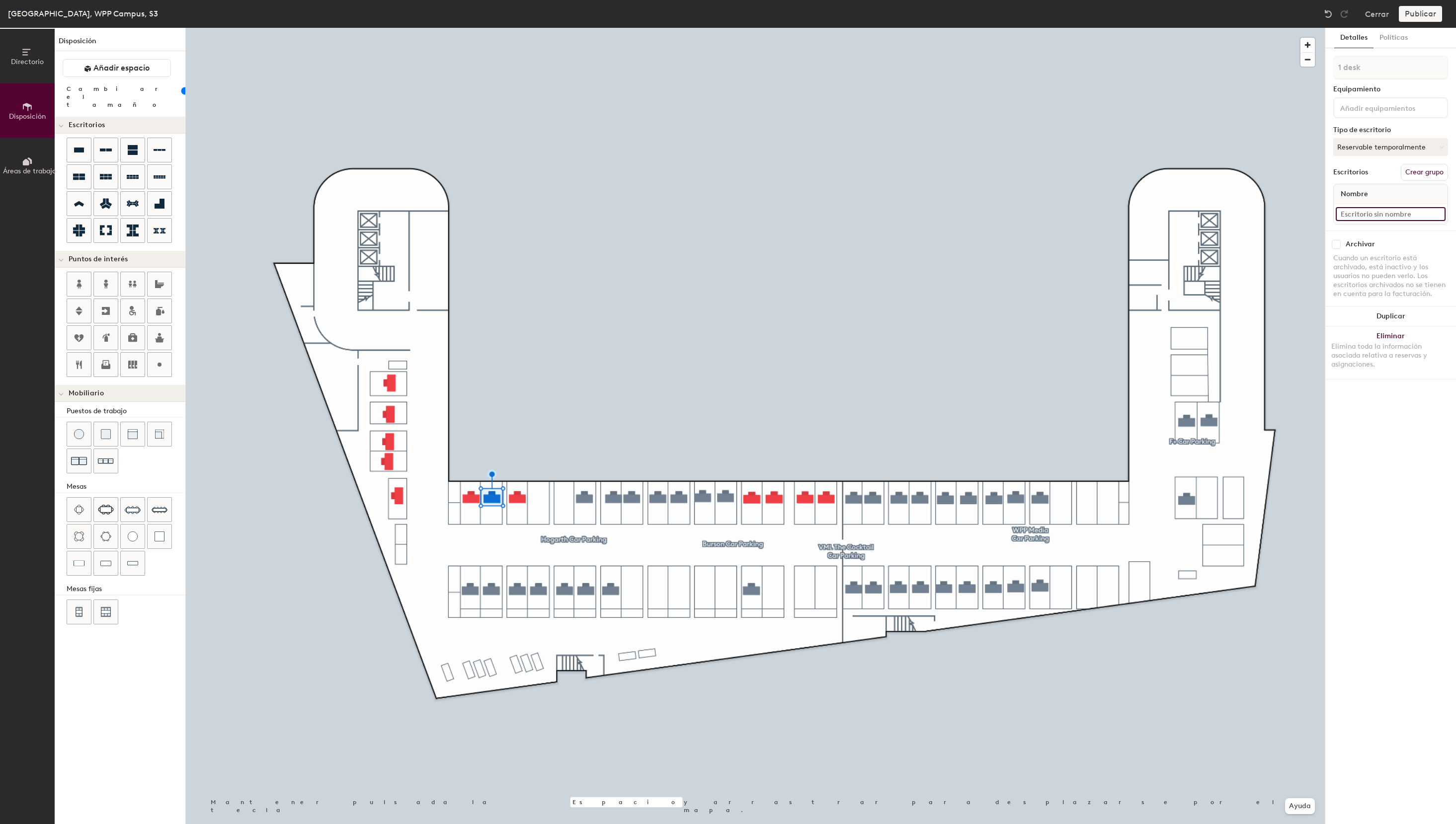
paste input "S3 - 62e WPP Media"
click at [1364, 214] on input "S3 - 62e WPP Media" at bounding box center [1390, 214] width 110 height 14
type input "S3 - 64e WPP Media"
type input "100"
click at [1371, 214] on input at bounding box center [1390, 214] width 110 height 14
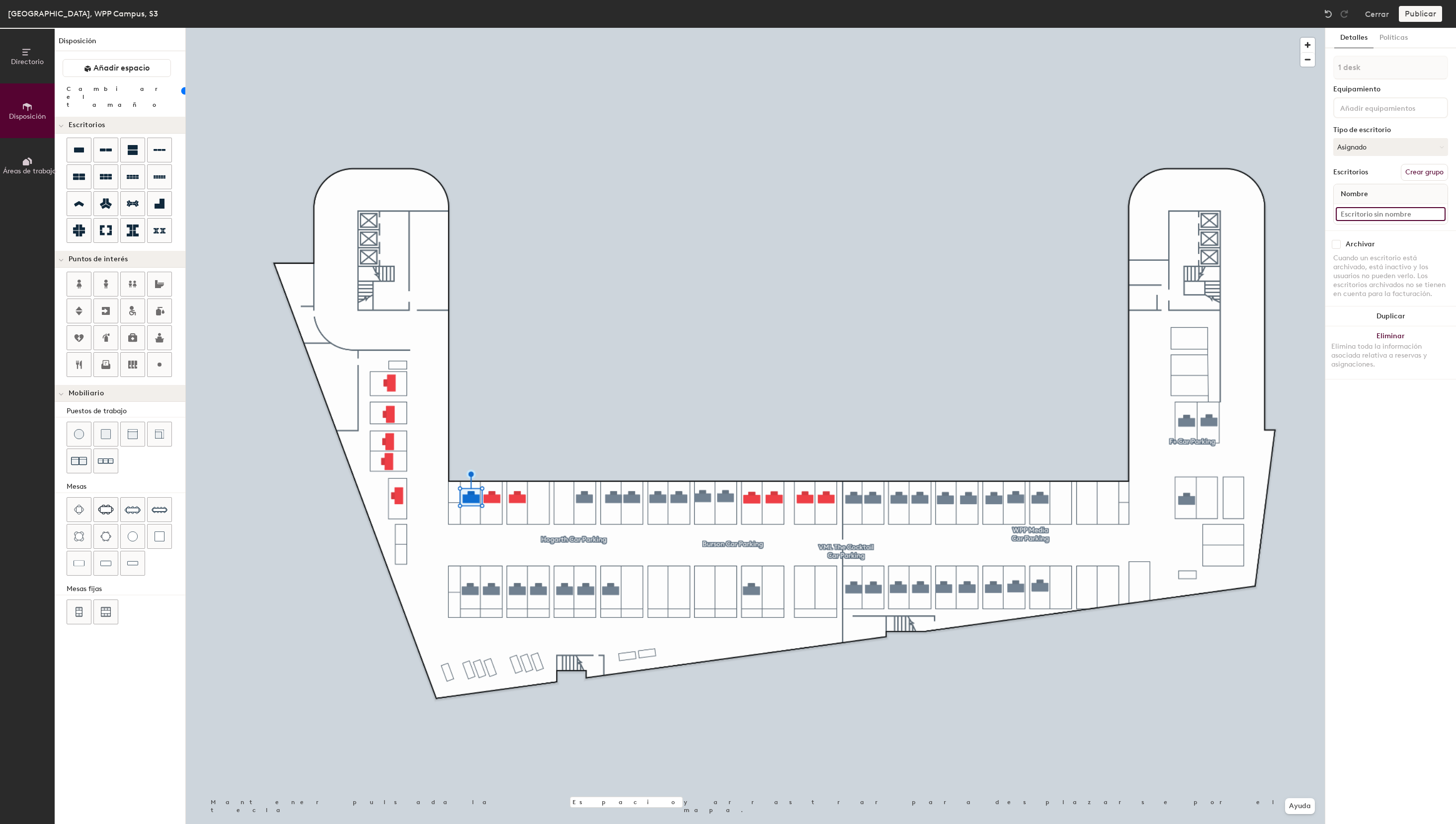
paste input "S3 - 62e WPP Media"
click at [1363, 216] on input "S3 - 62e WPP Media" at bounding box center [1390, 214] width 110 height 14
type input "S3 - 66e WPP Media"
click at [1358, 151] on button "Asignado" at bounding box center [1390, 147] width 115 height 18
click at [1360, 209] on div "Reservable temporalmente" at bounding box center [1383, 213] width 99 height 26
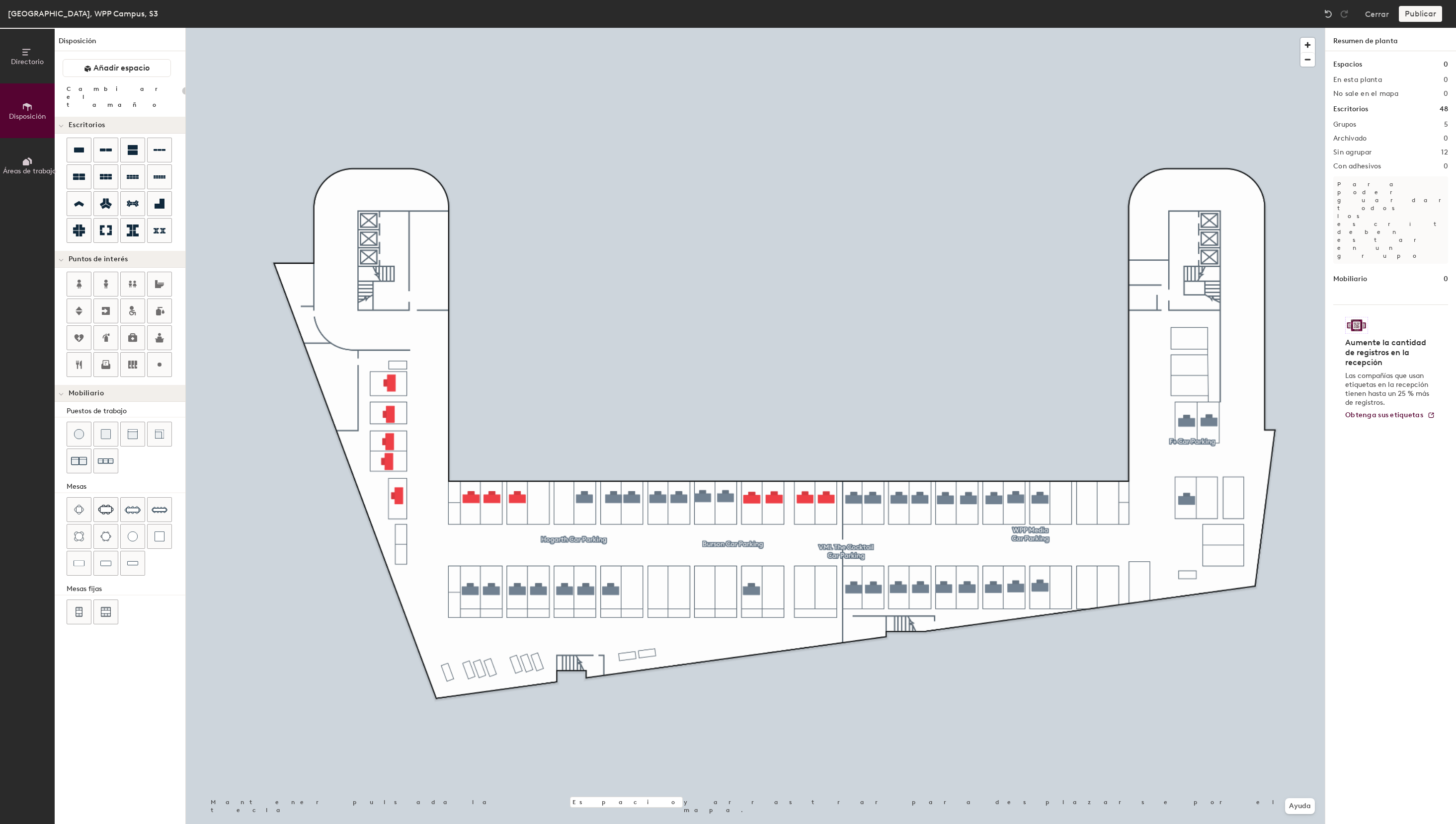
type input "100"
click at [1379, 146] on button "Asignado" at bounding box center [1390, 147] width 115 height 18
click at [1371, 213] on div "Reservable temporalmente" at bounding box center [1383, 213] width 99 height 26
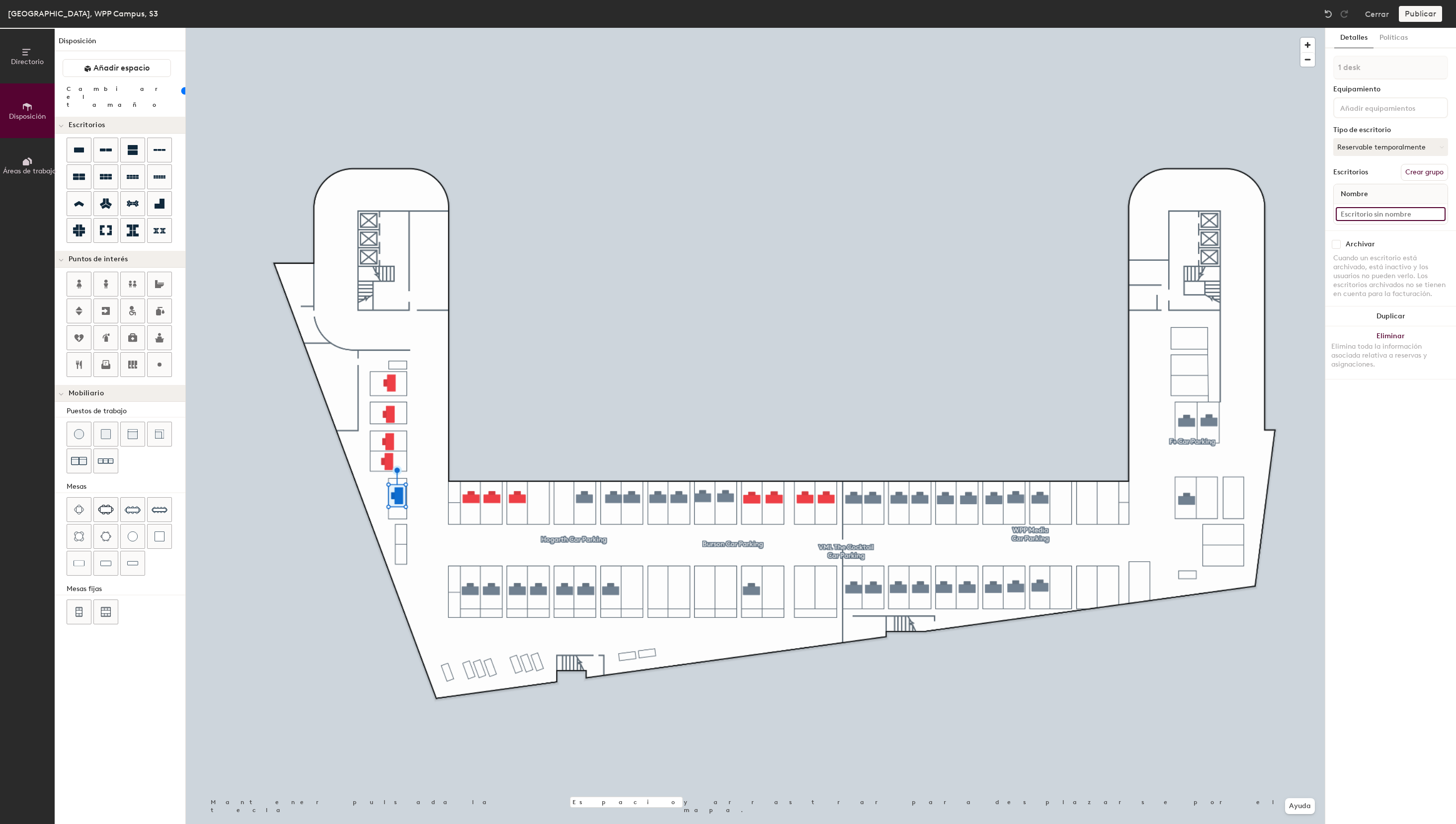
click at [1354, 211] on input at bounding box center [1390, 214] width 110 height 14
paste input "S3 - 62e WPP Media"
click at [1364, 214] on input "S3 - 62e WPP Media" at bounding box center [1390, 214] width 110 height 14
type input "S3 - 68e WPP Media"
click at [1362, 149] on button "Asignado" at bounding box center [1390, 147] width 115 height 18
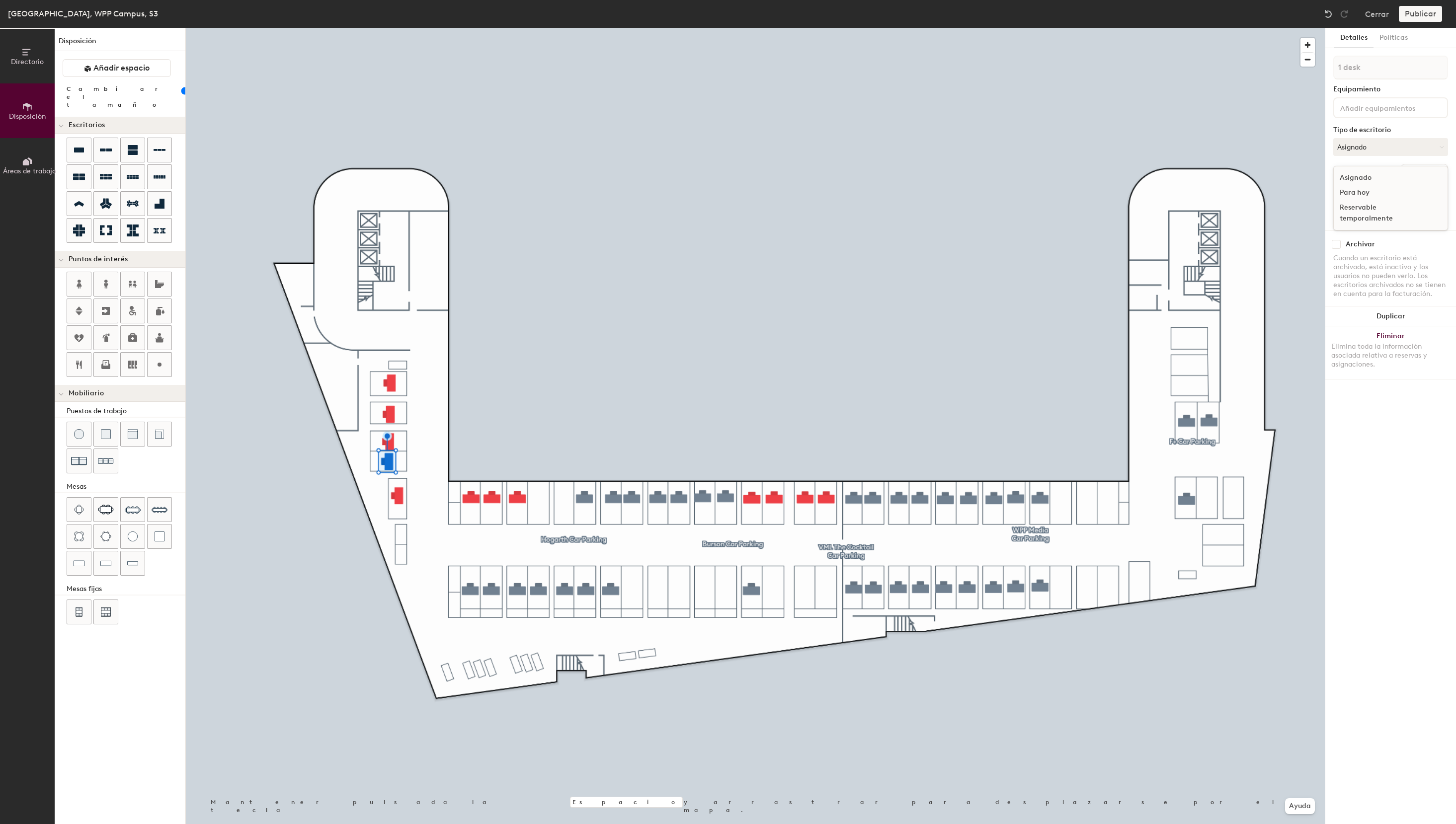
click at [1357, 215] on div "Reservable temporalmente" at bounding box center [1383, 213] width 99 height 26
click at [1359, 217] on input at bounding box center [1390, 214] width 110 height 14
paste input "S3 - 62e WPP Media"
drag, startPoint x: 1363, startPoint y: 214, endPoint x: 1424, endPoint y: 256, distance: 74.1
click at [1364, 214] on input "S3 - 62e WPP Media" at bounding box center [1390, 214] width 110 height 14
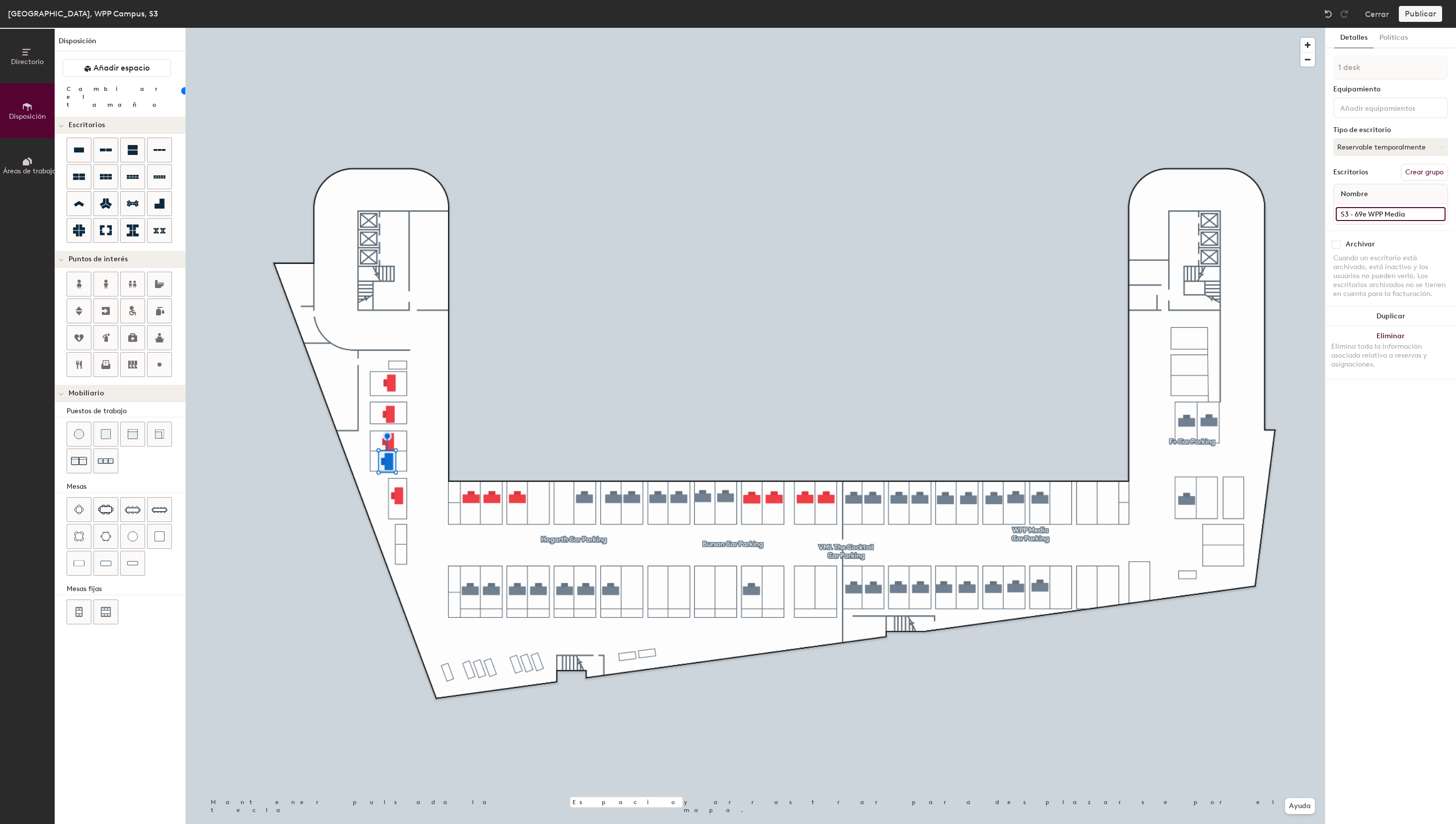
type input "S3 - 69e WPP Media"
click at [1360, 144] on button "Asignado" at bounding box center [1390, 147] width 115 height 18
click at [1365, 219] on div "Reservable temporalmente" at bounding box center [1383, 213] width 99 height 26
click at [1409, 209] on input at bounding box center [1390, 214] width 110 height 14
paste input "S3 - 62e WPP Media"
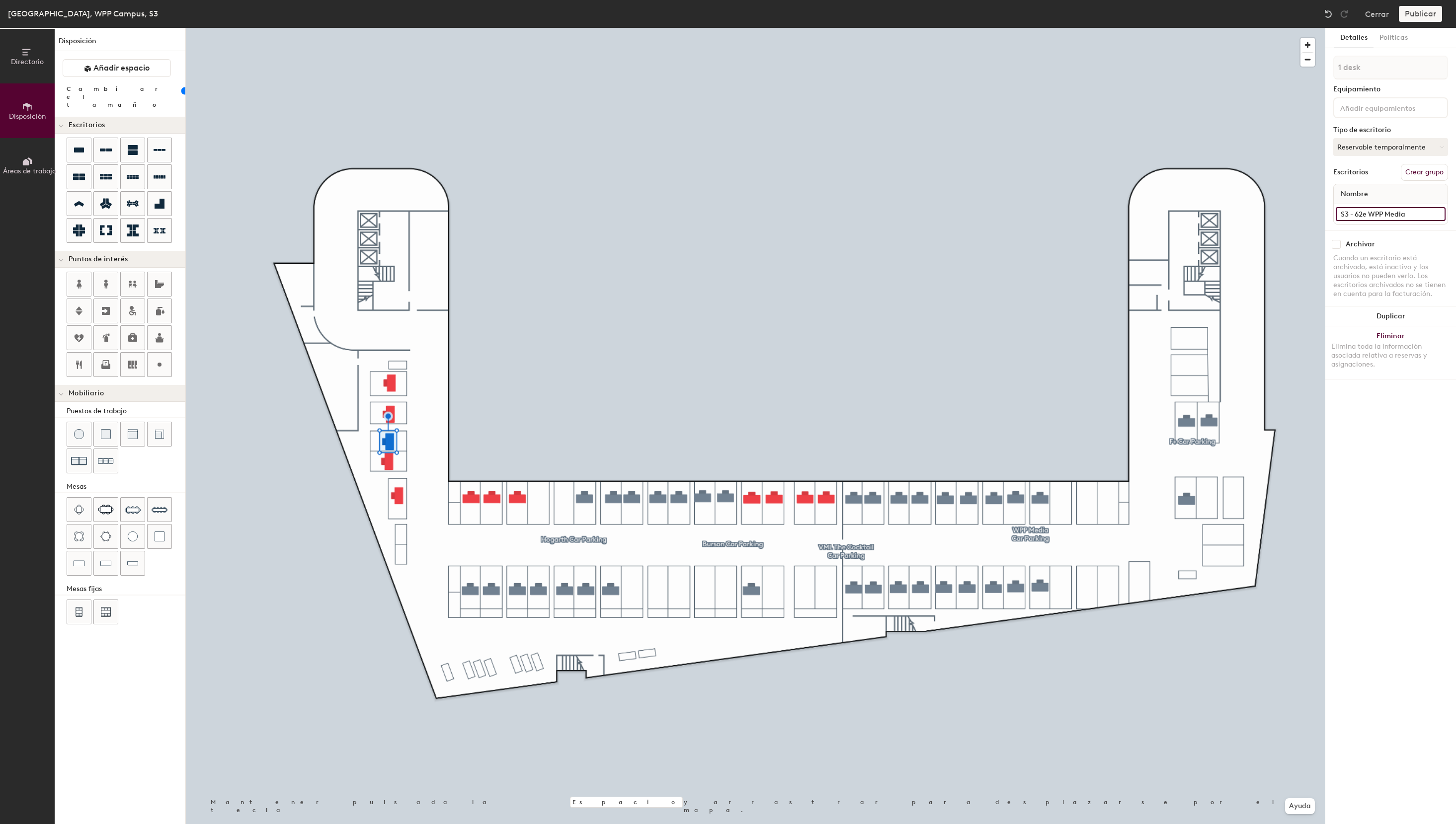
click at [1362, 216] on input "S3 - 62e WPP Media" at bounding box center [1390, 214] width 110 height 14
drag, startPoint x: 1413, startPoint y: 214, endPoint x: 1292, endPoint y: 213, distance: 121.0
click at [1335, 213] on input "S3 - 70e WPP Media" at bounding box center [1390, 214] width 110 height 14
type input "S3 - 70e WPP Media"
drag, startPoint x: 1369, startPoint y: 150, endPoint x: 1351, endPoint y: 163, distance: 22.2
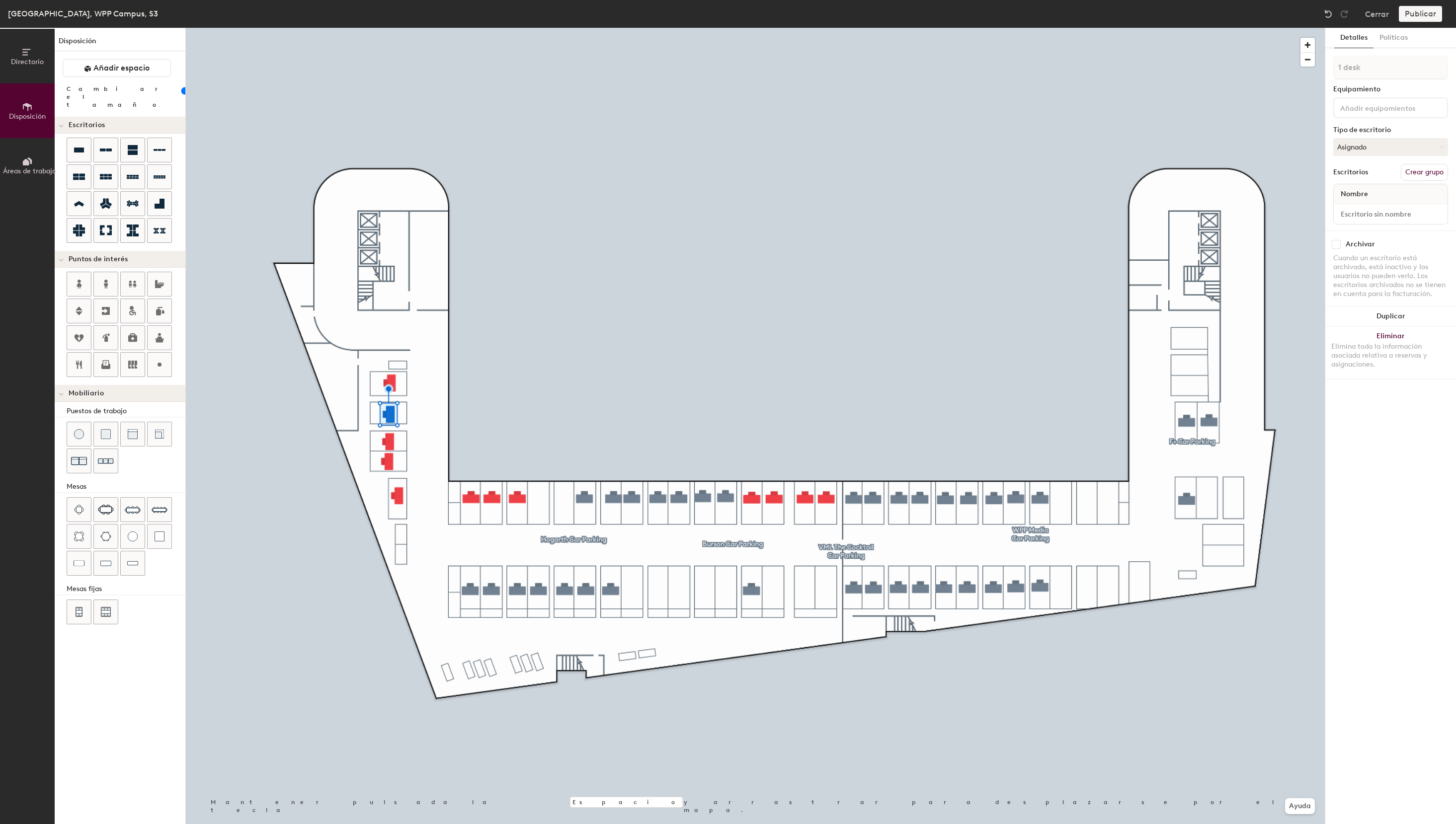
click at [1369, 150] on button "Asignado" at bounding box center [1390, 147] width 115 height 18
click at [1365, 213] on div "Reservable temporalmente" at bounding box center [1383, 213] width 99 height 26
click at [1366, 211] on input at bounding box center [1390, 214] width 110 height 14
paste input "S3 - 70e WPP Media"
click at [1364, 216] on input "S3 - 70e WPP Media" at bounding box center [1390, 214] width 110 height 14
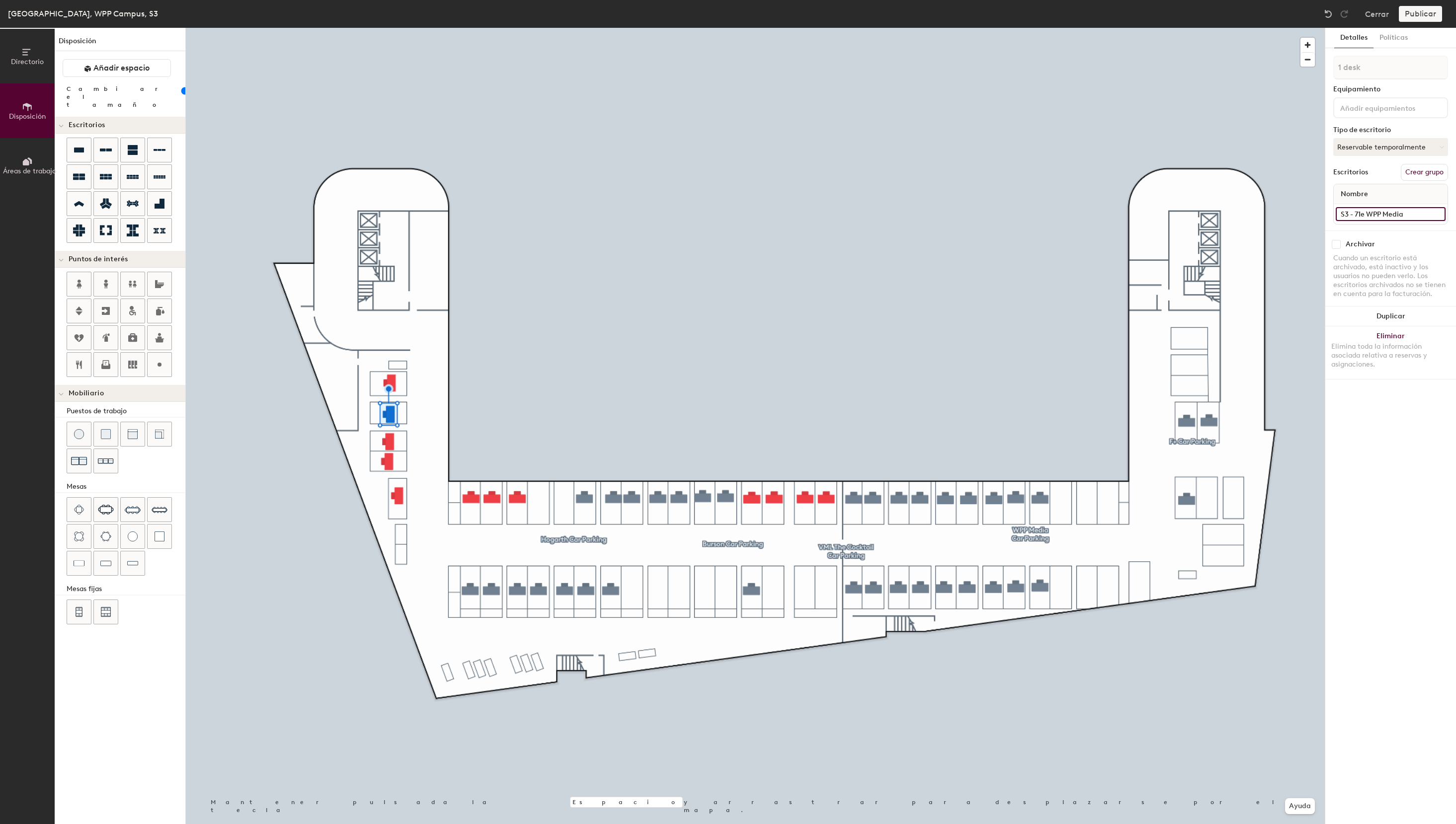
type input "S3 - 71e WPP Media"
click at [1368, 147] on button "Asignado" at bounding box center [1390, 147] width 115 height 18
click at [1366, 209] on div "Reservable temporalmente" at bounding box center [1383, 213] width 99 height 26
click at [1363, 216] on input at bounding box center [1390, 214] width 110 height 14
paste input "S3 - 70e WPP Media"
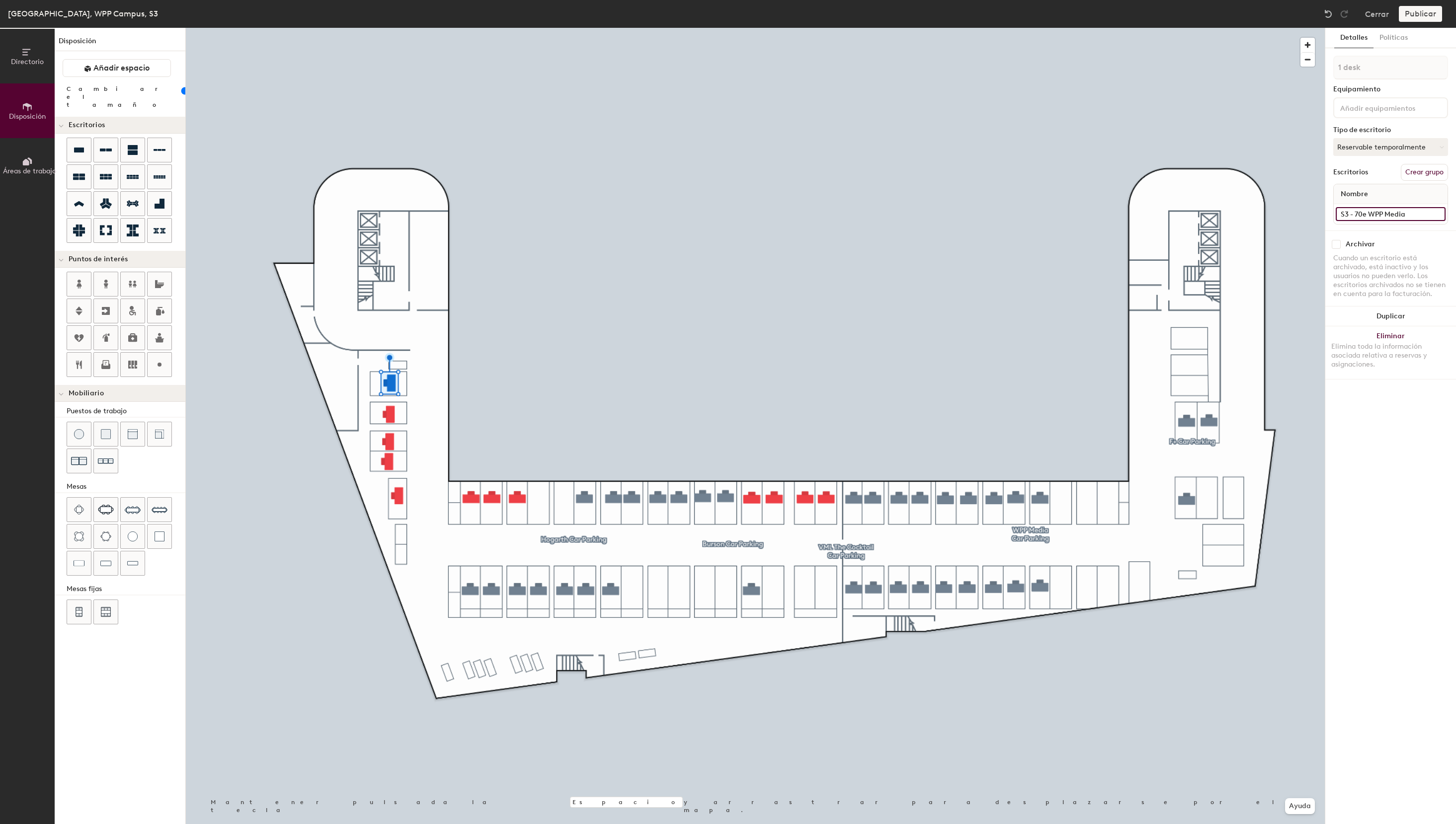
click at [1361, 213] on input "S3 - 70e WPP Media" at bounding box center [1390, 214] width 110 height 14
type input "S3 - 72e WPP Media"
type input "100"
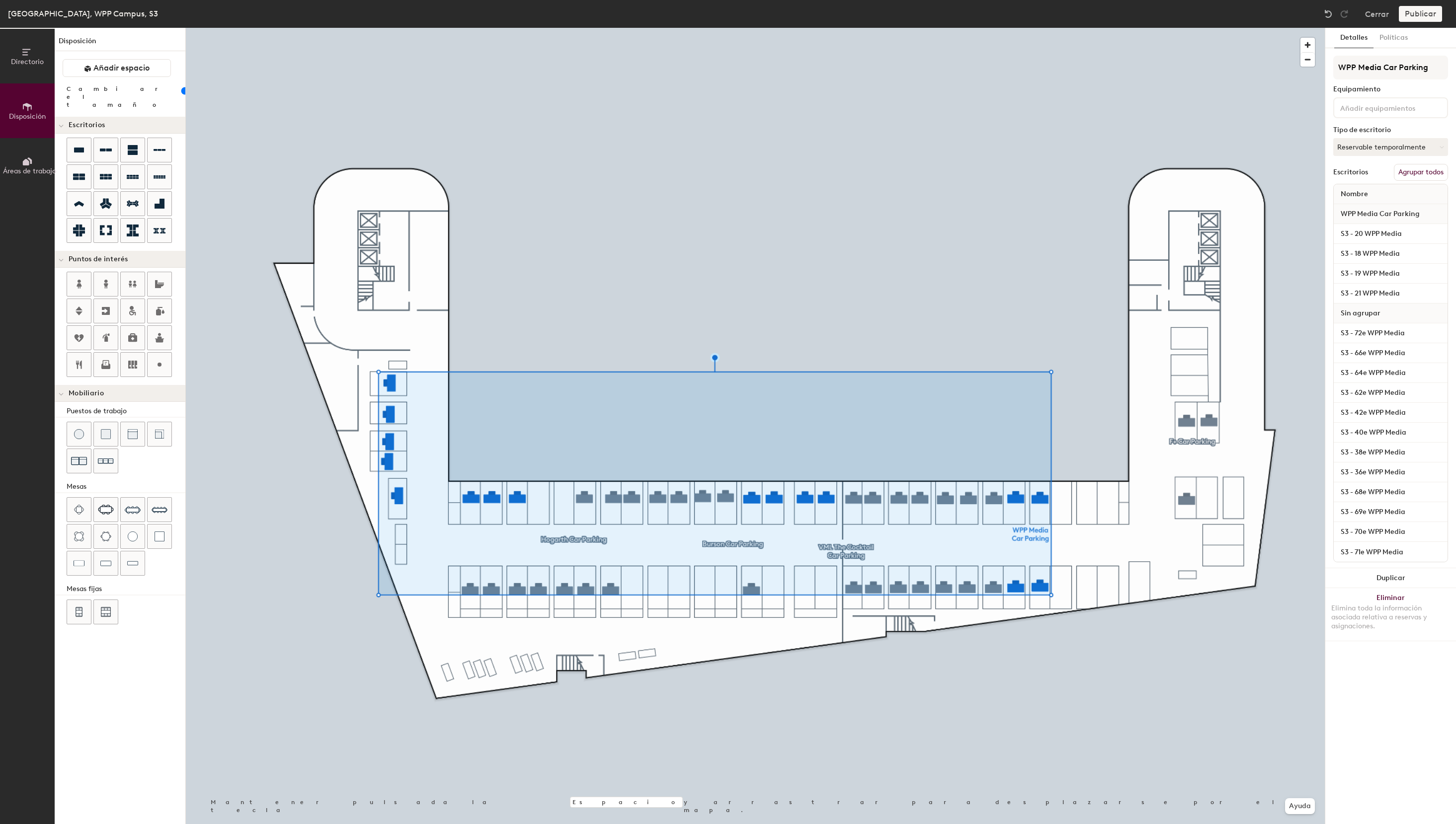
click at [1431, 172] on button "Agrupar todos" at bounding box center [1421, 172] width 54 height 17
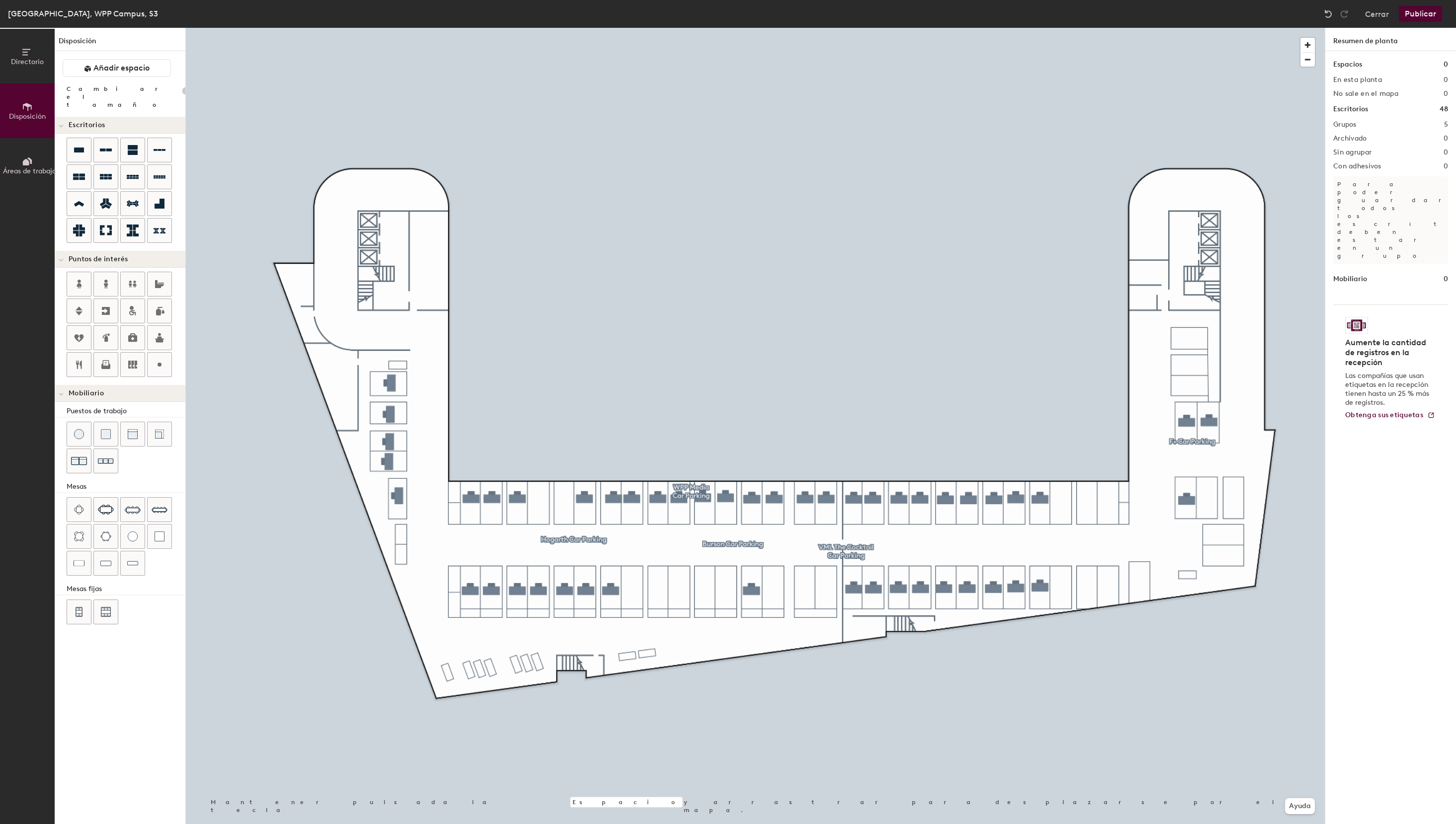
click at [1425, 13] on button "Publicar" at bounding box center [1420, 14] width 43 height 16
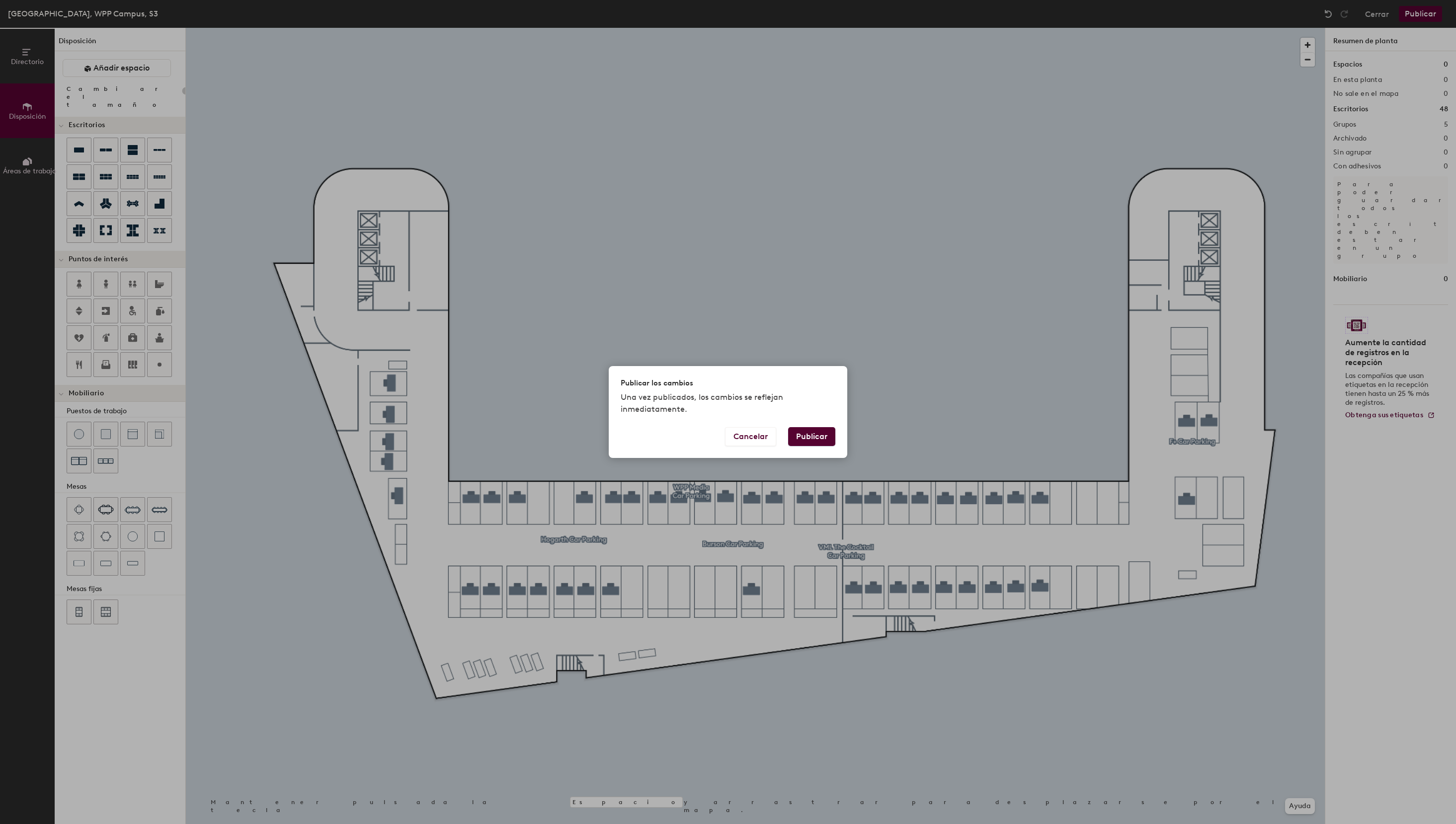
click at [822, 436] on button "Publicar" at bounding box center [811, 436] width 47 height 19
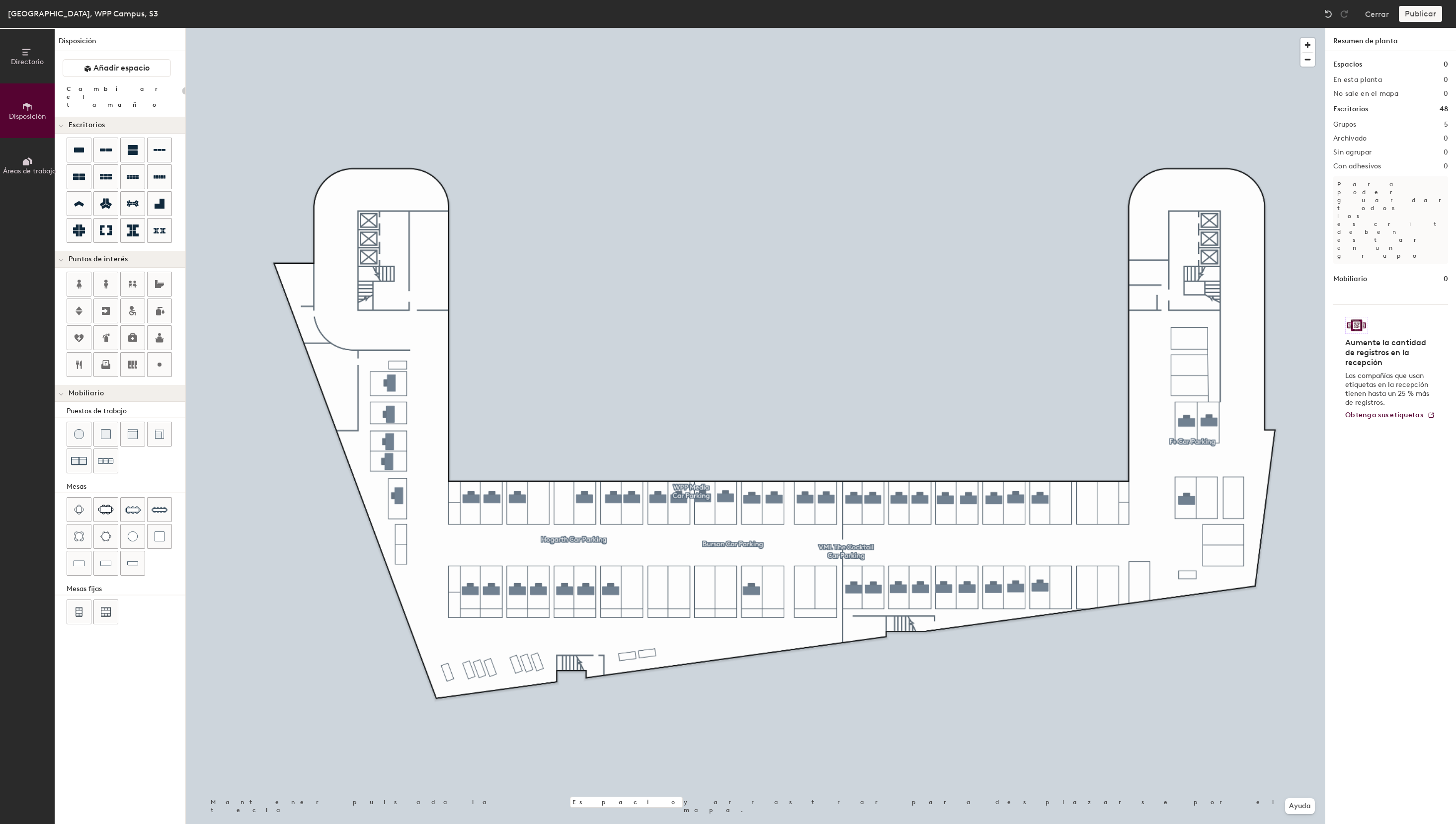
type input "20"
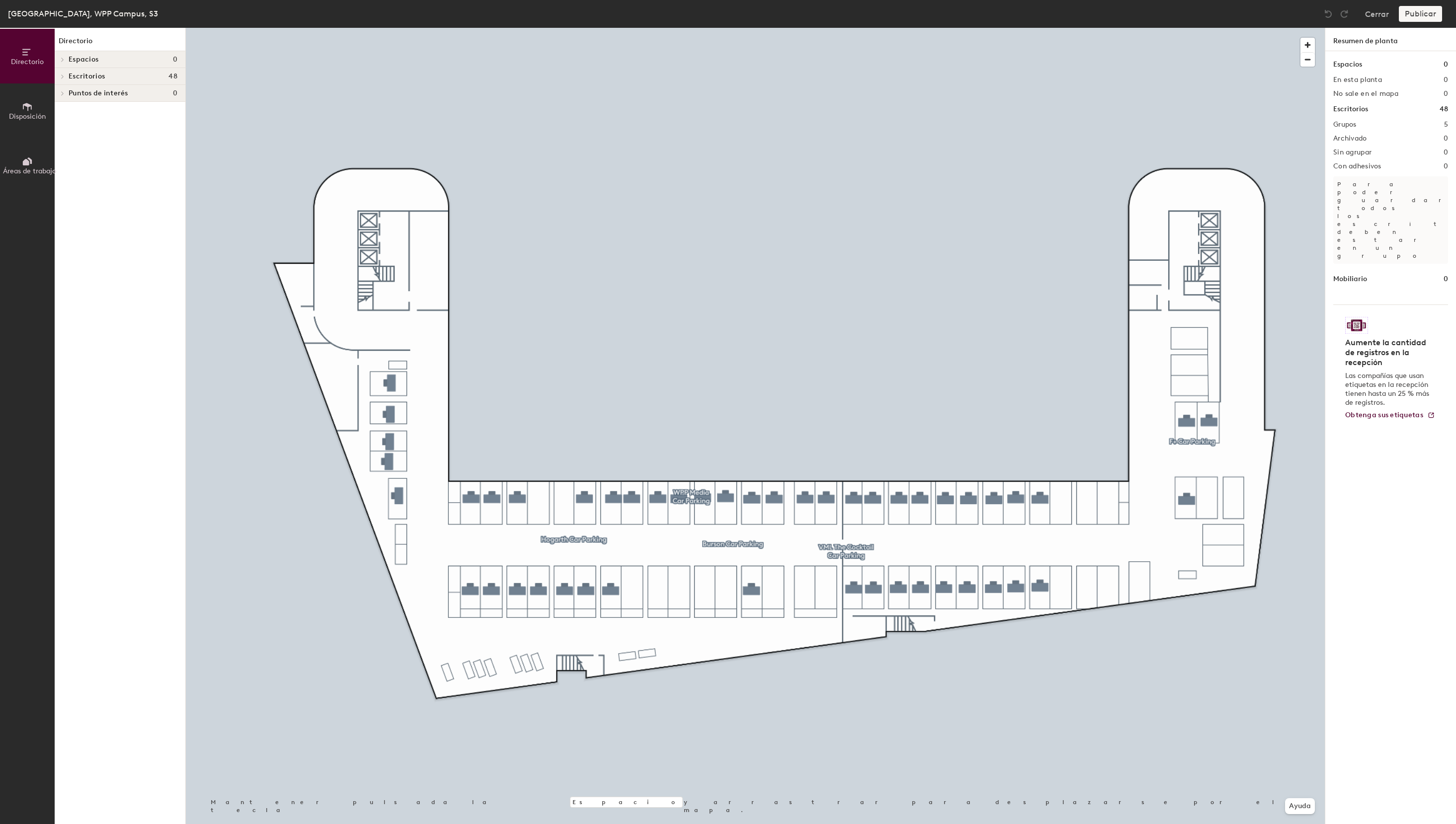
drag, startPoint x: 63, startPoint y: 76, endPoint x: 55, endPoint y: 76, distance: 8.0
click at [62, 76] on icon at bounding box center [63, 77] width 4 height 5
click at [64, 160] on icon at bounding box center [63, 161] width 4 height 5
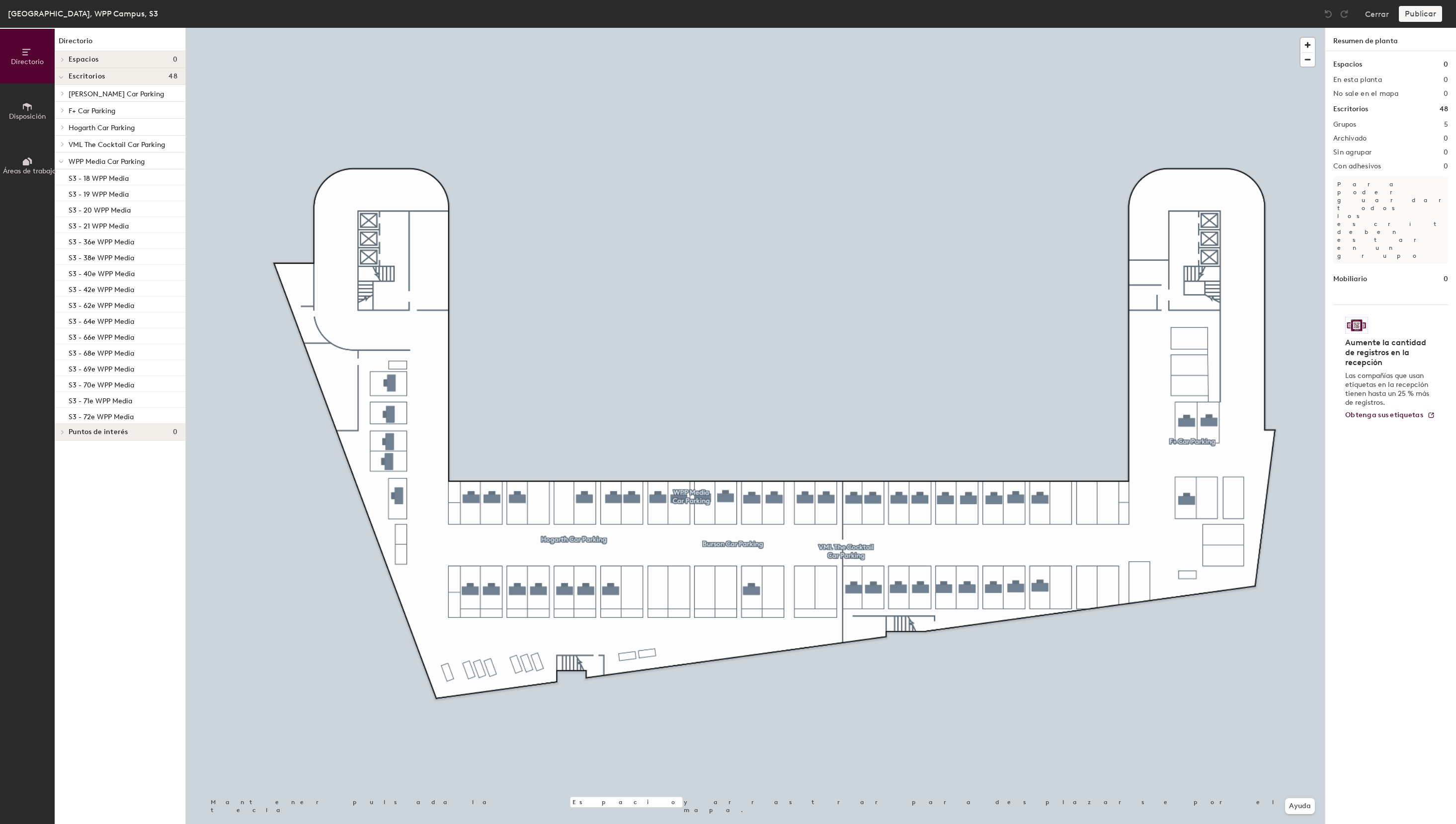
click at [144, 159] on span "WPP Media Car Parking" at bounding box center [107, 162] width 76 height 9
click at [29, 107] on icon at bounding box center [27, 107] width 9 height 8
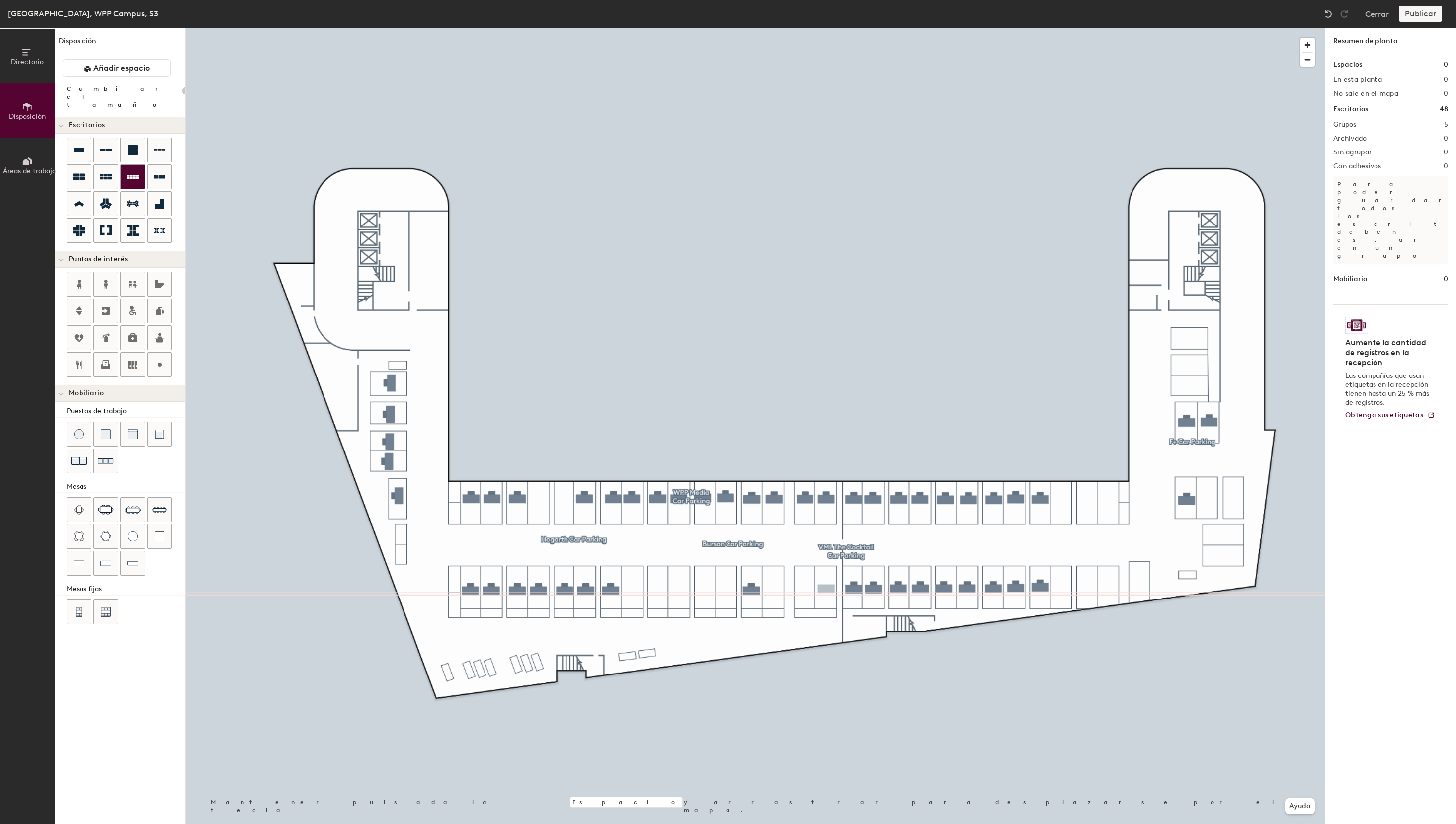
click at [826, 589] on div "Directorio Disposición Áreas de trabajo Disposición Añadir espacio Cambiar el t…" at bounding box center [728, 426] width 1456 height 796
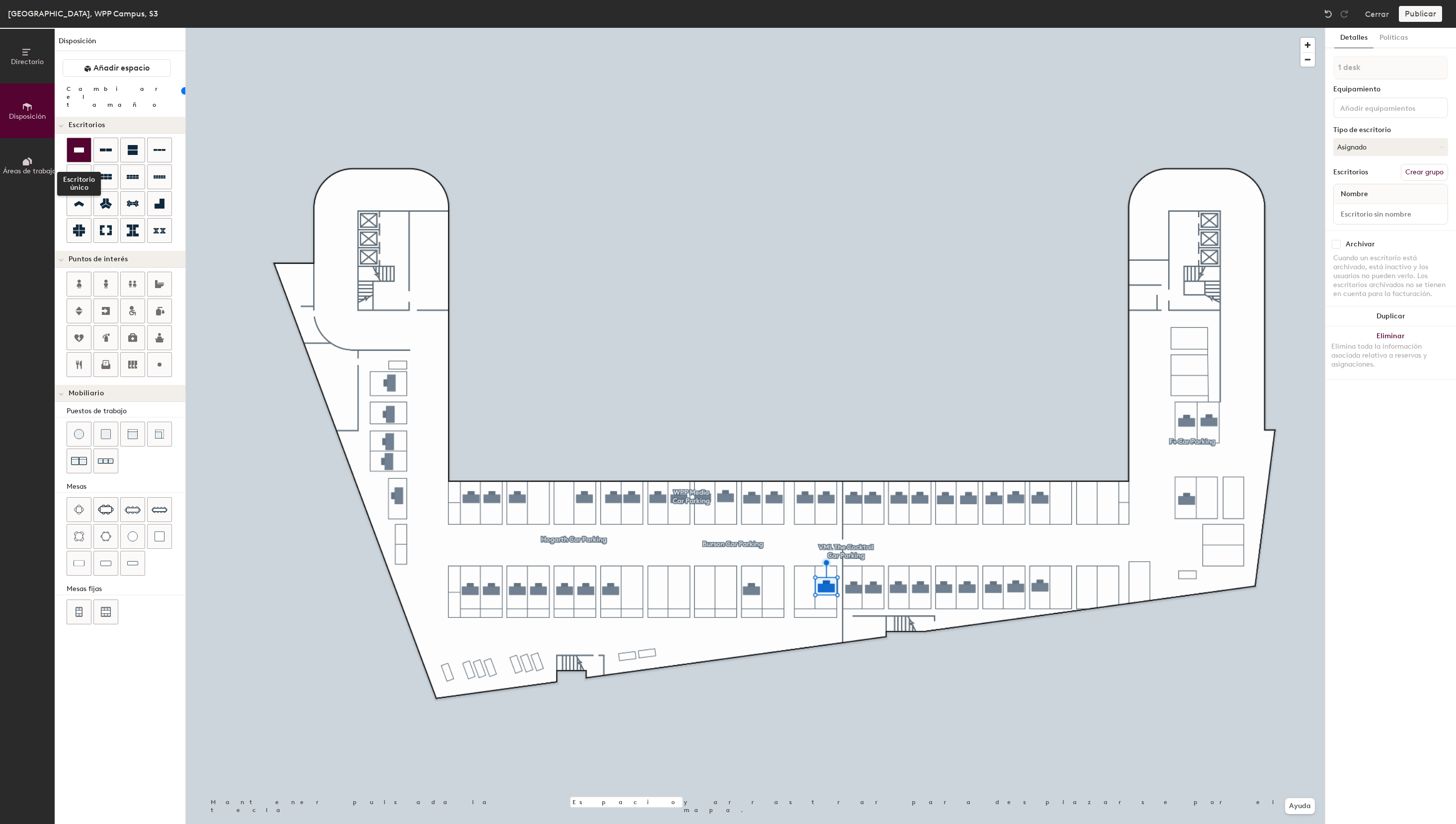
click at [87, 143] on div at bounding box center [79, 150] width 24 height 24
click at [81, 147] on icon at bounding box center [79, 150] width 10 height 5
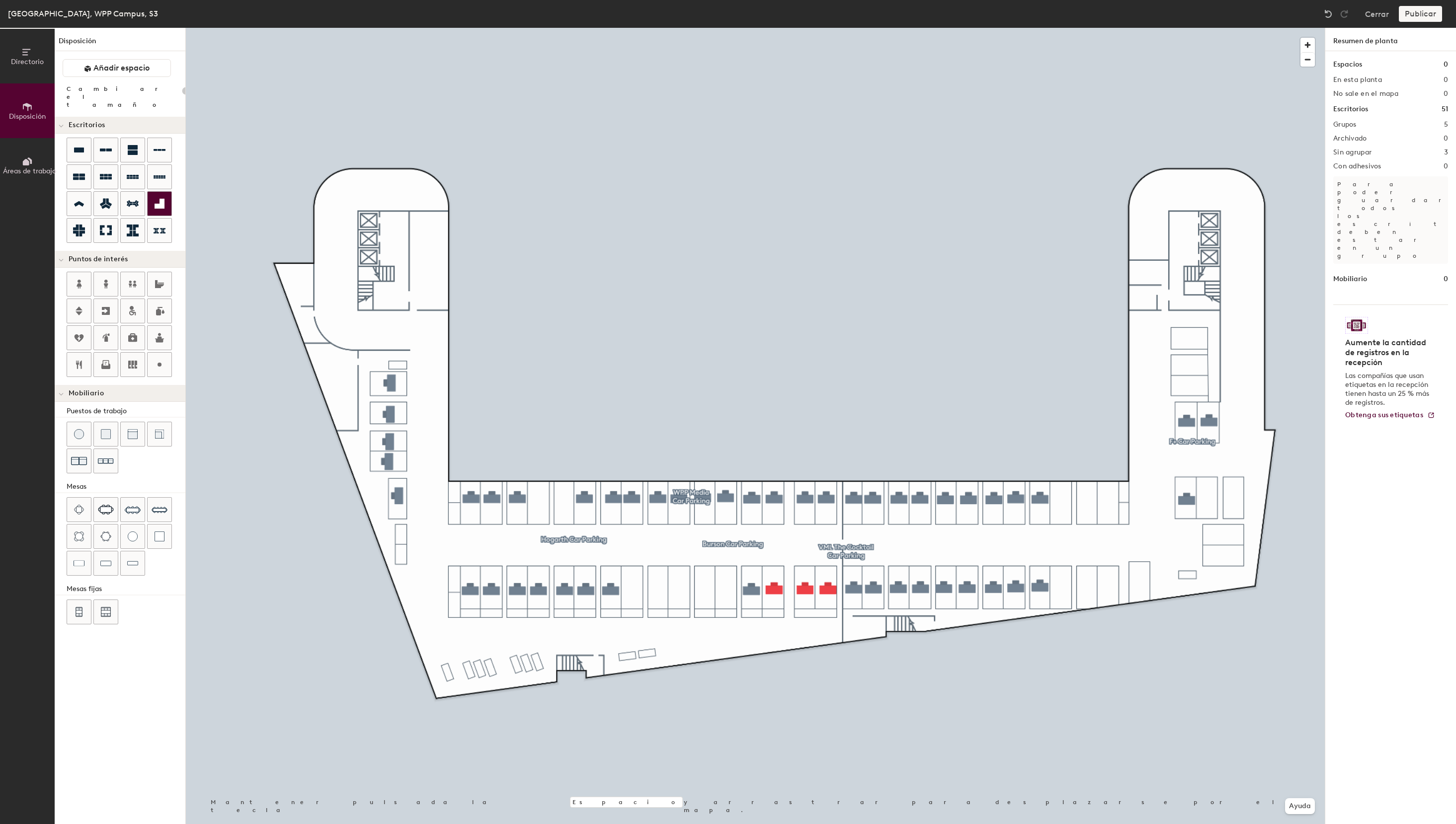
type input "100"
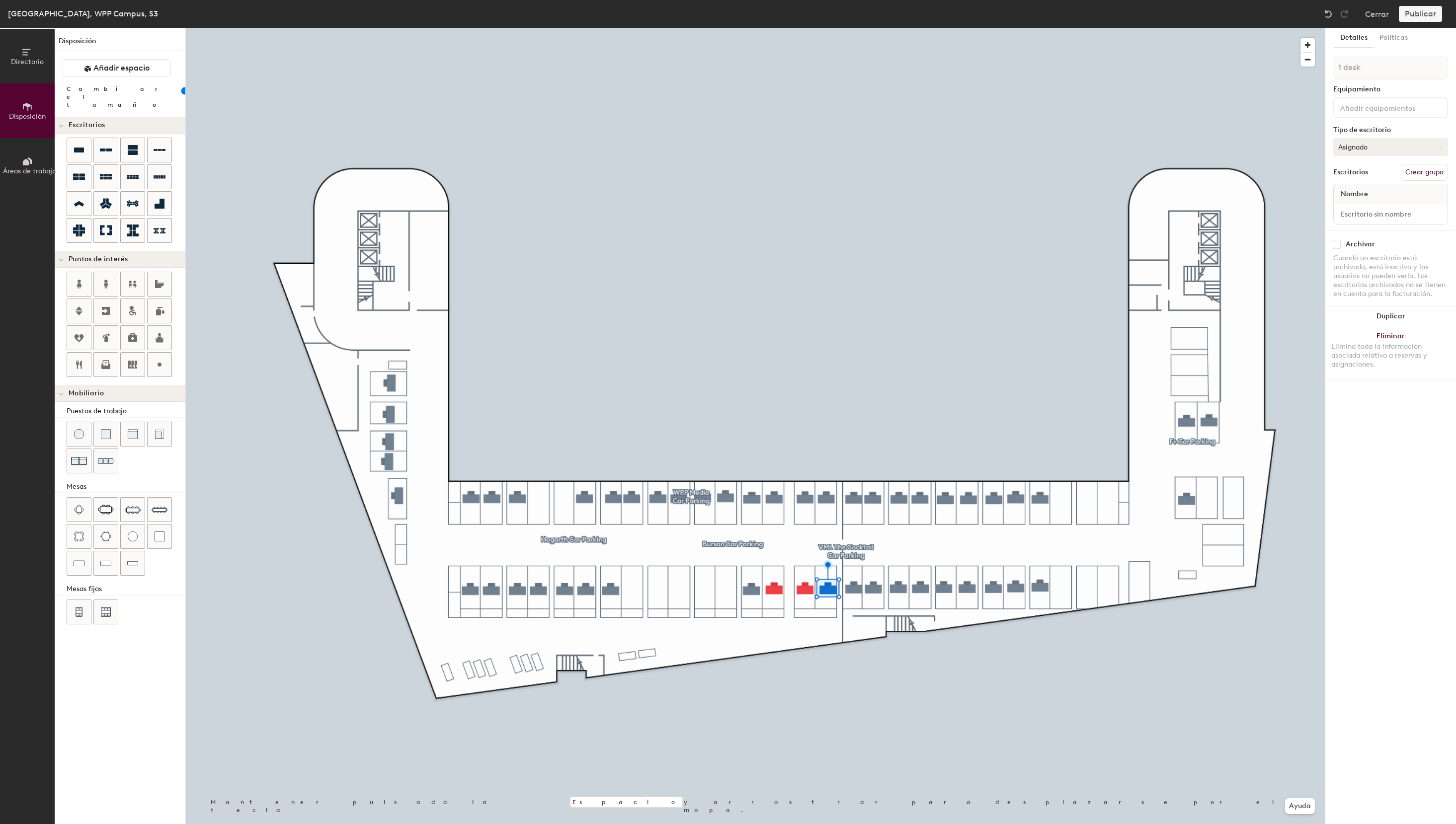
click at [1363, 149] on button "Asignado" at bounding box center [1390, 147] width 115 height 18
click at [1373, 216] on div "Reservable temporalmente" at bounding box center [1383, 213] width 99 height 26
click at [1371, 211] on input at bounding box center [1390, 214] width 110 height 14
paste input "S3 - 70e WPP Media"
click at [1366, 214] on input "S3 - 70e WPP Media" at bounding box center [1390, 214] width 110 height 14
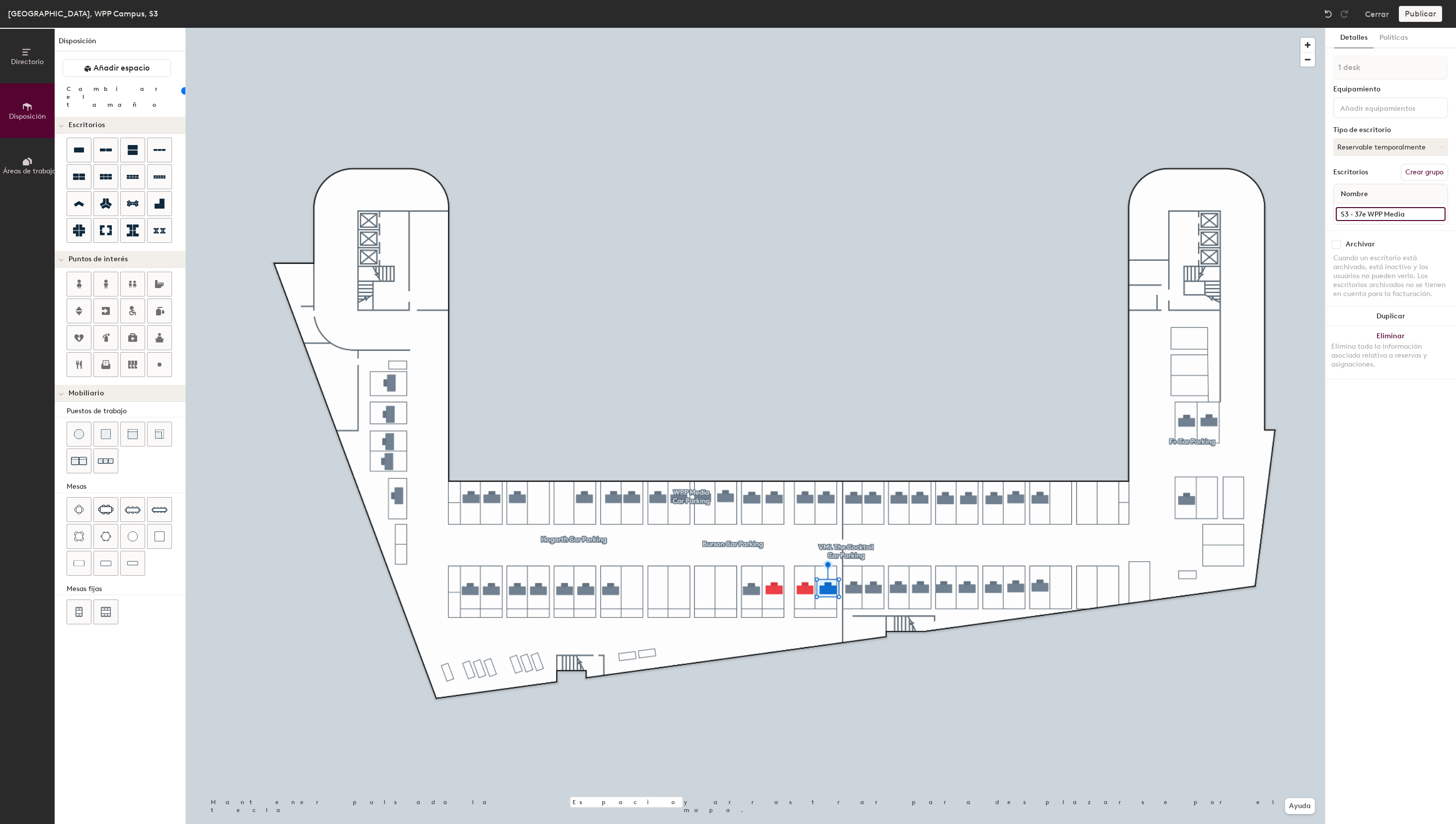
drag, startPoint x: 1429, startPoint y: 213, endPoint x: 1310, endPoint y: 213, distance: 119.0
click at [1335, 213] on input "S3 - 37e WPP Media" at bounding box center [1390, 214] width 110 height 14
type input "S3 - 37e WPP Media"
click at [1367, 152] on button "Asignado" at bounding box center [1390, 147] width 115 height 18
click at [1360, 206] on div "Reservable temporalmente" at bounding box center [1383, 213] width 99 height 26
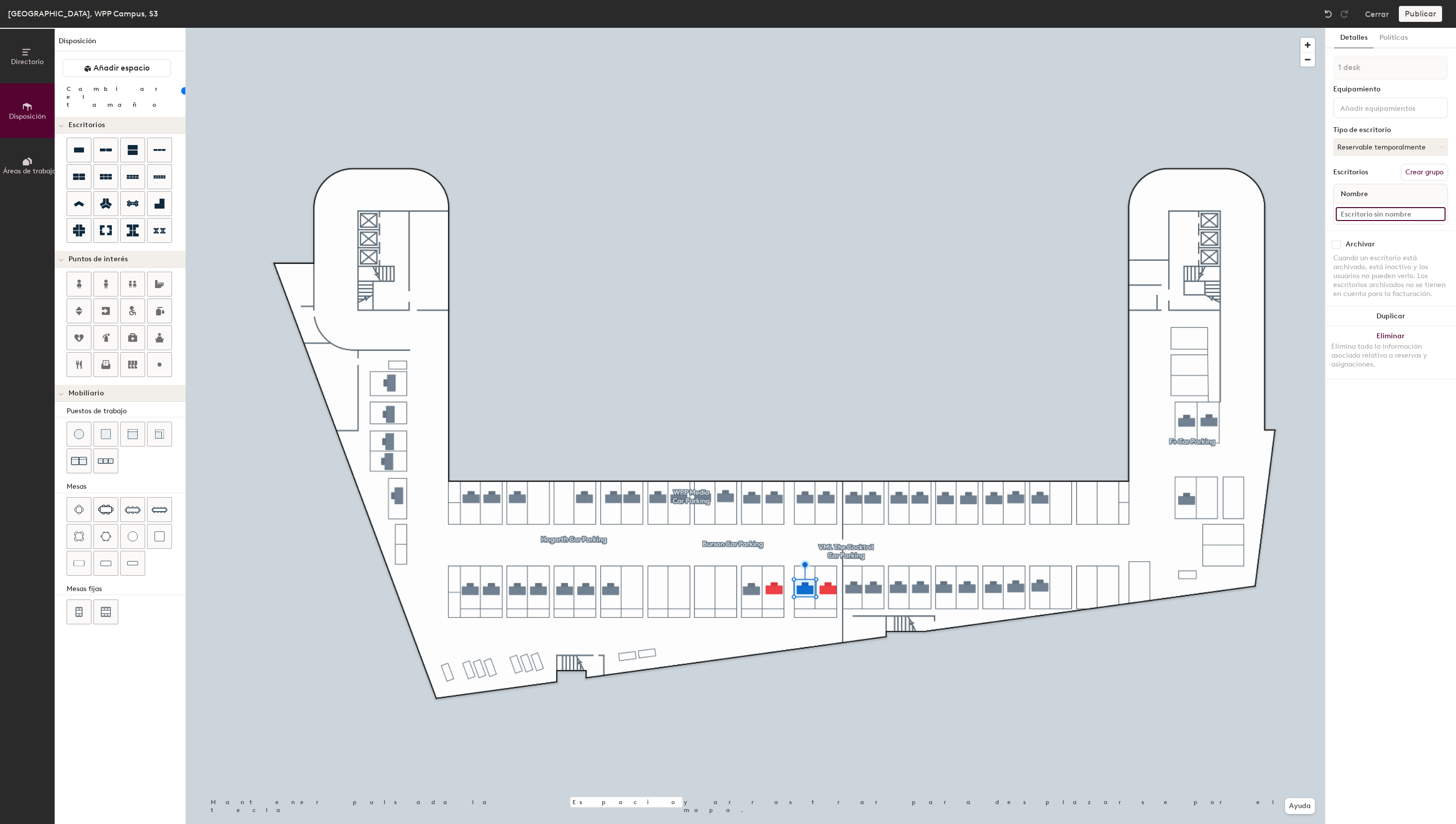
click at [1371, 216] on input at bounding box center [1390, 214] width 110 height 14
paste input "S3 - 37e WPP Media"
click at [1363, 215] on input "S3 - 37e WPP Media" at bounding box center [1390, 214] width 110 height 14
type input "S3 - 39e WPP Media"
drag, startPoint x: 1371, startPoint y: 146, endPoint x: 1368, endPoint y: 158, distance: 12.4
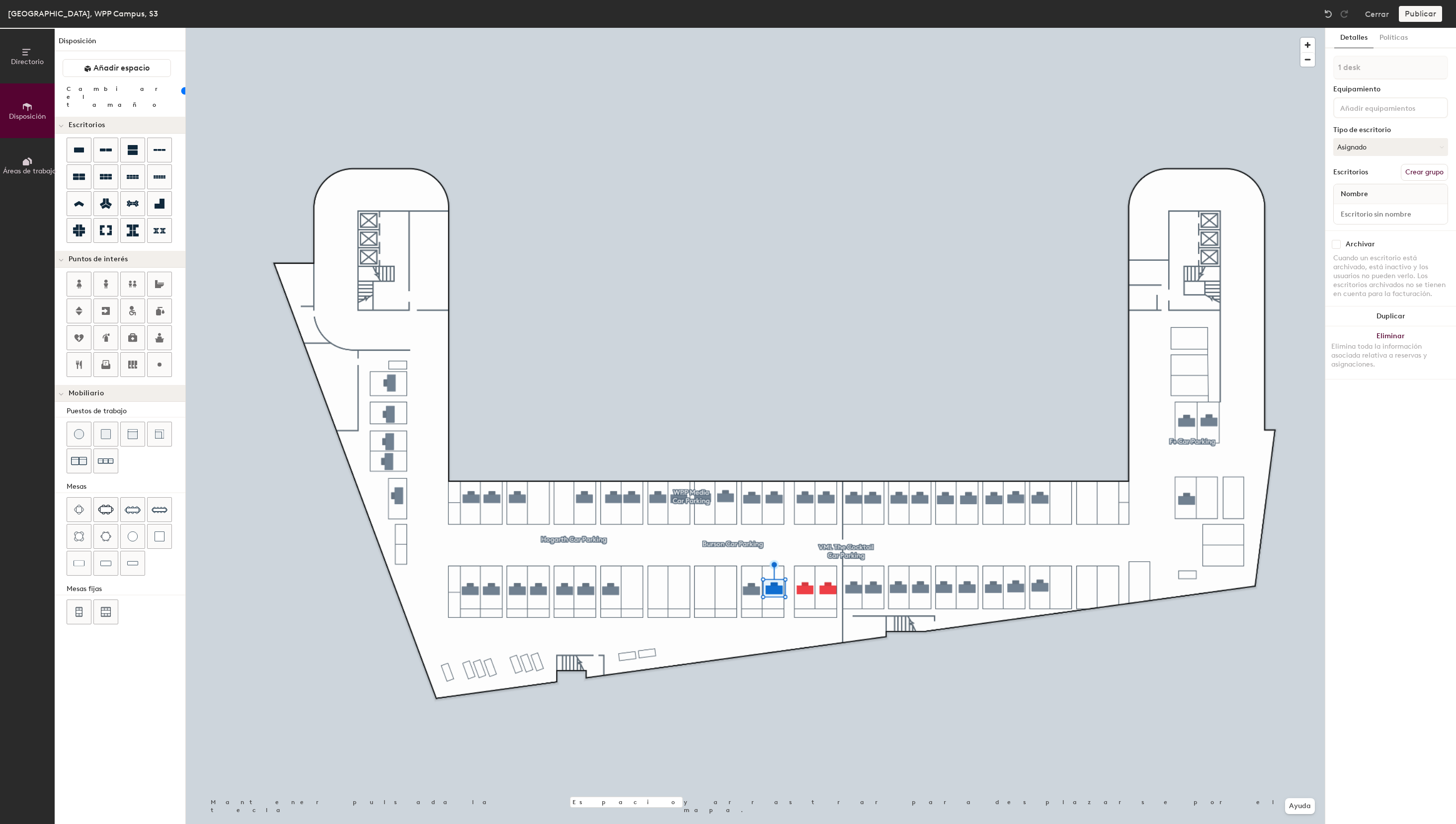
click at [1371, 146] on button "Asignado" at bounding box center [1390, 147] width 115 height 18
click at [1367, 210] on div "Reservable temporalmente" at bounding box center [1383, 213] width 99 height 26
click at [1367, 217] on input at bounding box center [1390, 214] width 110 height 14
paste input "S3 - 37e WPP Media"
click at [1363, 216] on input "S3 - 37e WPP Media" at bounding box center [1390, 214] width 110 height 14
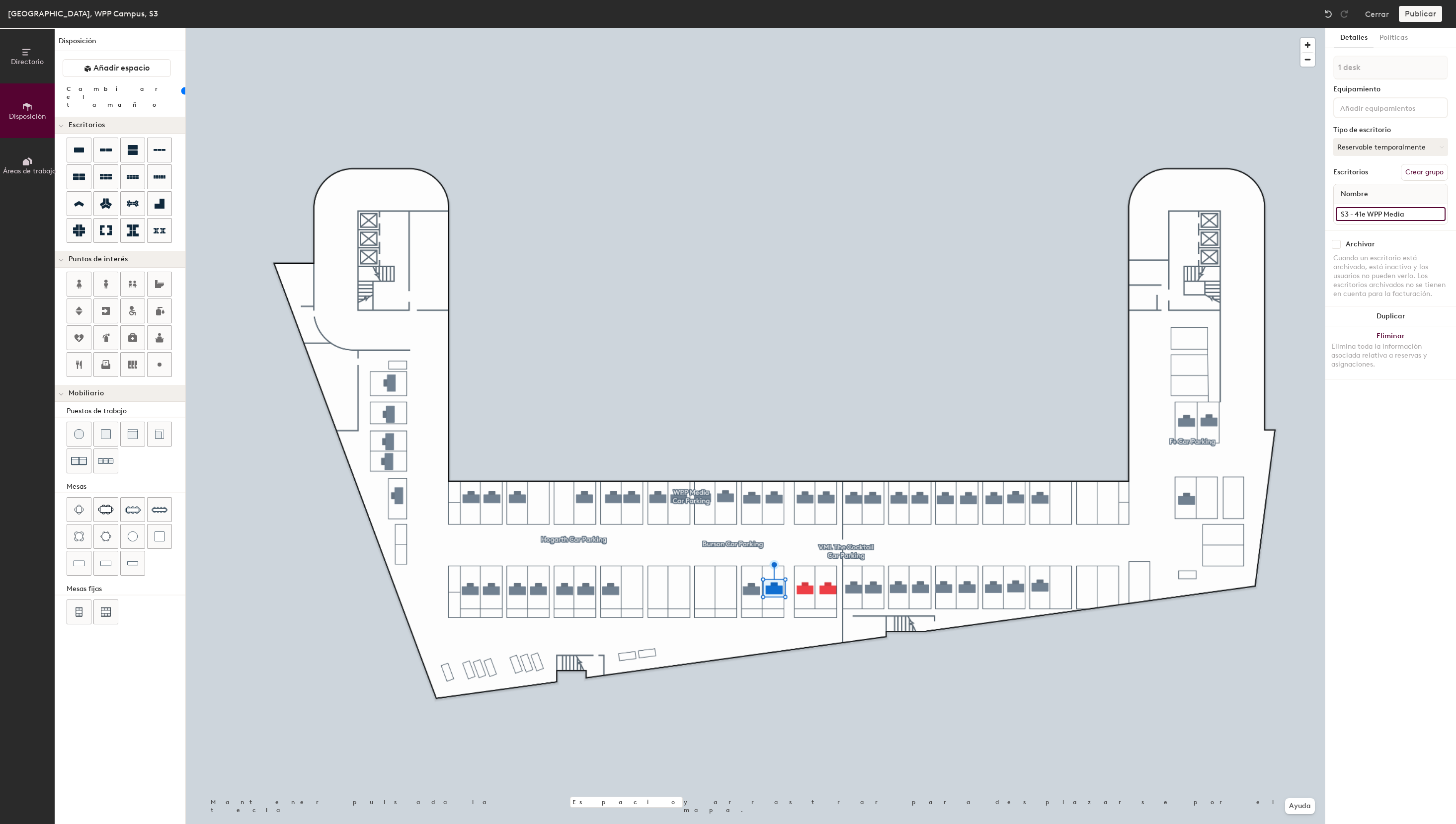
type input "S3 - 41e WPP Media"
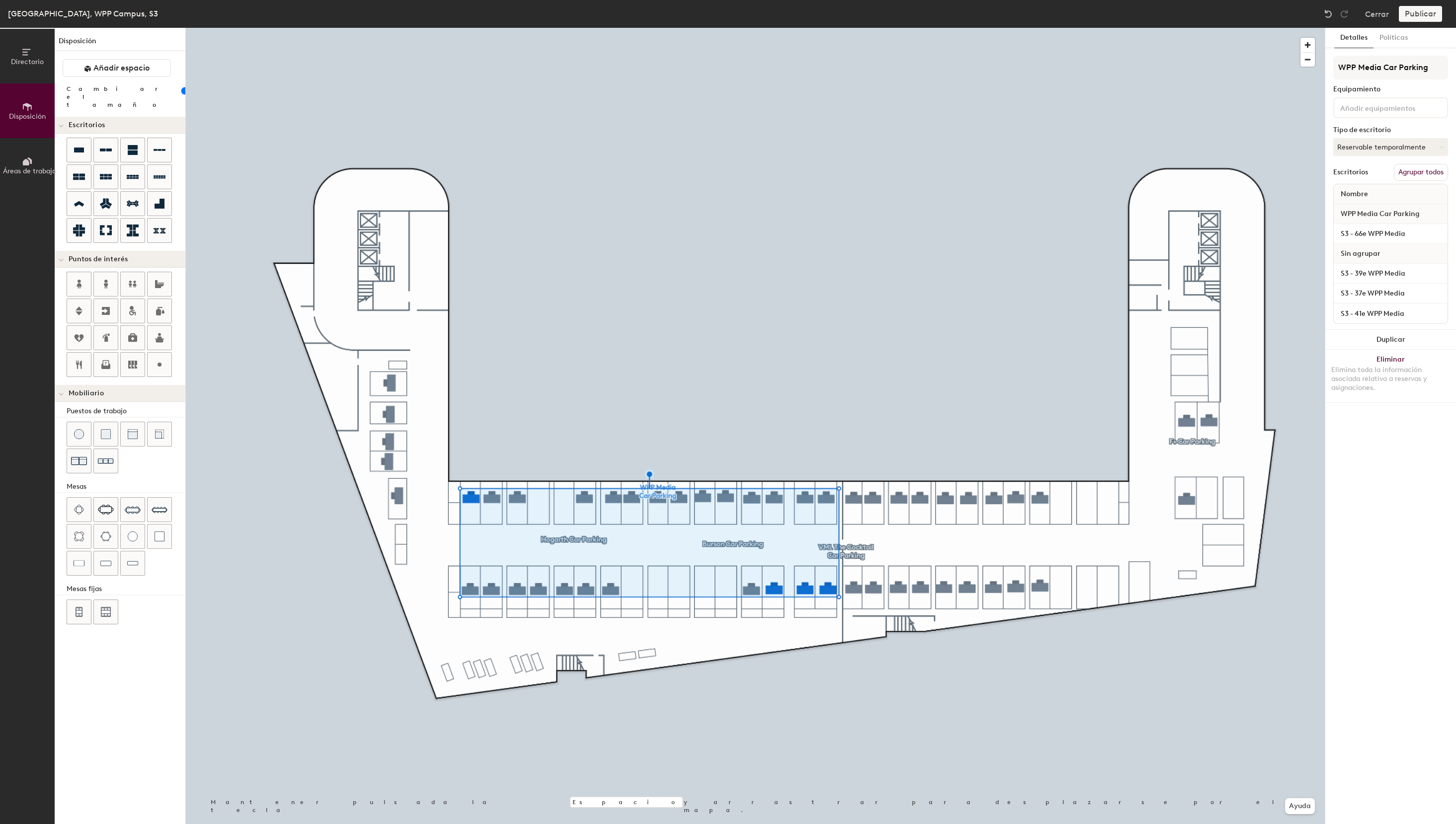
click at [1421, 171] on button "Agrupar todos" at bounding box center [1421, 172] width 54 height 17
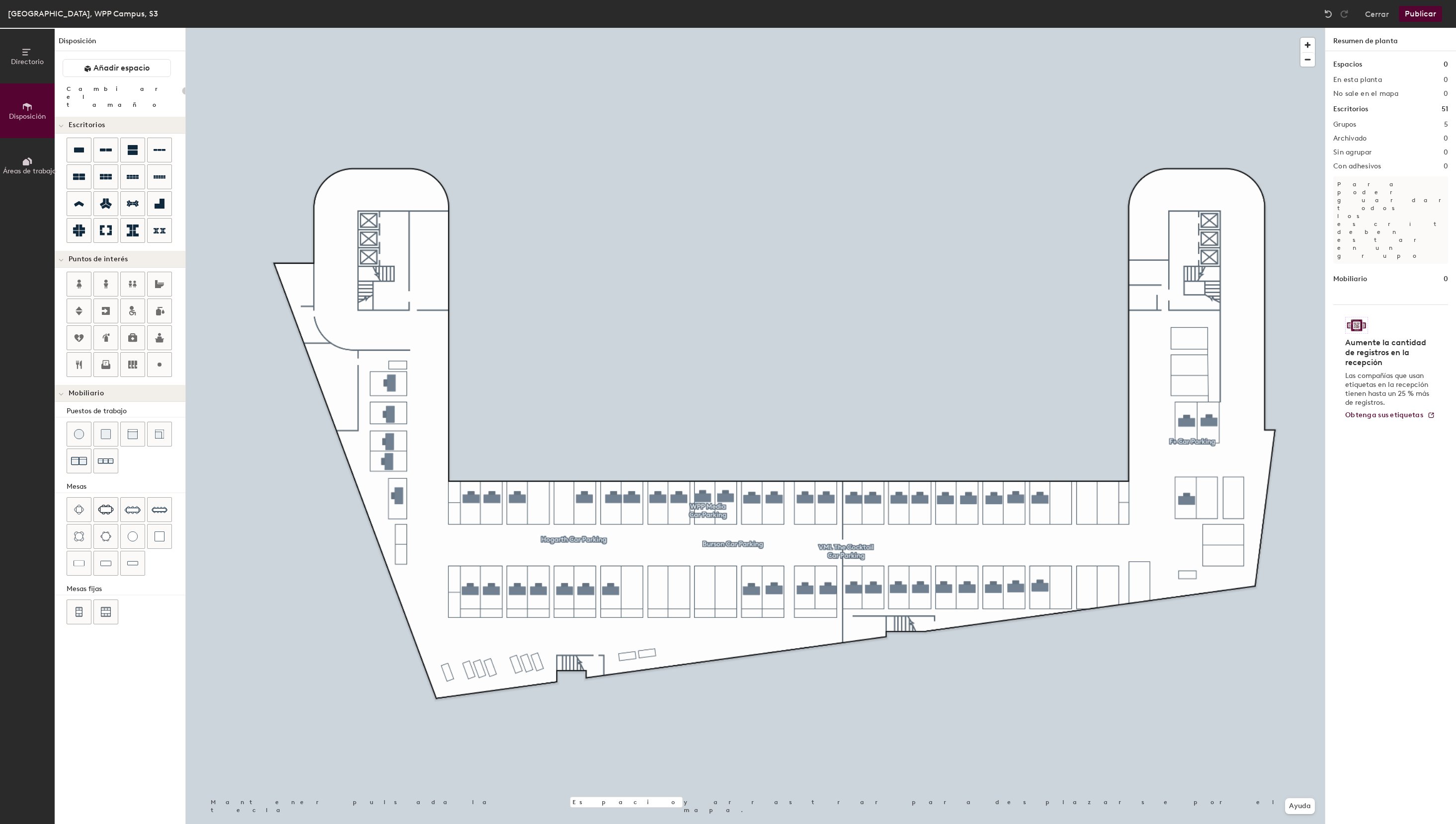
click at [1424, 12] on button "Publicar" at bounding box center [1420, 14] width 43 height 16
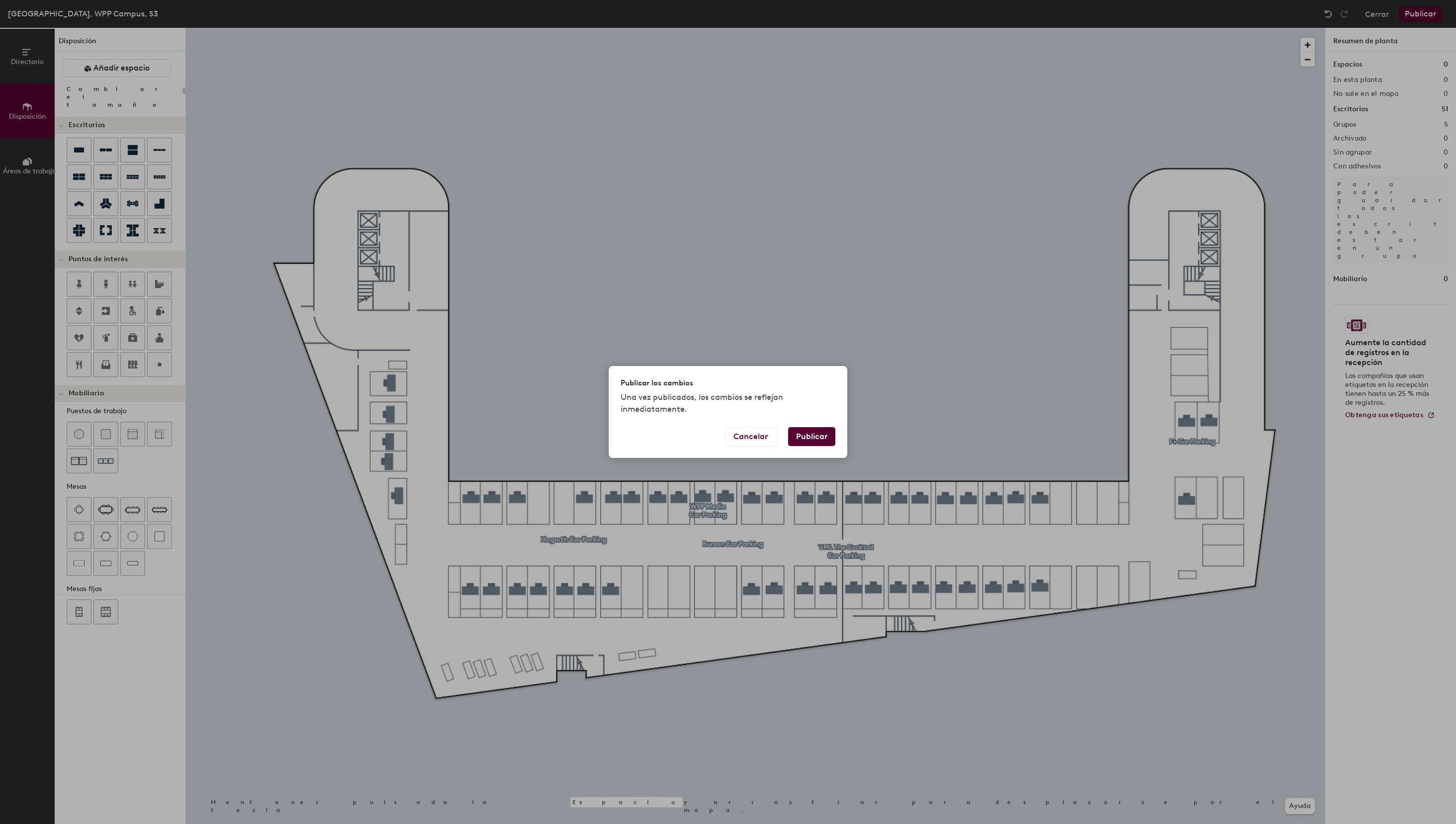
click at [811, 435] on button "Publicar" at bounding box center [811, 436] width 47 height 19
type input "20"
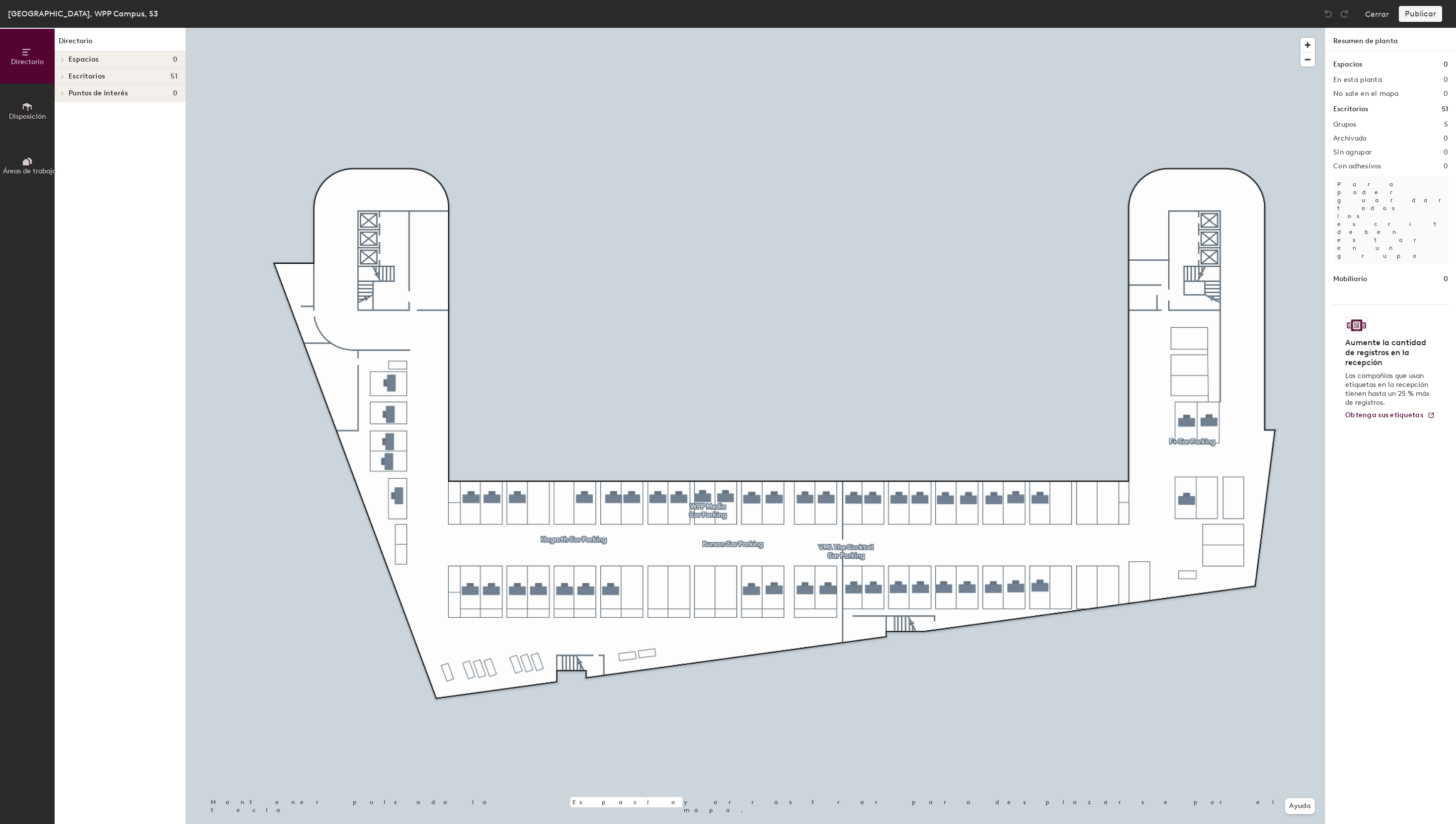
click at [64, 77] on icon at bounding box center [63, 77] width 4 height 5
click at [59, 157] on div at bounding box center [61, 160] width 13 height 16
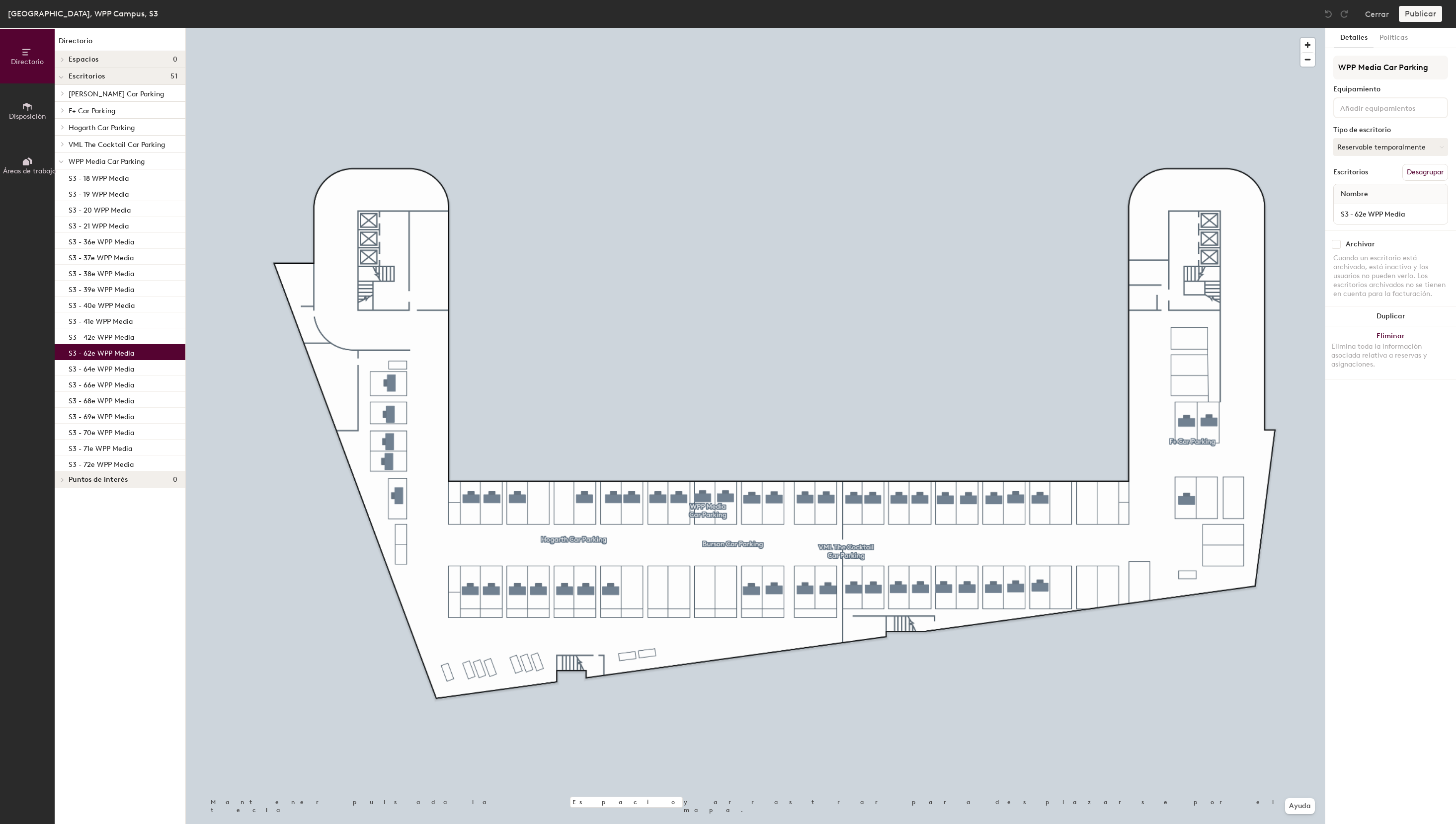
click at [129, 360] on div "S3 - 62e WPP Media" at bounding box center [120, 352] width 131 height 16
click at [1441, 171] on button "Desagrupar" at bounding box center [1425, 172] width 46 height 17
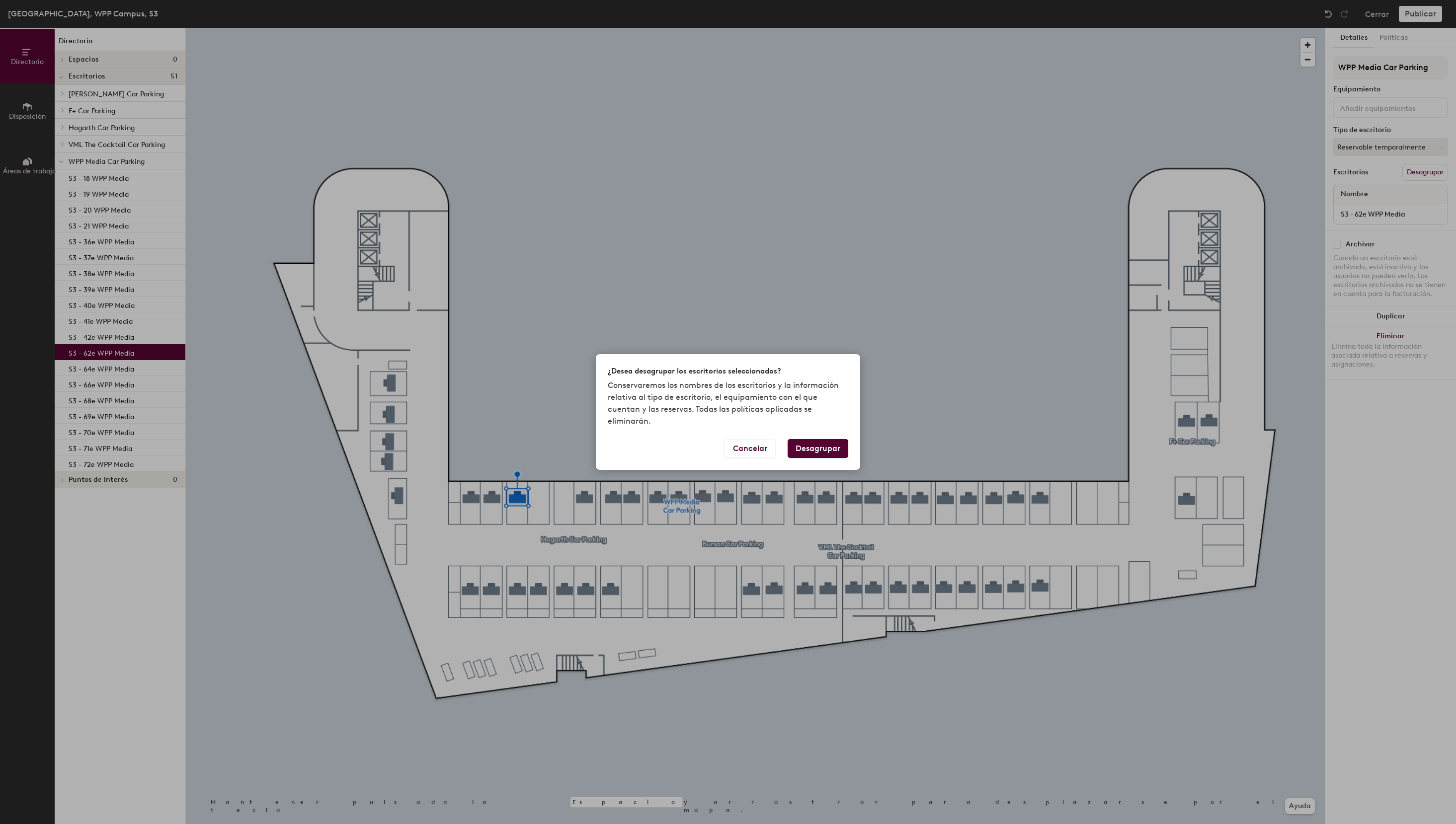
click at [822, 441] on button "Desagrupar" at bounding box center [818, 448] width 61 height 19
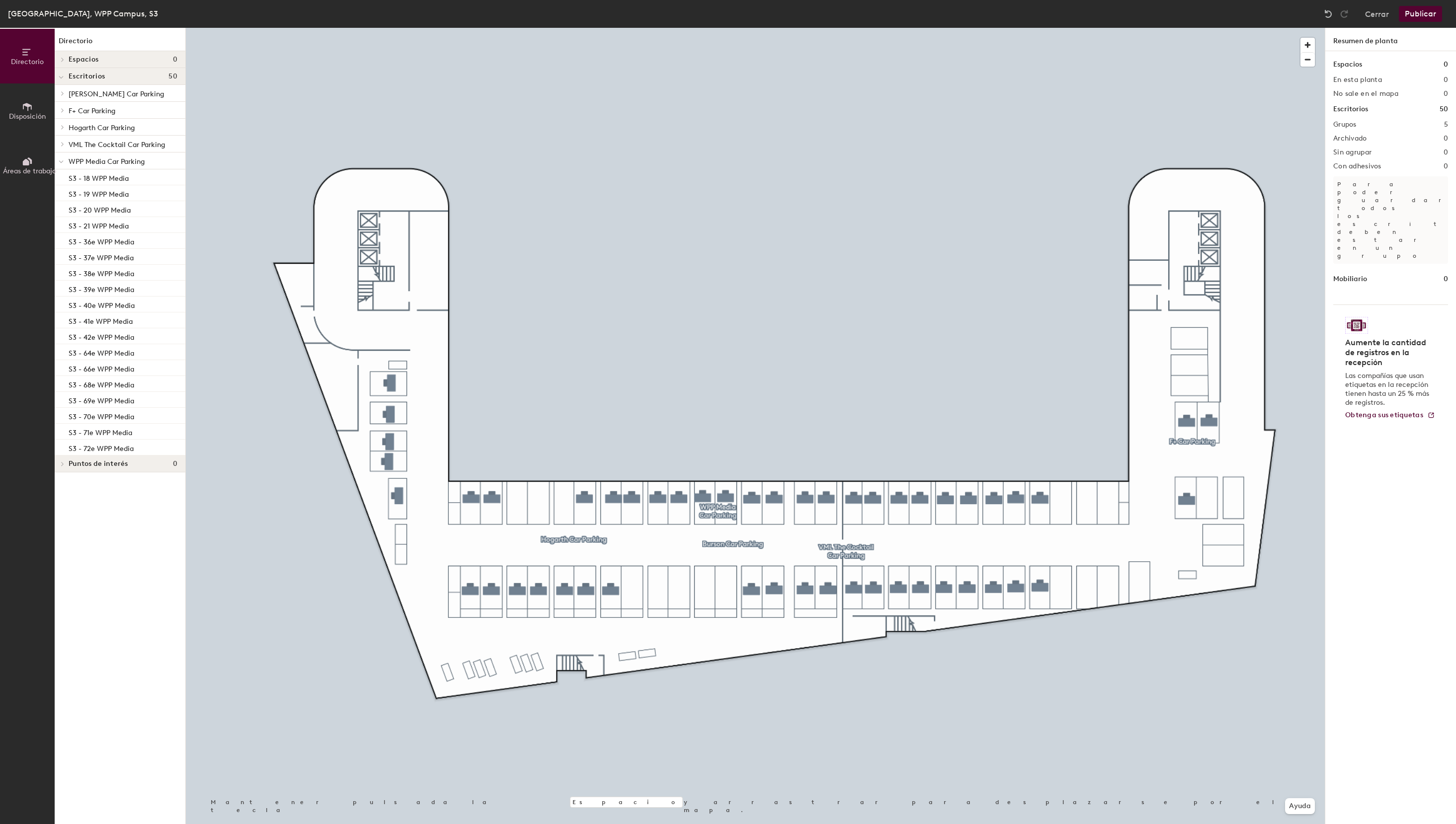
click at [1426, 10] on button "Publicar" at bounding box center [1420, 14] width 43 height 16
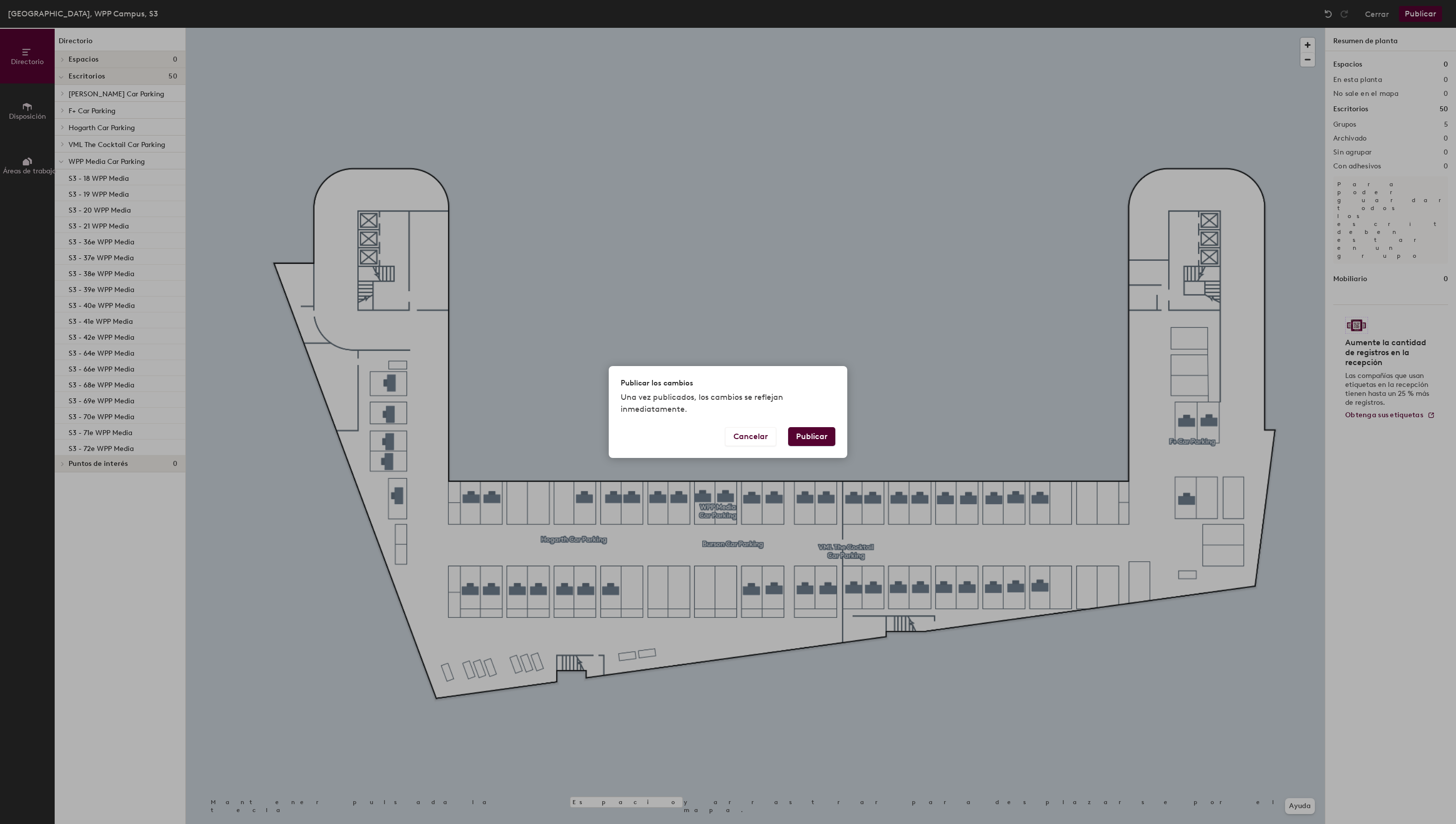
click at [818, 440] on button "Publicar" at bounding box center [811, 436] width 47 height 19
